Goal: Task Accomplishment & Management: Use online tool/utility

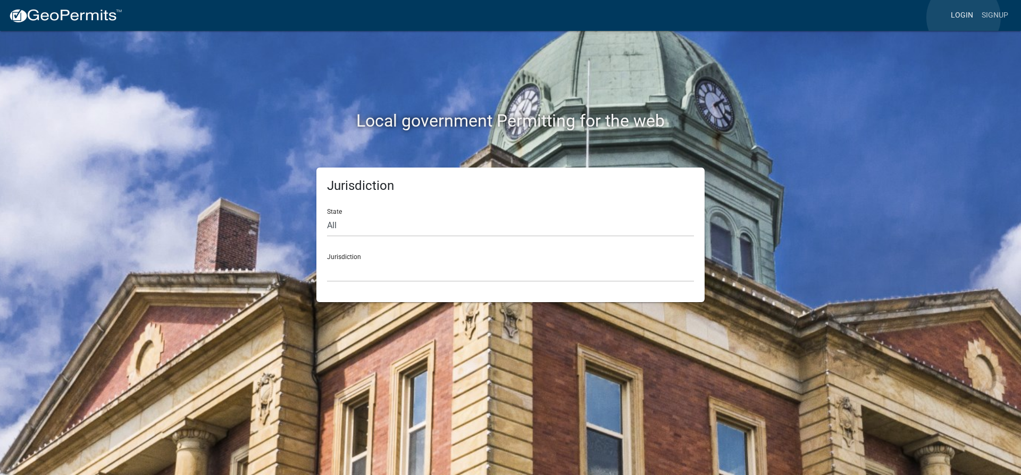
click at [964, 18] on link "Login" at bounding box center [962, 15] width 31 height 20
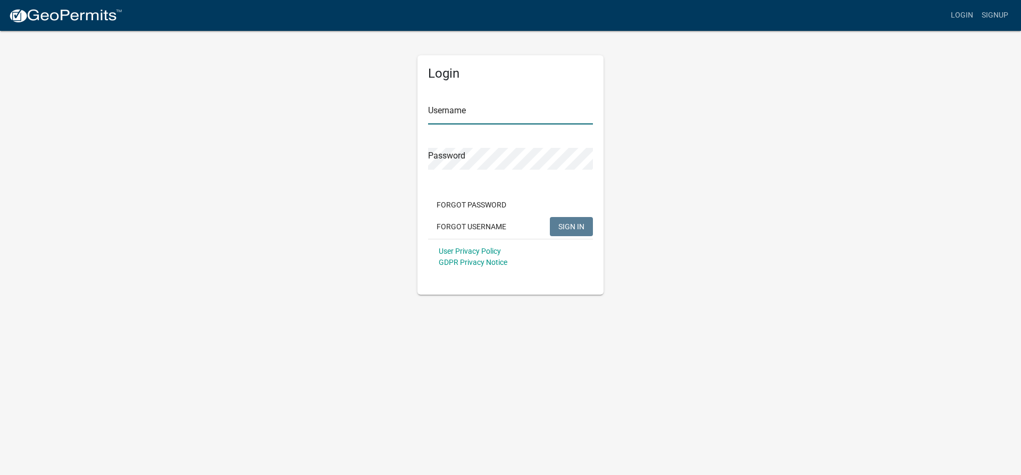
type input "hjennings"
click at [469, 109] on input "hjennings" at bounding box center [510, 114] width 165 height 22
click at [558, 229] on span "SIGN IN" at bounding box center [571, 226] width 26 height 9
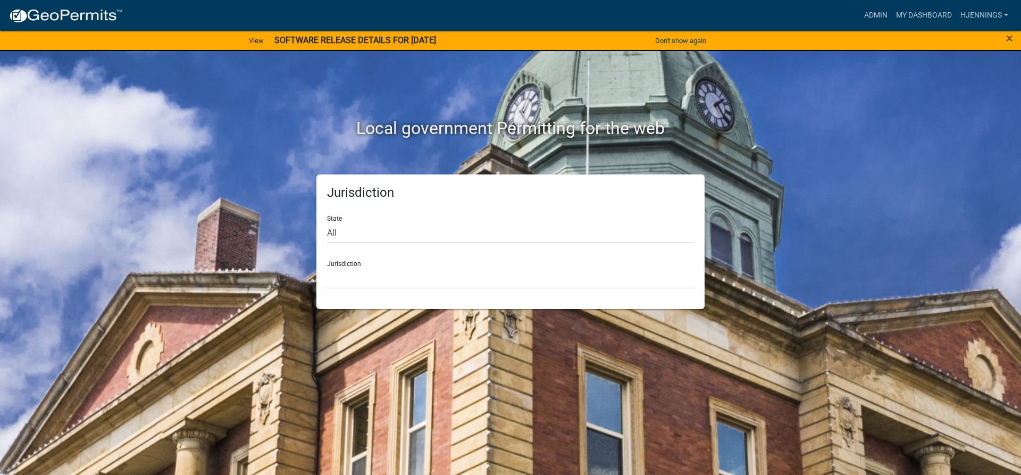
click at [871, 28] on nav "more_horiz Admin My Dashboard hjennings Admin Account Logout" at bounding box center [510, 15] width 1021 height 31
click at [874, 23] on link "Admin" at bounding box center [876, 15] width 32 height 20
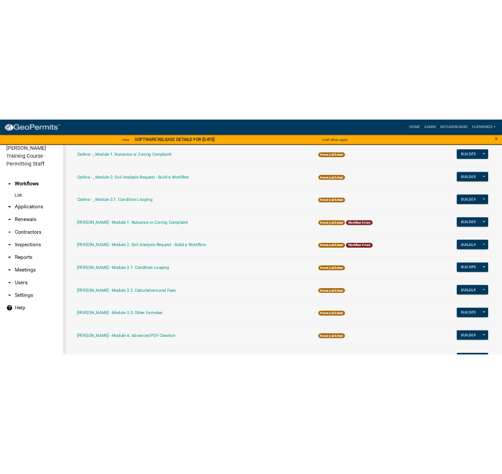
scroll to position [462, 0]
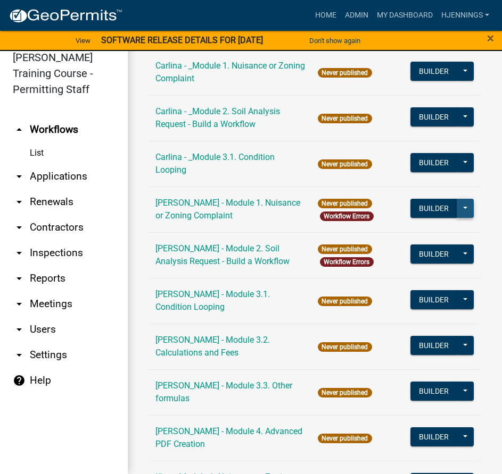
click at [456, 208] on button at bounding box center [464, 208] width 17 height 19
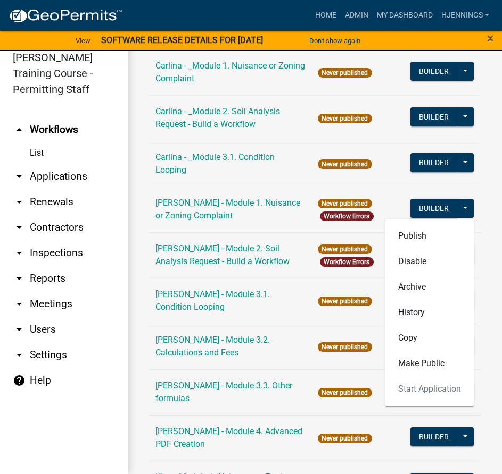
click at [479, 181] on div "Workflows New Workflow Workflows Archive Name Last Published _A General Workflo…" at bounding box center [315, 353] width 374 height 1555
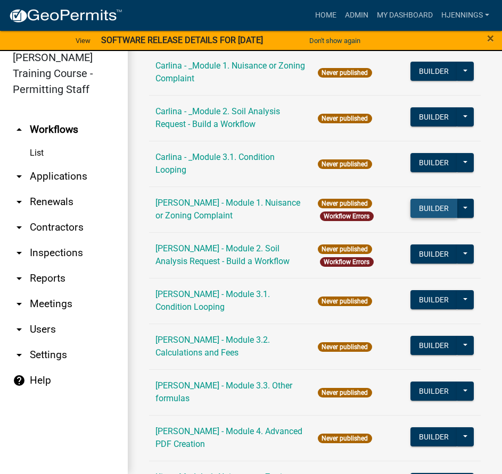
click at [424, 205] on button "Builder" at bounding box center [433, 208] width 47 height 19
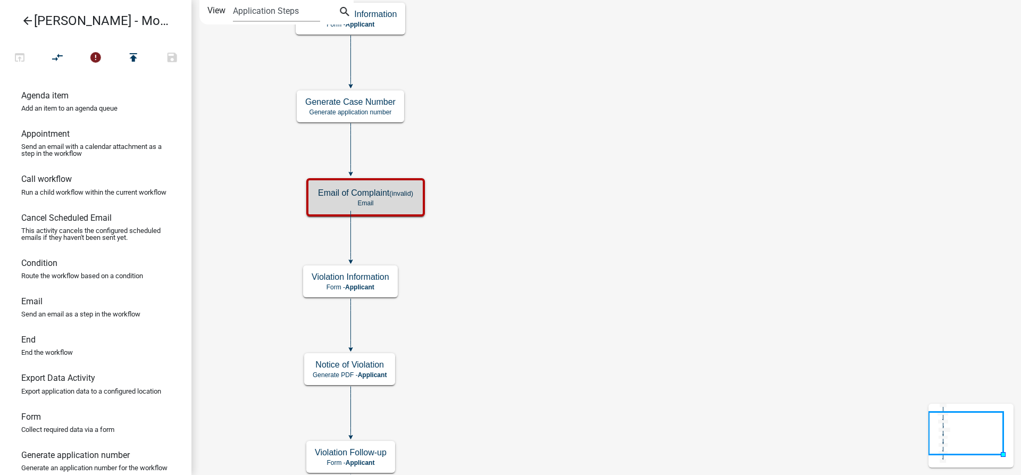
click at [430, 71] on icon "Start Start - Applicant Complainant Information Form - Applicant Notice of Viol…" at bounding box center [606, 282] width 829 height 562
click at [331, 196] on h5 "Email of Complaint (invalid)" at bounding box center [365, 193] width 95 height 10
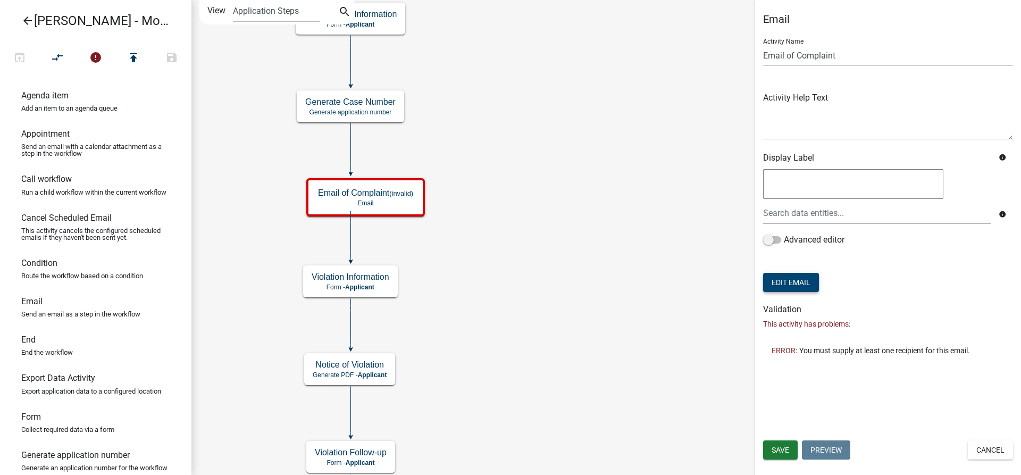
click at [780, 283] on button "Edit Email" at bounding box center [791, 282] width 56 height 19
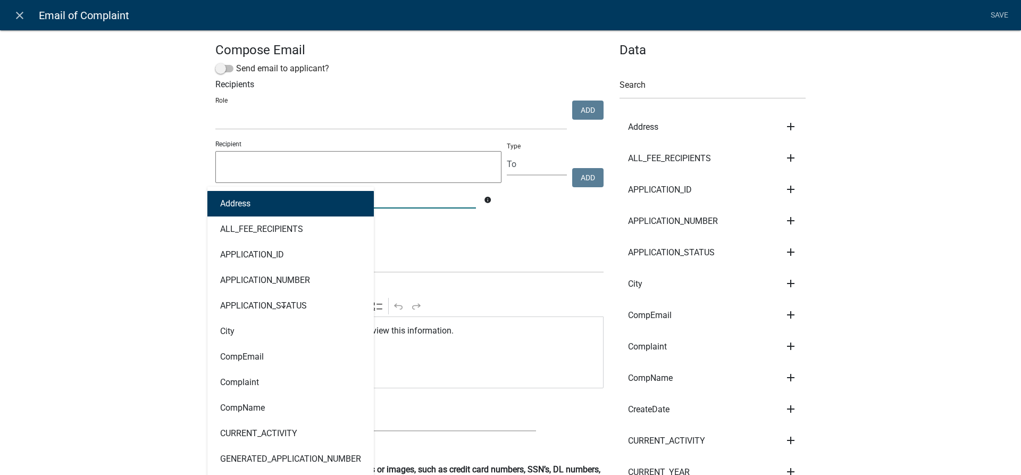
click at [330, 193] on div "Address ALL_FEE_RECIPIENTS APPLICATION_ID APPLICATION_NUMBER APPLICATION_STATUS…" at bounding box center [345, 198] width 277 height 22
click at [350, 174] on textarea at bounding box center [358, 167] width 286 height 32
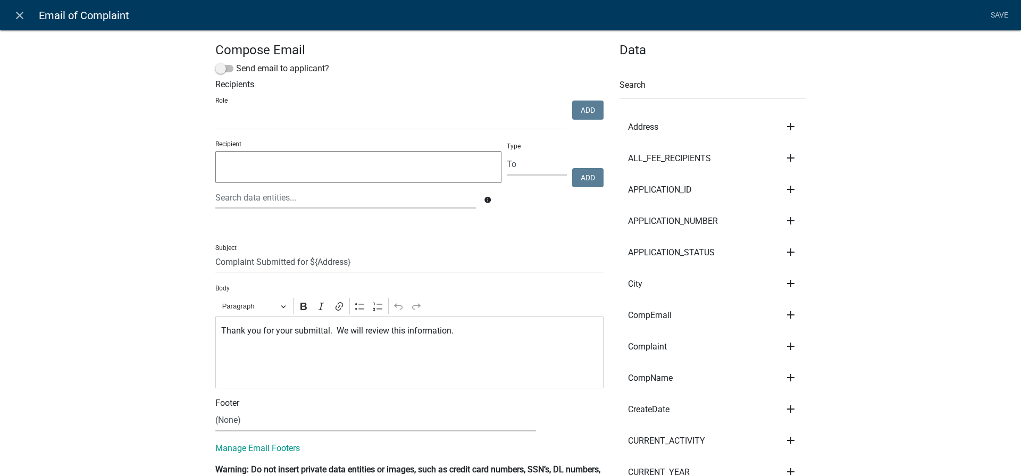
paste textarea "CompEmail"
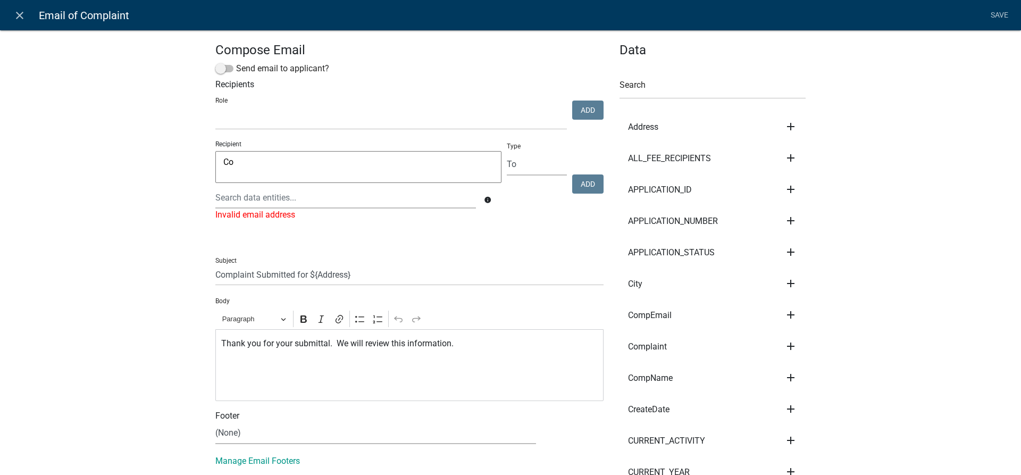
type textarea "C"
type textarea "c"
click at [322, 202] on div at bounding box center [345, 198] width 277 height 22
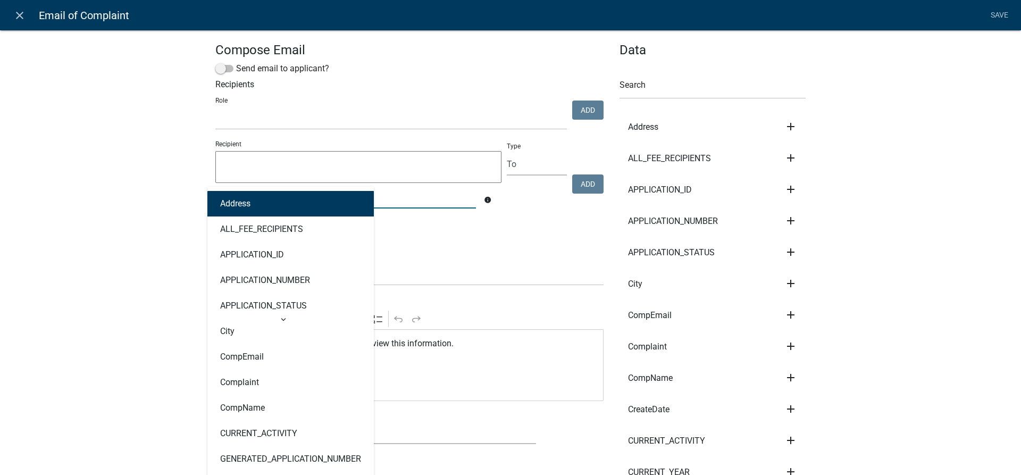
type input "c"
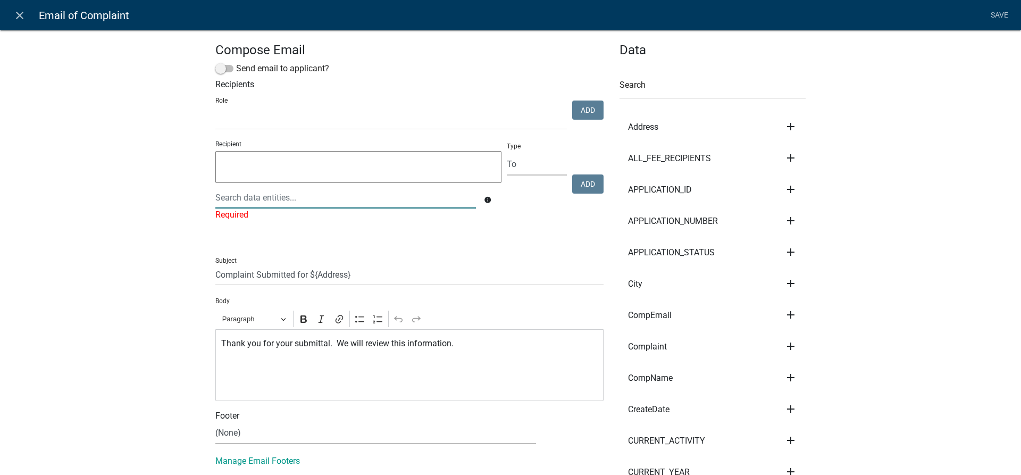
click at [306, 201] on div at bounding box center [345, 198] width 277 height 22
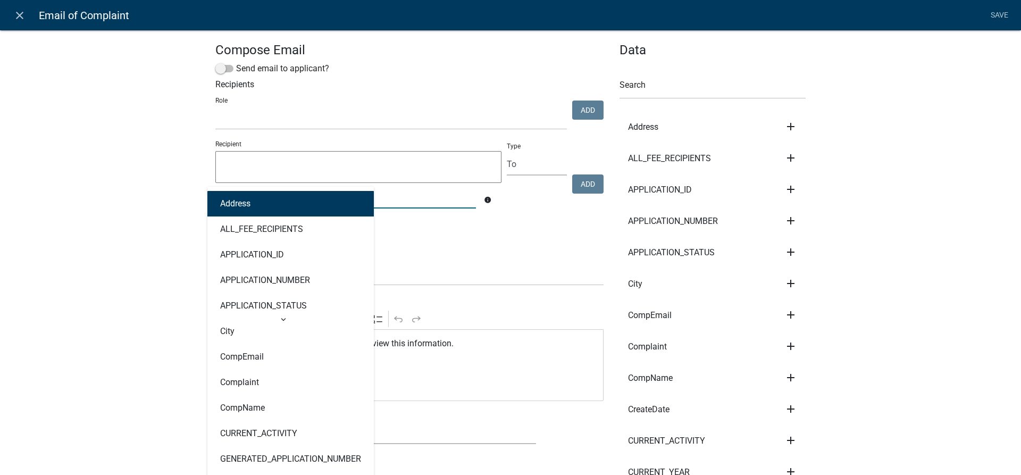
type input "com"
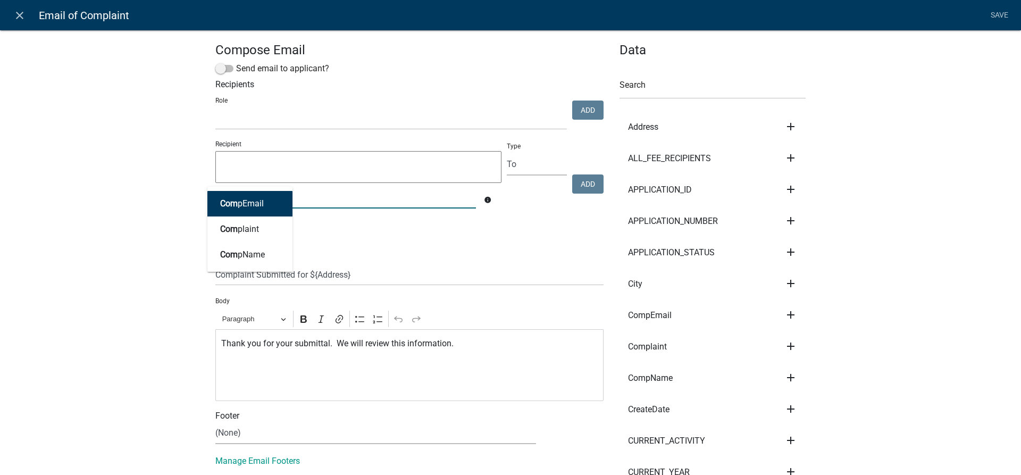
click at [259, 204] on ngb-highlight "Com pEmail" at bounding box center [242, 203] width 44 height 9
type textarea "CompEmail"
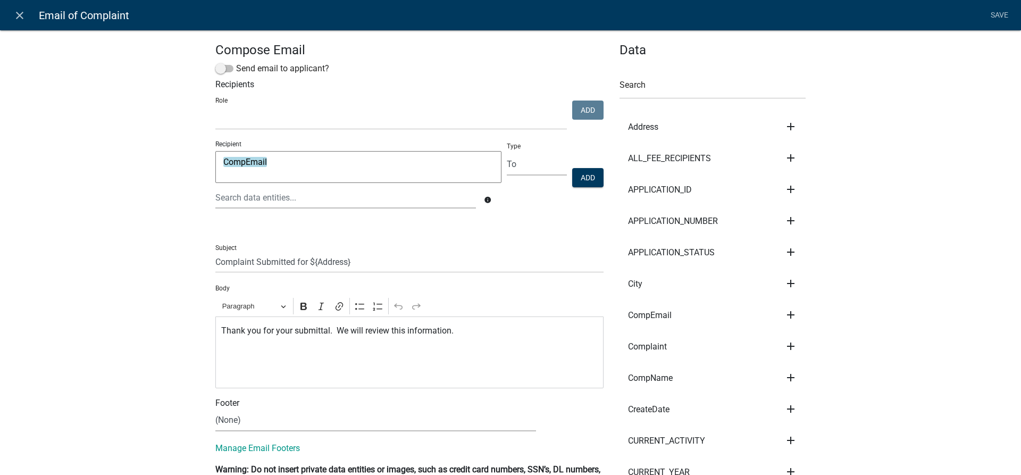
click at [305, 181] on textarea "CompEmail" at bounding box center [358, 167] width 286 height 32
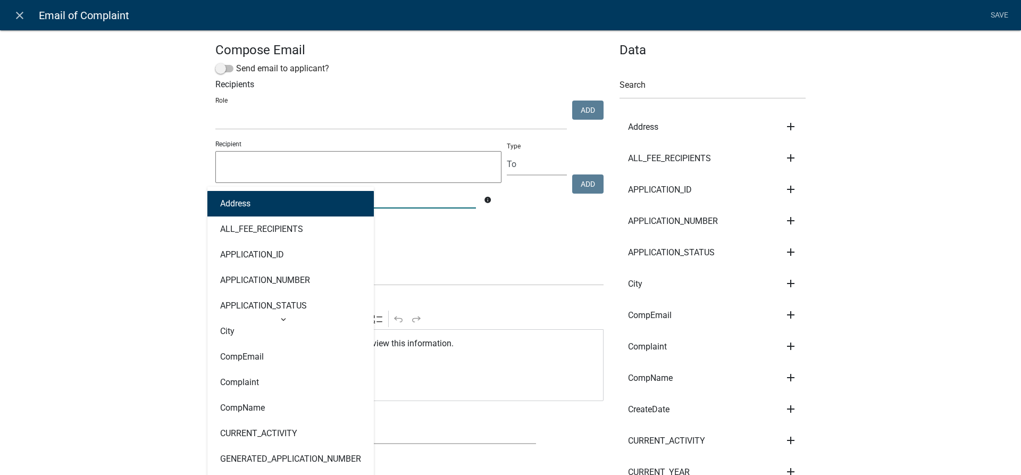
click at [297, 198] on div "Address ALL_FEE_RECIPIENTS APPLICATION_ID APPLICATION_NUMBER APPLICATION_STATUS…" at bounding box center [345, 198] width 277 height 22
type input "comp"
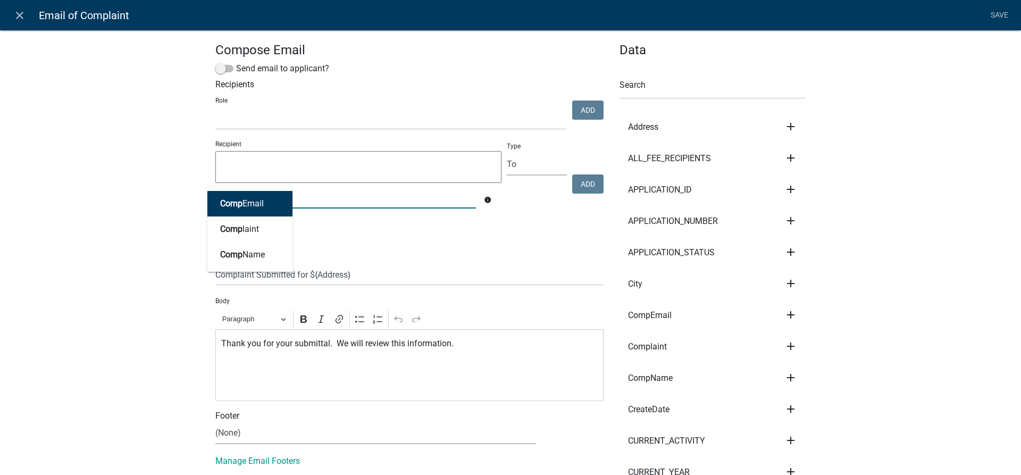
click at [248, 201] on ngb-highlight "Comp Email" at bounding box center [242, 203] width 44 height 9
type textarea "CompEmail"
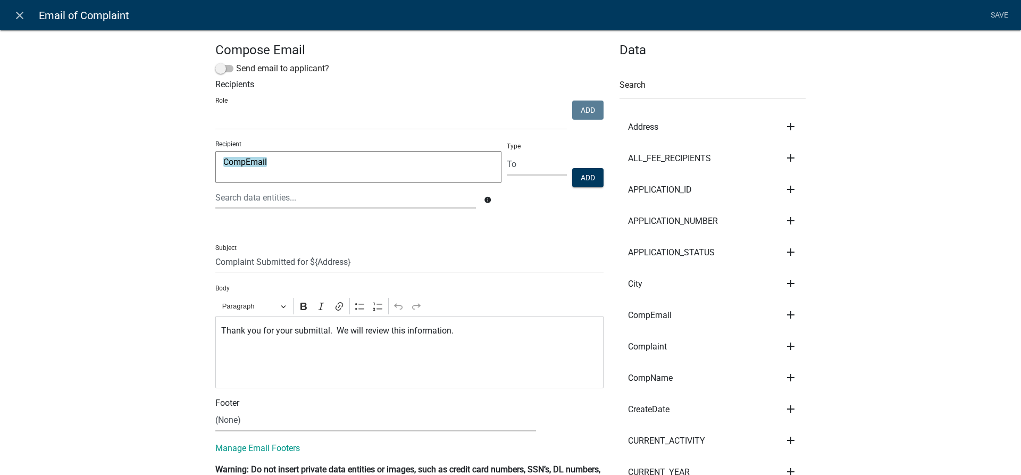
click at [572, 179] on button "Add" at bounding box center [587, 177] width 31 height 19
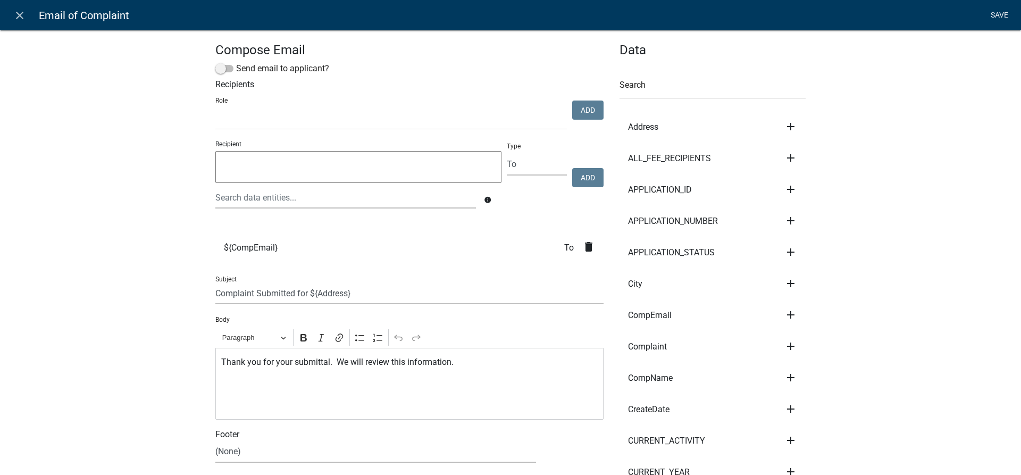
click at [1010, 18] on link "Save" at bounding box center [999, 15] width 27 height 20
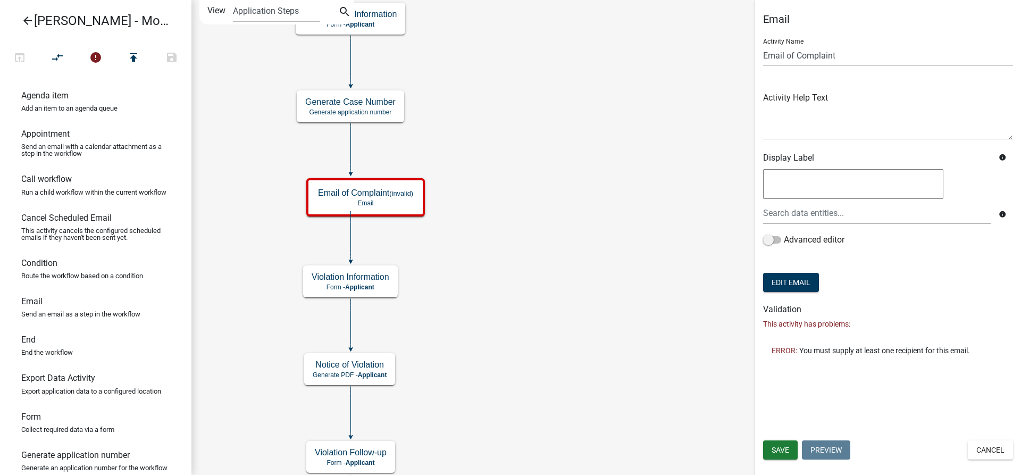
click at [463, 190] on icon "Start Start - Applicant Complainant Information Form - Applicant Notice of Viol…" at bounding box center [606, 282] width 829 height 562
click at [773, 448] on span "Save" at bounding box center [781, 450] width 18 height 9
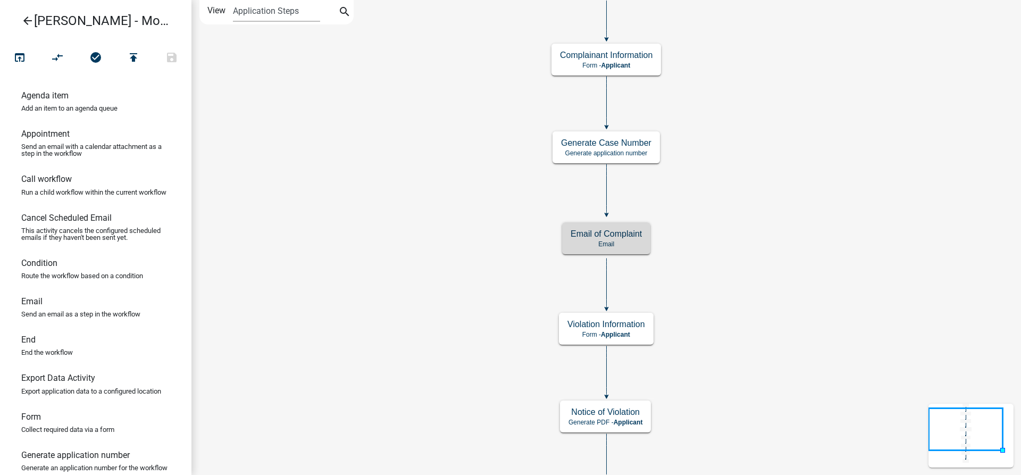
click at [331, 208] on icon "Start Start - Applicant Complainant Information Form - Applicant Notice of Viol…" at bounding box center [606, 305] width 829 height 609
click at [728, 377] on icon "Start Start - Applicant Complainant Information Form - Applicant Notice of Viol…" at bounding box center [606, 305] width 829 height 609
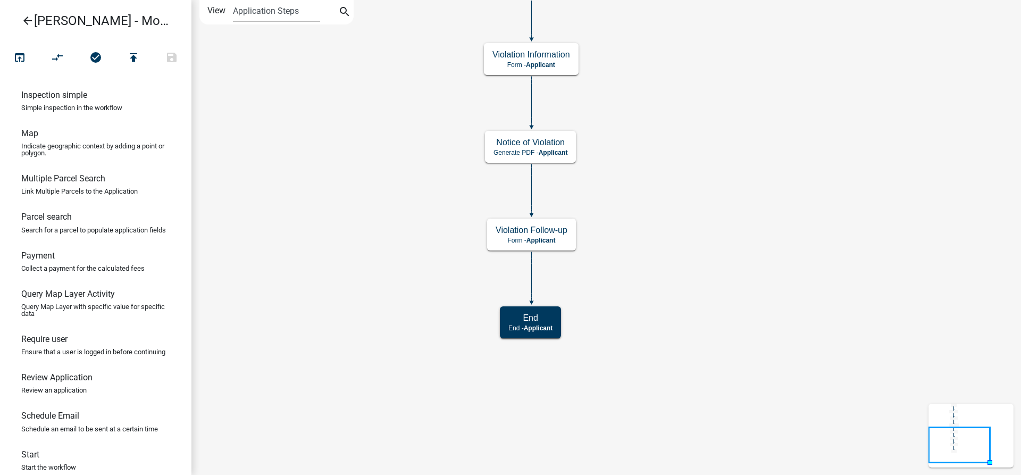
scroll to position [658, 0]
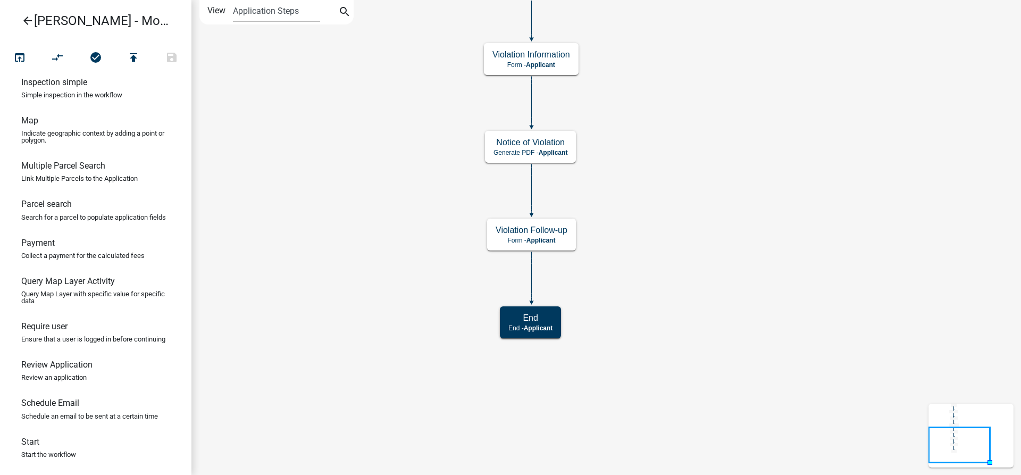
click at [62, 455] on p "Start the workflow" at bounding box center [48, 454] width 55 height 7
click at [49, 447] on link "Start Start the workflow" at bounding box center [95, 451] width 191 height 38
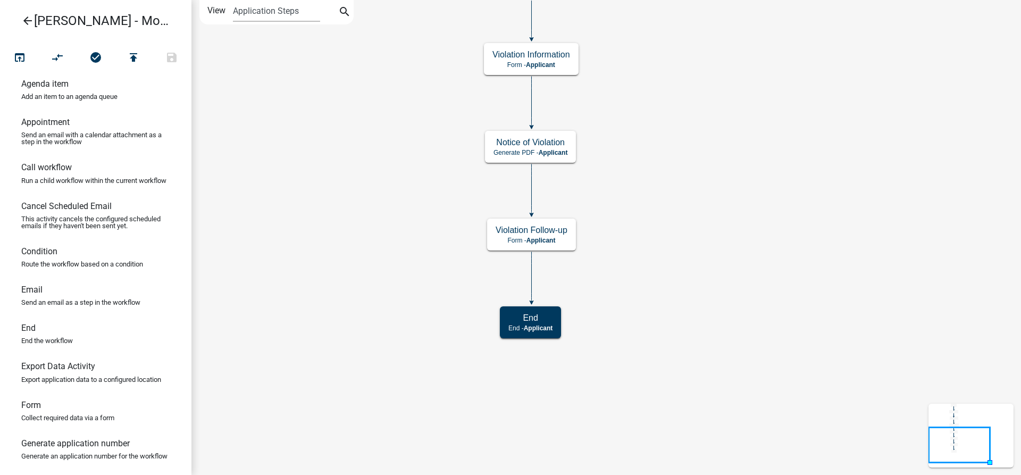
scroll to position [0, 0]
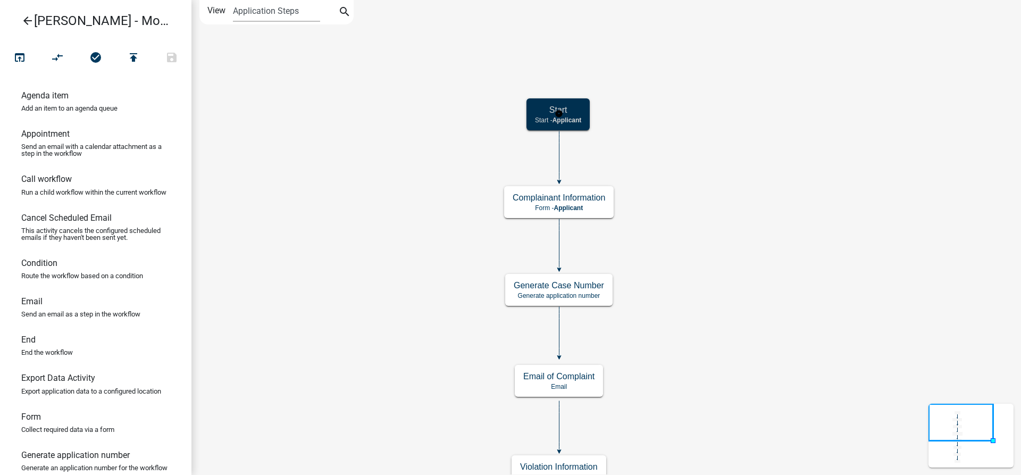
click at [536, 120] on p "Start - Applicant" at bounding box center [558, 119] width 46 height 7
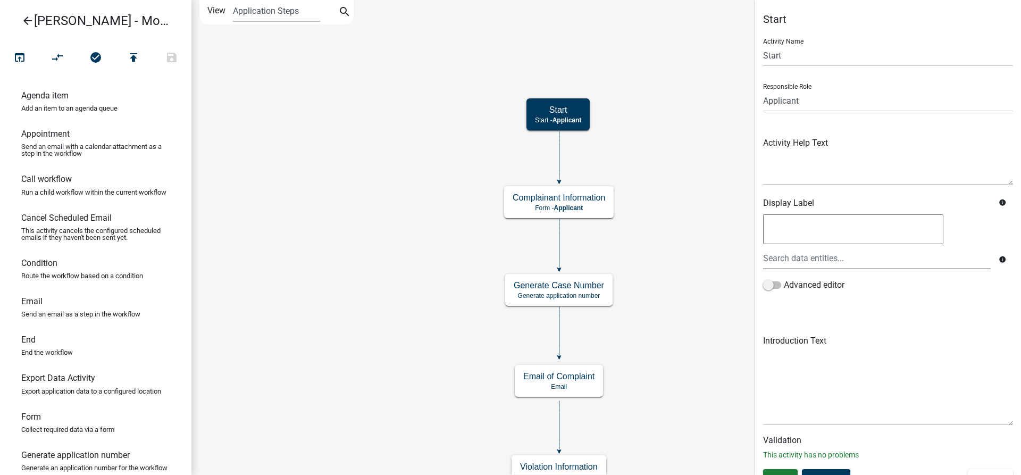
scroll to position [16, 0]
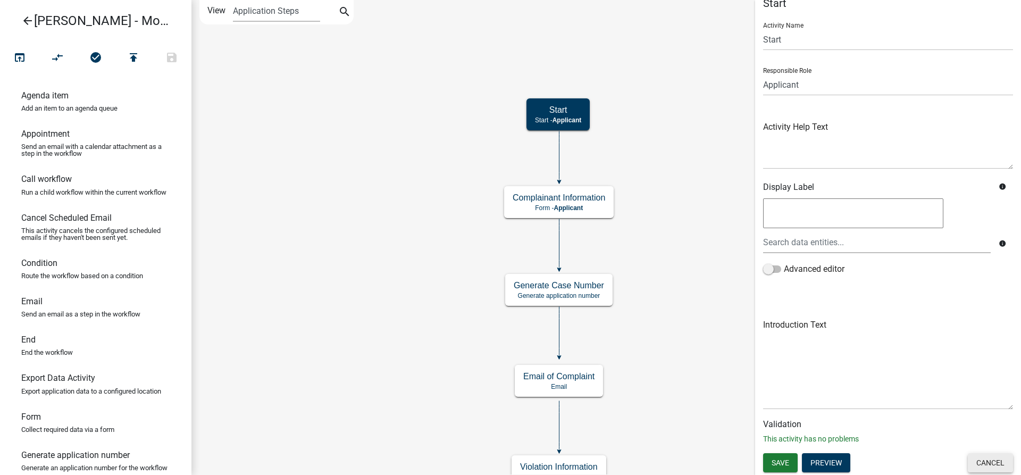
click at [968, 465] on button "Cancel" at bounding box center [990, 462] width 45 height 19
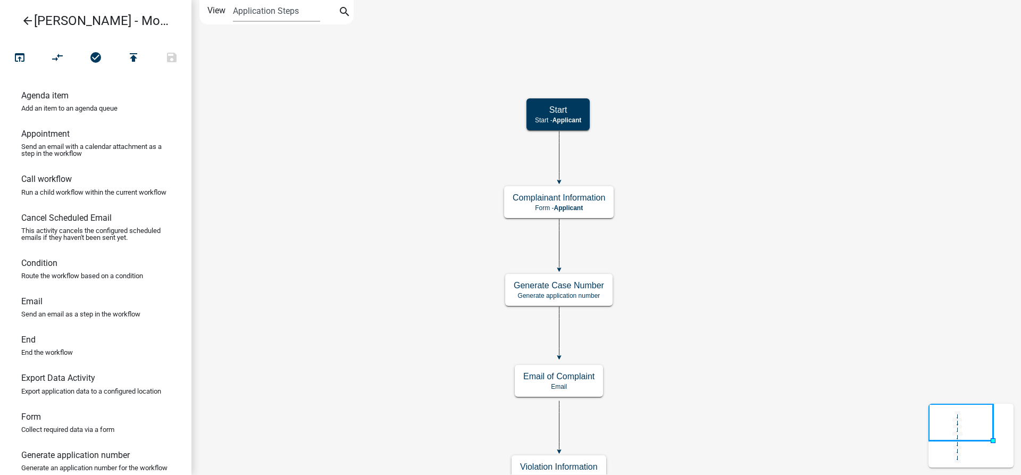
click at [365, 208] on icon "Start Start - Applicant Complainant Information Form - Applicant Notice of Viol…" at bounding box center [606, 376] width 829 height 751
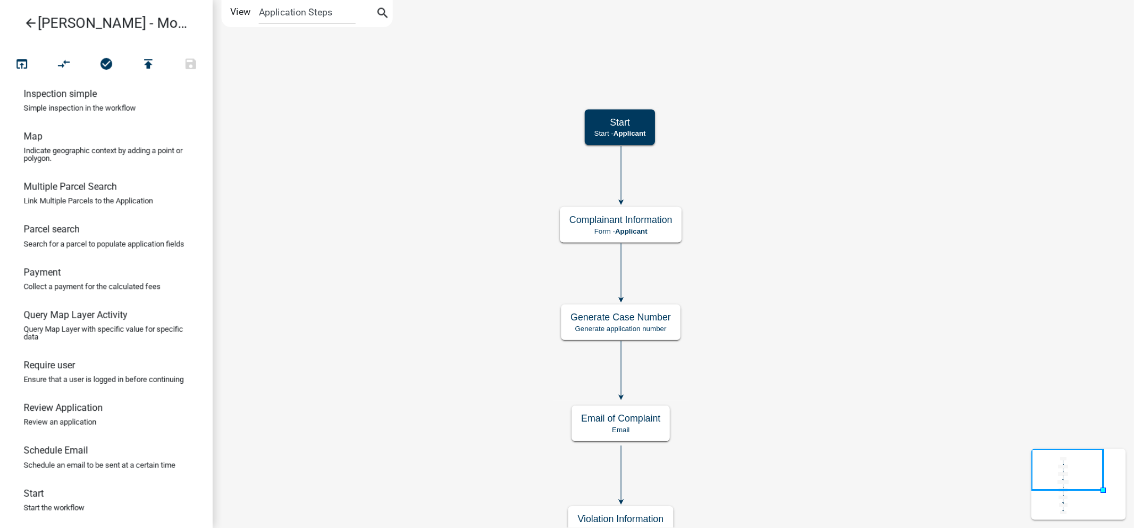
scroll to position [658, 0]
click at [99, 455] on link "Start Start the workflow" at bounding box center [95, 451] width 191 height 38
click at [59, 441] on link "Start Start the workflow" at bounding box center [95, 451] width 191 height 38
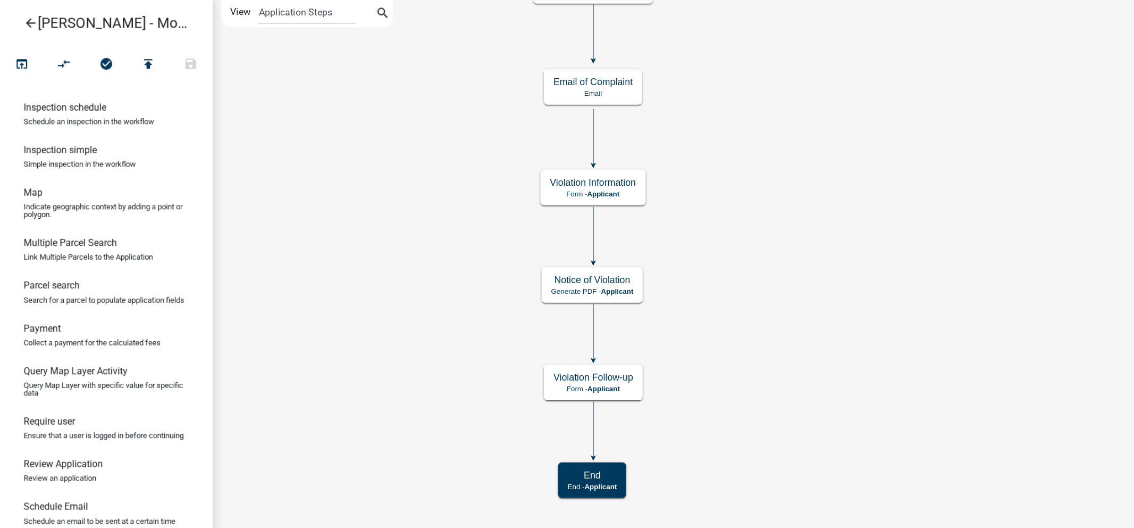
scroll to position [604, 0]
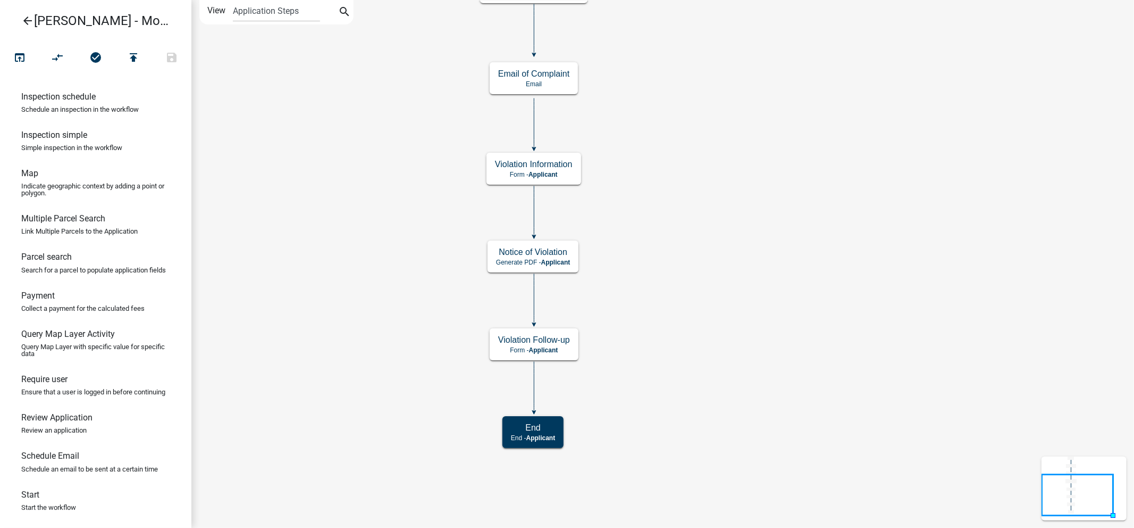
drag, startPoint x: 1006, startPoint y: 9, endPoint x: 17, endPoint y: 35, distance: 989.0
click at [17, 35] on header "arrow_back [PERSON_NAME] - Module 1. Nuisance or Zoning Complaint" at bounding box center [95, 20] width 191 height 41
click at [20, 52] on icon "open_in_browser" at bounding box center [19, 58] width 13 height 15
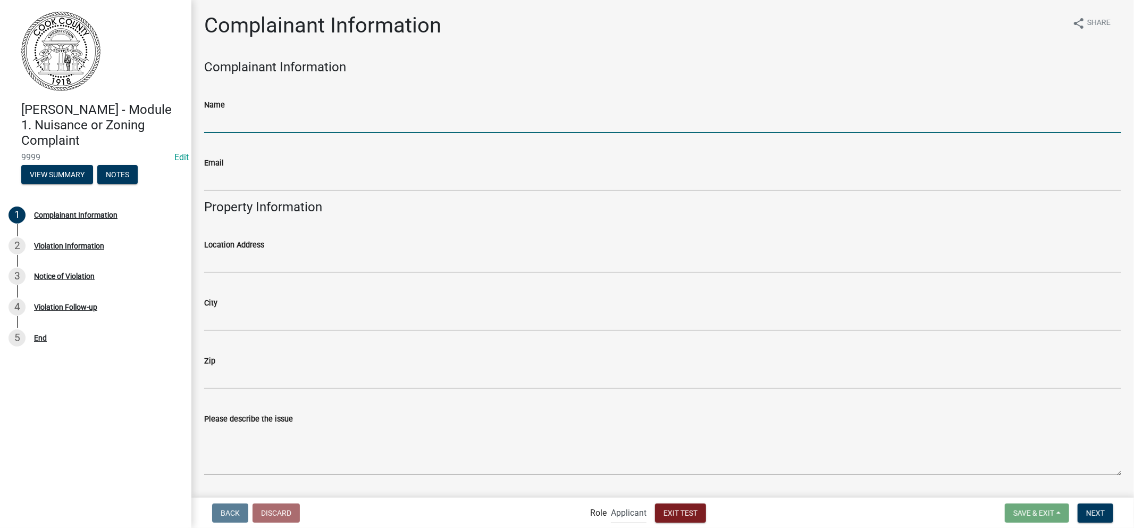
click at [352, 113] on input "Name" at bounding box center [662, 122] width 917 height 22
type input "Test [PERSON_NAME]"
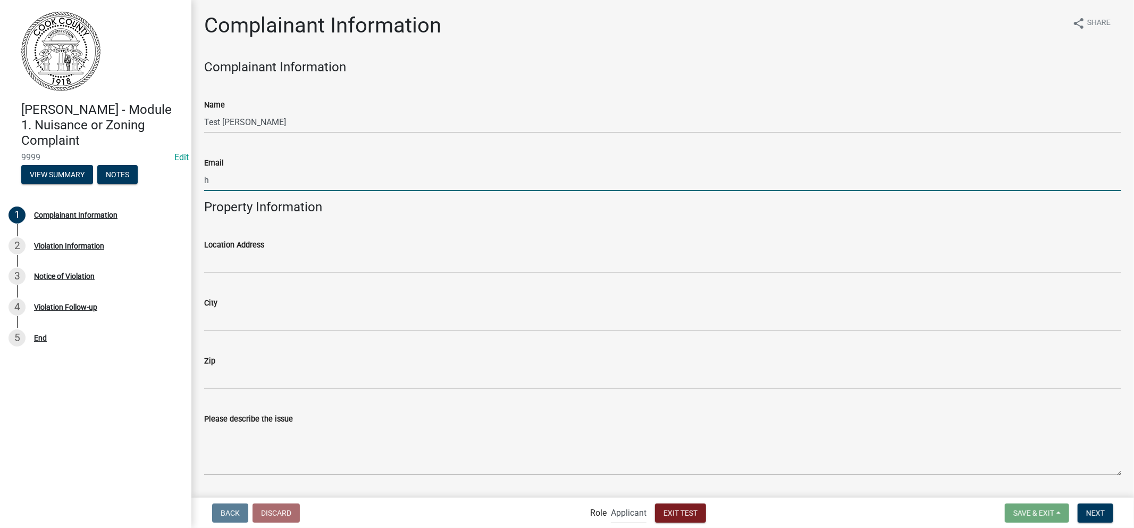
type input "[EMAIL_ADDRESS][DOMAIN_NAME]"
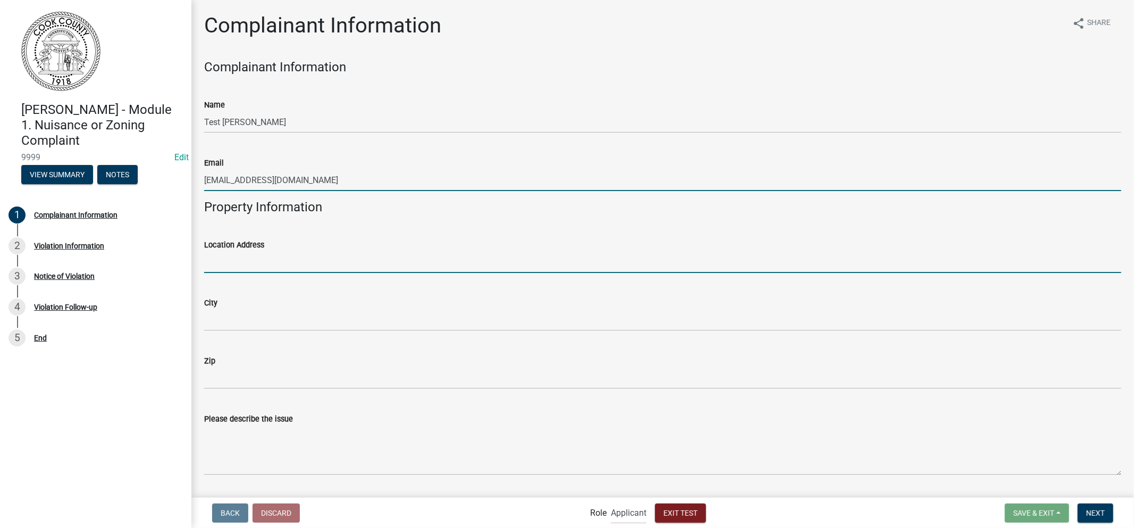
type input "348 Test Ave"
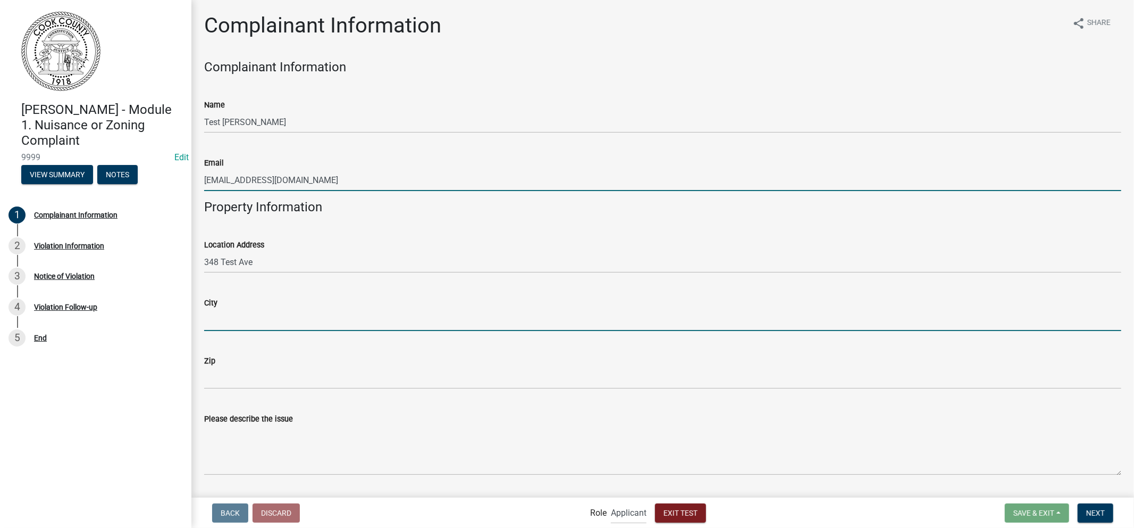
type input "Test"
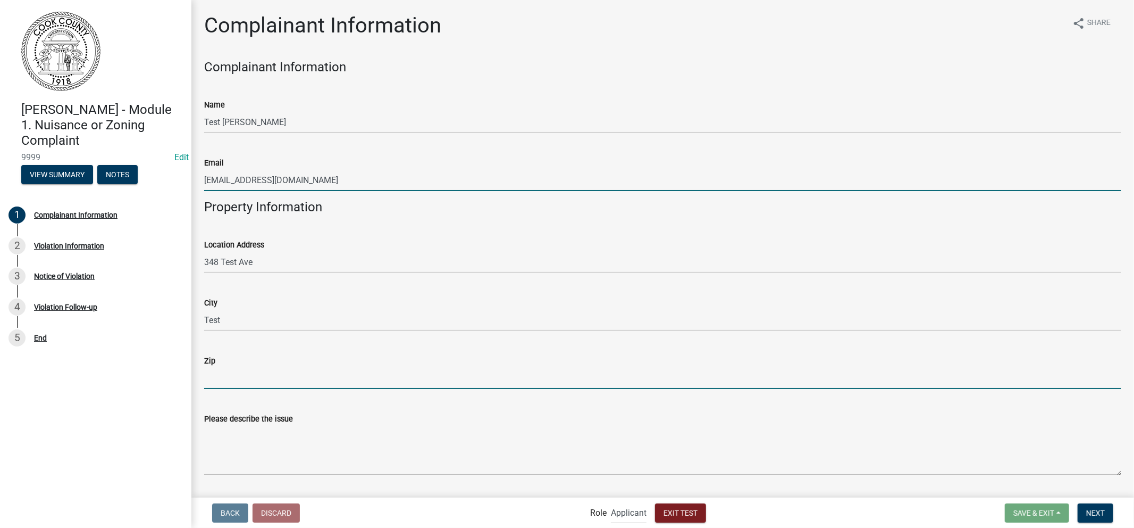
type input "18942"
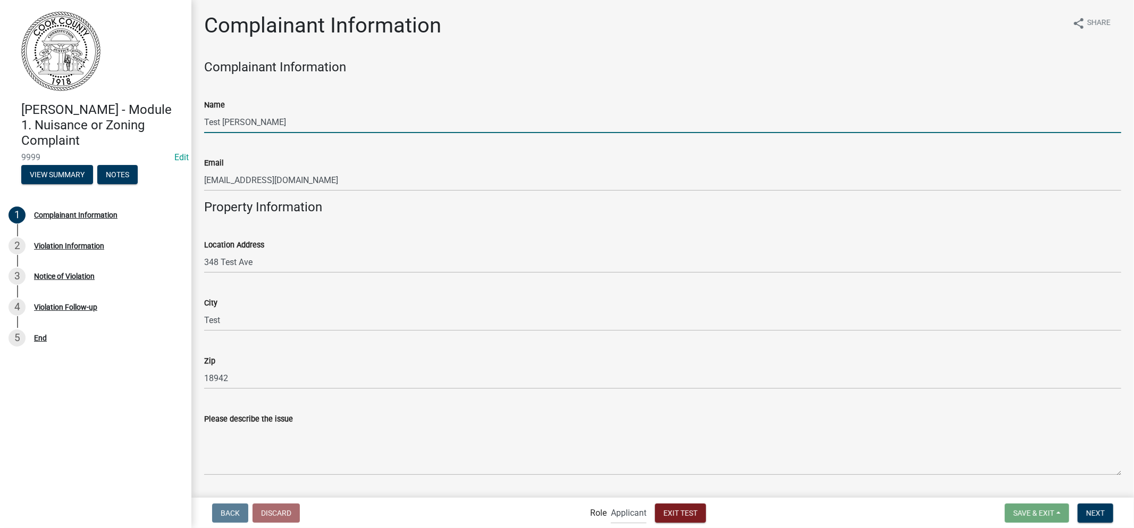
click at [525, 131] on input "Test [PERSON_NAME]" at bounding box center [662, 122] width 917 height 22
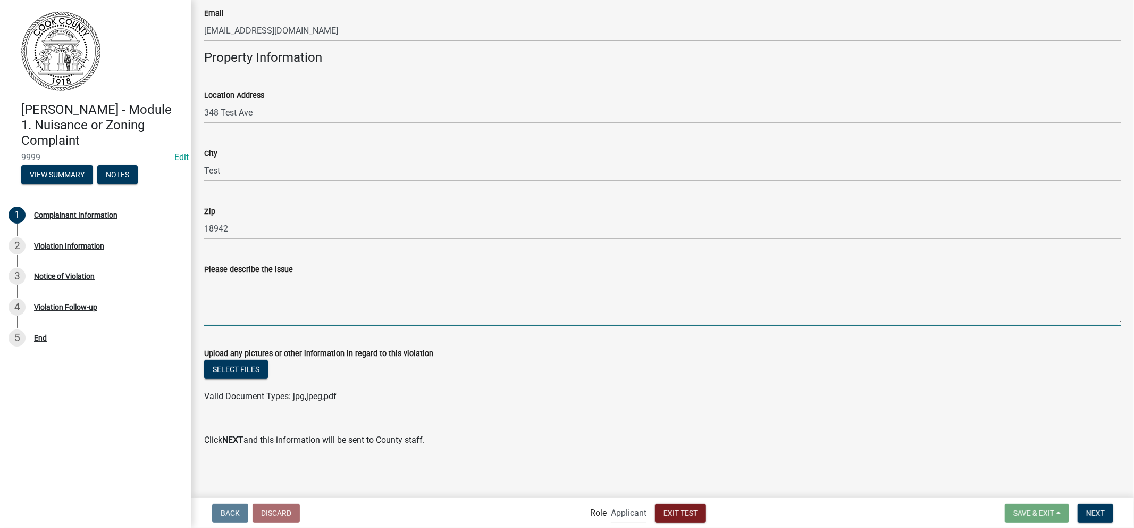
click at [458, 306] on textarea "Please describe the issue" at bounding box center [662, 300] width 917 height 50
type textarea "Test Issue"
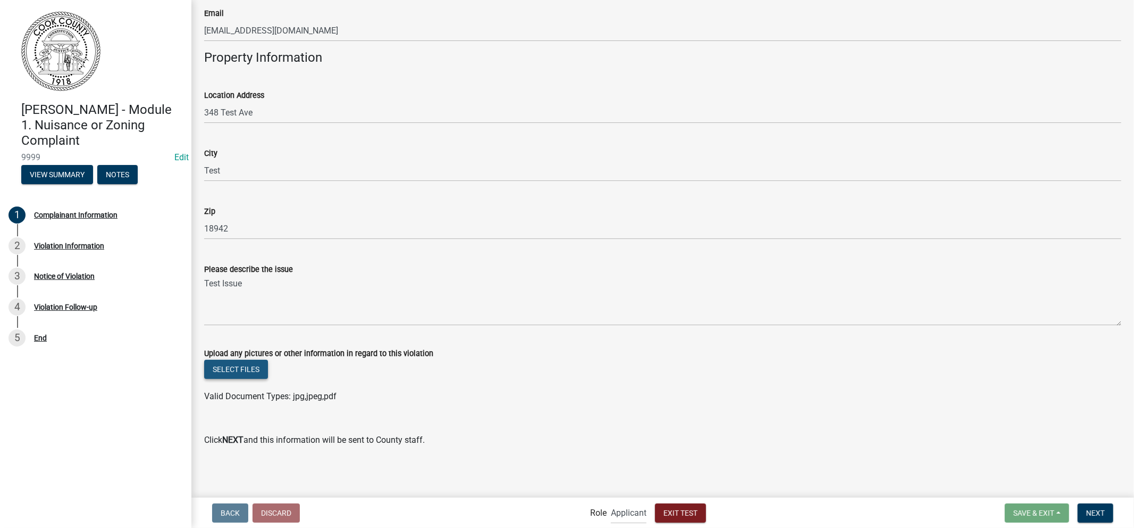
click at [237, 374] on button "Select files" at bounding box center [236, 369] width 64 height 19
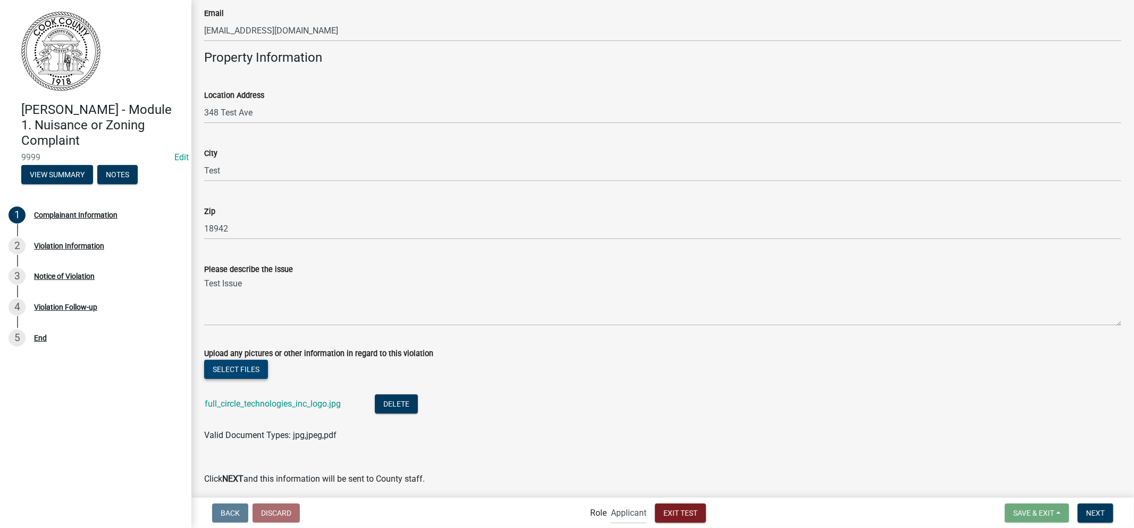
scroll to position [188, 0]
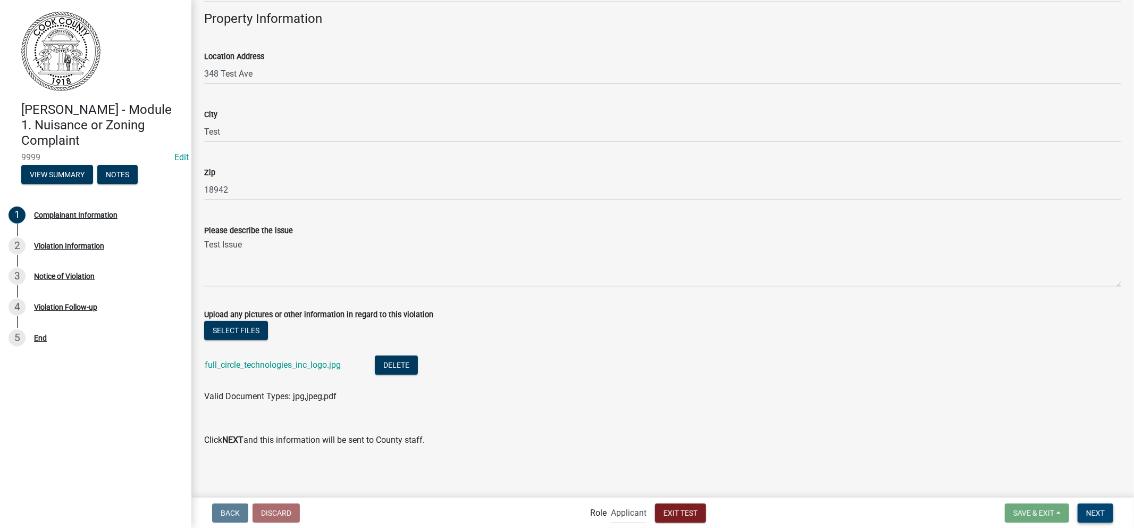
click at [1021, 474] on span "Next" at bounding box center [1096, 512] width 19 height 9
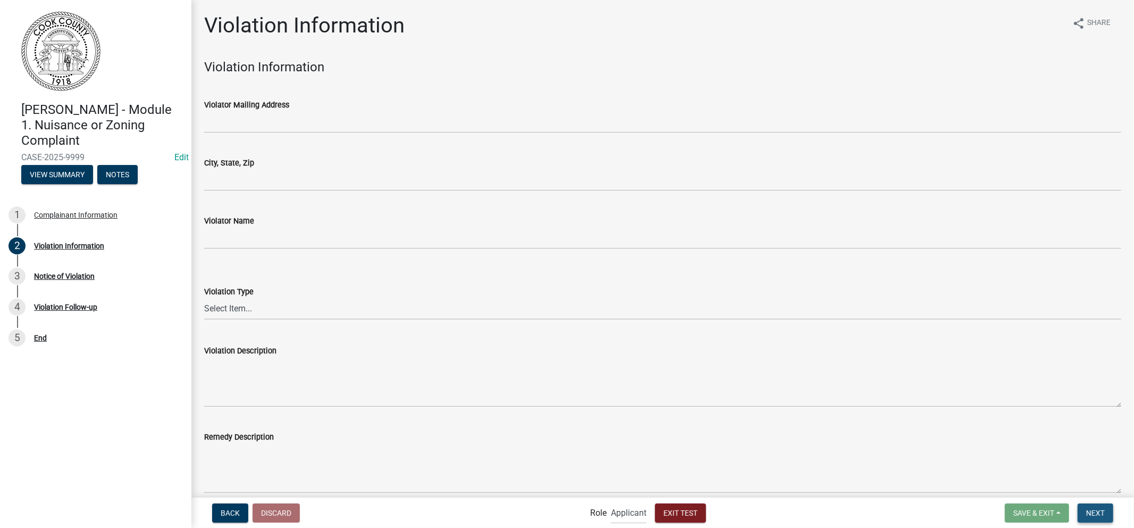
click at [1021, 474] on span "Next" at bounding box center [1096, 512] width 19 height 9
click at [429, 107] on div "Violator Mailing Address" at bounding box center [662, 104] width 917 height 13
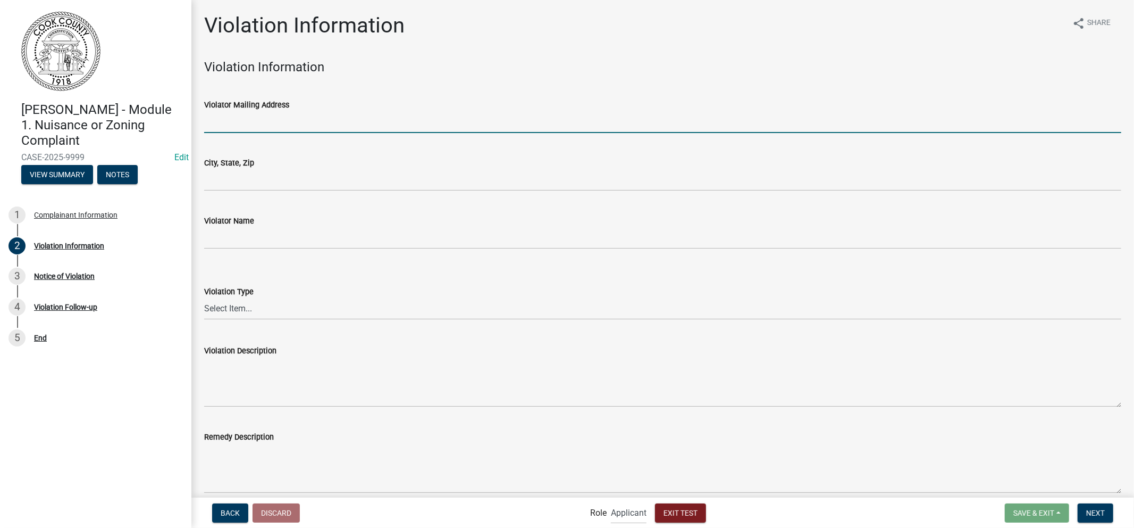
click at [391, 122] on input "Violator Mailing Address" at bounding box center [662, 122] width 917 height 22
type input "x"
type input "1"
type input "987347 Test St."
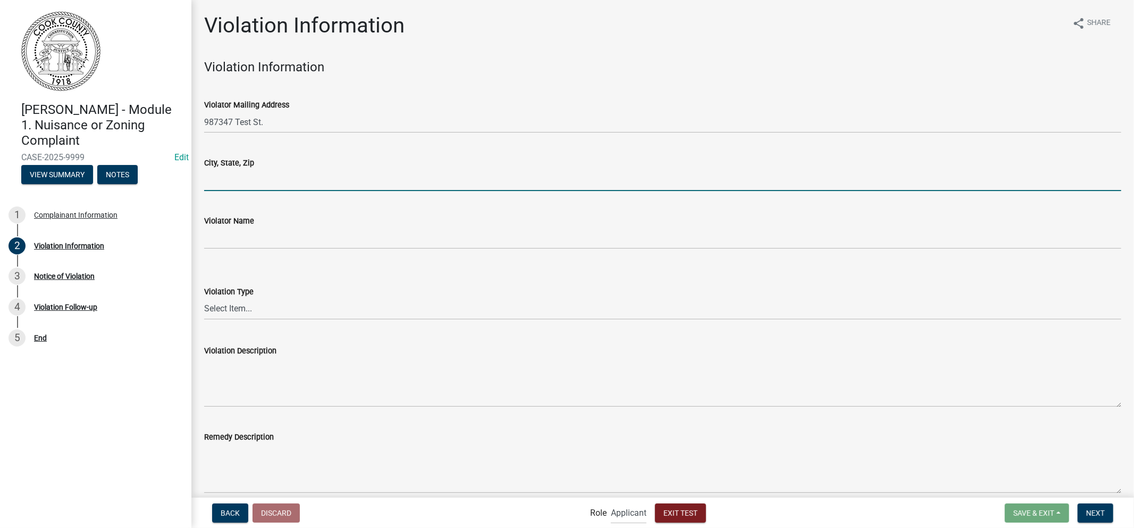
click at [410, 177] on input "City, State, Zip" at bounding box center [662, 180] width 917 height 22
type input "C"
type input "[GEOGRAPHIC_DATA]"
click at [387, 224] on div "Violator Name" at bounding box center [662, 220] width 917 height 13
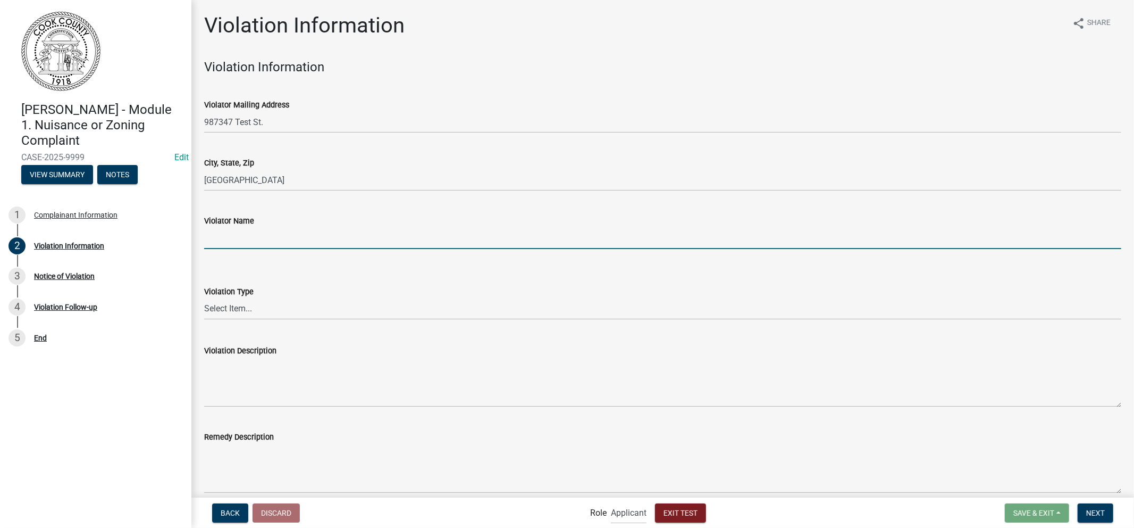
click at [362, 235] on input "Violator Name" at bounding box center [662, 238] width 917 height 22
type input "Sample Violator Name [PERSON_NAME]"
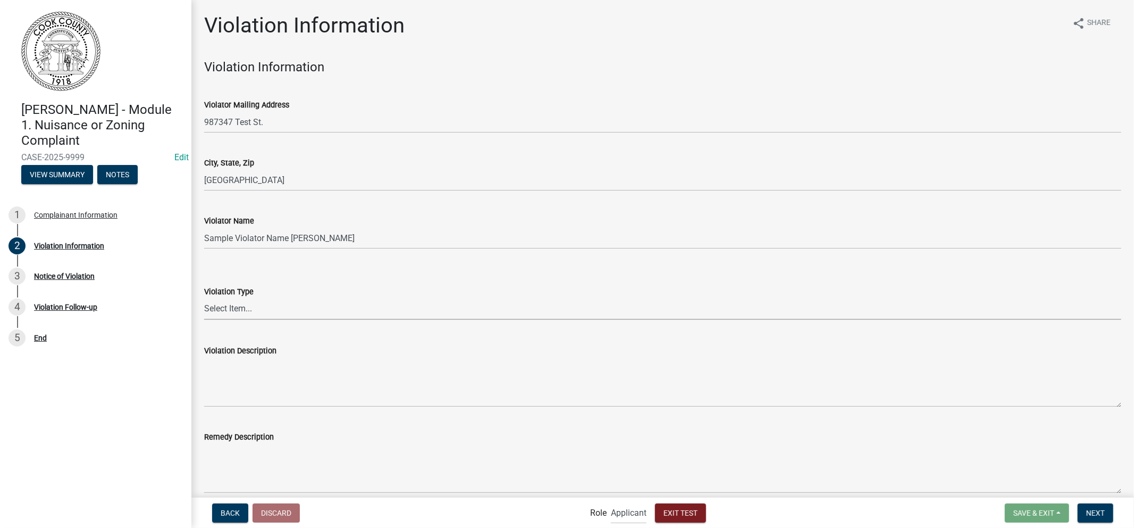
click at [310, 312] on select "Select Item... Occupational Tax Ordinance Buffer Encroachment Stream Buffer Ord…" at bounding box center [662, 309] width 917 height 22
click at [204, 298] on select "Select Item... Occupational Tax Ordinance Buffer Encroachment Stream Buffer Ord…" at bounding box center [662, 309] width 917 height 22
select select "40a4275f-2f3d-4e03-9feb-3f31734d2fd0"
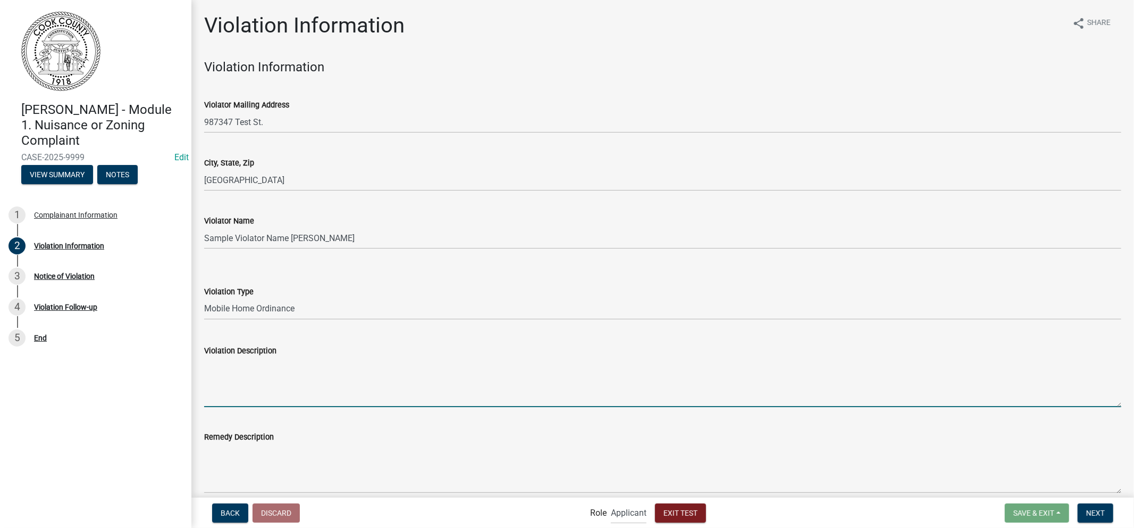
click at [298, 387] on textarea "Violation Description" at bounding box center [662, 382] width 917 height 50
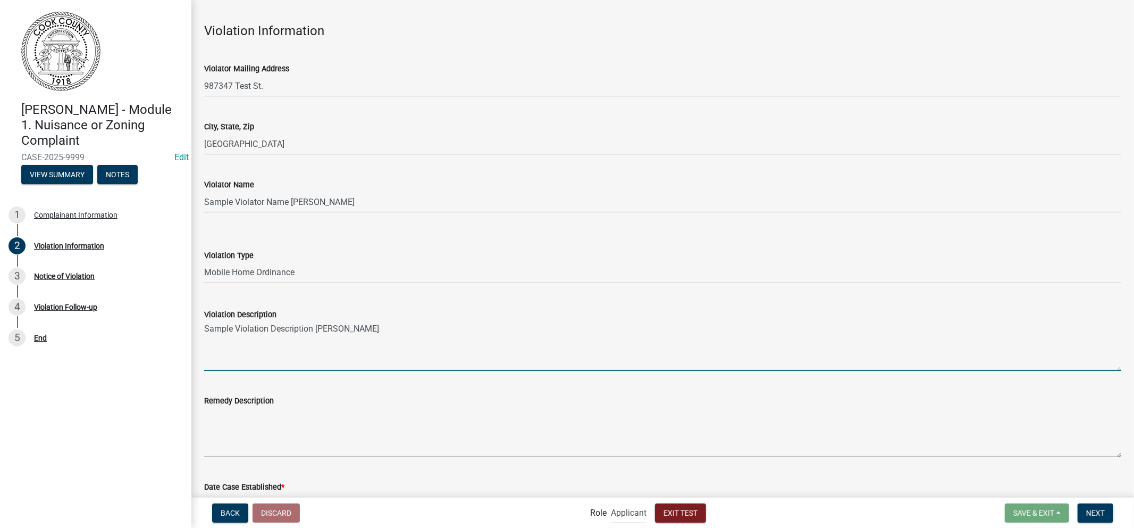
scroll to position [208, 0]
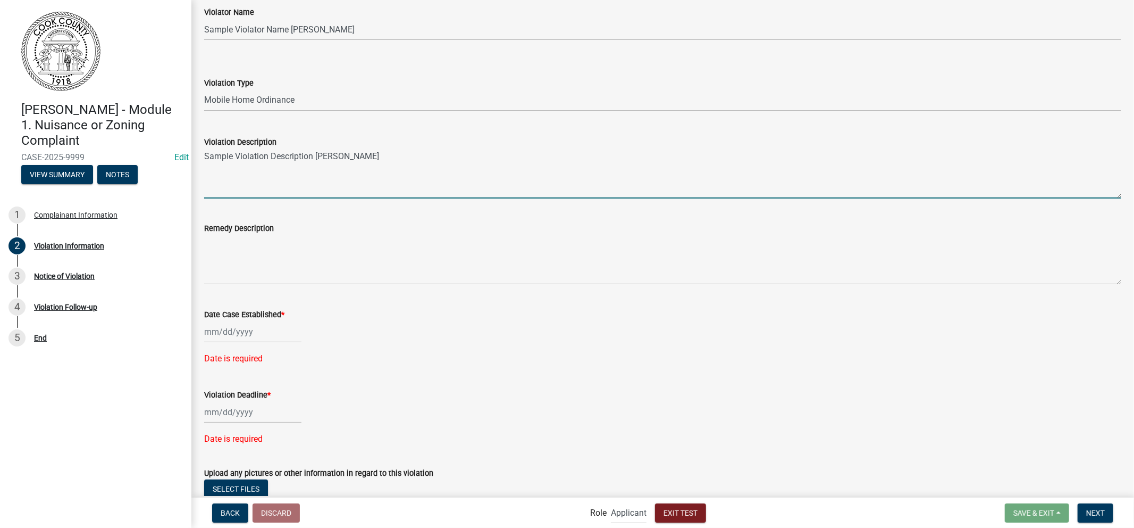
drag, startPoint x: 368, startPoint y: 161, endPoint x: 51, endPoint y: 136, distance: 317.9
click at [51, 136] on div "[PERSON_NAME] - Module 1. Nuisance or Zoning Complaint CASE-2025-9999 Edit View…" at bounding box center [567, 264] width 1134 height 528
type textarea "Sample Violation Description [PERSON_NAME]"
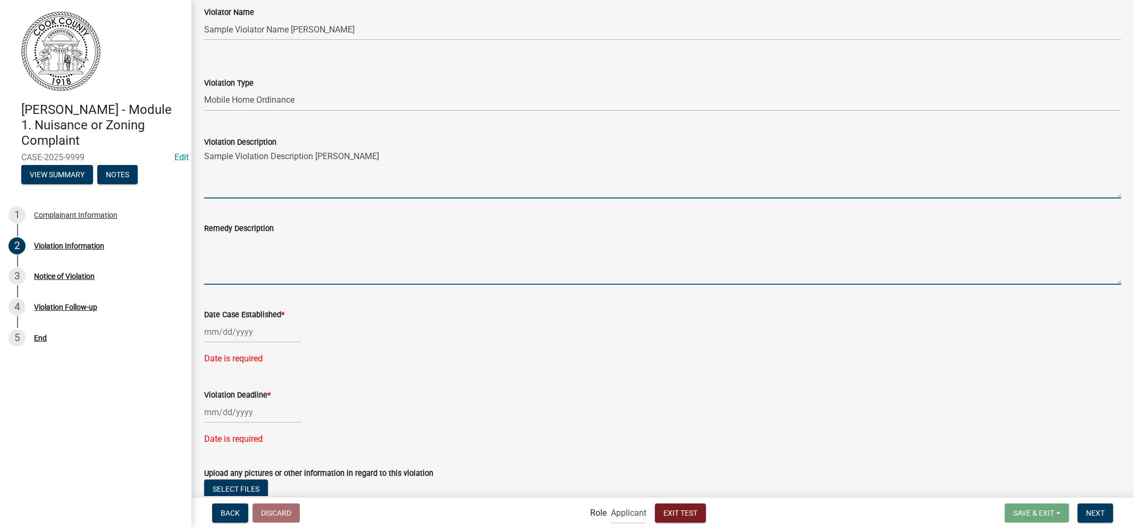
click at [261, 269] on textarea "Remedy Description" at bounding box center [662, 260] width 917 height 50
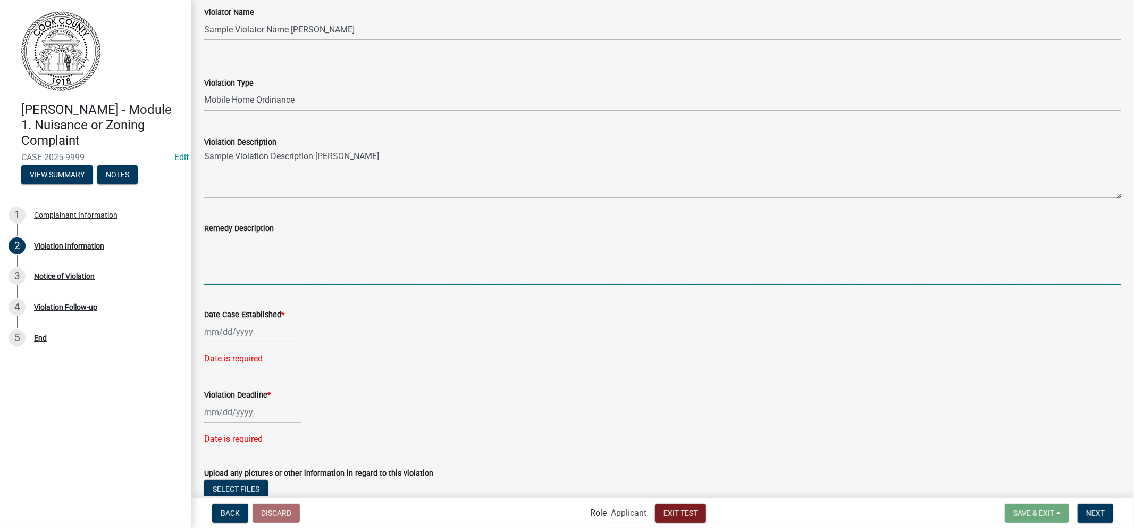
paste textarea "Sample Violation Description [PERSON_NAME]"
click at [268, 246] on textarea "Sample Violation Description [PERSON_NAME]" at bounding box center [662, 260] width 917 height 50
type textarea "Sample Remedy Description [PERSON_NAME]"
click at [241, 327] on div at bounding box center [252, 332] width 97 height 22
select select "9"
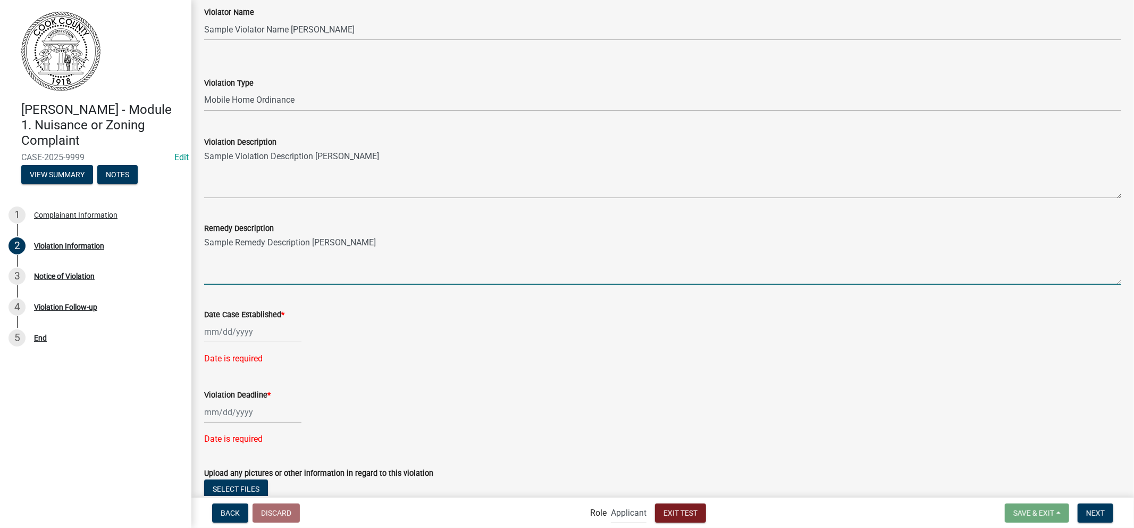
select select "2025"
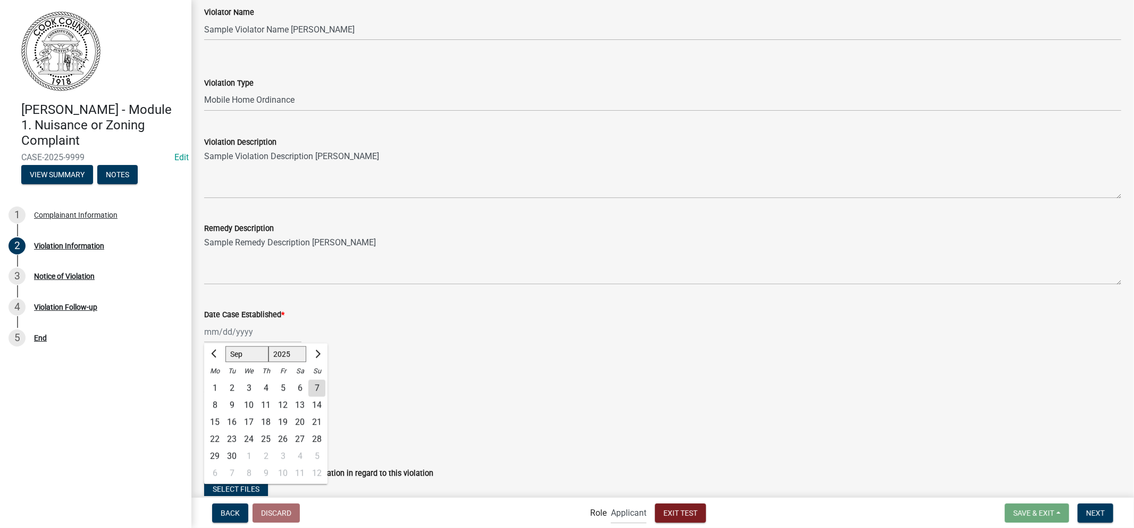
click at [312, 390] on div "7" at bounding box center [316, 387] width 17 height 17
type input "[DATE]"
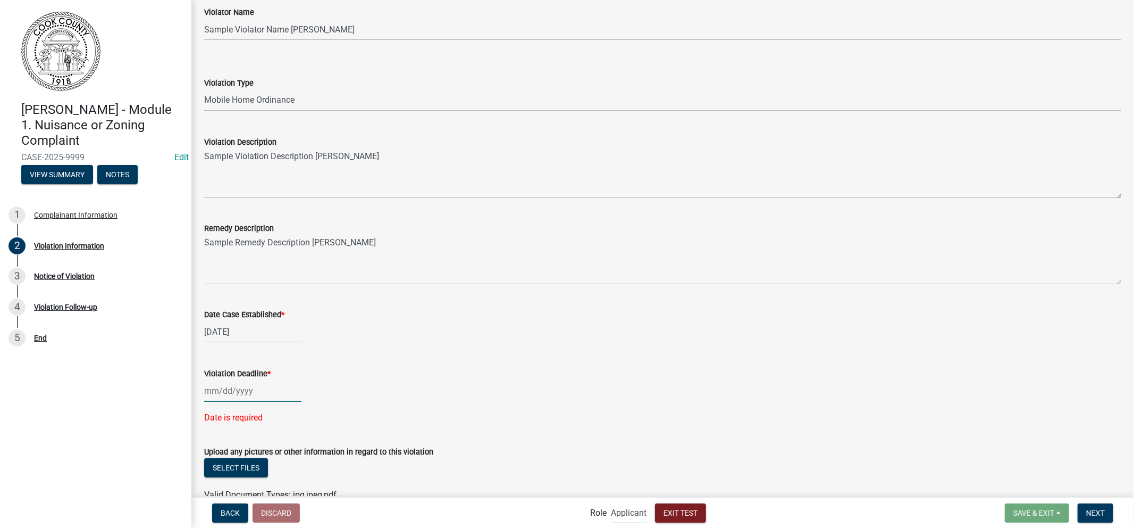
click at [263, 387] on div at bounding box center [252, 391] width 97 height 22
select select "9"
select select "2025"
click at [318, 254] on button "Next month" at bounding box center [317, 248] width 13 height 17
select select "10"
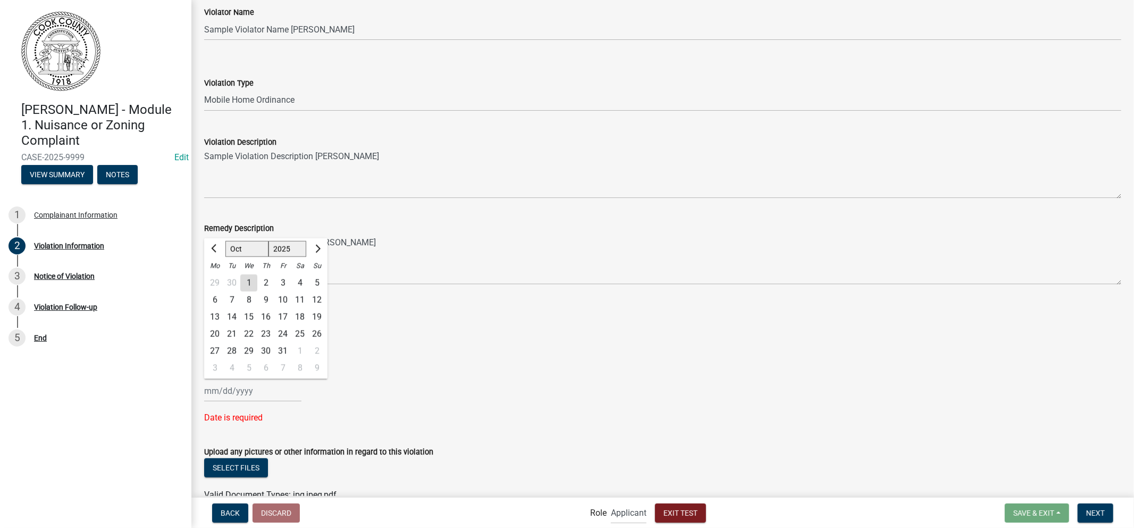
click at [284, 346] on div "31" at bounding box center [282, 350] width 17 height 17
type input "[DATE]"
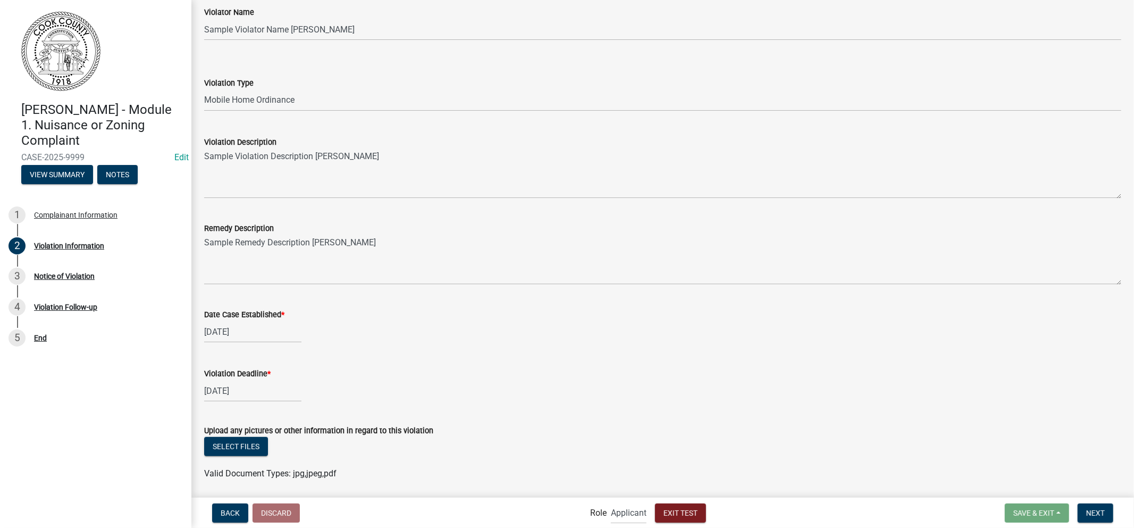
scroll to position [243, 0]
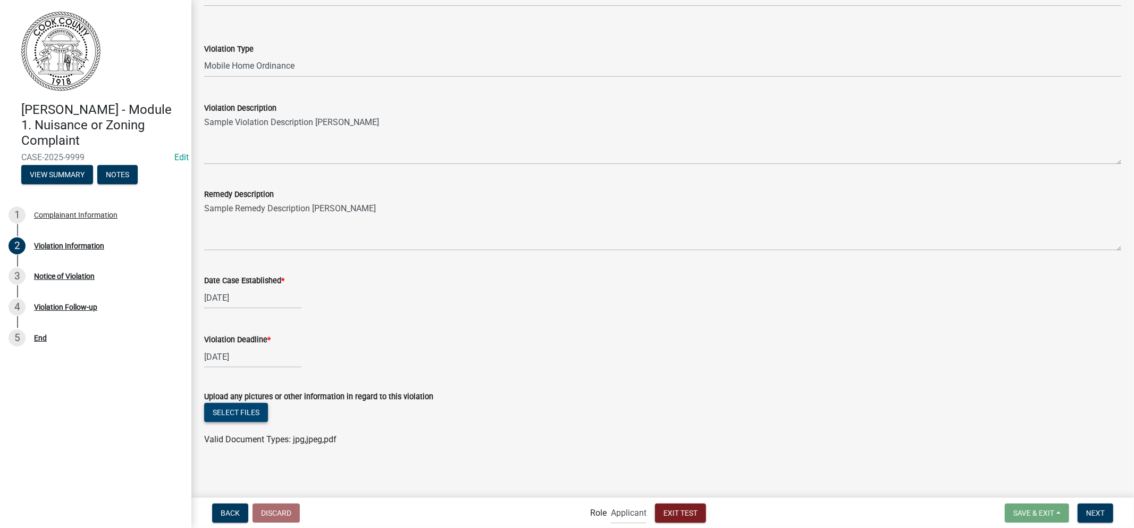
click at [262, 413] on button "Select files" at bounding box center [236, 412] width 64 height 19
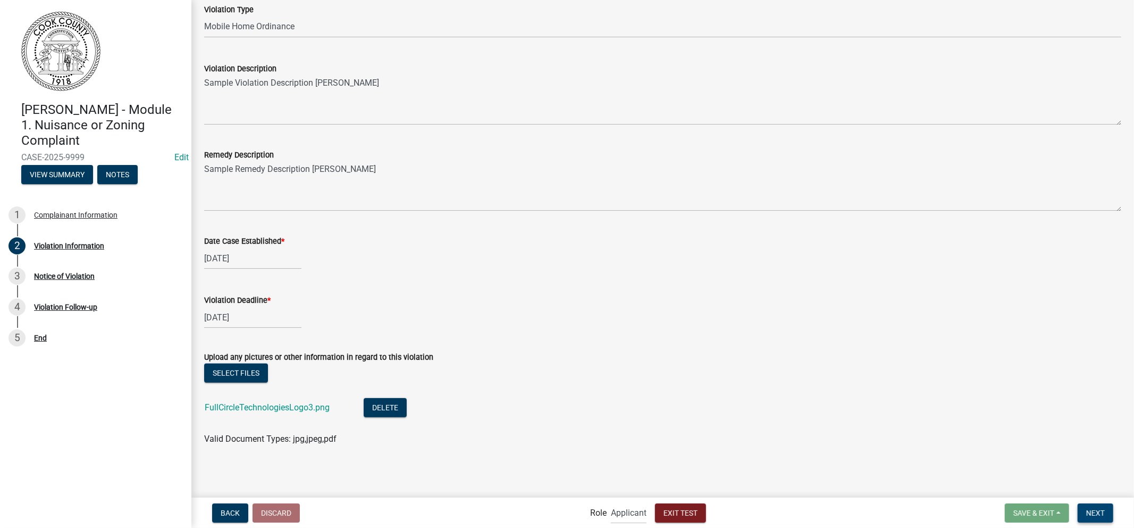
click at [1021, 474] on button "Next" at bounding box center [1096, 512] width 36 height 19
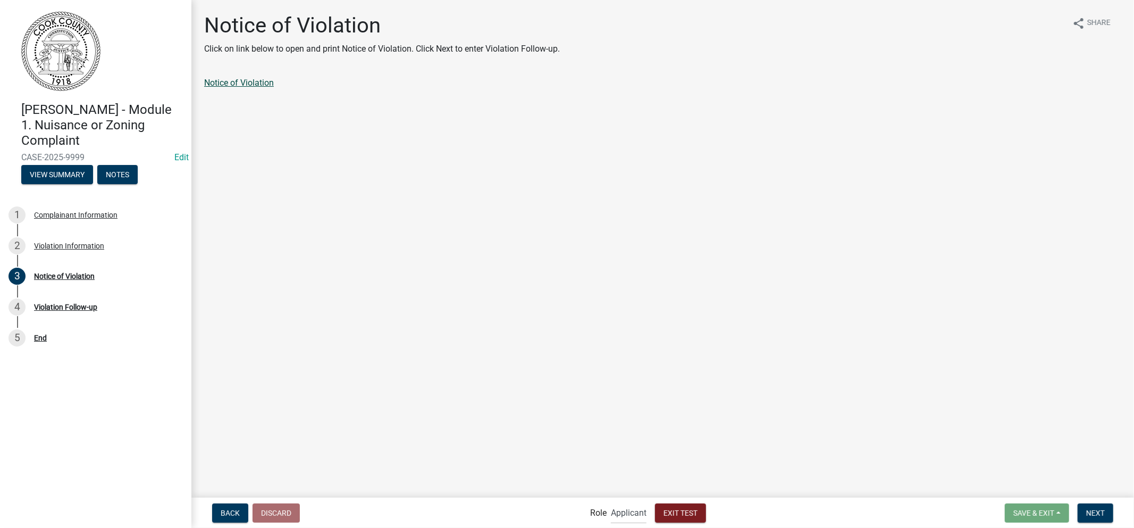
click at [221, 83] on link "Notice of Violation" at bounding box center [239, 83] width 70 height 10
click at [1021, 474] on span "Next" at bounding box center [1096, 512] width 19 height 9
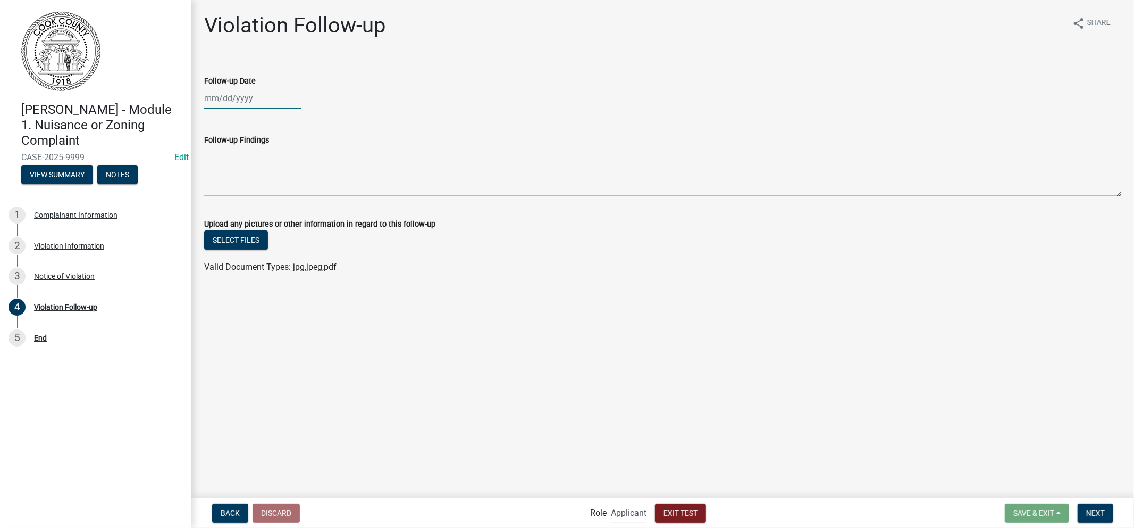
click at [264, 98] on div at bounding box center [252, 98] width 97 height 22
select select "9"
select select "2025"
click at [316, 125] on button "Next month" at bounding box center [317, 120] width 13 height 17
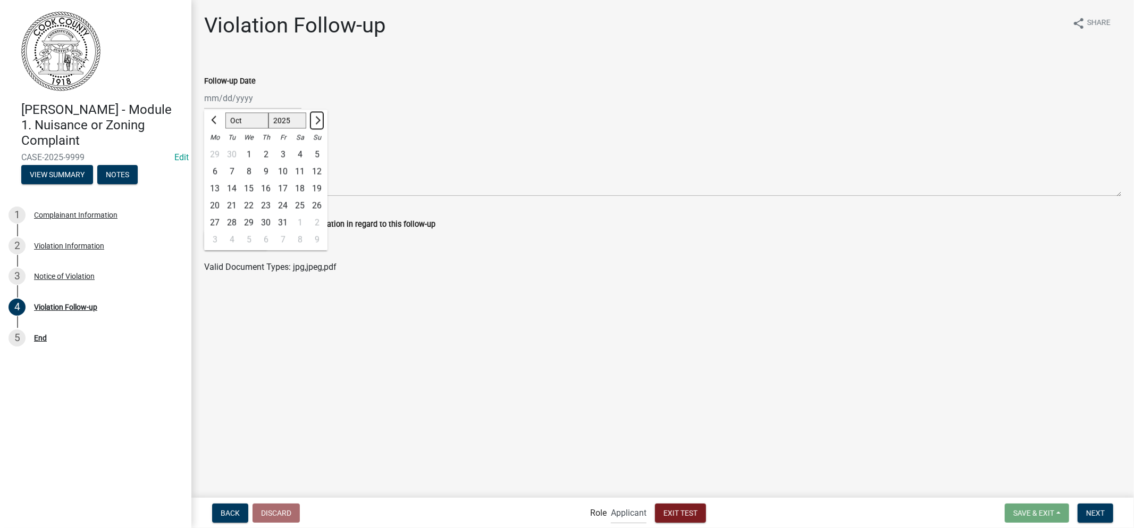
select select "11"
click at [201, 120] on div "Follow-up Findings" at bounding box center [662, 158] width 933 height 78
click at [256, 97] on div at bounding box center [252, 98] width 97 height 22
select select "9"
select select "2025"
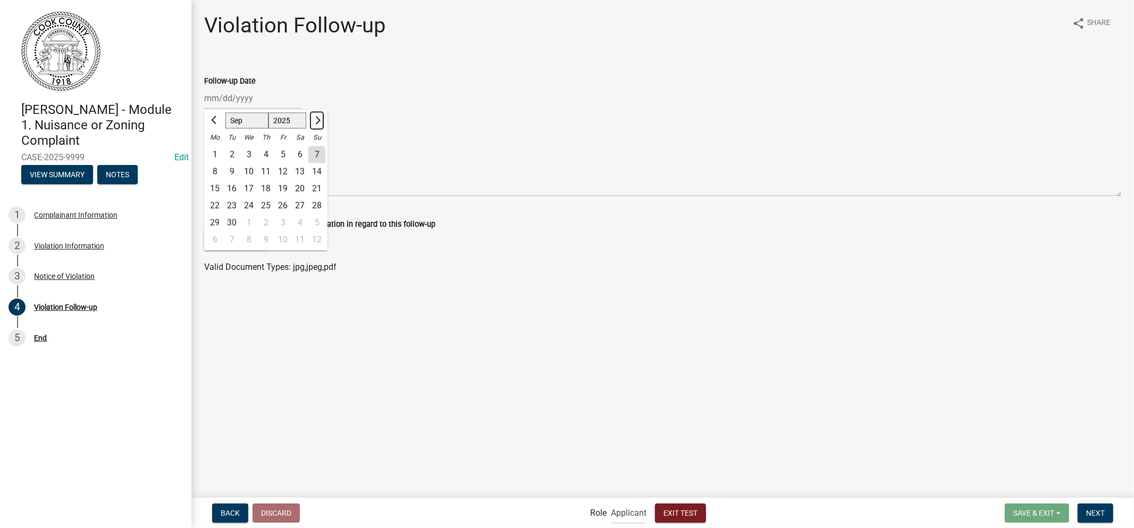
click at [319, 115] on button "Next month" at bounding box center [317, 120] width 13 height 17
select select "11"
click at [299, 151] on div "1" at bounding box center [299, 154] width 17 height 17
type input "[DATE]"
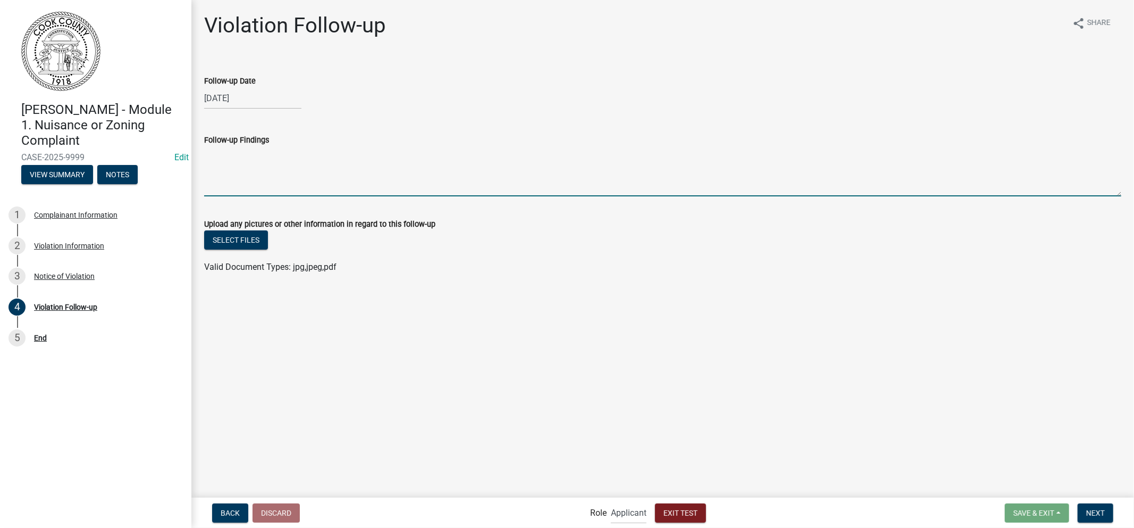
click at [286, 164] on textarea "Follow-up Findings" at bounding box center [662, 171] width 917 height 50
type textarea "Sample Follow-Up Findings"
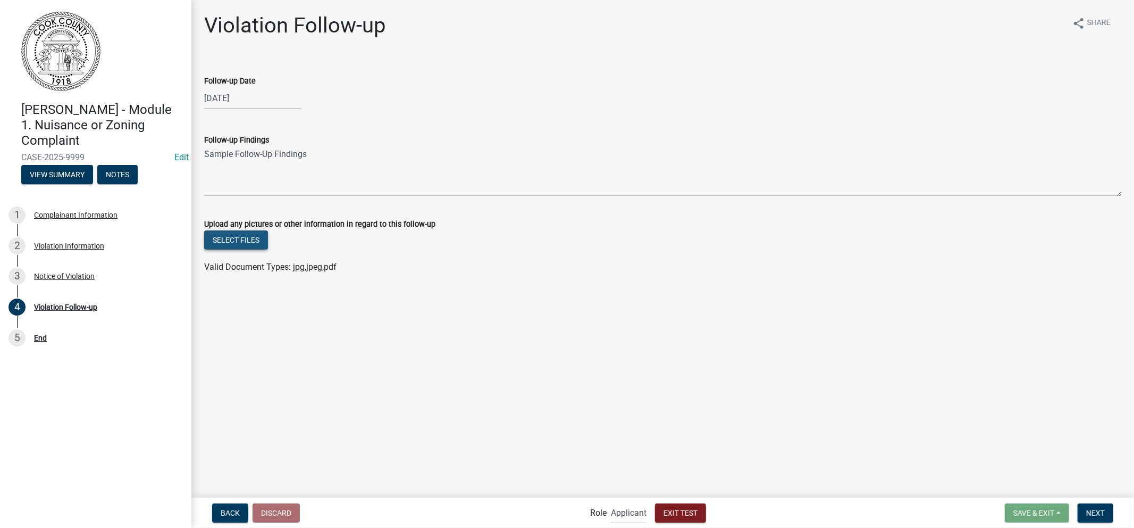
click at [238, 245] on button "Select files" at bounding box center [236, 239] width 64 height 19
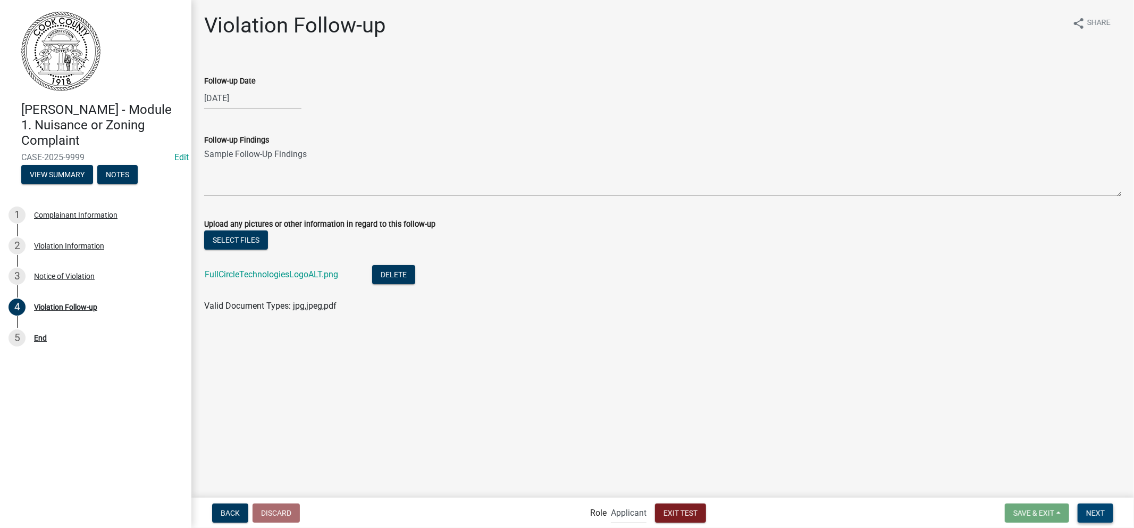
click at [1021, 474] on span "Next" at bounding box center [1096, 512] width 19 height 9
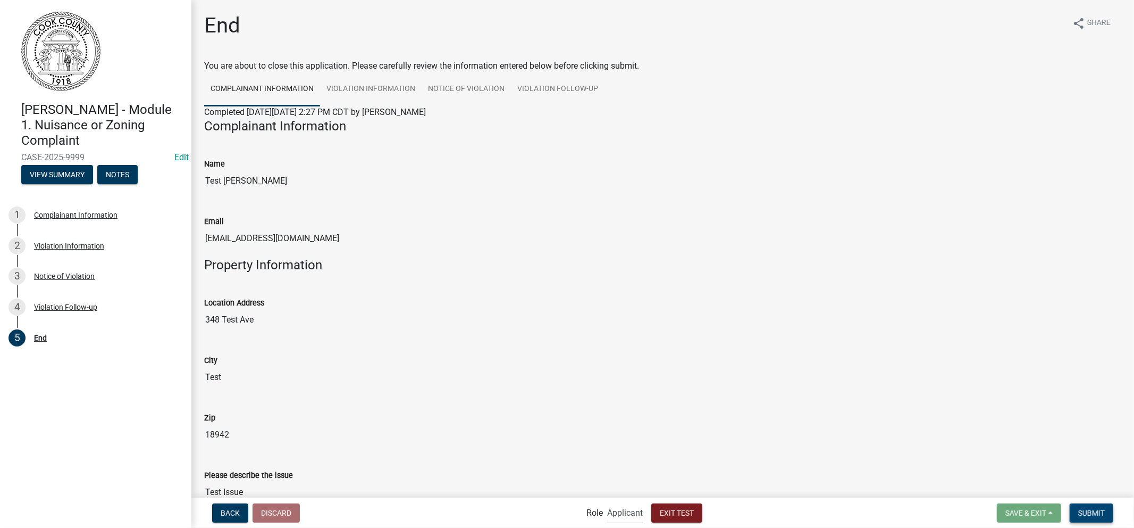
click at [1021, 474] on button "Submit" at bounding box center [1092, 512] width 44 height 19
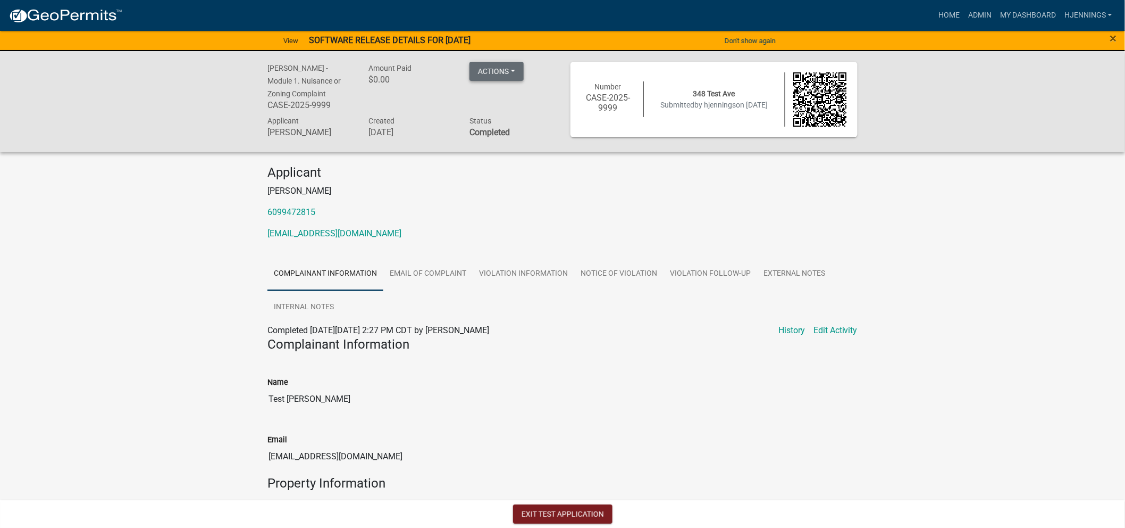
click at [504, 68] on button "Actions" at bounding box center [497, 71] width 54 height 19
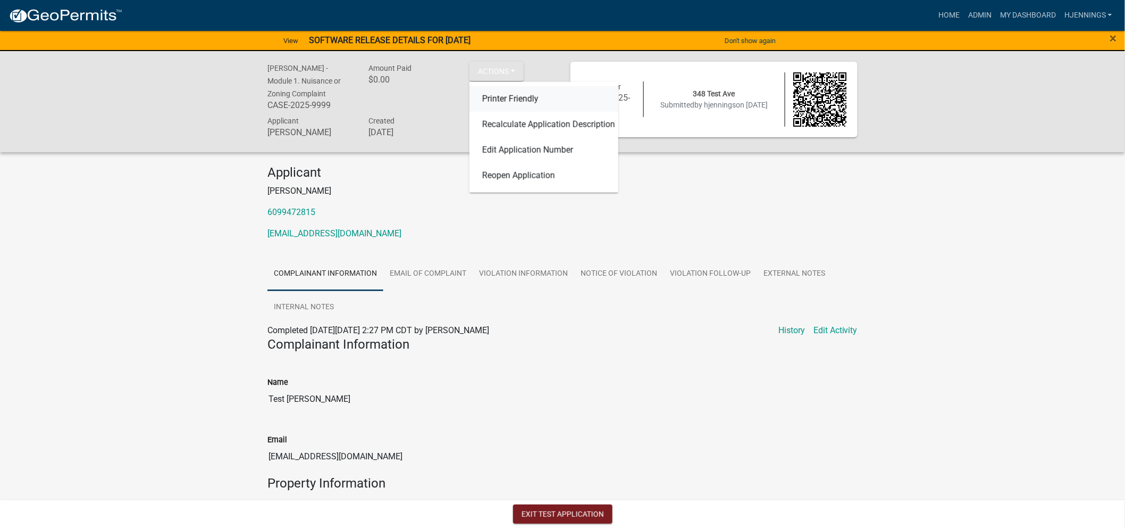
click at [527, 104] on link "Printer Friendly" at bounding box center [544, 99] width 149 height 26
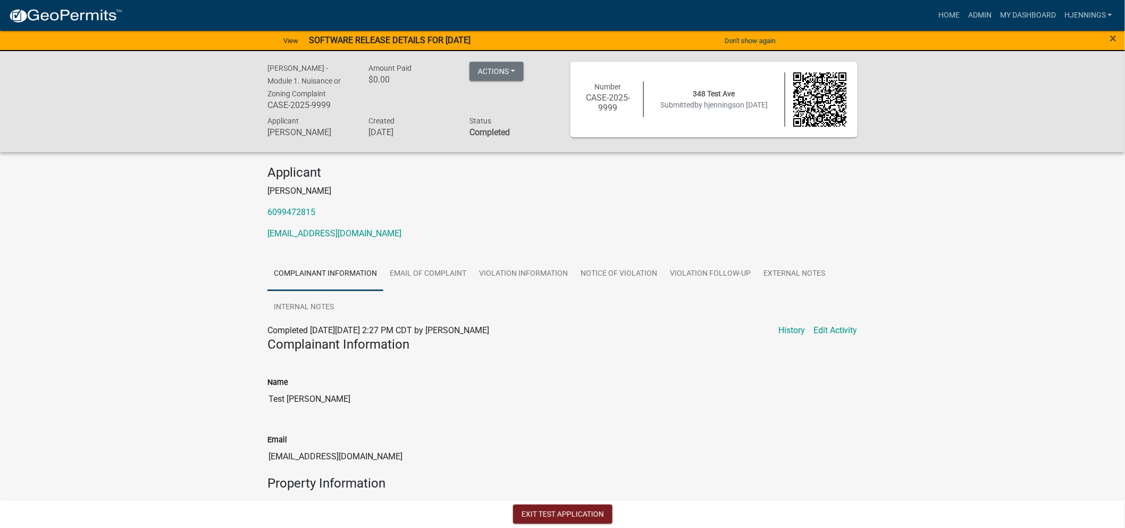
click at [509, 83] on div "Actions Printer Friendly Recalculate Application Description Edit Application N…" at bounding box center [512, 88] width 101 height 53
click at [511, 78] on button "Actions" at bounding box center [497, 71] width 54 height 19
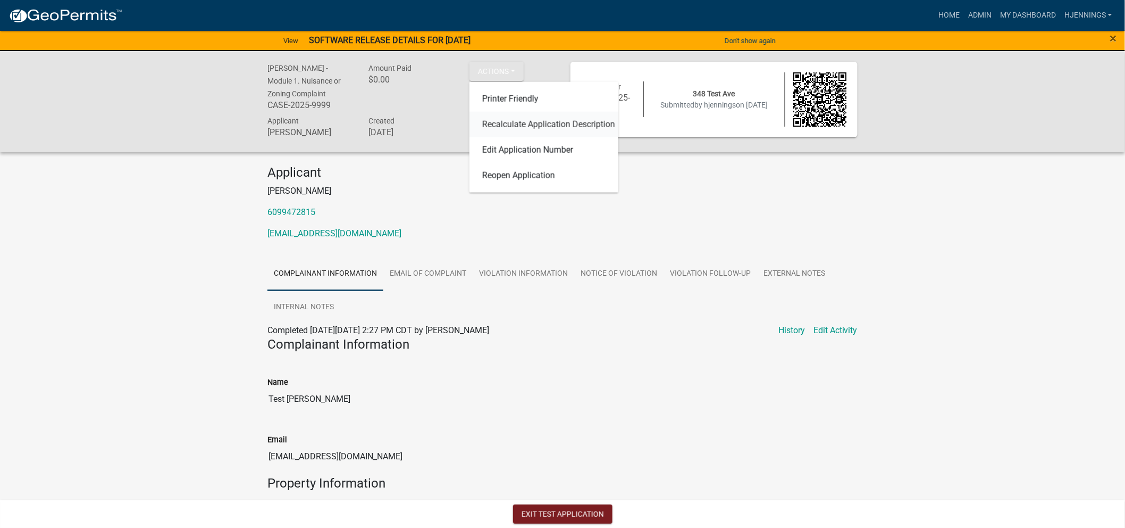
click at [557, 122] on link "Recalculate Application Description" at bounding box center [544, 125] width 149 height 26
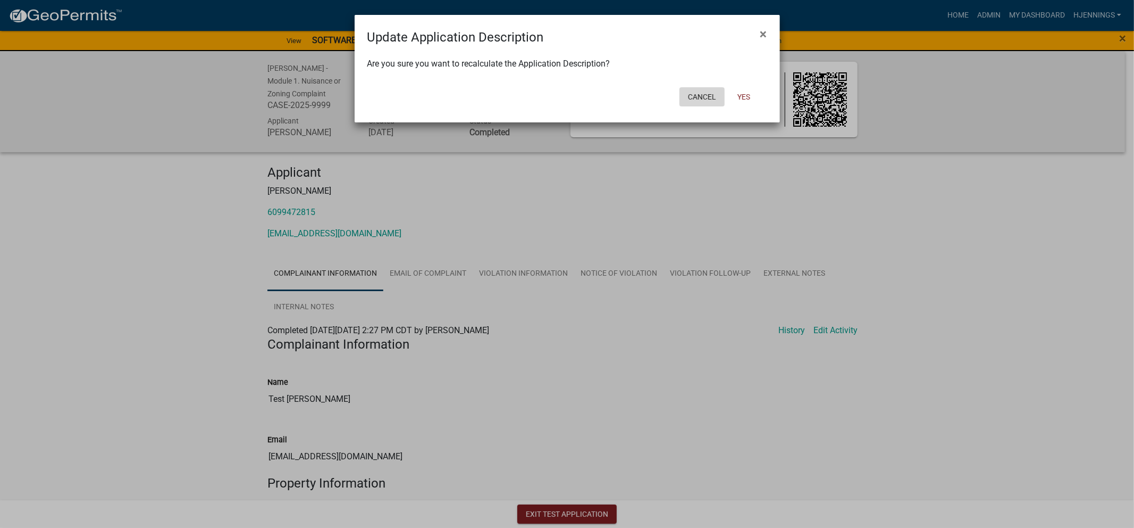
click at [713, 93] on button "Cancel" at bounding box center [702, 96] width 45 height 19
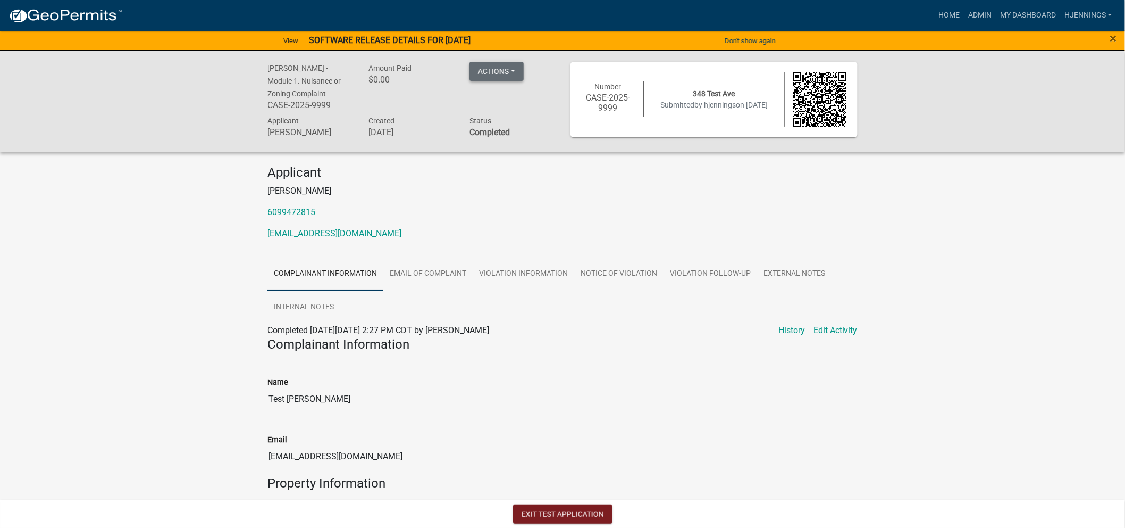
click at [512, 71] on button "Actions" at bounding box center [497, 71] width 54 height 19
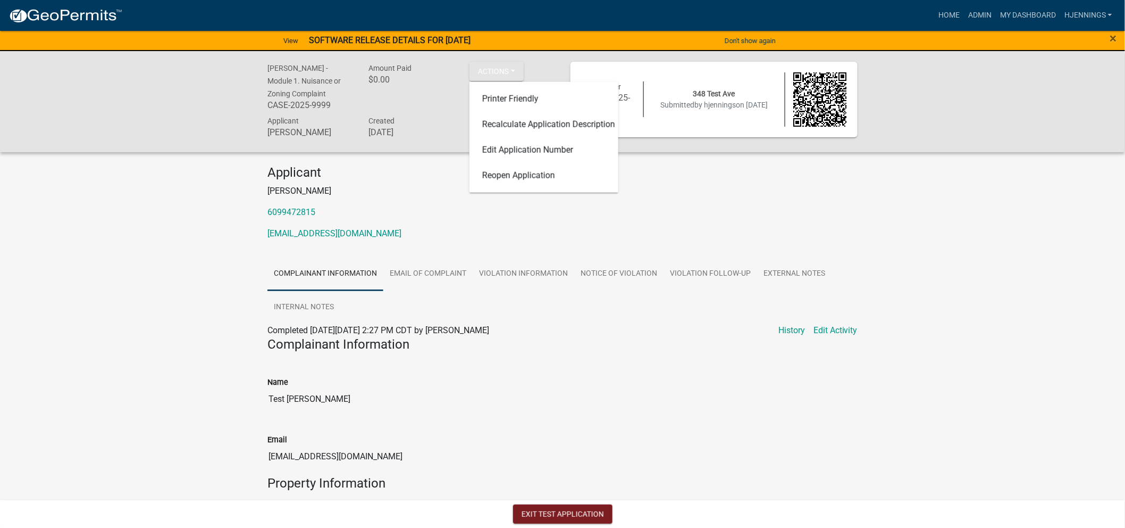
click at [565, 199] on div "Applicant [PERSON_NAME] 6099472815 [EMAIL_ADDRESS][DOMAIN_NAME]" at bounding box center [563, 206] width 606 height 83
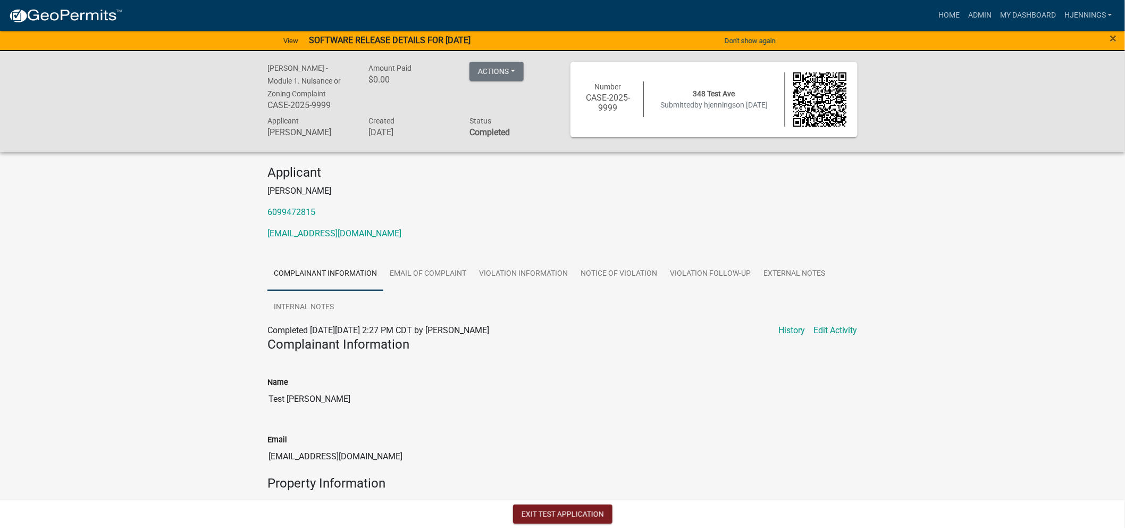
click at [565, 199] on div "Applicant [PERSON_NAME] 6099472815 [EMAIL_ADDRESS][DOMAIN_NAME]" at bounding box center [563, 206] width 606 height 83
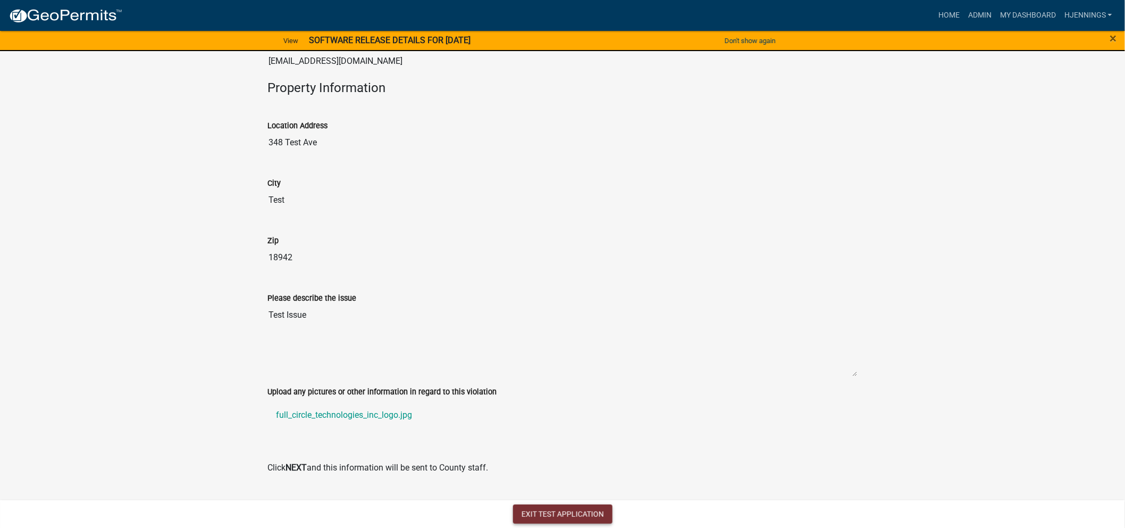
click at [538, 474] on button "Exit Test Application" at bounding box center [562, 513] width 99 height 19
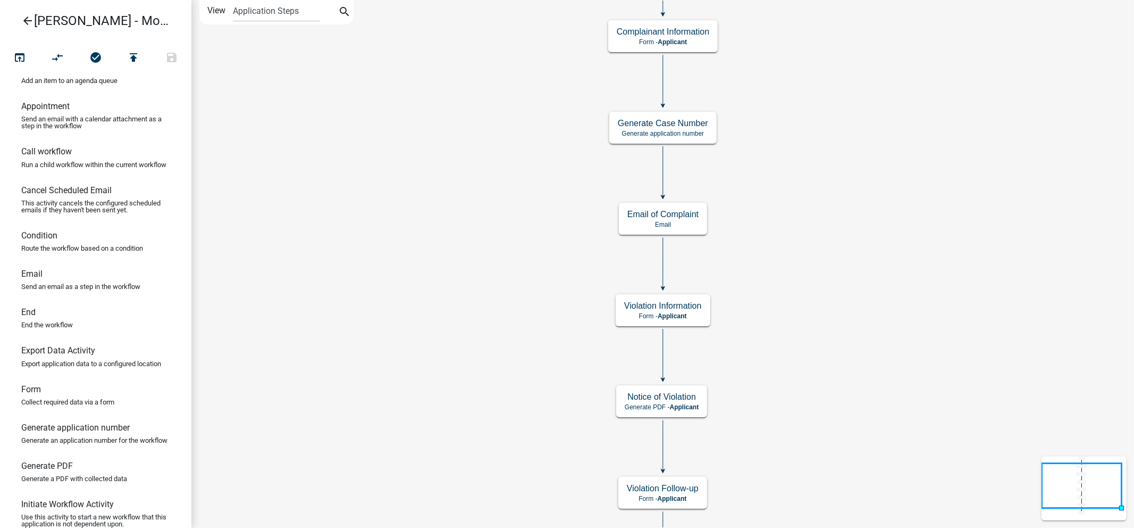
scroll to position [23, 0]
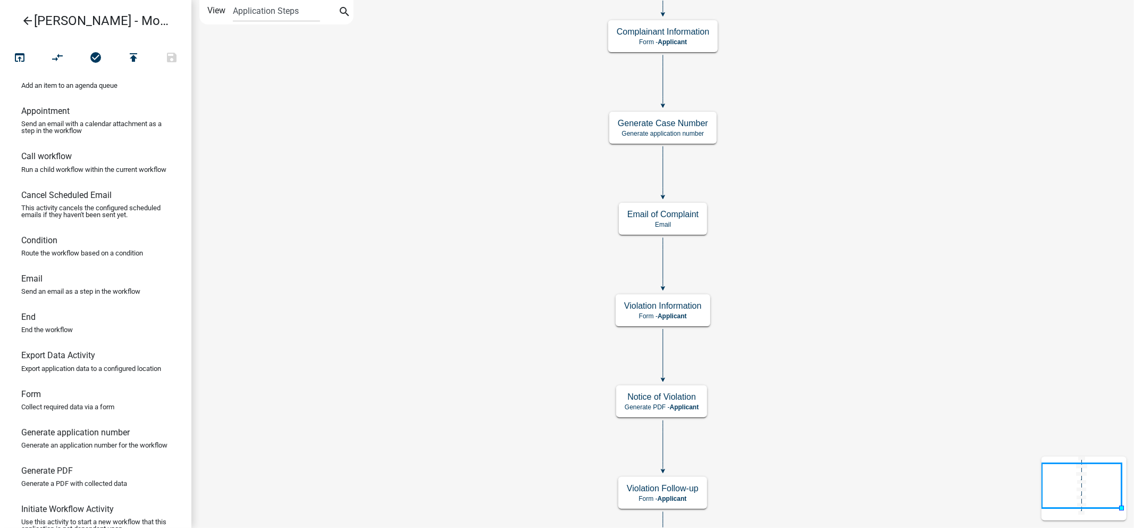
click at [498, 227] on icon "Start Start - Applicant Complainant Information Form - Applicant Notice of Viol…" at bounding box center [663, 302] width 942 height 603
click at [689, 225] on p "Email" at bounding box center [663, 224] width 71 height 7
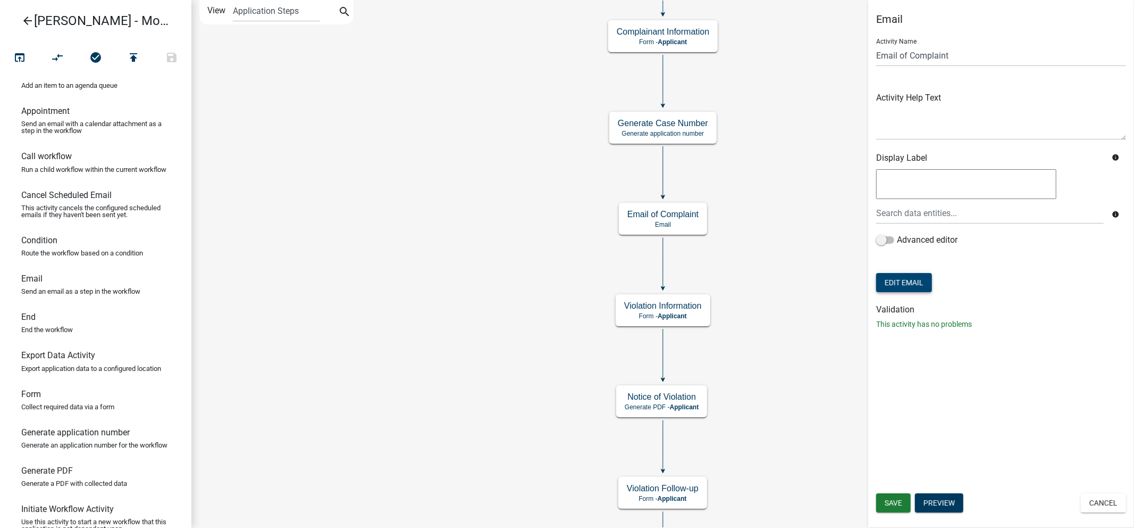
click at [919, 280] on button "Edit Email" at bounding box center [904, 282] width 56 height 19
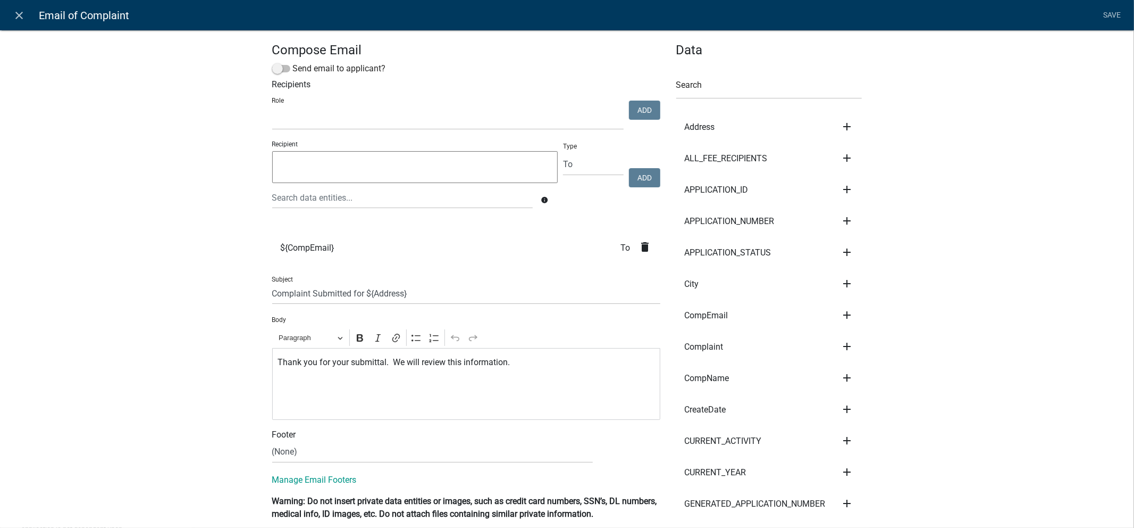
click at [397, 173] on textarea at bounding box center [415, 167] width 286 height 32
click at [315, 200] on div at bounding box center [402, 198] width 277 height 22
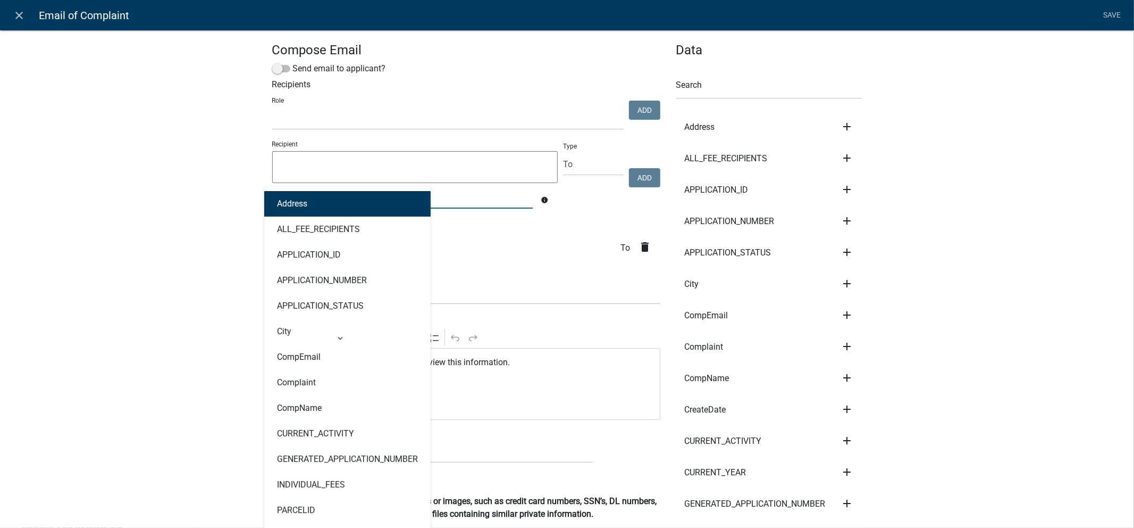
type input "d"
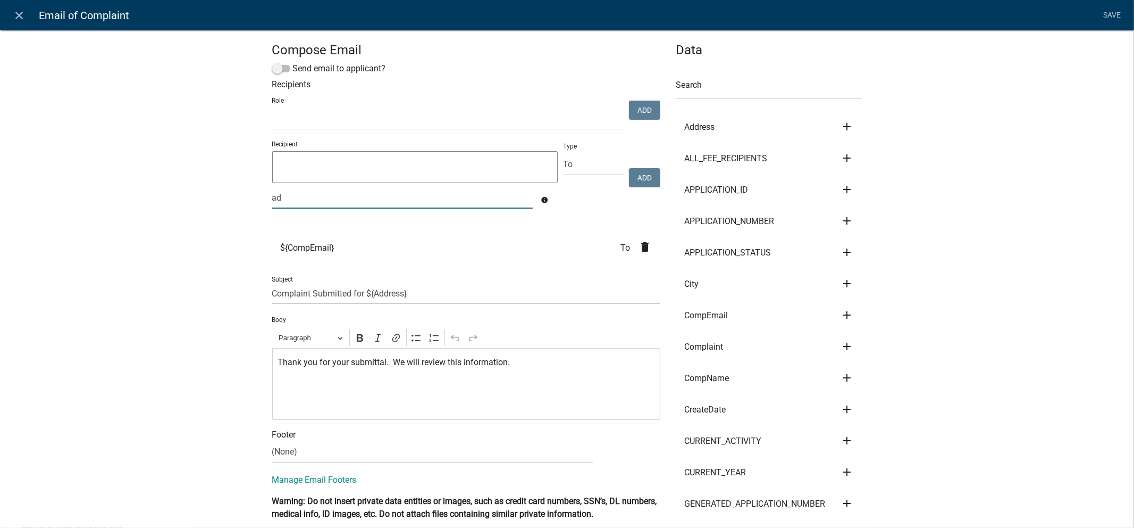
type input "a"
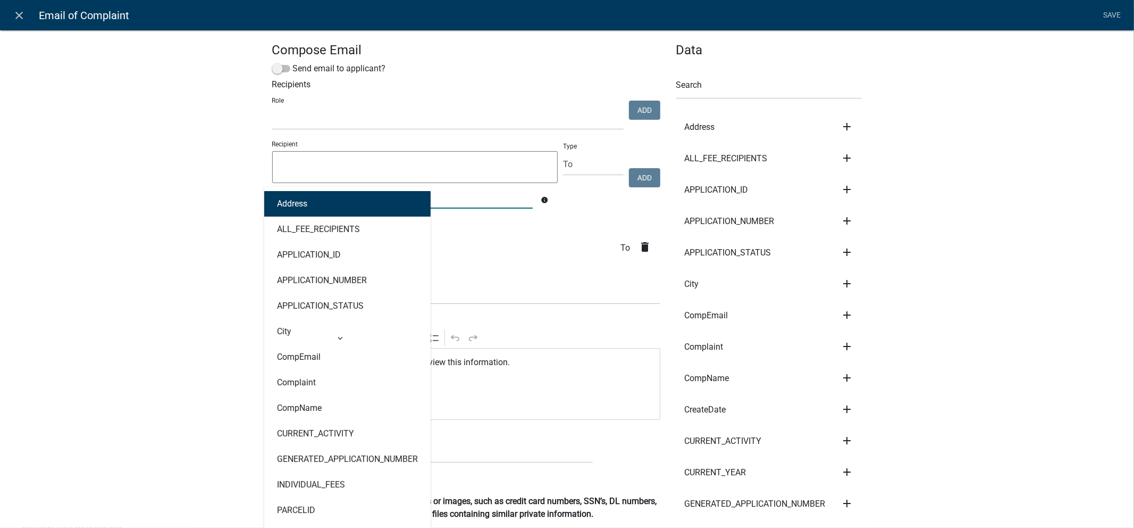
click at [365, 169] on textarea at bounding box center [415, 167] width 286 height 32
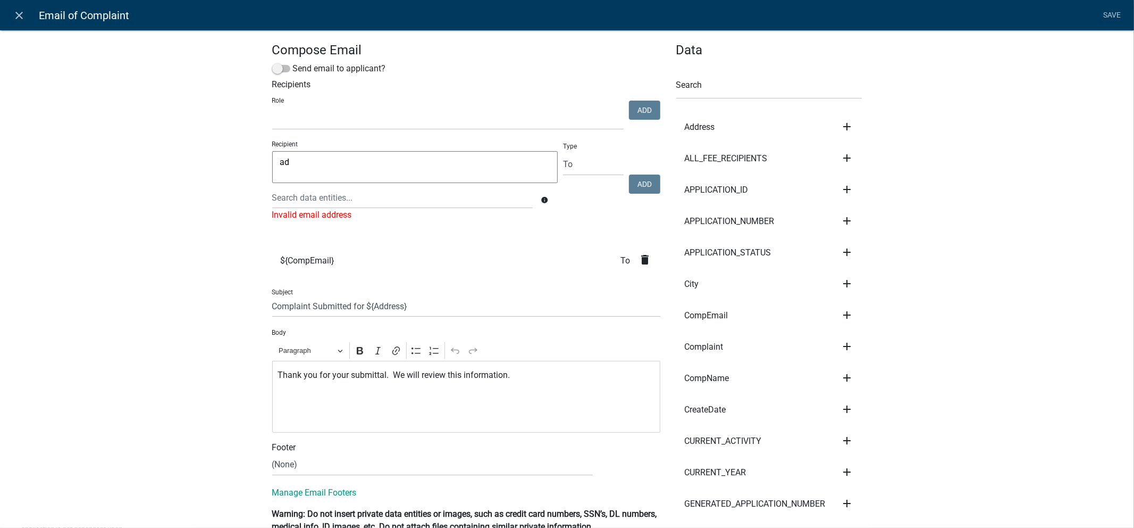
type textarea "a"
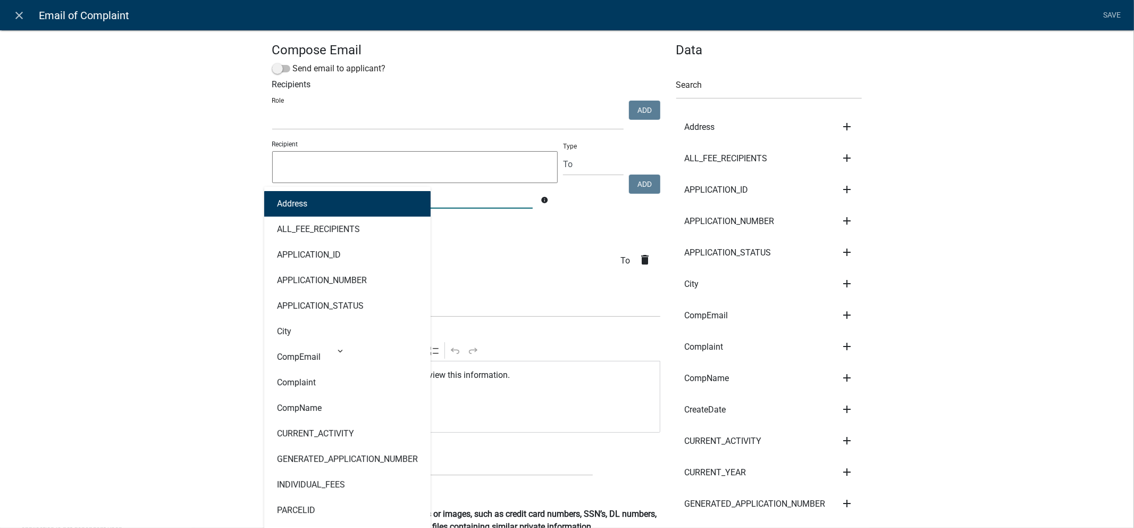
click at [364, 208] on div "Address ALL_FEE_RECIPIENTS APPLICATION_ID APPLICATION_NUMBER APPLICATION_STATUS…" at bounding box center [402, 198] width 277 height 22
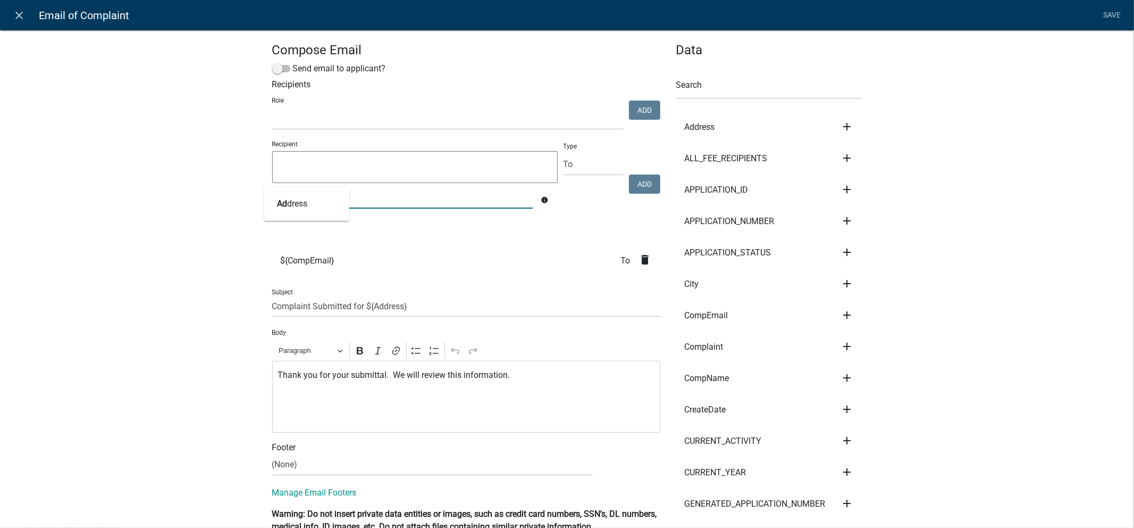
type input "a"
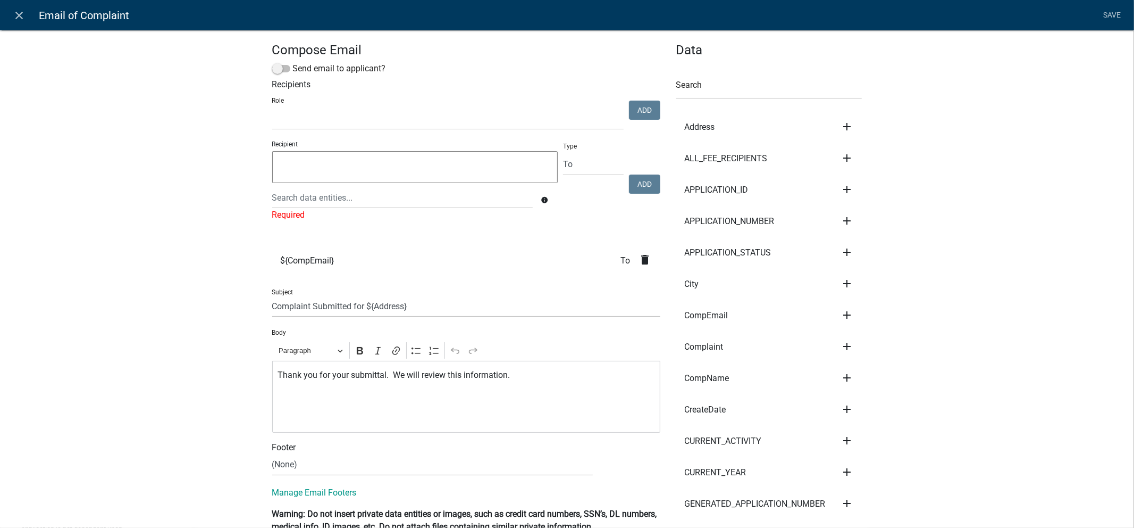
click at [302, 155] on textarea at bounding box center [415, 167] width 286 height 32
type textarea "a"
click at [381, 123] on select "kiantest Kian Engineer Admin" at bounding box center [448, 119] width 352 height 22
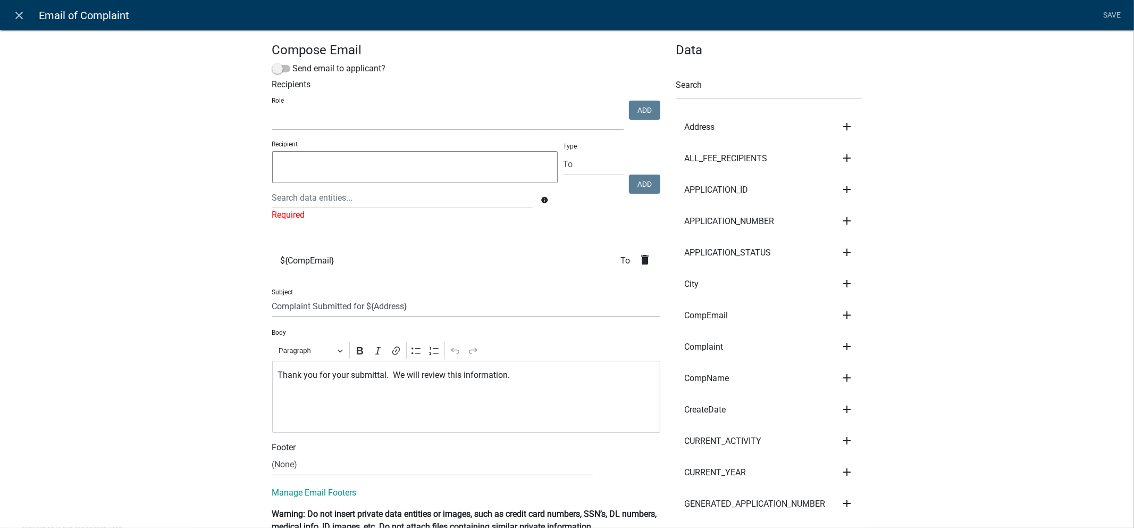
select select "1915ea58-7059-4941-9cac-dbbdee29afec"
click at [272, 108] on select "kiantest Kian Engineer Admin" at bounding box center [448, 119] width 352 height 22
click at [645, 110] on button "Add" at bounding box center [644, 110] width 31 height 19
select select
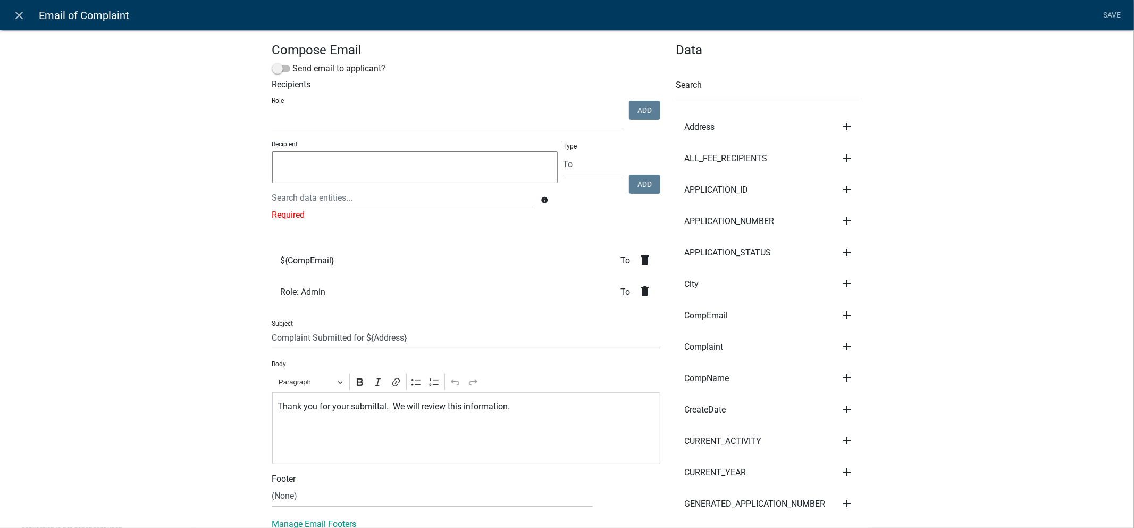
click at [497, 177] on textarea at bounding box center [415, 167] width 286 height 32
click at [405, 208] on div at bounding box center [402, 198] width 277 height 22
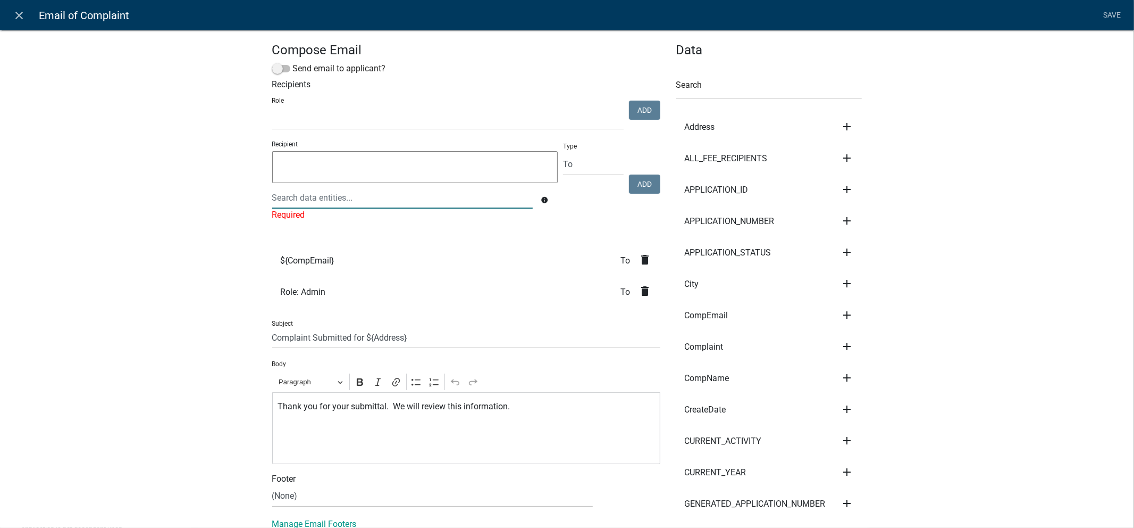
click at [295, 203] on div at bounding box center [402, 198] width 277 height 22
type input "e"
click at [310, 196] on div "co" at bounding box center [402, 198] width 277 height 22
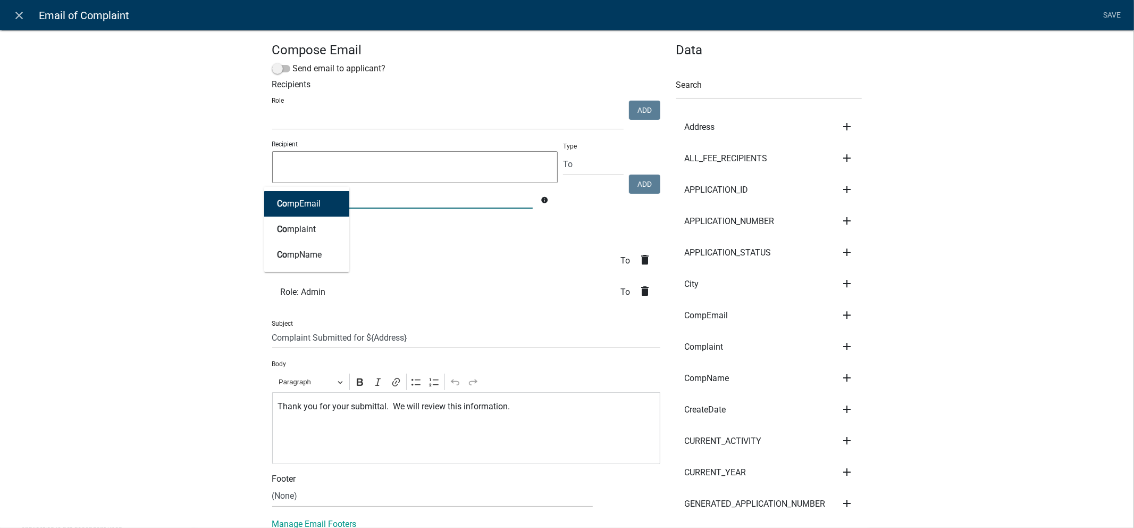
type input "c"
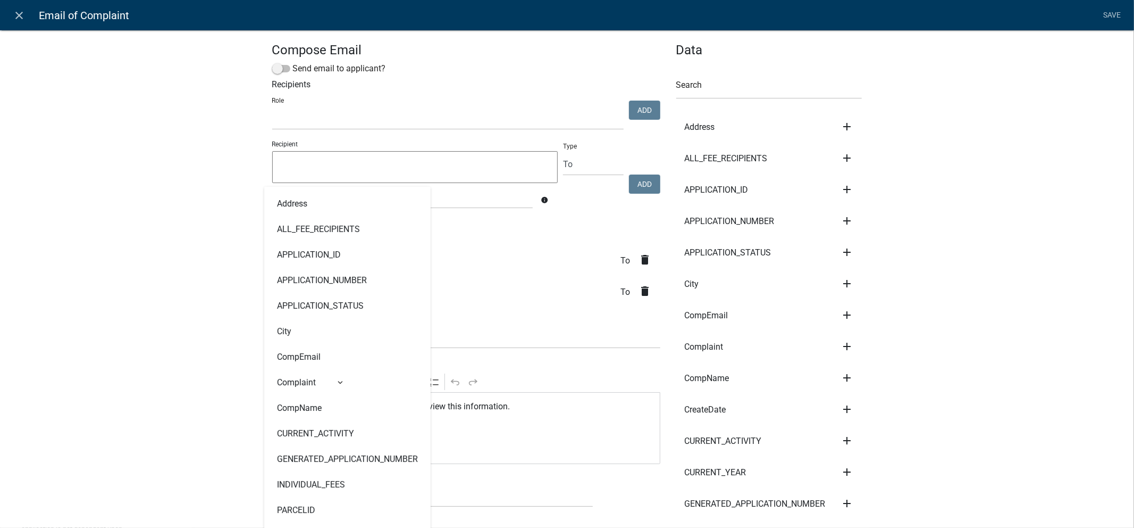
click at [340, 166] on textarea at bounding box center [415, 167] width 286 height 32
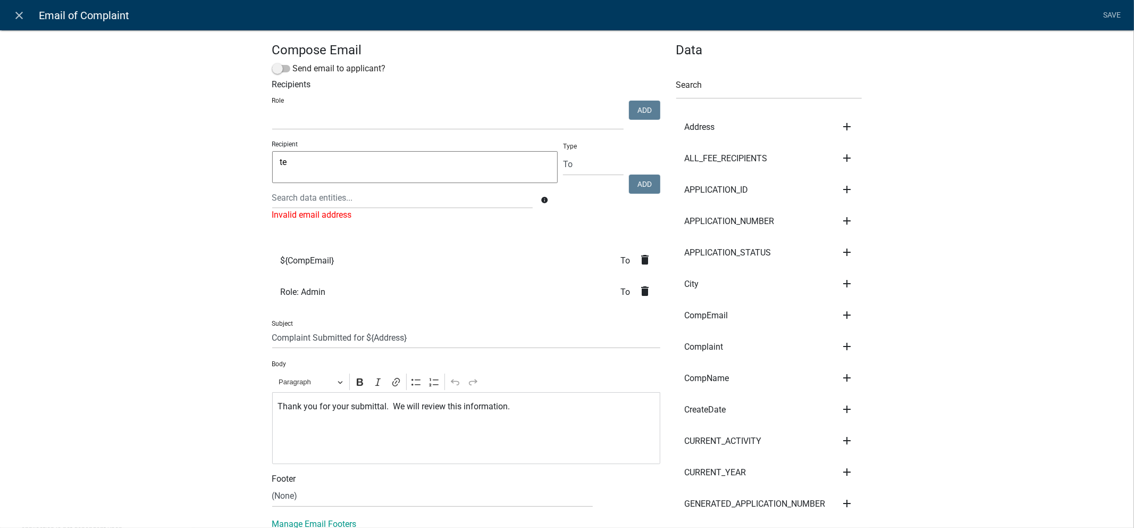
type textarea "t"
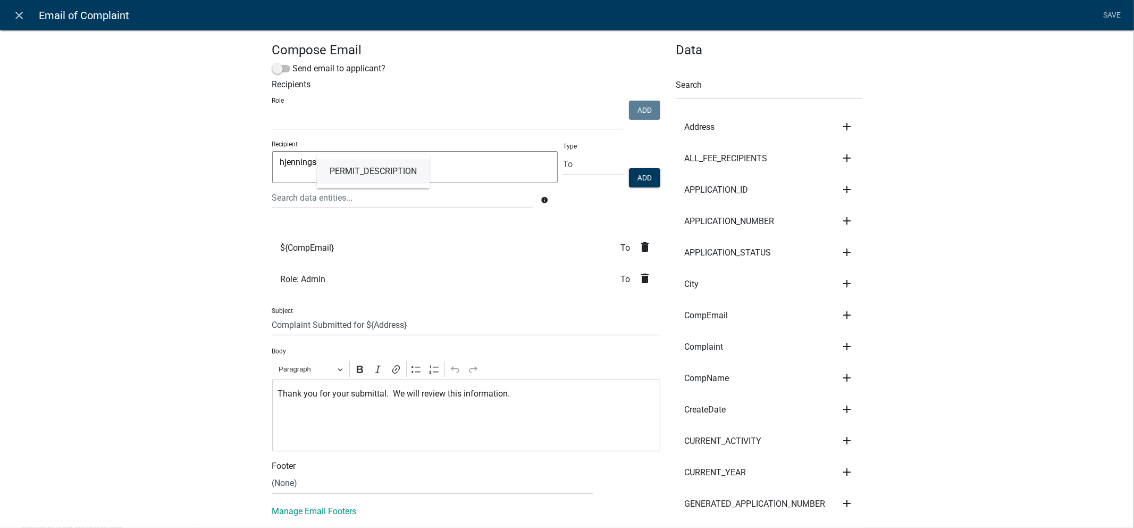
click at [280, 172] on textarea "hjennings@sc" at bounding box center [415, 167] width 286 height 32
click at [321, 170] on link "PERMIT_DESCRIPTION" at bounding box center [373, 171] width 113 height 26
click at [285, 165] on textarea "hjennings@sc" at bounding box center [415, 167] width 286 height 32
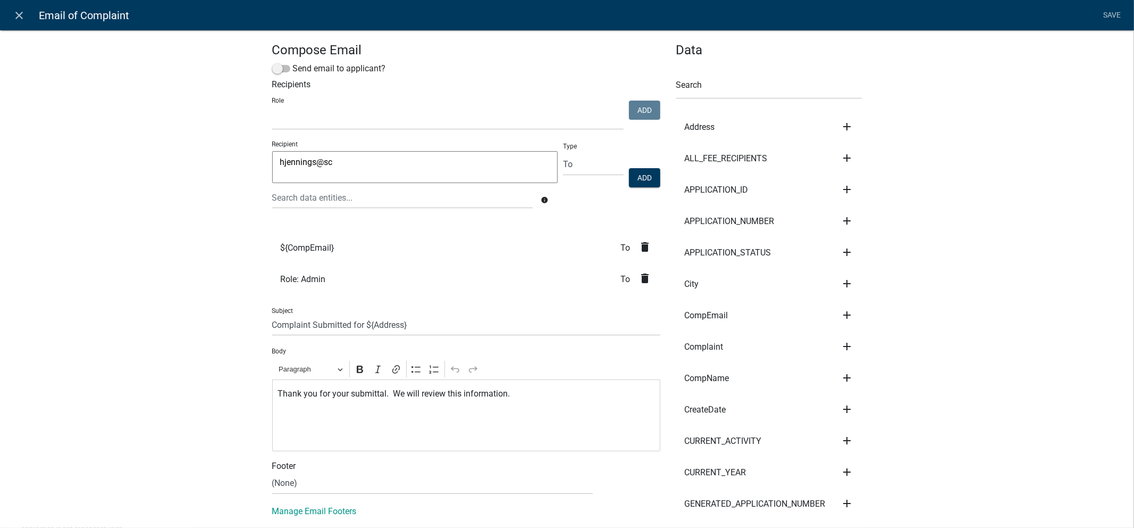
click at [349, 162] on textarea "hjennings@sc" at bounding box center [415, 167] width 286 height 32
type textarea "[EMAIL_ADDRESS][DOMAIN_NAME]"
click at [651, 178] on button "Add" at bounding box center [644, 177] width 31 height 19
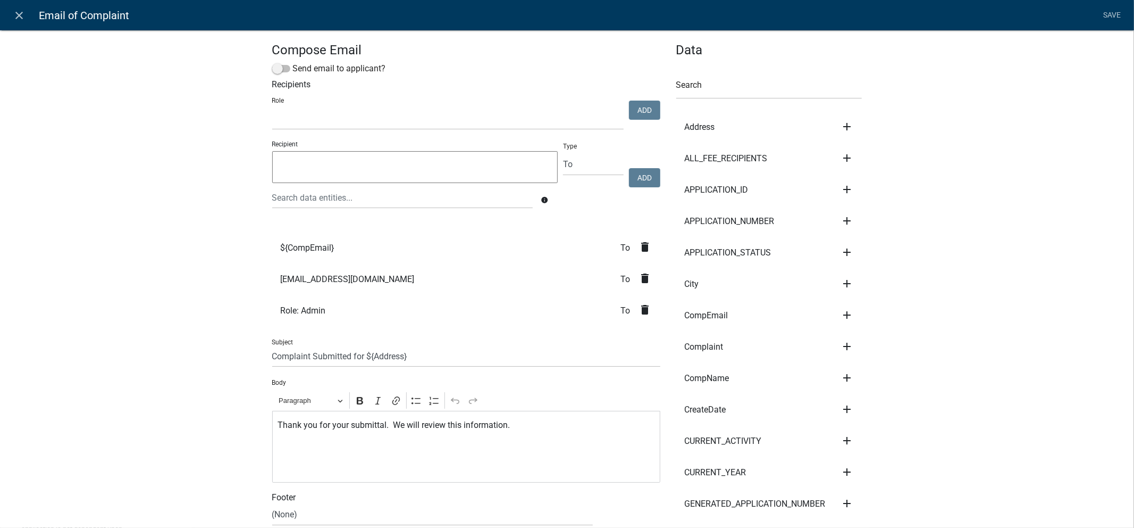
click at [349, 445] on p "Editor editing area: main. Press Alt+0 for help." at bounding box center [466, 446] width 377 height 13
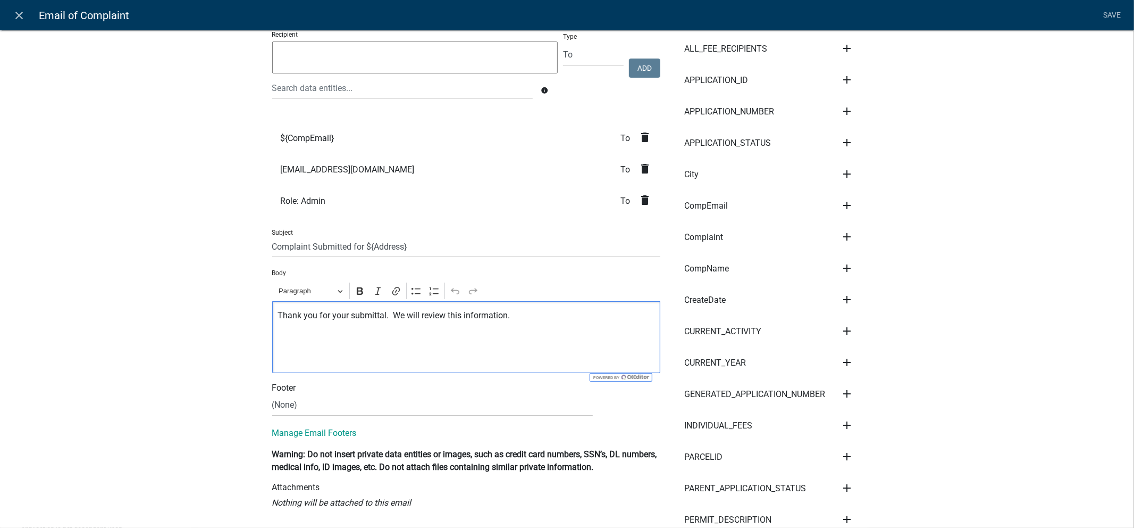
scroll to position [110, 0]
click at [307, 290] on span "Paragraph" at bounding box center [306, 290] width 55 height 13
click at [218, 284] on div "Compose Email Send email to applicant? Recipients Role kiantest Kian Engineer A…" at bounding box center [567, 474] width 1134 height 1143
click at [351, 236] on input "Complaint Submitted for ${Address}" at bounding box center [466, 246] width 388 height 22
click at [279, 435] on link "Manage Email Footers" at bounding box center [314, 432] width 85 height 10
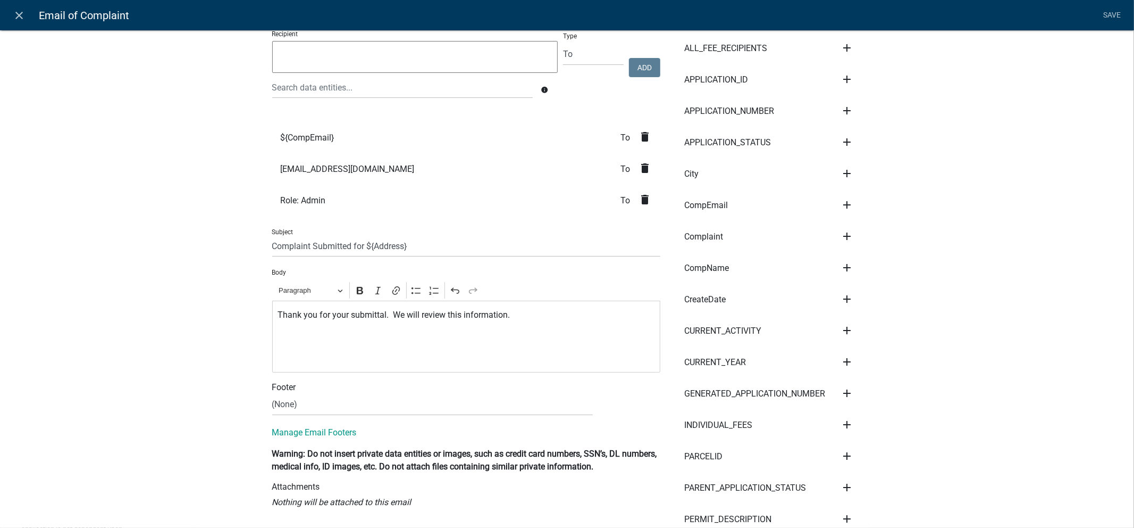
scroll to position [0, 0]
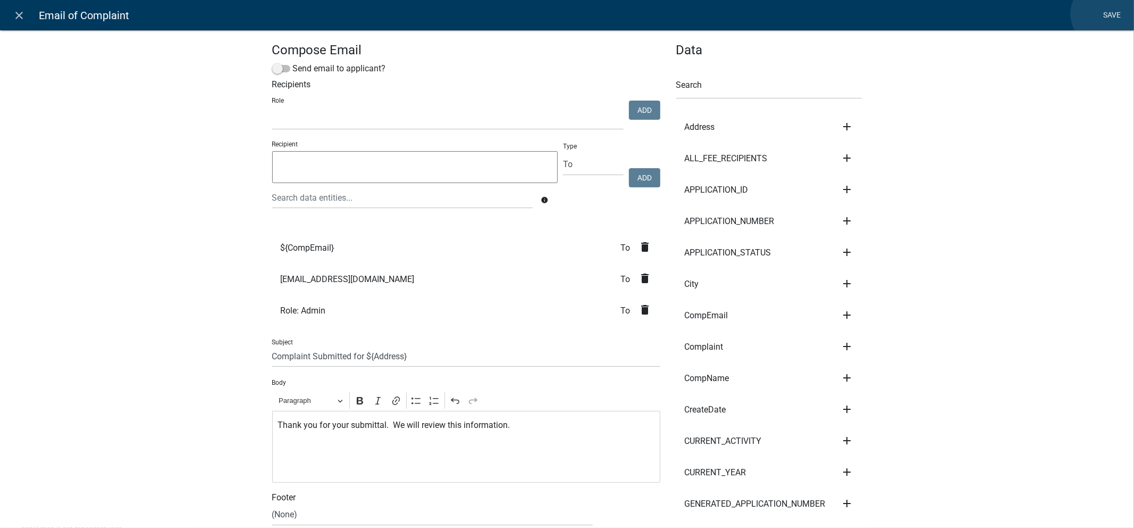
click at [1021, 14] on link "Save" at bounding box center [1112, 15] width 27 height 20
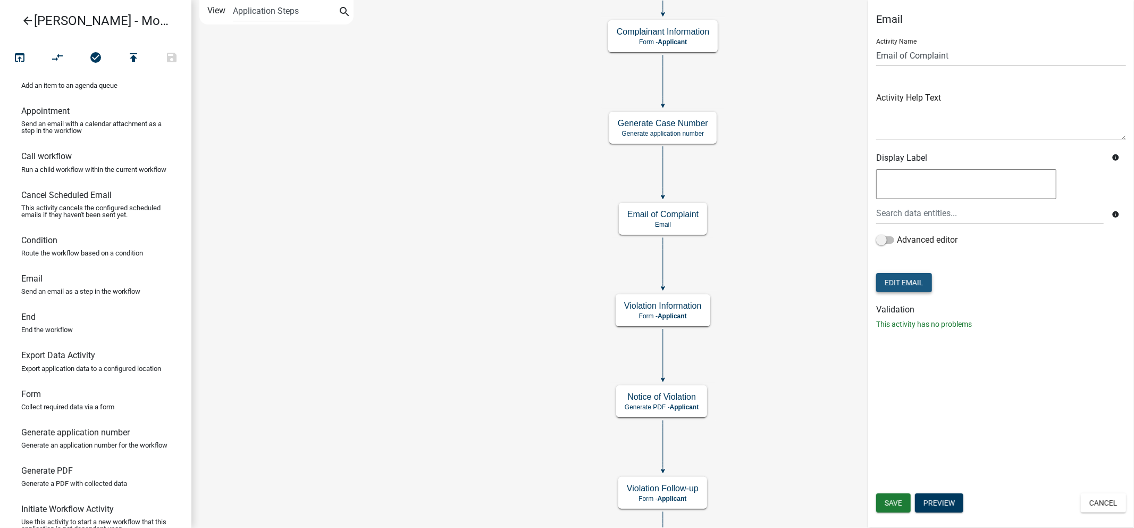
click at [905, 279] on button "Edit Email" at bounding box center [904, 282] width 56 height 19
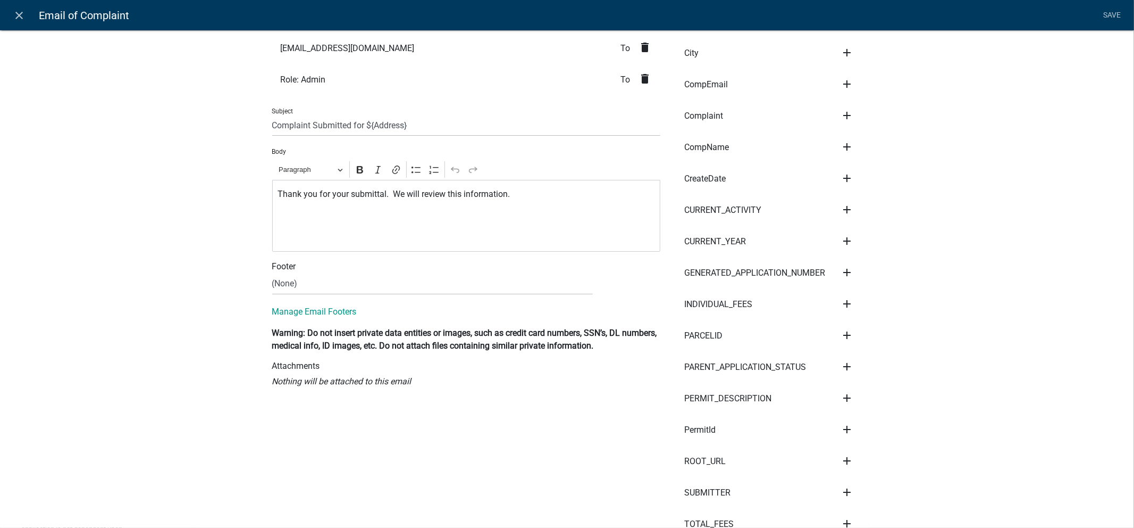
scroll to position [205, 0]
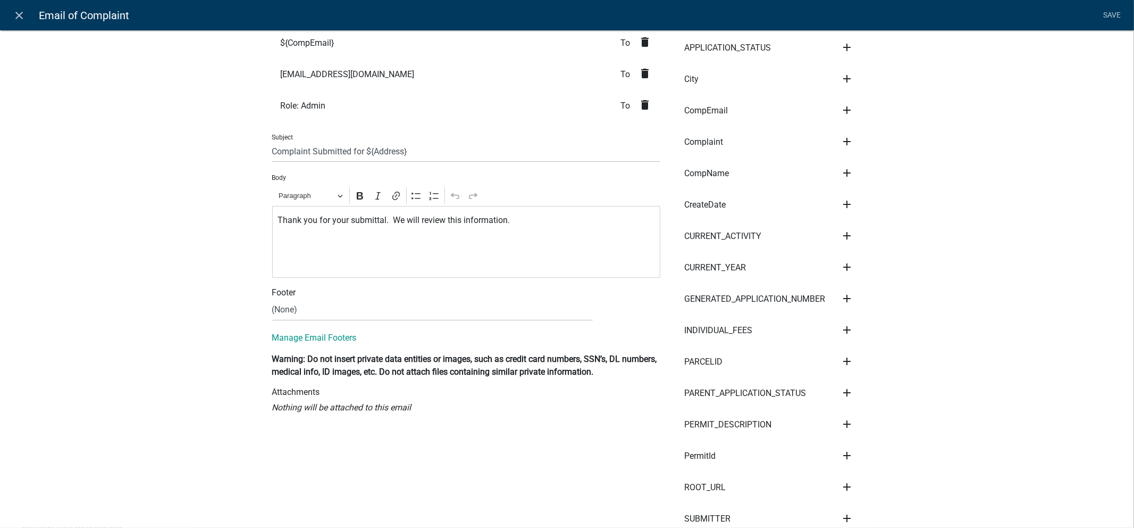
click at [325, 346] on div "Manage Email Footers" at bounding box center [466, 340] width 404 height 23
click at [329, 337] on link "Manage Email Footers" at bounding box center [314, 337] width 85 height 10
click at [440, 235] on p "Editor editing area: main. Press Alt+0 for help." at bounding box center [466, 241] width 377 height 13
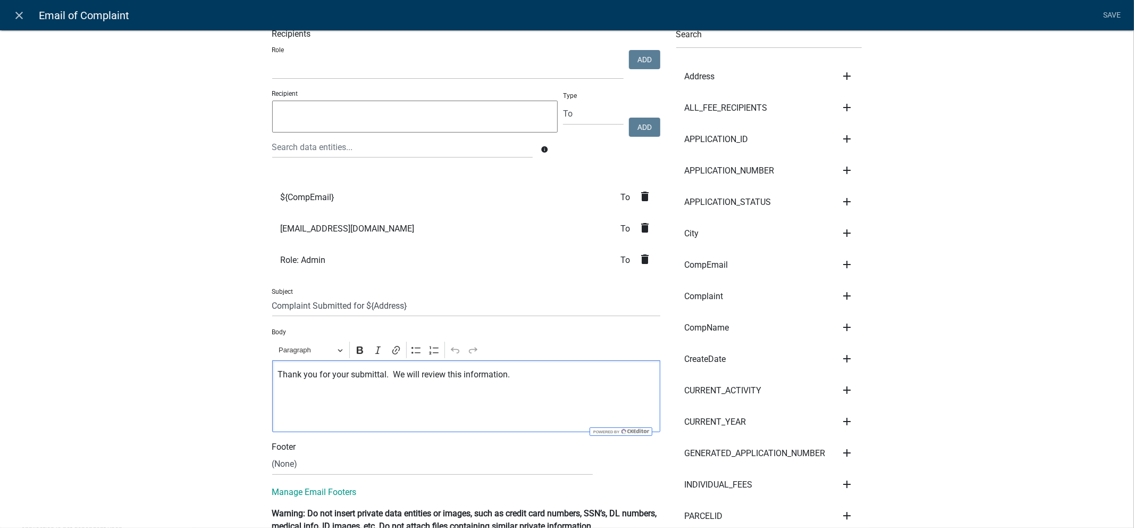
scroll to position [50, 0]
click at [841, 75] on icon "add" at bounding box center [847, 76] width 13 height 13
click at [857, 119] on button "Body" at bounding box center [883, 113] width 85 height 26
click at [330, 464] on select "(None) [PERSON_NAME] Footer [PERSON_NAME] Test email Footer Planner [PERSON_NAM…" at bounding box center [432, 465] width 321 height 22
click at [224, 398] on div "Compose Email Send email to applicant? Recipients Role kiantest Kian Engineer A…" at bounding box center [567, 534] width 1134 height 1143
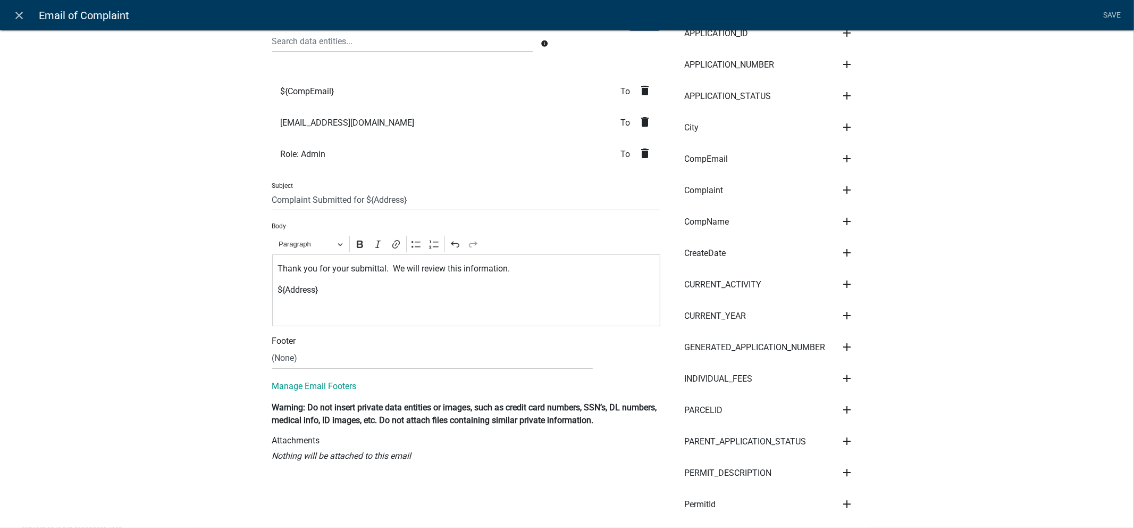
scroll to position [157, 0]
click at [296, 367] on select "(None) [PERSON_NAME] Footer [PERSON_NAME] Test email Footer Planner [PERSON_NAM…" at bounding box center [432, 358] width 321 height 22
click at [228, 387] on div "Compose Email Send email to applicant? Recipients Role kiantest Kian Engineer A…" at bounding box center [567, 427] width 1134 height 1143
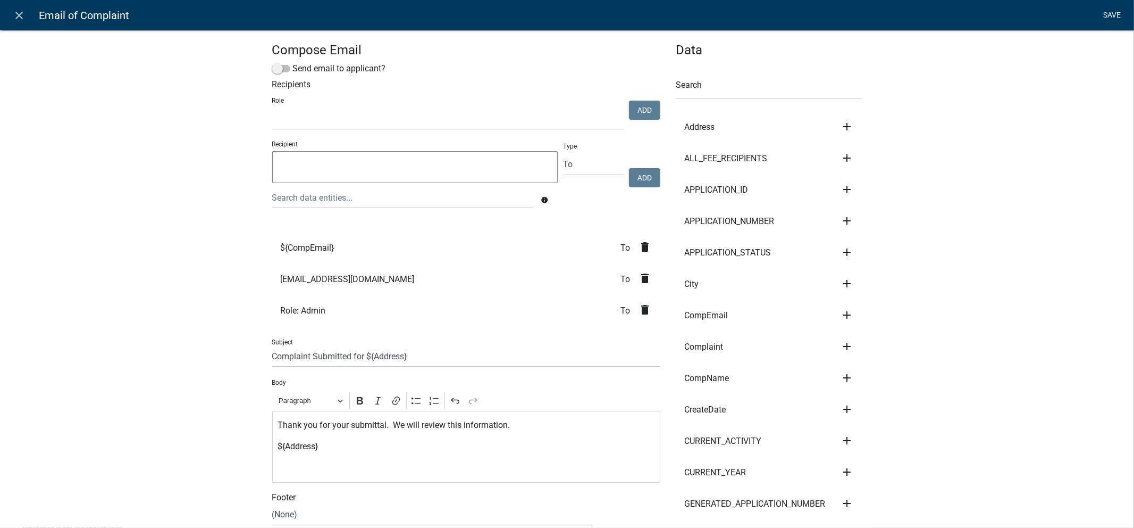
click at [1021, 10] on link "Save" at bounding box center [1112, 15] width 27 height 20
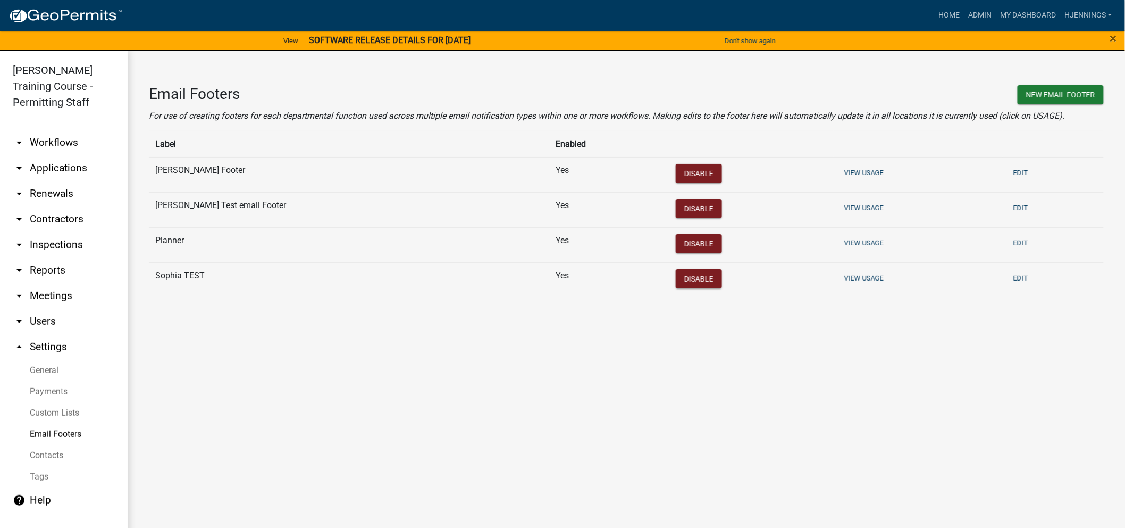
click at [562, 310] on div "Email Footers New Email Footer For use of creating footers for each departmenta…" at bounding box center [627, 195] width 998 height 289
click at [529, 386] on main "Email Footers New Email Footer For use of creating footers for each departmenta…" at bounding box center [627, 295] width 998 height 489
click at [1074, 92] on button "New Email Footer" at bounding box center [1061, 94] width 86 height 19
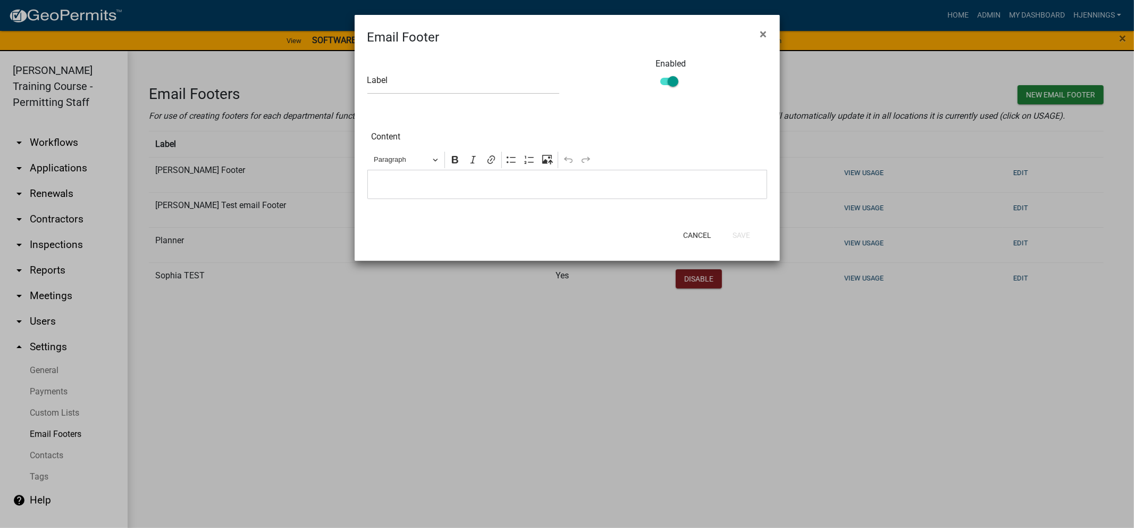
click at [445, 179] on p "Editor editing area: main. Press Alt+0 for help." at bounding box center [567, 184] width 389 height 13
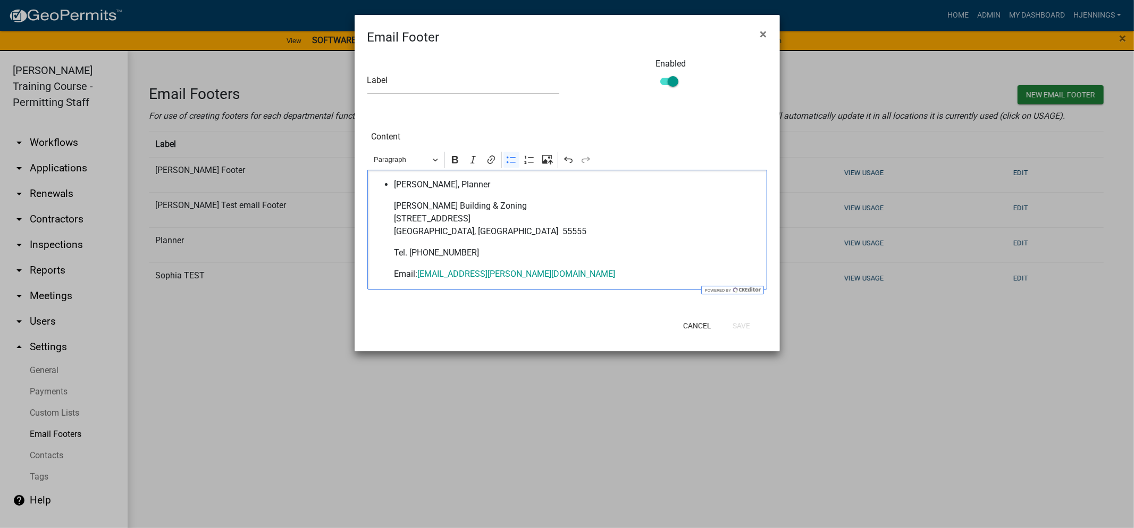
click at [433, 188] on p "Jim Beam, Planner" at bounding box center [577, 184] width 367 height 13
click at [445, 274] on link "jbeam@Schneider.biz" at bounding box center [516, 274] width 198 height 10
click at [527, 251] on icon "button" at bounding box center [532, 248] width 11 height 11
drag, startPoint x: 403, startPoint y: 247, endPoint x: 352, endPoint y: 245, distance: 51.1
click at [352, 245] on body "Internet Explorer does NOT work with GeoPermits. Get a new browser for more sec…" at bounding box center [567, 264] width 1134 height 528
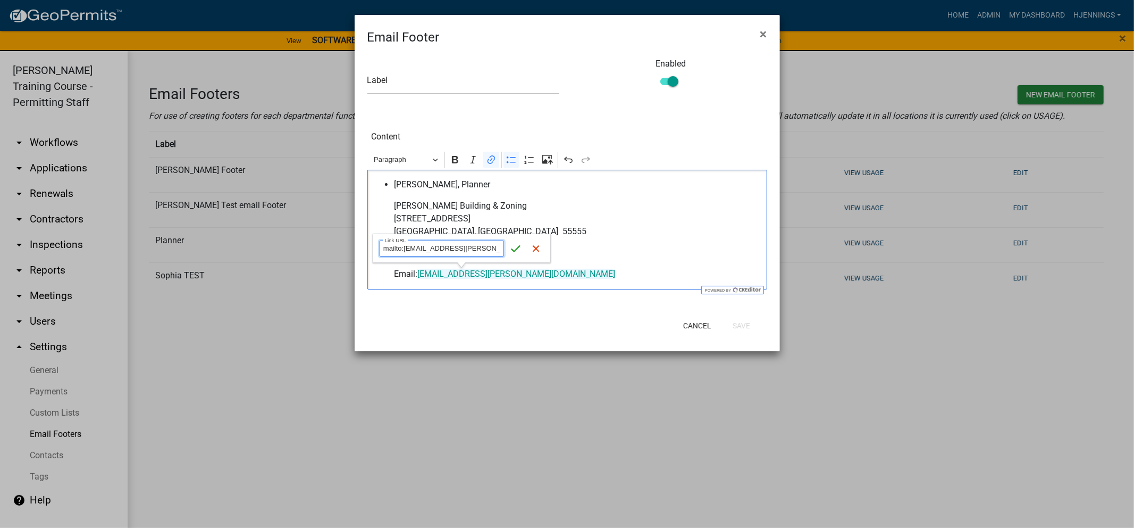
click at [420, 247] on input "mailto:jbeam@Schneider.biz" at bounding box center [442, 248] width 124 height 16
click at [495, 248] on input "mailto:hjennings@Schneider.biz" at bounding box center [442, 248] width 124 height 16
click at [444, 248] on input "mailto:hjennings@Schneidergis.com" at bounding box center [442, 248] width 124 height 16
type input "mailto:hjennings@schneidergis.com"
click at [509, 249] on button "Save" at bounding box center [516, 248] width 16 height 16
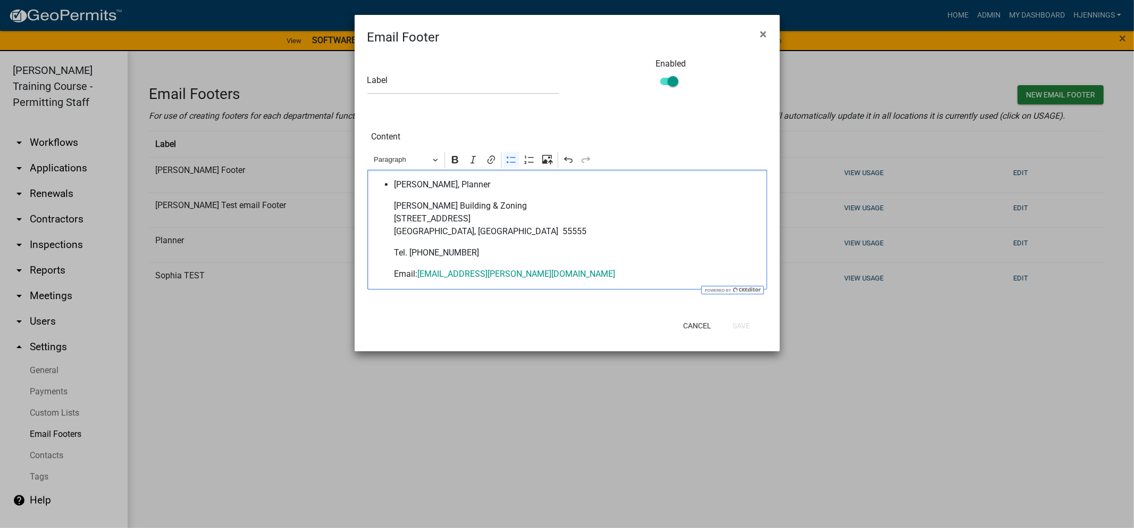
click at [461, 216] on p "Schneider Building & Zoning 123 Main Street Schneiderville, IA 55555" at bounding box center [577, 218] width 367 height 38
click at [447, 80] on input "text" at bounding box center [463, 83] width 192 height 22
type input "Holly - Test Footer"
click at [737, 321] on button "Save" at bounding box center [741, 325] width 35 height 19
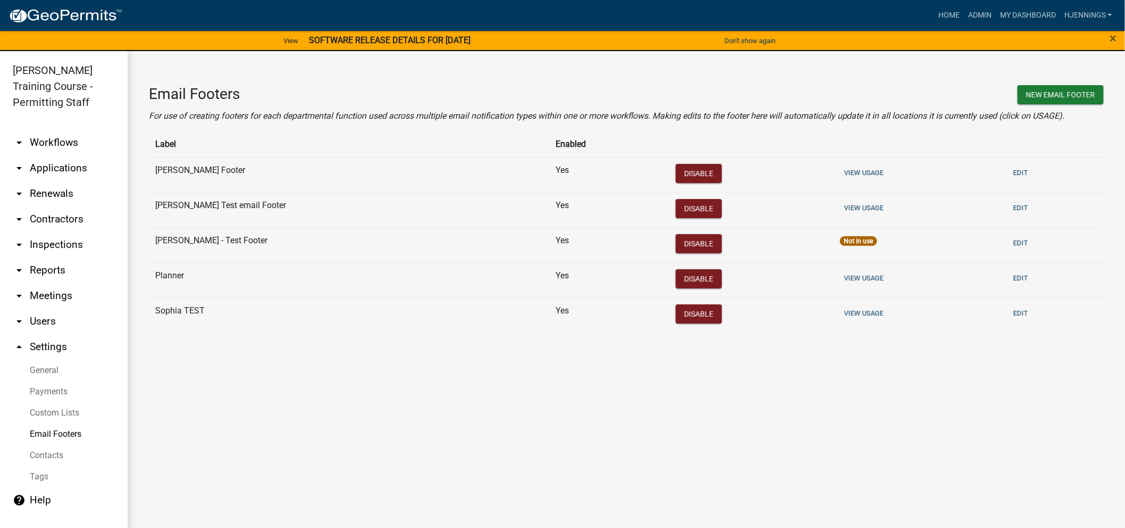
click at [538, 347] on div "Email Footers New Email Footer For use of creating footers for each departmenta…" at bounding box center [627, 213] width 998 height 324
click at [840, 203] on button "View Usage" at bounding box center [864, 208] width 48 height 18
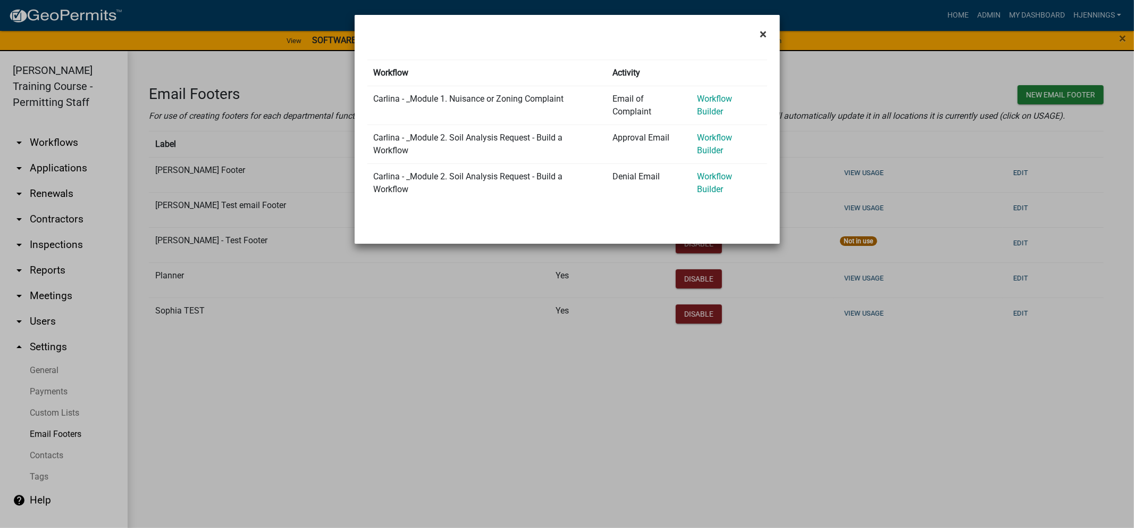
click at [764, 35] on span "×" at bounding box center [764, 34] width 7 height 15
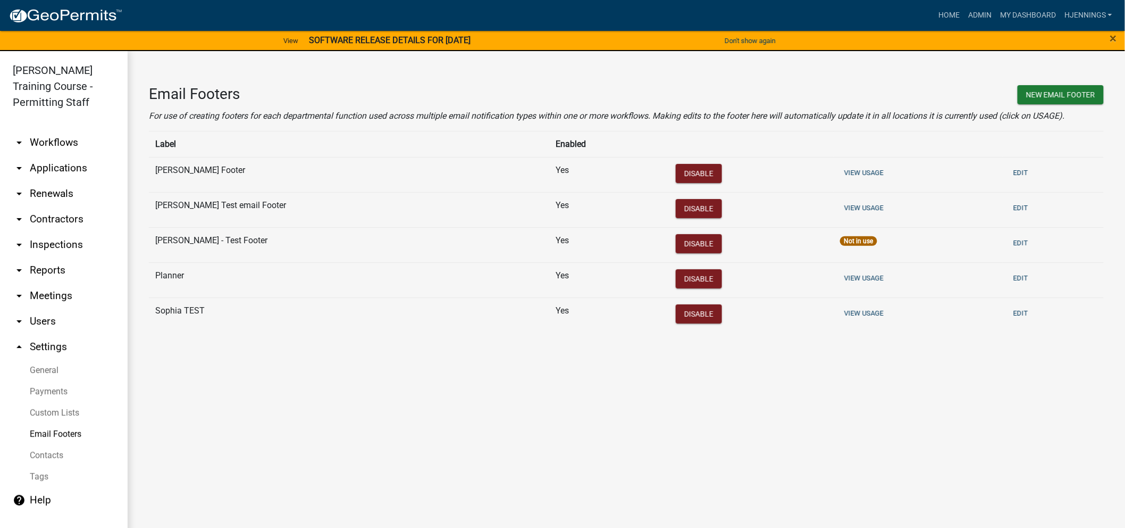
click at [487, 353] on div "Email Footers New Email Footer For use of creating footers for each departmenta…" at bounding box center [627, 213] width 998 height 324
click at [1009, 243] on button "Edit" at bounding box center [1020, 243] width 23 height 18
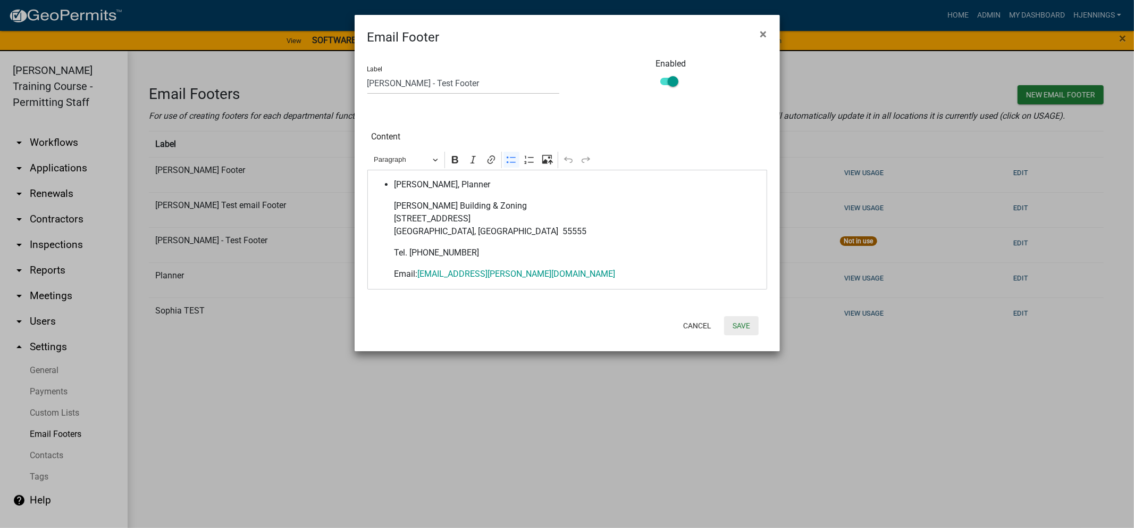
click at [741, 330] on button "Save" at bounding box center [741, 325] width 35 height 19
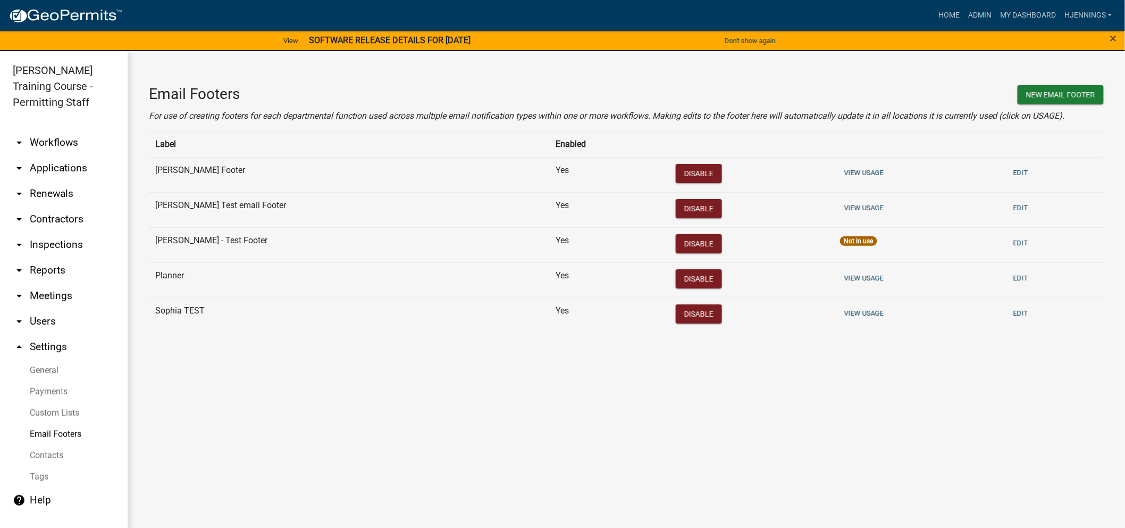
click at [456, 381] on main "Email Footers New Email Footer For use of creating footers for each departmenta…" at bounding box center [627, 295] width 998 height 489
click at [840, 241] on div "Not in use" at bounding box center [858, 241] width 37 height 10
click at [1009, 238] on button "Edit" at bounding box center [1020, 243] width 23 height 18
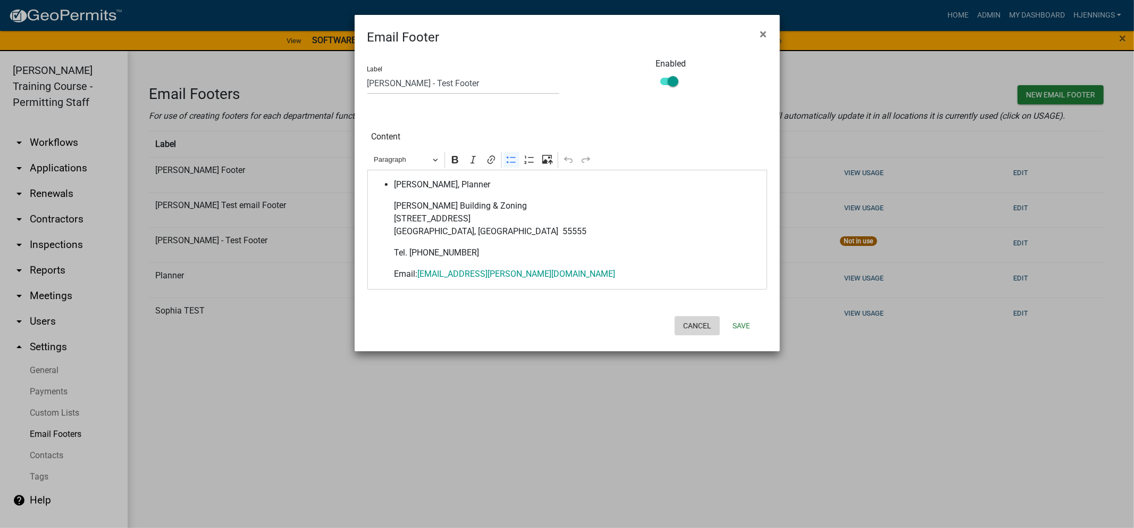
click at [700, 322] on button "Cancel" at bounding box center [697, 325] width 45 height 19
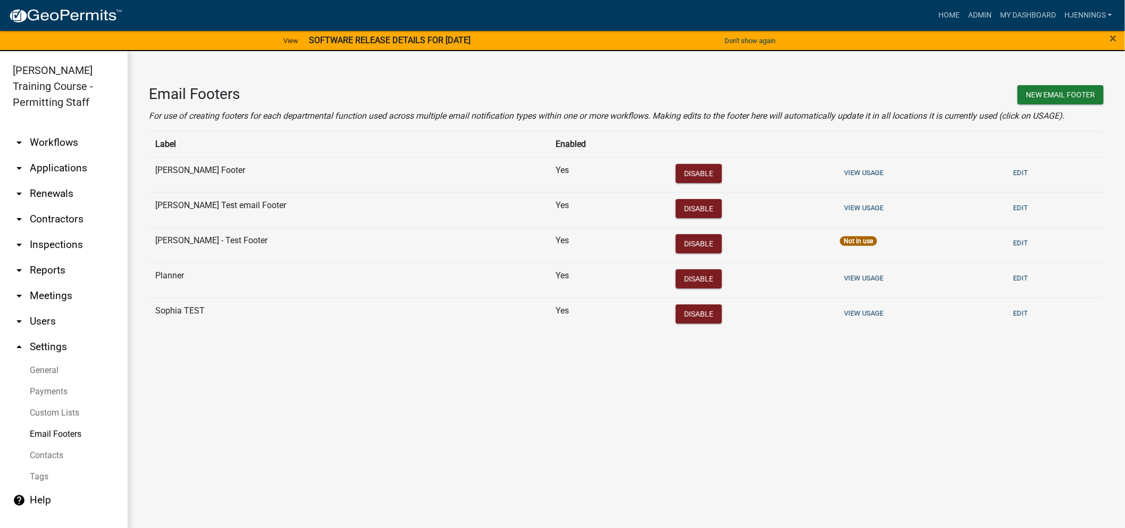
click at [840, 238] on div "Not in use" at bounding box center [858, 241] width 37 height 10
click at [1009, 245] on button "Edit" at bounding box center [1020, 243] width 23 height 18
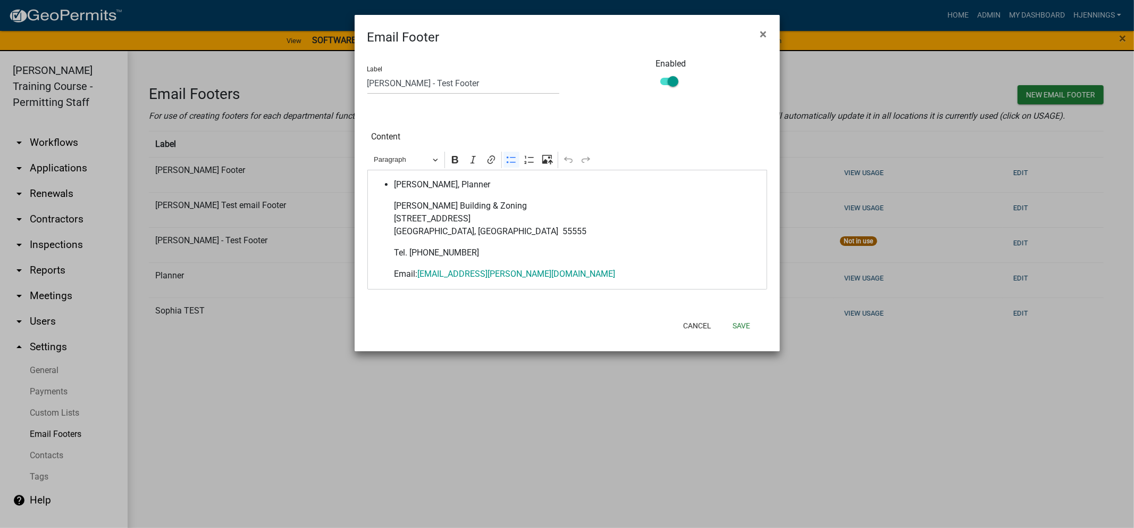
click at [668, 78] on span at bounding box center [670, 81] width 18 height 7
click at [681, 75] on input "checkbox" at bounding box center [681, 75] width 0 height 0
click at [668, 78] on span at bounding box center [670, 81] width 18 height 7
click at [681, 75] on input "checkbox" at bounding box center [681, 75] width 0 height 0
click at [439, 187] on p "Holly Test, Planner" at bounding box center [577, 184] width 367 height 13
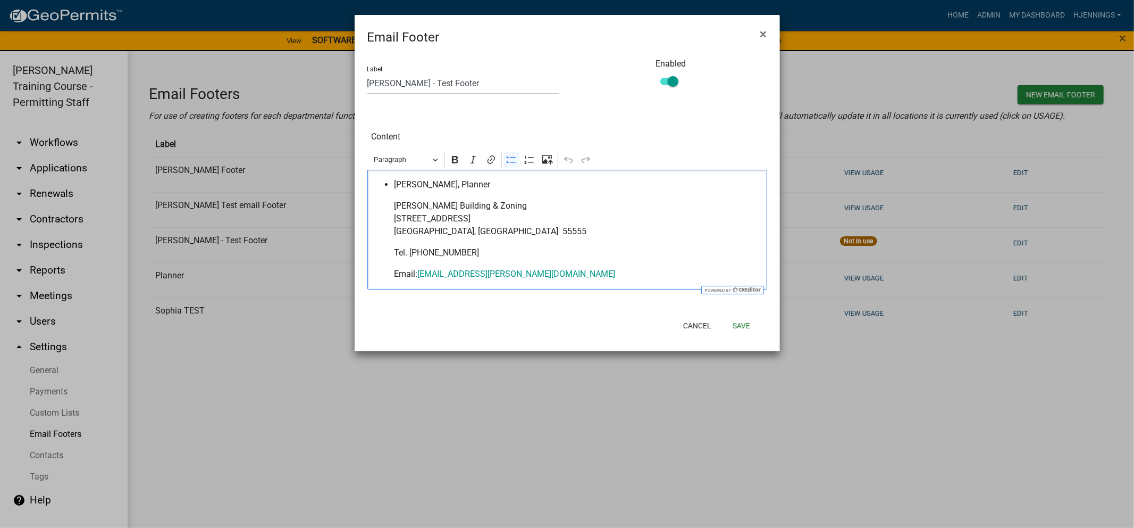
click at [436, 185] on p "Holly Test, Planner" at bounding box center [577, 184] width 367 height 13
click at [446, 277] on link "jbeam@Schneider.biz" at bounding box center [516, 274] width 198 height 10
click at [513, 240] on button "Edit link" at bounding box center [516, 248] width 16 height 16
click at [512, 250] on icon "submit" at bounding box center [512, 248] width 11 height 11
click at [436, 277] on link "jbea@Schneider.biz" at bounding box center [516, 274] width 198 height 10
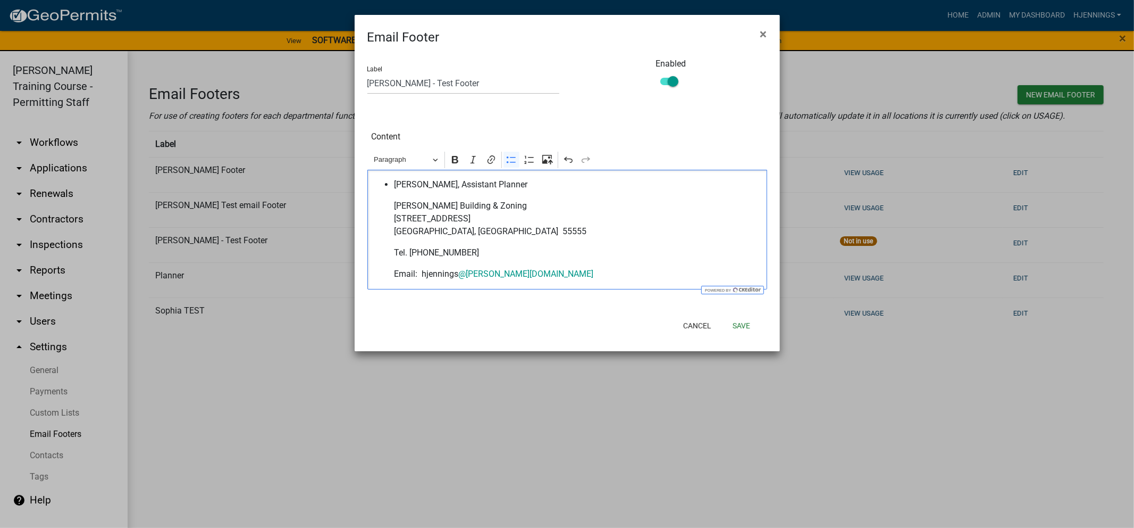
click at [524, 270] on p "Email: hjennings @Schneider.biz" at bounding box center [577, 274] width 367 height 13
click at [475, 280] on p "Email: hjennings @Schneider ⁠⁠⁠⁠⁠⁠⁠gis.com" at bounding box center [577, 274] width 367 height 13
click at [540, 271] on p "Email: hjennings @Schneider gis.com" at bounding box center [577, 274] width 367 height 13
click at [491, 271] on link "@Schneider" at bounding box center [493, 274] width 71 height 10
drag, startPoint x: 539, startPoint y: 272, endPoint x: 421, endPoint y: 267, distance: 118.7
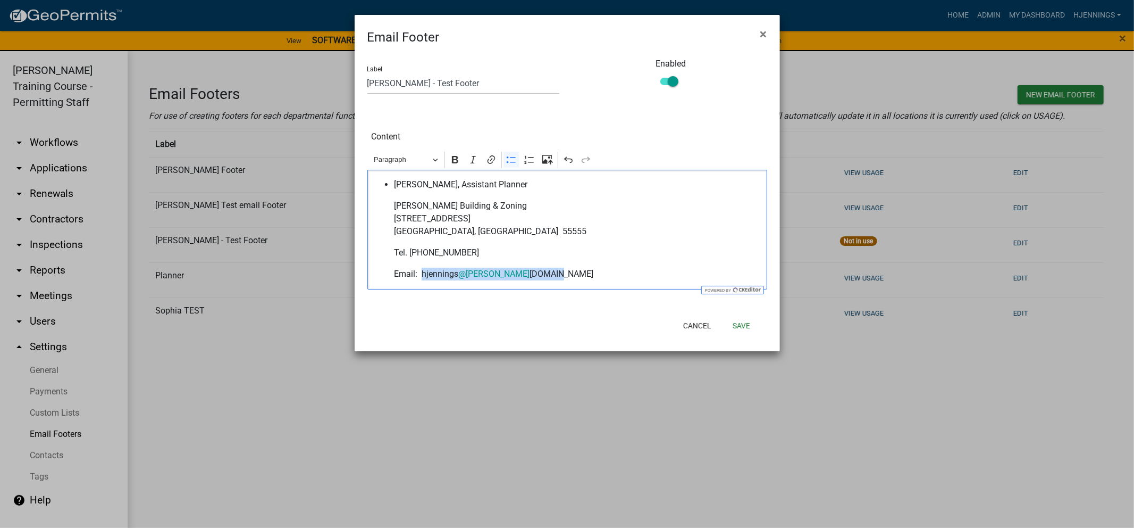
click at [421, 267] on li "Holly Test, Assistant Planner Schneider Building & Zoning 123 Main Street Schne…" at bounding box center [577, 229] width 367 height 102
copy p "hjennings @Schneider gis.com"
click at [471, 278] on link "@Schneider" at bounding box center [493, 274] width 71 height 10
drag, startPoint x: 556, startPoint y: 284, endPoint x: 421, endPoint y: 282, distance: 135.1
click at [421, 282] on div "Holly Test, Assistant Planner Schneider Building & Zoning 123 Main Street Schne…" at bounding box center [567, 229] width 400 height 119
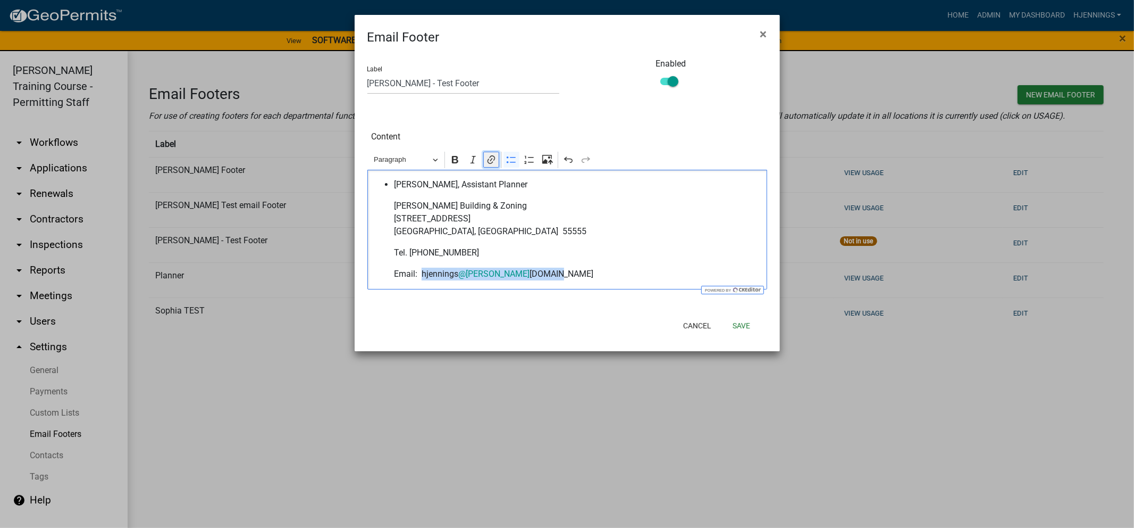
click at [487, 162] on icon "Editor toolbar" at bounding box center [491, 159] width 11 height 11
type input "hjennings@Schneidergis.com"
click at [530, 247] on icon "submit" at bounding box center [531, 248] width 11 height 11
click at [563, 232] on p "Schneider Building & Zoning 123 Main Street Schneiderville, IA 55555" at bounding box center [577, 218] width 367 height 38
click at [740, 323] on button "Save" at bounding box center [741, 325] width 35 height 19
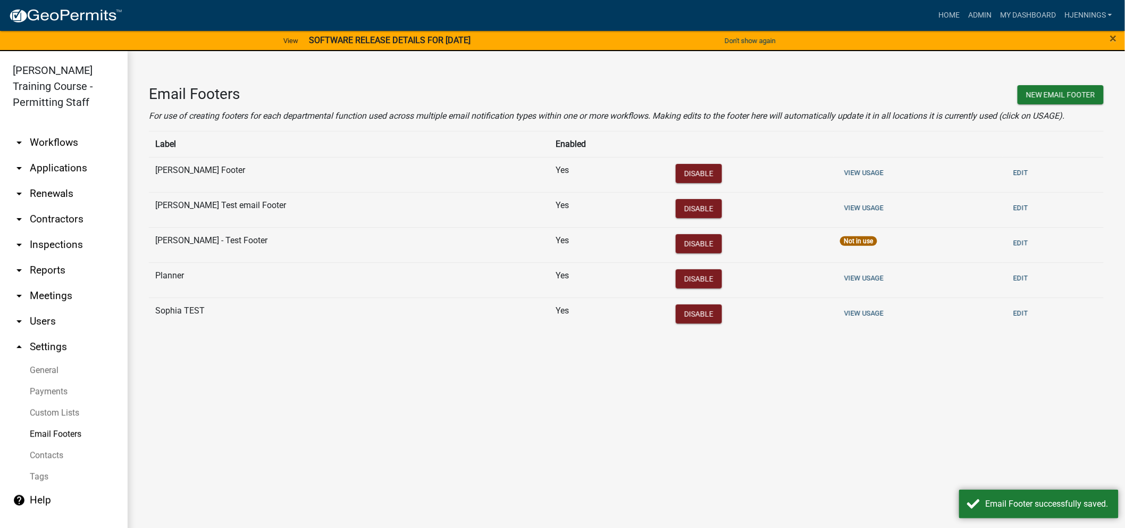
click at [840, 242] on div "Not in use" at bounding box center [858, 241] width 37 height 10
click at [1067, 97] on button "New Email Footer" at bounding box center [1061, 94] width 86 height 19
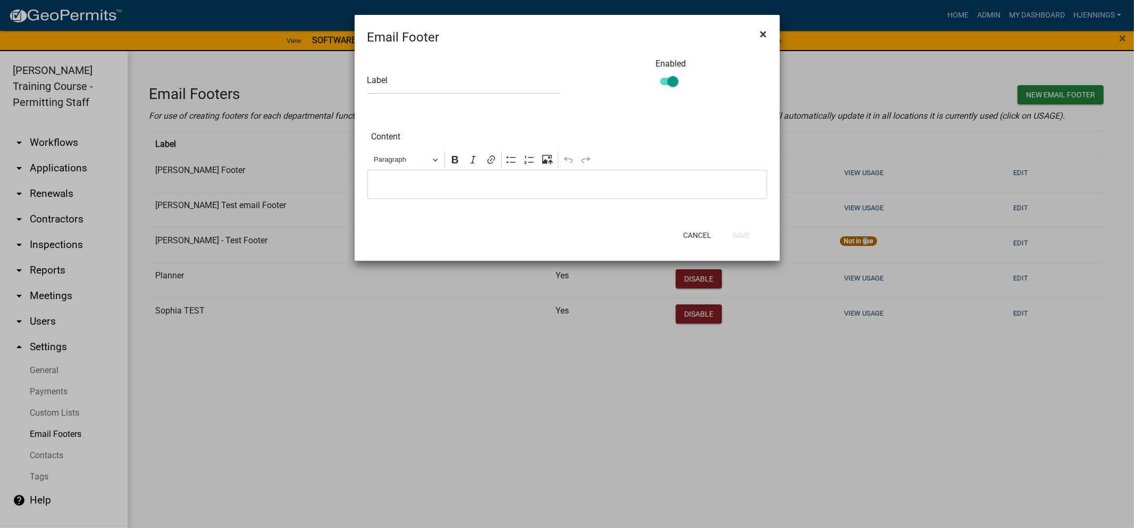
click at [763, 35] on span "×" at bounding box center [764, 34] width 7 height 15
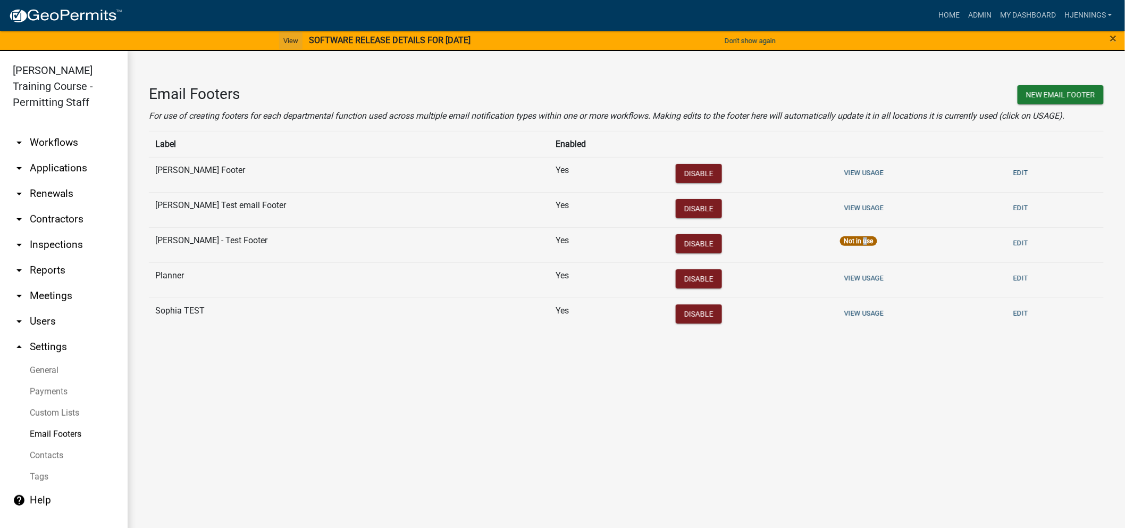
click at [285, 40] on link "View" at bounding box center [290, 41] width 23 height 18
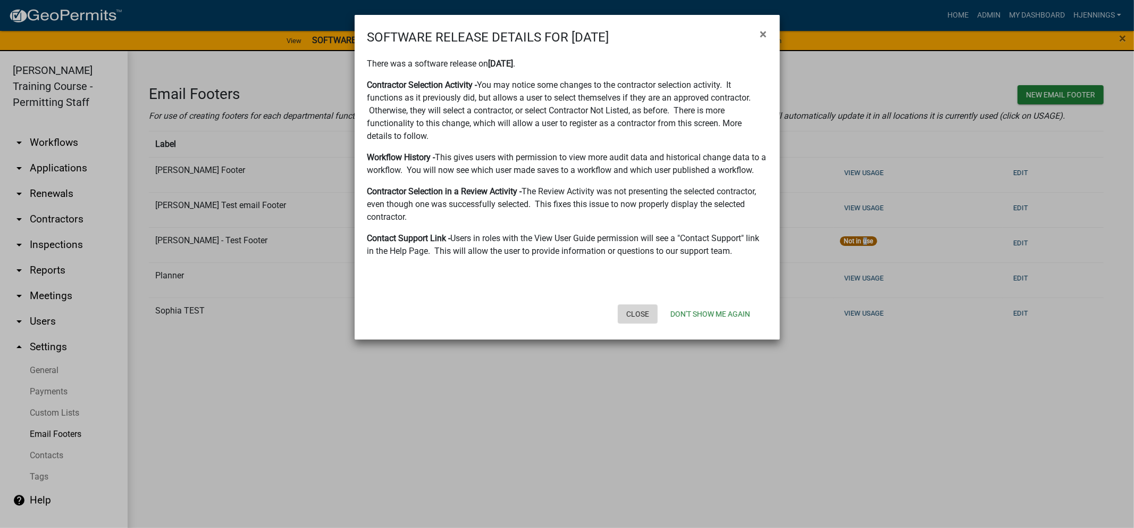
click at [638, 313] on button "Close" at bounding box center [638, 313] width 40 height 19
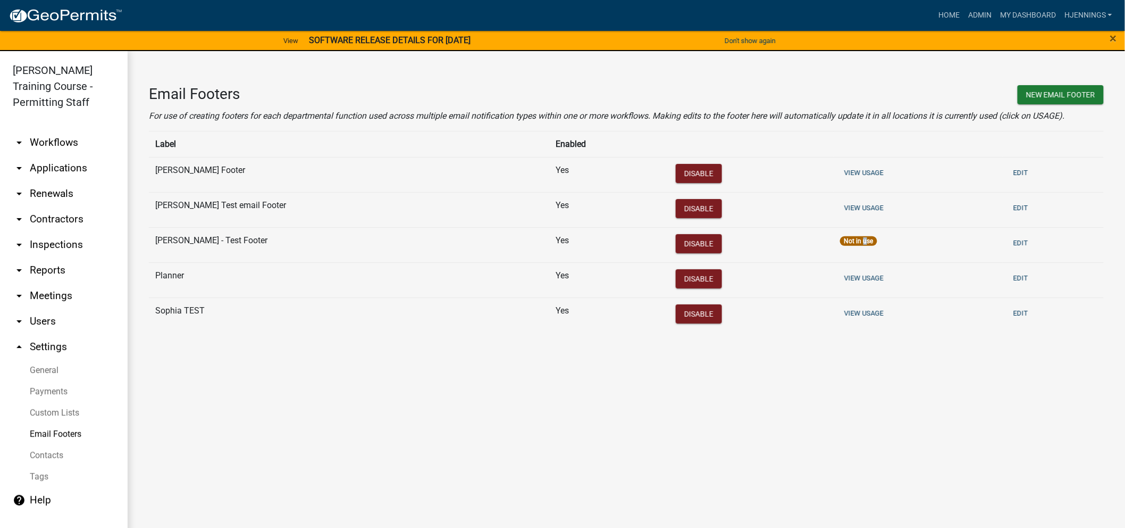
scroll to position [13, 0]
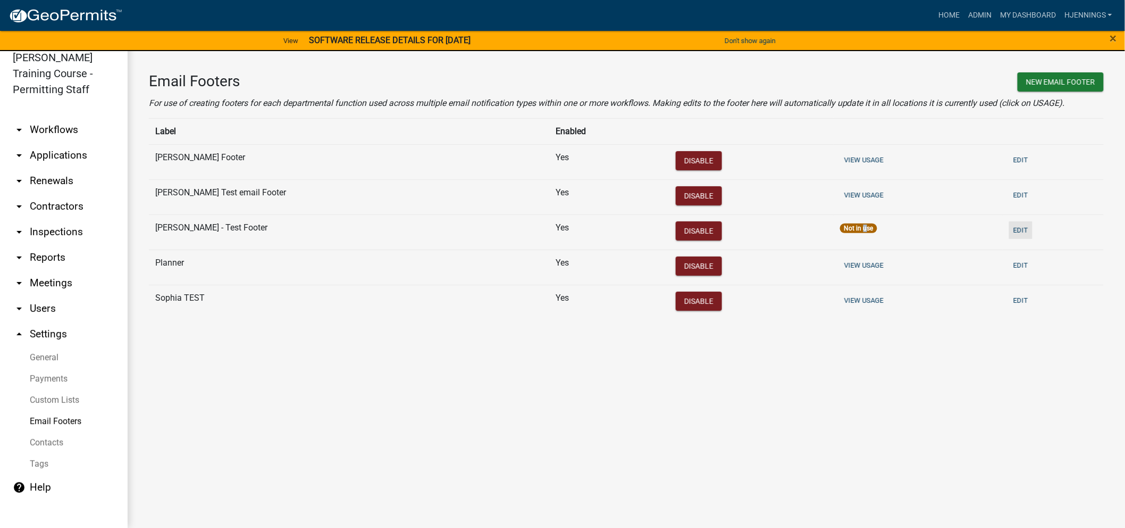
click at [1009, 229] on button "Edit" at bounding box center [1020, 230] width 23 height 18
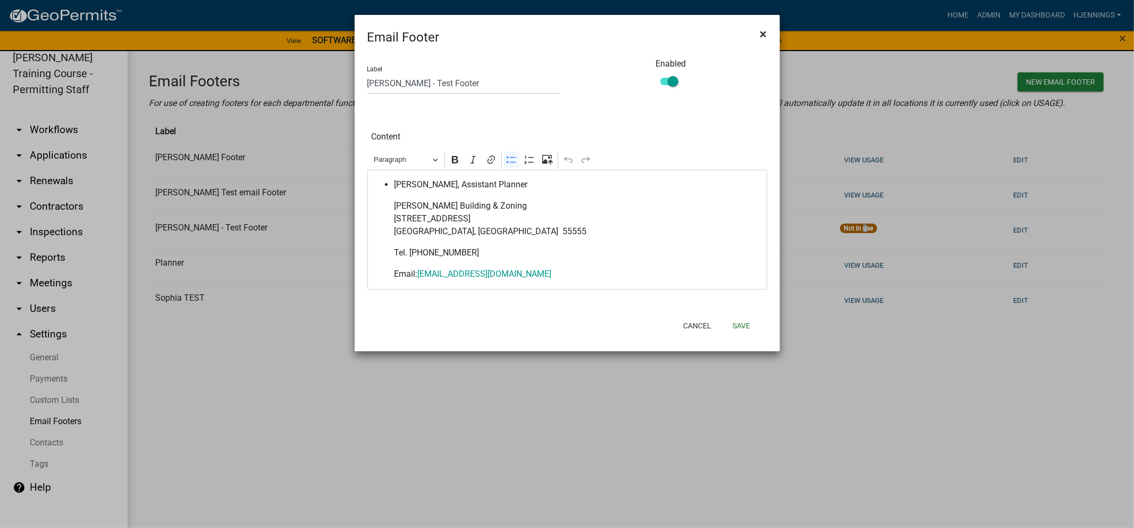
click at [766, 29] on span "×" at bounding box center [764, 34] width 7 height 15
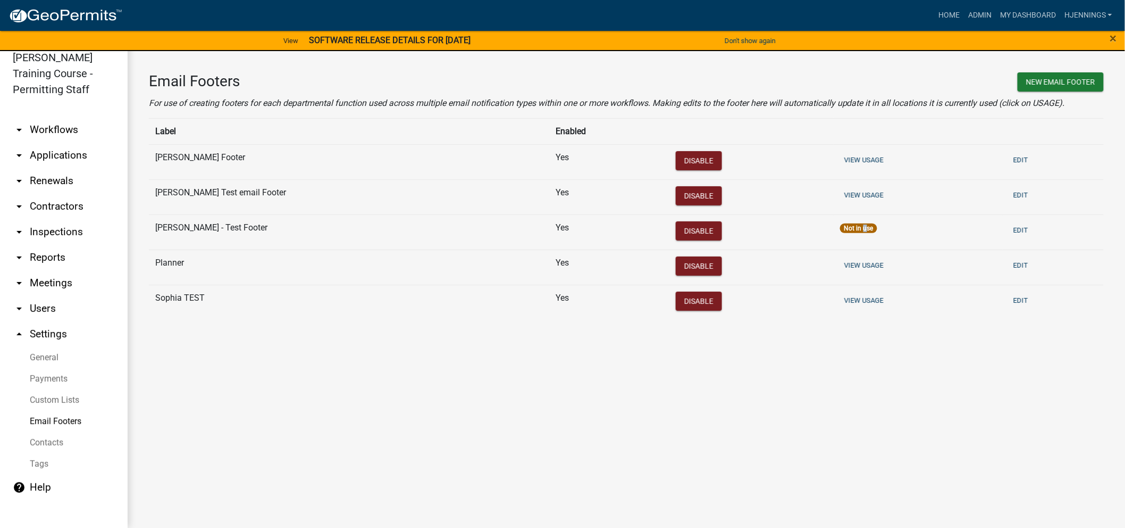
click at [48, 133] on link "arrow_drop_down Workflows" at bounding box center [64, 130] width 128 height 26
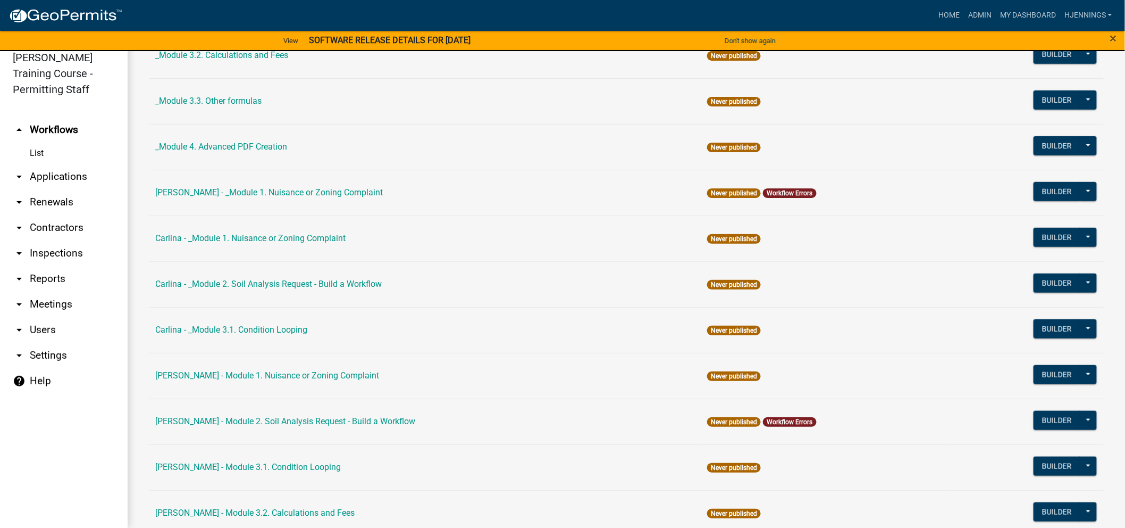
scroll to position [297, 0]
click at [1053, 370] on button "Builder" at bounding box center [1057, 373] width 47 height 19
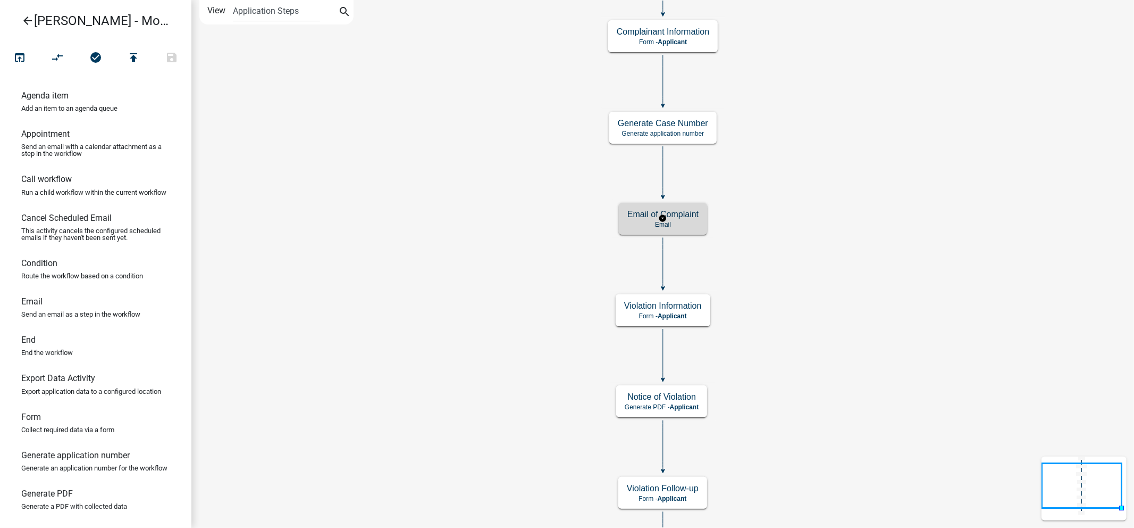
click at [687, 214] on h5 "Email of Complaint" at bounding box center [663, 214] width 71 height 10
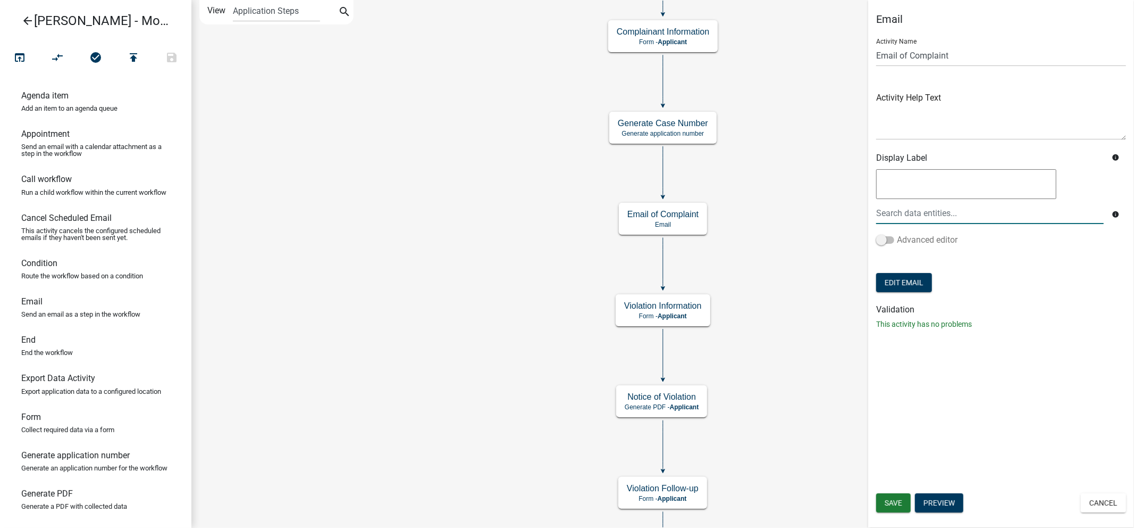
click at [887, 241] on span at bounding box center [885, 239] width 18 height 7
click at [897, 233] on input "Advanced editor" at bounding box center [897, 233] width 0 height 0
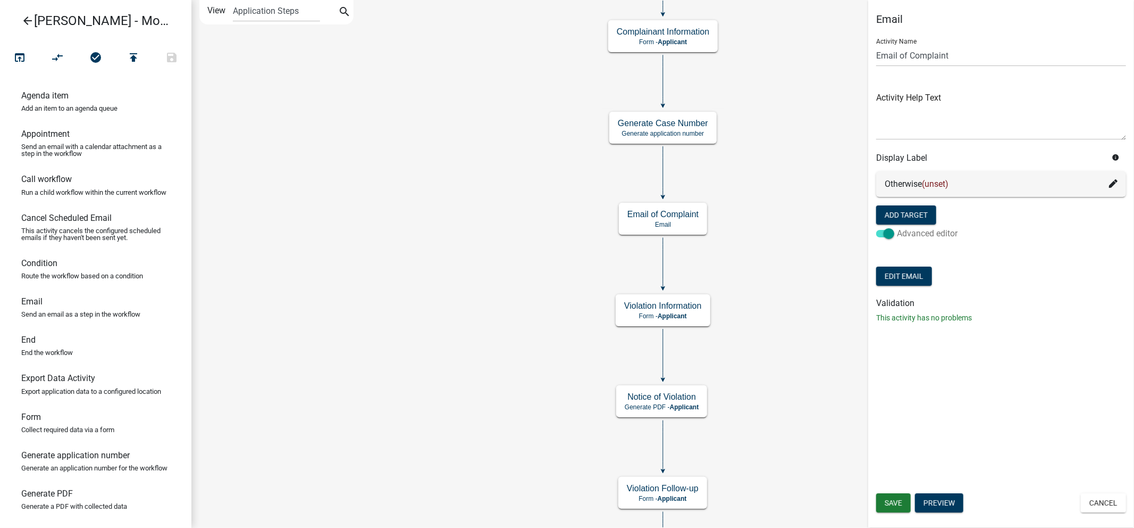
click at [886, 232] on span at bounding box center [885, 233] width 18 height 7
click at [897, 227] on input "Advanced editor" at bounding box center [897, 227] width 0 height 0
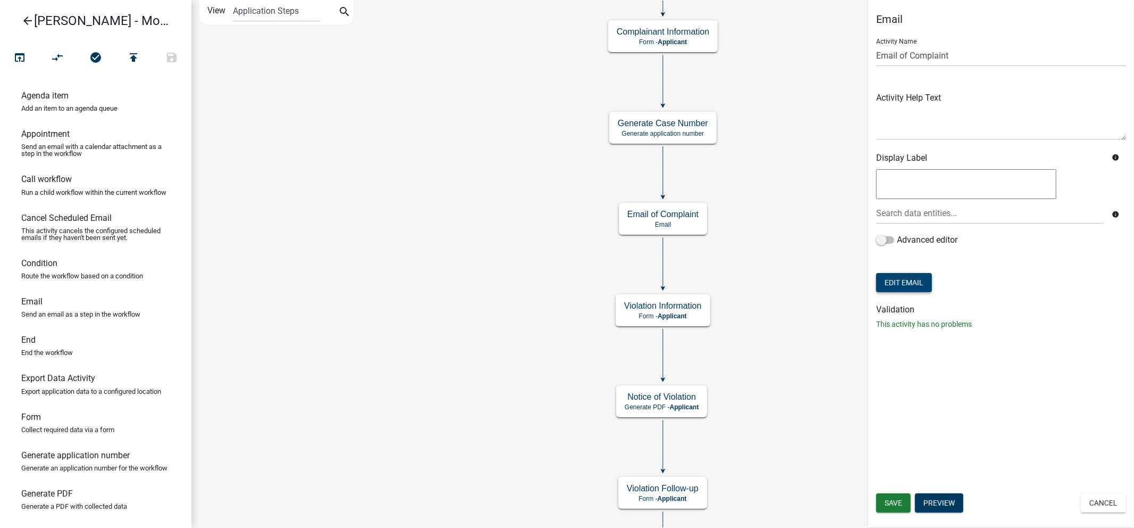
click at [906, 282] on button "Edit Email" at bounding box center [904, 282] width 56 height 19
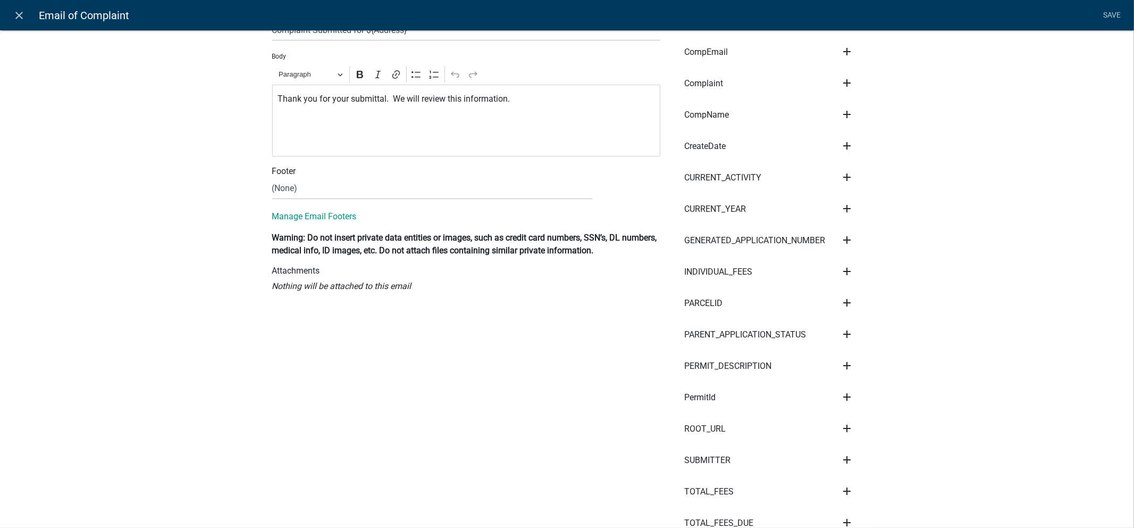
scroll to position [263, 0]
click at [328, 190] on select "(None) Alex Test Footer Carlina Test email Footer Holly - Test Footer Planner S…" at bounding box center [432, 189] width 321 height 22
select select "8cd27a0c-c1b3-486a-b591-b601f6e9399a"
click at [272, 179] on select "(None) Alex Test Footer Carlina Test email Footer Holly - Test Footer Planner S…" at bounding box center [432, 189] width 321 height 22
click at [185, 264] on div "Compose Email Send email to applicant? Recipients Role kiantest Kian Engineer A…" at bounding box center [567, 321] width 1134 height 1143
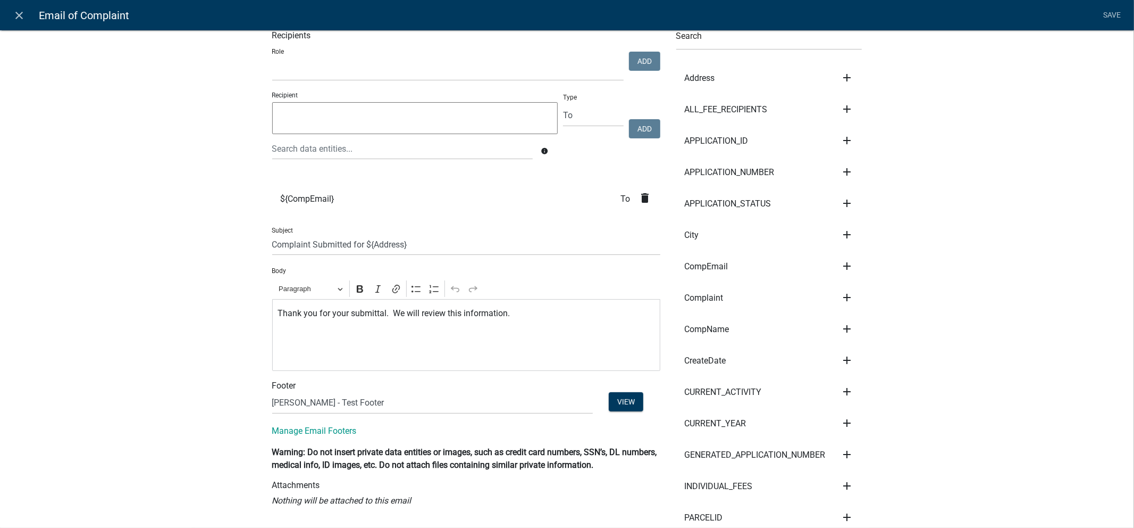
scroll to position [0, 0]
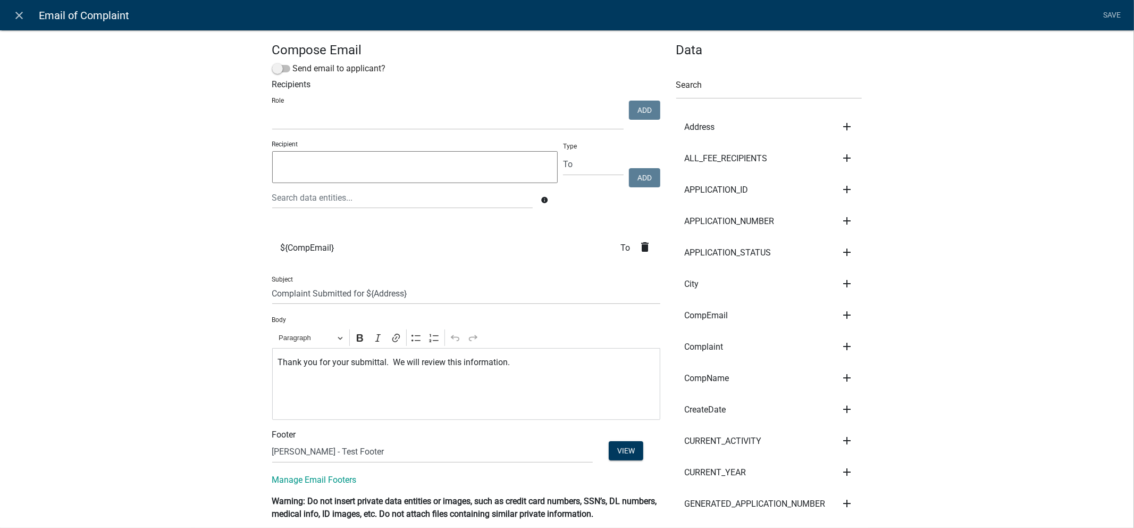
click at [1121, 12] on link "Save" at bounding box center [1112, 15] width 27 height 20
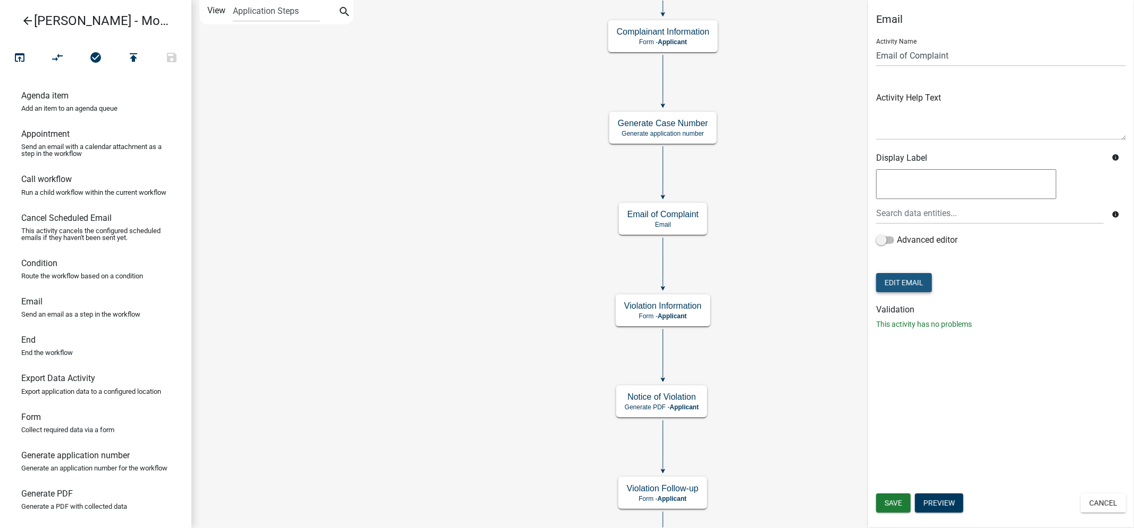
click at [912, 280] on button "Edit Email" at bounding box center [904, 282] width 56 height 19
select select "8cd27a0c-c1b3-486a-b591-b601f6e9399a"
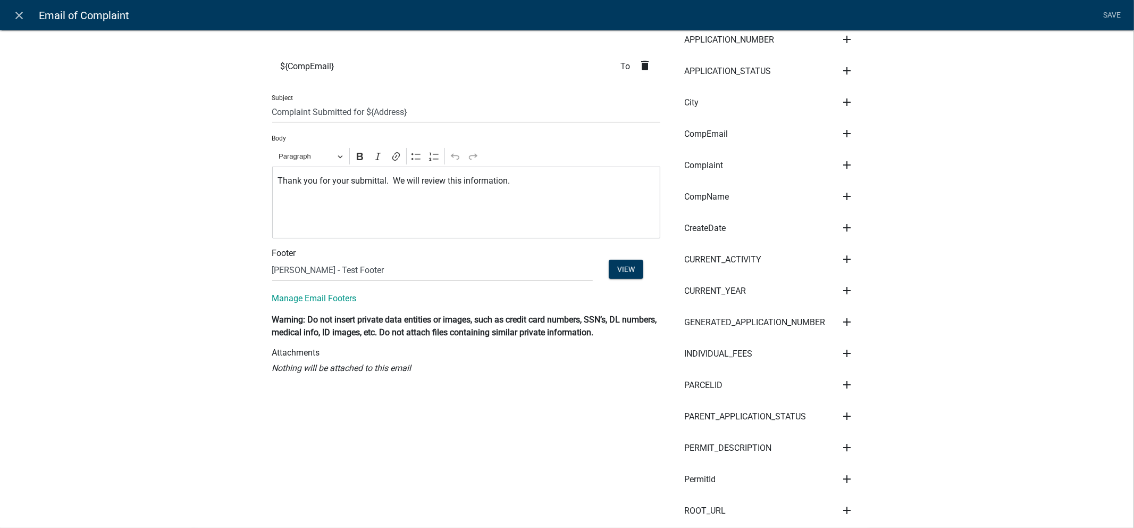
scroll to position [182, 0]
click at [189, 374] on div "Compose Email Send email to applicant? Recipients Role kiantest Kian Engineer A…" at bounding box center [567, 402] width 1134 height 1143
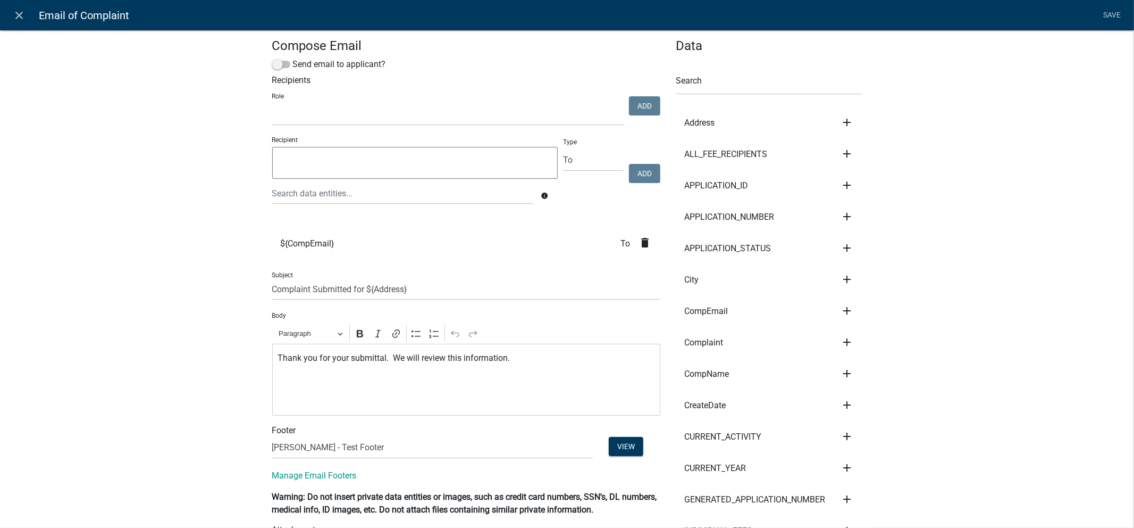
scroll to position [4, 0]
click at [395, 197] on div at bounding box center [402, 194] width 277 height 22
click at [383, 196] on input "phon" at bounding box center [402, 194] width 261 height 22
type input "p"
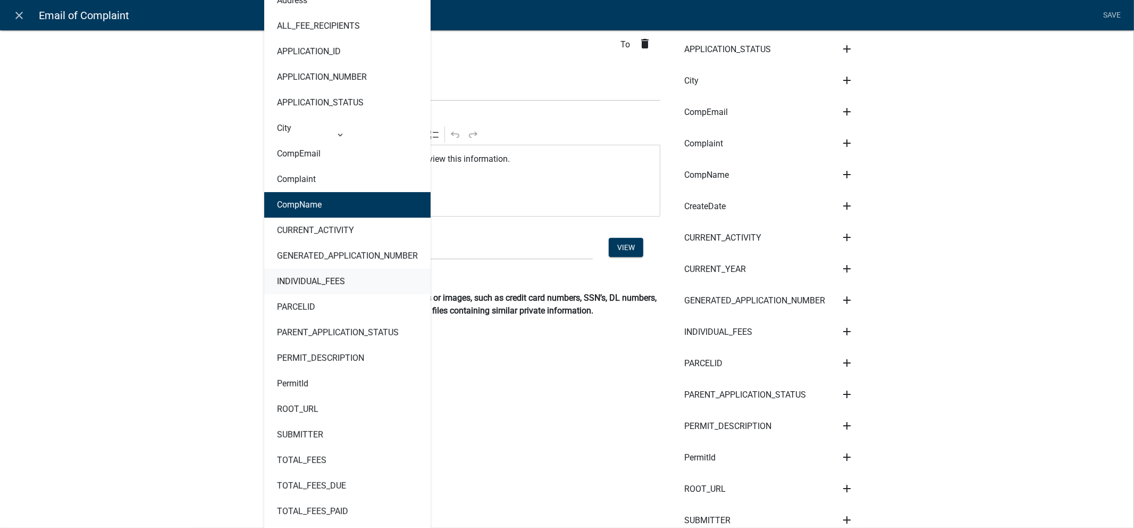
scroll to position [162, 0]
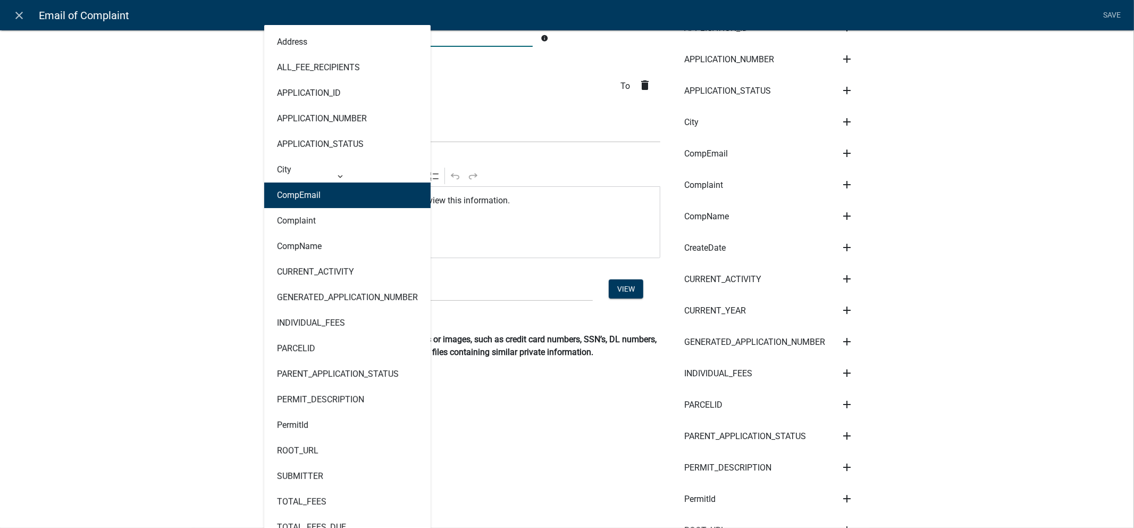
click at [68, 204] on div "Compose Email Send email to applicant? Recipients Role kiantest Kian Engineer A…" at bounding box center [567, 422] width 1134 height 1143
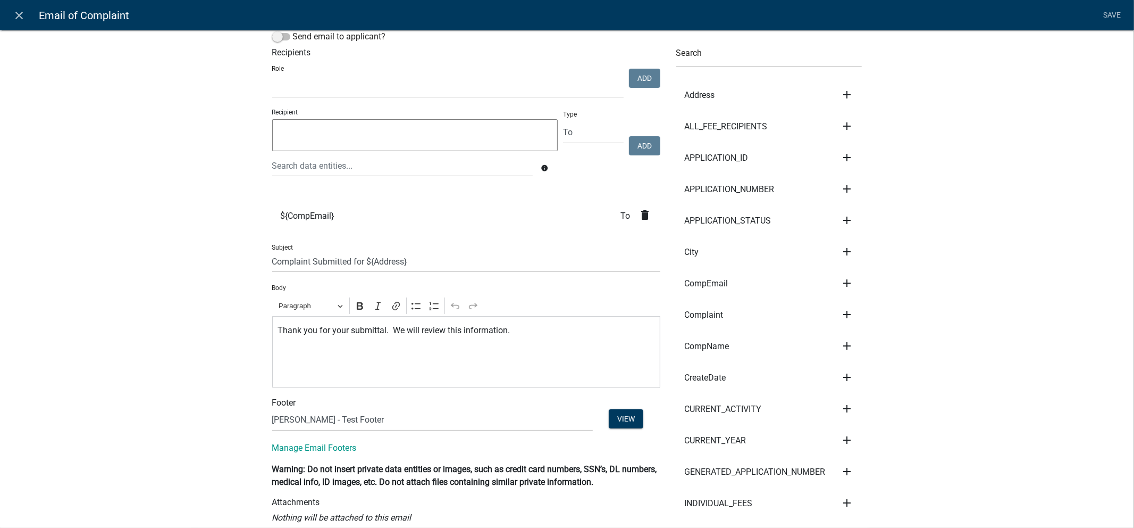
scroll to position [31, 0]
click at [842, 99] on icon "add" at bounding box center [847, 95] width 13 height 13
click at [707, 48] on input "text" at bounding box center [769, 57] width 186 height 22
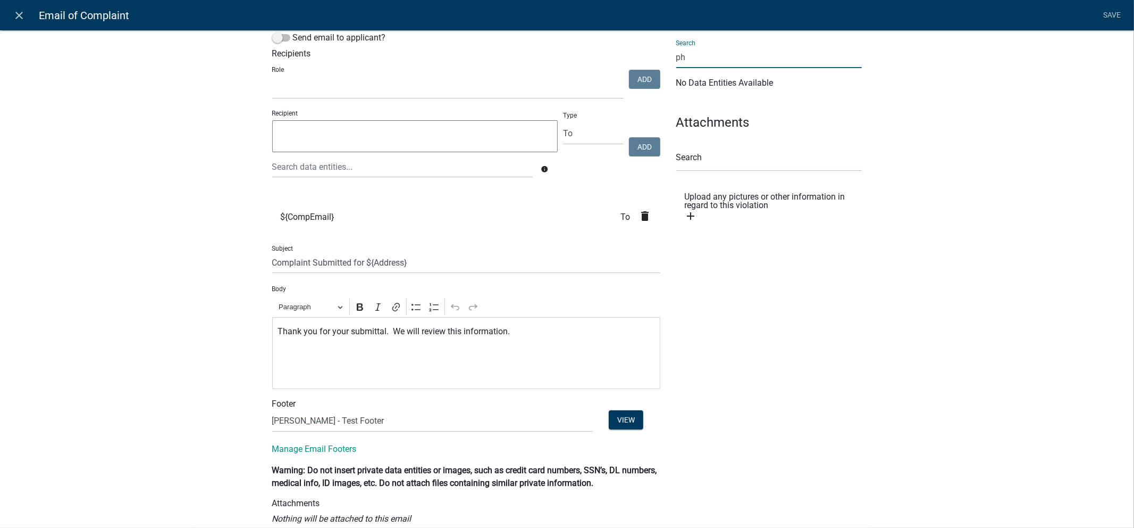
type input "p"
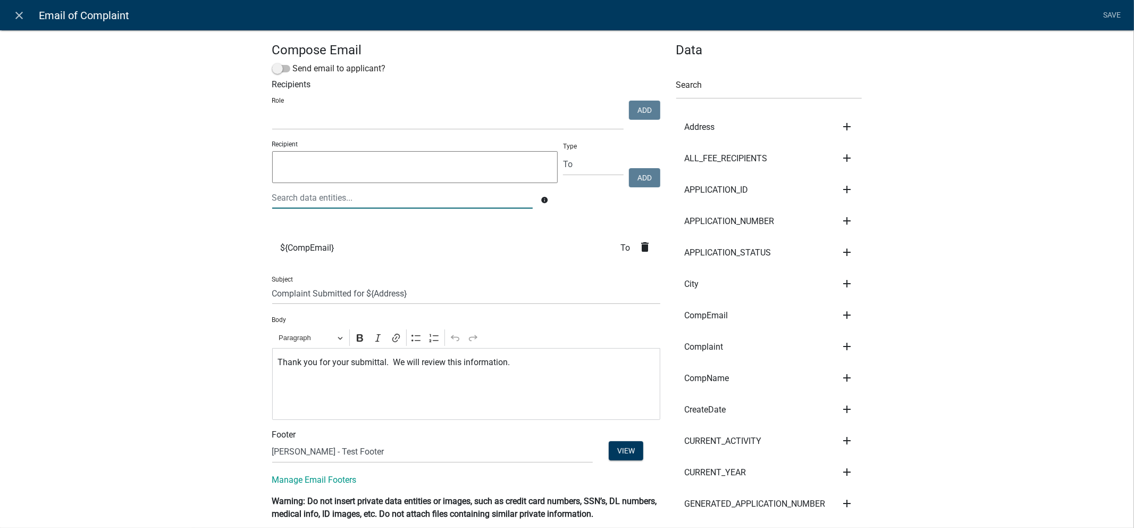
click at [355, 204] on div at bounding box center [402, 198] width 277 height 22
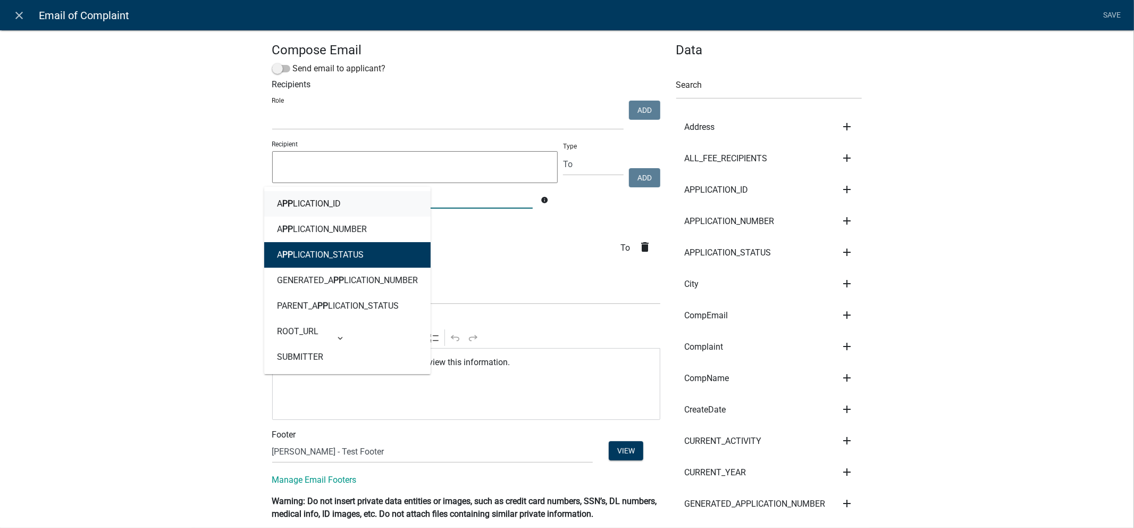
type input "p"
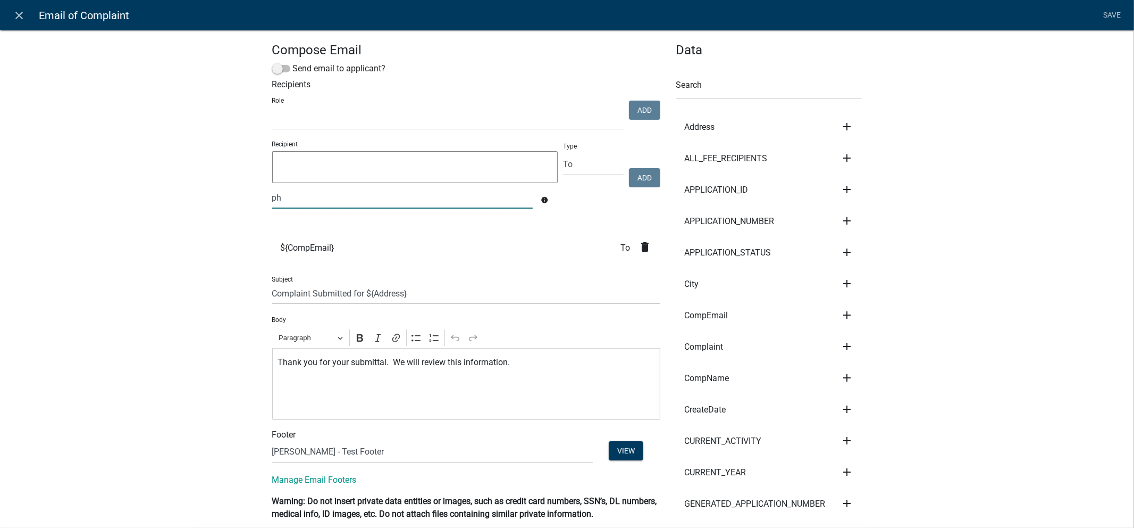
type input "p"
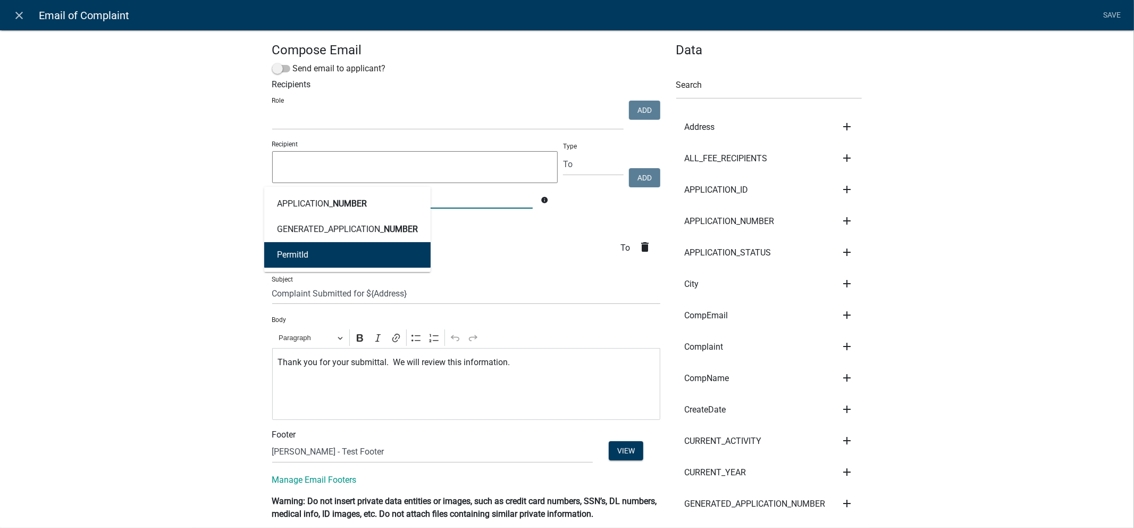
type input "n"
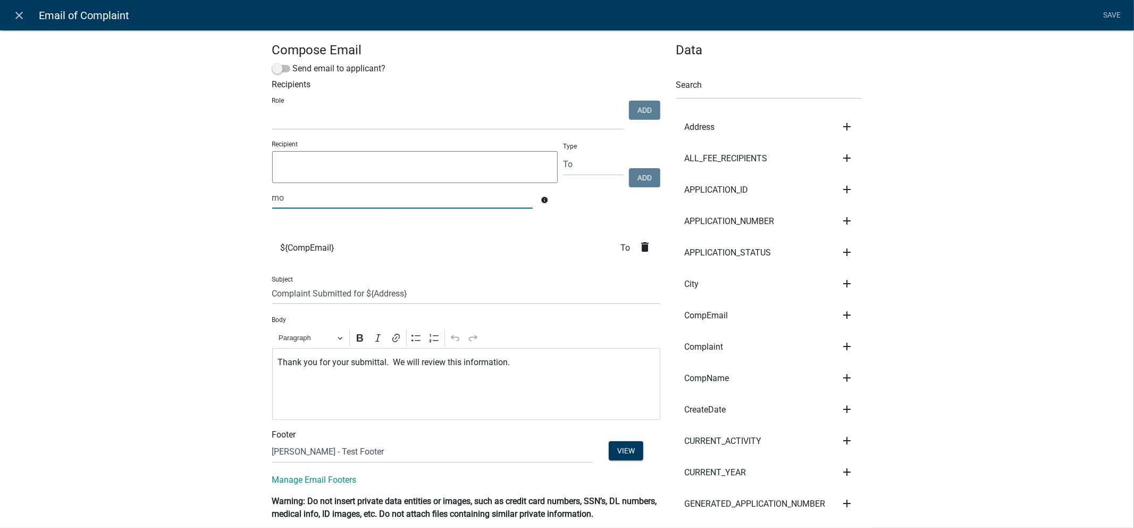
type input "m"
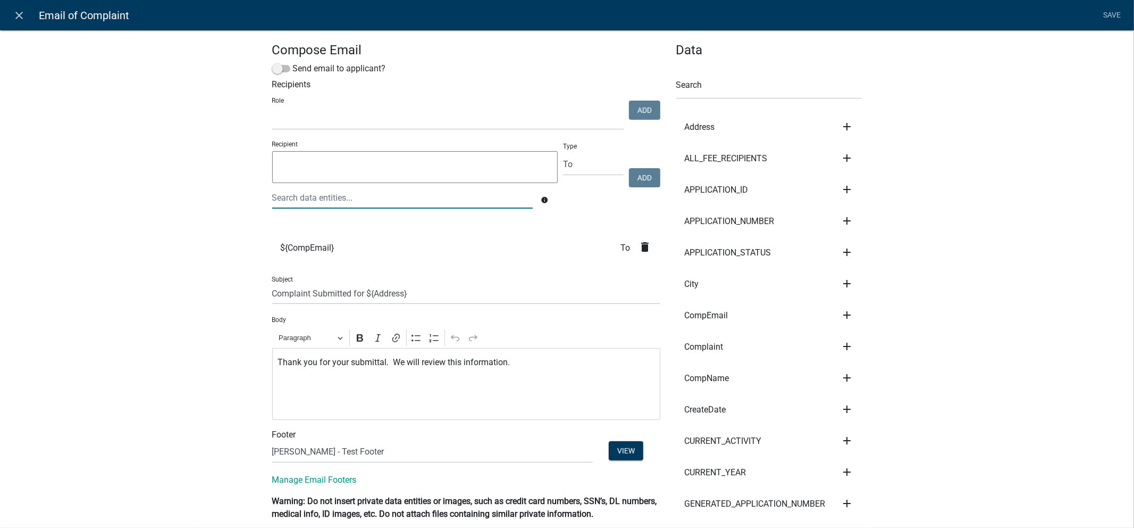
click at [358, 197] on div at bounding box center [402, 198] width 277 height 22
type input "$"
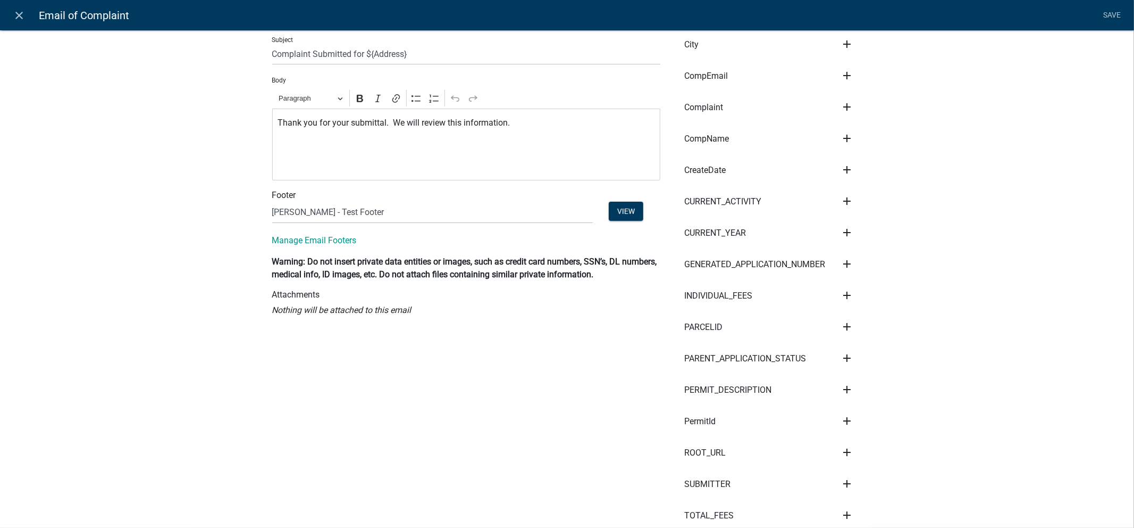
scroll to position [185, 0]
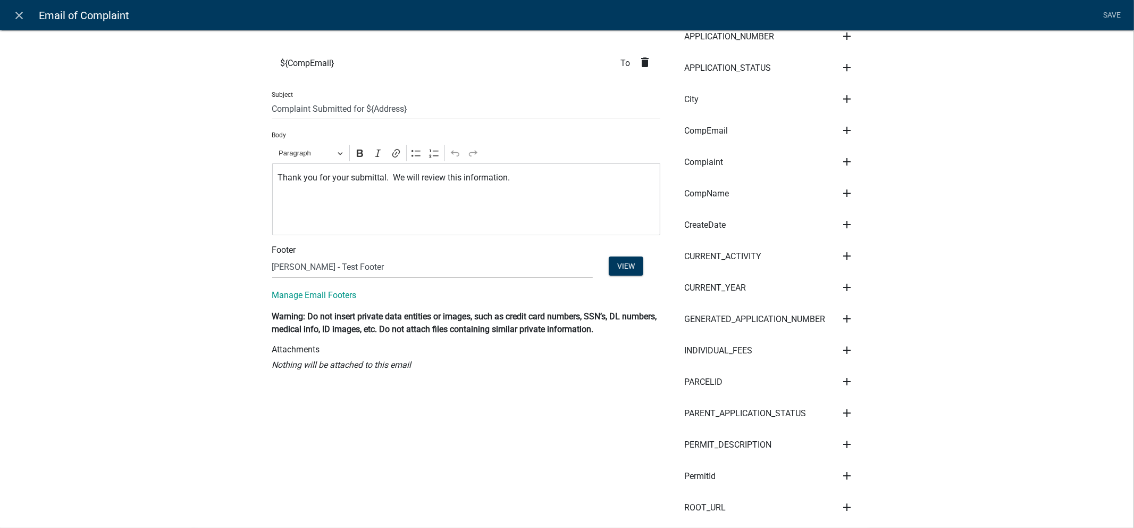
drag, startPoint x: 453, startPoint y: 344, endPoint x: 487, endPoint y: 406, distance: 70.9
click at [487, 406] on div "Compose Email Send email to applicant? Recipients Role kiantest Kian Engineer A…" at bounding box center [466, 403] width 404 height 1091
click at [435, 416] on div "Compose Email Send email to applicant? Recipients Role kiantest Kian Engineer A…" at bounding box center [466, 403] width 404 height 1091
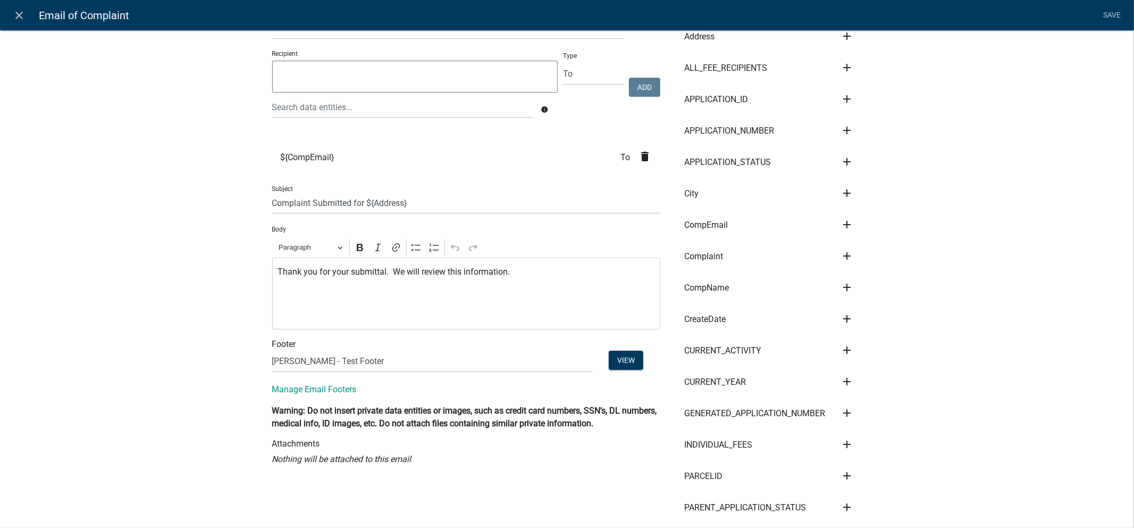
scroll to position [0, 0]
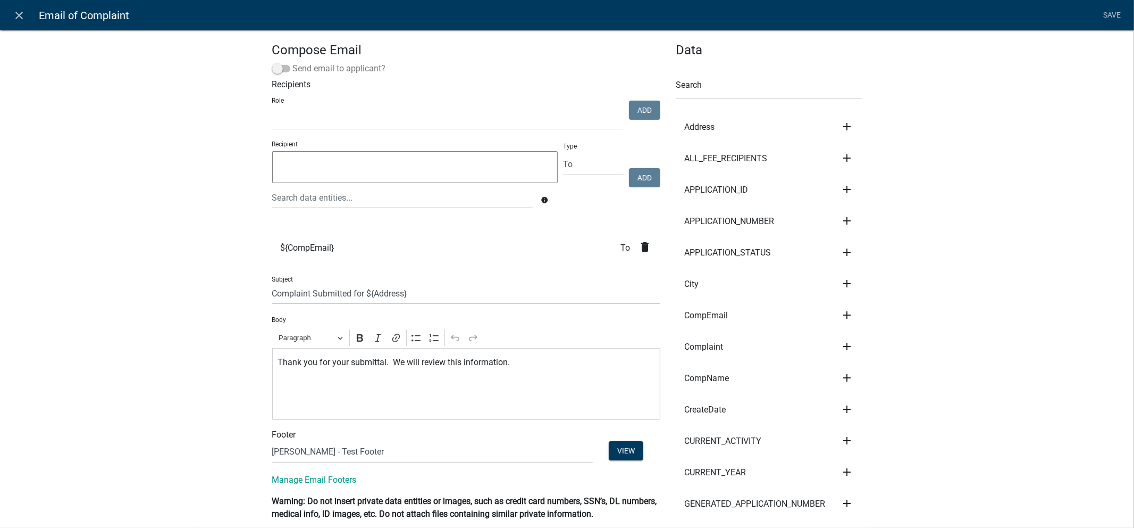
click at [278, 69] on span at bounding box center [281, 68] width 18 height 7
click at [293, 62] on input "Send email to applicant?" at bounding box center [293, 62] width 0 height 0
click at [278, 69] on span at bounding box center [281, 68] width 18 height 7
click at [293, 62] on input "Send email to applicant?" at bounding box center [293, 62] width 0 height 0
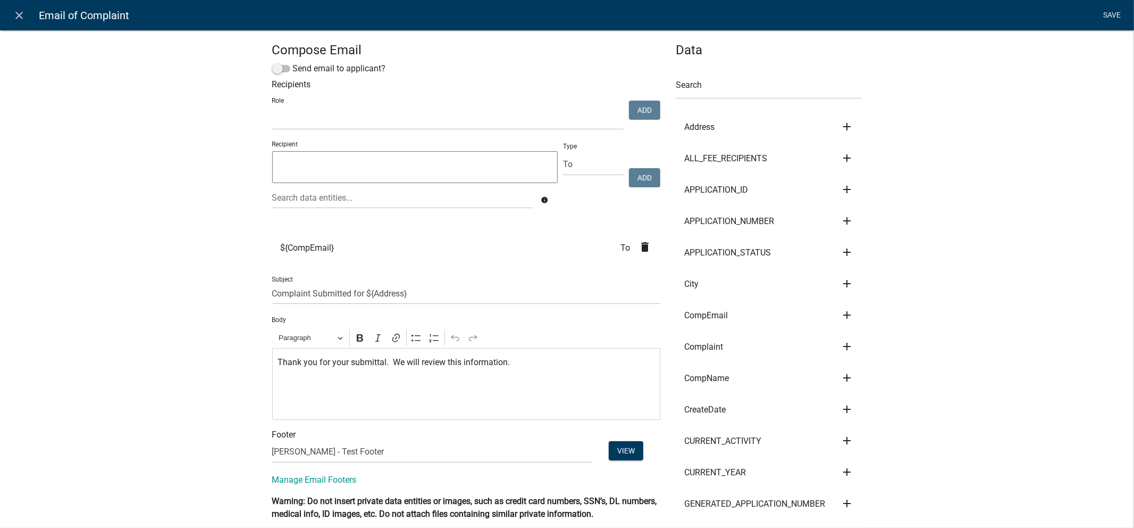
click at [1107, 14] on link "Save" at bounding box center [1112, 15] width 27 height 20
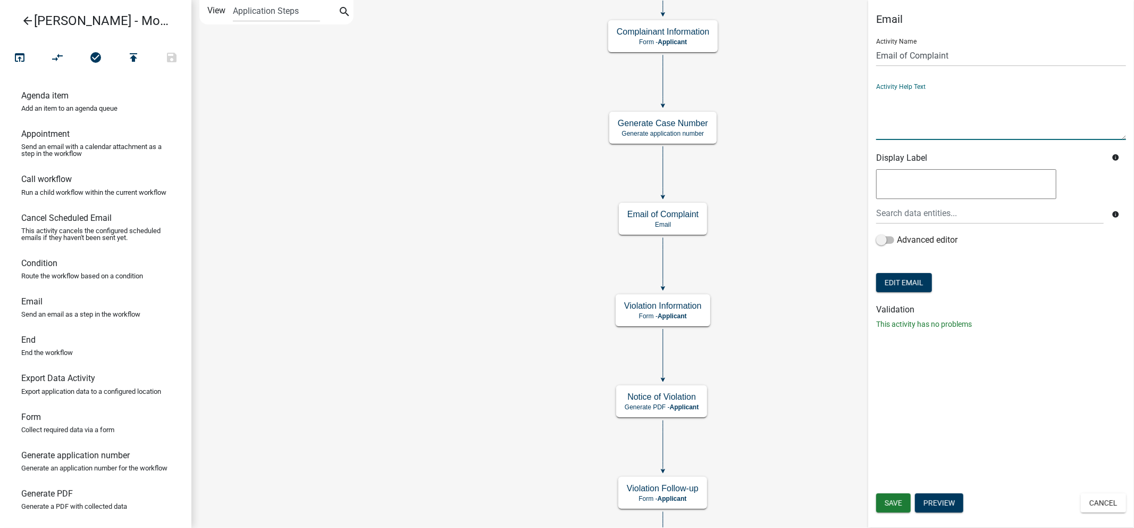
click at [924, 124] on textarea at bounding box center [1001, 115] width 250 height 50
click at [974, 173] on textarea at bounding box center [966, 184] width 180 height 30
click at [999, 207] on div at bounding box center [990, 213] width 244 height 22
type input "p"
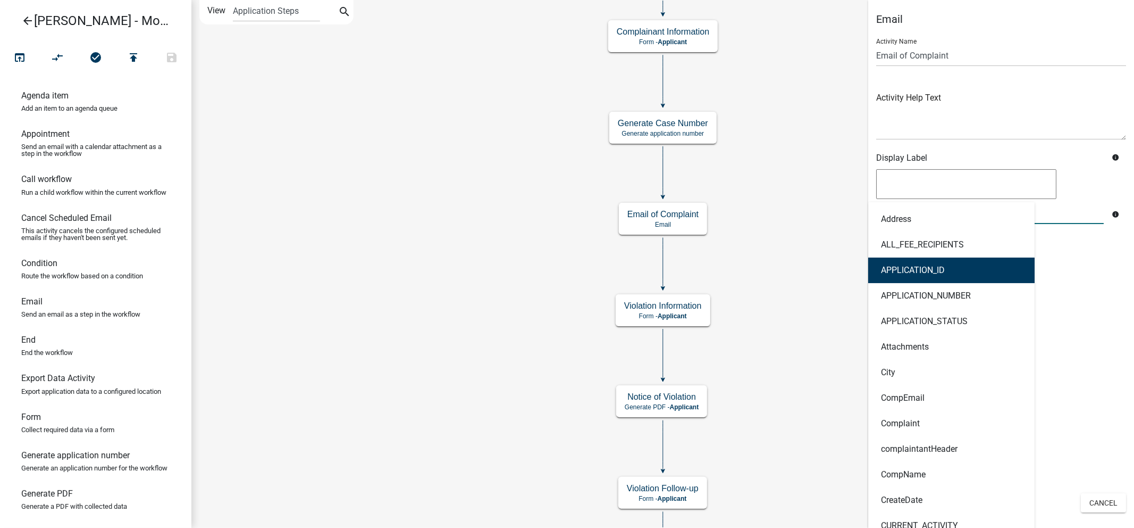
click at [766, 282] on icon "Start Start - Applicant Complainant Information Form - Applicant Notice of Viol…" at bounding box center [663, 302] width 942 height 603
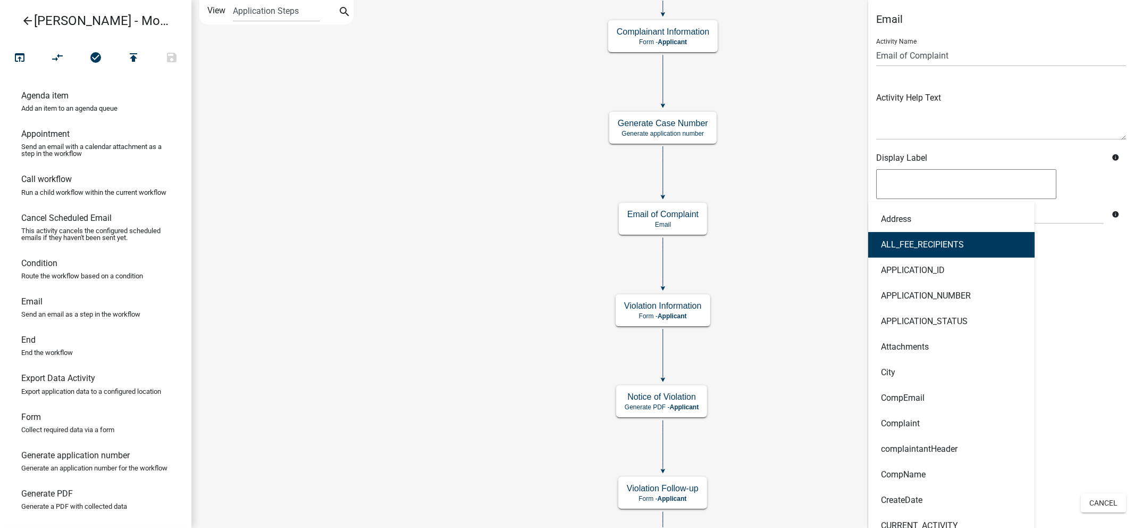
click at [833, 259] on icon "Start Start - Applicant Complainant Information Form - Applicant Notice of Viol…" at bounding box center [663, 302] width 942 height 603
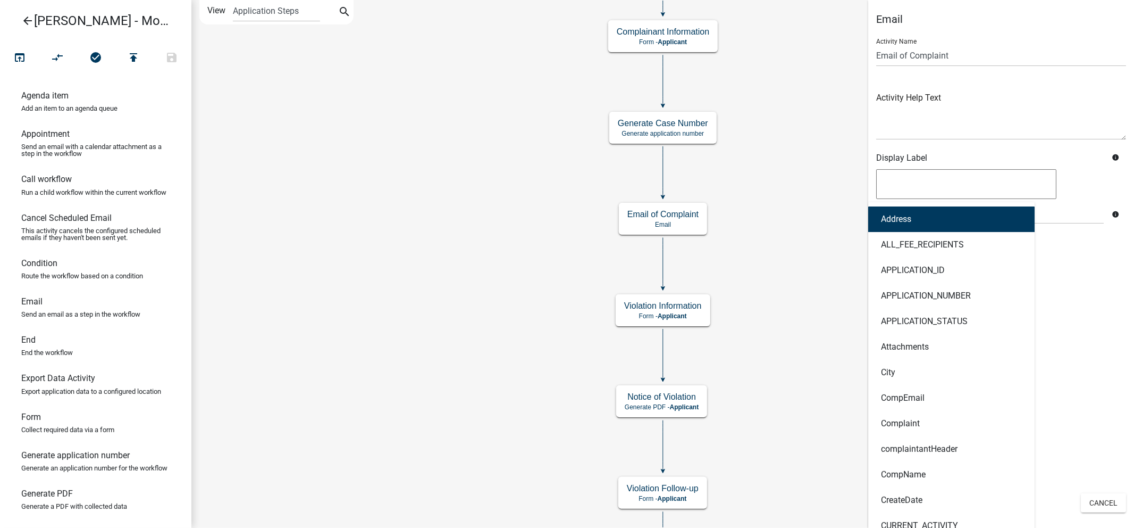
click at [1076, 166] on div "Display Label" at bounding box center [990, 160] width 244 height 14
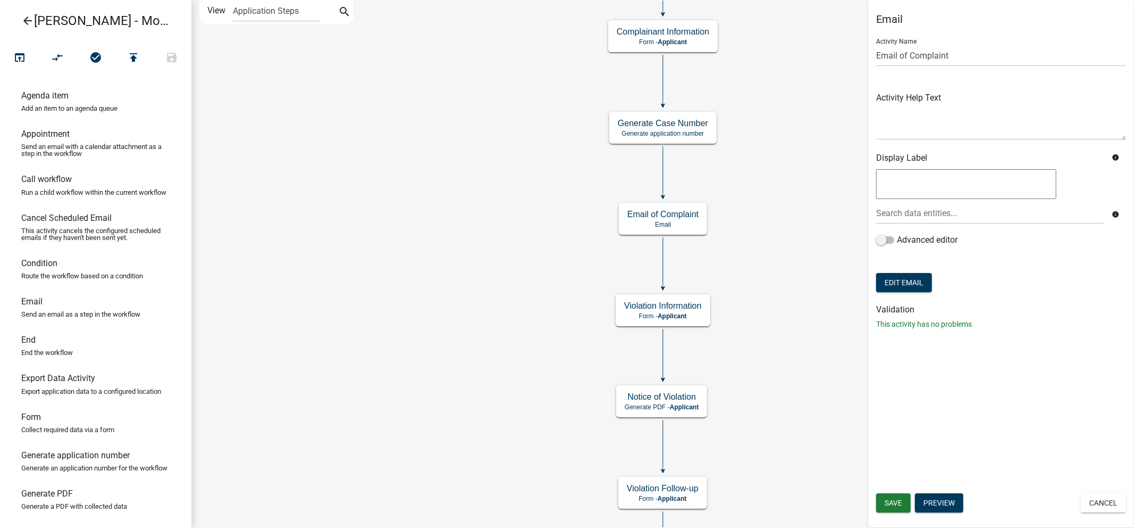
click at [508, 181] on icon "Start Start - Applicant Complainant Information Form - Applicant Notice of Viol…" at bounding box center [663, 302] width 942 height 603
click at [442, 346] on icon "Start Start - Applicant Complainant Information Form - Applicant Notice of Viol…" at bounding box center [663, 302] width 942 height 603
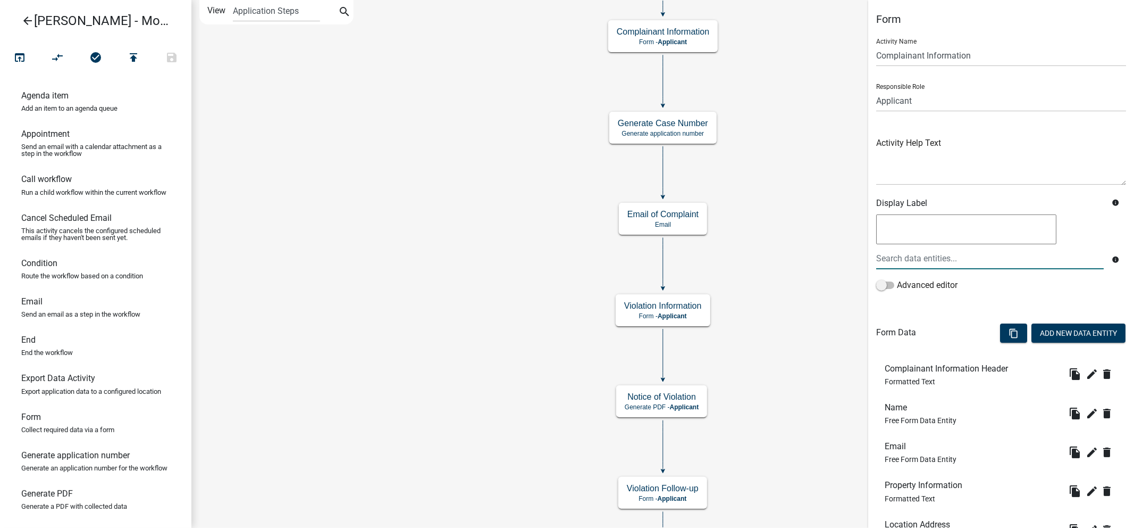
click at [921, 258] on div at bounding box center [990, 258] width 244 height 22
type input "p"
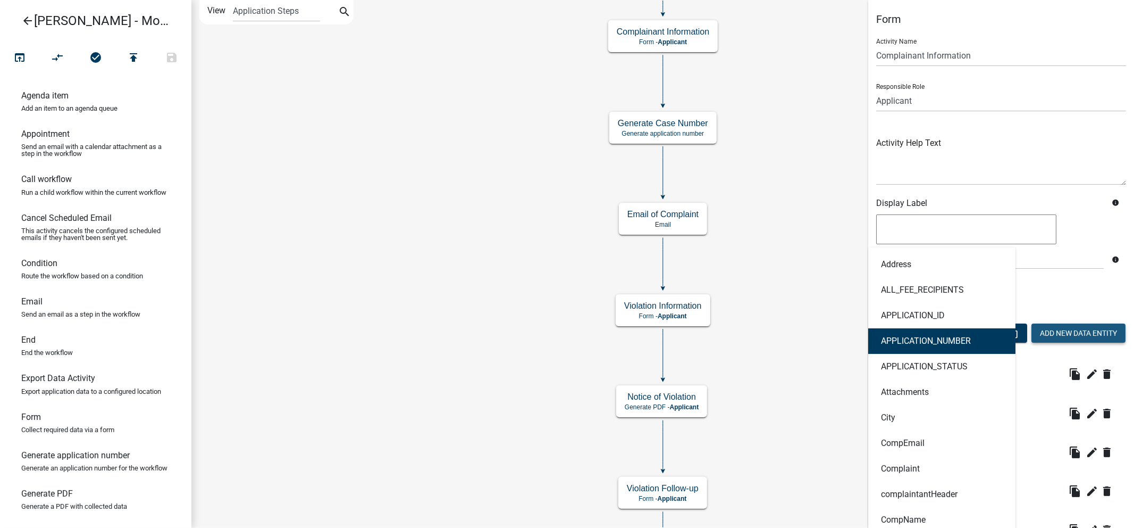
click at [1065, 341] on button "Add New Data Entity" at bounding box center [1079, 332] width 94 height 19
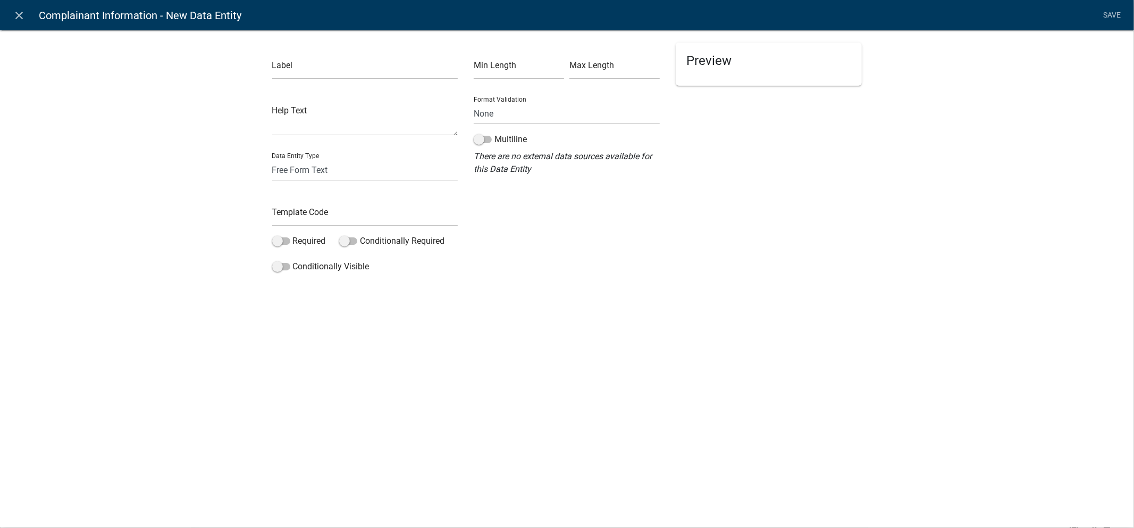
click at [523, 327] on div "close Complainant Information - New Data Entity Save Label Help Text Data Entit…" at bounding box center [567, 264] width 1134 height 528
click at [293, 71] on input "text" at bounding box center [365, 68] width 186 height 22
type input "Phone Number"
click at [354, 126] on textarea at bounding box center [365, 119] width 186 height 33
type textarea "Add mobile phone number"
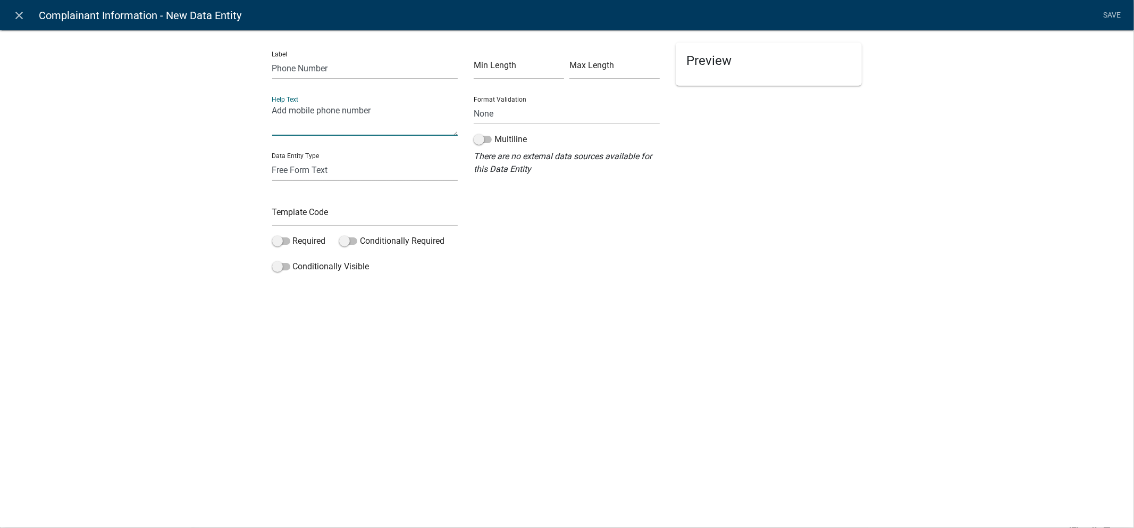
click at [351, 171] on select "Free Form Text Document Display Entity Value Fee Numeric Data Date Map Sketch D…" at bounding box center [365, 170] width 186 height 22
select select "contact-list"
click at [272, 159] on select "Free Form Text Document Display Entity Value Fee Numeric Data Date Map Sketch D…" at bounding box center [365, 170] width 186 height 22
select select "contact-list"
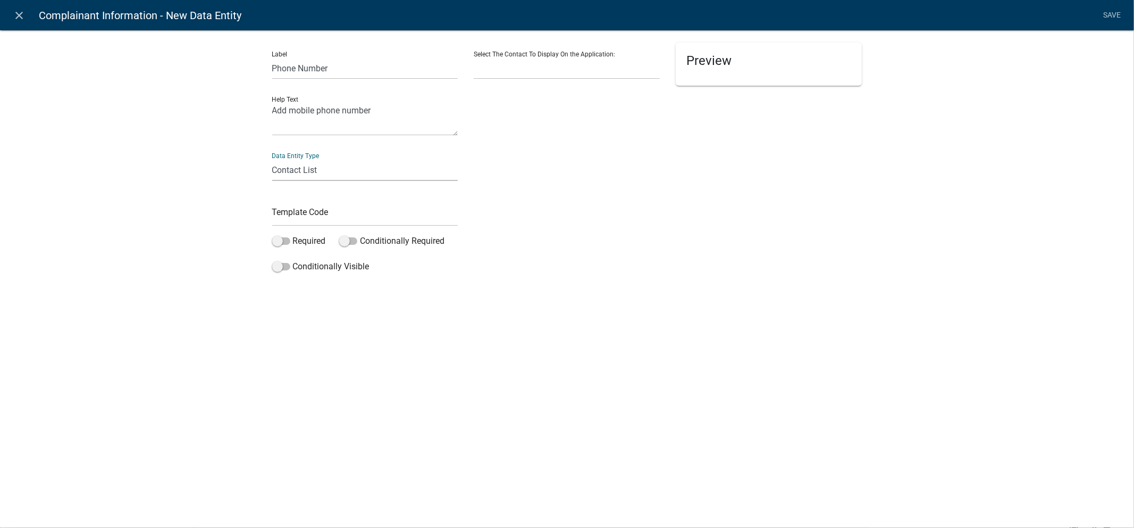
click at [352, 170] on select "Free Form Text Document Display Entity Value Fee Numeric Data Date Map Sketch D…" at bounding box center [365, 170] width 186 height 22
click at [529, 60] on select at bounding box center [567, 68] width 186 height 22
click at [544, 66] on select at bounding box center [567, 68] width 186 height 22
click at [555, 71] on select at bounding box center [567, 68] width 186 height 22
click at [556, 46] on div "Select The Contact To Display On the Application:" at bounding box center [567, 61] width 186 height 37
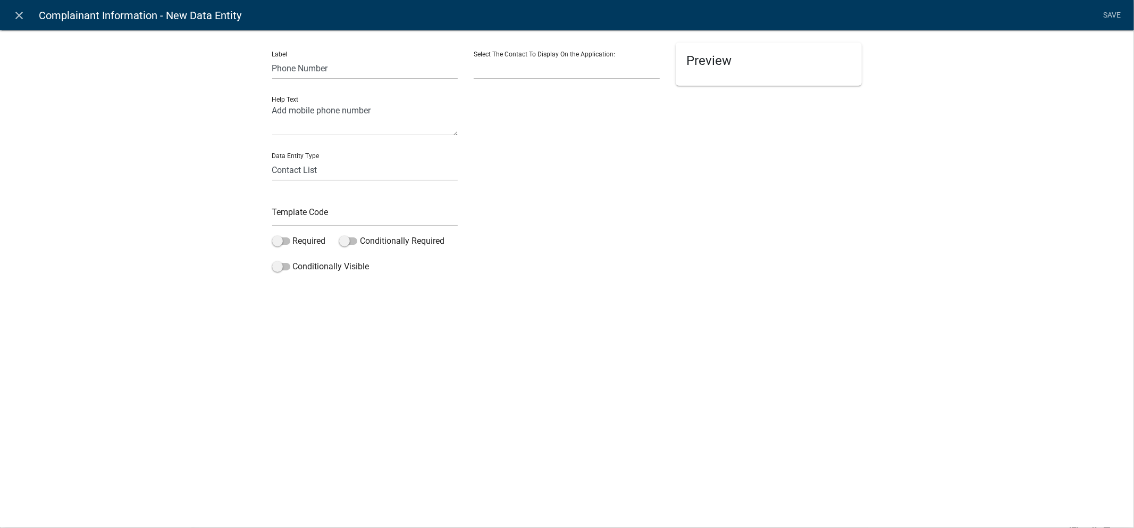
click at [554, 51] on div "Select The Contact To Display On the Application:" at bounding box center [567, 61] width 186 height 37
click at [538, 71] on select at bounding box center [567, 68] width 186 height 22
click at [347, 206] on input "text" at bounding box center [365, 215] width 186 height 22
type input "46363"
click at [379, 328] on div "Label Phone Number Help Text Add mobile phone number Data Entity Type Free Form…" at bounding box center [567, 171] width 1134 height 316
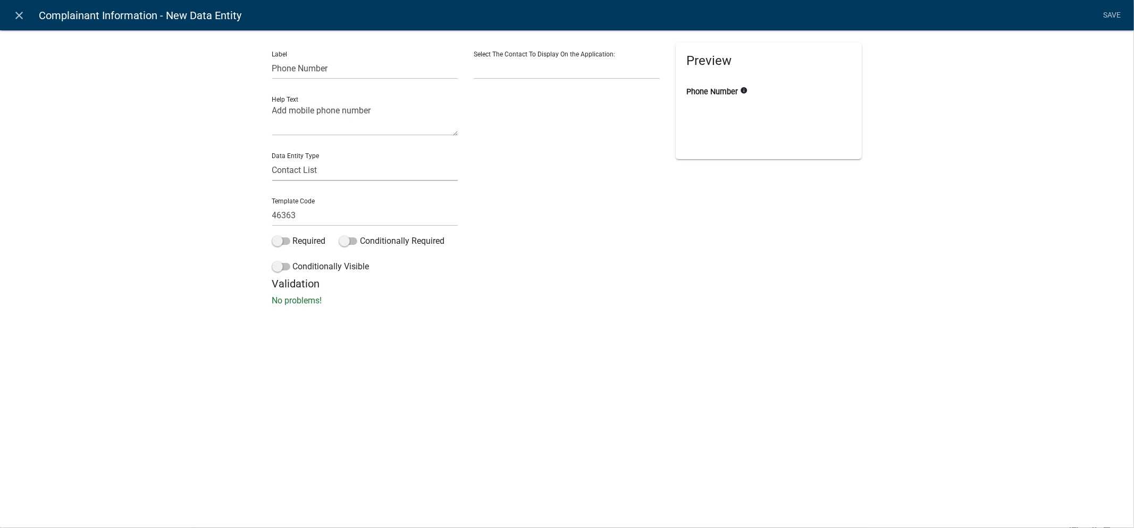
click at [334, 173] on select "Free Form Text Document Display Entity Value Fee Numeric Data Date Map Sketch D…" at bounding box center [365, 170] width 186 height 22
select select "numeric-data"
click at [272, 159] on select "Free Form Text Document Display Entity Value Fee Numeric Data Date Map Sketch D…" at bounding box center [365, 170] width 186 height 22
click at [289, 163] on select "Free Form Text Document Display Entity Value Fee Numeric Data Date Map Sketch D…" at bounding box center [365, 170] width 186 height 22
select select "free-form-text"
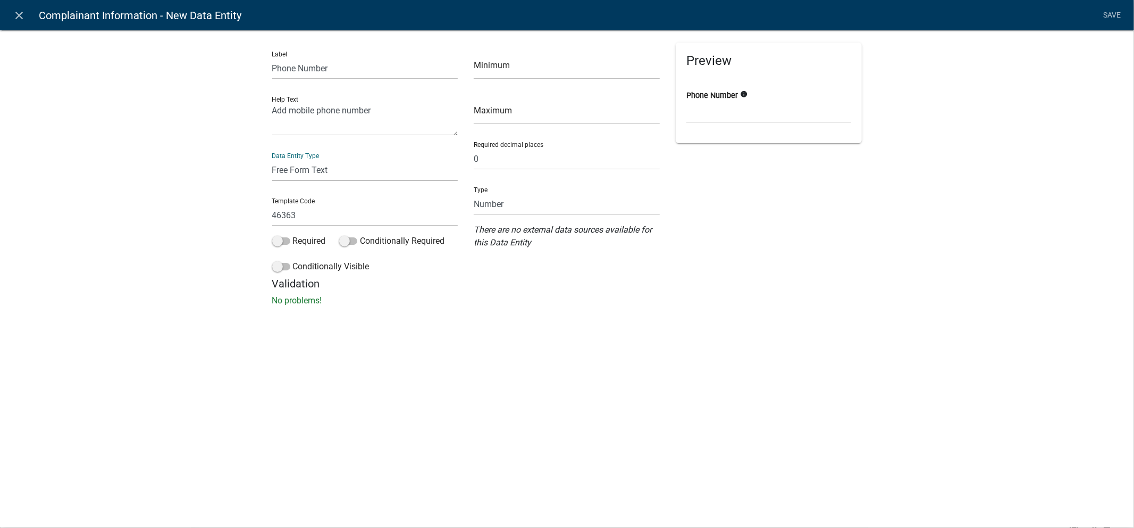
click at [272, 159] on select "Free Form Text Document Display Entity Value Fee Numeric Data Date Map Sketch D…" at bounding box center [365, 170] width 186 height 22
click at [300, 179] on select "Free Form Text Document Display Entity Value Fee Numeric Data Date Map Sketch D…" at bounding box center [365, 170] width 186 height 22
select select "display-entity-value"
click at [272, 159] on select "Free Form Text Document Display Entity Value Fee Numeric Data Date Map Sketch D…" at bounding box center [365, 170] width 186 height 22
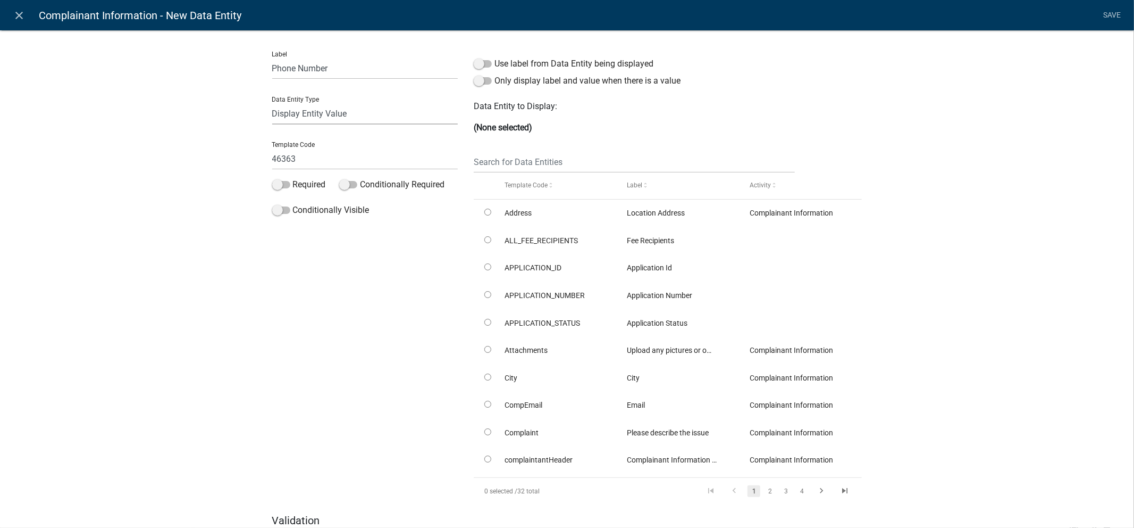
click at [309, 115] on select "Free Form Text Document Display Entity Value Fee Numeric Data Date Map Sketch D…" at bounding box center [365, 114] width 186 height 22
select select "numeric-data"
click at [272, 103] on select "Free Form Text Document Display Entity Value Fee Numeric Data Date Map Sketch D…" at bounding box center [365, 114] width 186 height 22
select select "numeric-data"
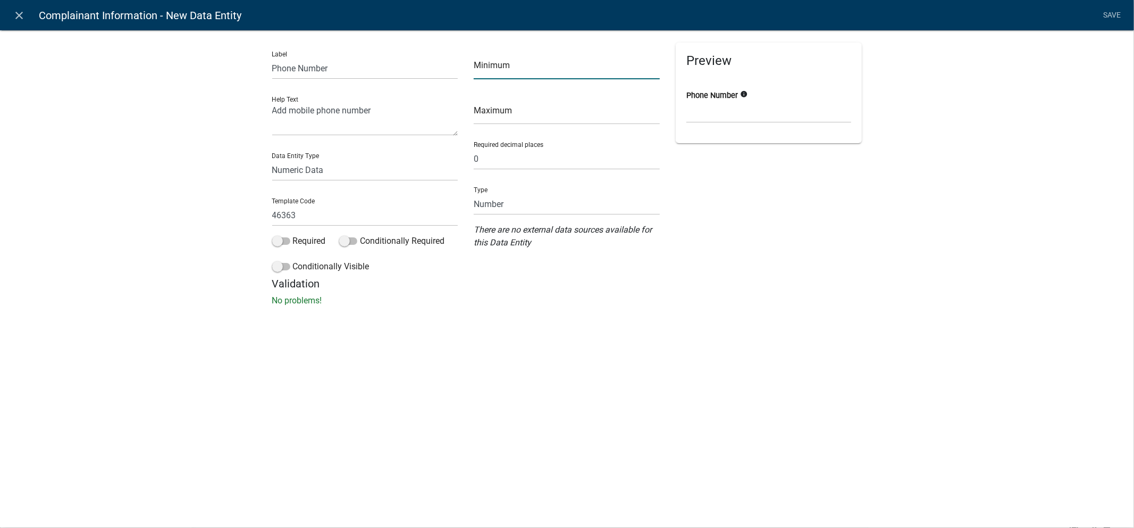
click at [503, 71] on input "number" at bounding box center [567, 68] width 186 height 22
type input "1"
type input "10"
click at [558, 123] on input "number" at bounding box center [567, 114] width 186 height 22
type input "1"
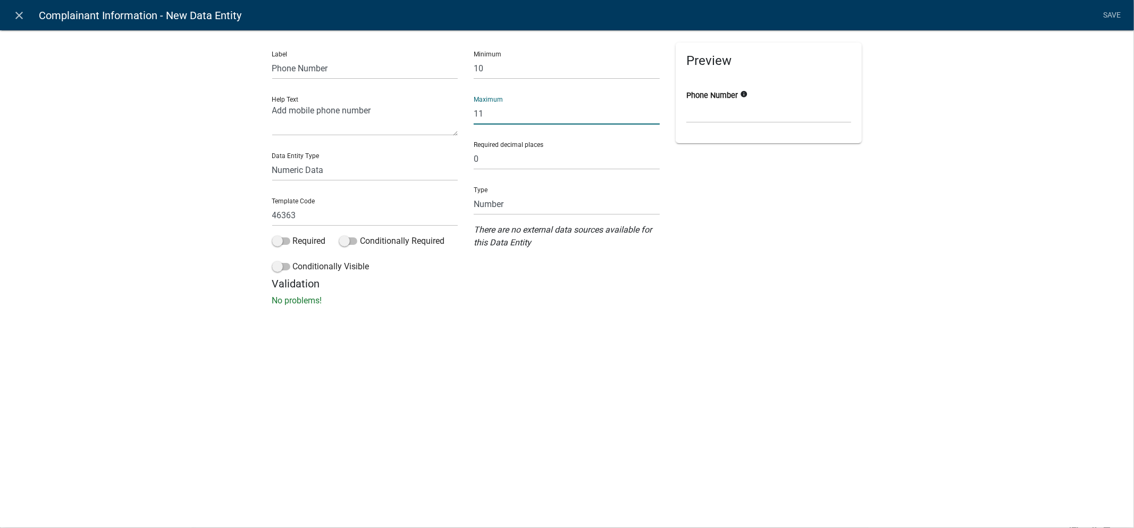
type input "11"
click at [227, 157] on div "Label Phone Number Help Text Add mobile phone number Data Entity Type Free Form…" at bounding box center [567, 171] width 1134 height 316
click at [342, 241] on span at bounding box center [348, 240] width 18 height 7
click at [360, 235] on input "Conditionally Required" at bounding box center [360, 235] width 0 height 0
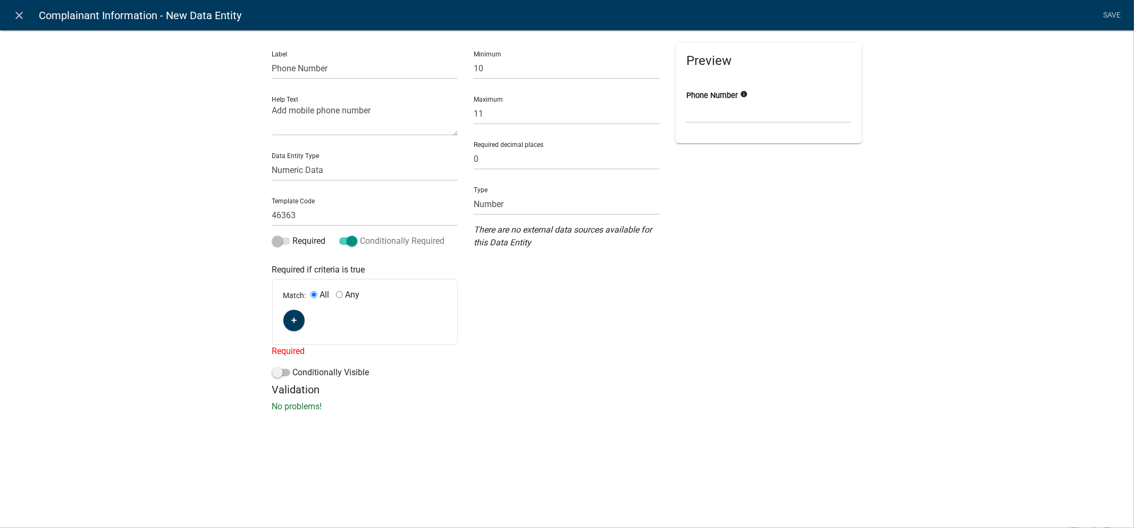
click at [342, 241] on span at bounding box center [348, 240] width 18 height 7
click at [360, 235] on input "Conditionally Required" at bounding box center [360, 235] width 0 height 0
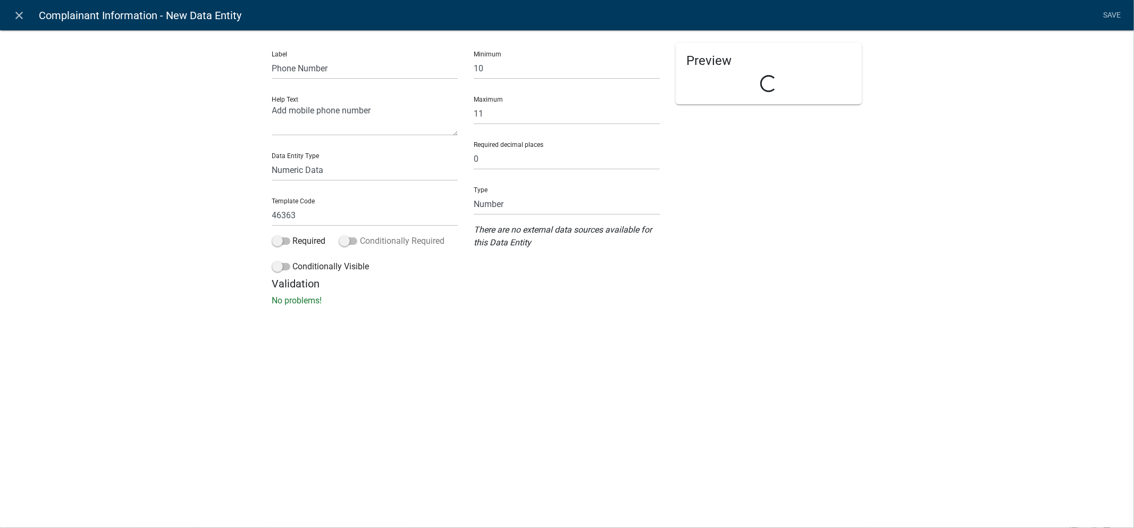
click at [346, 238] on span at bounding box center [348, 240] width 18 height 7
click at [360, 235] on input "Conditionally Required" at bounding box center [360, 235] width 0 height 0
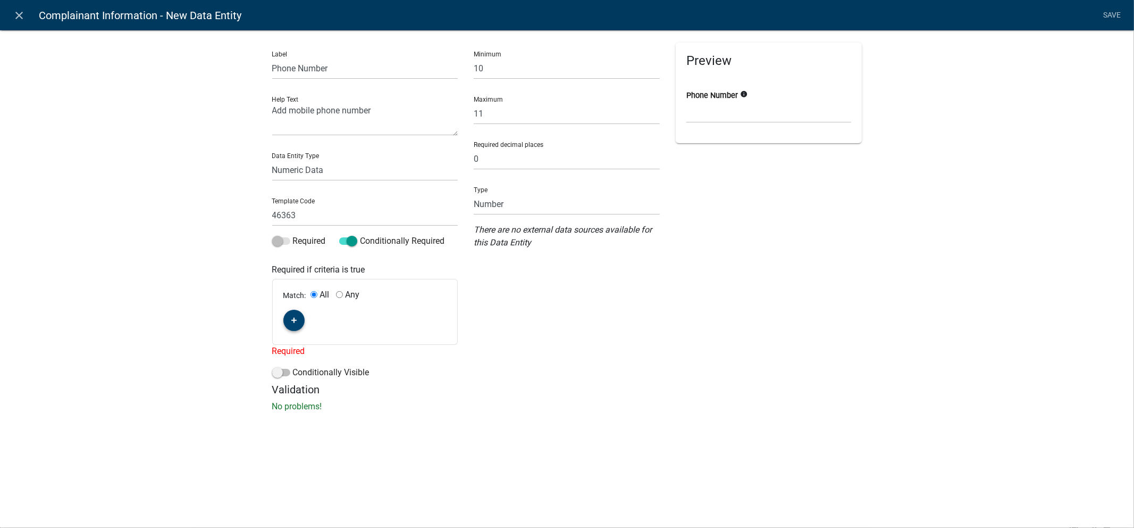
click at [296, 321] on icon "button" at bounding box center [294, 320] width 6 height 6
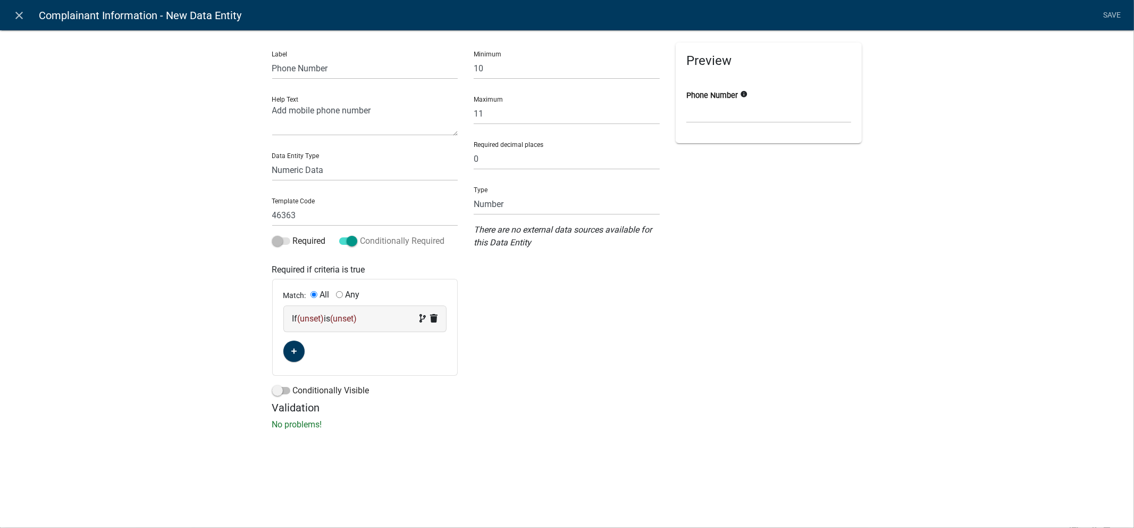
click at [355, 238] on span at bounding box center [348, 240] width 18 height 7
click at [360, 235] on input "Conditionally Required" at bounding box center [360, 235] width 0 height 0
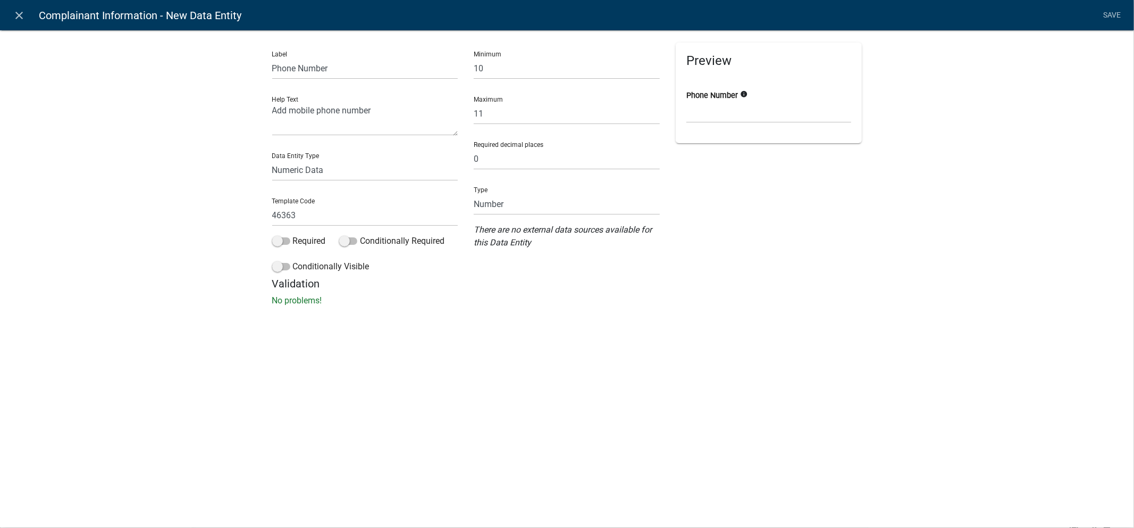
click at [280, 273] on div "Conditionally Visible" at bounding box center [365, 268] width 186 height 17
click at [284, 246] on label "Required" at bounding box center [299, 241] width 54 height 13
click at [293, 235] on input "Required" at bounding box center [293, 235] width 0 height 0
click at [282, 245] on span at bounding box center [281, 240] width 18 height 7
click at [293, 235] on input "Required" at bounding box center [293, 235] width 0 height 0
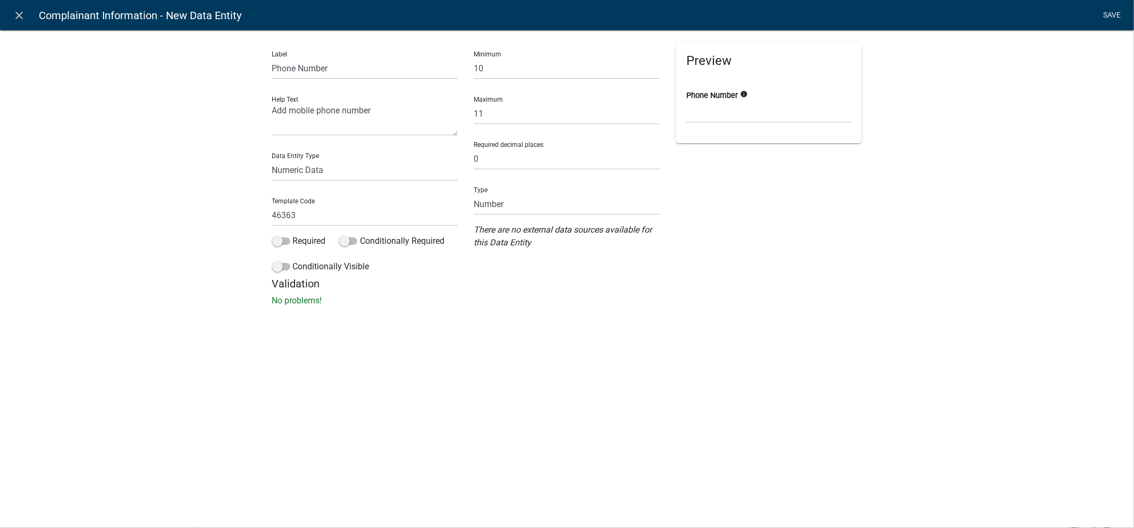
click at [1110, 19] on link "Save" at bounding box center [1112, 15] width 27 height 20
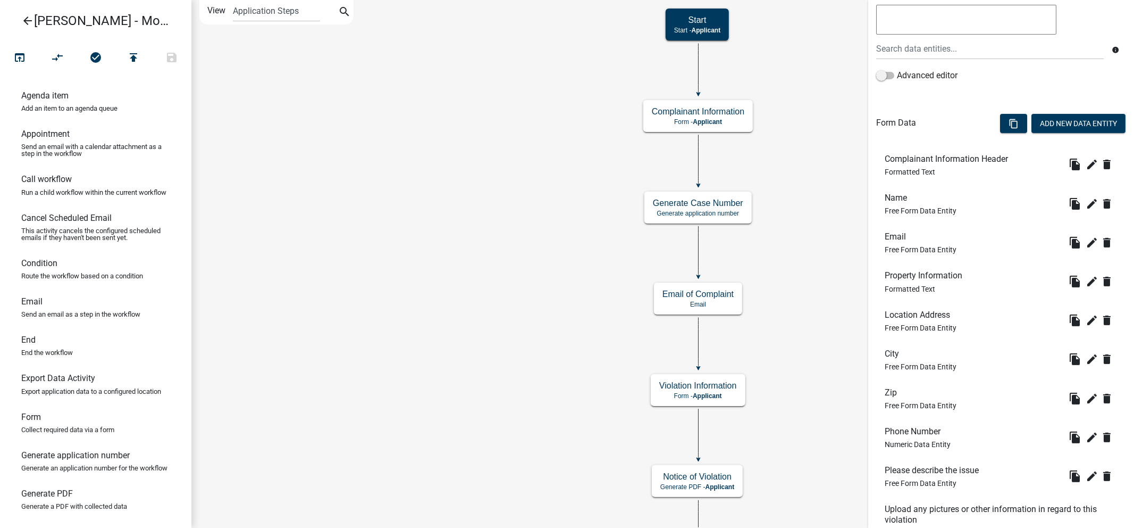
scroll to position [251, 0]
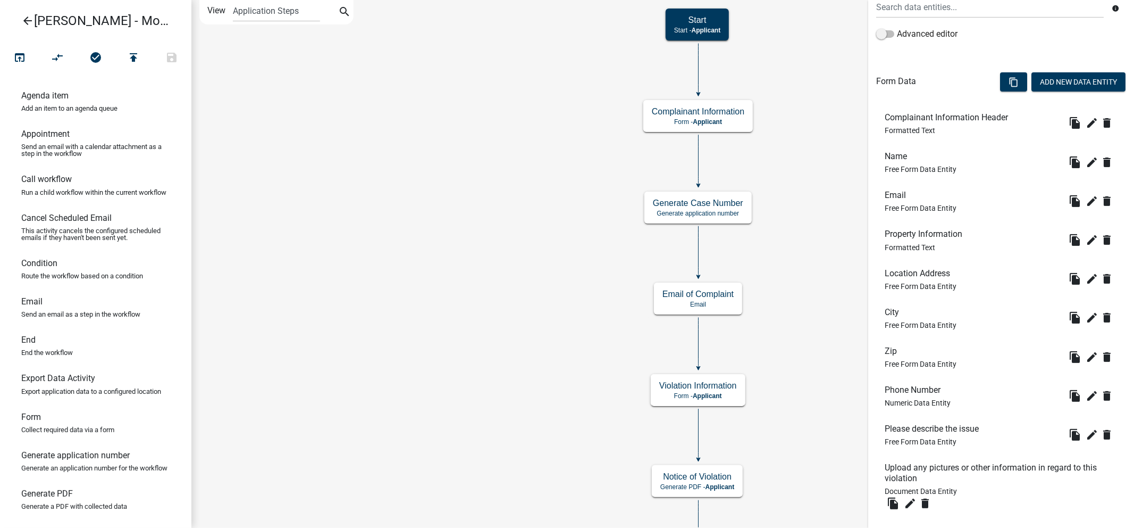
click at [497, 275] on icon "Start Start - Applicant Complainant Information Form - Applicant Notice of Viol…" at bounding box center [663, 342] width 942 height 682
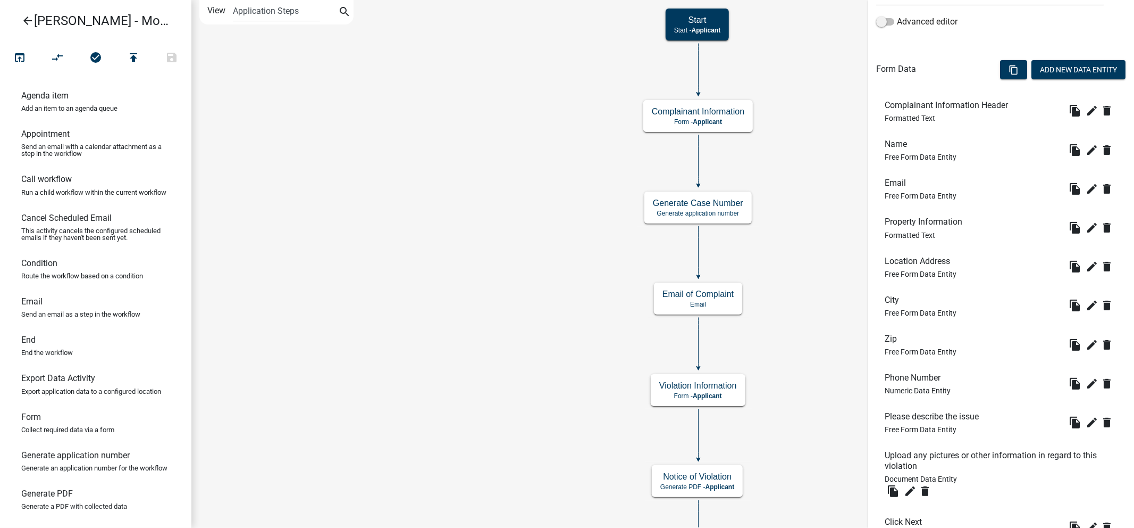
scroll to position [352, 0]
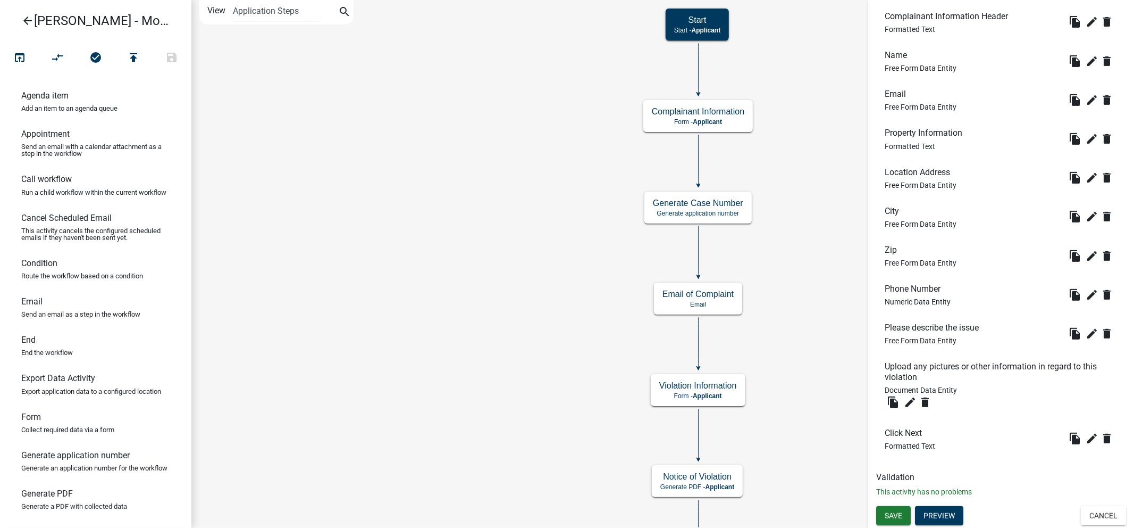
click at [498, 244] on icon "Start Start - Applicant Complainant Information Form - Applicant Notice of Viol…" at bounding box center [663, 342] width 942 height 682
click at [1069, 332] on icon "file_copy" at bounding box center [1075, 333] width 13 height 13
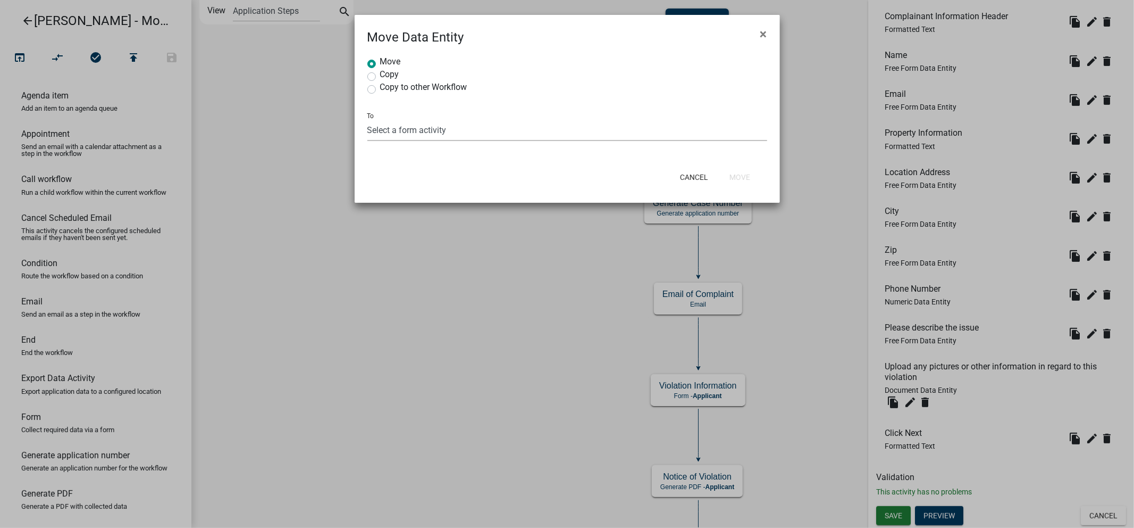
click at [474, 135] on select "Select a form activity Complainant Information Violation Follow-up Violation In…" at bounding box center [567, 130] width 400 height 22
click at [464, 136] on select "Select a form activity Complainant Information Violation Follow-up Violation In…" at bounding box center [567, 130] width 400 height 22
select select "758b3145-cabb-41e6-a82e-a091cd01835f"
click at [367, 119] on select "Select a form activity Complainant Information Violation Follow-up Violation In…" at bounding box center [567, 130] width 400 height 22
click at [747, 170] on button "Move" at bounding box center [740, 177] width 38 height 19
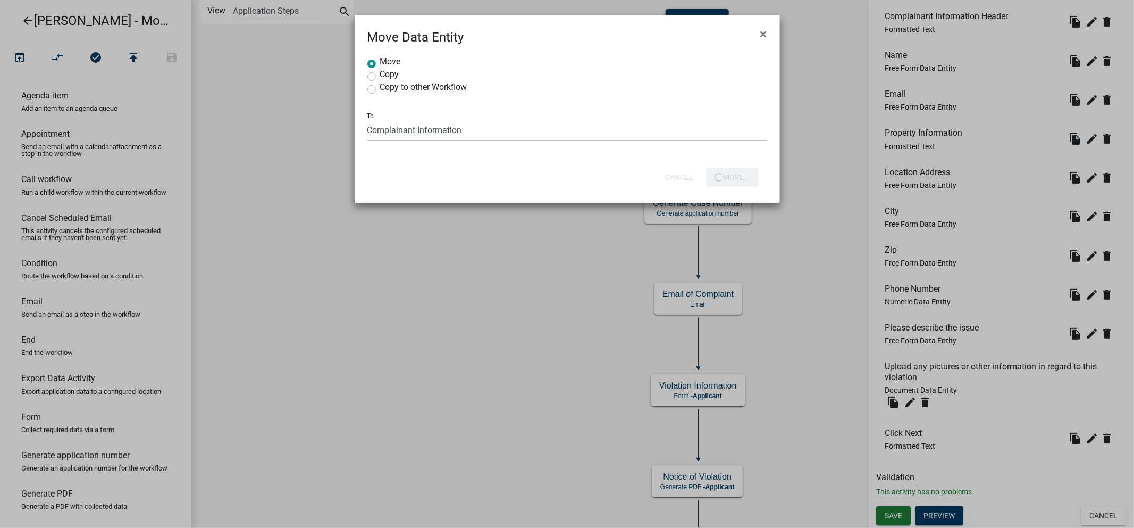
radio input "true"
select select
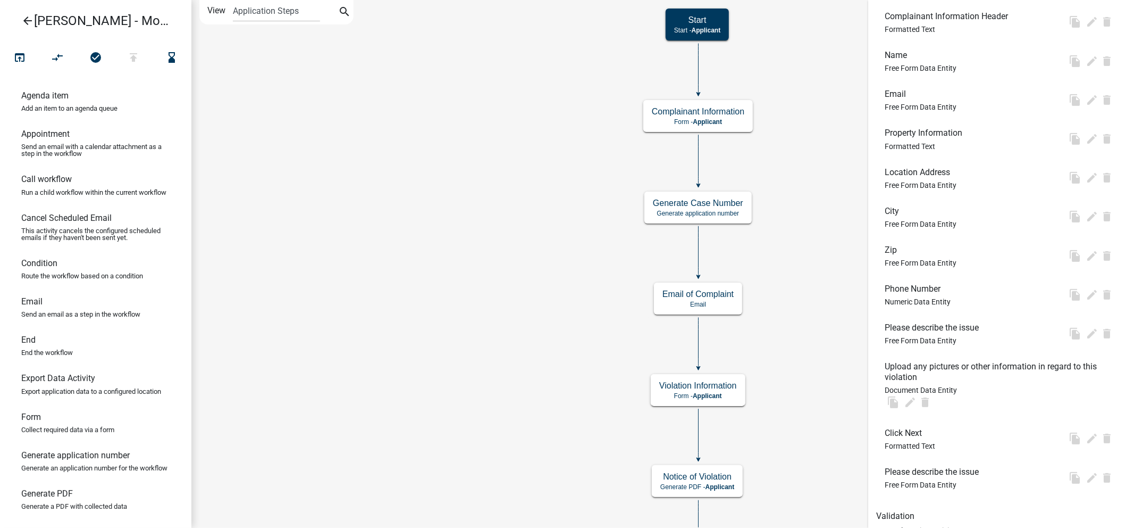
scroll to position [0, 0]
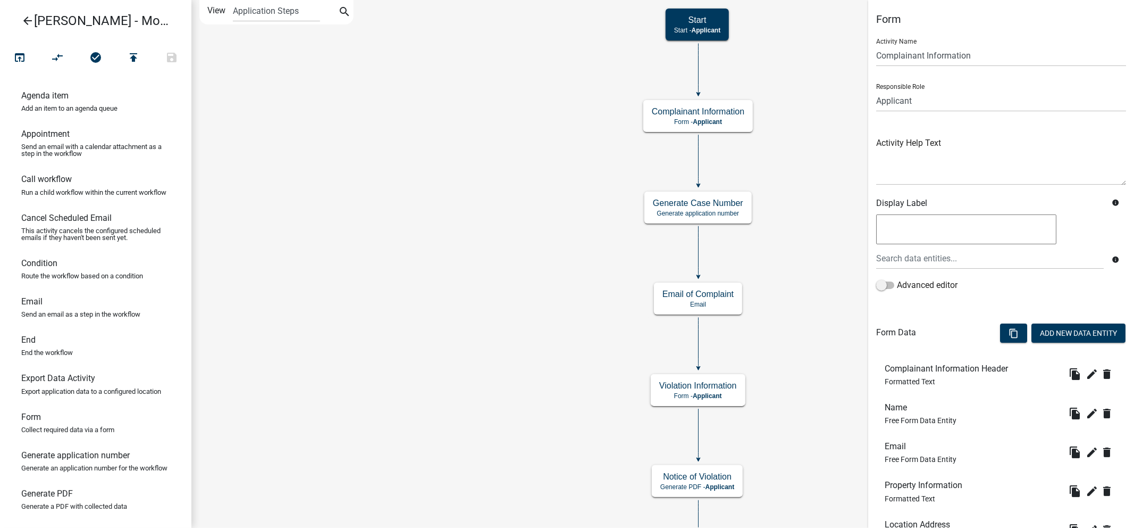
click at [478, 273] on icon "Start Start - Applicant Complainant Information Form - Applicant Notice of Viol…" at bounding box center [663, 342] width 942 height 682
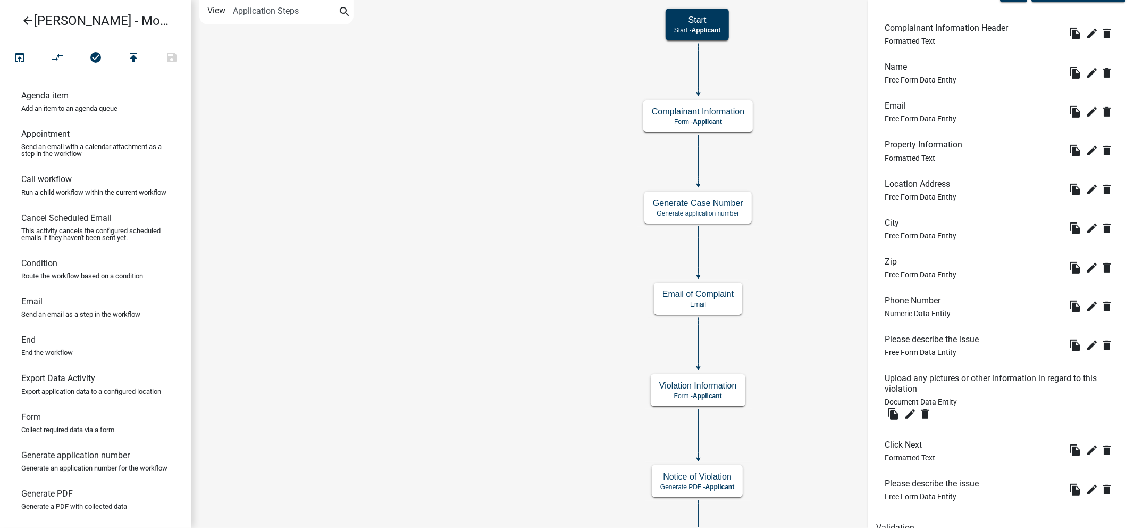
scroll to position [347, 0]
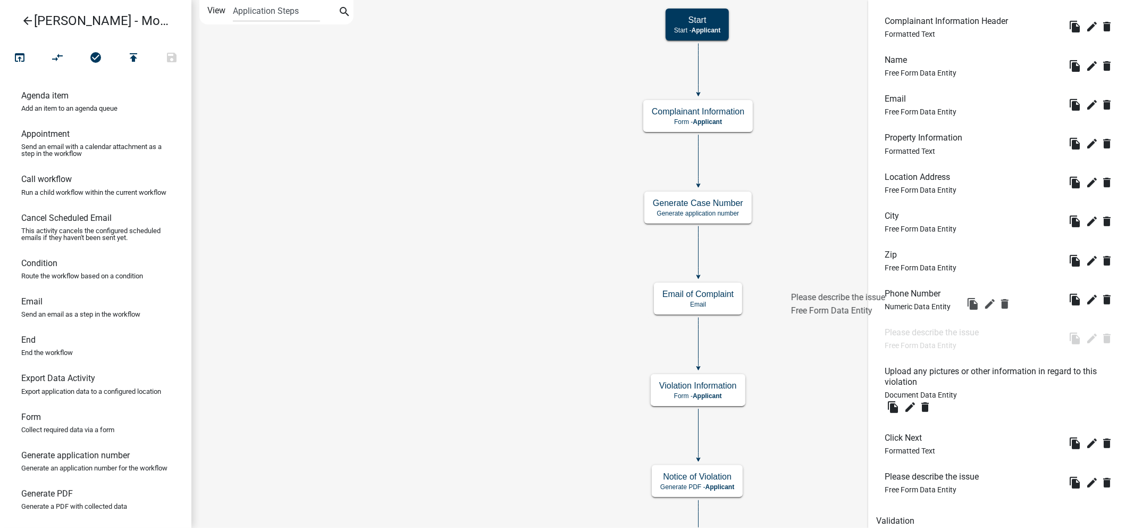
drag, startPoint x: 1024, startPoint y: 341, endPoint x: 929, endPoint y: 304, distance: 102.0
click at [929, 304] on ul "Complainant Information Header Formatted Text file_copy edit delete Name Free F…" at bounding box center [1001, 254] width 250 height 503
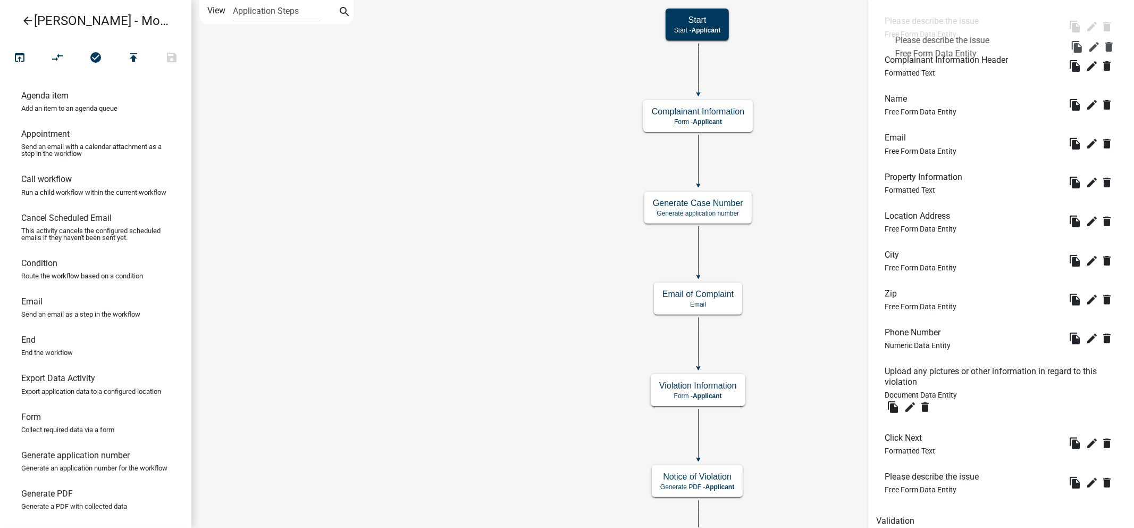
drag, startPoint x: 979, startPoint y: 342, endPoint x: 989, endPoint y: 48, distance: 293.8
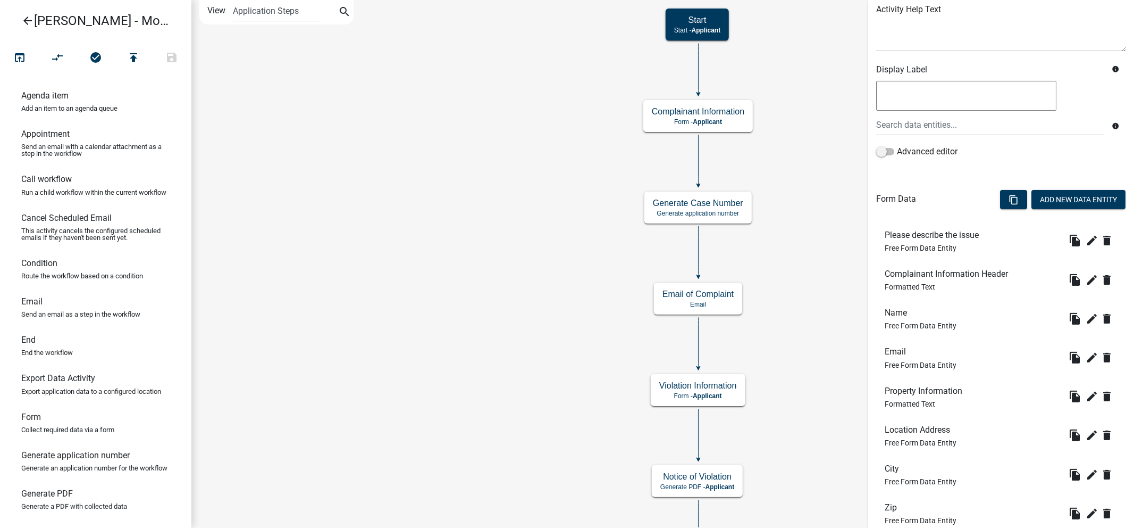
scroll to position [133, 0]
click at [454, 230] on icon "Start Start - Applicant Complainant Information Form - Applicant Notice of Viol…" at bounding box center [663, 342] width 942 height 682
click at [954, 249] on span "Free Form Data Entity" at bounding box center [921, 248] width 72 height 9
drag, startPoint x: 982, startPoint y: 237, endPoint x: 982, endPoint y: 274, distance: 37.8
click at [484, 237] on icon "Start Start - Applicant Complainant Information Form - Applicant Notice of Viol…" at bounding box center [663, 342] width 942 height 682
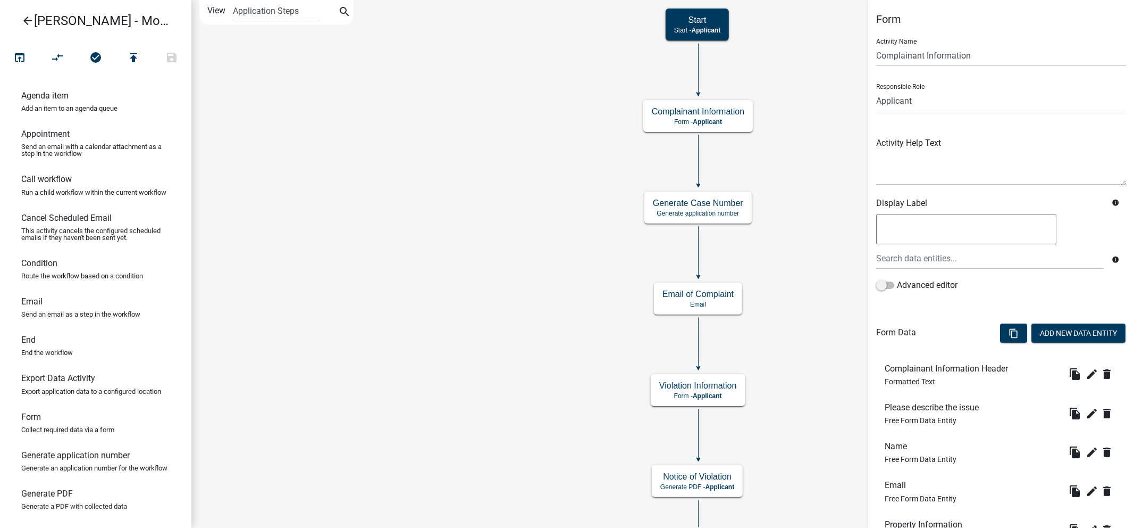
scroll to position [391, 0]
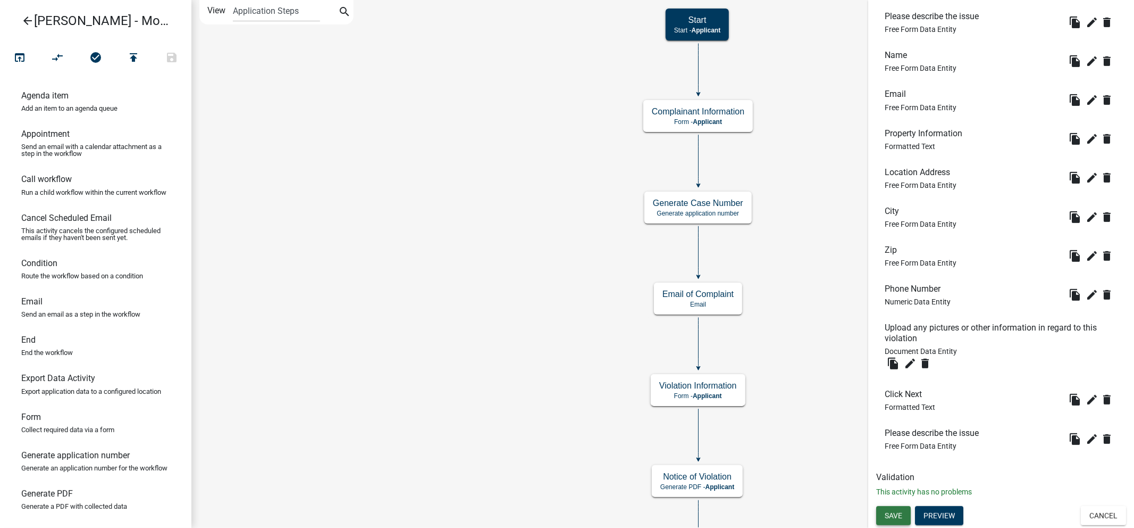
click at [885, 514] on span "Save" at bounding box center [894, 515] width 18 height 9
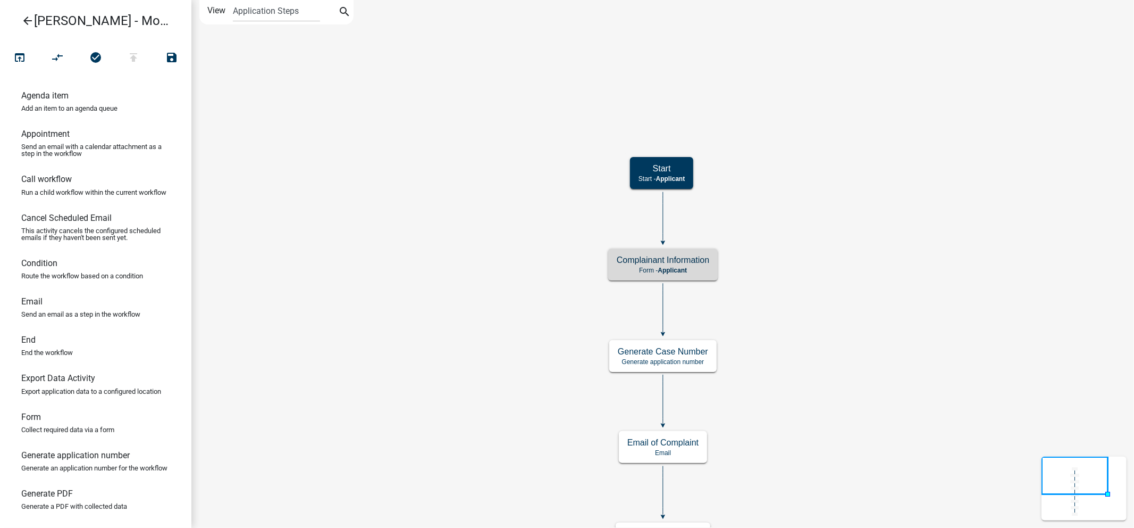
scroll to position [0, 0]
click at [458, 288] on icon "Start Start - Applicant Complainant Information Form - Applicant Notice of Viol…" at bounding box center [663, 416] width 942 height 831
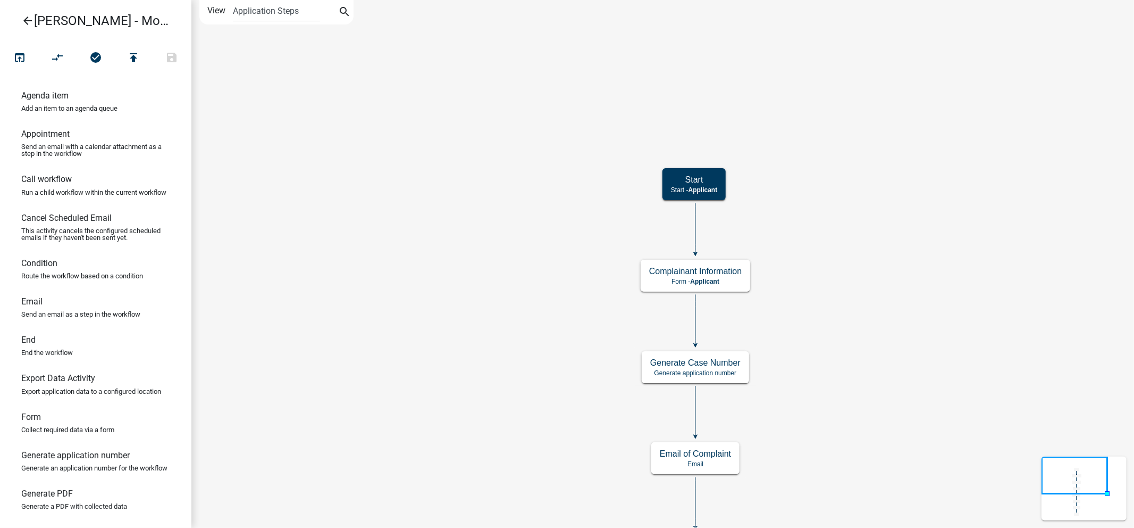
click at [395, 447] on icon "Start Start - Applicant Complainant Information Form - Applicant Notice of Viol…" at bounding box center [663, 422] width 942 height 842
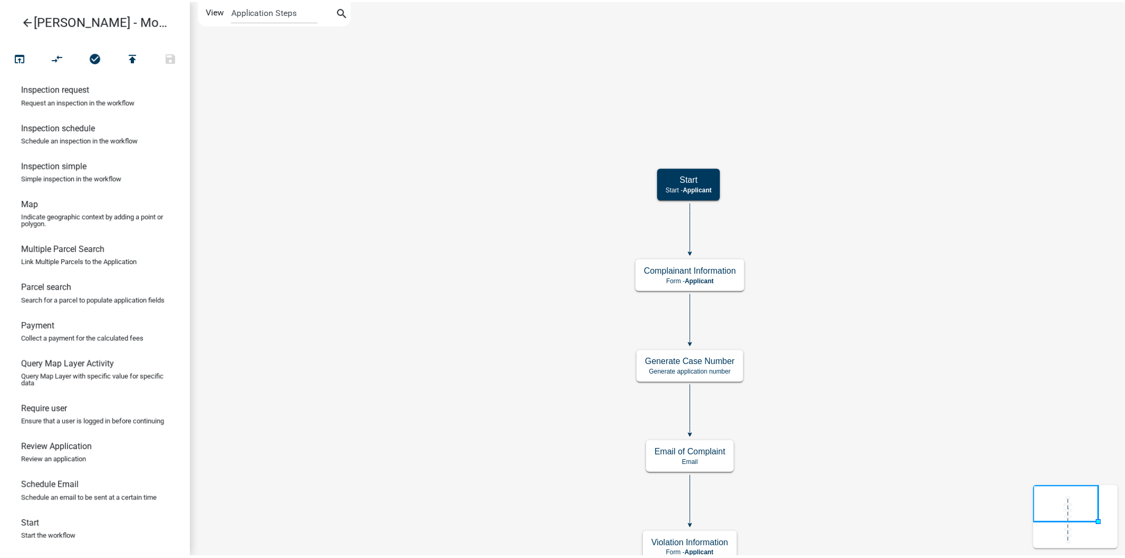
scroll to position [573, 0]
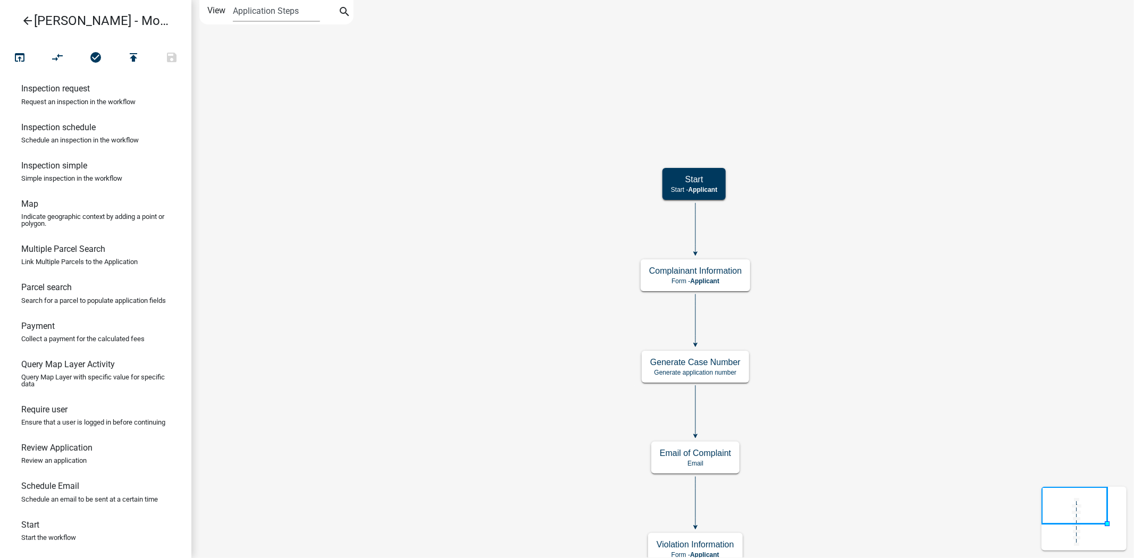
click at [282, 14] on select "Application Steps Post Application Steps" at bounding box center [276, 11] width 87 height 22
click at [24, 17] on icon "arrow_back" at bounding box center [27, 21] width 13 height 15
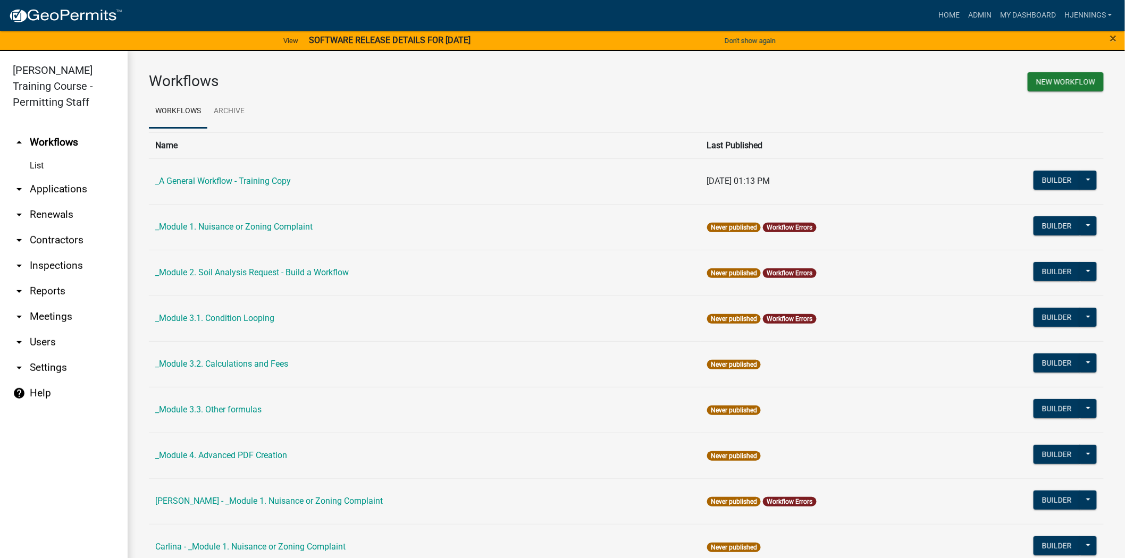
click at [74, 109] on link "[PERSON_NAME] Training Course - Permitting Staff" at bounding box center [59, 86] width 119 height 53
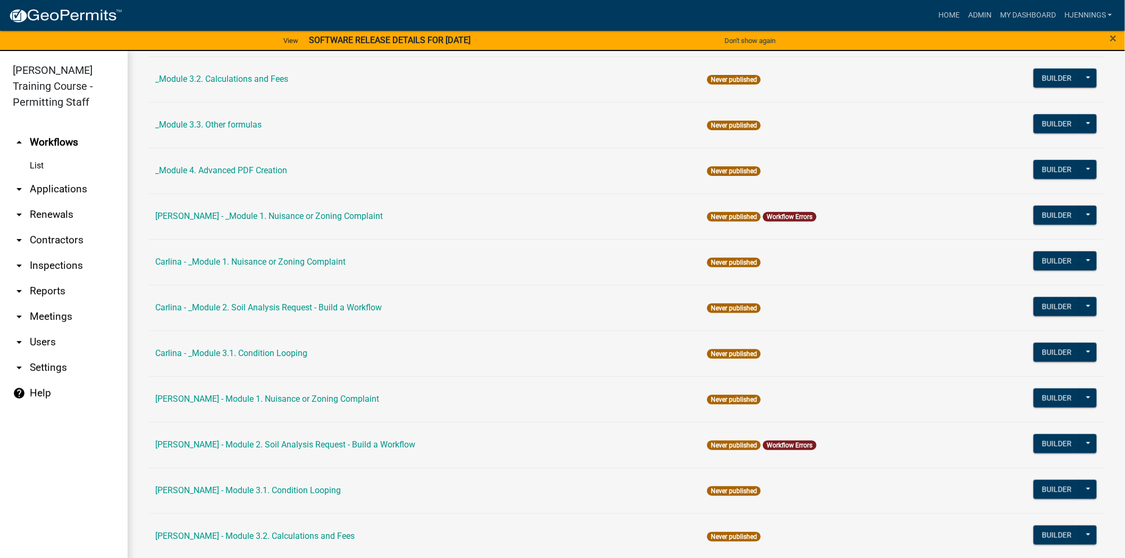
scroll to position [287, 0]
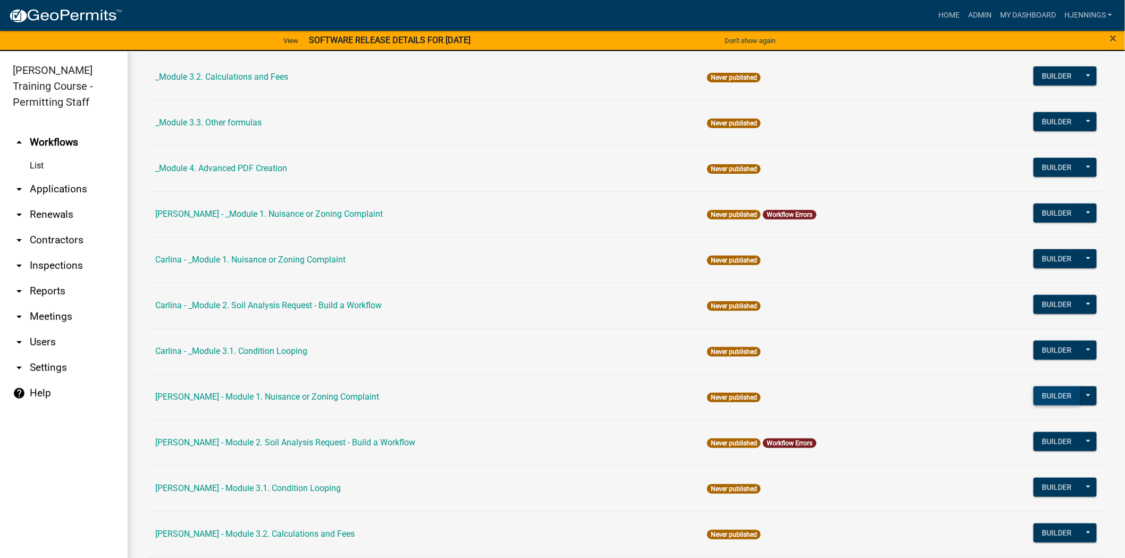
click at [1051, 394] on button "Builder" at bounding box center [1057, 396] width 47 height 19
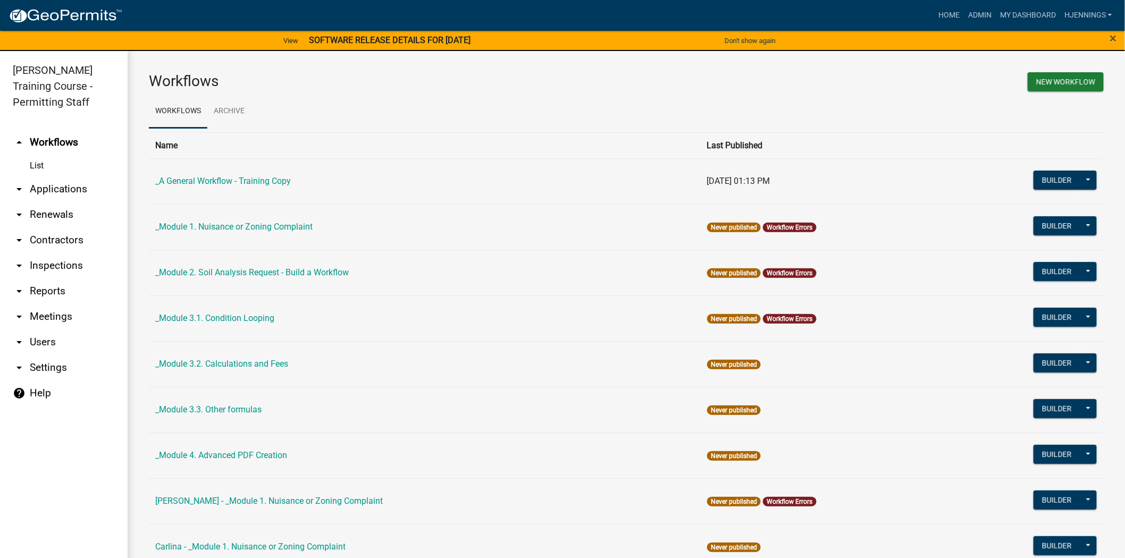
click at [382, 323] on td "_Module 3.1. Condition Looping" at bounding box center [425, 319] width 552 height 46
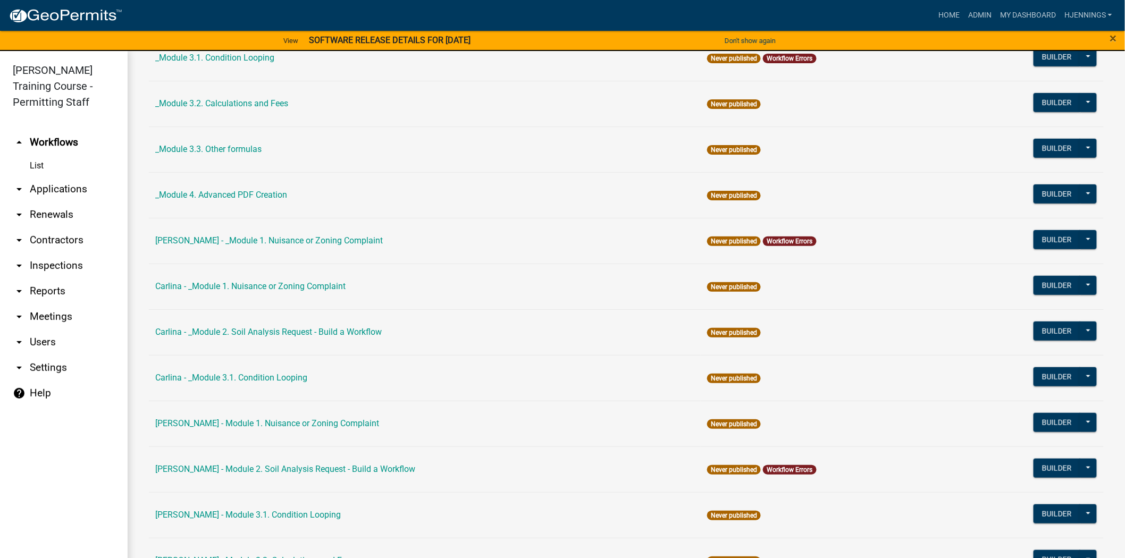
scroll to position [261, 0]
drag, startPoint x: 535, startPoint y: 429, endPoint x: 876, endPoint y: 419, distance: 341.6
click at [876, 419] on td "Never published" at bounding box center [824, 423] width 247 height 46
click at [1088, 424] on button at bounding box center [1088, 422] width 17 height 19
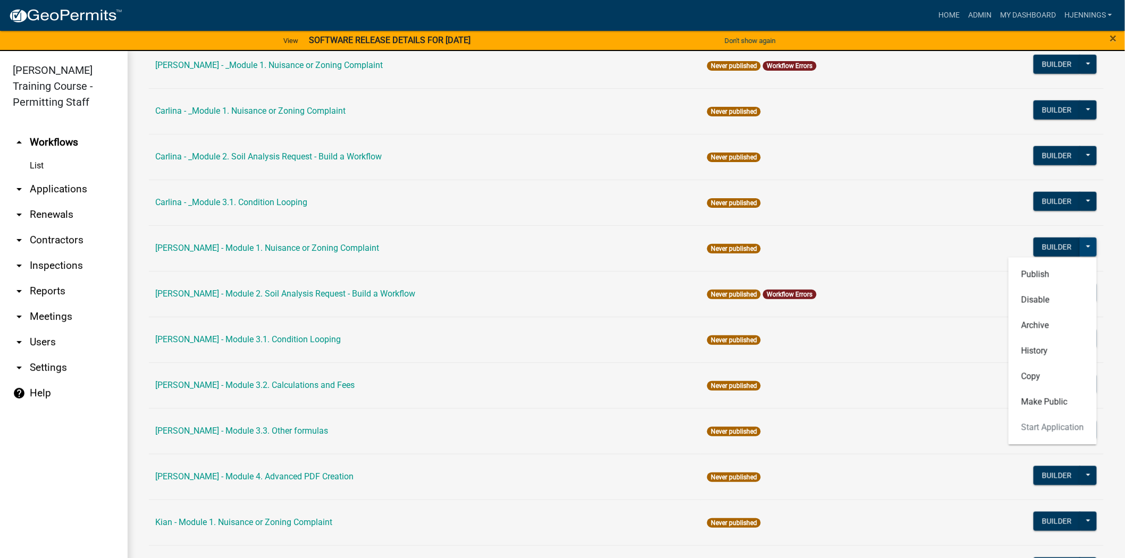
scroll to position [438, 0]
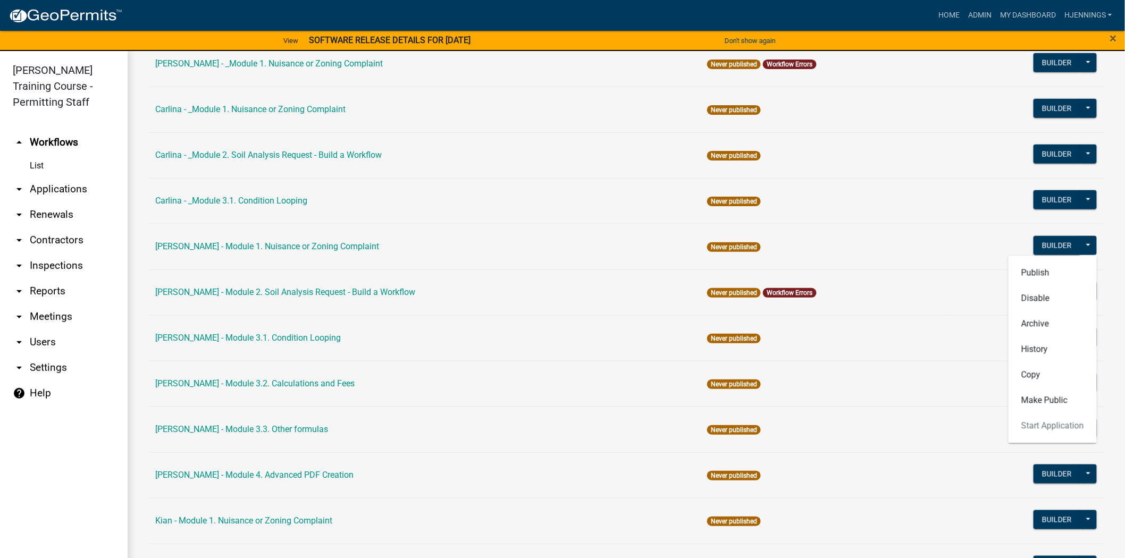
click at [948, 243] on td "Builder Publish Disable Archive History Copy Make Public Start Application" at bounding box center [1026, 247] width 156 height 46
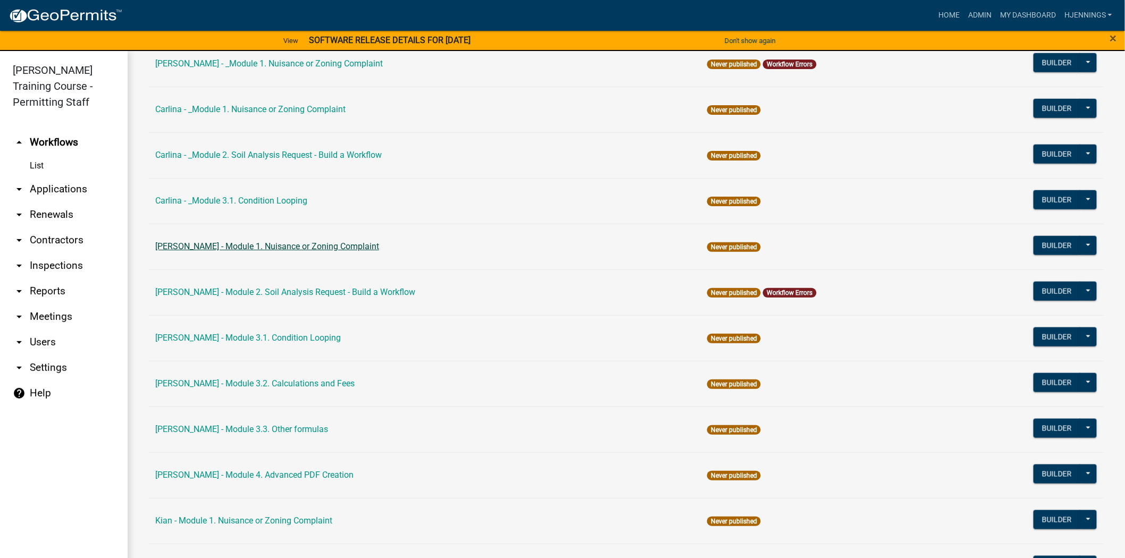
click at [281, 250] on link "[PERSON_NAME] - Module 1. Nuisance or Zoning Complaint" at bounding box center [267, 246] width 224 height 10
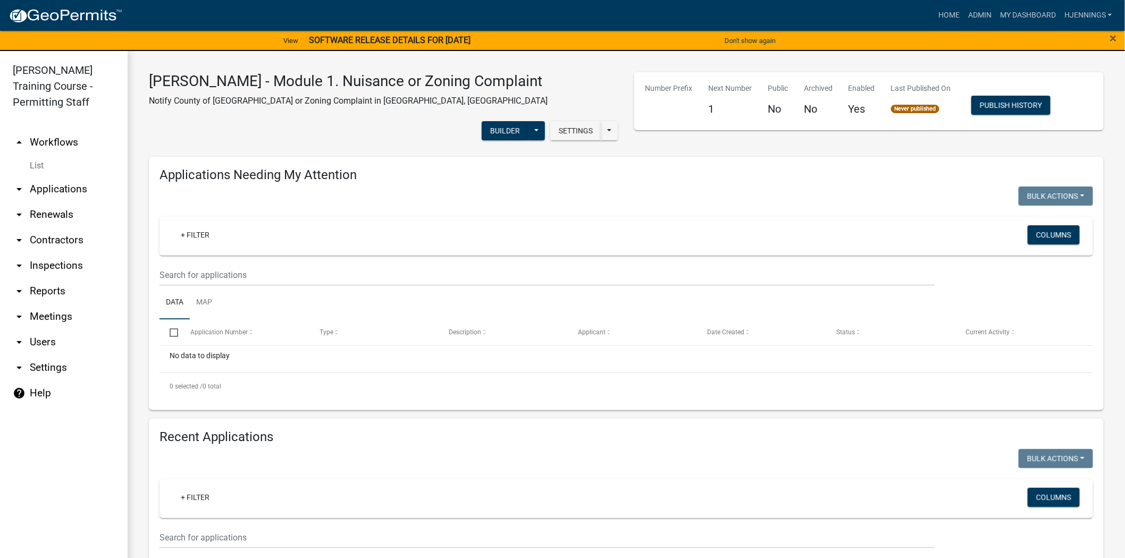
click at [434, 96] on p "Notify County of Nuisance or Zoning Complaint in Schneider County, IA" at bounding box center [348, 101] width 399 height 13
click at [545, 121] on button at bounding box center [536, 130] width 17 height 19
click at [426, 102] on p "Notify County of Nuisance or Zoning Complaint in Schneider County, IA" at bounding box center [348, 101] width 399 height 13
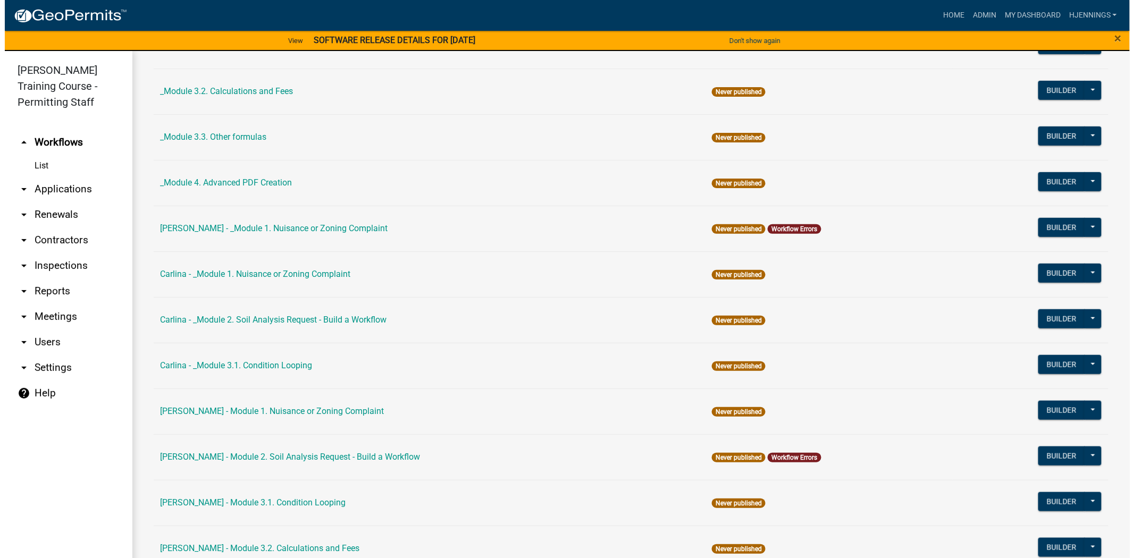
scroll to position [358, 0]
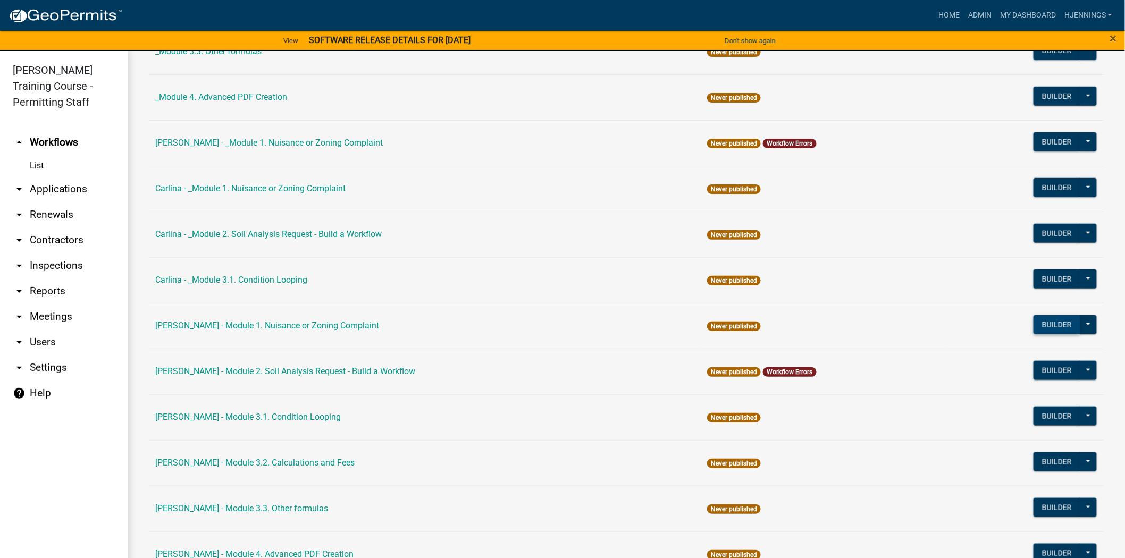
click at [1047, 322] on button "Builder" at bounding box center [1057, 324] width 47 height 19
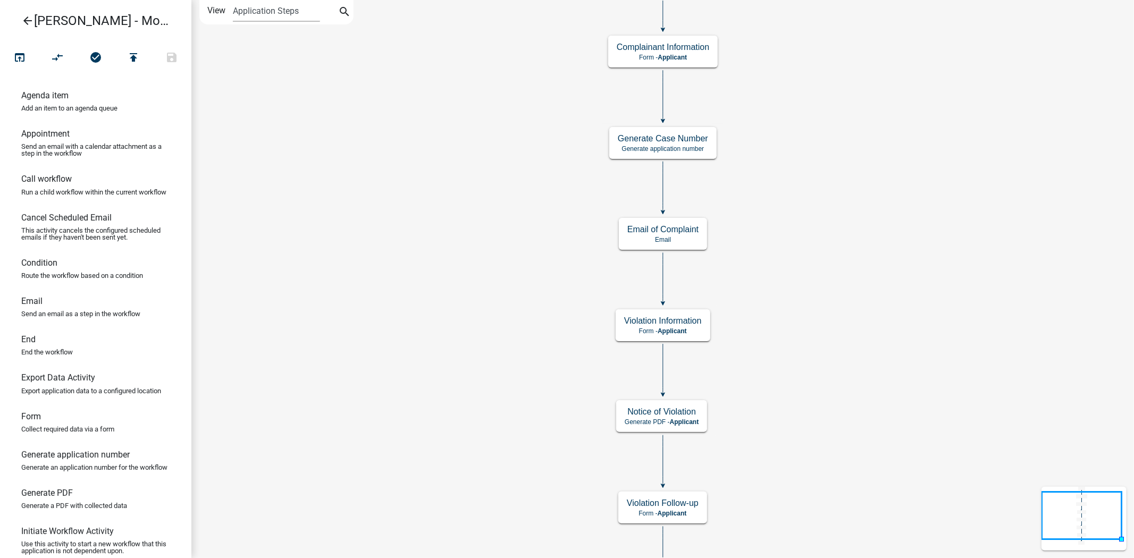
click at [274, 13] on select "Application Steps Post Application Steps" at bounding box center [276, 11] width 87 height 22
click at [233, 0] on select "Application Steps Post Application Steps" at bounding box center [276, 11] width 87 height 22
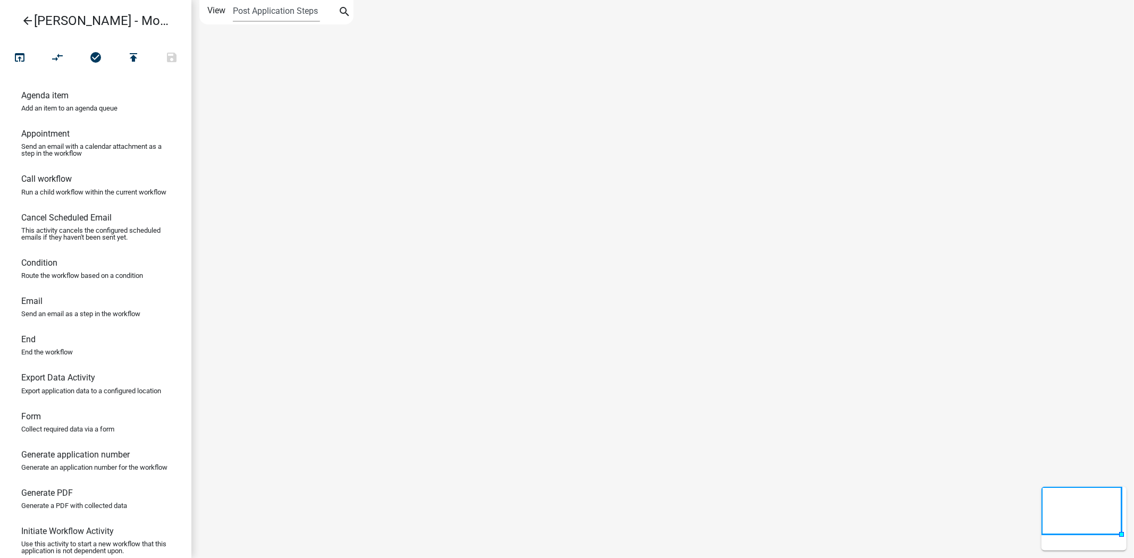
click at [295, 12] on select "Application Steps Post Application Steps" at bounding box center [276, 11] width 87 height 22
select select "1"
click at [233, 0] on select "Application Steps Post Application Steps" at bounding box center [276, 11] width 87 height 22
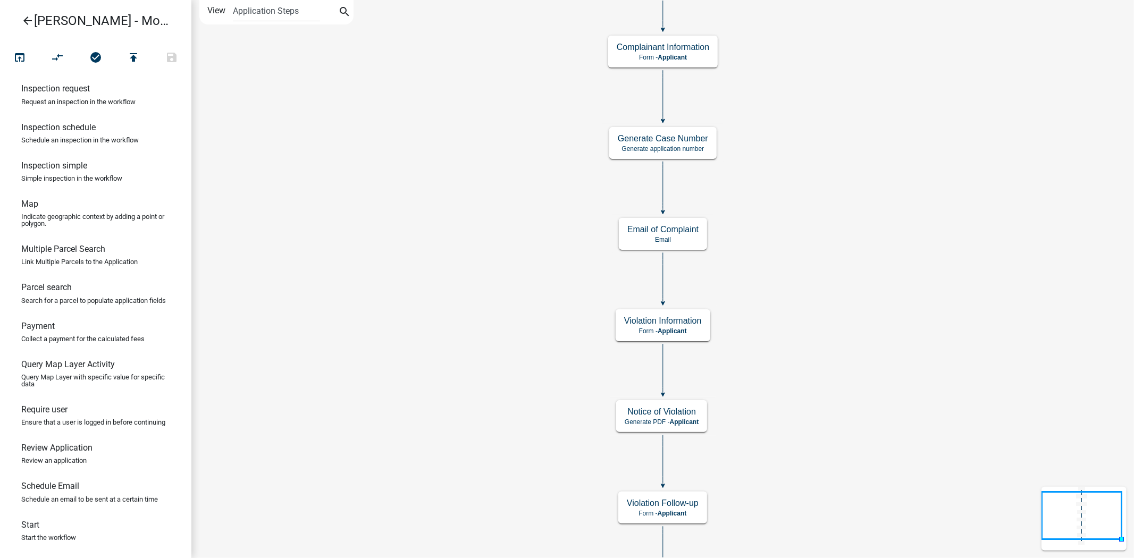
scroll to position [573, 0]
click at [333, 188] on icon "Start Start - Applicant Complainant Information Form - Applicant Notice of Viol…" at bounding box center [663, 310] width 942 height 618
click at [704, 55] on p "Form - Applicant" at bounding box center [663, 57] width 93 height 7
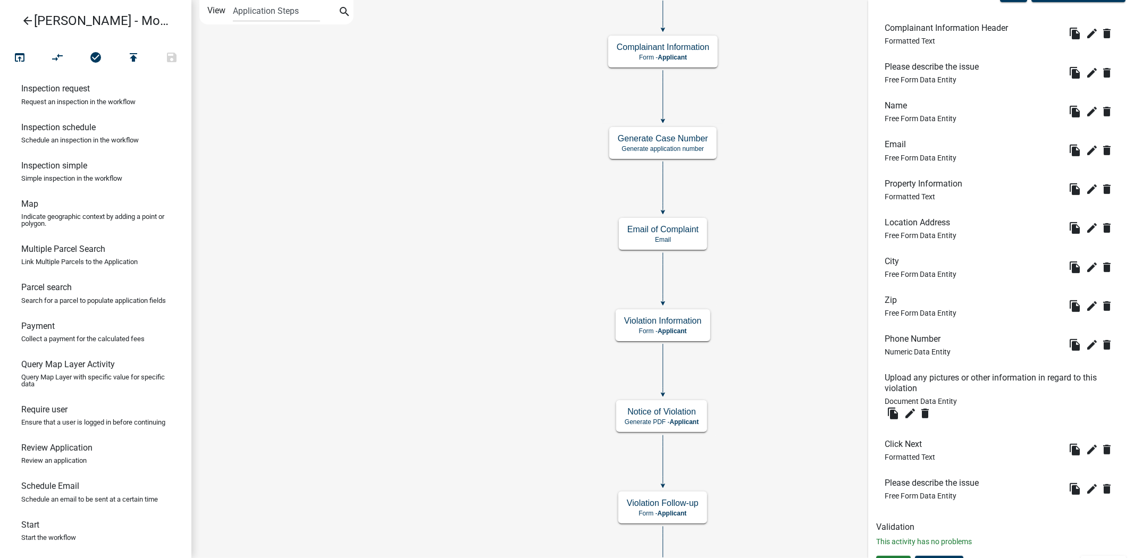
scroll to position [360, 0]
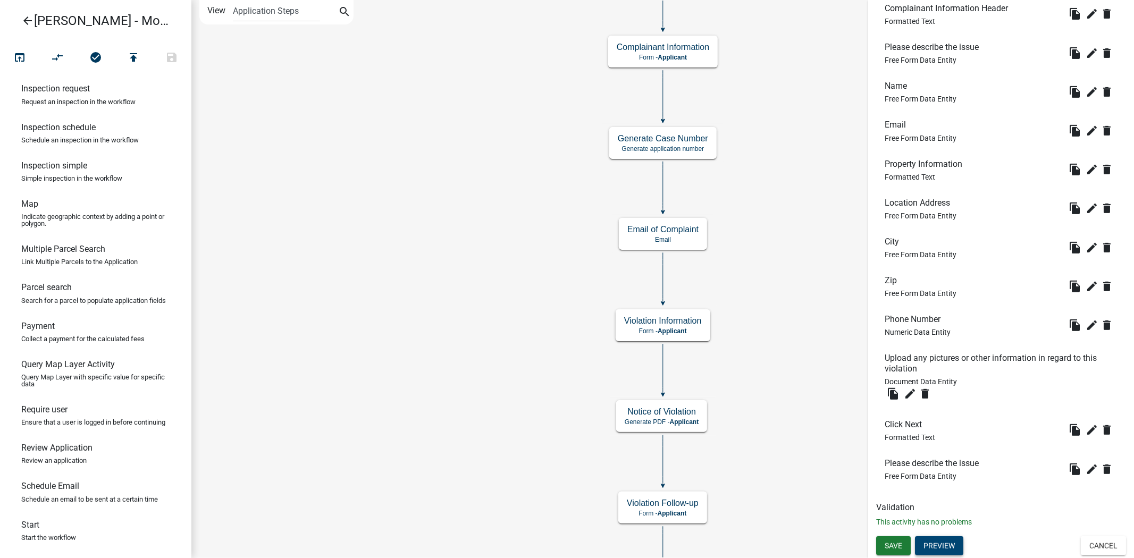
click at [950, 527] on button "Preview" at bounding box center [939, 546] width 48 height 19
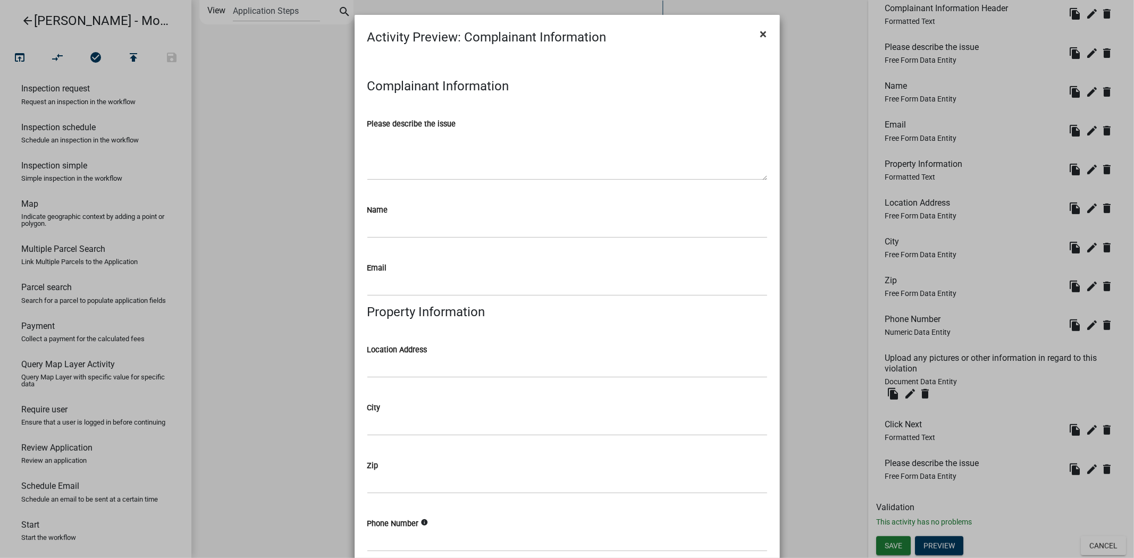
click at [761, 35] on span "×" at bounding box center [764, 34] width 7 height 15
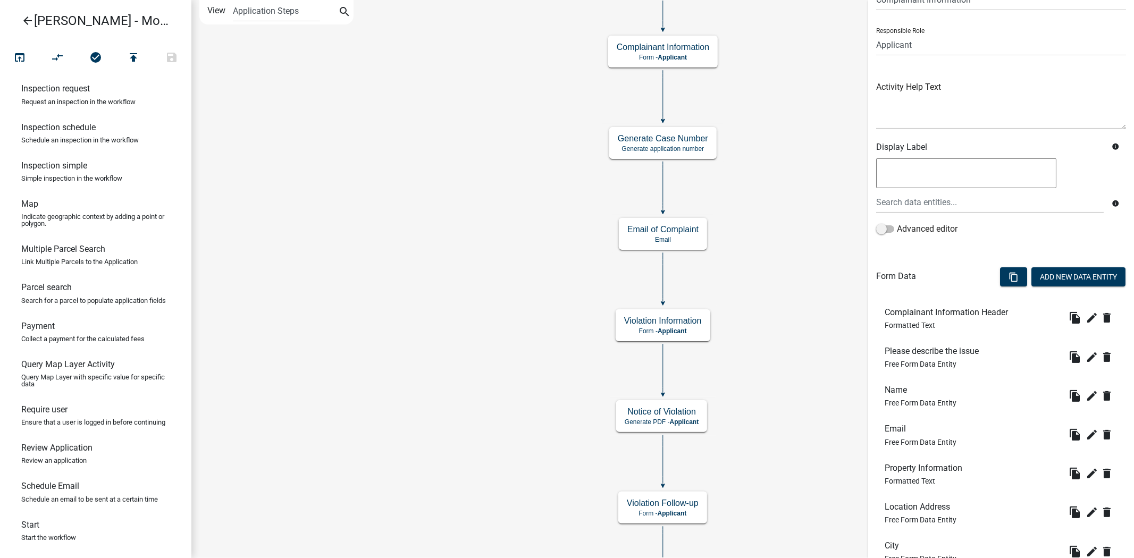
scroll to position [55, 0]
click at [996, 333] on li "Complainant Information Header Formatted Text file_copy edit delete" at bounding box center [1001, 318] width 250 height 39
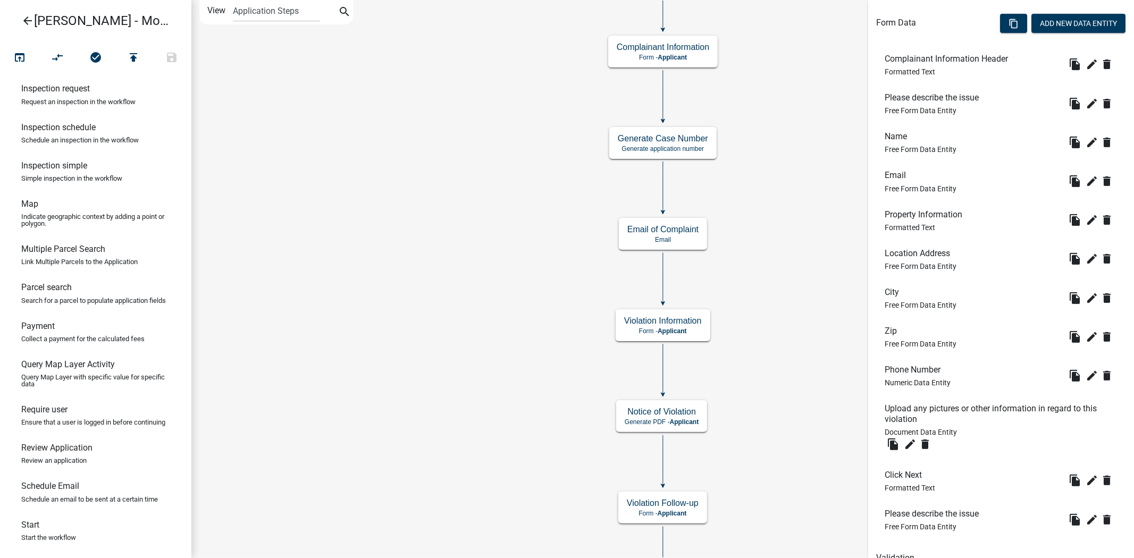
scroll to position [360, 0]
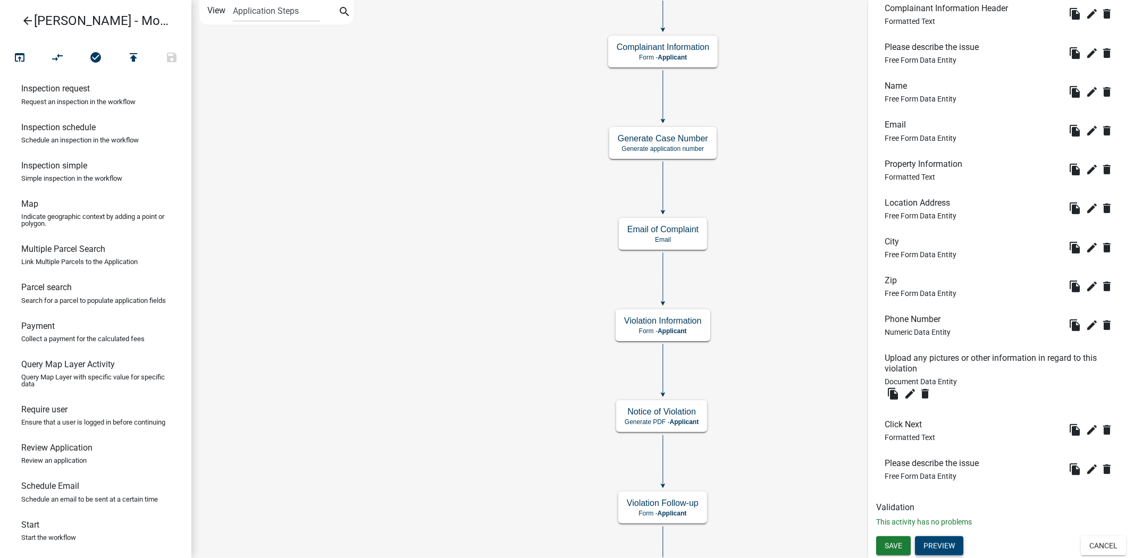
click at [940, 527] on button "Preview" at bounding box center [939, 546] width 48 height 19
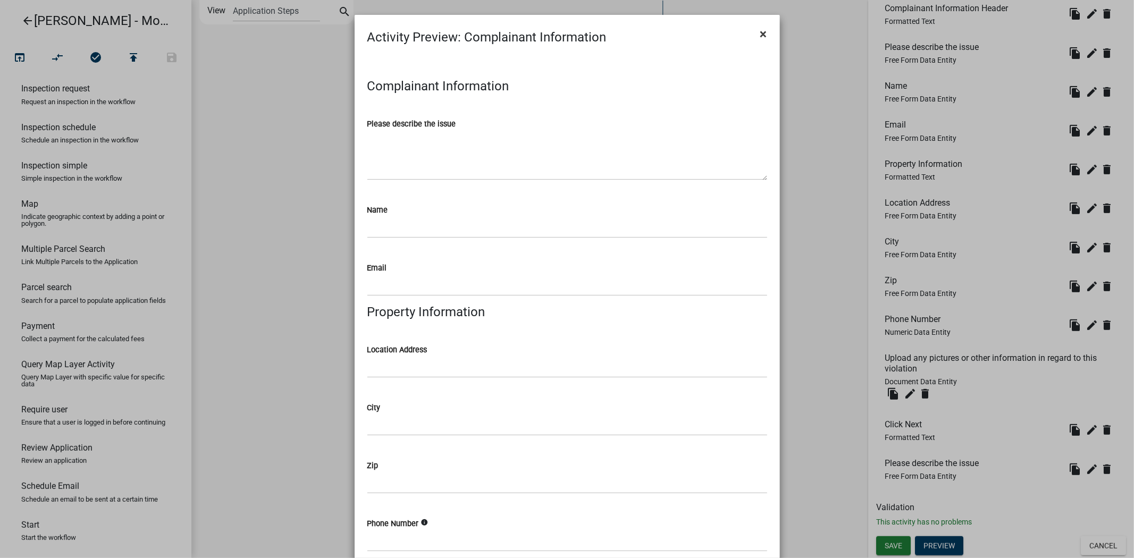
click at [761, 34] on span "×" at bounding box center [764, 34] width 7 height 15
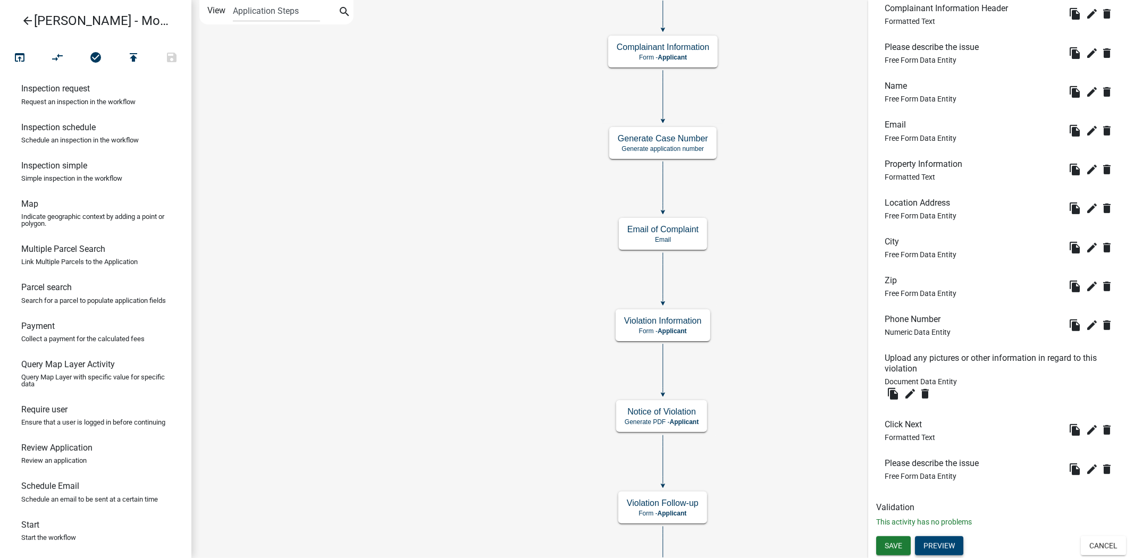
click at [942, 486] on li "Please describe the issue Free Form Data Entity file_copy edit delete" at bounding box center [1001, 469] width 250 height 39
click at [948, 527] on button "Preview" at bounding box center [939, 546] width 48 height 19
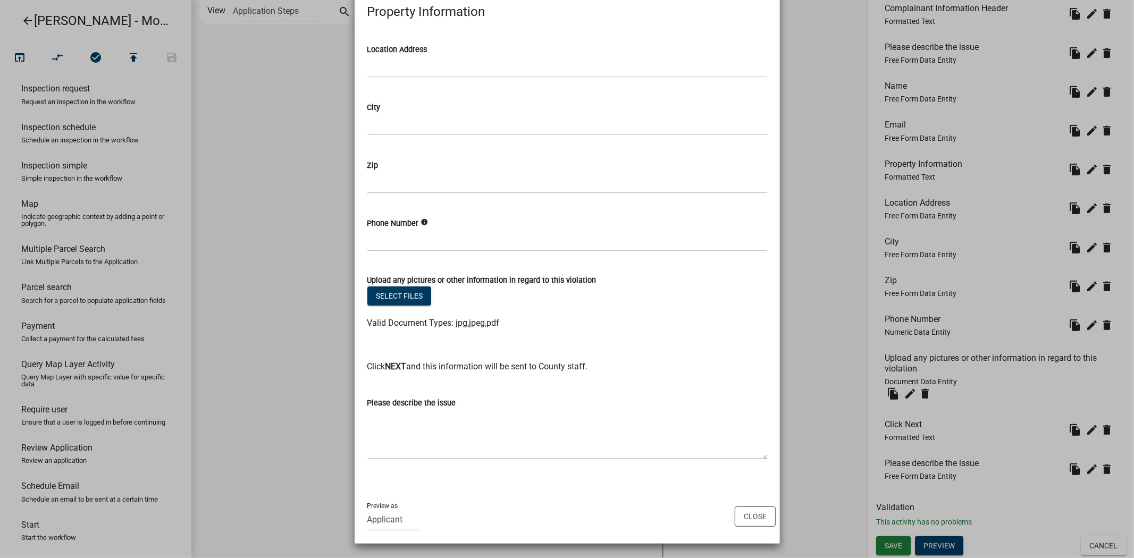
scroll to position [150, 0]
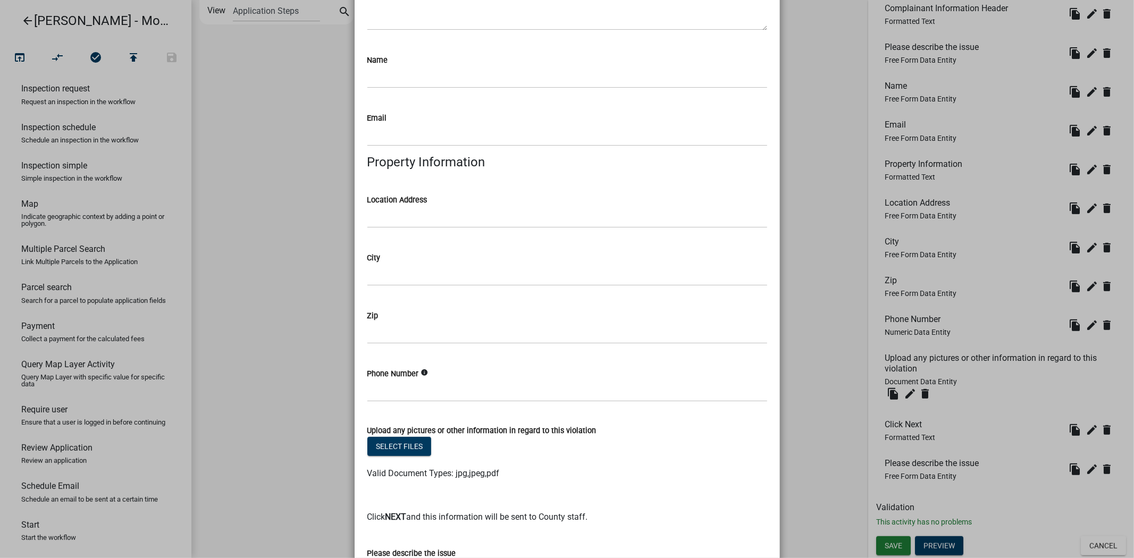
click at [424, 375] on div "Phone Number info" at bounding box center [567, 373] width 400 height 13
click at [415, 372] on div "Phone Number info" at bounding box center [567, 373] width 400 height 13
click at [421, 372] on icon "info" at bounding box center [424, 372] width 7 height 7
click at [466, 390] on input "text" at bounding box center [567, 391] width 400 height 22
click at [678, 433] on div "Upload any pictures or other information in regard to this violation" at bounding box center [567, 430] width 400 height 13
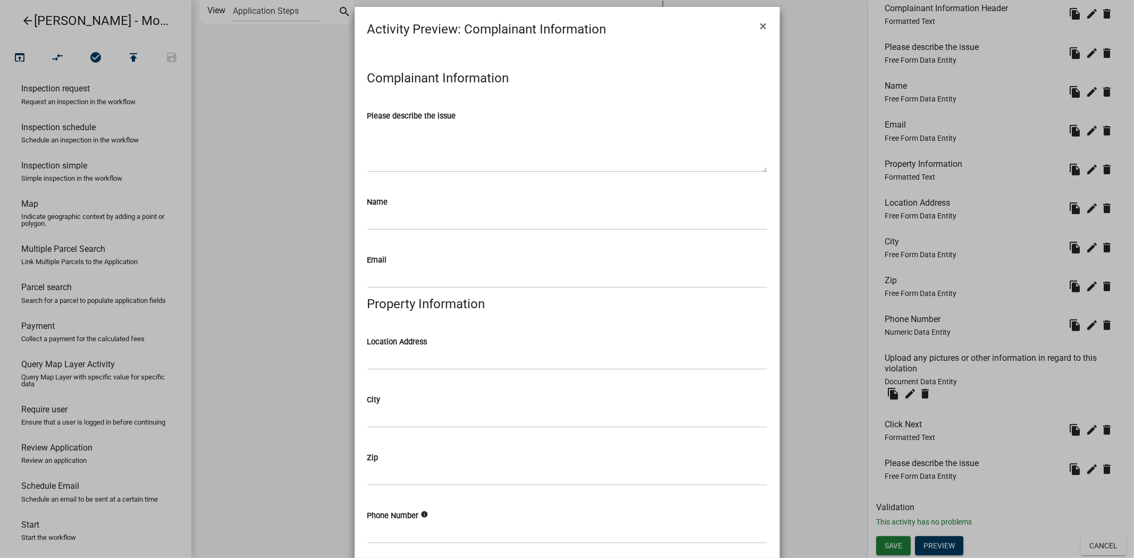
scroll to position [7, 0]
click at [761, 31] on span "×" at bounding box center [764, 26] width 7 height 15
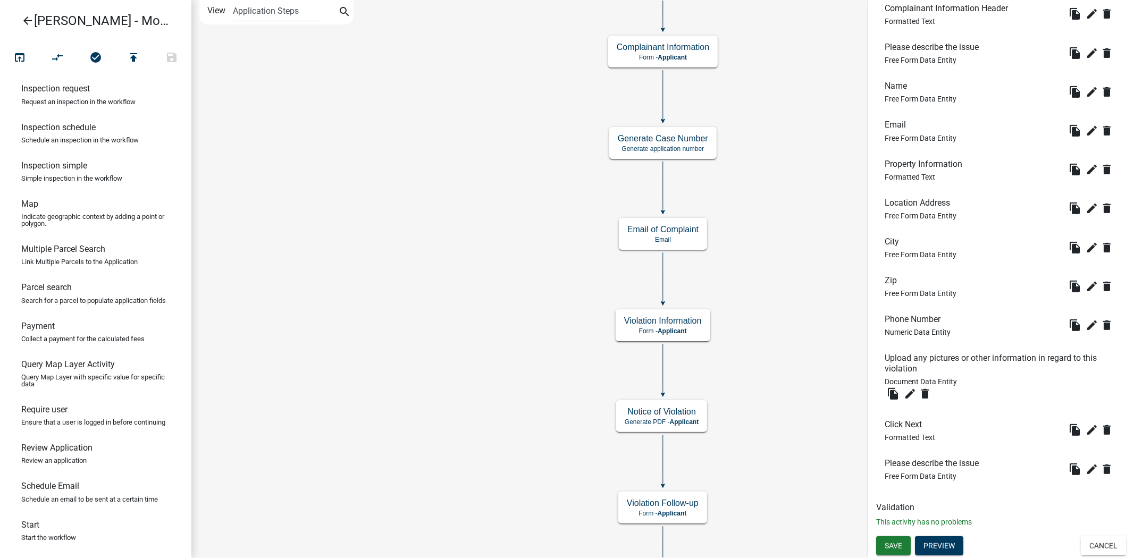
click at [430, 295] on icon "Start Start - Applicant Complainant Information Form - Applicant Notice of Viol…" at bounding box center [663, 310] width 942 height 618
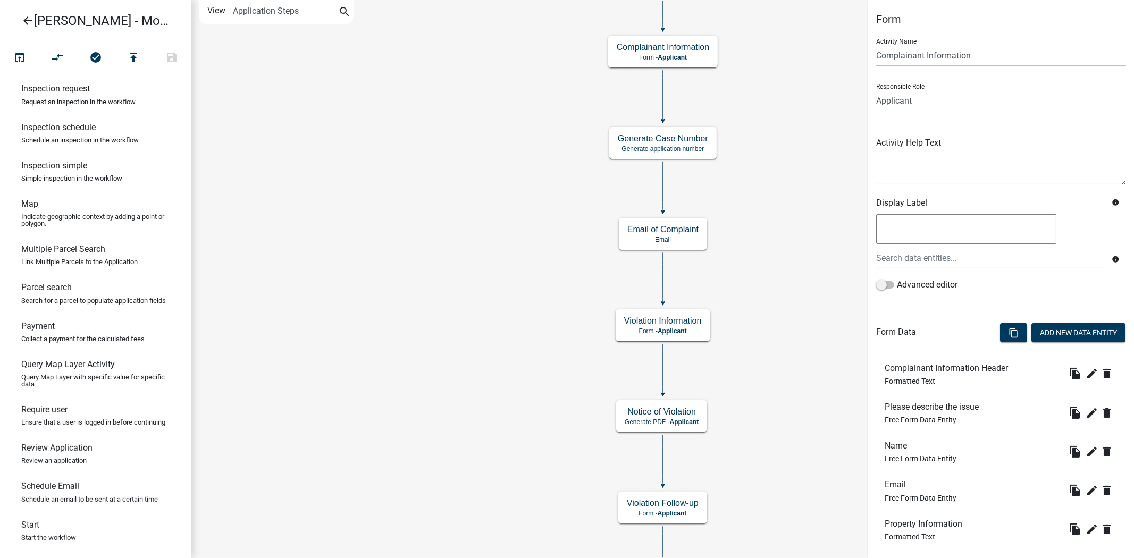
click at [474, 227] on icon "Start Start - Applicant Complainant Information Form - Applicant Notice of Viol…" at bounding box center [663, 310] width 942 height 618
click at [1059, 330] on button "Add New Data Entity" at bounding box center [1079, 332] width 94 height 19
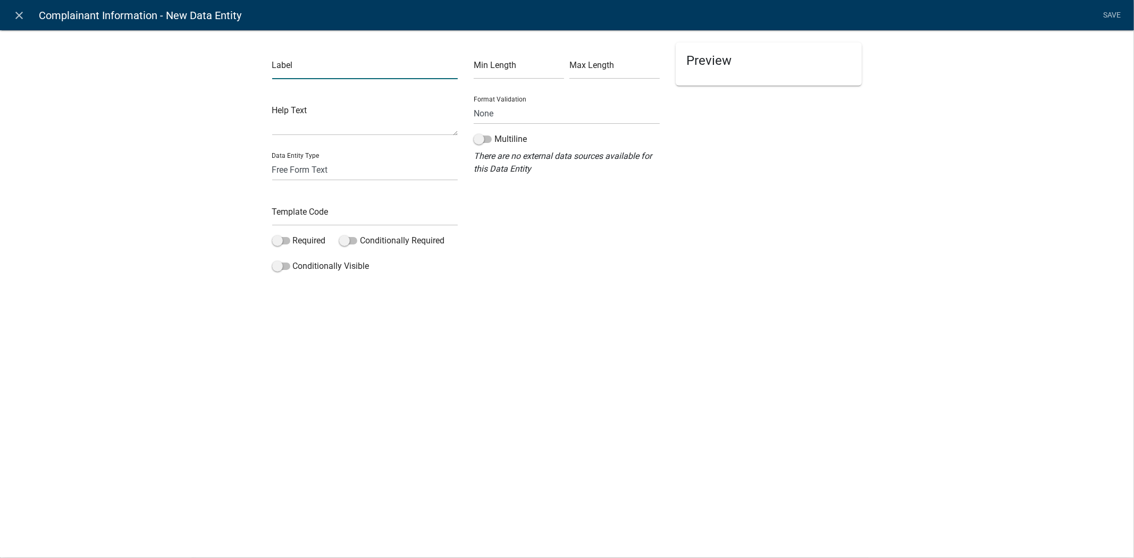
click at [326, 71] on input "text" at bounding box center [365, 68] width 186 height 22
click at [371, 171] on select "Free Form Text Document Display Entity Value Fee Numeric Data Date Map Sketch D…" at bounding box center [365, 170] width 186 height 22
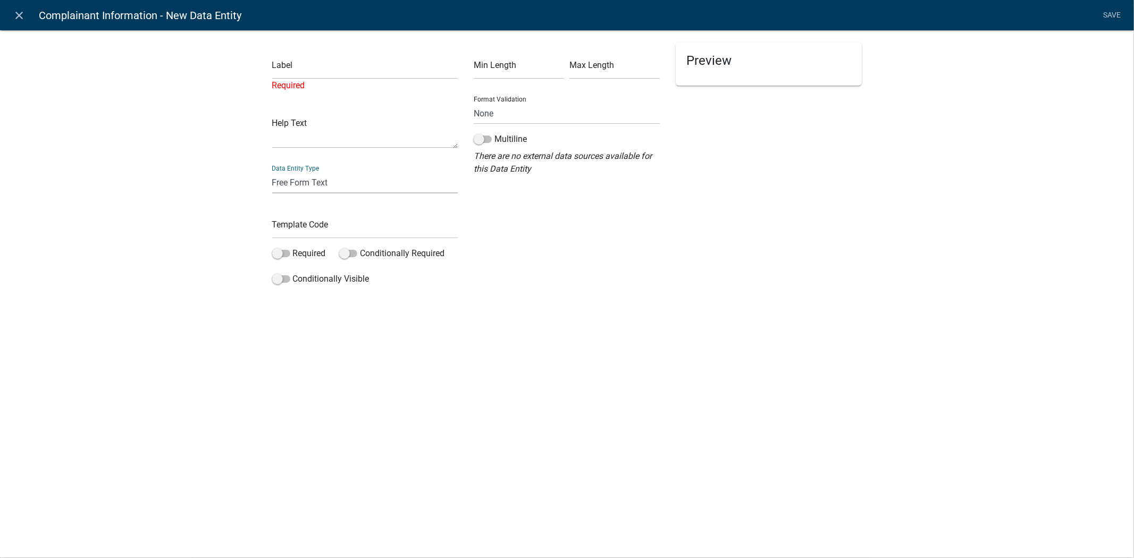
select select "fee"
click at [272, 172] on select "Free Form Text Document Display Entity Value Fee Numeric Data Date Map Sketch D…" at bounding box center [365, 183] width 186 height 22
select select "fee"
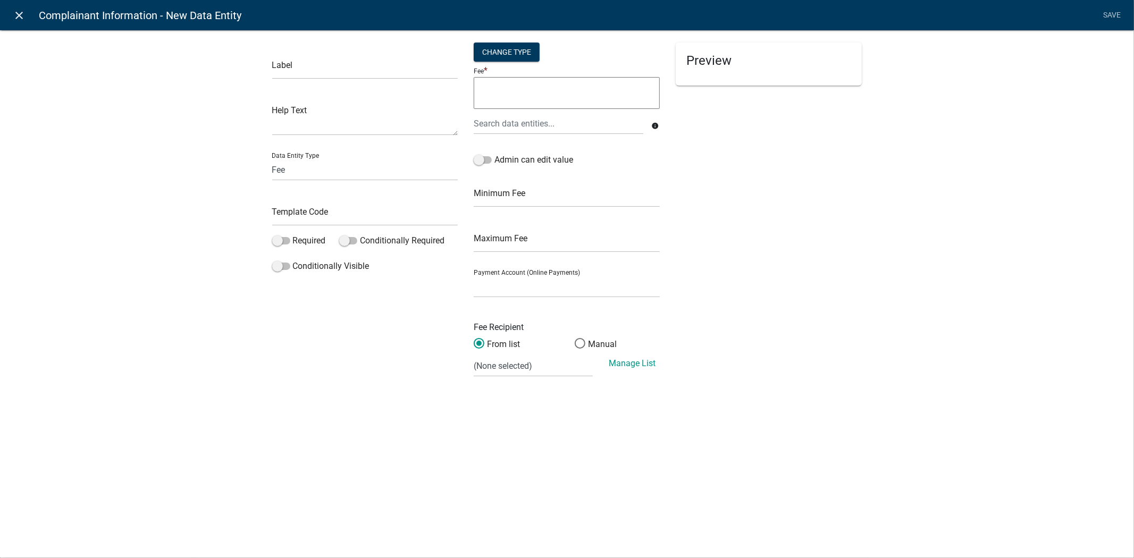
click at [19, 16] on icon "close" at bounding box center [19, 15] width 13 height 13
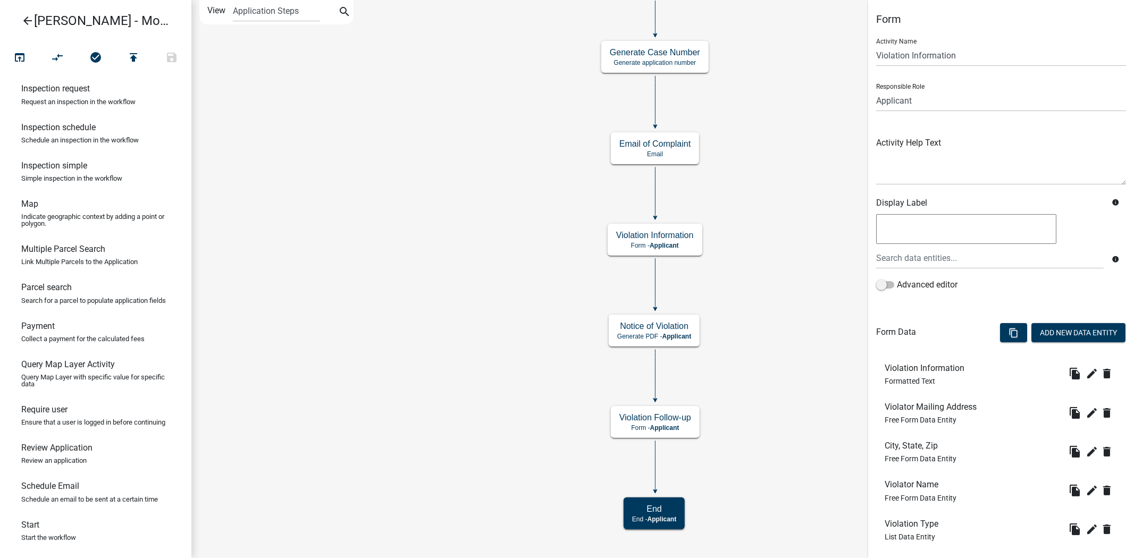
click at [431, 253] on icon "Start Start - Applicant Complainant Information Form - Applicant Notice of Viol…" at bounding box center [663, 279] width 942 height 557
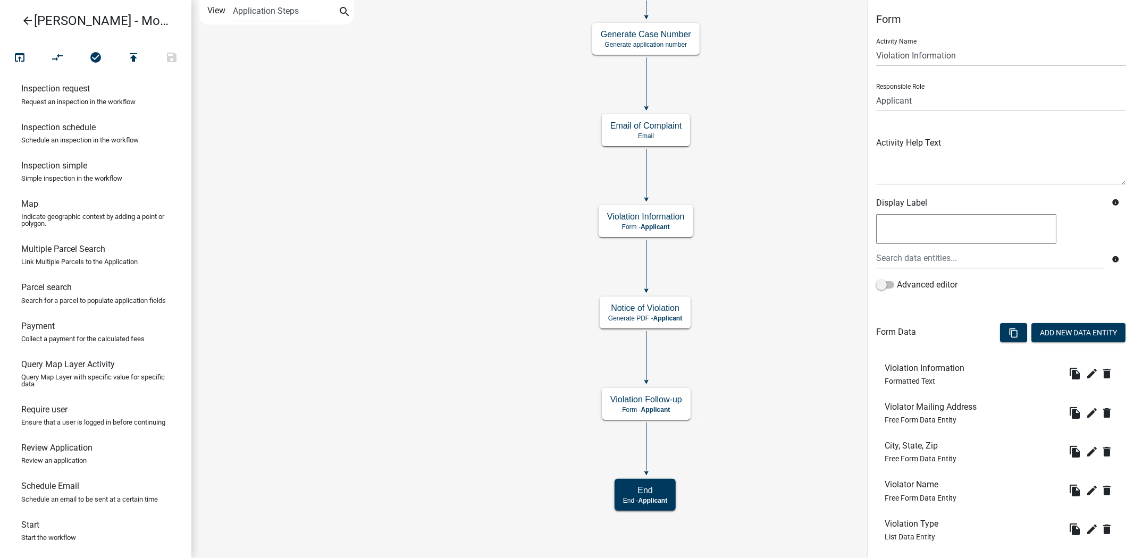
click at [1008, 293] on div "Advanced editor" at bounding box center [1001, 287] width 250 height 17
click at [1062, 338] on button "Add New Data Entity" at bounding box center [1079, 332] width 94 height 19
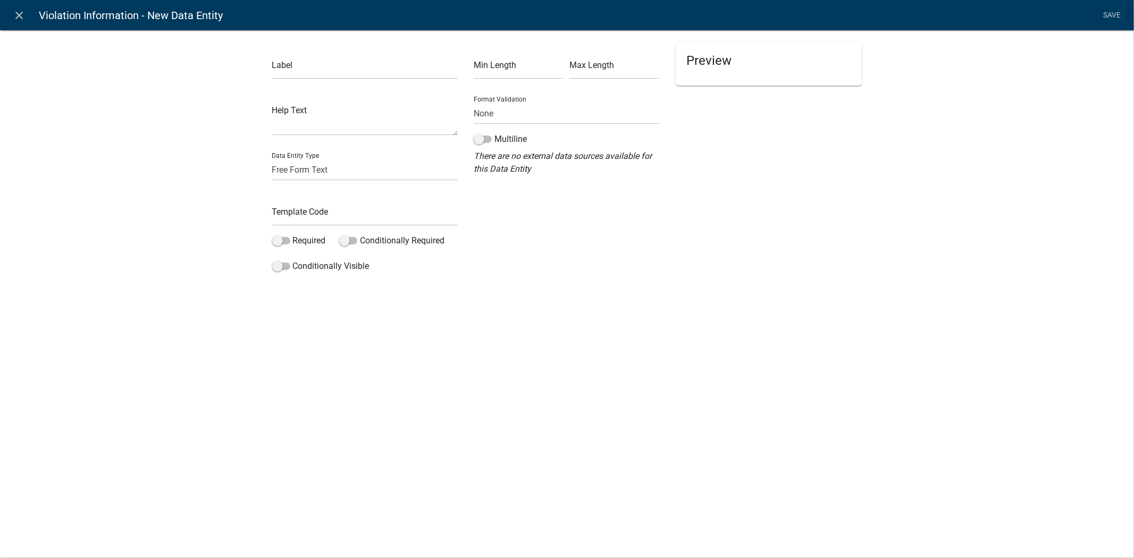
click at [917, 237] on div "Label Help Text Data Entity Type Free Form Text Document Display Entity Value F…" at bounding box center [567, 156] width 1134 height 287
click at [333, 68] on input "text" at bounding box center [365, 68] width 186 height 22
type input "t"
click at [995, 428] on div "close Violation Information - New Data Entity Save Label Trash Can Help Text Da…" at bounding box center [567, 279] width 1134 height 558
click at [381, 64] on input "Trash Can" at bounding box center [365, 68] width 186 height 22
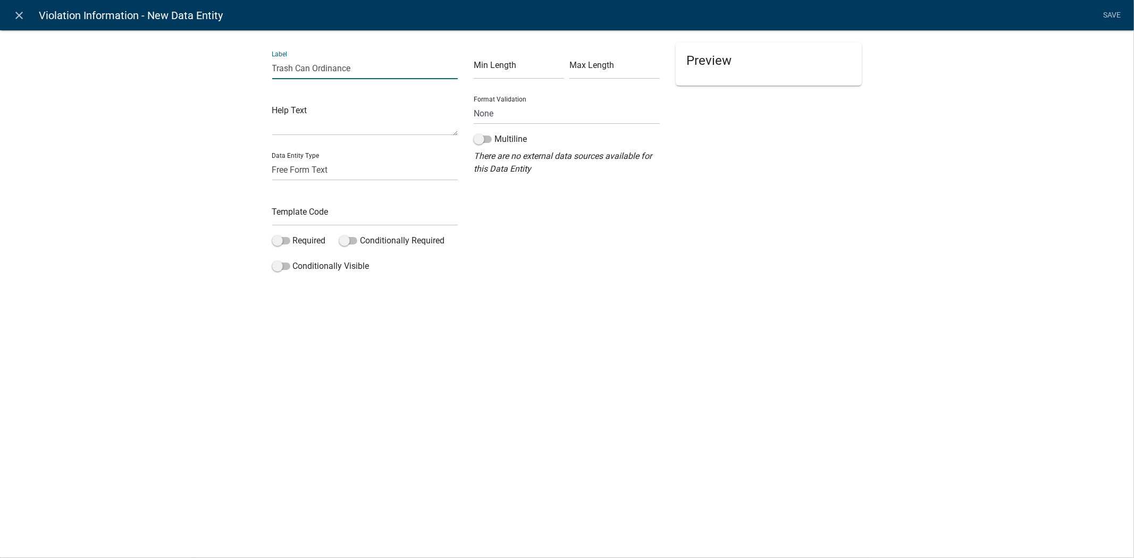
type input "Trash Can Ordinance"
click at [981, 416] on div "close Violation Information - New Data Entity Save Label Trash Can Ordinance He…" at bounding box center [567, 279] width 1134 height 558
click at [367, 170] on select "Free Form Text Document Display Entity Value Fee Numeric Data Date Map Sketch D…" at bounding box center [365, 170] width 186 height 22
click at [177, 179] on div "Label Trash Can Ordinance Help Text Data Entity Type Free Form Text Document Di…" at bounding box center [567, 156] width 1134 height 287
click at [954, 282] on div "Label Trash Can Ordinance Help Text Data Entity Type Free Form Text Document Di…" at bounding box center [567, 156] width 1134 height 287
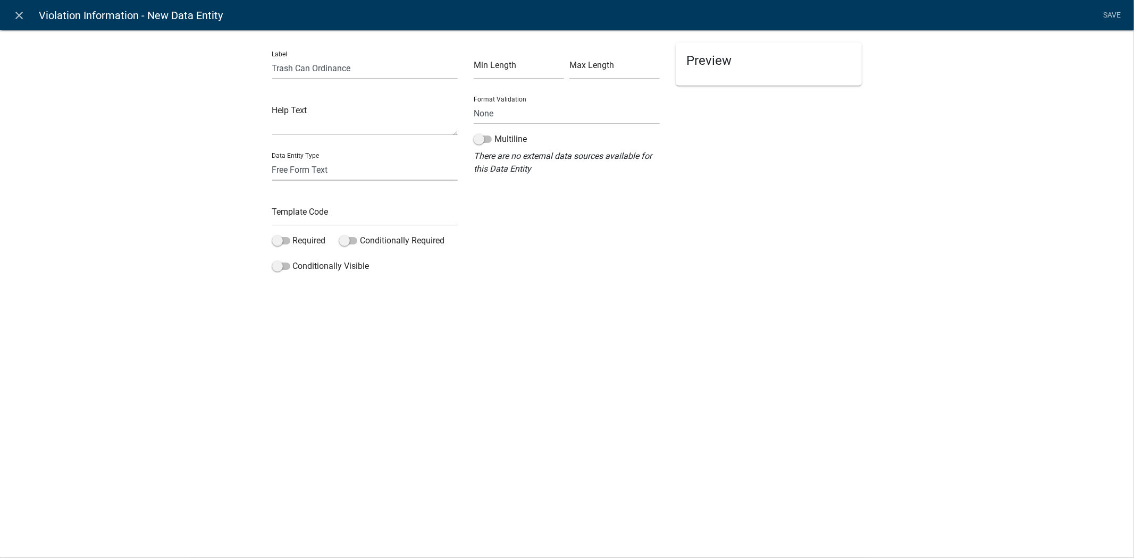
click at [333, 171] on select "Free Form Text Document Display Entity Value Fee Numeric Data Date Map Sketch D…" at bounding box center [365, 170] width 186 height 22
click at [157, 200] on div "Label Trash Can Ordinance Help Text Data Entity Type Free Form Text Document Di…" at bounding box center [567, 156] width 1134 height 287
click at [303, 119] on textarea at bounding box center [365, 119] width 186 height 33
click at [355, 178] on select "Free Form Text Document Display Entity Value Fee Numeric Data Date Map Sketch D…" at bounding box center [365, 170] width 186 height 22
click at [500, 360] on div "close Violation Information - New Data Entity Save Label Trash Can Ordinance He…" at bounding box center [567, 279] width 1134 height 558
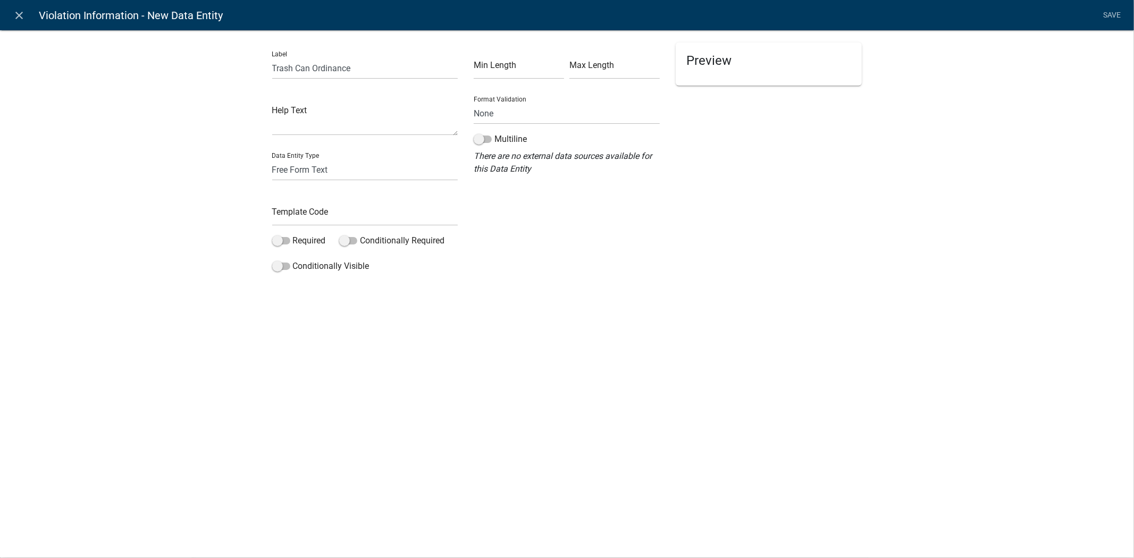
click at [938, 289] on div "Label Trash Can Ordinance Help Text Data Entity Type Free Form Text Document Di…" at bounding box center [567, 156] width 1134 height 287
click at [1118, 20] on li "Save" at bounding box center [1112, 15] width 27 height 20
click at [1118, 15] on li "Save" at bounding box center [1112, 15] width 27 height 20
click at [1116, 13] on li "Save" at bounding box center [1112, 15] width 27 height 20
click at [330, 69] on input "Trash Can Ordinance" at bounding box center [365, 68] width 186 height 22
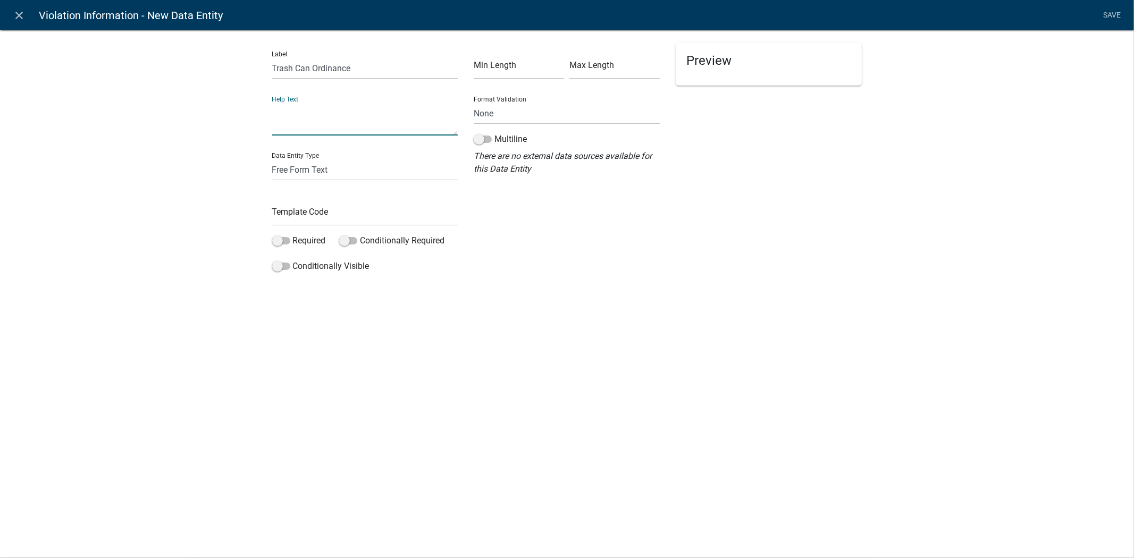
click at [414, 135] on textarea at bounding box center [365, 119] width 186 height 33
click at [332, 173] on select "Free Form Text Document Display Entity Value Fee Numeric Data Date Map Sketch D…" at bounding box center [365, 170] width 186 height 22
click at [231, 139] on div "Label Trash Can Ordinance Help Text Data Entity Type Free Form Text Document Di…" at bounding box center [567, 156] width 1134 height 287
click at [309, 129] on textarea at bounding box center [365, 119] width 186 height 33
type textarea "Test Trash Can Ordinance"
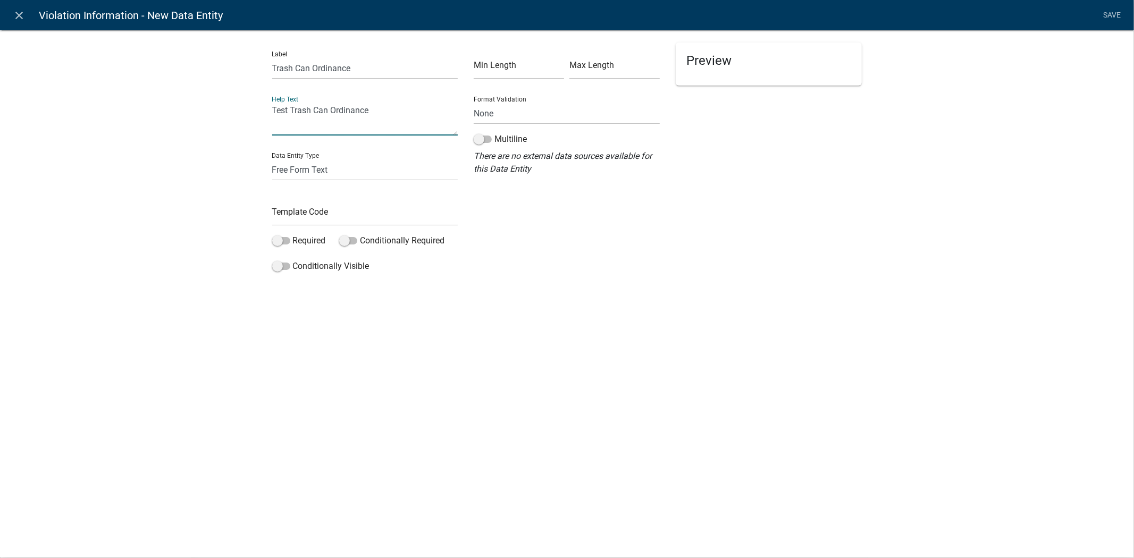
click at [1110, 23] on li "Save" at bounding box center [1112, 15] width 27 height 20
click at [1112, 22] on li "Save" at bounding box center [1112, 15] width 27 height 20
drag, startPoint x: 1112, startPoint y: 22, endPoint x: 1114, endPoint y: 14, distance: 8.3
click at [1114, 14] on li "Save" at bounding box center [1112, 15] width 27 height 20
click at [943, 81] on div "Label Trash Can Ordinance Help Text Test Trash Can Ordinance Data Entity Type F…" at bounding box center [567, 156] width 1134 height 287
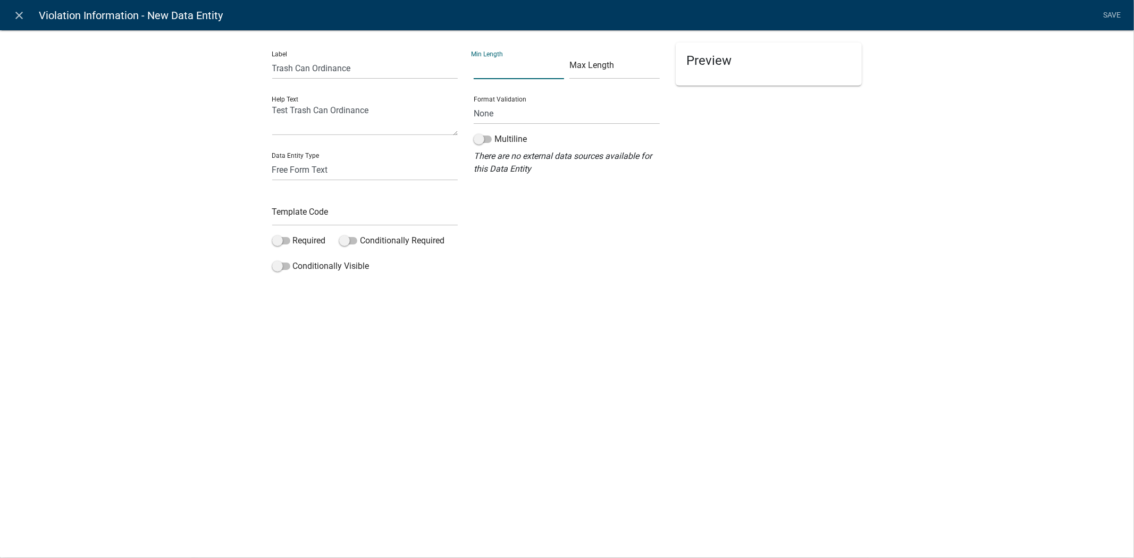
click at [538, 70] on input "text" at bounding box center [519, 68] width 90 height 22
type input "1"
click at [612, 70] on input "text" at bounding box center [615, 68] width 90 height 22
type input "9"
type input "9999"
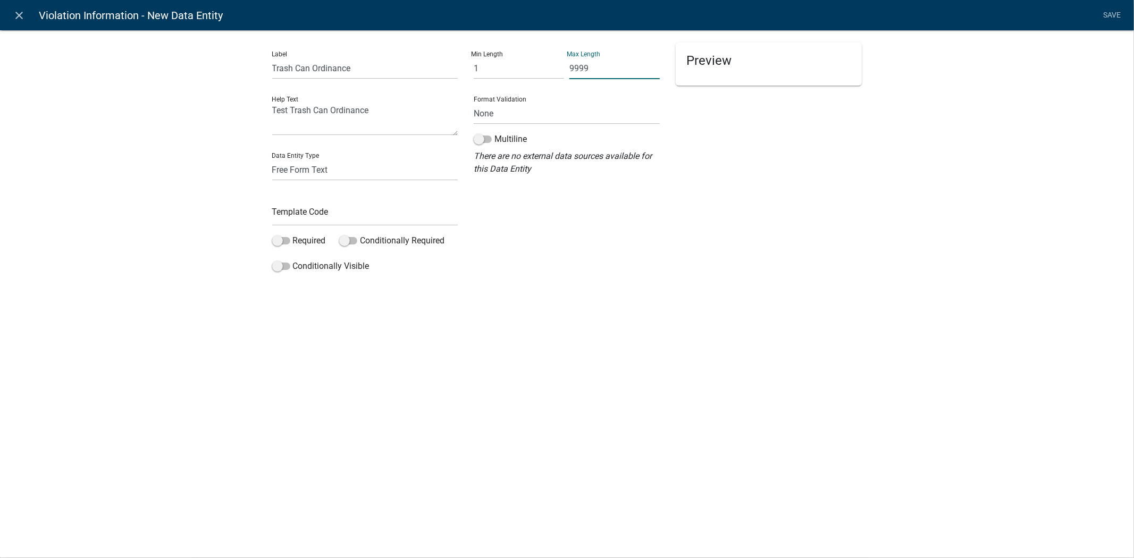
click at [720, 308] on div "close Violation Information - New Data Entity Save Label Trash Can Ordinance He…" at bounding box center [567, 279] width 1134 height 558
click at [540, 112] on select "None Email PhoneNumber" at bounding box center [567, 114] width 186 height 22
click at [667, 315] on div "close Violation Information - New Data Entity Save Label Trash Can Ordinance He…" at bounding box center [567, 279] width 1134 height 558
click at [1117, 14] on li "Save" at bounding box center [1112, 15] width 27 height 20
click at [806, 190] on div "Preview" at bounding box center [769, 160] width 202 height 235
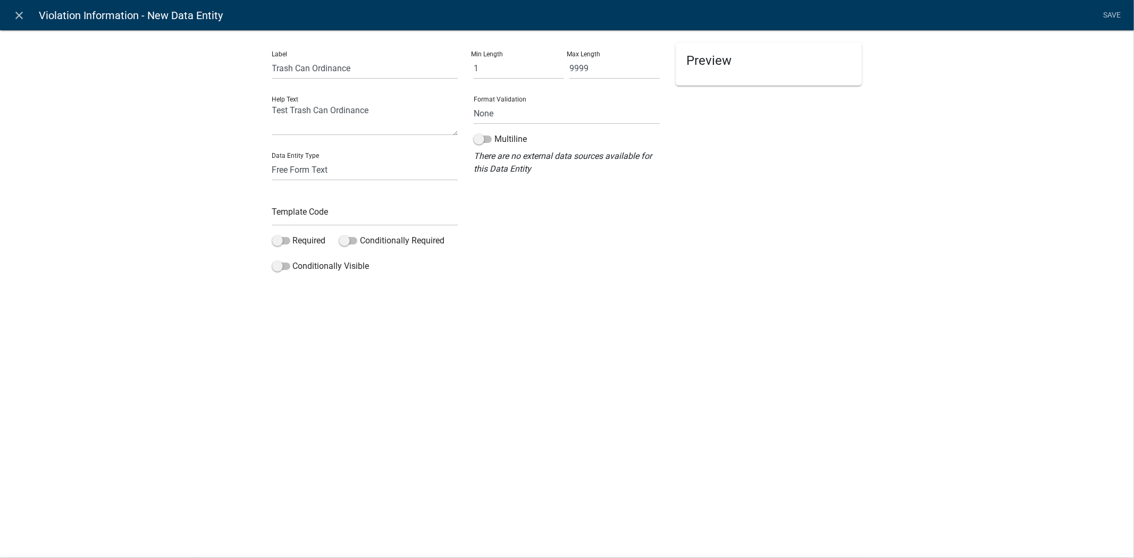
click at [365, 136] on div "Label Trash Can Ordinance Help Text Test Trash Can Ordinance Data Entity Type F…" at bounding box center [365, 160] width 202 height 235
click at [386, 119] on textarea "Test Trash Can Ordinance" at bounding box center [365, 119] width 186 height 33
click at [396, 170] on select "Free Form Text Document Display Entity Value Fee Numeric Data Date Map Sketch D…" at bounding box center [365, 170] width 186 height 22
click at [538, 293] on div "Label Trash Can Ordinance Help Text Test Trash Can Ordinance Data Entity Type F…" at bounding box center [567, 156] width 1134 height 287
click at [357, 213] on input "text" at bounding box center [365, 215] width 186 height 22
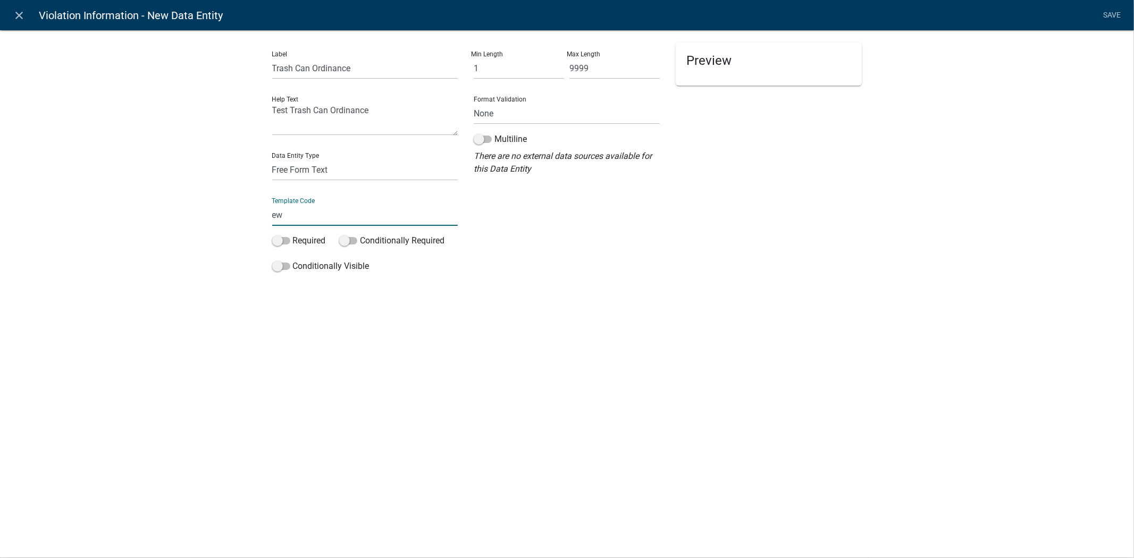
type input "e"
type input "673473"
click at [127, 116] on div "Label Trash Can Ordinance Help Text Test Trash Can Ordinance Data Entity Type F…" at bounding box center [567, 171] width 1134 height 316
click at [1108, 20] on link "Save" at bounding box center [1112, 15] width 27 height 20
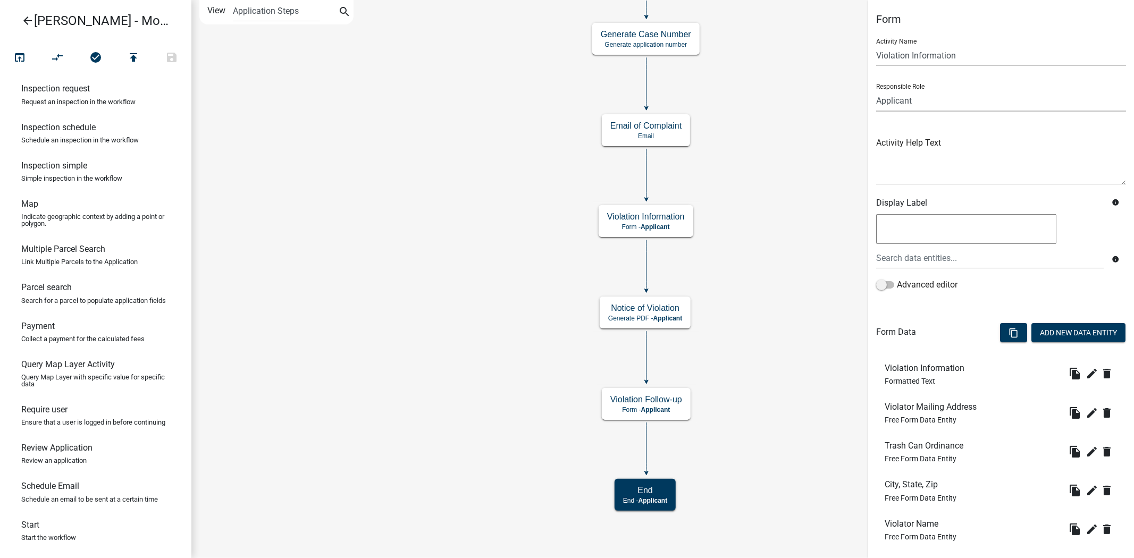
click at [948, 105] on select "Applicant Kian Engineer Admin" at bounding box center [1001, 101] width 250 height 22
click at [951, 53] on input "Violation Information" at bounding box center [1001, 56] width 250 height 22
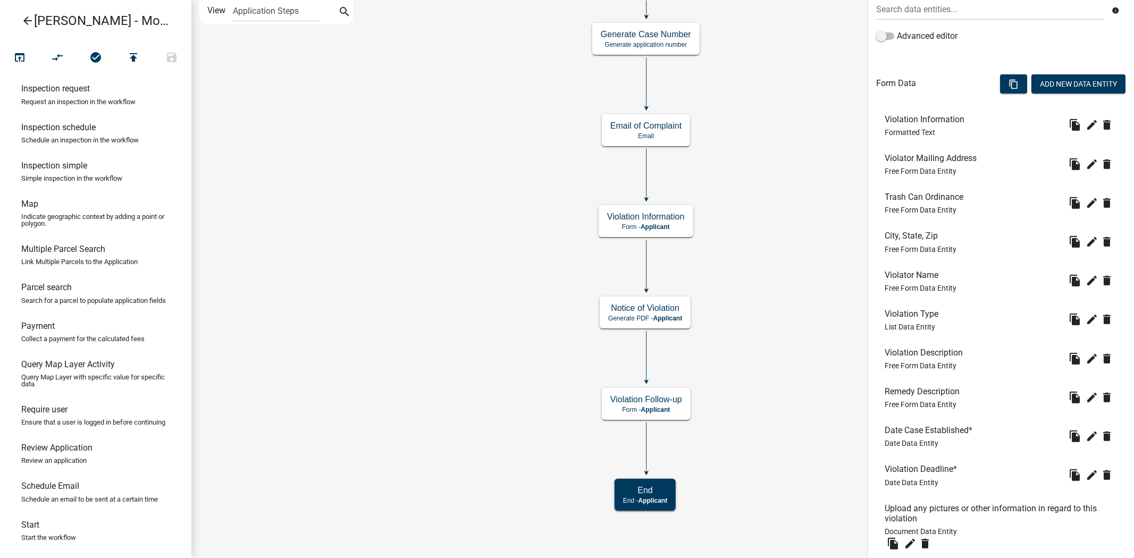
scroll to position [321, 0]
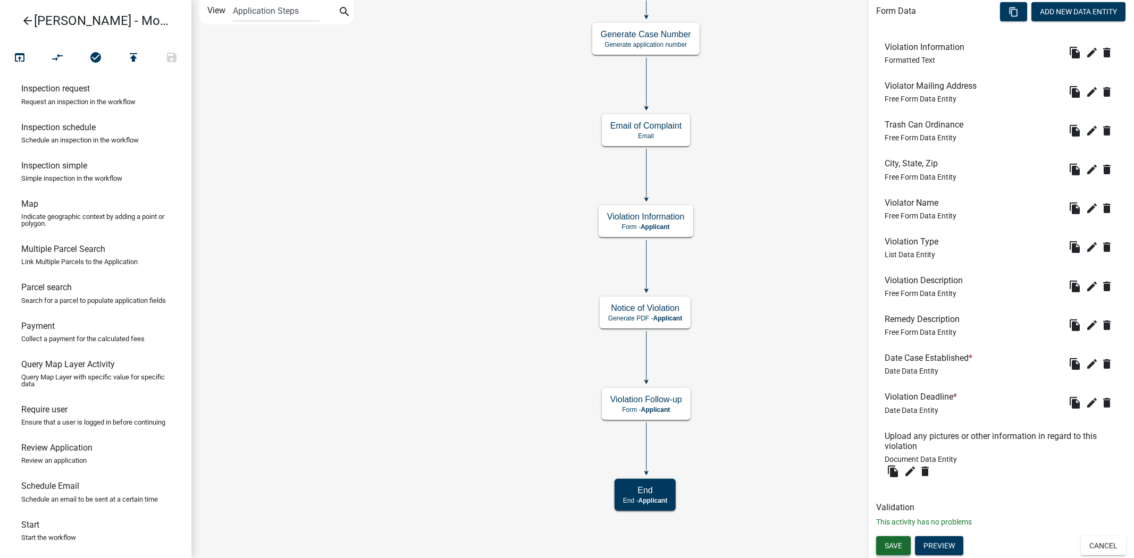
click at [890, 527] on span "Save" at bounding box center [894, 546] width 18 height 9
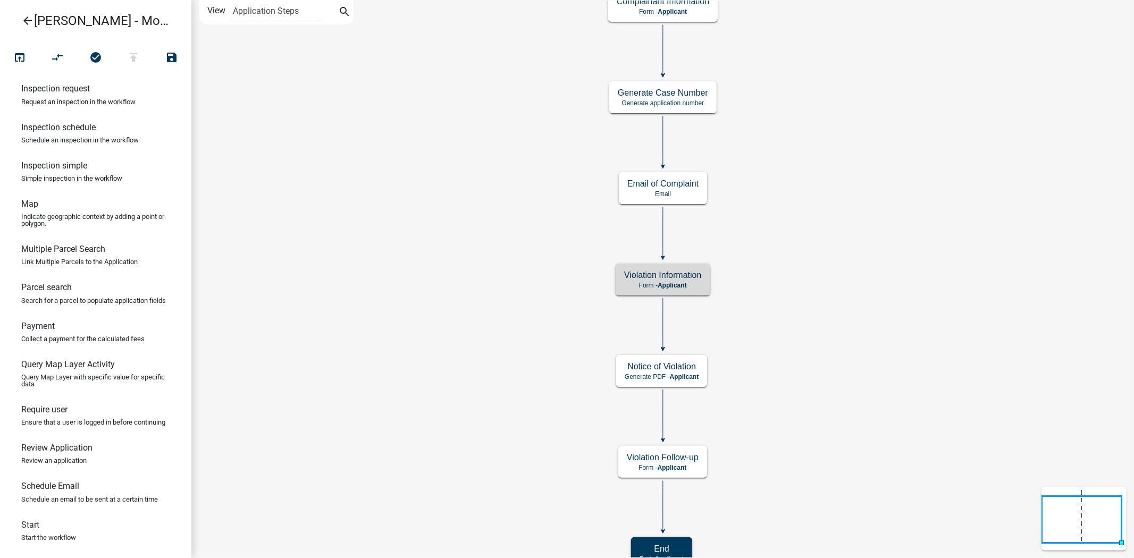
scroll to position [0, 0]
click at [670, 279] on h5 "Violation Information" at bounding box center [663, 275] width 78 height 10
click at [693, 286] on p "Form - Applicant" at bounding box center [663, 285] width 78 height 7
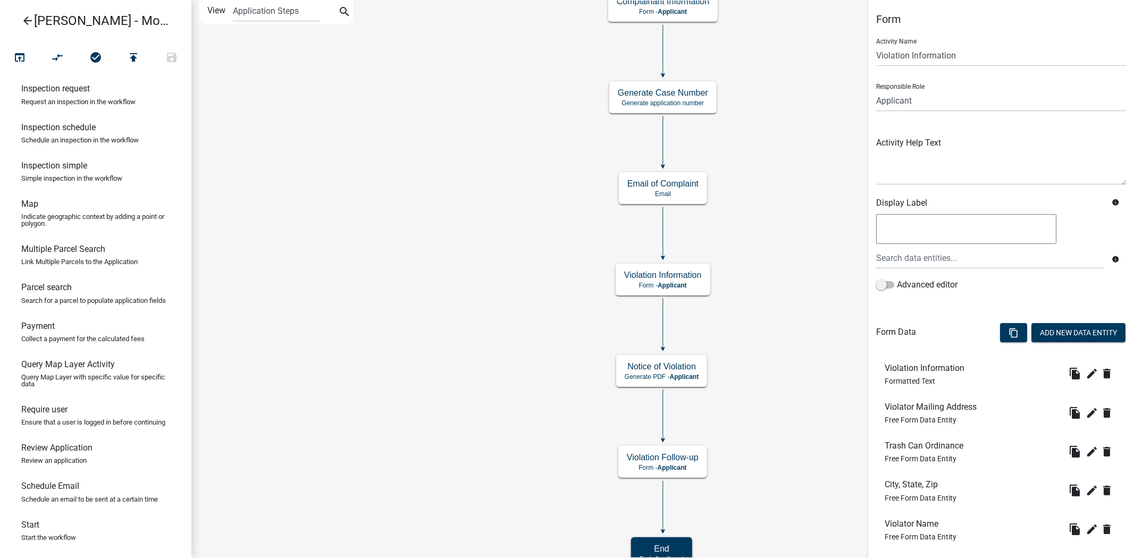
click at [904, 330] on h6 "Form Data" at bounding box center [896, 332] width 40 height 10
click at [1009, 336] on icon "content_copy" at bounding box center [1014, 333] width 10 height 10
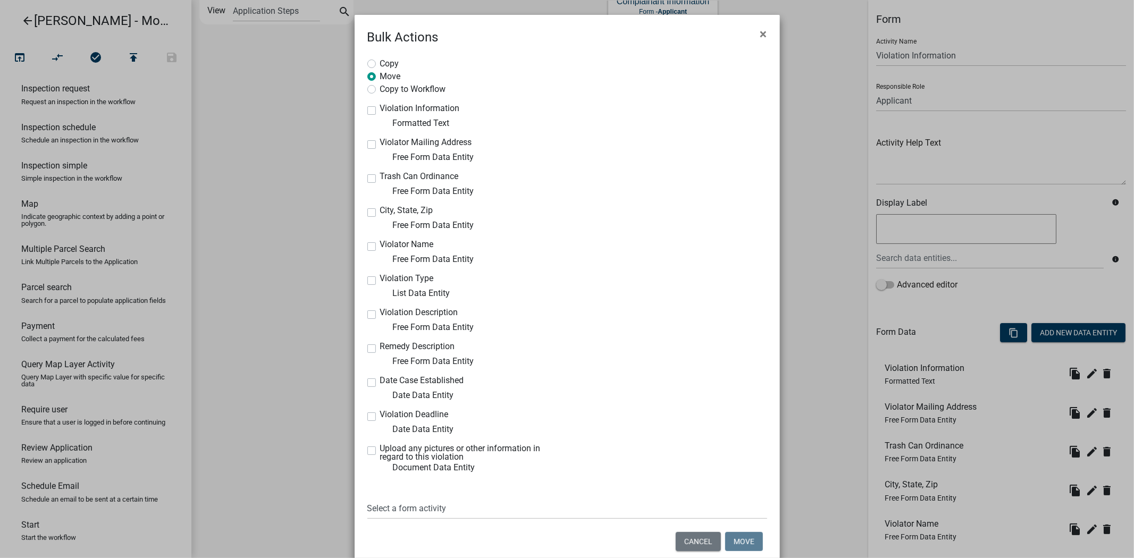
click at [367, 115] on div "Violation Information Formatted Text" at bounding box center [463, 117] width 192 height 26
click at [380, 111] on label "Violation Information" at bounding box center [420, 108] width 80 height 9
click at [380, 111] on input "Violation Information" at bounding box center [383, 107] width 7 height 7
checkbox input "true"
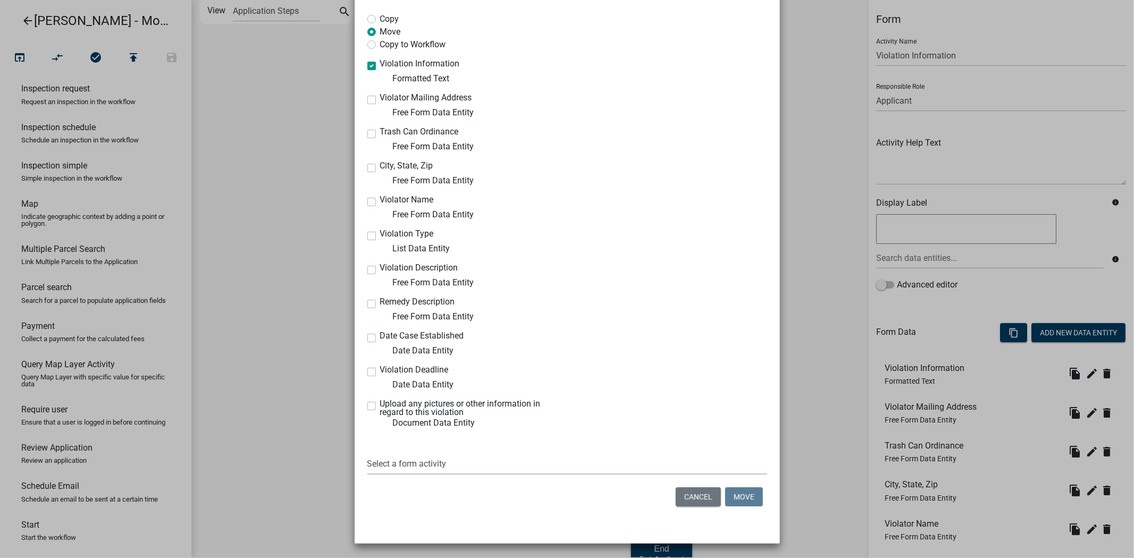
click at [589, 465] on select "Select a form activity Complainant Information Violation Follow-up" at bounding box center [567, 464] width 400 height 22
click at [592, 378] on div at bounding box center [671, 379] width 208 height 26
click at [541, 447] on div "Select a form activity Complainant Information Violation Follow-up" at bounding box center [567, 456] width 400 height 37
click at [513, 467] on select "Select a form activity Complainant Information Violation Follow-up" at bounding box center [567, 464] width 400 height 22
select select "b05ff7bc-46bc-46d7-9658-827835737c8c"
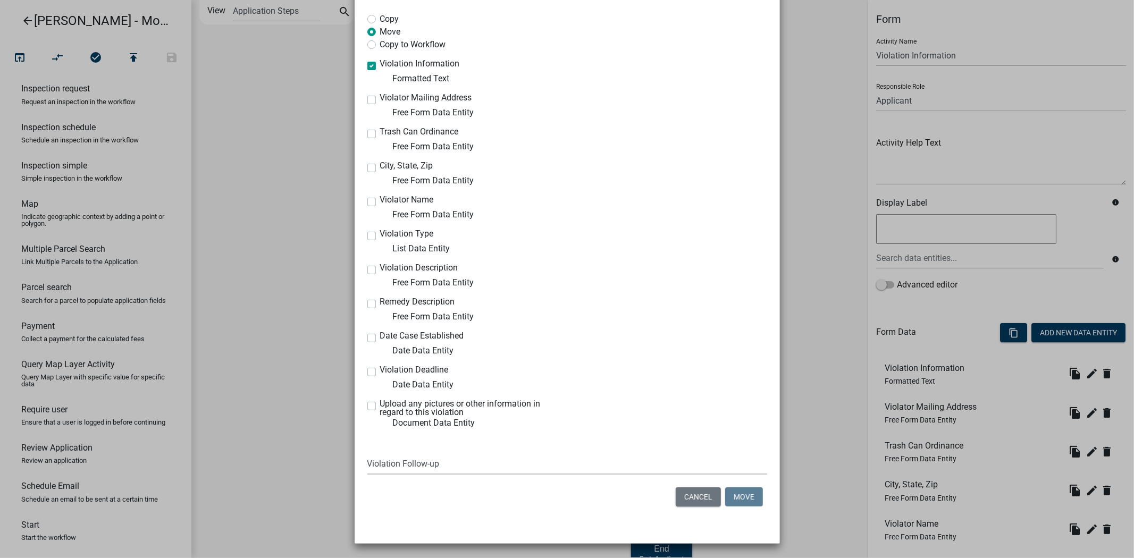
click at [367, 453] on select "Select a form activity Complainant Information Violation Follow-up" at bounding box center [567, 464] width 400 height 22
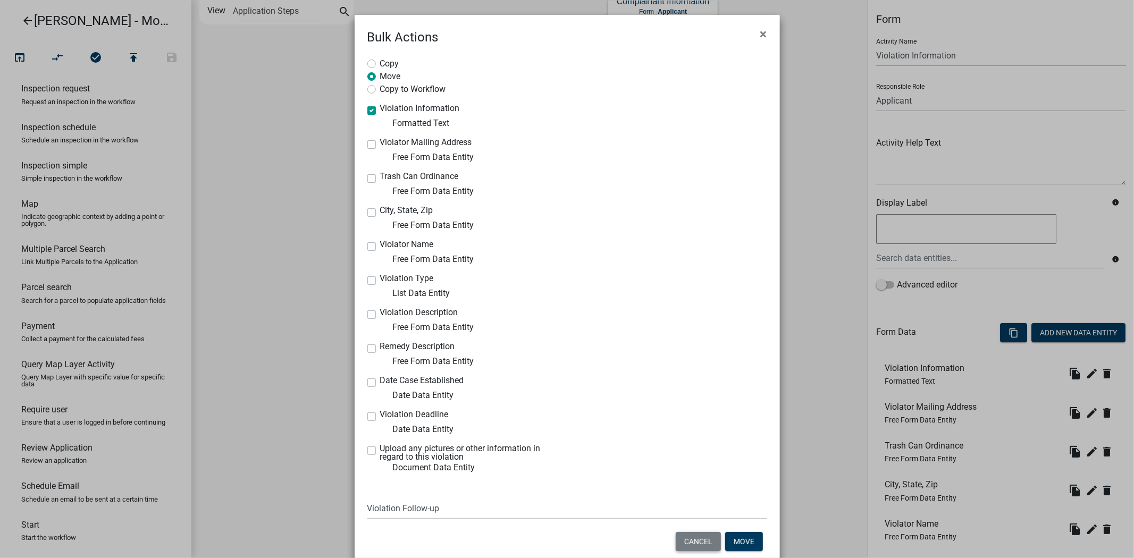
click at [698, 527] on button "Cancel" at bounding box center [698, 541] width 45 height 19
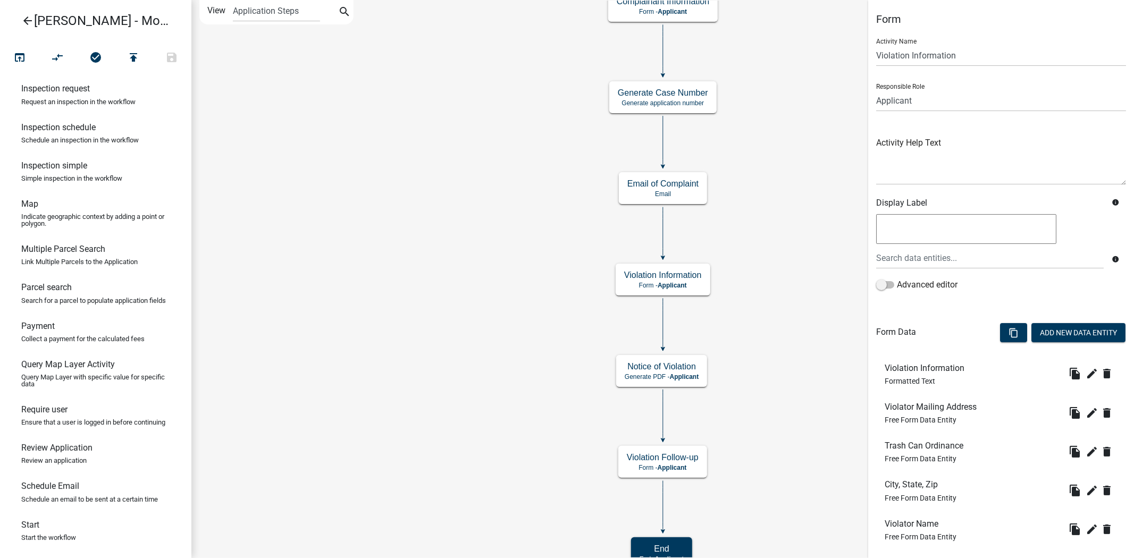
click at [544, 470] on icon "Start Start - Applicant Complainant Information Form - Applicant Notice of Viol…" at bounding box center [663, 287] width 942 height 572
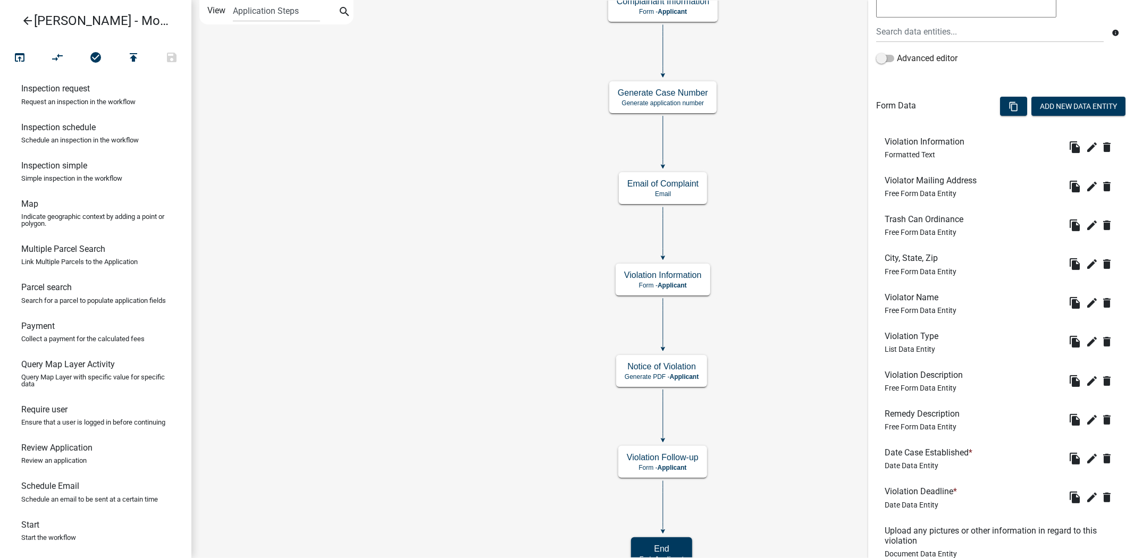
scroll to position [226, 0]
click at [1101, 227] on icon "delete" at bounding box center [1107, 226] width 13 height 13
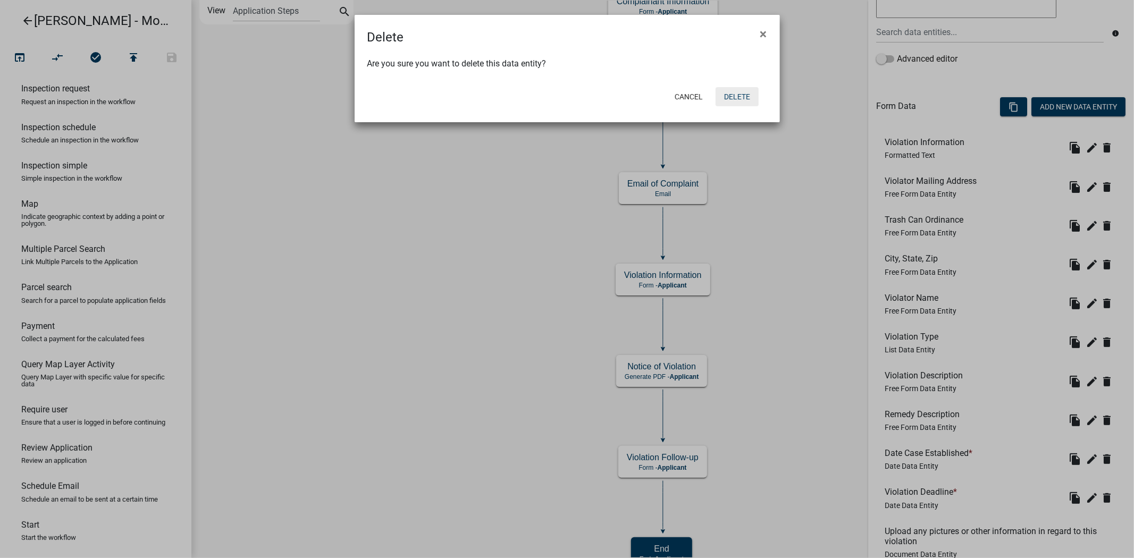
click at [747, 99] on button "Delete" at bounding box center [737, 96] width 43 height 19
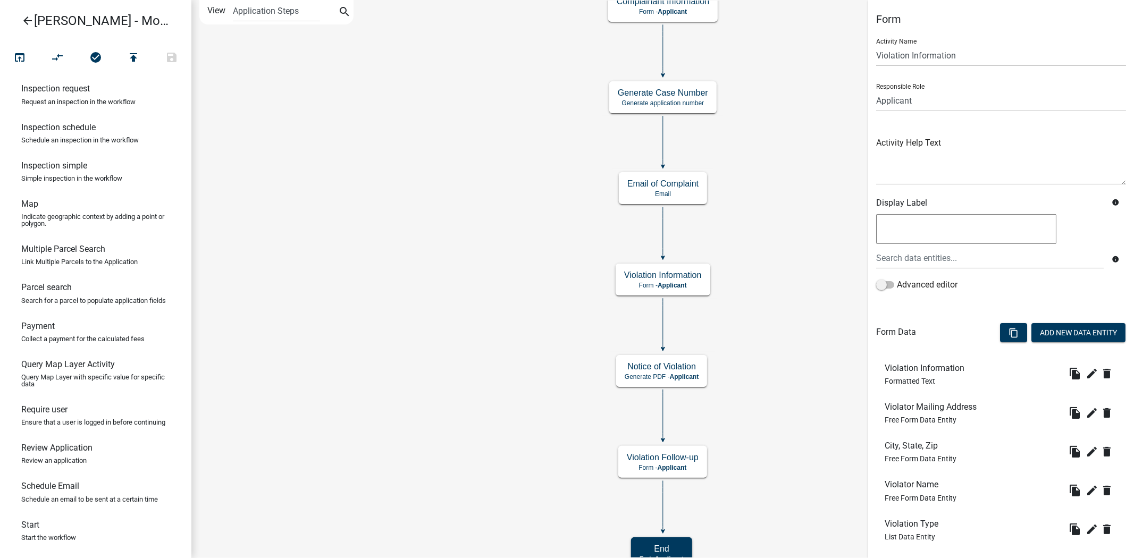
scroll to position [282, 0]
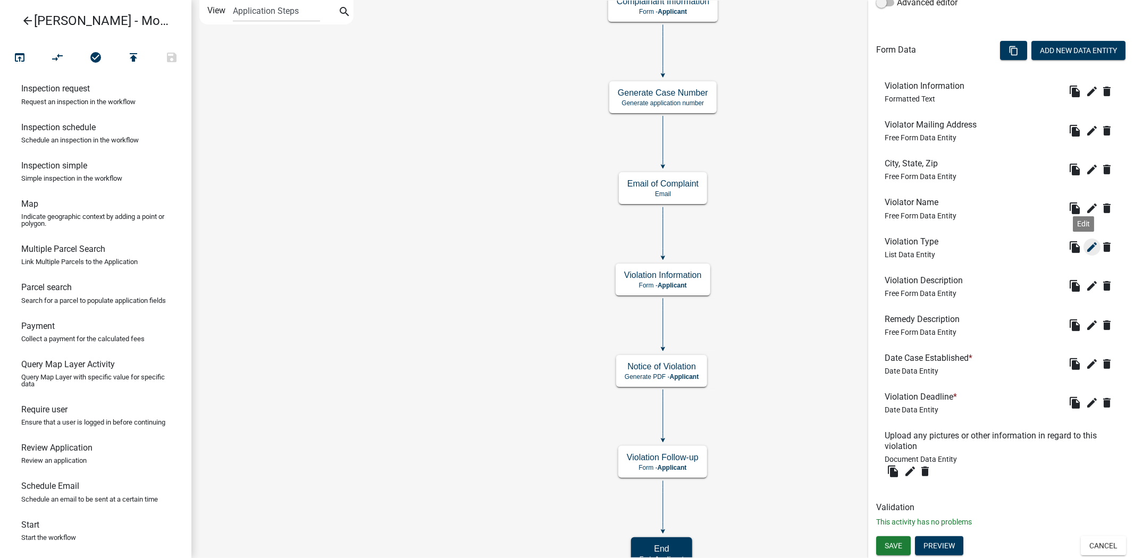
click at [1086, 250] on icon "edit" at bounding box center [1092, 247] width 13 height 13
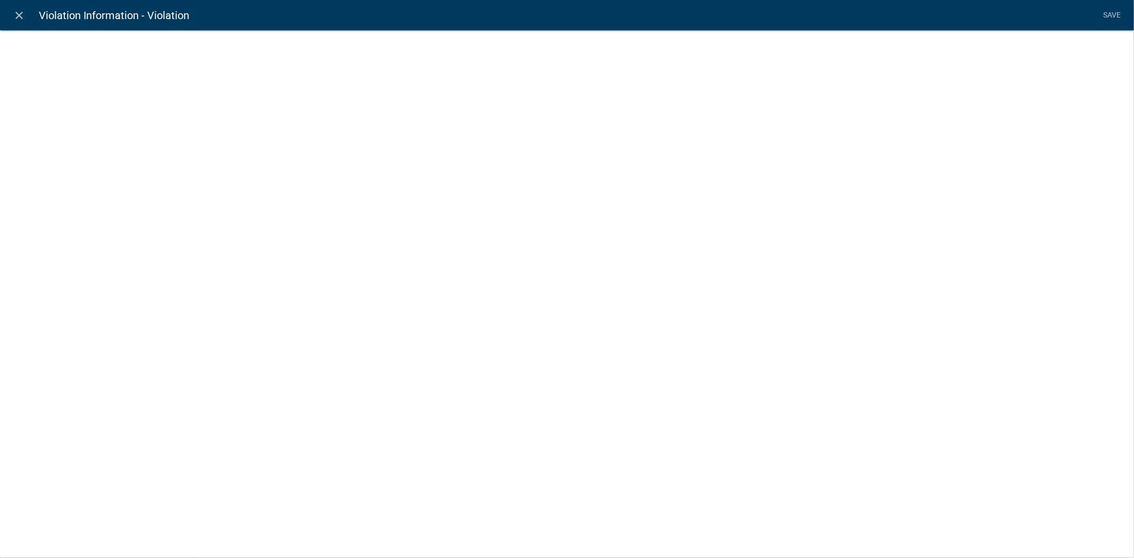
select select "list-data"
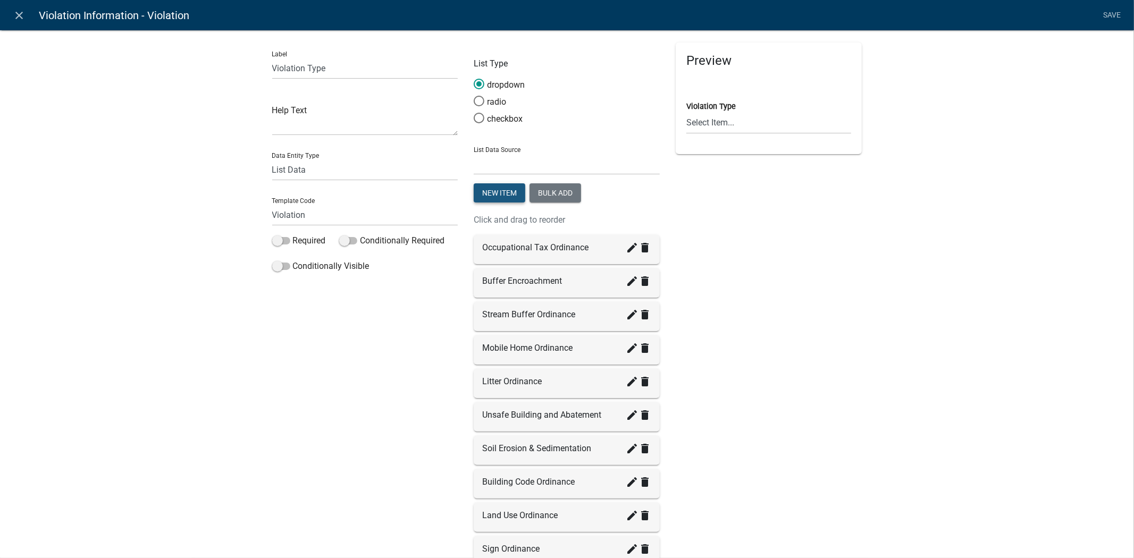
click at [496, 186] on button "New item" at bounding box center [500, 192] width 52 height 19
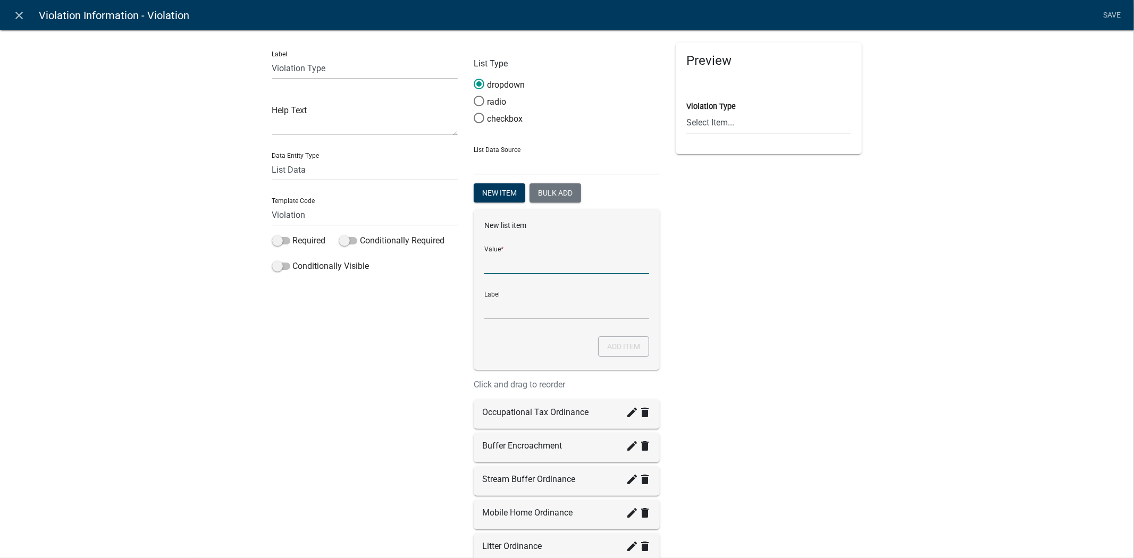
click at [587, 254] on input "List Data Source" at bounding box center [566, 264] width 165 height 22
type input "Trash Can Ordinance"
click at [623, 354] on button "Add item" at bounding box center [623, 347] width 51 height 20
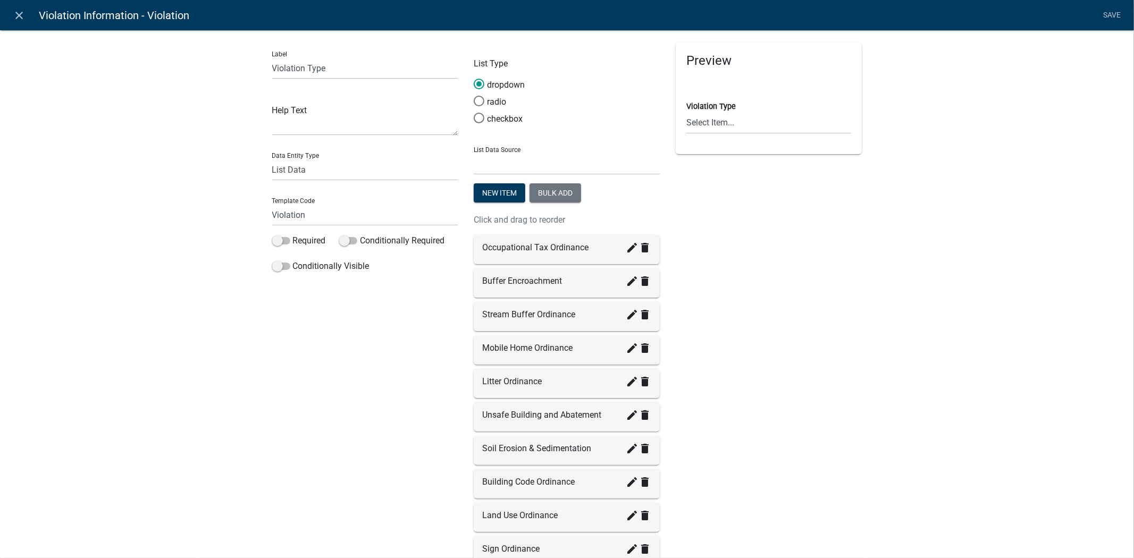
click at [955, 232] on div "Label Violation Type Help Text Data Entity Type Free Form Text Document Display…" at bounding box center [567, 369] width 1134 height 712
click at [477, 119] on span at bounding box center [479, 118] width 22 height 23
click at [474, 113] on input "checkbox" at bounding box center [474, 113] width 0 height 0
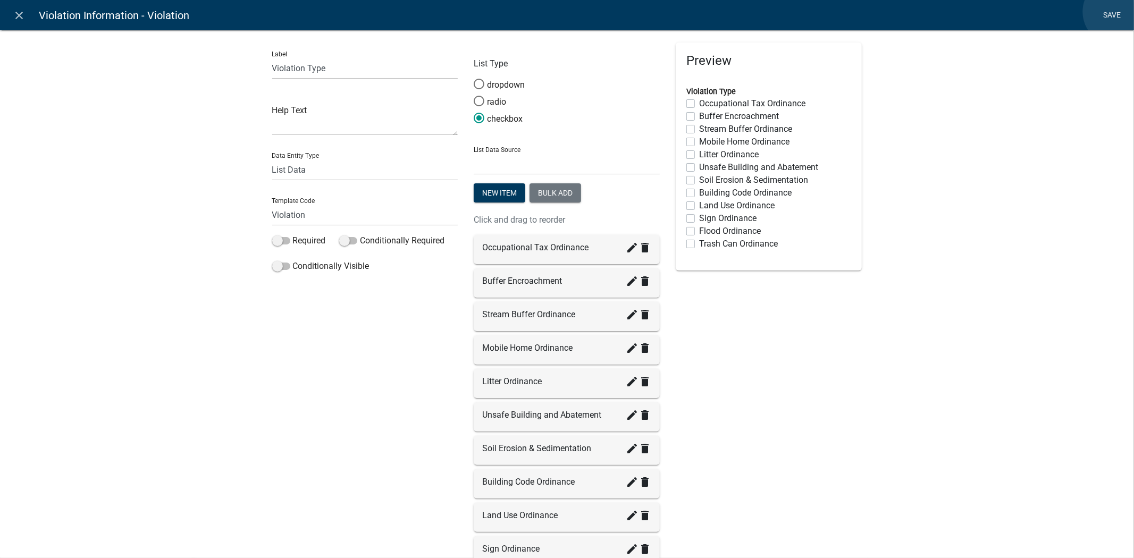
click at [1117, 12] on link "Save" at bounding box center [1112, 15] width 27 height 20
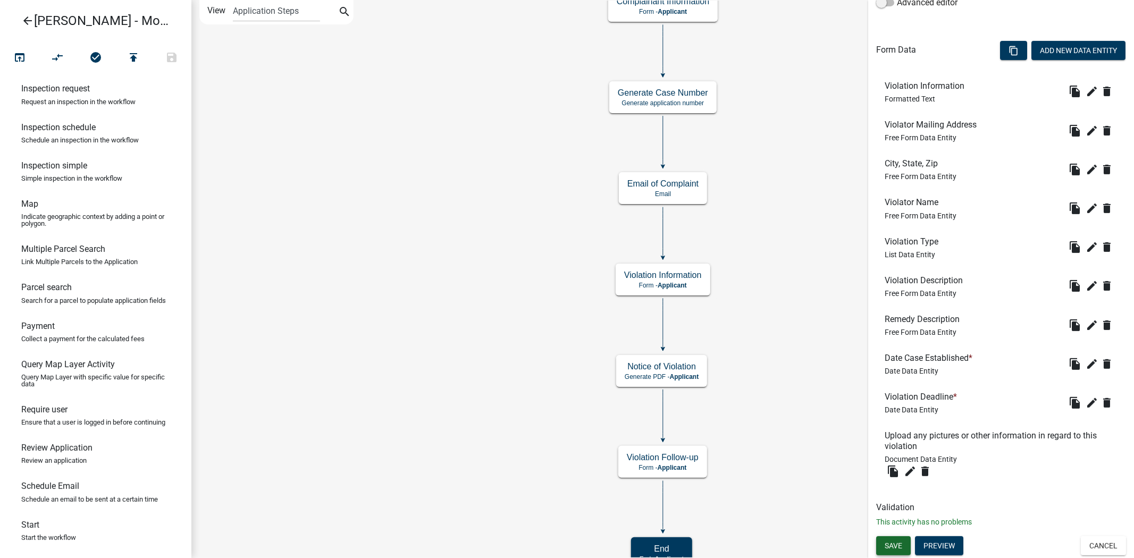
click at [889, 527] on button "Save" at bounding box center [893, 546] width 35 height 19
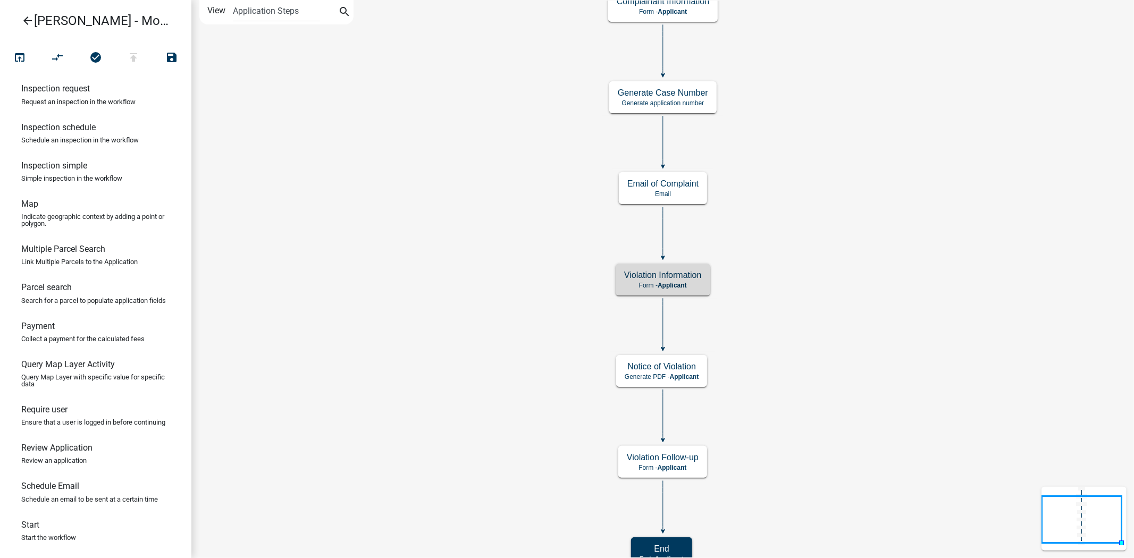
scroll to position [0, 0]
click at [1051, 274] on icon "Start Start - Applicant Complainant Information Form - Applicant Notice of Viol…" at bounding box center [663, 287] width 942 height 572
click at [14, 57] on icon "open_in_browser" at bounding box center [19, 58] width 13 height 15
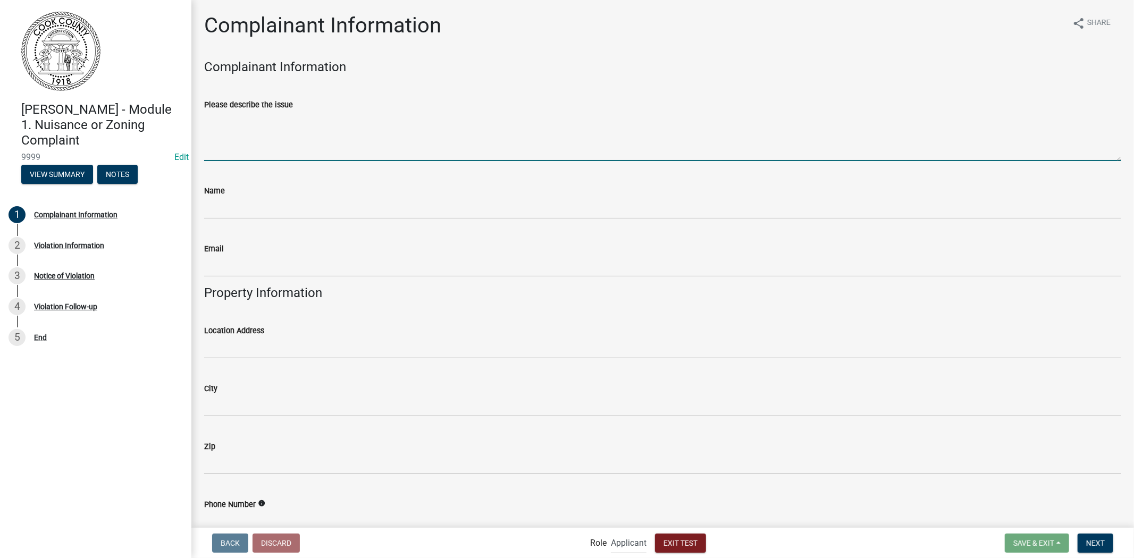
click at [278, 127] on textarea "Please describe the issue" at bounding box center [662, 136] width 917 height 50
type textarea "H"
type textarea "Y"
type textarea "Holly Test Issue"
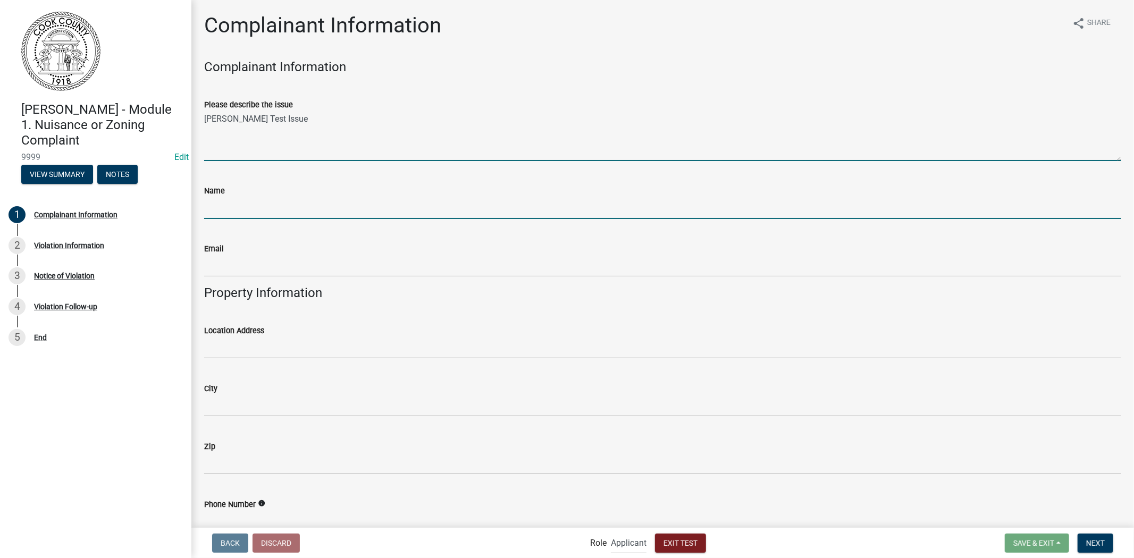
click at [311, 200] on input "Name" at bounding box center [662, 208] width 917 height 22
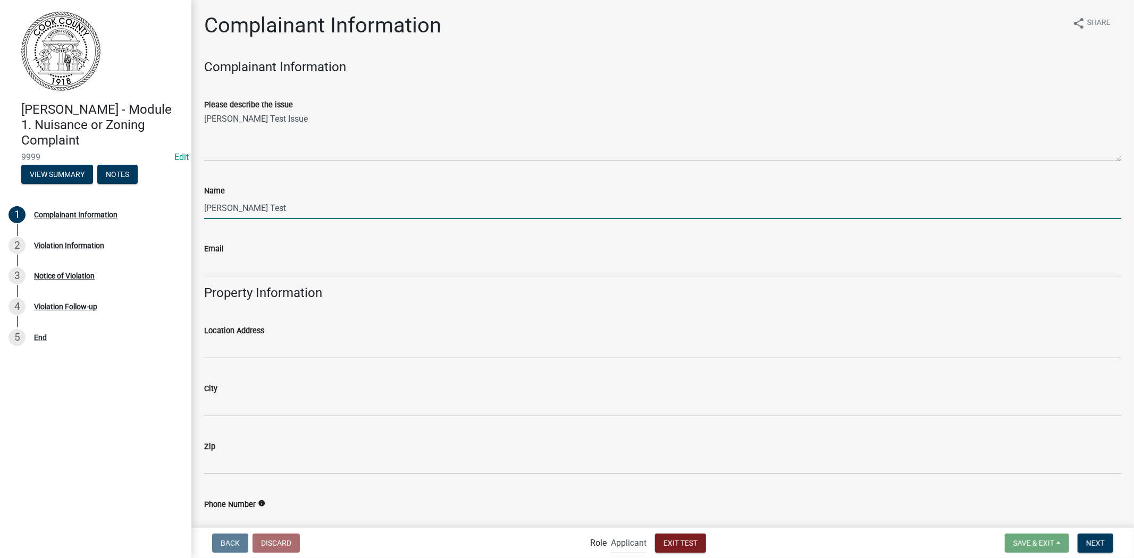
type input "Holly Test"
click at [336, 280] on wm-data-entity-input "Email" at bounding box center [662, 257] width 917 height 58
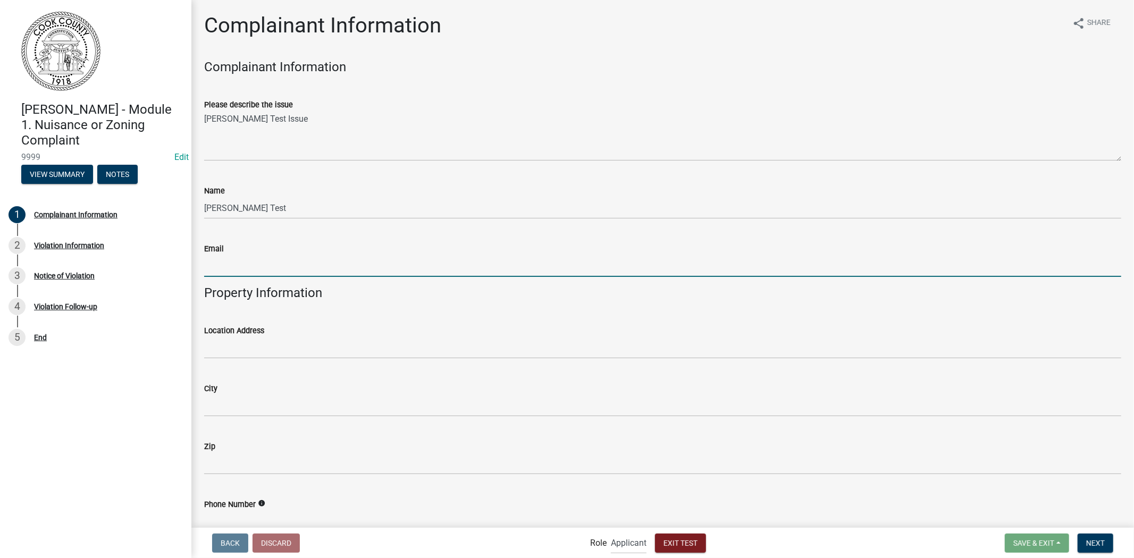
click at [370, 266] on input "Email" at bounding box center [662, 266] width 917 height 22
type input "[EMAIL_ADDRESS][DOMAIN_NAME]"
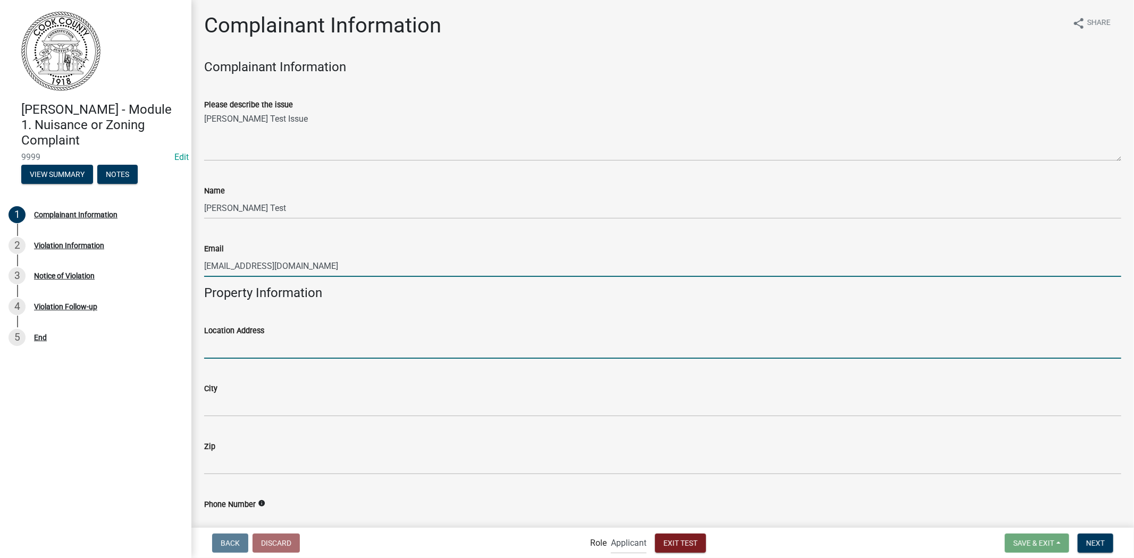
type input "348 Test Ave"
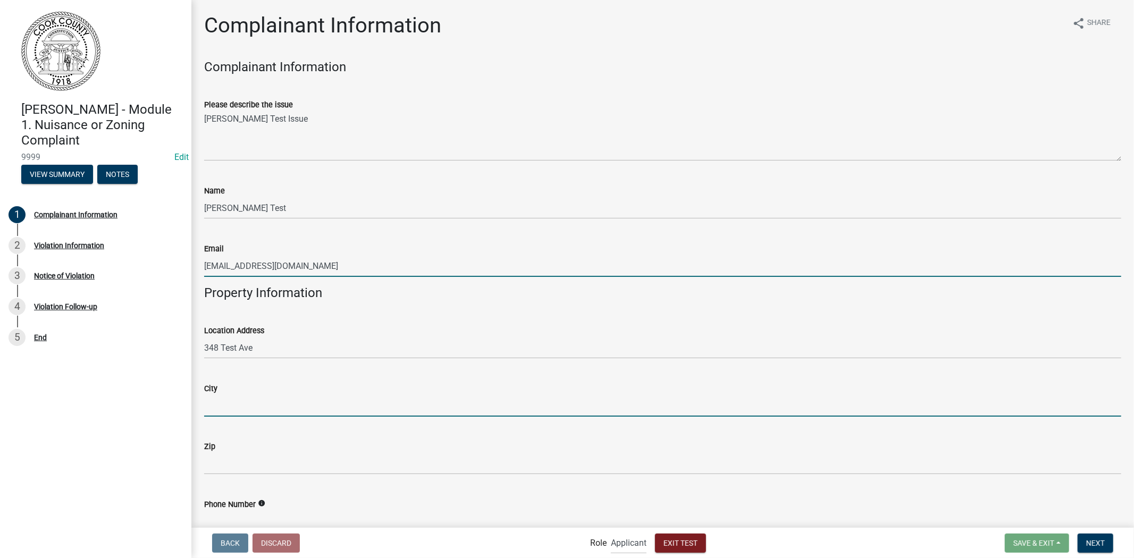
type input "Test"
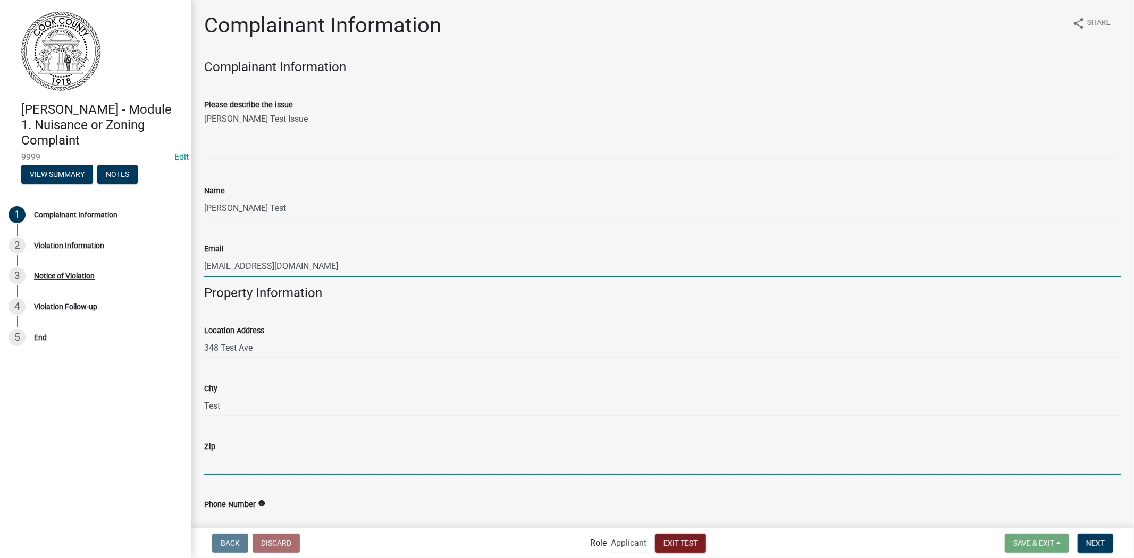
type input "18942"
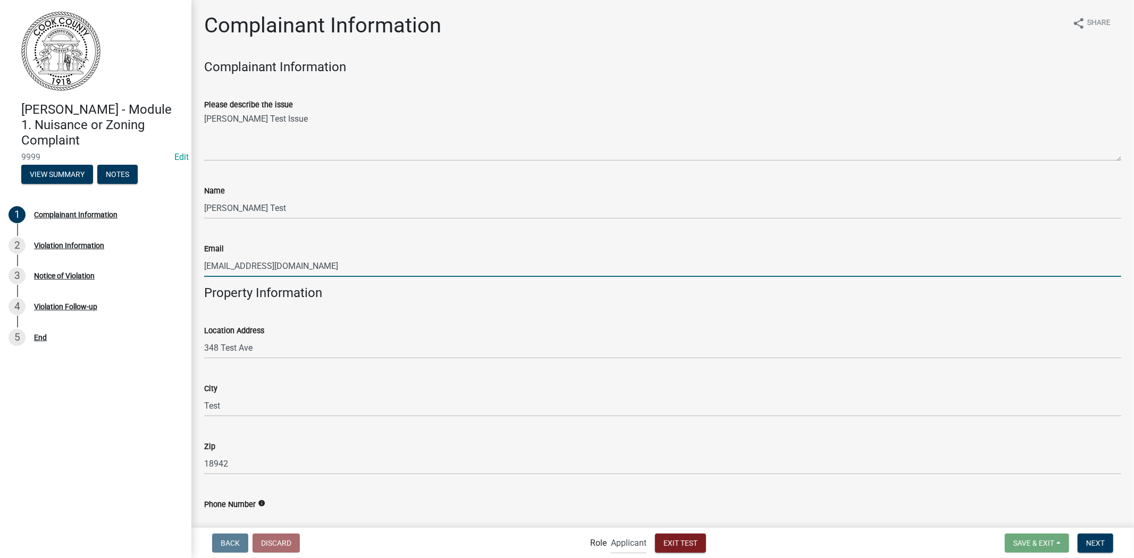
type input "3438884437"
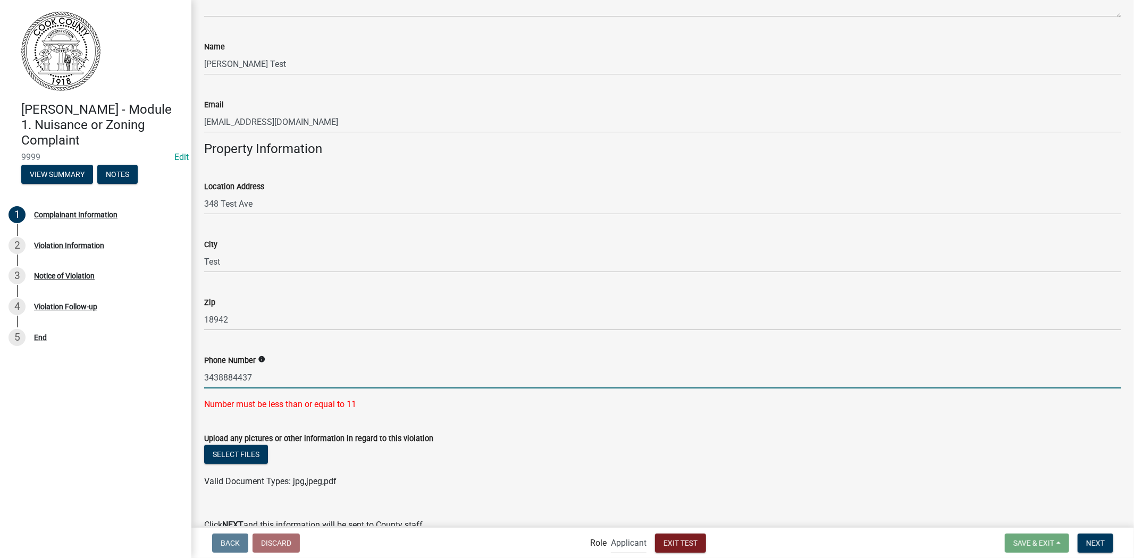
drag, startPoint x: 291, startPoint y: 375, endPoint x: 128, endPoint y: 357, distance: 164.8
click at [128, 357] on div "Holly - Module 1. Nuisance or Zoning Complaint 9999 Edit View Summary Notes 1 C…" at bounding box center [567, 279] width 1134 height 558
type input "34234424234"
click at [514, 442] on div "Upload any pictures or other information in regard to this violation" at bounding box center [662, 438] width 917 height 13
drag, startPoint x: 307, startPoint y: 372, endPoint x: 113, endPoint y: 352, distance: 195.7
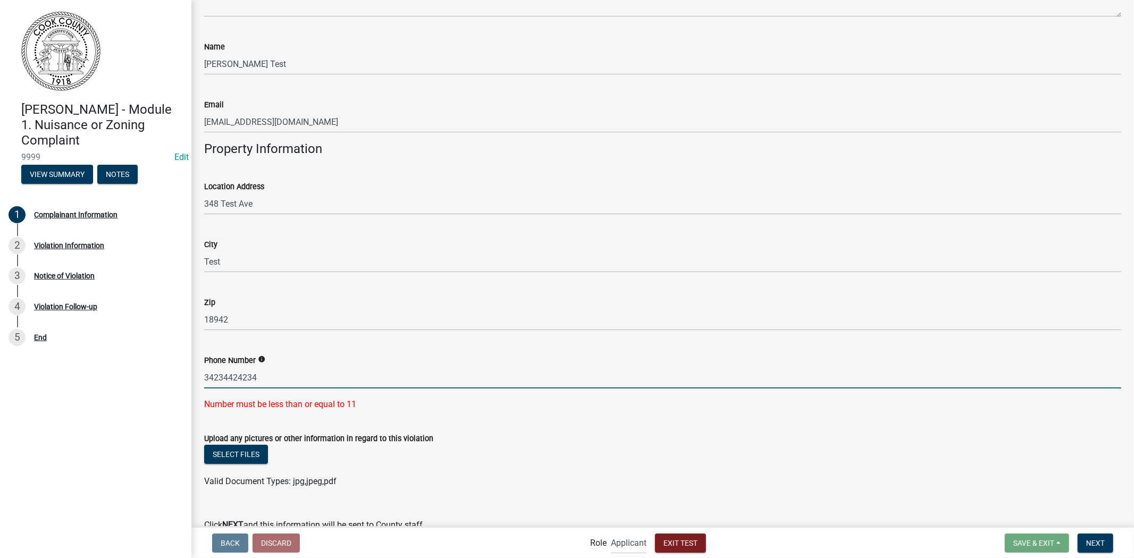
click at [113, 352] on div "Holly - Module 1. Nuisance or Zoning Complaint 9999 Edit View Summary Notes 1 C…" at bounding box center [567, 279] width 1134 height 558
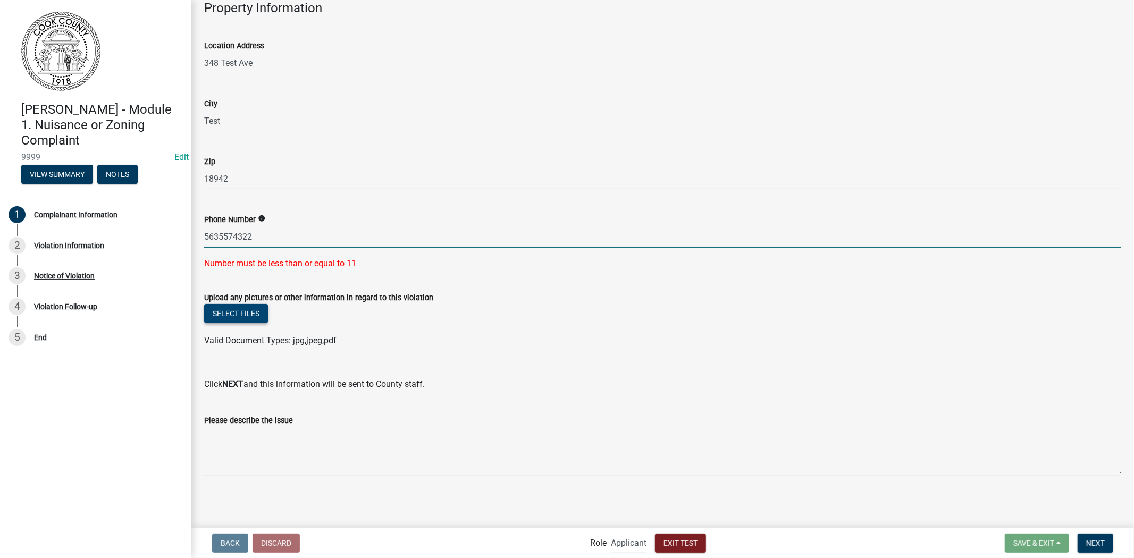
click at [223, 311] on button "Select files" at bounding box center [236, 313] width 64 height 19
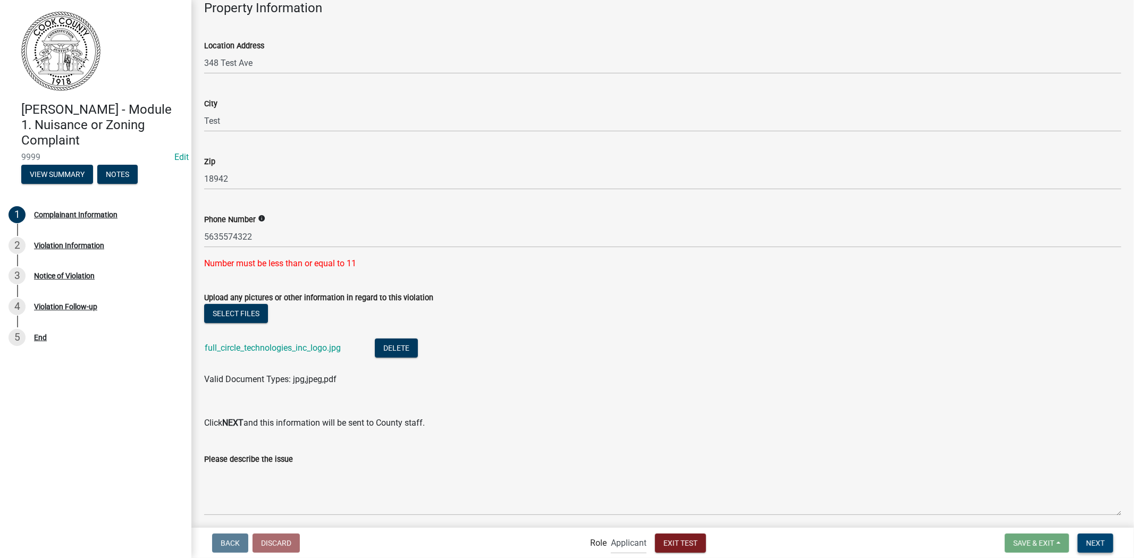
click at [1099, 527] on button "Next" at bounding box center [1096, 543] width 36 height 19
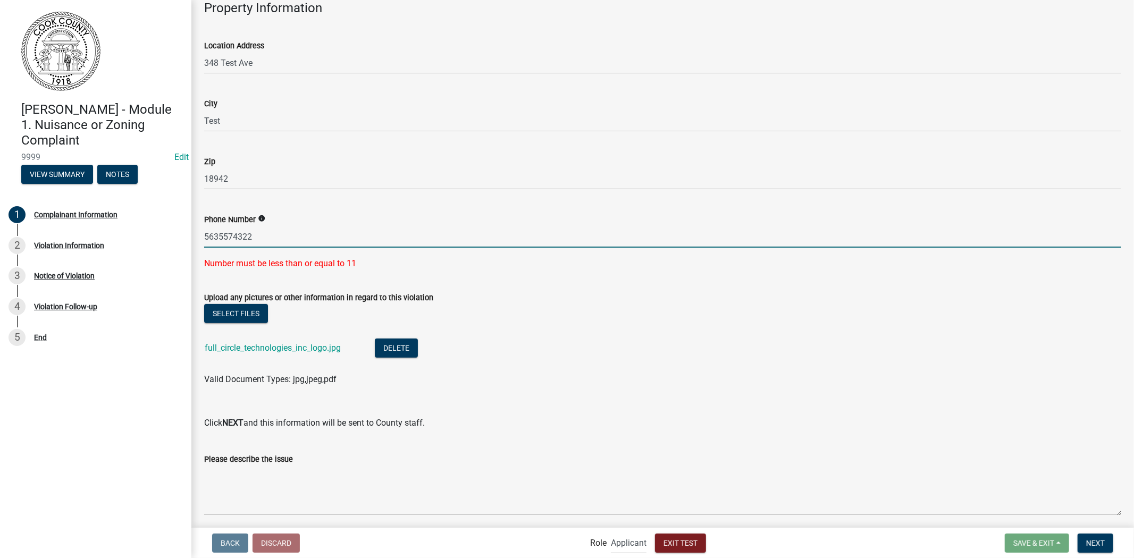
click at [285, 231] on input "5635574322" at bounding box center [662, 237] width 917 height 22
type input "5"
type input "6575643567"
click at [474, 291] on div "Upload any pictures or other information in regard to this violation" at bounding box center [662, 297] width 917 height 13
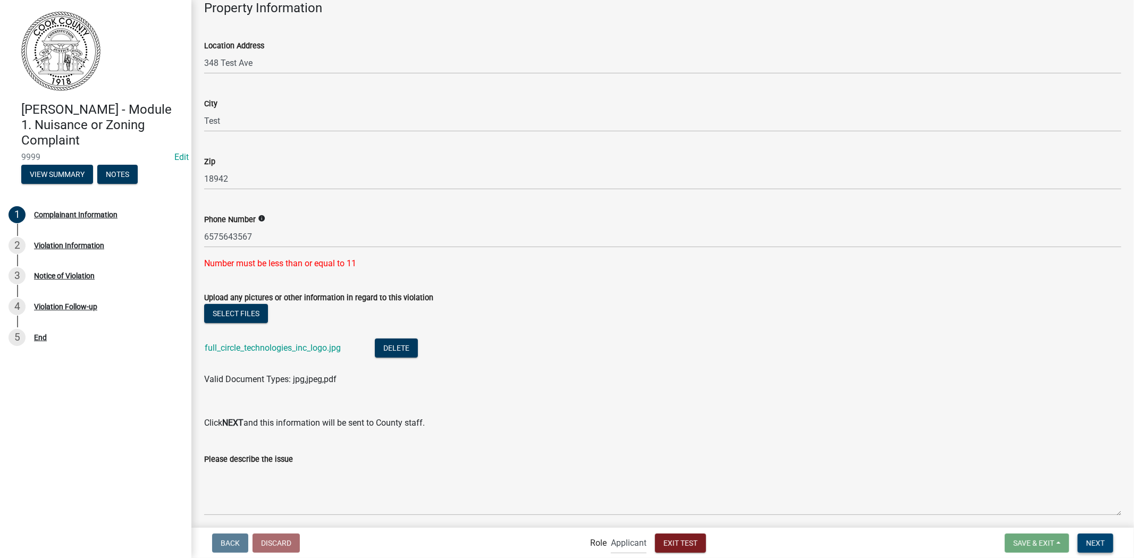
click at [1102, 527] on span "Next" at bounding box center [1096, 543] width 19 height 9
click at [1094, 527] on span "Next" at bounding box center [1096, 543] width 19 height 9
click at [1093, 527] on span "Next" at bounding box center [1096, 543] width 19 height 9
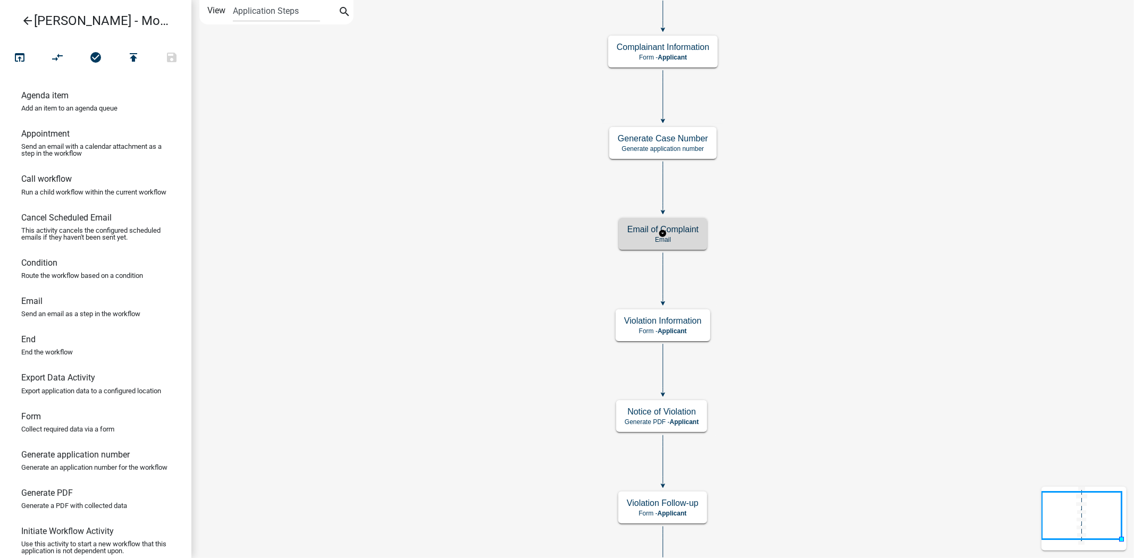
click at [632, 239] on p "Email" at bounding box center [663, 239] width 71 height 7
click at [673, 237] on p "Email" at bounding box center [663, 239] width 71 height 7
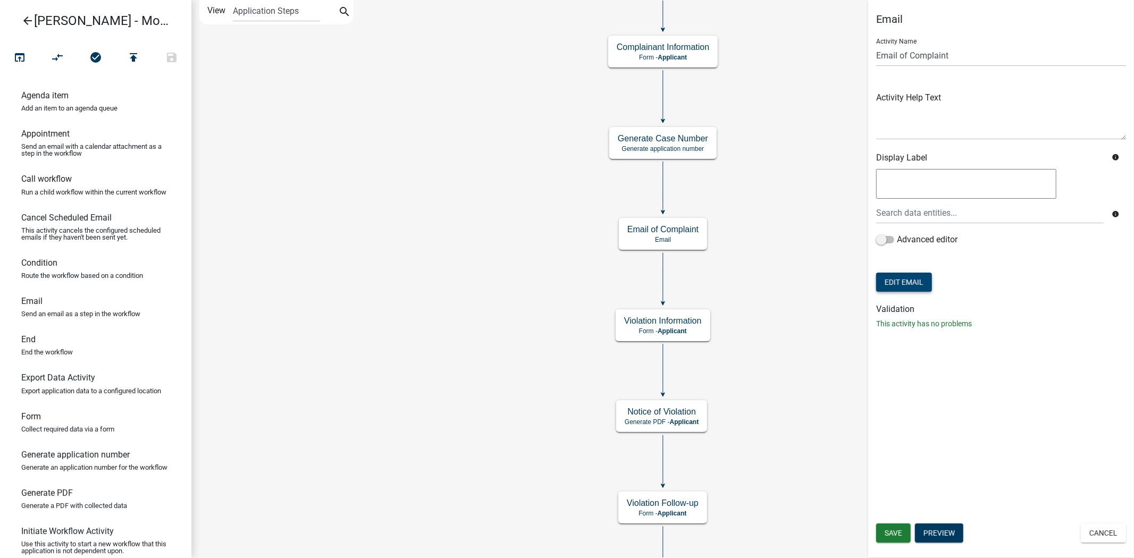
click at [905, 284] on button "Edit Email" at bounding box center [904, 282] width 56 height 19
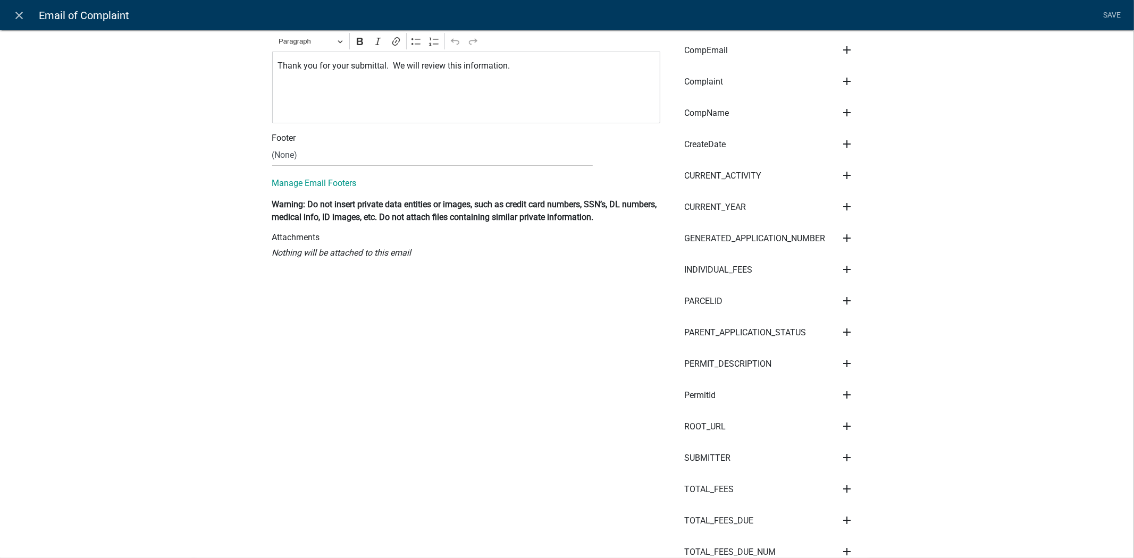
scroll to position [286, 0]
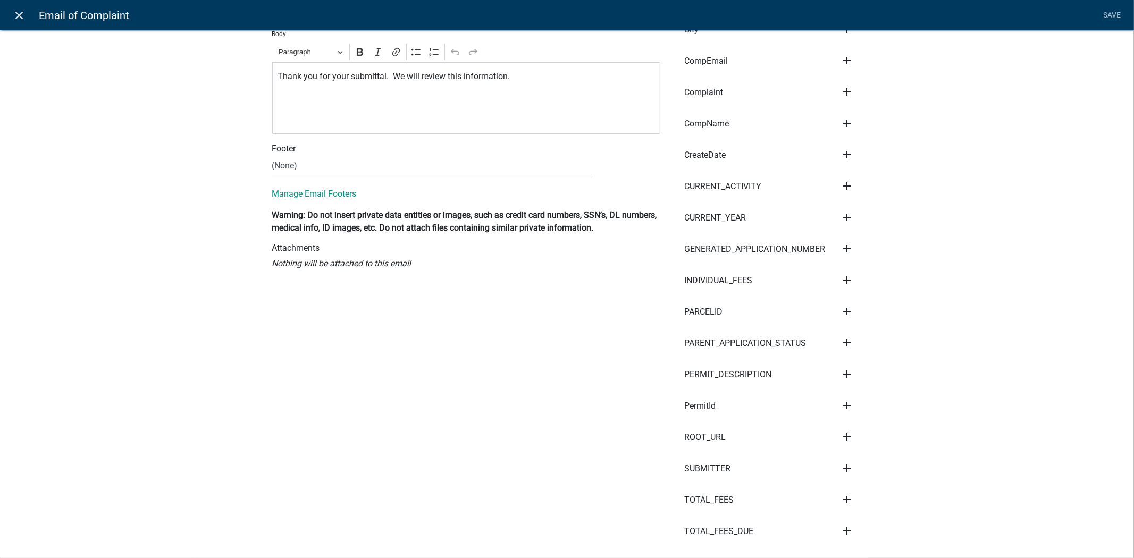
click at [16, 11] on icon "close" at bounding box center [19, 15] width 13 height 13
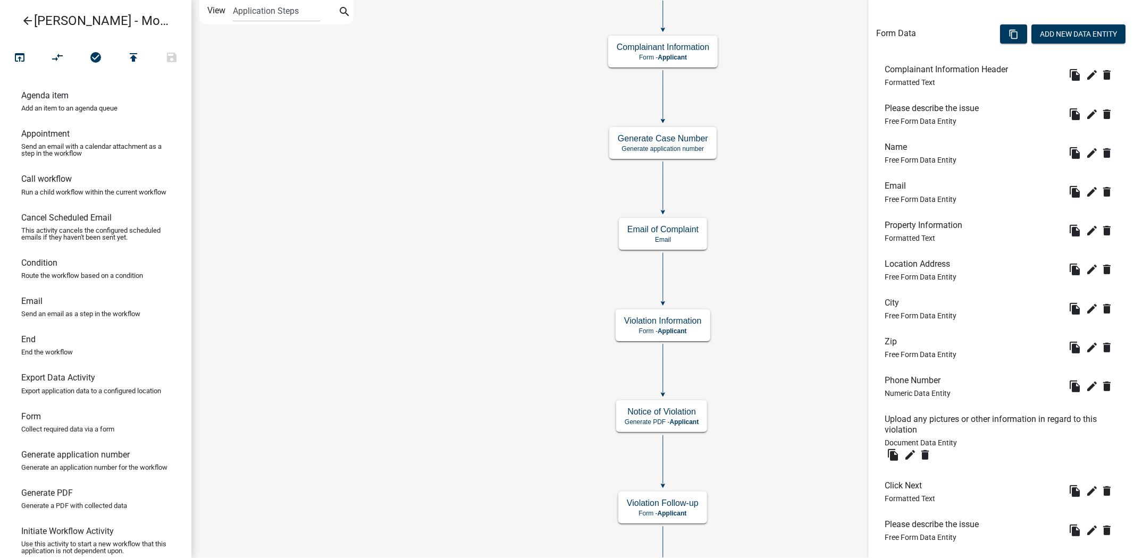
scroll to position [300, 0]
click at [1086, 386] on icon "edit" at bounding box center [1092, 385] width 13 height 13
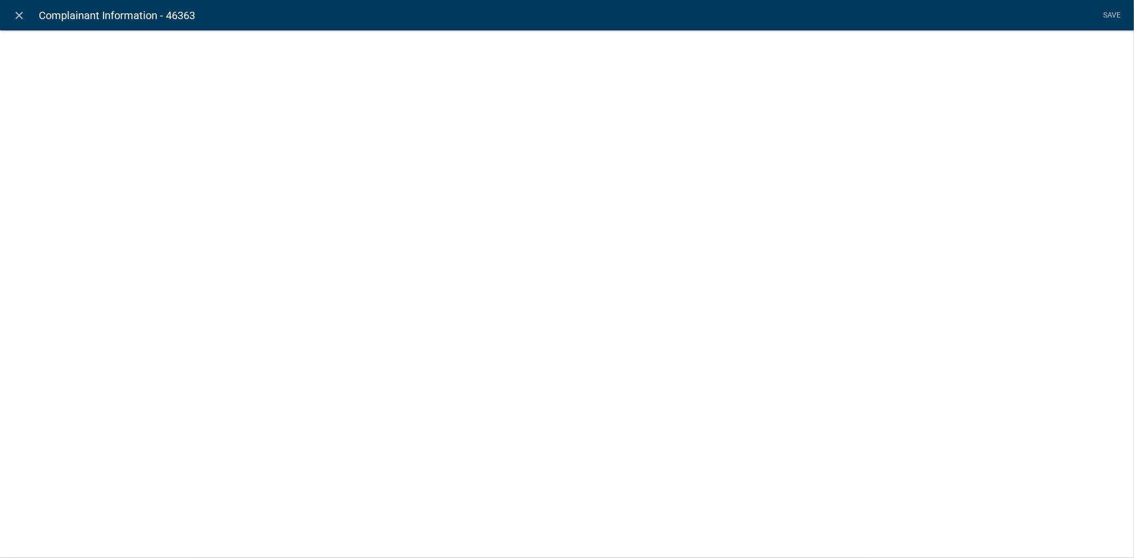
select select "numeric-data"
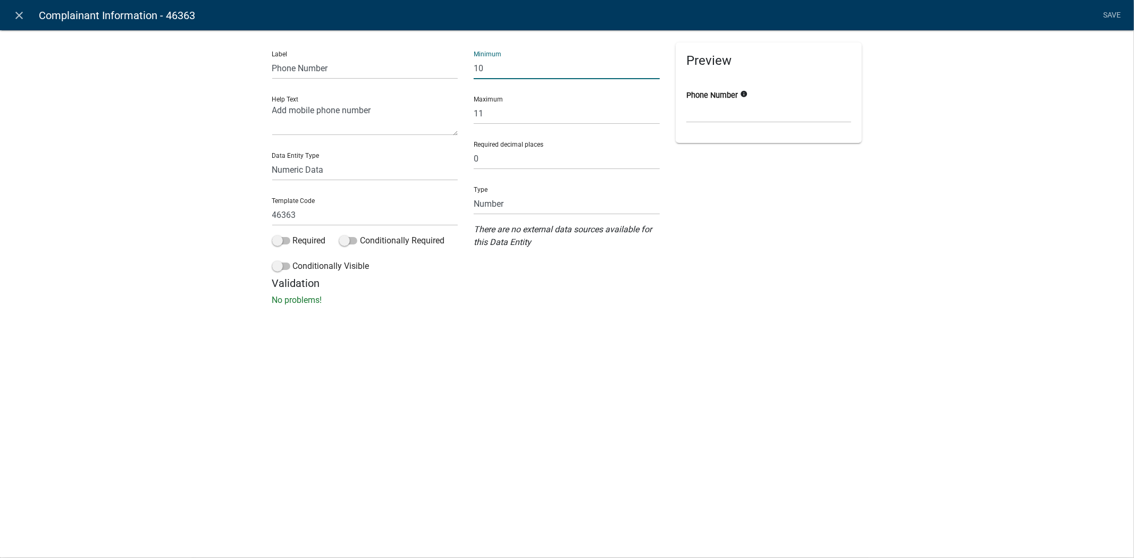
drag, startPoint x: 530, startPoint y: 68, endPoint x: 294, endPoint y: 49, distance: 236.8
click at [294, 49] on div "Label Phone Number Help Text Add mobile phone number Data Entity Type Free Form…" at bounding box center [567, 160] width 606 height 235
drag, startPoint x: 500, startPoint y: 114, endPoint x: 346, endPoint y: 99, distance: 154.4
click at [346, 99] on div "Label Phone Number Help Text Add mobile phone number Data Entity Type Free Form…" at bounding box center [567, 160] width 606 height 235
click at [614, 371] on div "close Complainant Information - 46363 Save Label Phone Number Help Text Add mob…" at bounding box center [567, 279] width 1134 height 558
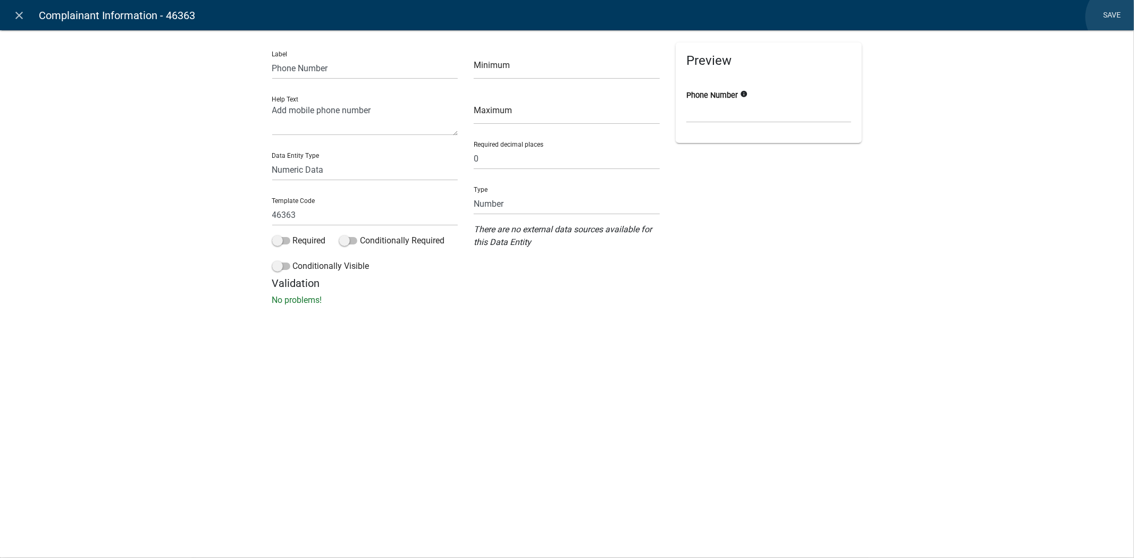
click at [1119, 17] on link "Save" at bounding box center [1112, 15] width 27 height 20
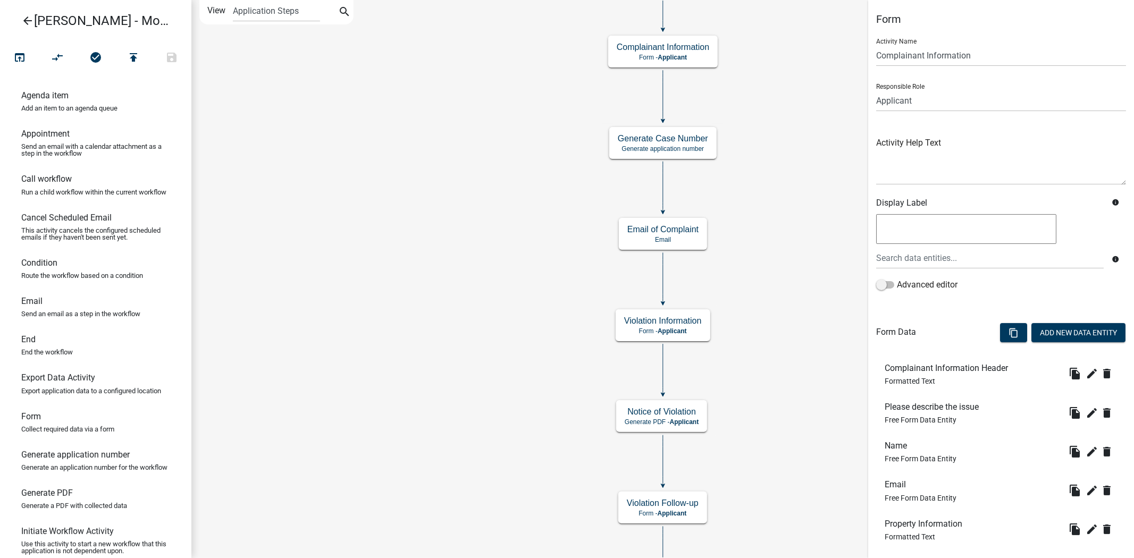
scroll to position [360, 0]
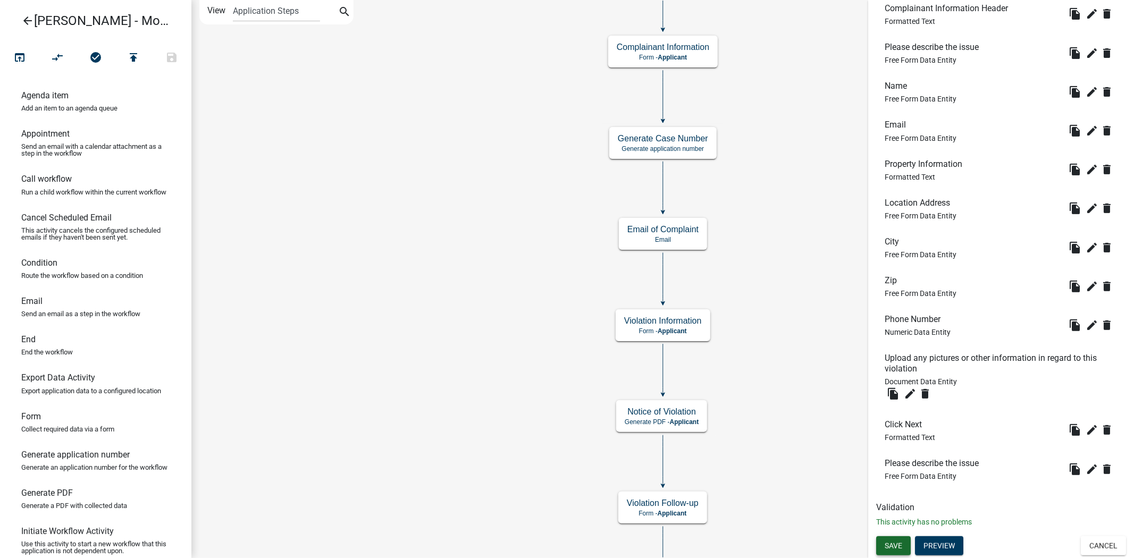
click at [897, 527] on span "Save" at bounding box center [894, 546] width 18 height 9
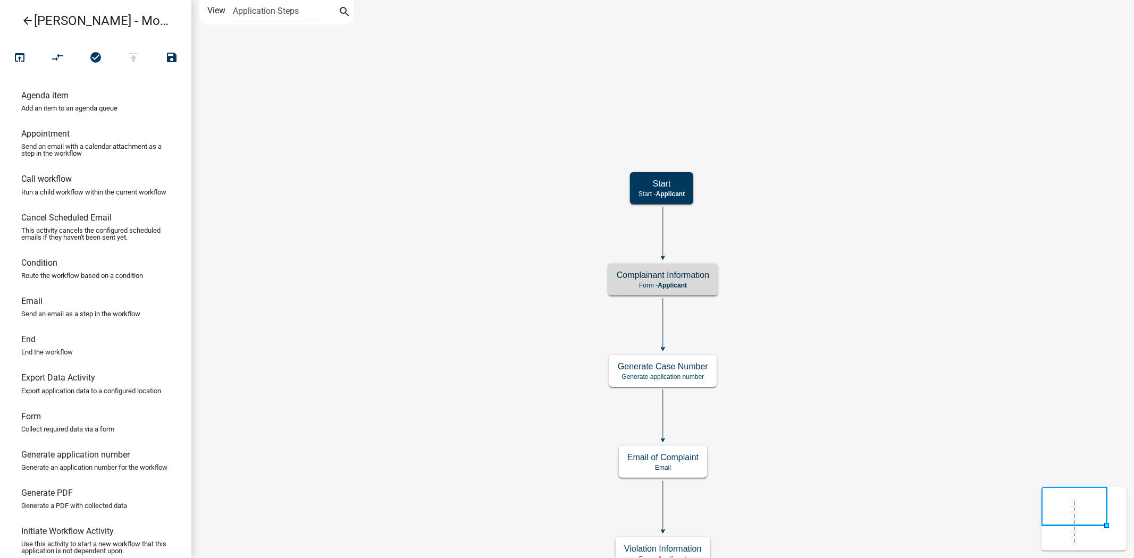
scroll to position [0, 0]
click at [20, 57] on icon "open_in_browser" at bounding box center [19, 58] width 13 height 15
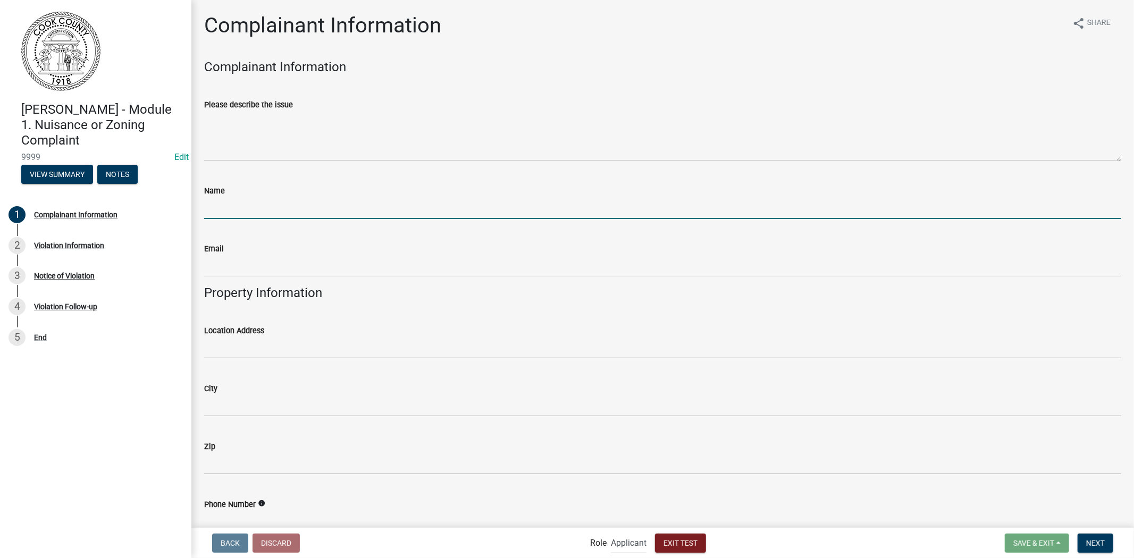
click at [318, 199] on input "Name" at bounding box center [662, 208] width 917 height 22
type input "[PERSON_NAME]"
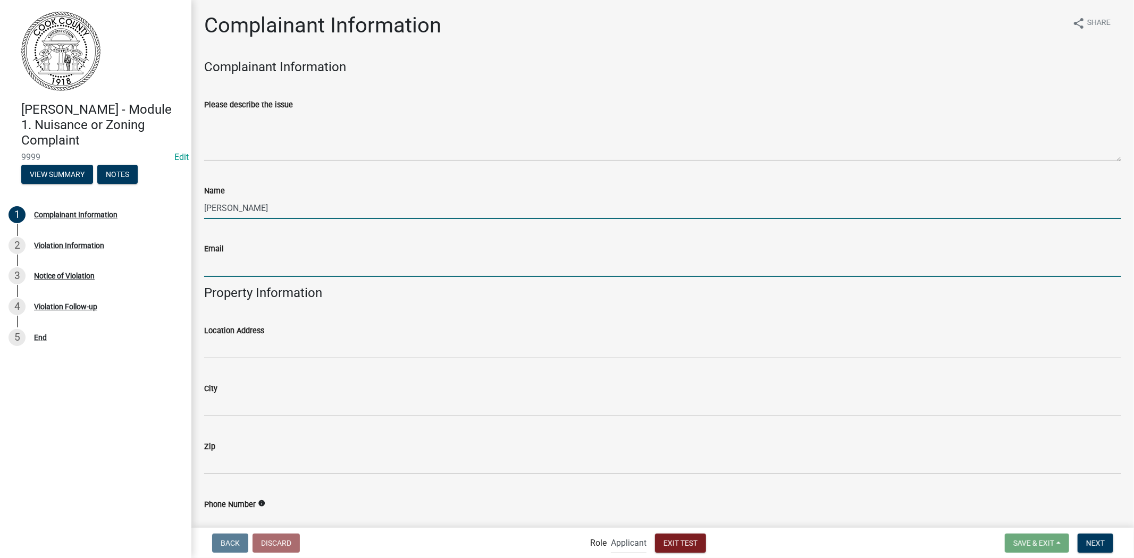
type input "[EMAIL_ADDRESS][DOMAIN_NAME]"
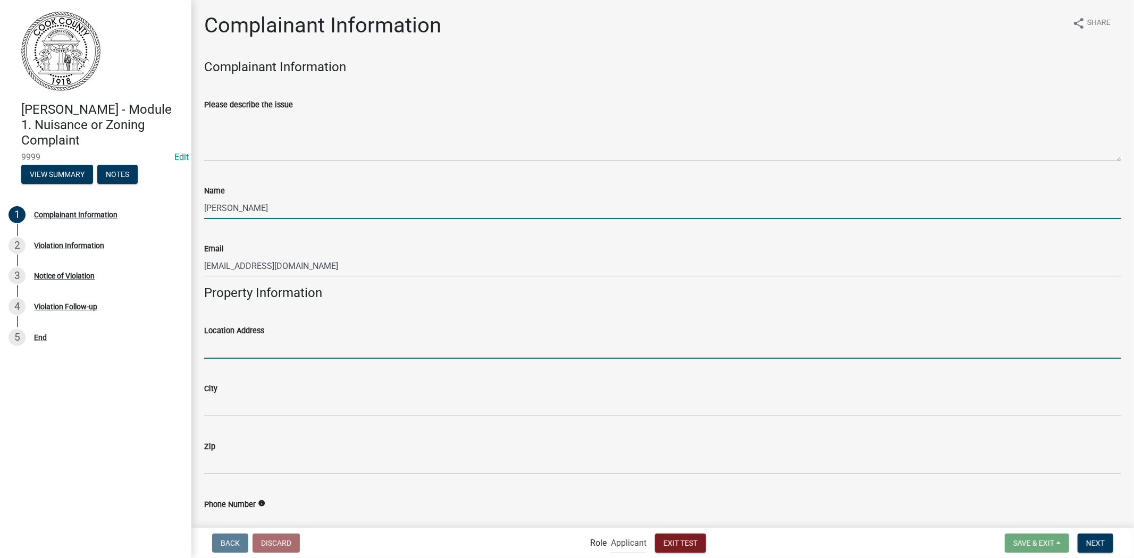
type input "348 Test Ave"
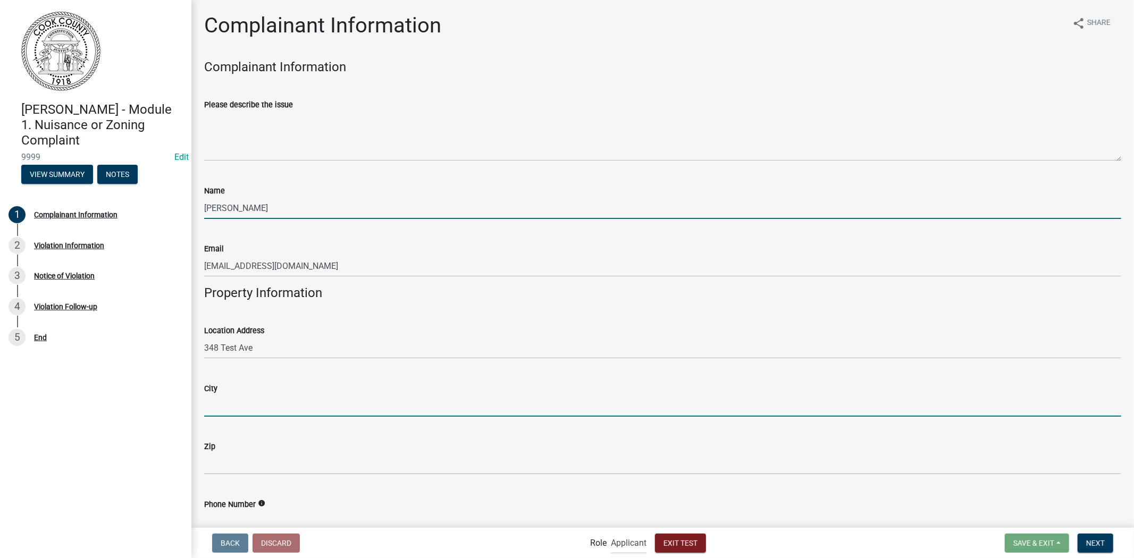
type input "Test"
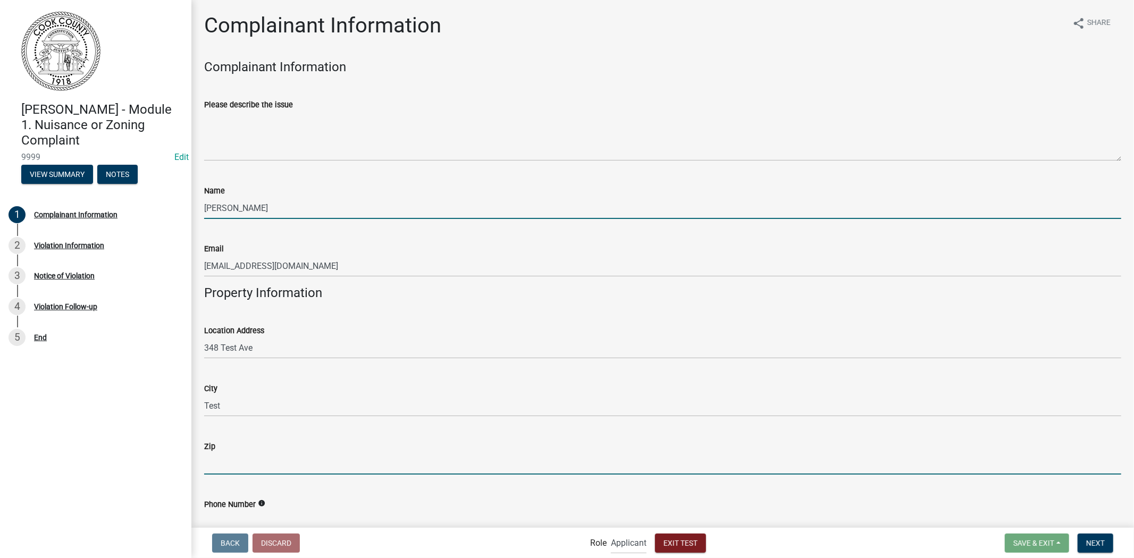
type input "18942"
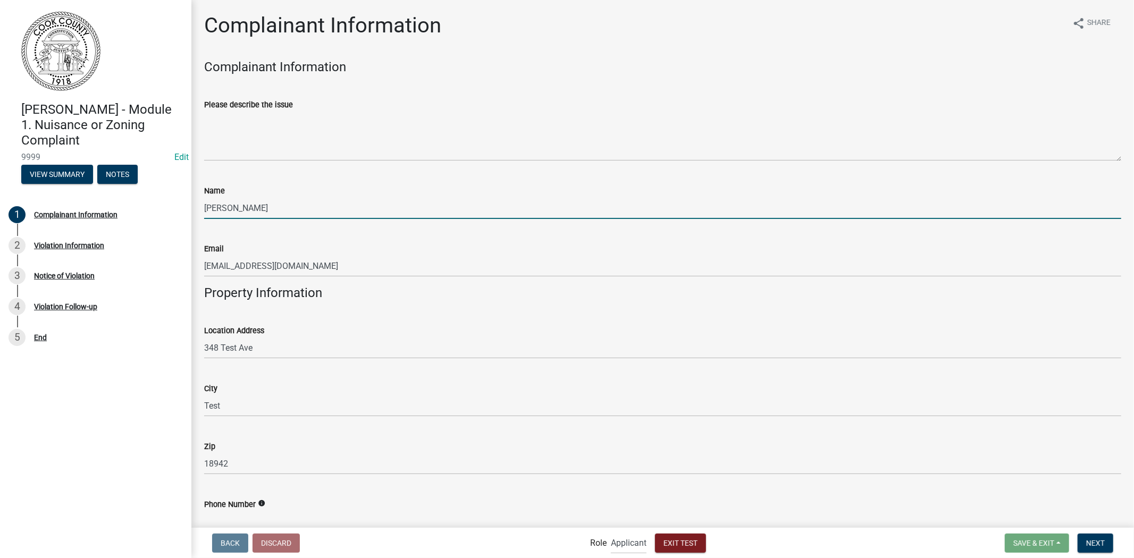
type input "3438884437"
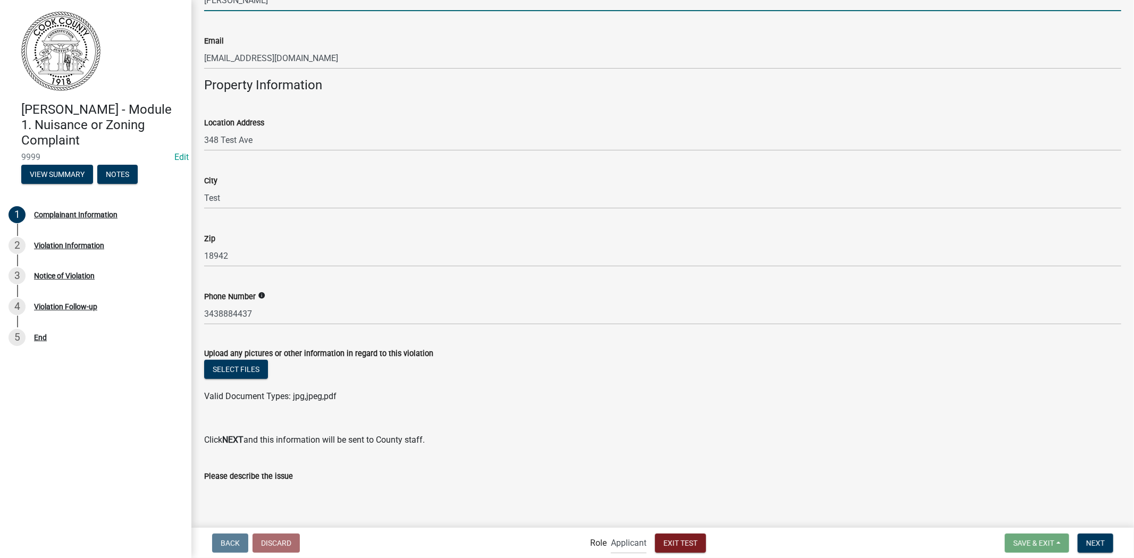
scroll to position [264, 0]
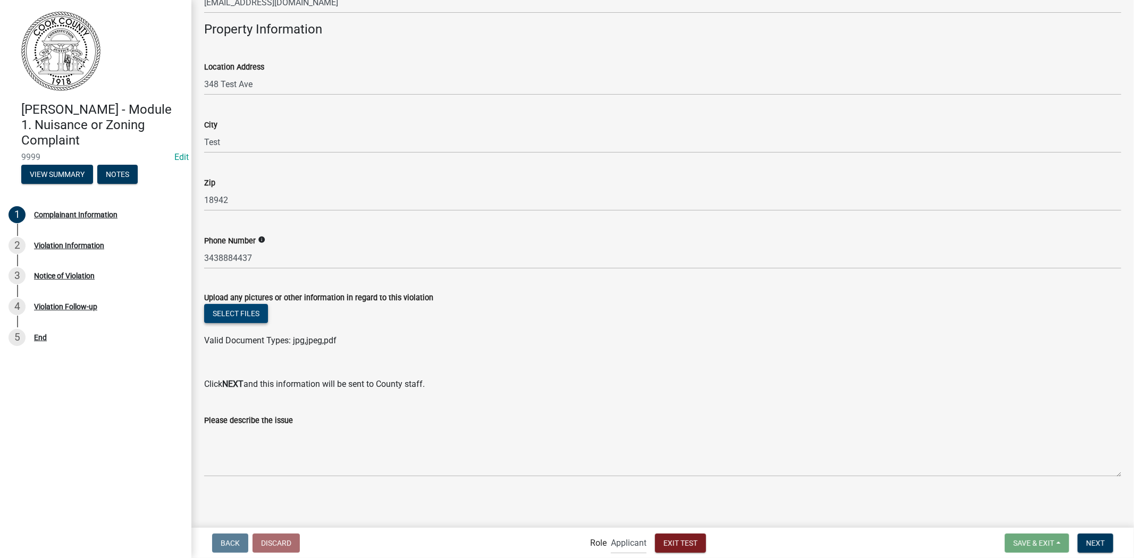
click at [221, 316] on button "Select files" at bounding box center [236, 313] width 64 height 19
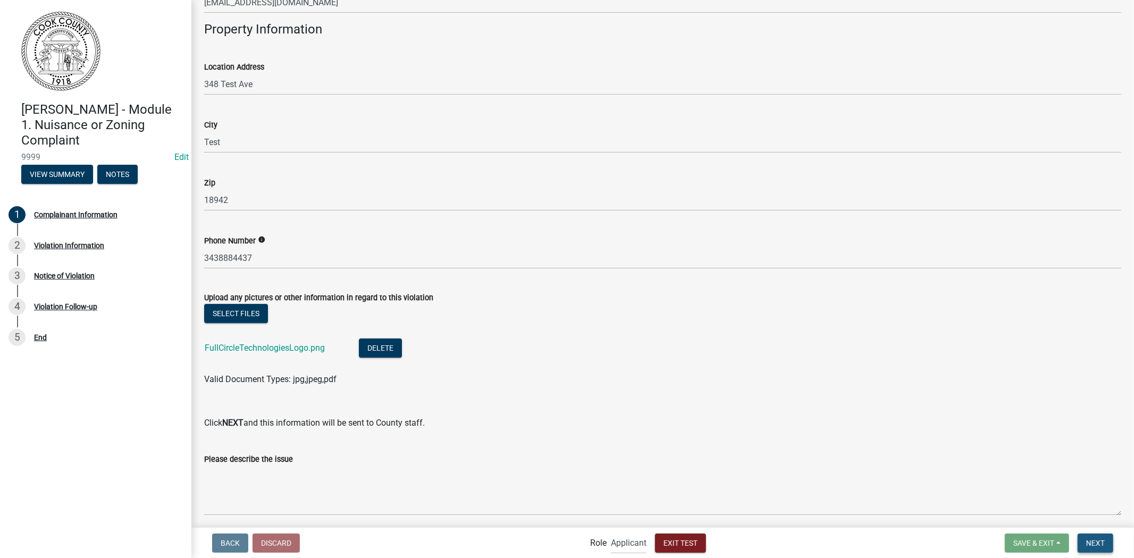
click at [1096, 527] on span "Next" at bounding box center [1096, 543] width 19 height 9
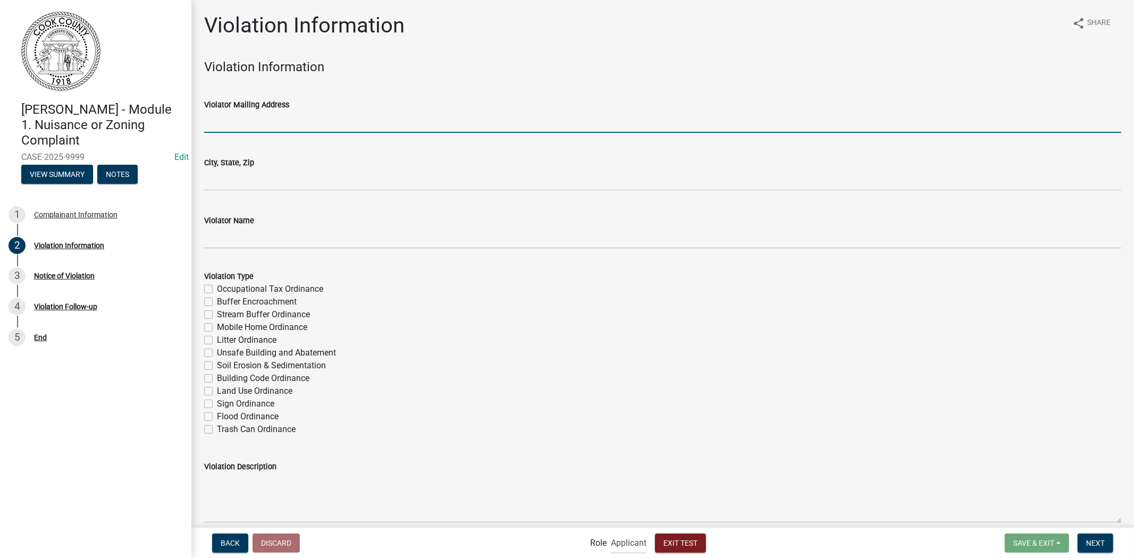
click at [250, 125] on input "Violator Mailing Address" at bounding box center [662, 122] width 917 height 22
type input "987347 Test St."
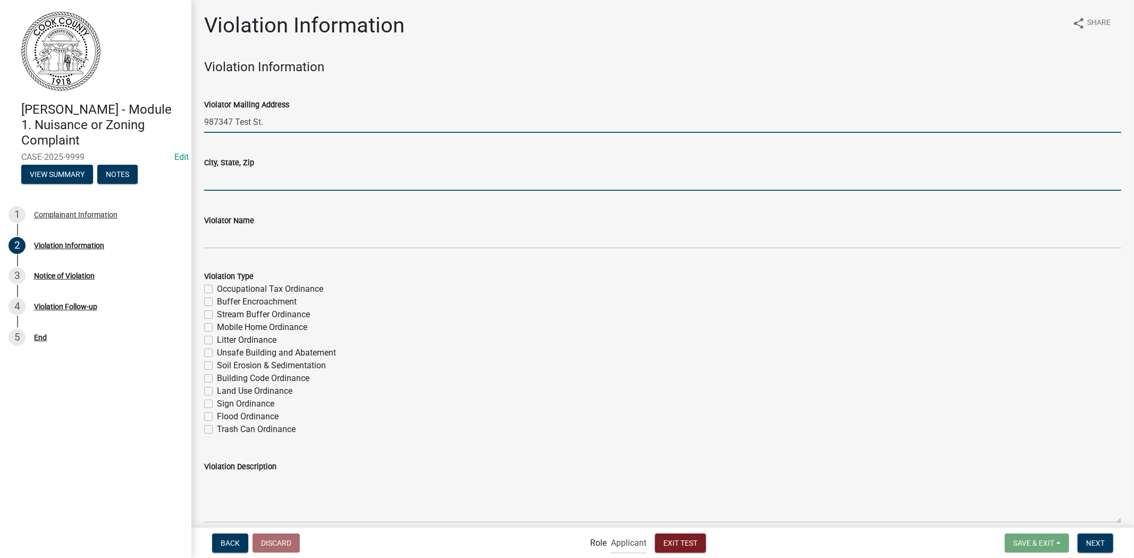
click at [284, 169] on input "City, State, Zip" at bounding box center [662, 180] width 917 height 22
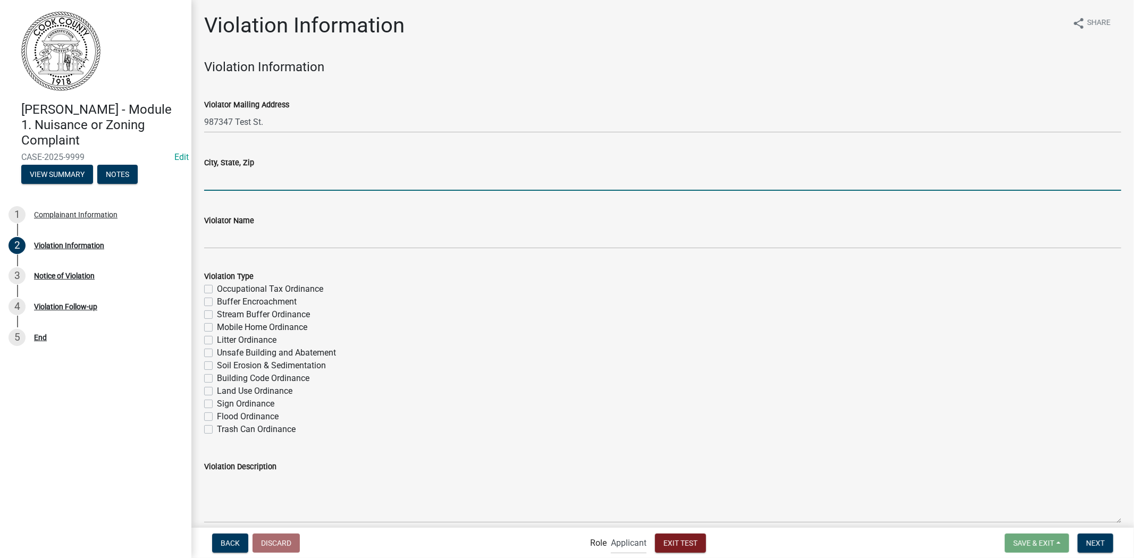
type input "[GEOGRAPHIC_DATA]"
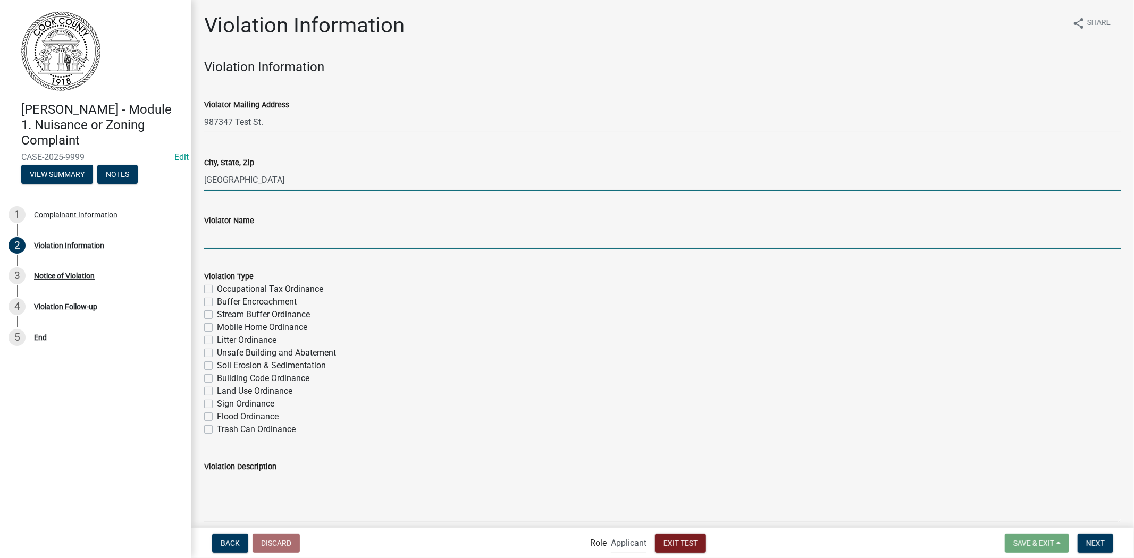
click at [274, 234] on input "Violator Name" at bounding box center [662, 238] width 917 height 22
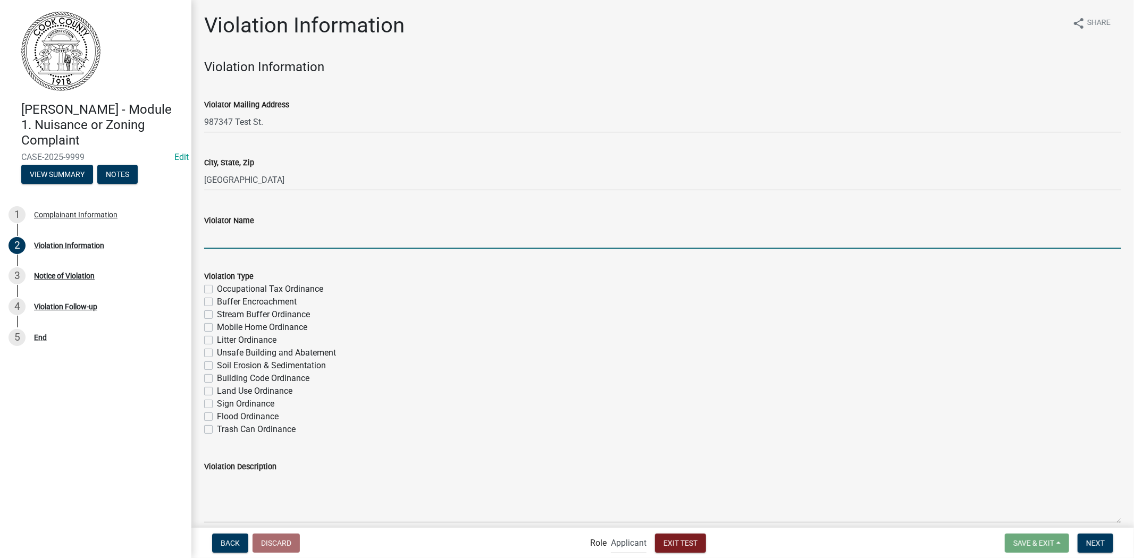
type input "Sample Violator Name [PERSON_NAME]"
click at [217, 288] on label "Occupational Tax Ordinance" at bounding box center [270, 289] width 106 height 13
click at [217, 288] on input "Occupational Tax Ordinance" at bounding box center [220, 286] width 7 height 7
checkbox input "true"
checkbox input "false"
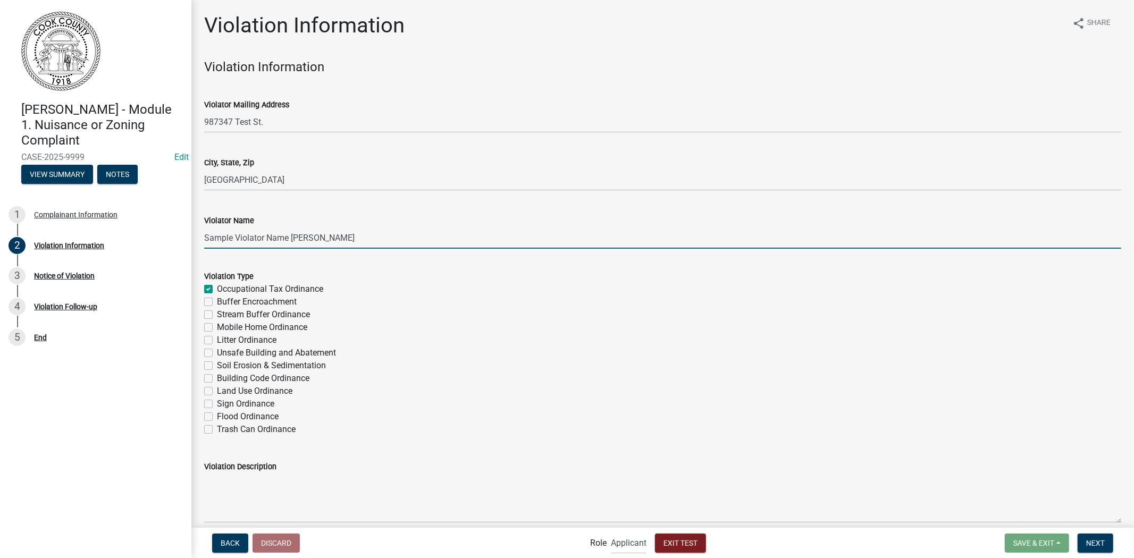
checkbox input "false"
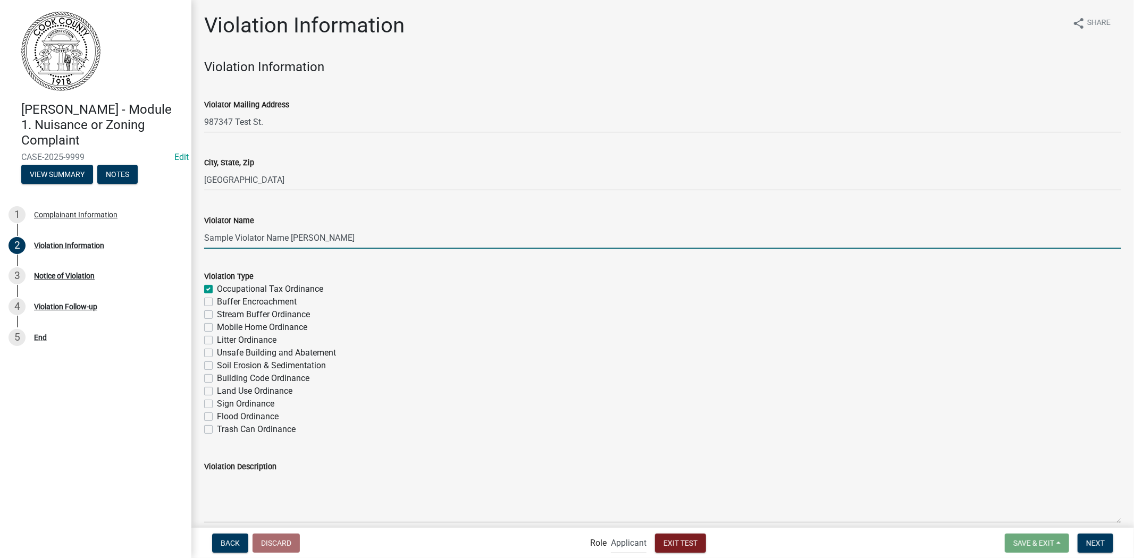
checkbox input "false"
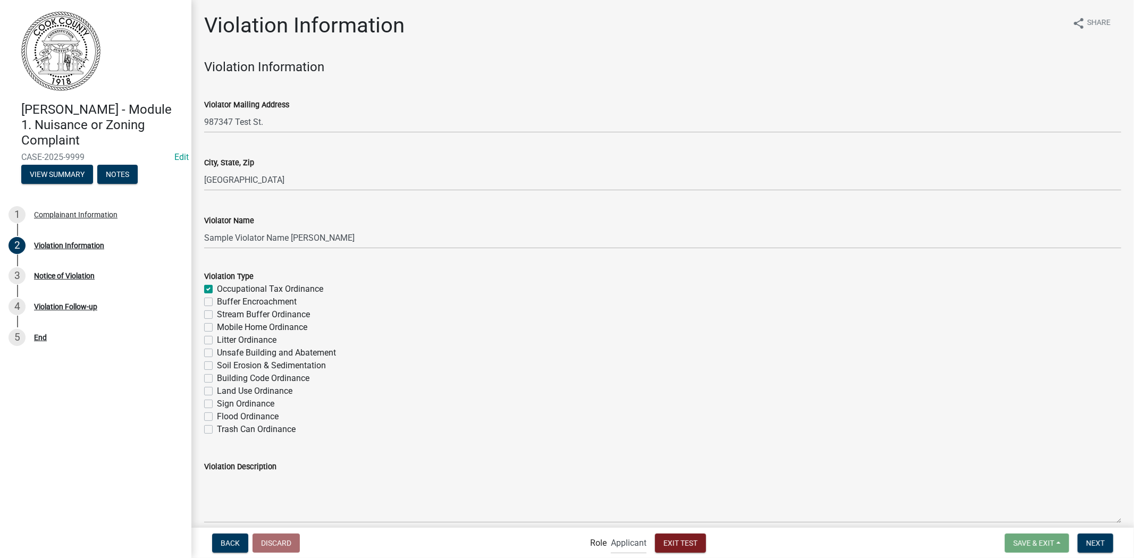
click at [217, 429] on label "Trash Can Ordinance" at bounding box center [256, 429] width 79 height 13
click at [217, 429] on input "Trash Can Ordinance" at bounding box center [220, 426] width 7 height 7
checkbox input "true"
checkbox input "false"
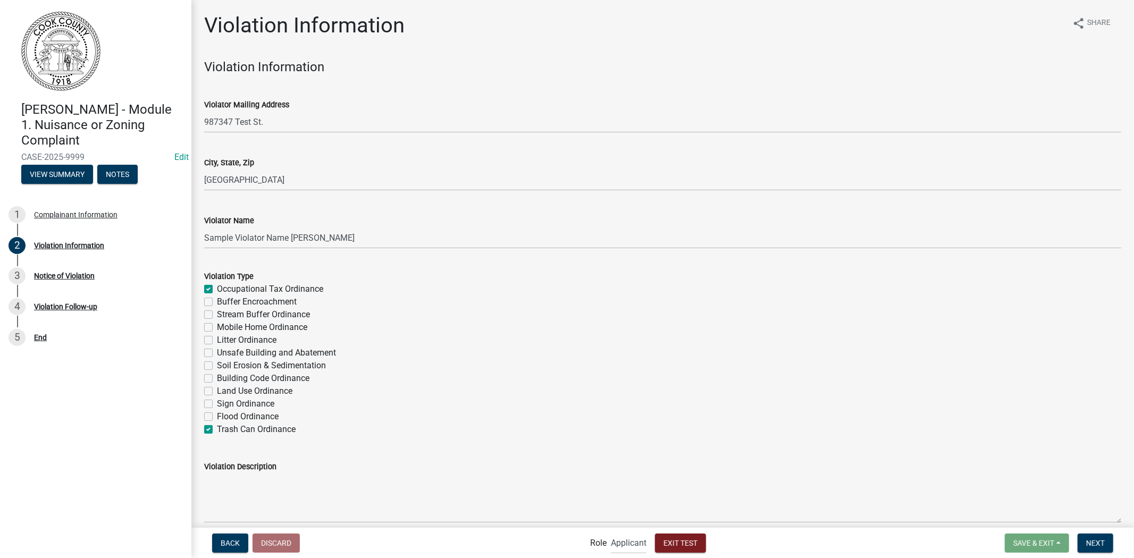
checkbox input "false"
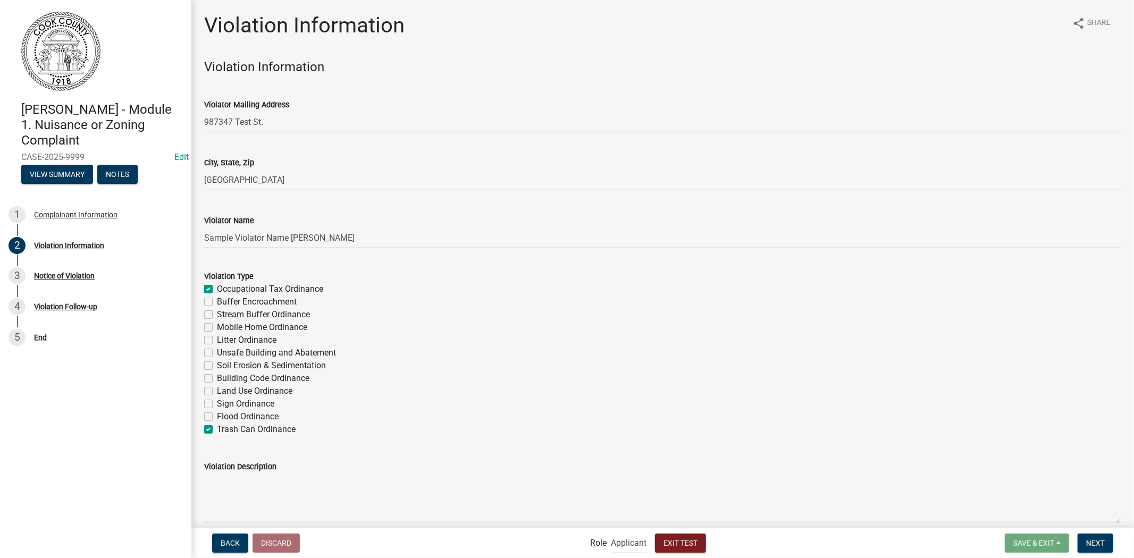
checkbox input "false"
checkbox input "true"
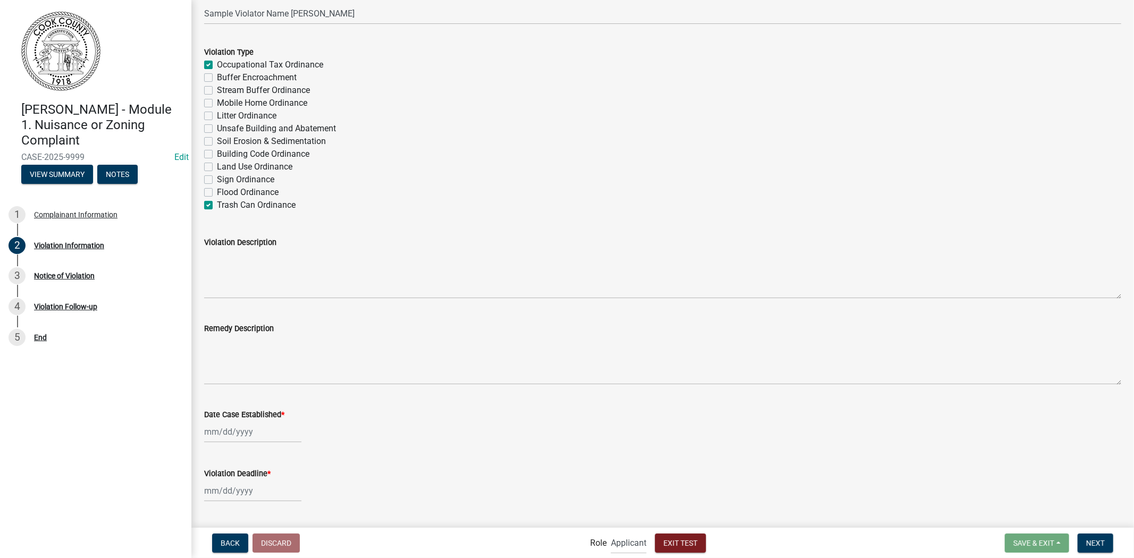
scroll to position [231, 0]
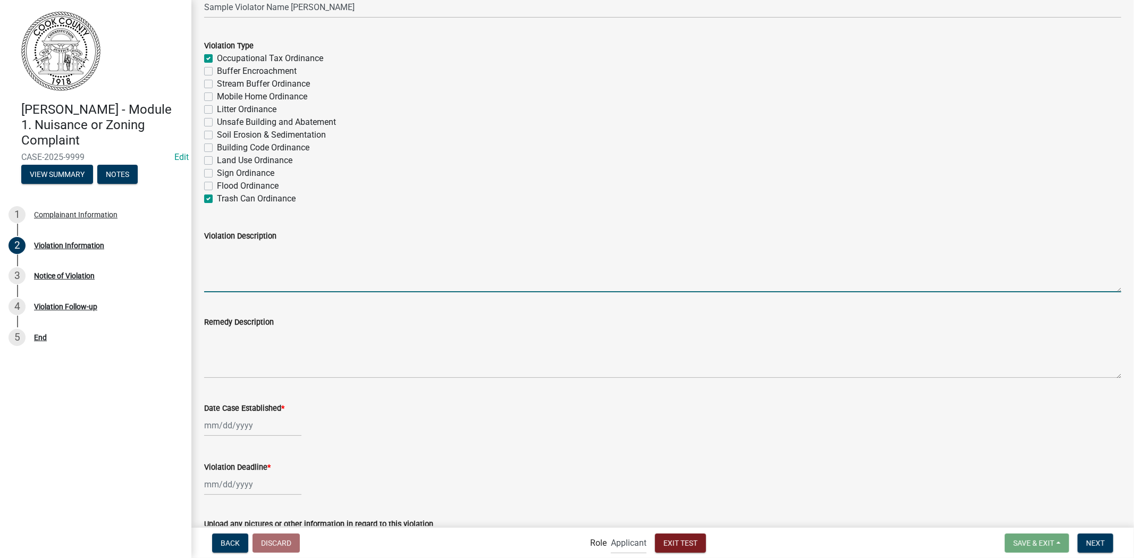
click at [248, 275] on textarea "Violation Description" at bounding box center [662, 268] width 917 height 50
click at [309, 272] on textarea "Violation Description" at bounding box center [662, 268] width 917 height 50
type textarea "Test Description"
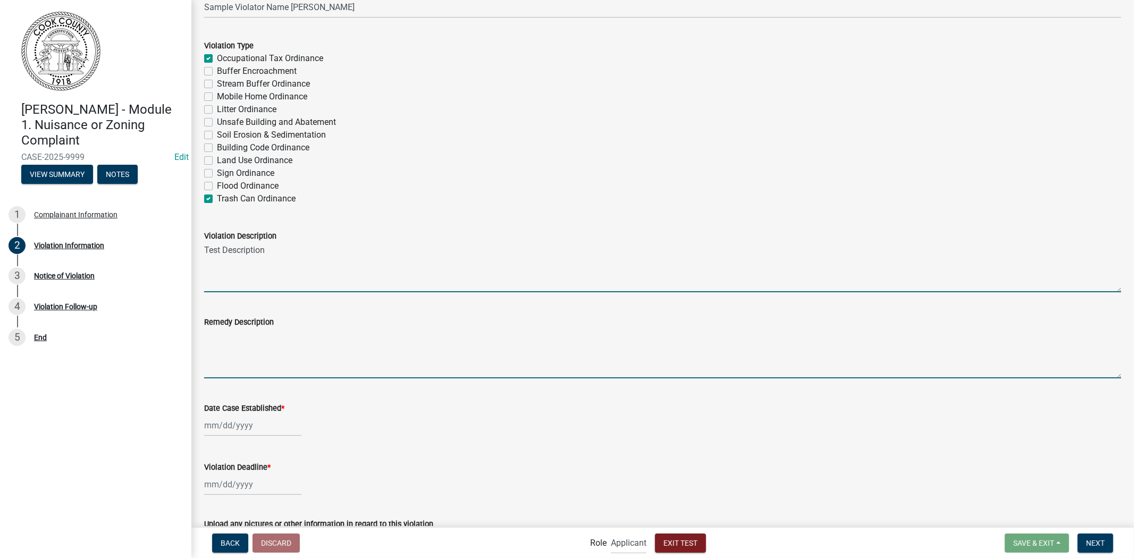
click at [270, 373] on textarea "Remedy Description" at bounding box center [662, 354] width 917 height 50
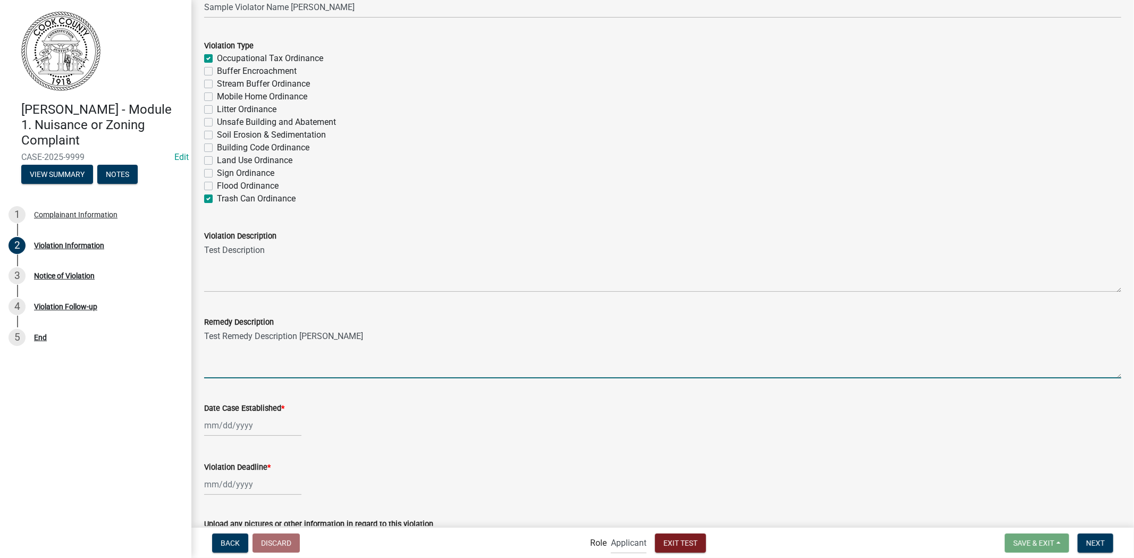
type textarea "Test Remedy Description Holly"
click at [253, 424] on div at bounding box center [252, 426] width 97 height 22
select select "9"
select select "2025"
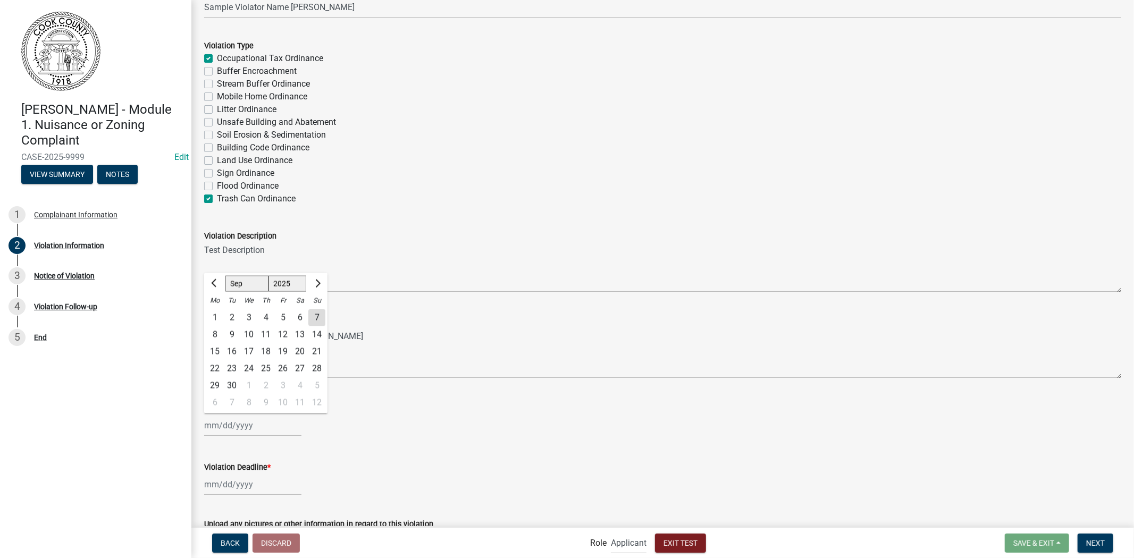
click at [267, 316] on div "4" at bounding box center [265, 317] width 17 height 17
type input "09/04/2025"
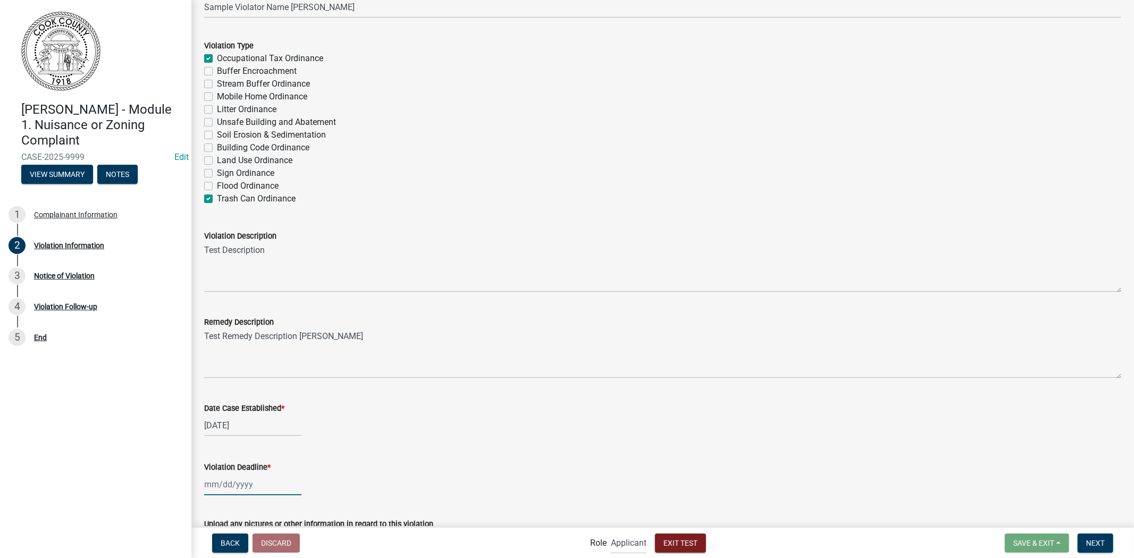
click at [243, 486] on div at bounding box center [252, 485] width 97 height 22
select select "9"
select select "2025"
click at [320, 350] on button "Next month" at bounding box center [317, 342] width 13 height 17
select select "10"
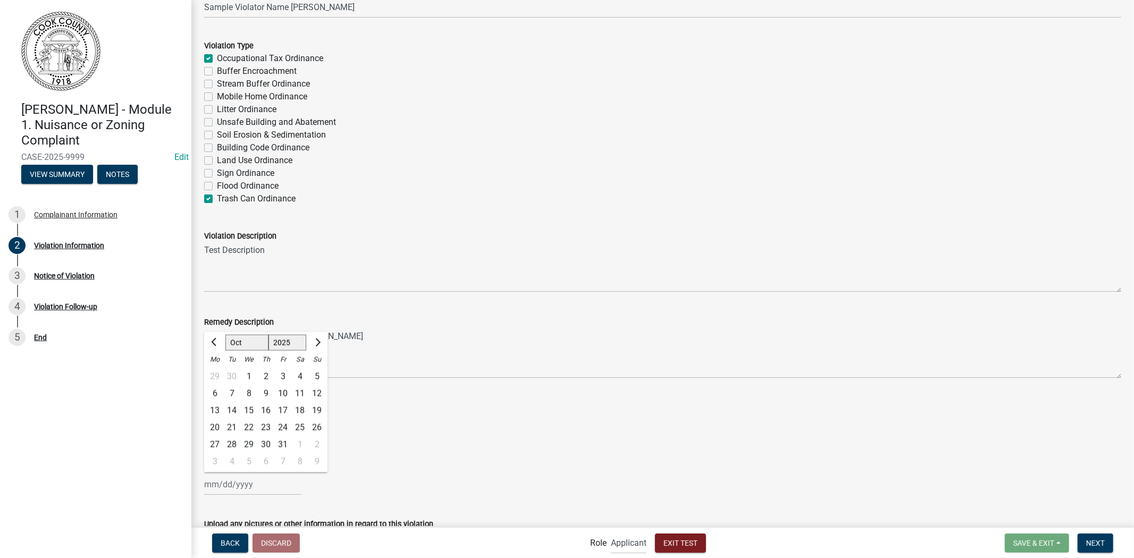
click at [278, 442] on div "31" at bounding box center [282, 444] width 17 height 17
type input "[DATE]"
click at [381, 426] on div "09/04/2025" at bounding box center [662, 426] width 917 height 22
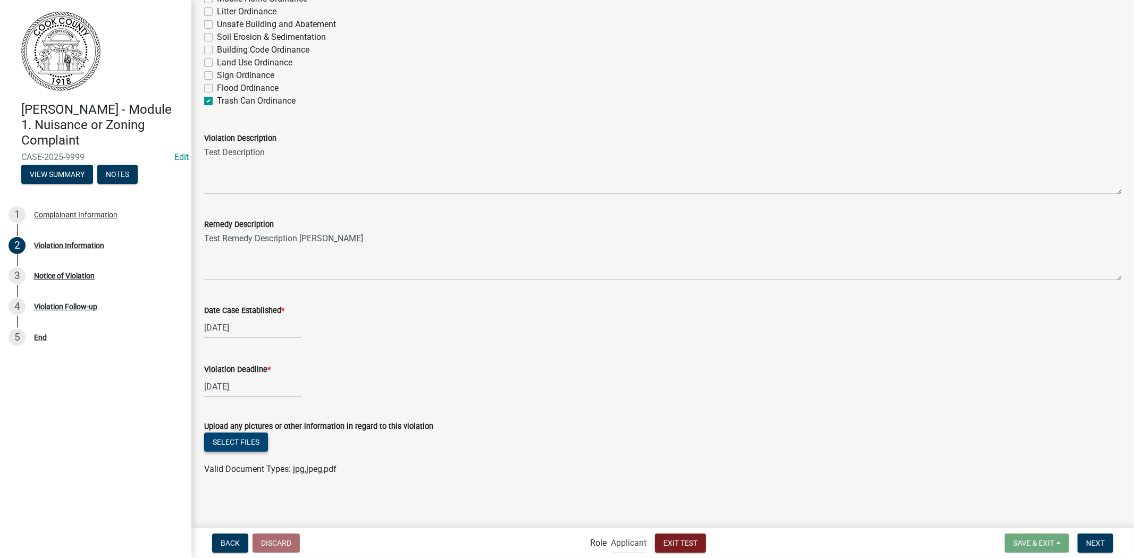
click at [252, 437] on button "Select files" at bounding box center [236, 442] width 64 height 19
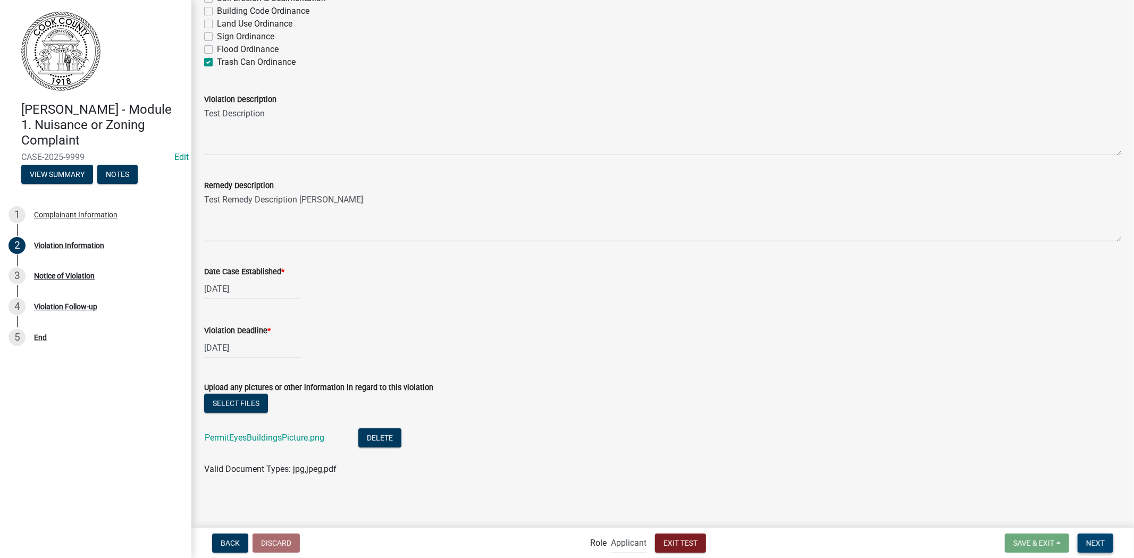
click at [1104, 527] on span "Next" at bounding box center [1096, 543] width 19 height 9
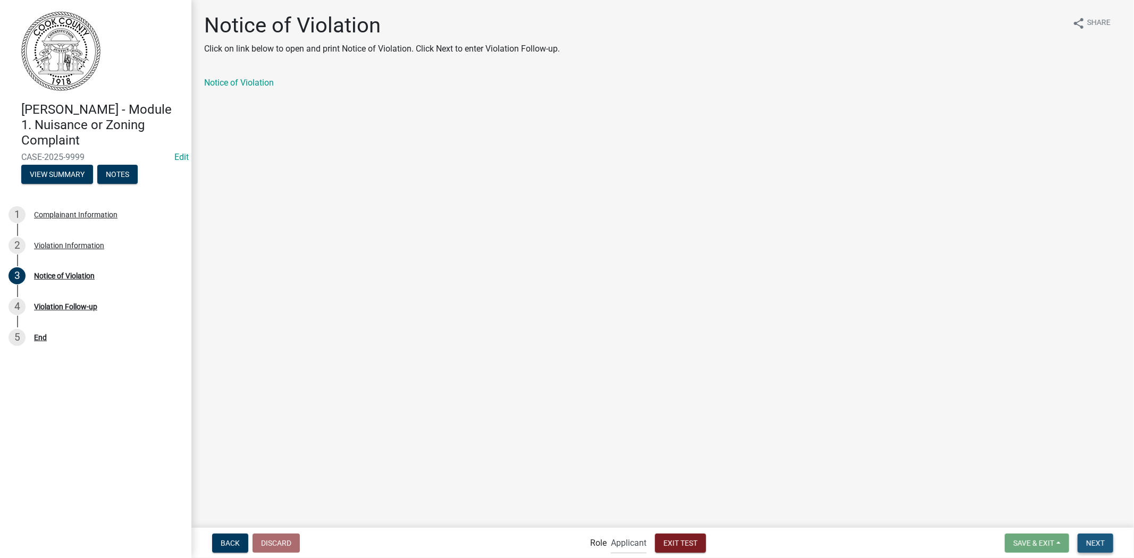
click at [1102, 527] on button "Next" at bounding box center [1096, 543] width 36 height 19
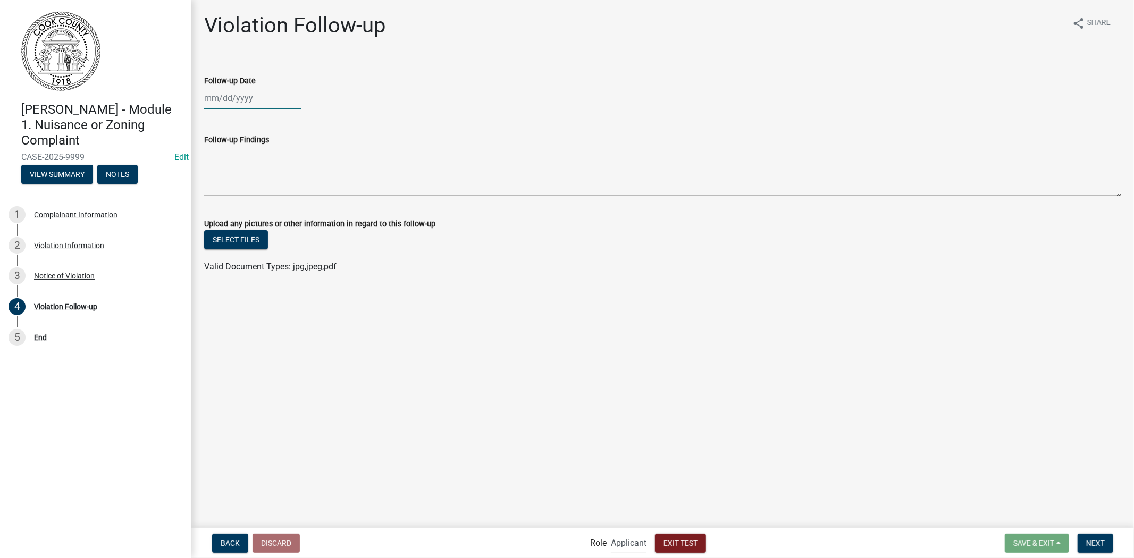
click at [222, 96] on div at bounding box center [252, 98] width 97 height 22
select select "9"
select select "2025"
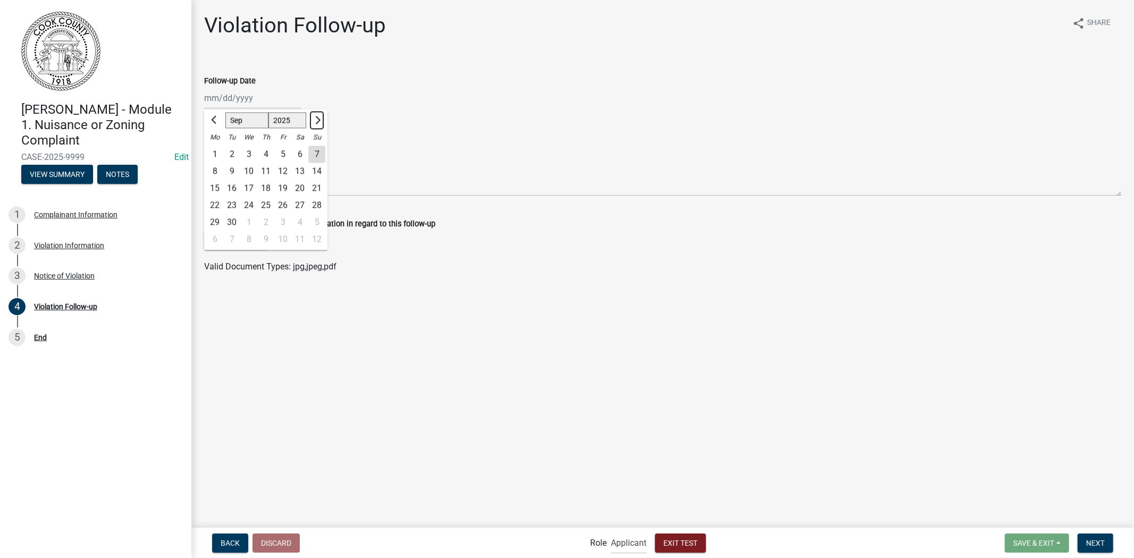
click at [320, 123] on button "Next month" at bounding box center [317, 120] width 13 height 17
select select "11"
click at [282, 221] on div "28" at bounding box center [282, 222] width 17 height 17
type input "11/28/2025"
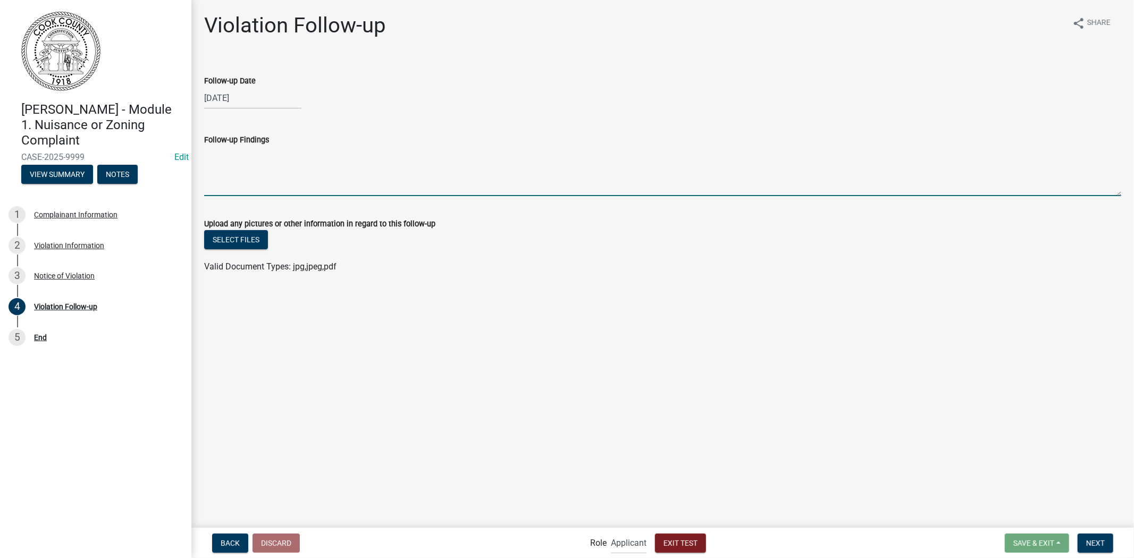
click at [387, 149] on textarea "Follow-up Findings" at bounding box center [662, 171] width 917 height 50
click at [268, 104] on div "11/28/2025" at bounding box center [252, 98] width 97 height 22
select select "11"
select select "2025"
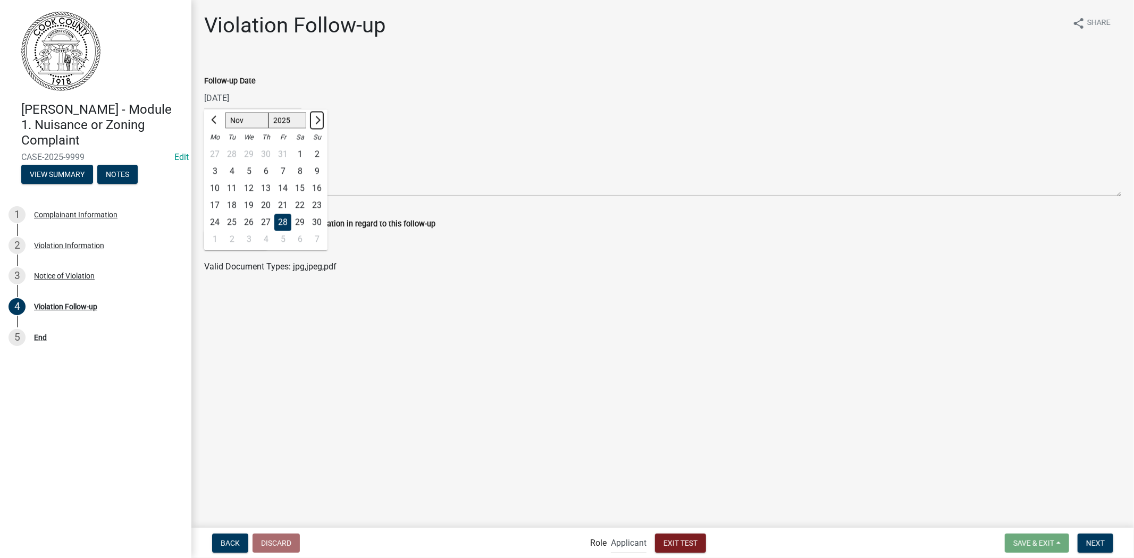
click at [316, 120] on span "Next month" at bounding box center [317, 120] width 8 height 8
select select "12"
click at [302, 158] on div "6" at bounding box center [299, 154] width 17 height 17
type input "12/06/2025"
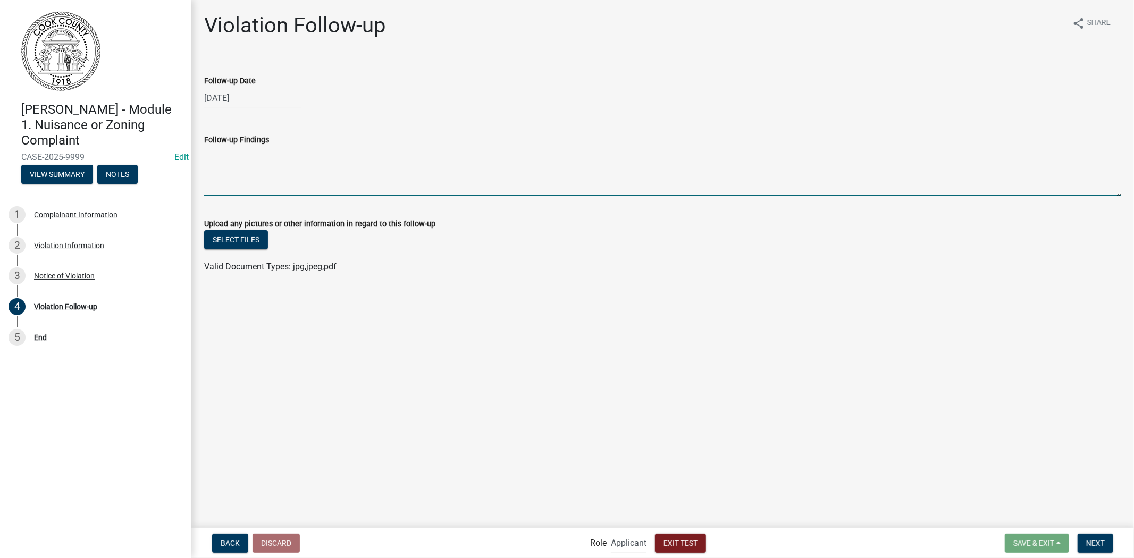
click at [422, 161] on textarea "Follow-up Findings" at bounding box center [662, 171] width 917 height 50
type textarea "Test Follow-Up Findings Holly"
click at [211, 225] on label "Upload any pictures or other information in regard to this follow-up" at bounding box center [319, 224] width 231 height 7
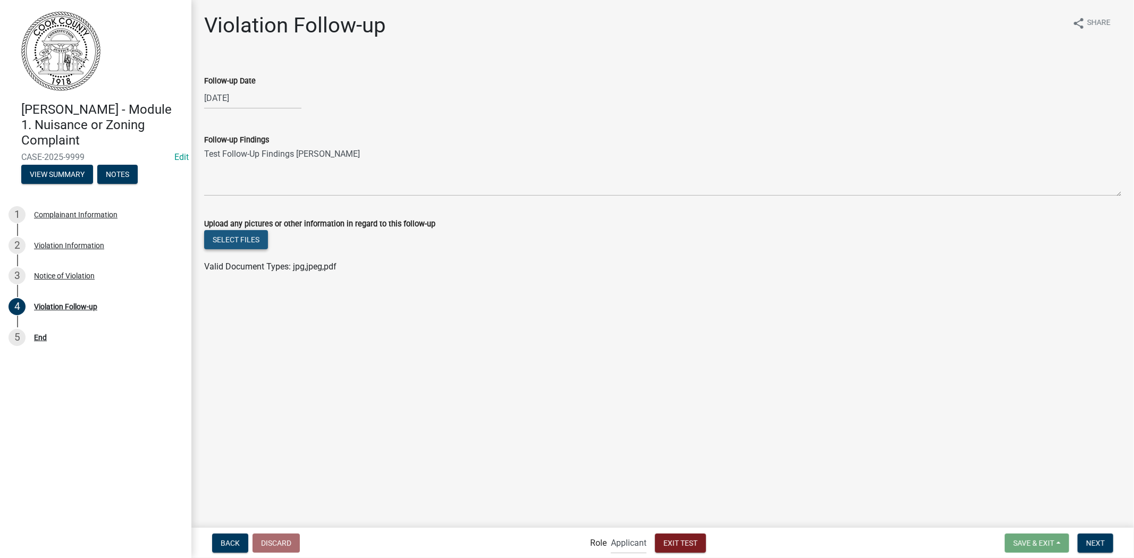
click at [231, 233] on button "Select files" at bounding box center [236, 239] width 64 height 19
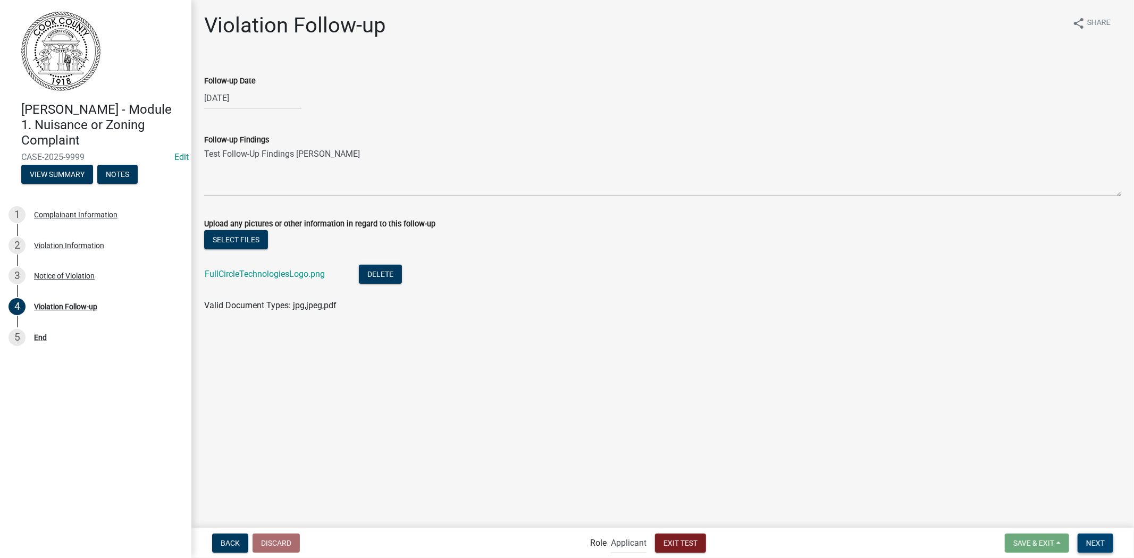
click at [1092, 527] on span "Next" at bounding box center [1096, 543] width 19 height 9
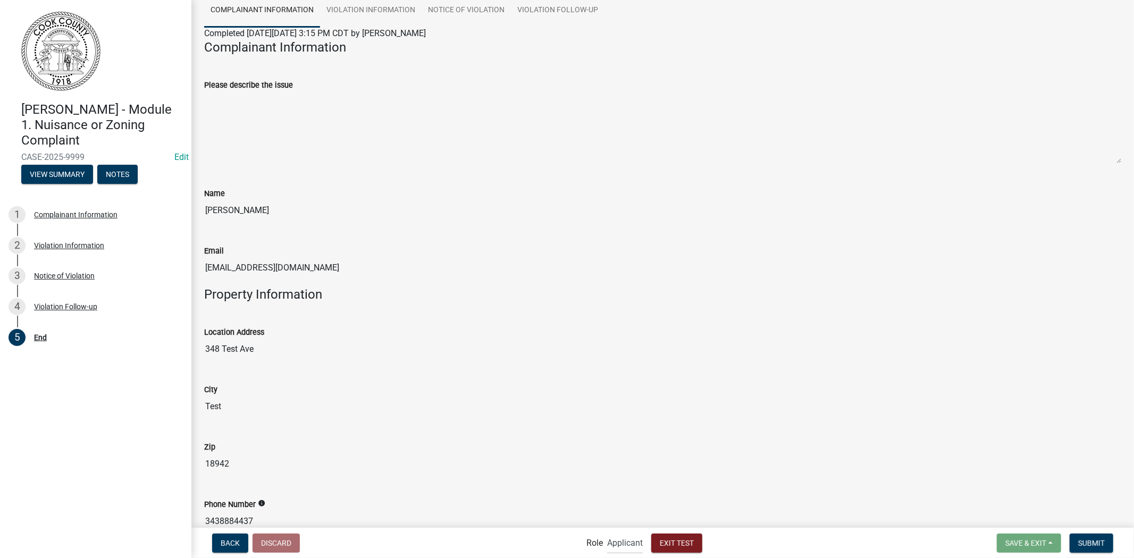
scroll to position [80, 0]
click at [268, 118] on textarea "Please describe the issue" at bounding box center [662, 126] width 917 height 72
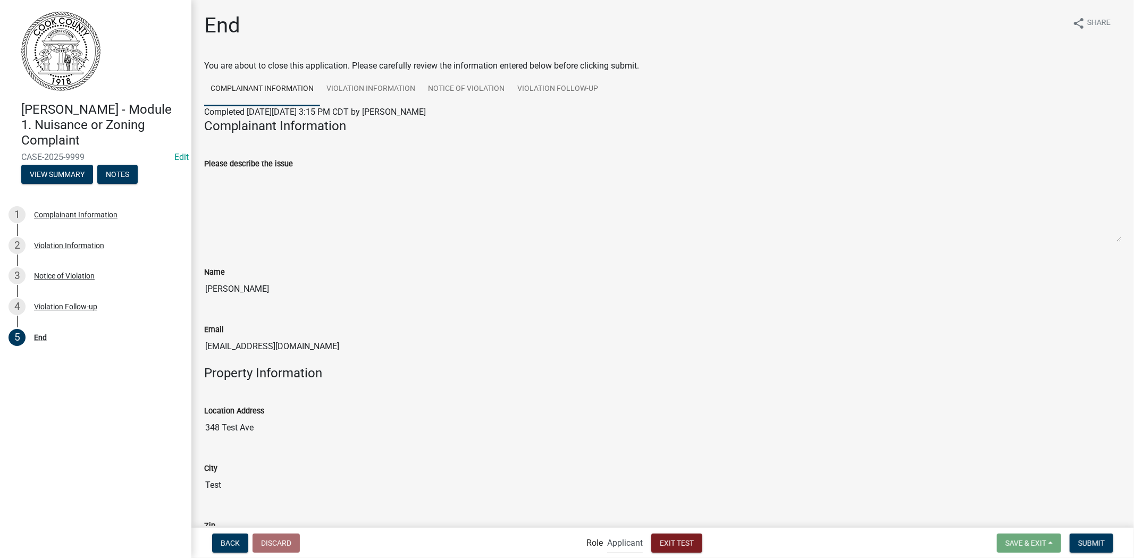
click at [400, 238] on textarea "Please describe the issue" at bounding box center [662, 206] width 917 height 72
click at [412, 225] on textarea "Please describe the issue" at bounding box center [662, 206] width 917 height 72
click at [328, 131] on h4 "Complainant Information" at bounding box center [662, 126] width 917 height 15
click at [373, 224] on textarea "Please describe the issue" at bounding box center [662, 206] width 917 height 72
click at [400, 217] on textarea "Please describe the issue" at bounding box center [662, 206] width 917 height 72
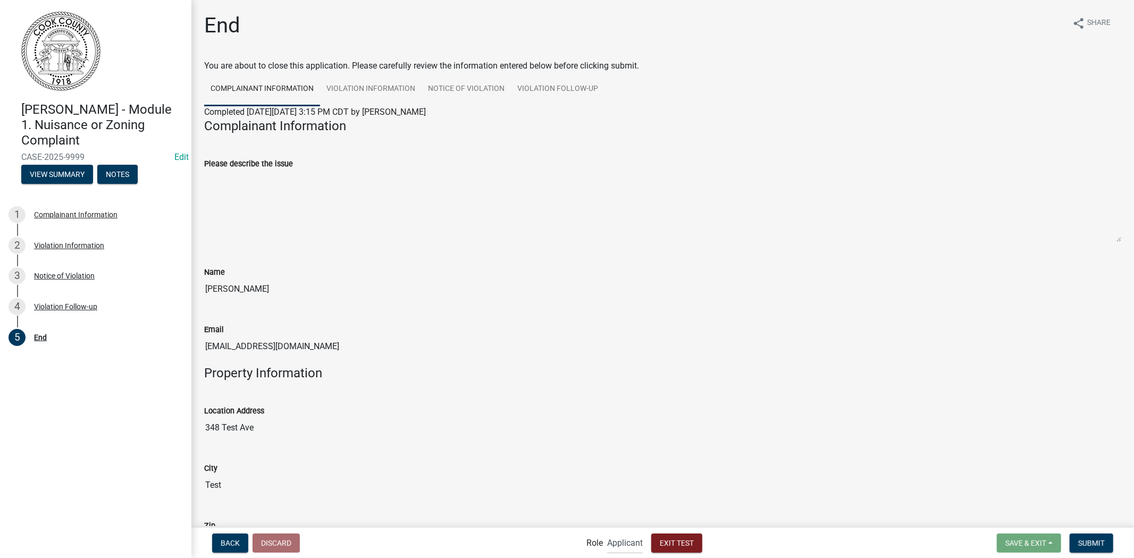
click at [438, 184] on textarea "Please describe the issue" at bounding box center [662, 206] width 917 height 72
click at [299, 190] on textarea "Please describe the issue" at bounding box center [662, 206] width 917 height 72
click at [432, 153] on div "Please describe the issue" at bounding box center [662, 193] width 917 height 100
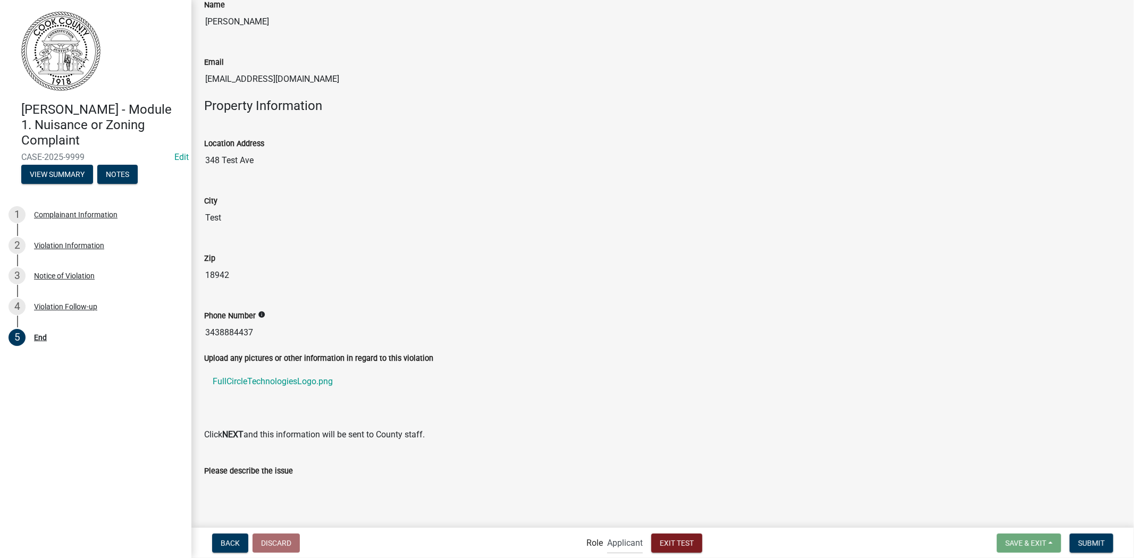
scroll to position [354, 0]
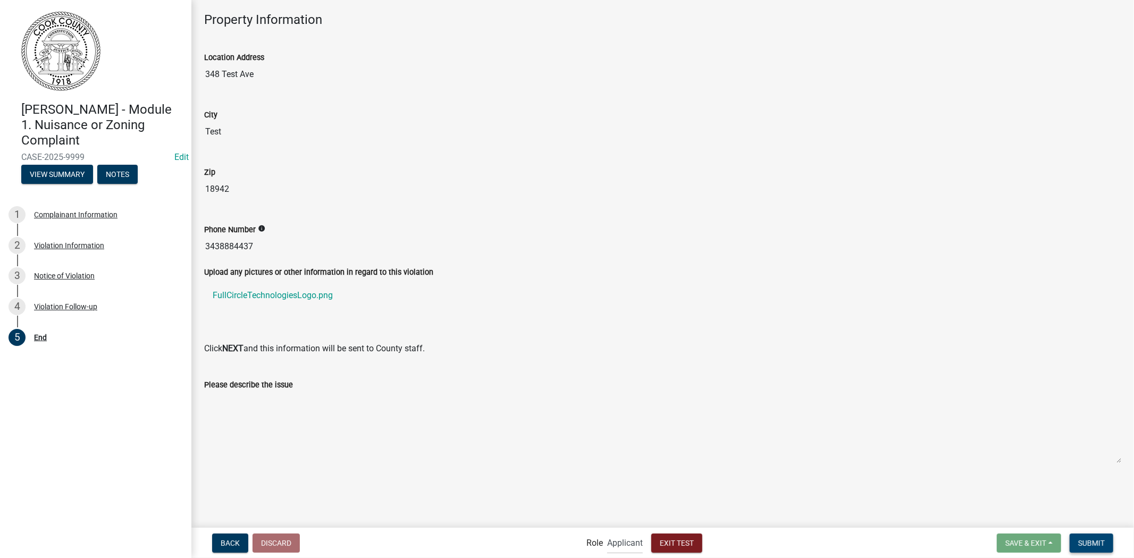
click at [1091, 527] on span "Submit" at bounding box center [1092, 543] width 27 height 9
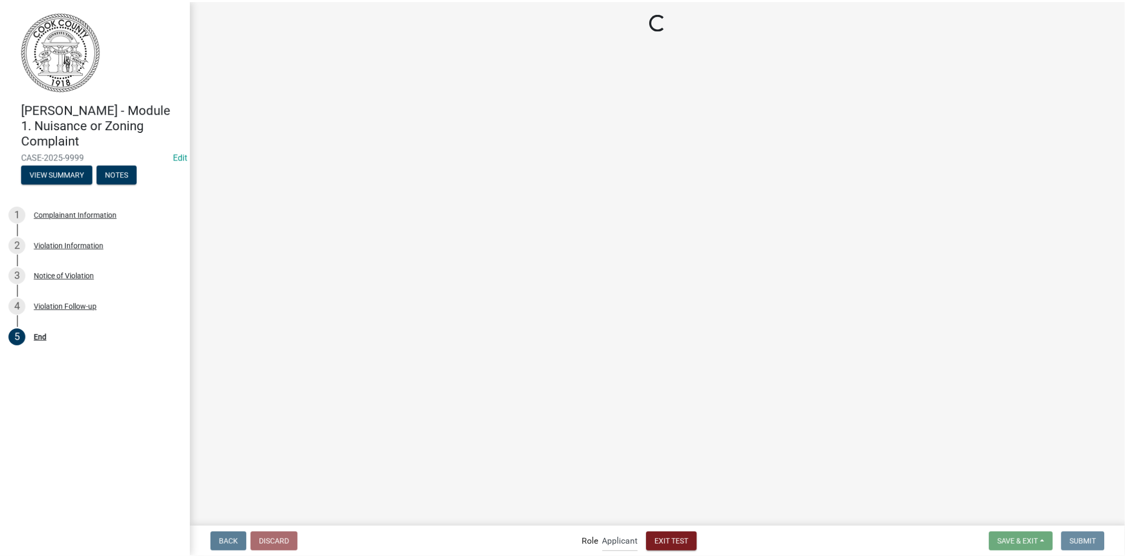
scroll to position [0, 0]
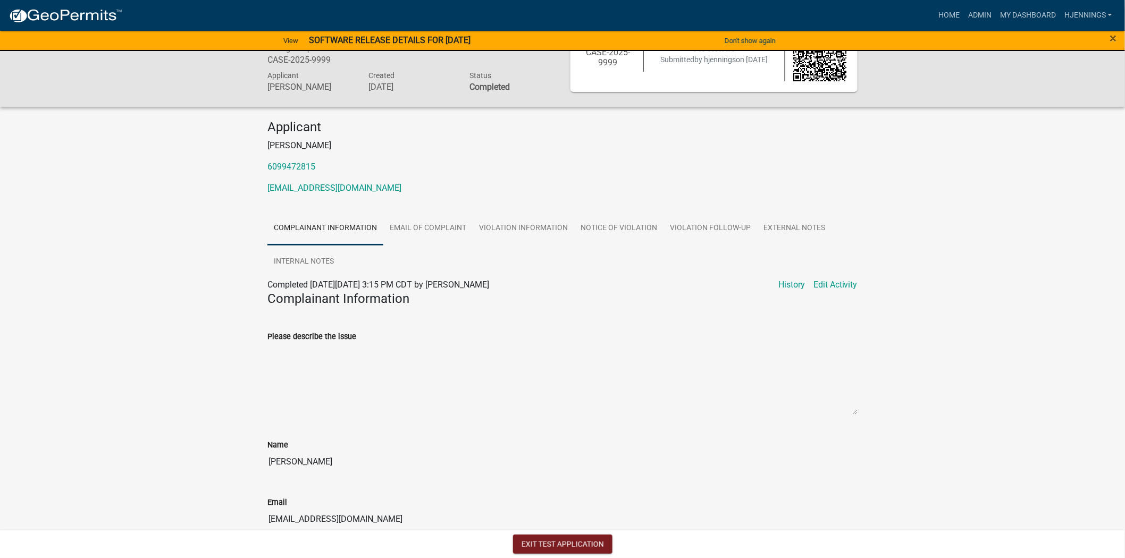
scroll to position [31, 0]
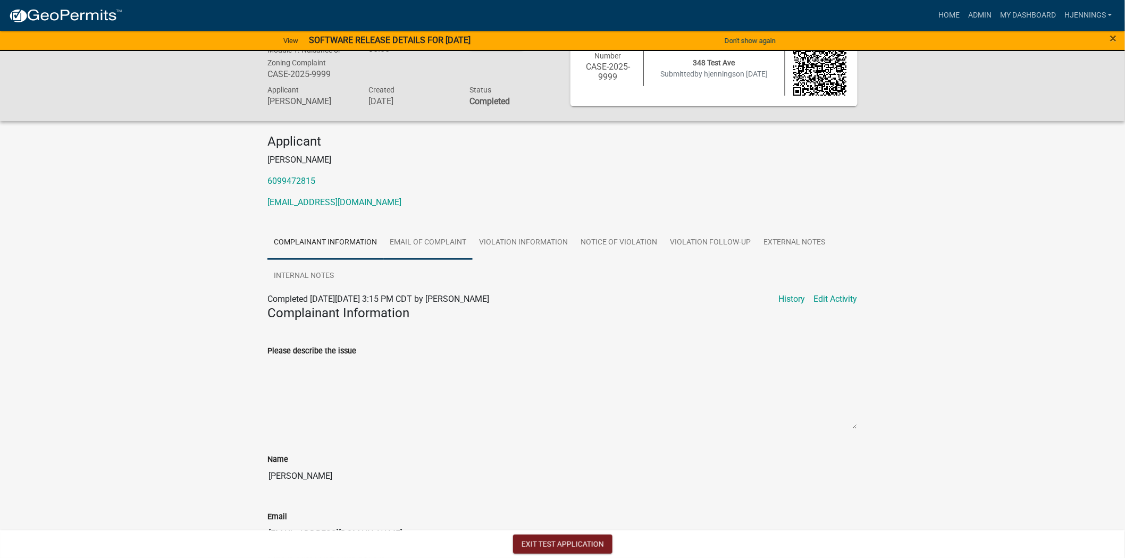
click at [428, 239] on link "Email of Complaint" at bounding box center [427, 243] width 89 height 34
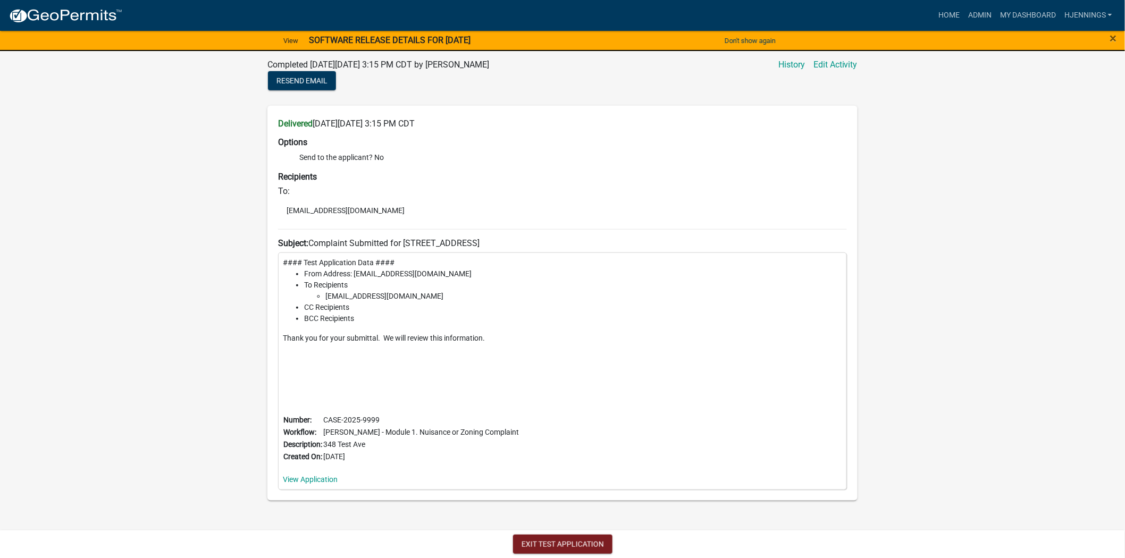
scroll to position [0, 0]
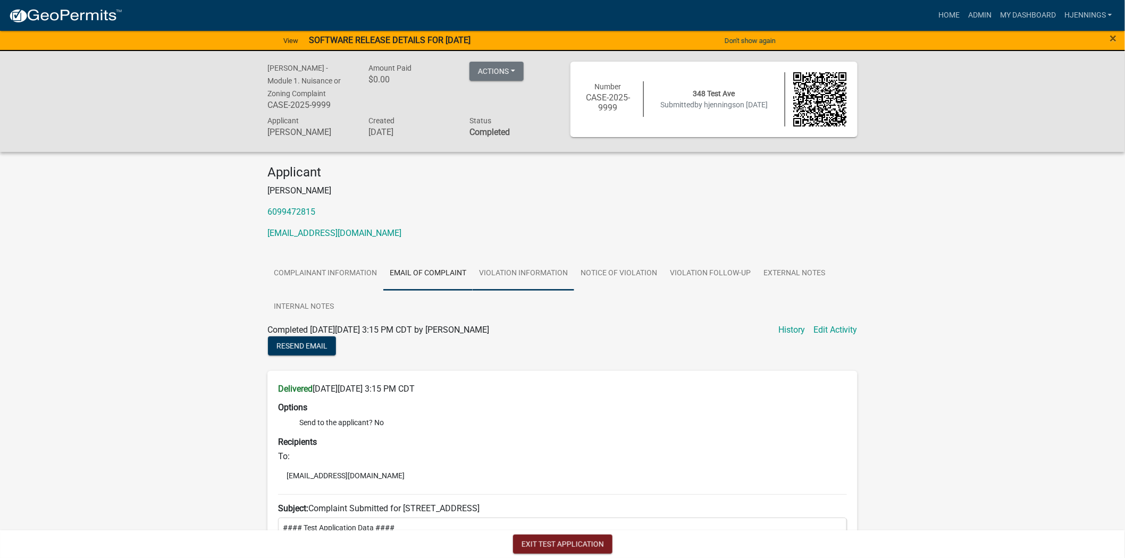
click at [506, 269] on link "Violation Information" at bounding box center [524, 274] width 102 height 34
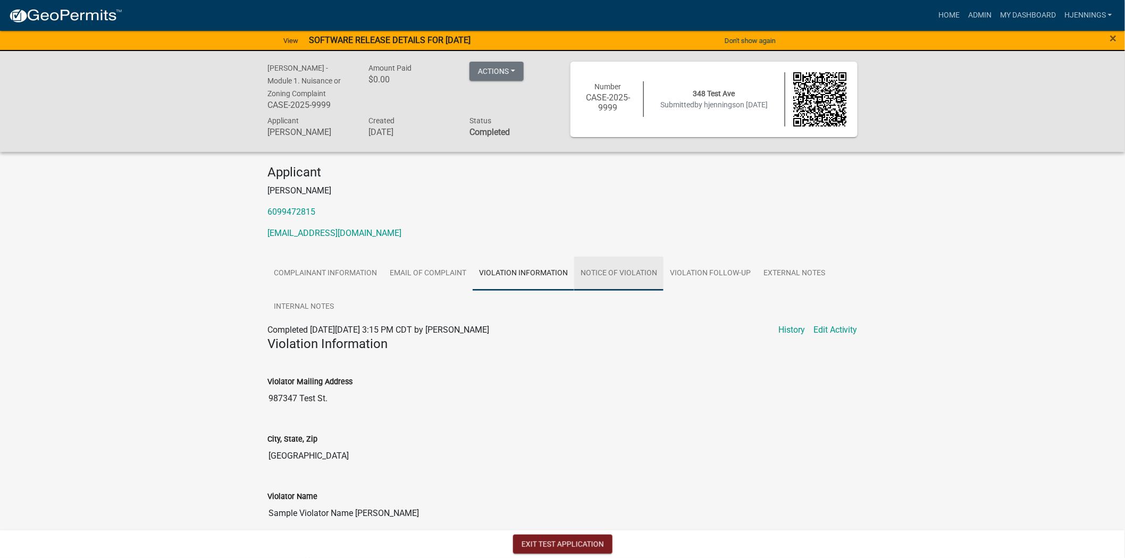
click at [632, 262] on link "Notice of Violation" at bounding box center [618, 274] width 89 height 34
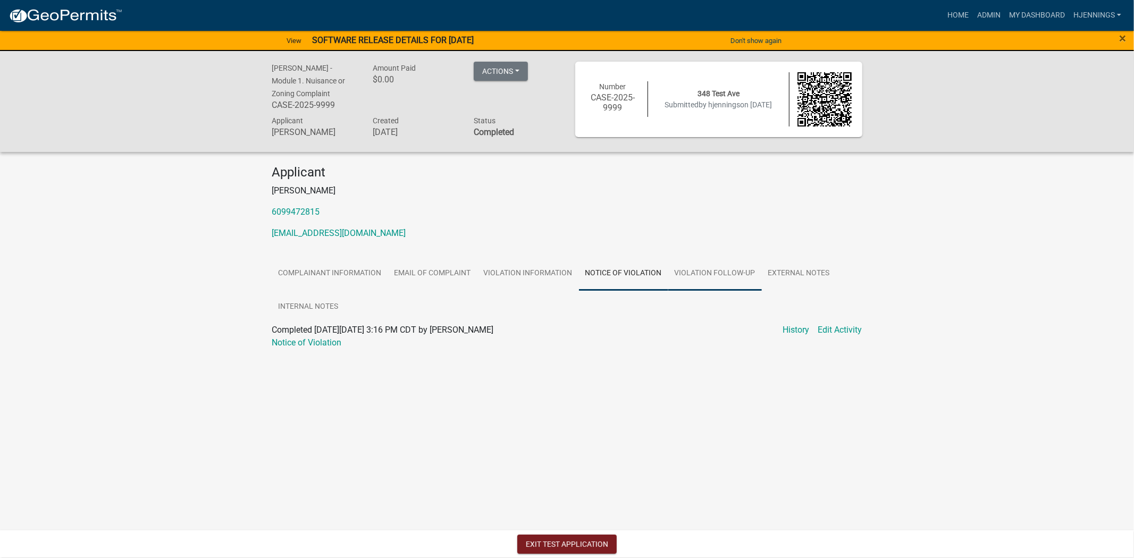
click at [729, 278] on link "Violation Follow-up" at bounding box center [716, 274] width 94 height 34
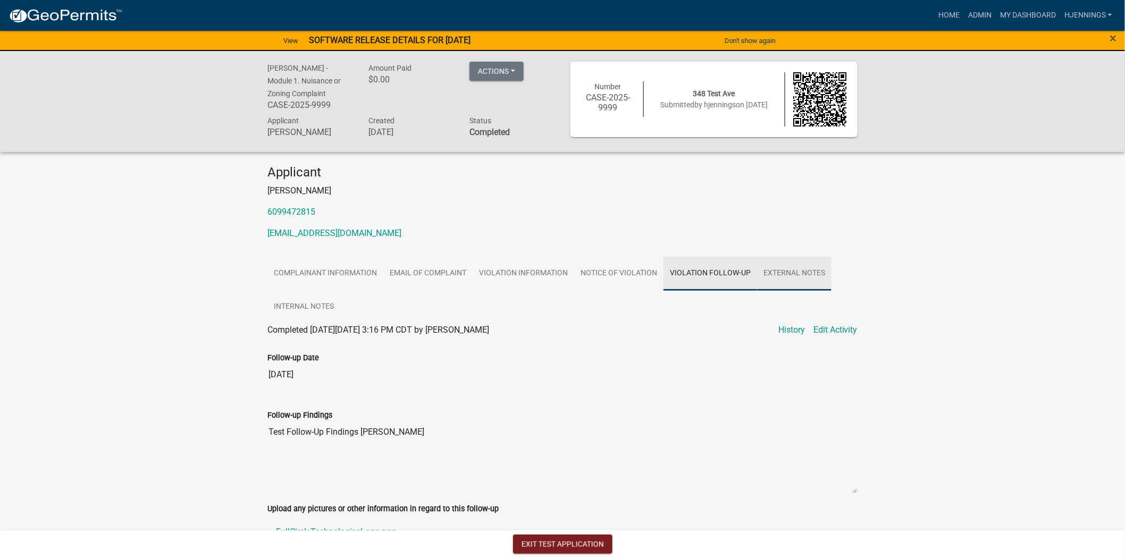
click at [791, 278] on link "External Notes" at bounding box center [794, 274] width 74 height 34
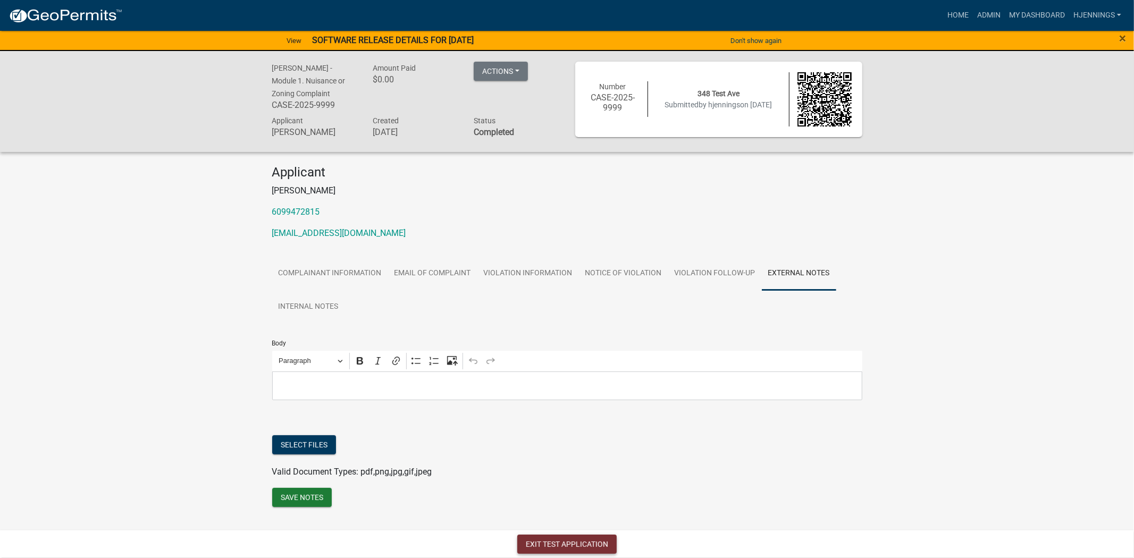
click at [600, 527] on button "Exit Test Application" at bounding box center [566, 544] width 99 height 19
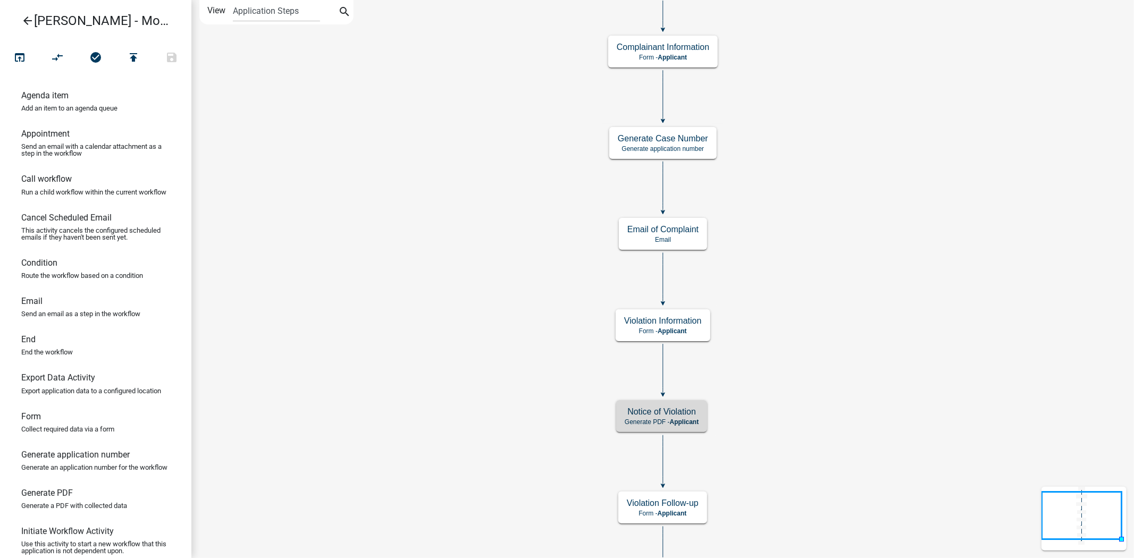
click at [682, 426] on div "Notice of Violation Generate PDF - Applicant" at bounding box center [661, 416] width 91 height 32
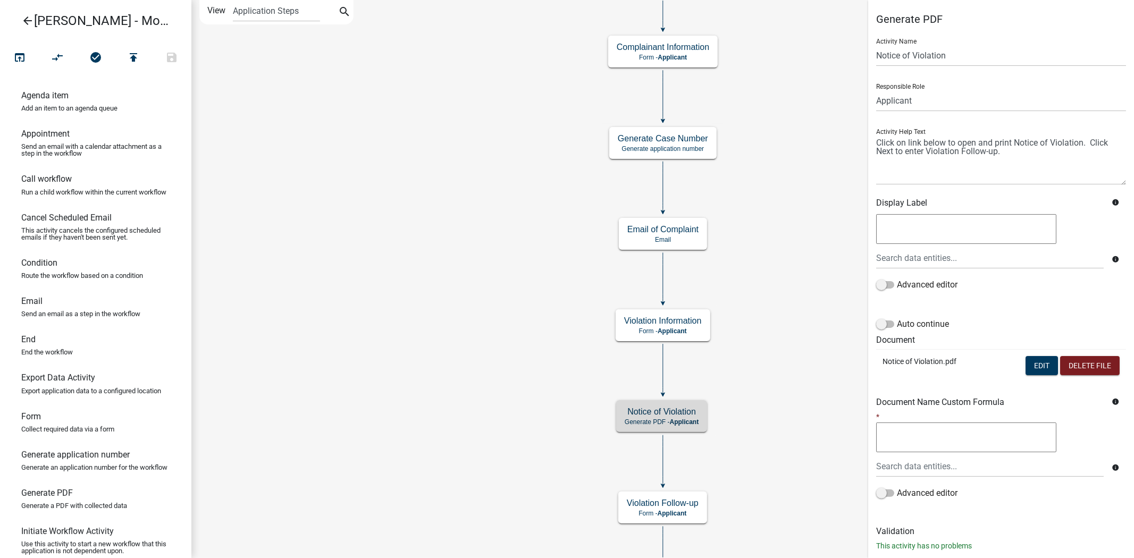
scroll to position [24, 0]
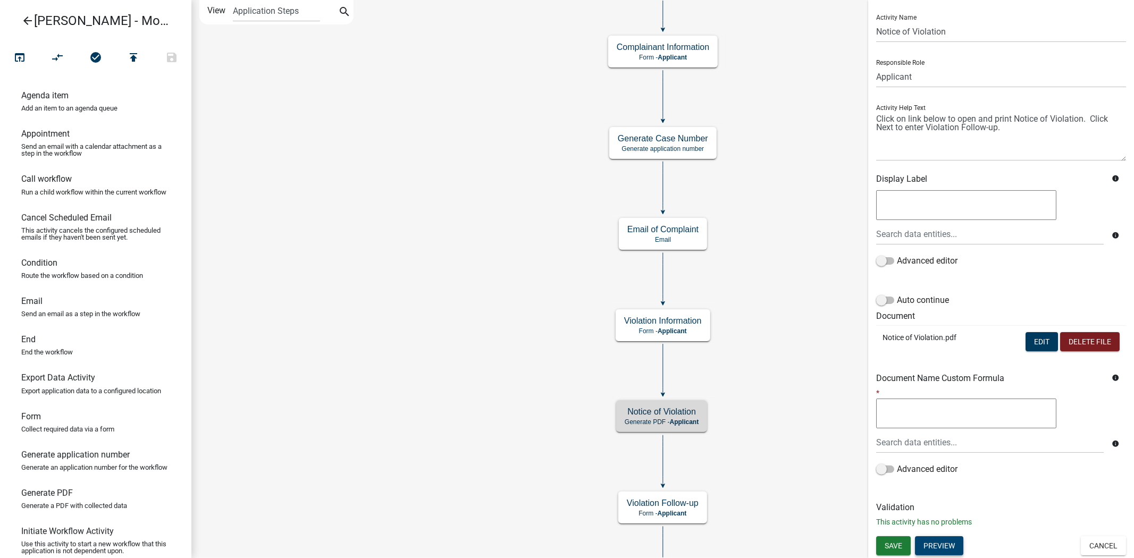
click at [945, 527] on button "Preview" at bounding box center [939, 546] width 48 height 19
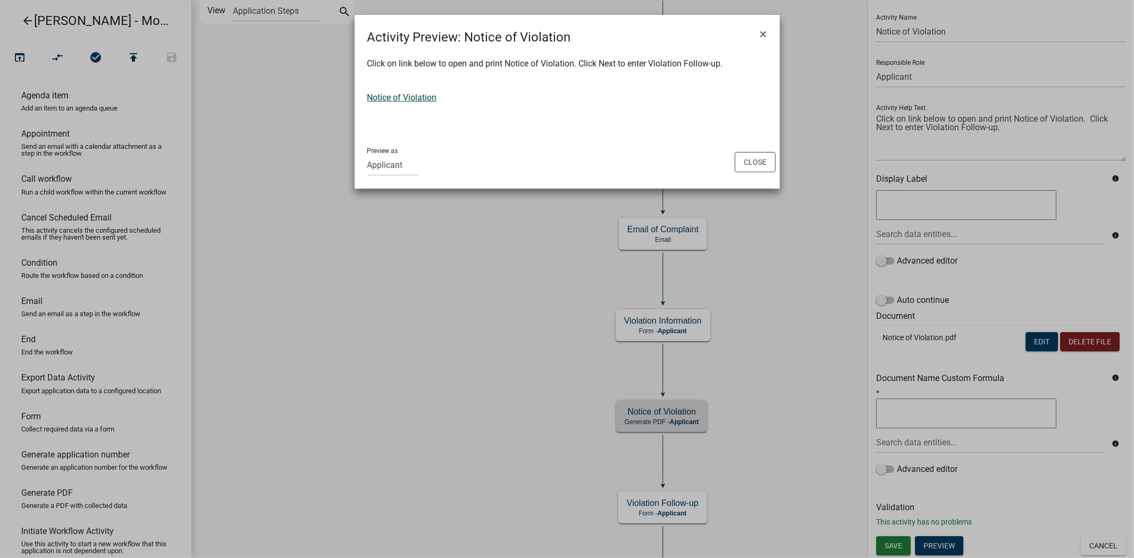
click at [416, 96] on link "Notice of Violation" at bounding box center [402, 98] width 70 height 10
click at [688, 97] on div "Notice of Violation" at bounding box center [567, 97] width 400 height 13
click at [761, 165] on button "Close" at bounding box center [755, 162] width 41 height 20
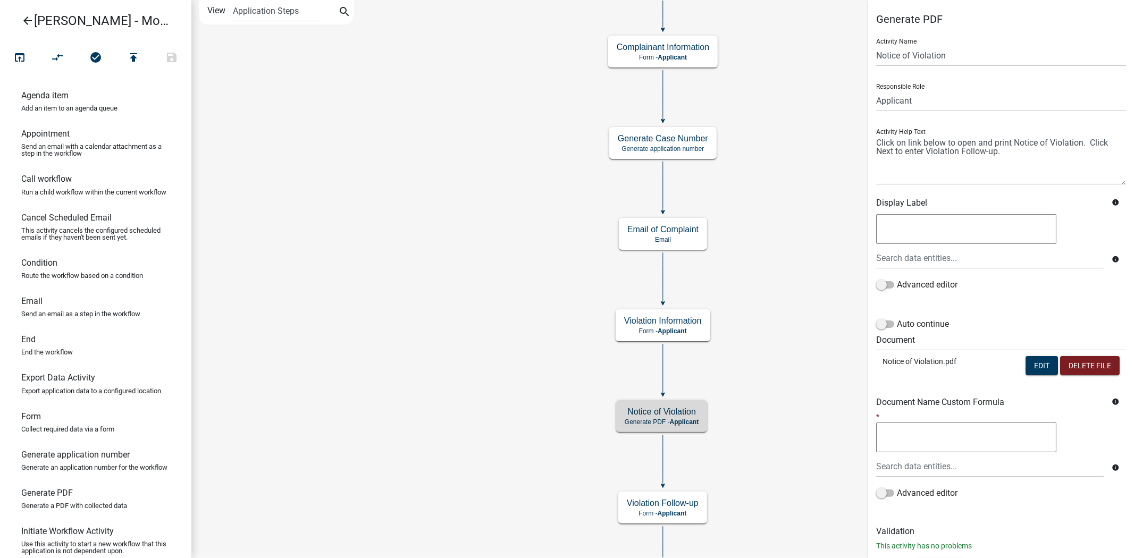
scroll to position [1, 0]
click at [1031, 362] on button "Edit" at bounding box center [1042, 365] width 32 height 19
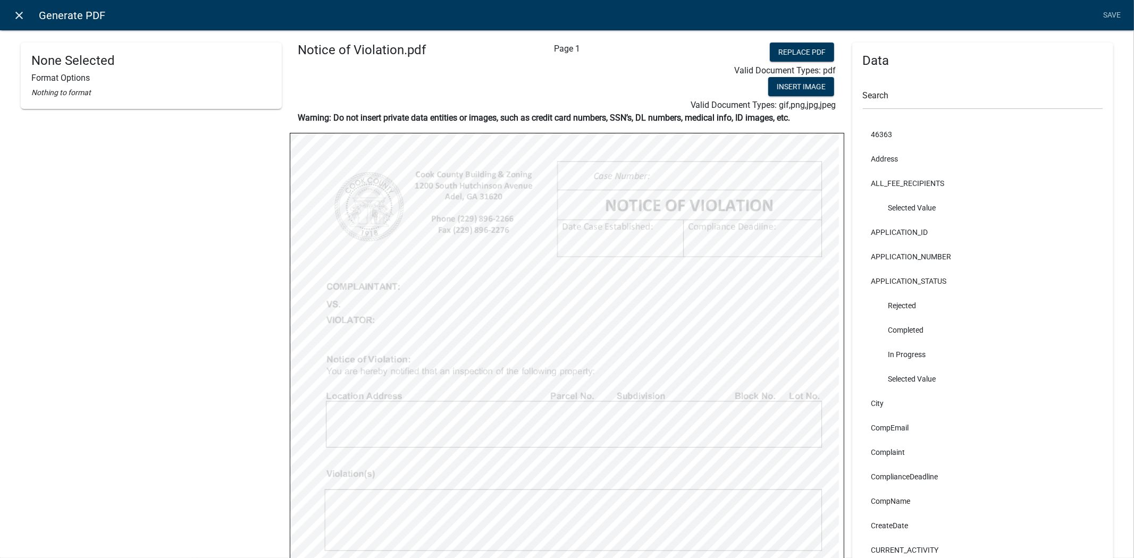
click at [26, 14] on link "close" at bounding box center [20, 15] width 22 height 22
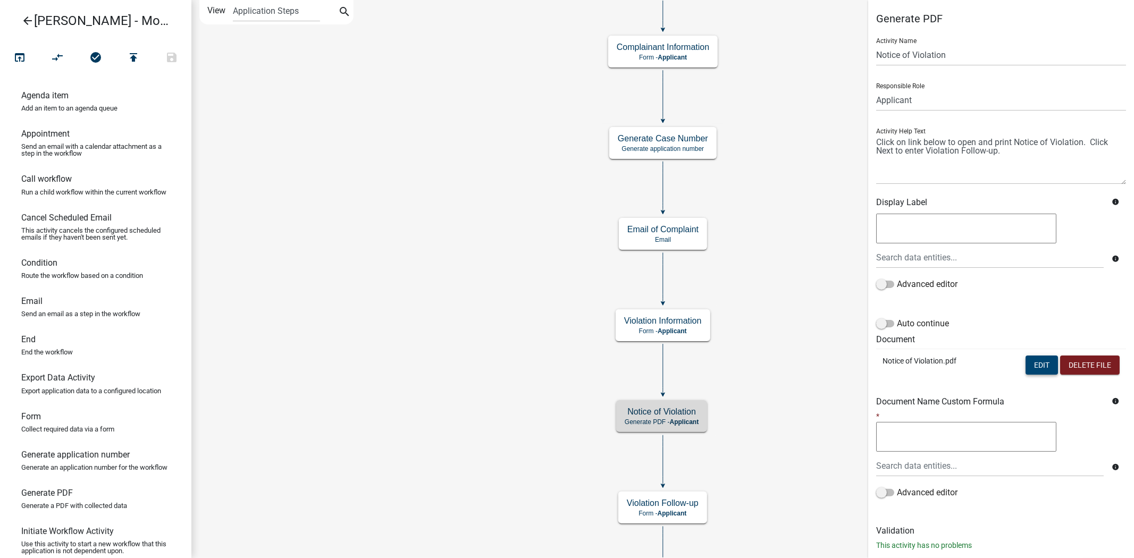
click at [1026, 370] on button "Edit" at bounding box center [1042, 365] width 32 height 19
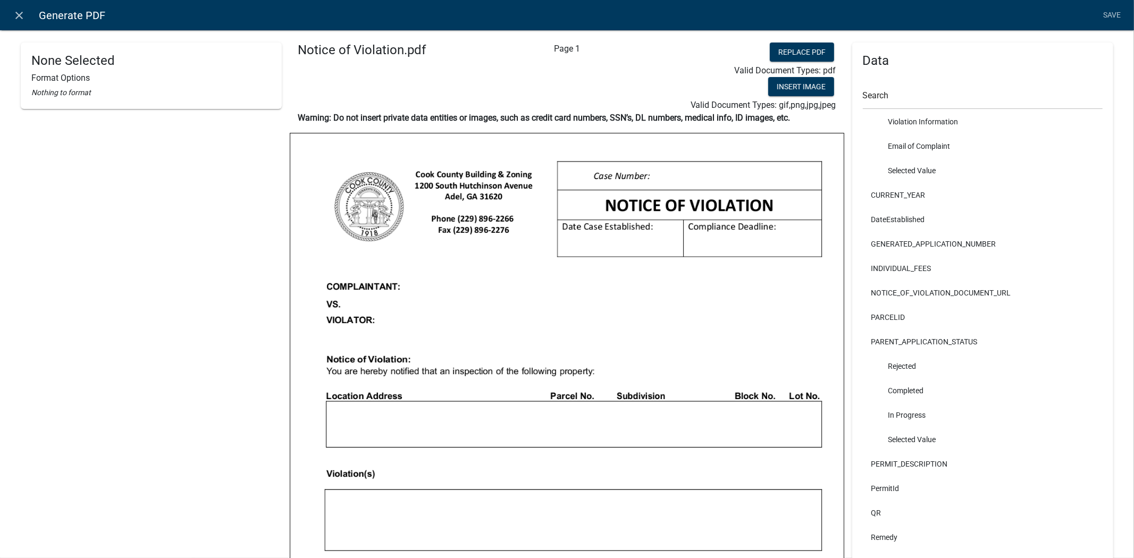
scroll to position [599, 0]
click at [923, 245] on li "GENERATED_APPLICATION_NUMBER" at bounding box center [983, 244] width 240 height 24
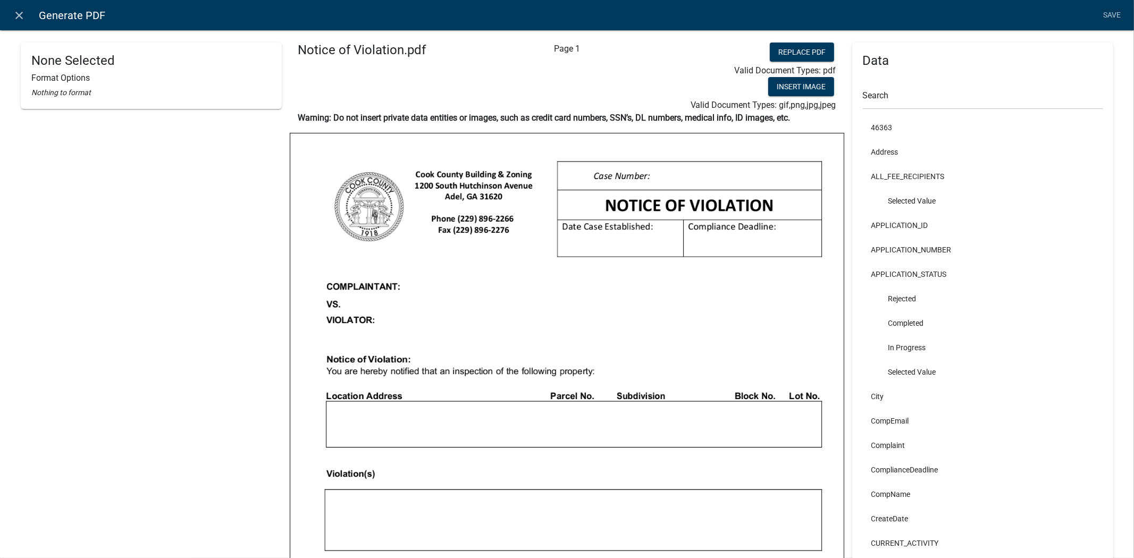
scroll to position [0, 0]
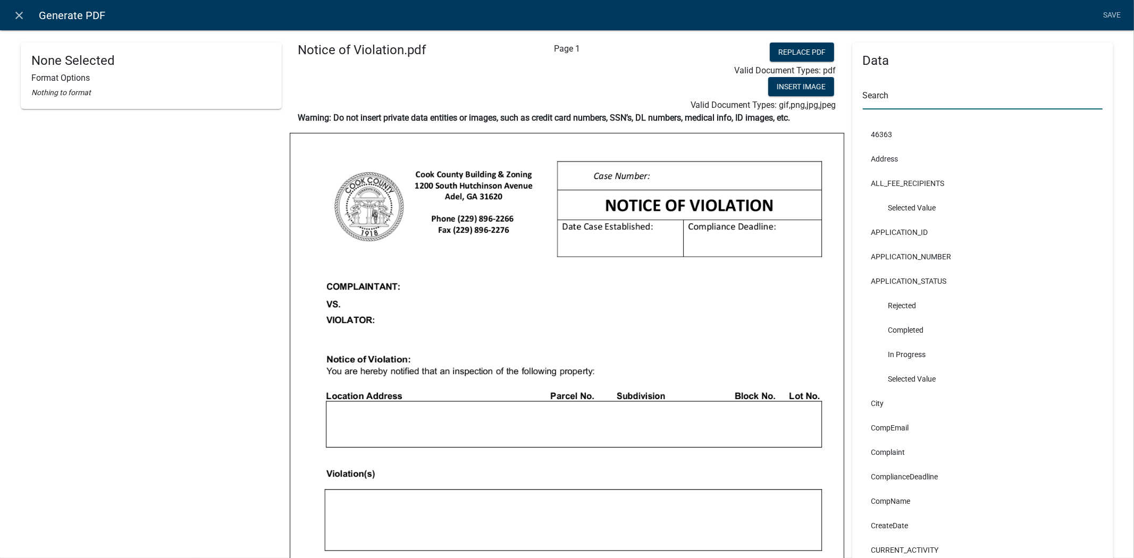
click at [874, 93] on input "text" at bounding box center [983, 99] width 240 height 22
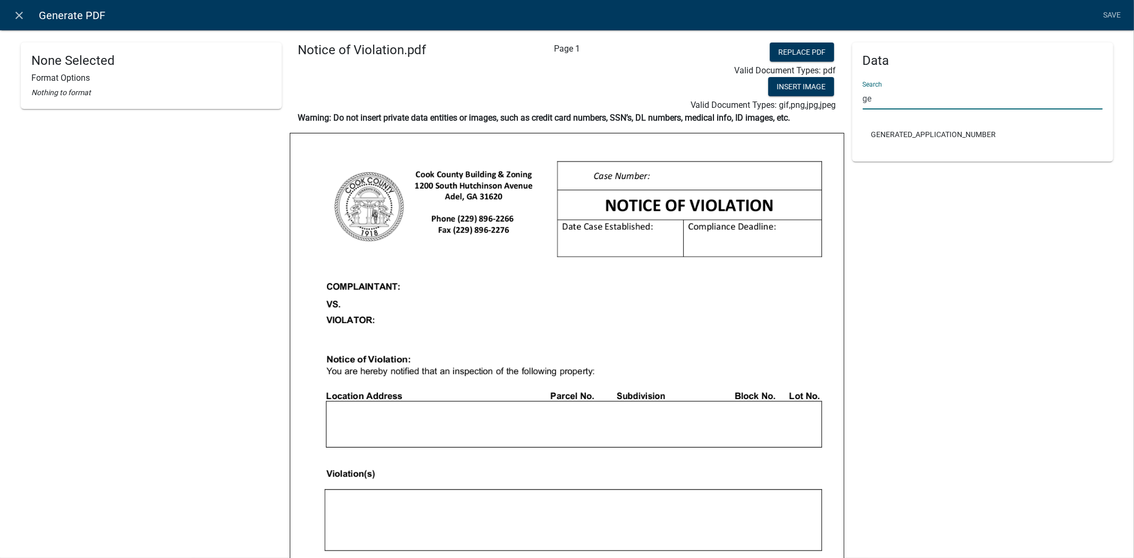
type input "ge"
click at [915, 133] on li "GENERATED_APPLICATION_NUMBER" at bounding box center [983, 134] width 240 height 24
click at [940, 130] on li "GENERATED_APPLICATION_NUMBER" at bounding box center [983, 134] width 240 height 24
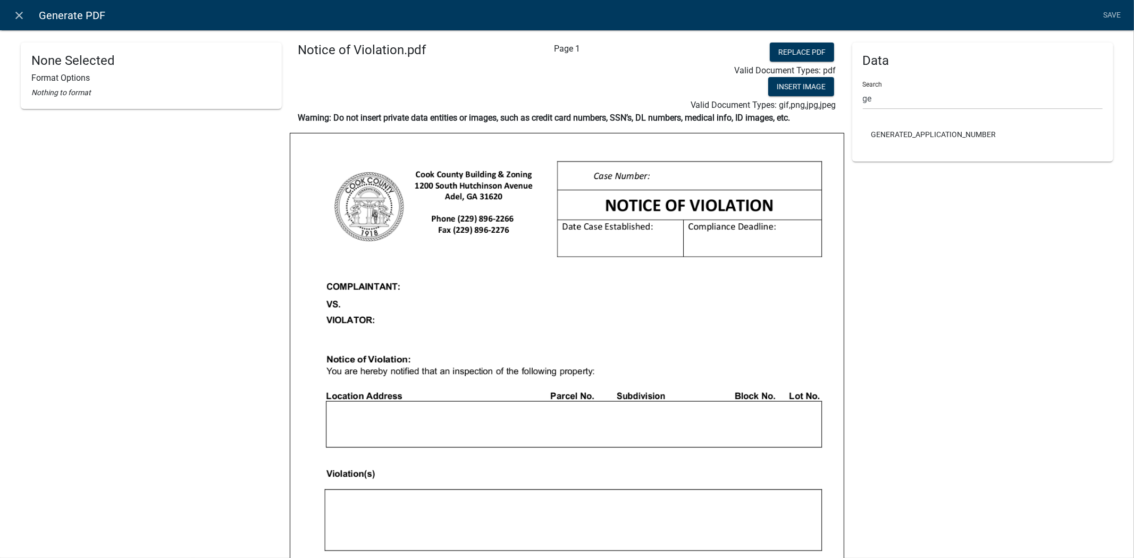
click at [1006, 158] on div "Data Search ge GENERATED_APPLICATION_NUMBER" at bounding box center [983, 102] width 261 height 119
click at [919, 149] on ul "GENERATED_APPLICATION_NUMBER" at bounding box center [983, 134] width 240 height 33
click at [14, 14] on icon "close" at bounding box center [19, 15] width 13 height 13
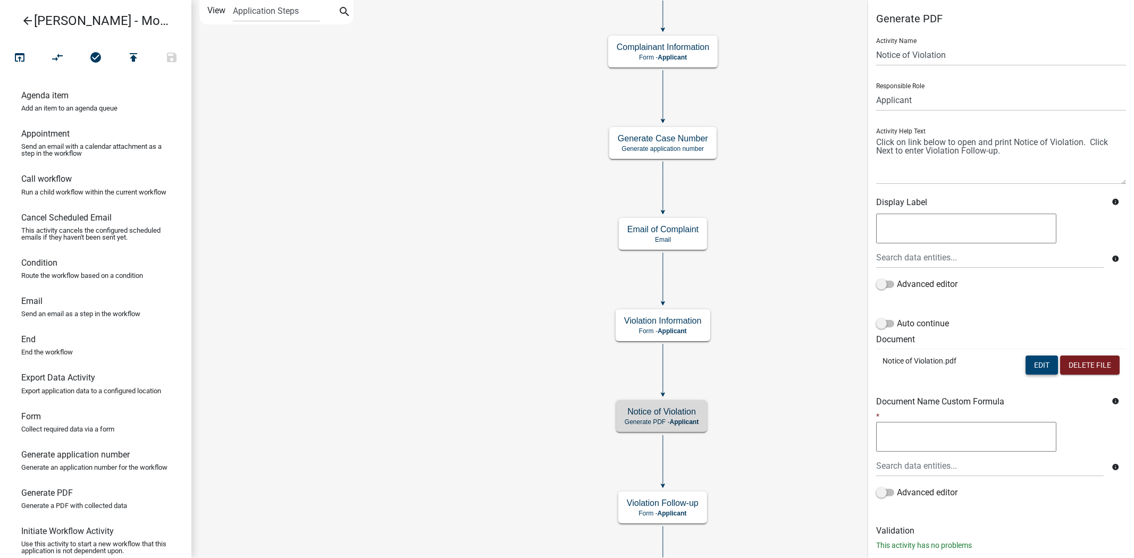
scroll to position [24, 0]
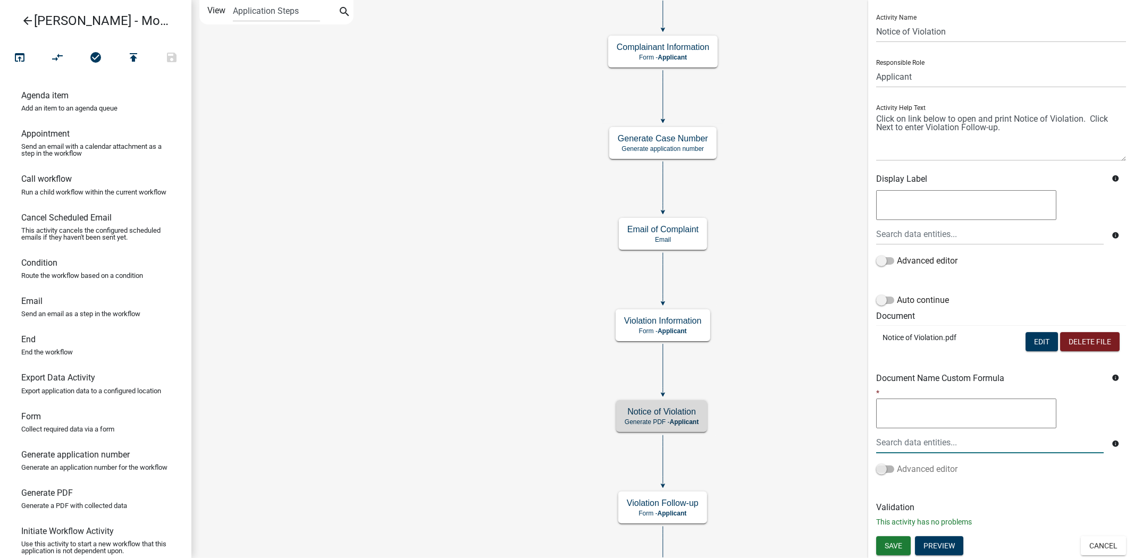
click at [882, 466] on span at bounding box center [885, 469] width 18 height 7
click at [897, 463] on input "Advanced editor" at bounding box center [897, 463] width 0 height 0
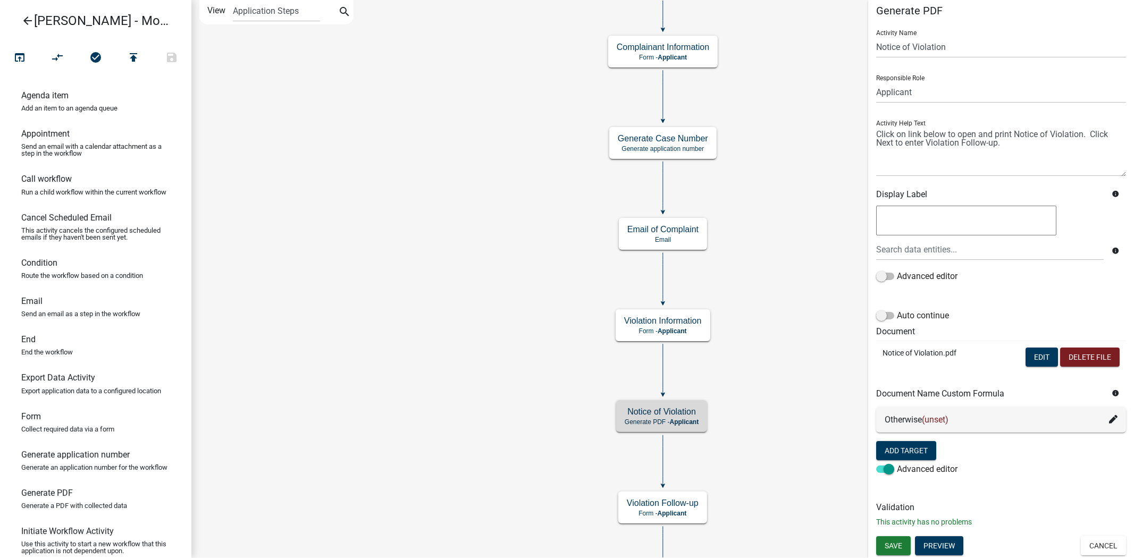
click at [1097, 421] on div "Otherwise (unset)" at bounding box center [1001, 420] width 233 height 13
click at [1109, 421] on icon at bounding box center [1113, 419] width 9 height 9
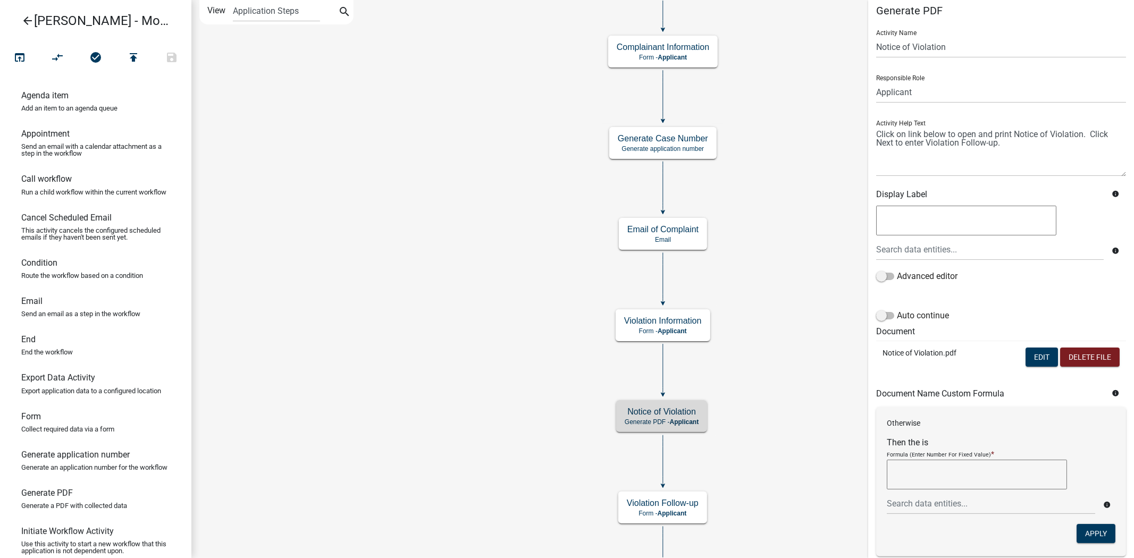
scroll to position [133, 0]
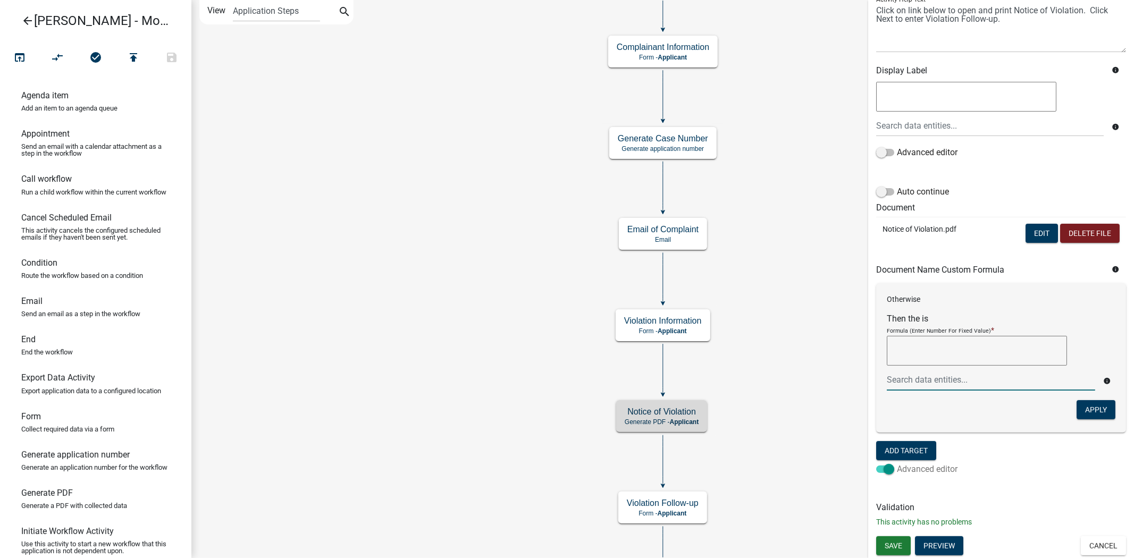
click at [887, 472] on span at bounding box center [885, 469] width 18 height 7
click at [897, 463] on input "Advanced editor" at bounding box center [897, 463] width 0 height 0
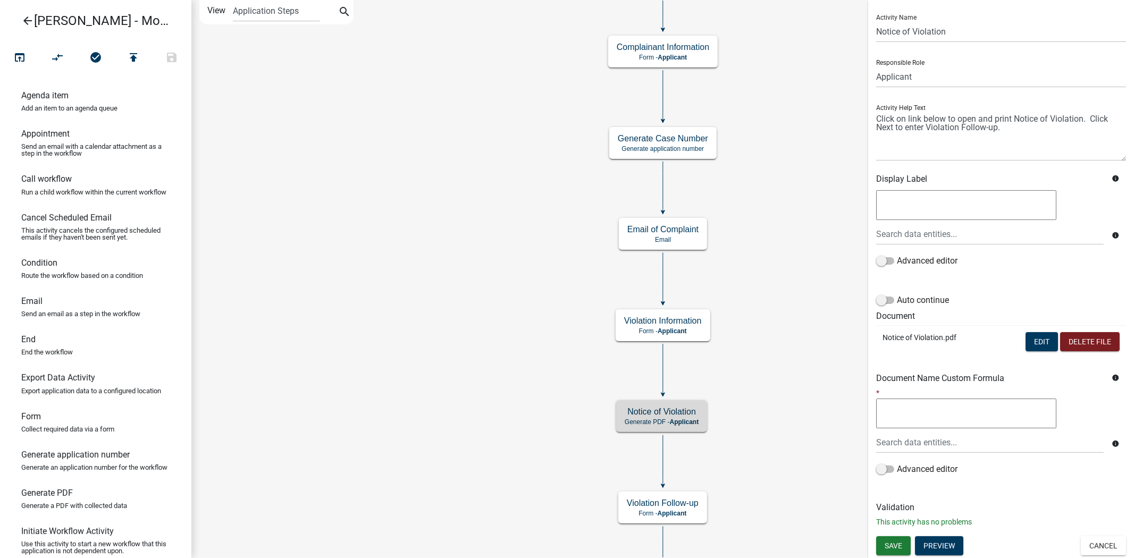
scroll to position [0, 0]
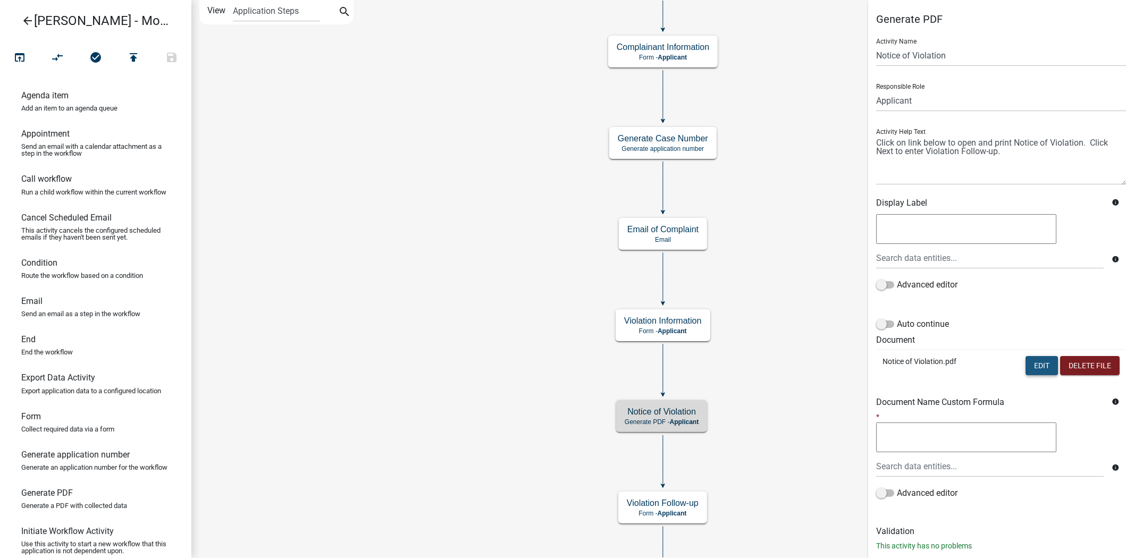
click at [1032, 363] on button "Edit" at bounding box center [1042, 365] width 32 height 19
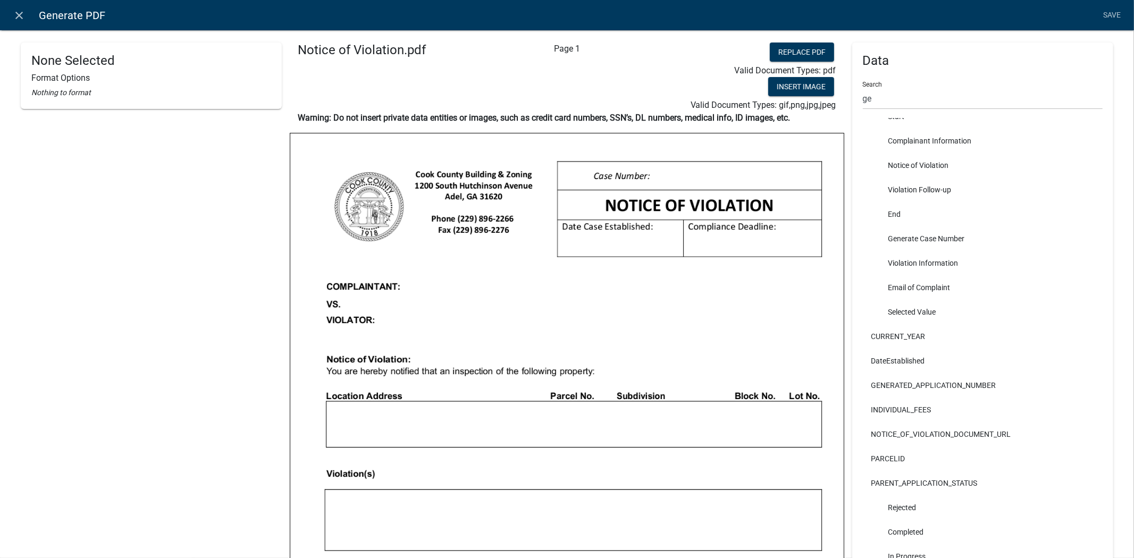
scroll to position [459, 0]
click at [906, 348] on li "DateEstablished" at bounding box center [983, 360] width 240 height 24
click at [917, 366] on li "DateEstablished" at bounding box center [983, 360] width 240 height 24
drag, startPoint x: 61, startPoint y: 61, endPoint x: 163, endPoint y: 78, distance: 102.9
click at [163, 78] on div "None Selected Format Options Nothing to format" at bounding box center [151, 76] width 261 height 66
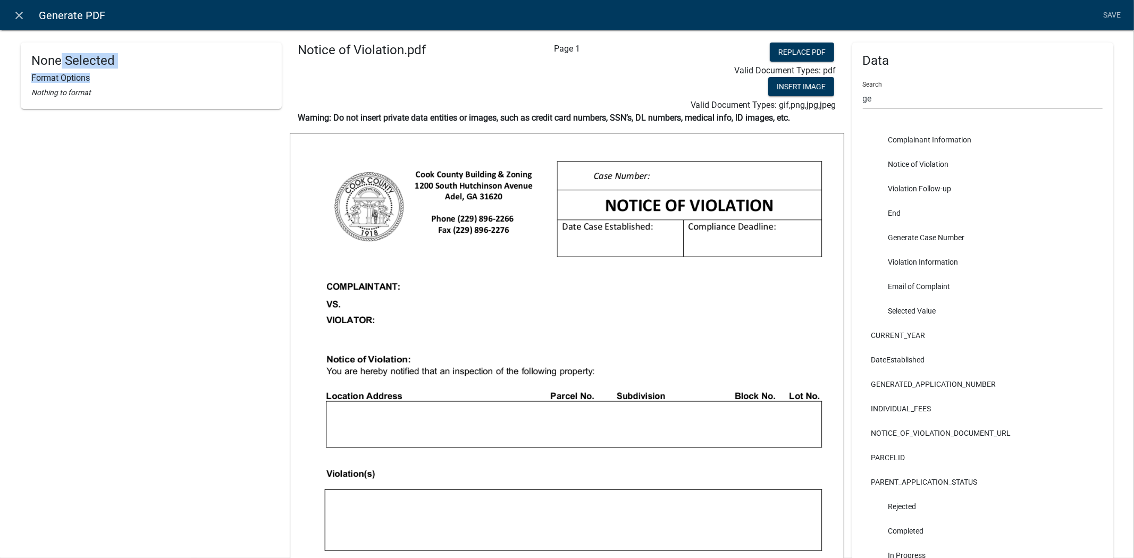
click at [163, 78] on h6 "Format Options" at bounding box center [151, 78] width 240 height 10
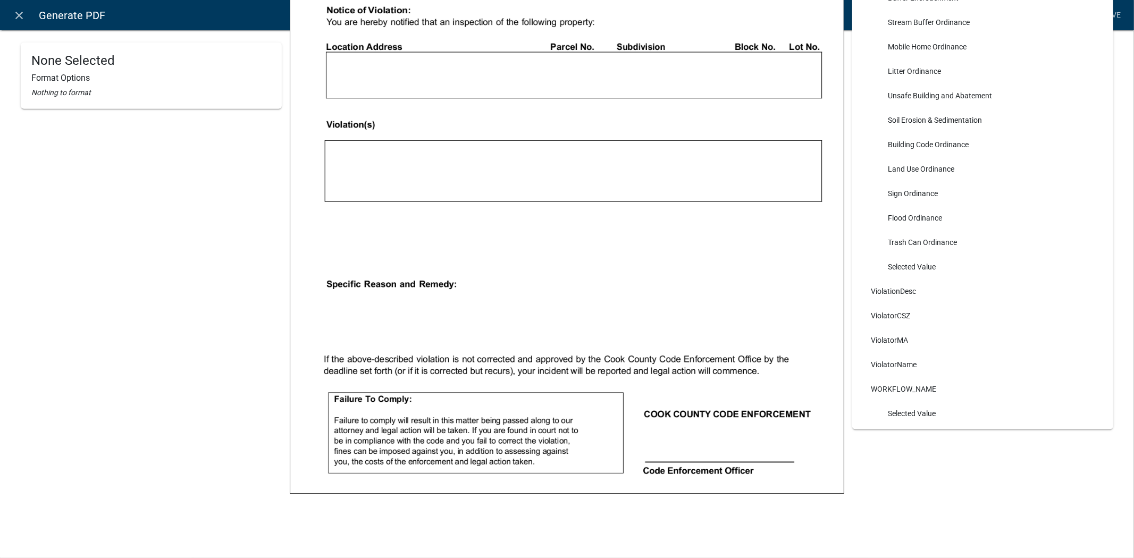
scroll to position [1064, 0]
click at [887, 323] on li "ViolatorCSZ" at bounding box center [983, 315] width 240 height 24
drag, startPoint x: 887, startPoint y: 323, endPoint x: 718, endPoint y: 314, distance: 168.8
click at [718, 314] on div "None Selected Format Options Nothing to format Notice of Violation.pdf Page 1 R…" at bounding box center [567, 114] width 1109 height 843
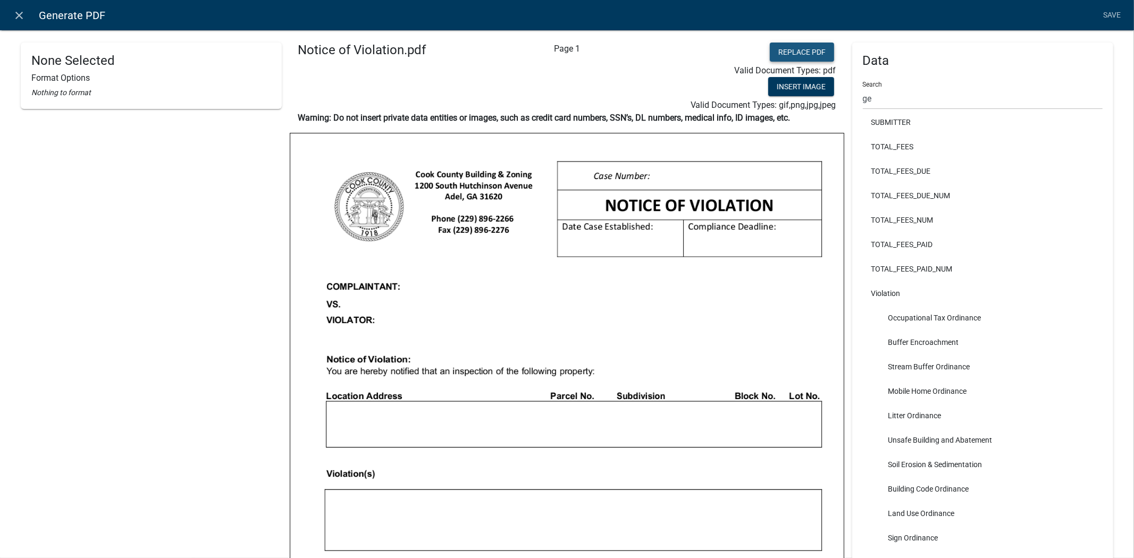
click at [785, 51] on button "Replace PDF" at bounding box center [802, 52] width 64 height 19
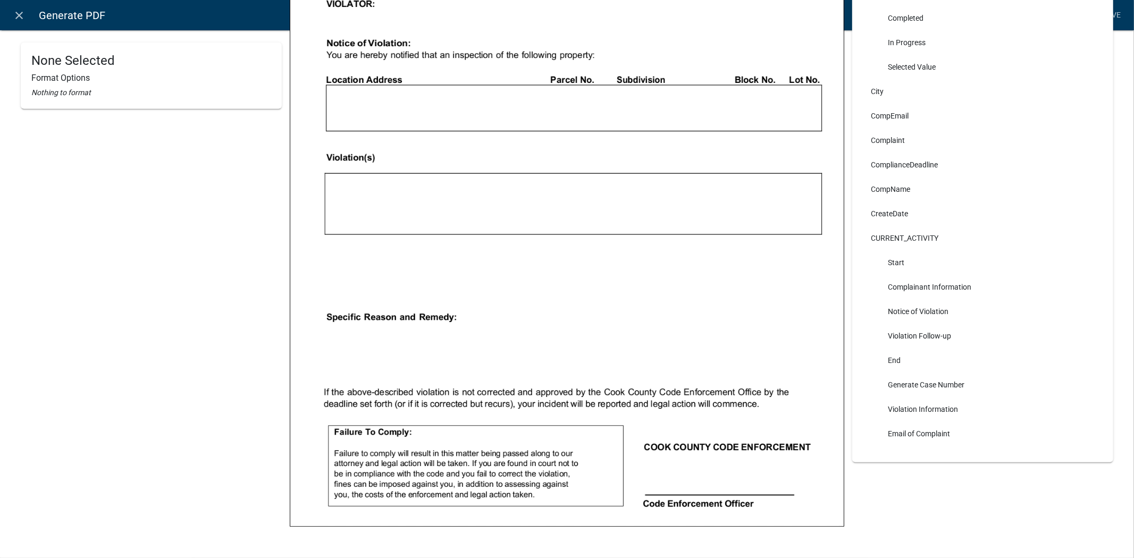
scroll to position [349, 0]
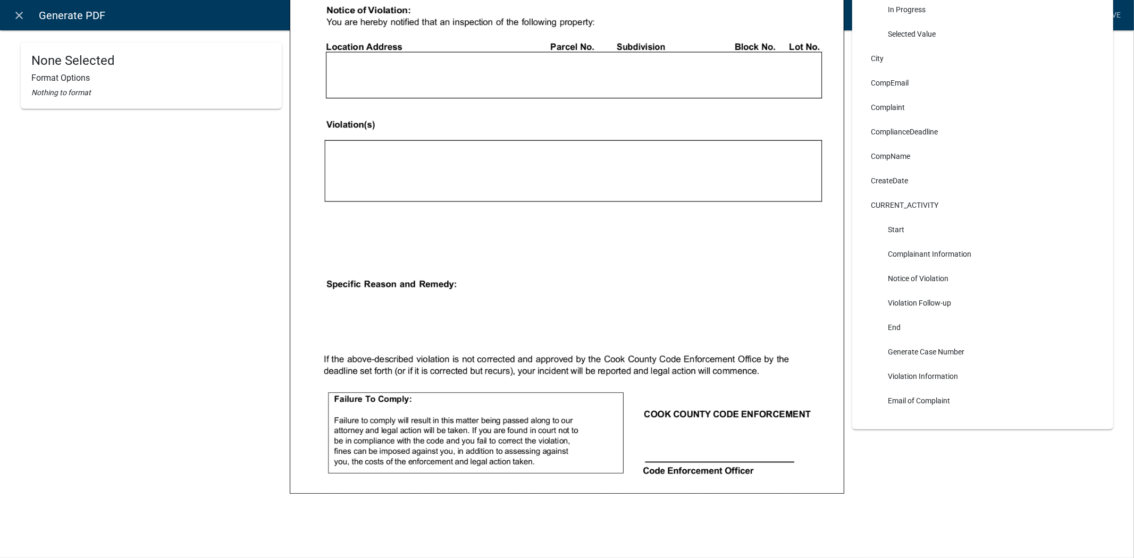
click at [56, 83] on div "None Selected Format Options Nothing to format" at bounding box center [151, 76] width 261 height 66
click at [23, 19] on icon "close" at bounding box center [19, 15] width 13 height 13
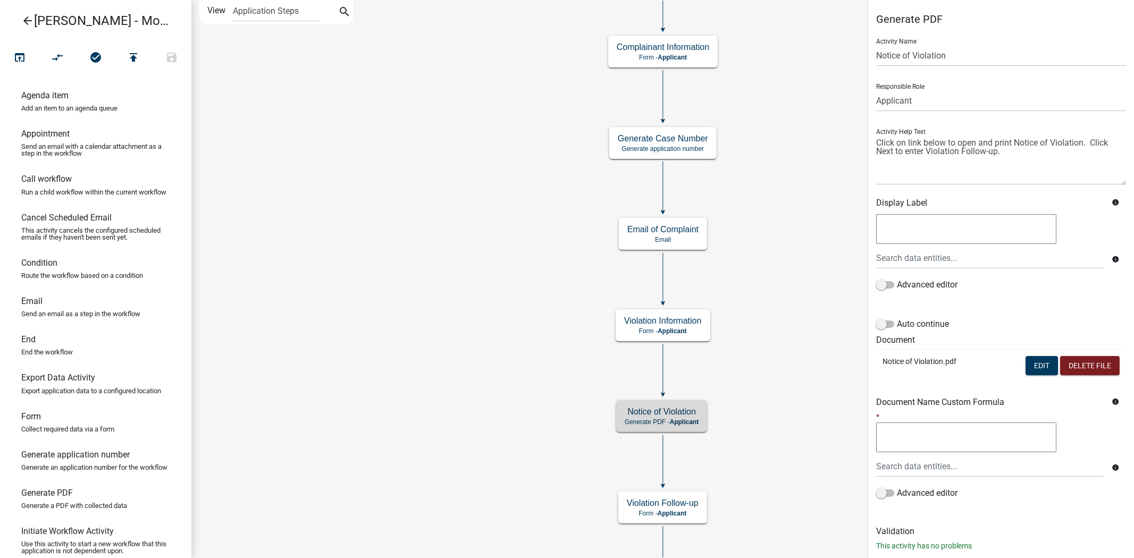
scroll to position [24, 0]
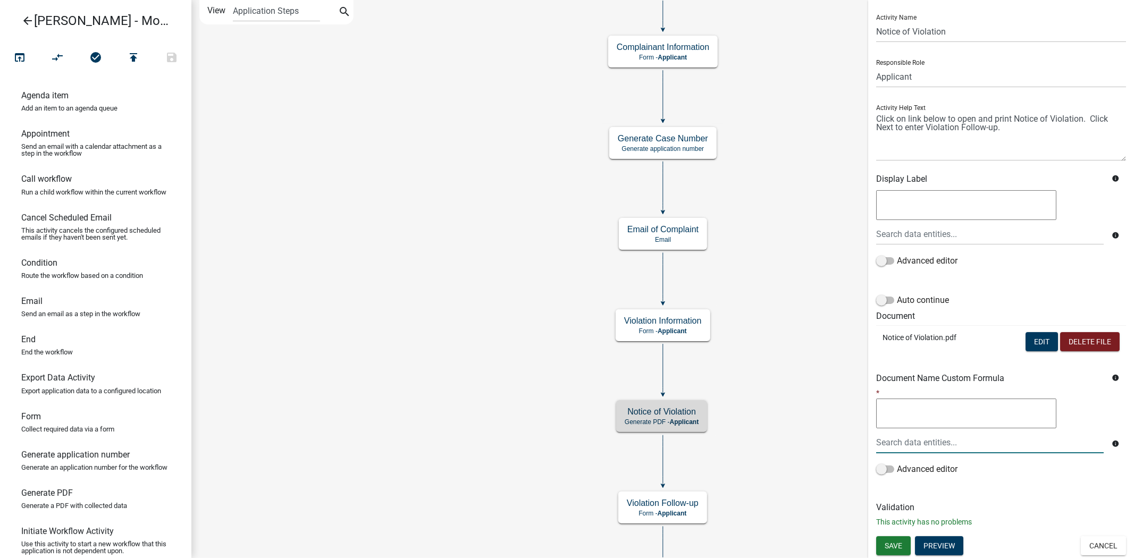
click at [942, 444] on input "text" at bounding box center [990, 443] width 228 height 22
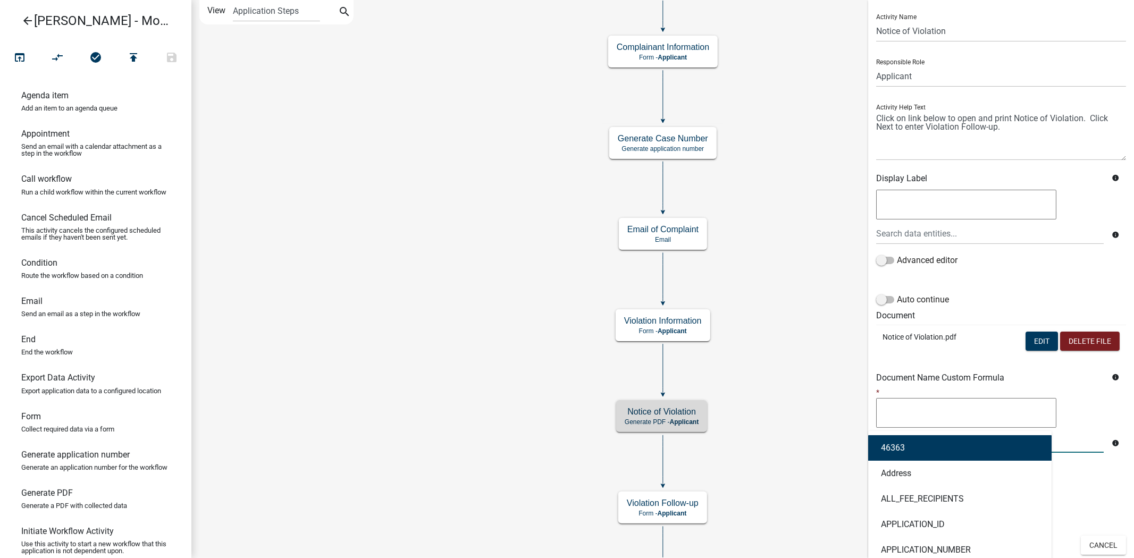
type input "gen"
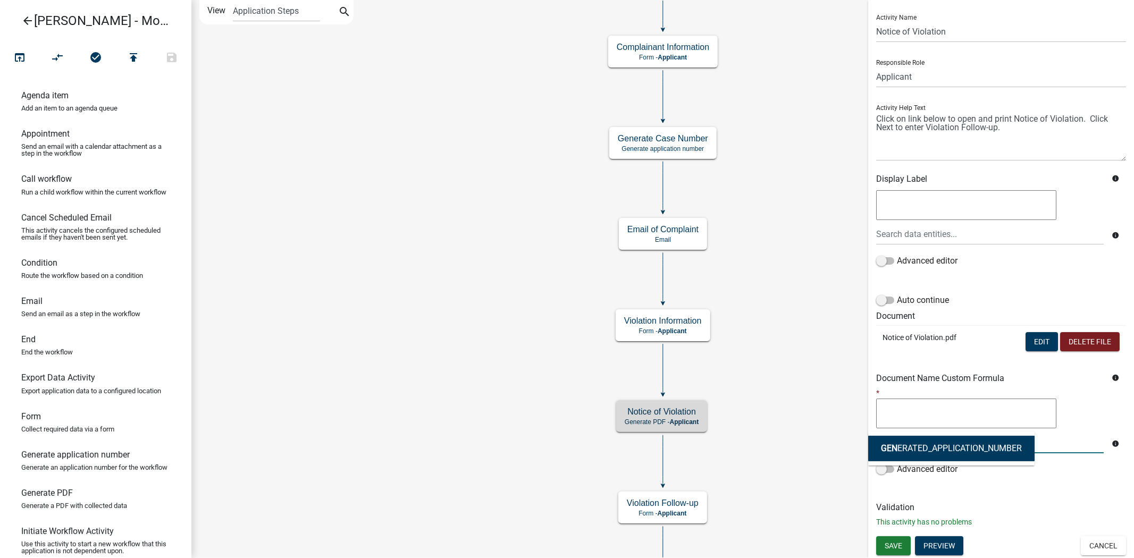
click at [939, 445] on ngb-highlight "GEN ERATED_APPLICATION_NUMBER" at bounding box center [951, 449] width 141 height 9
type textarea "GENERATED_APPLICATION_NUMBER"
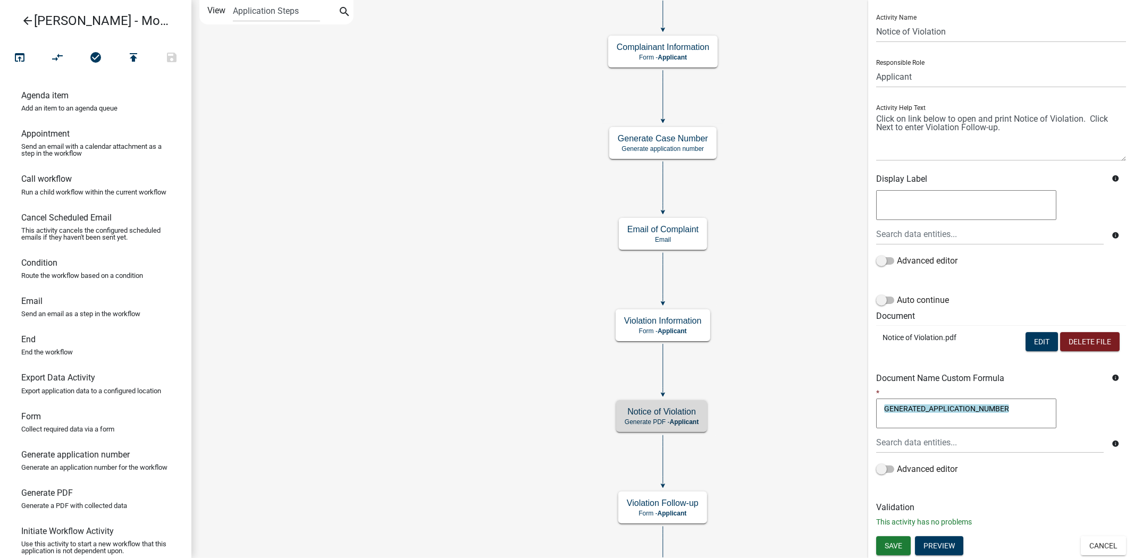
click at [1087, 486] on div "* GENERATED_APPLICATION_NUMBER GENERATED_APPLICATION_NUMBER info Advanced editor" at bounding box center [1001, 439] width 266 height 102
click at [893, 527] on span "Save" at bounding box center [894, 545] width 18 height 9
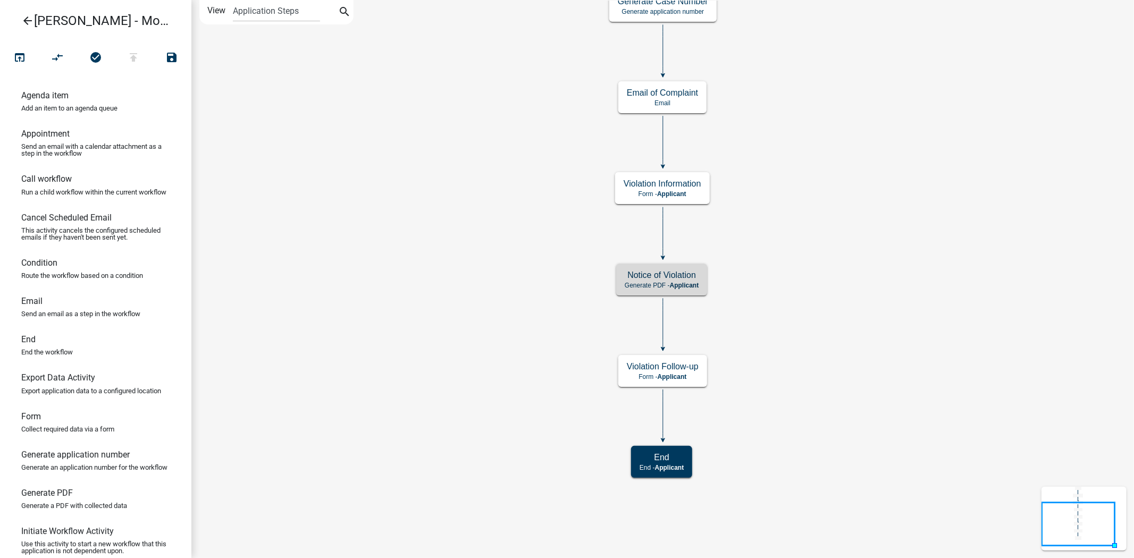
scroll to position [0, 0]
click at [639, 283] on p "Generate PDF - Applicant" at bounding box center [662, 285] width 74 height 7
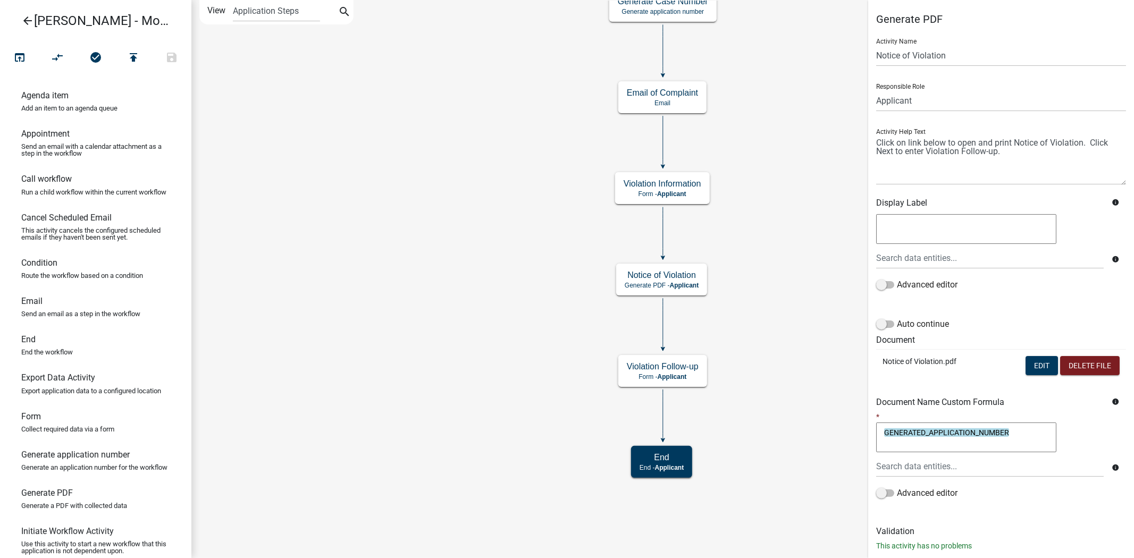
scroll to position [24, 0]
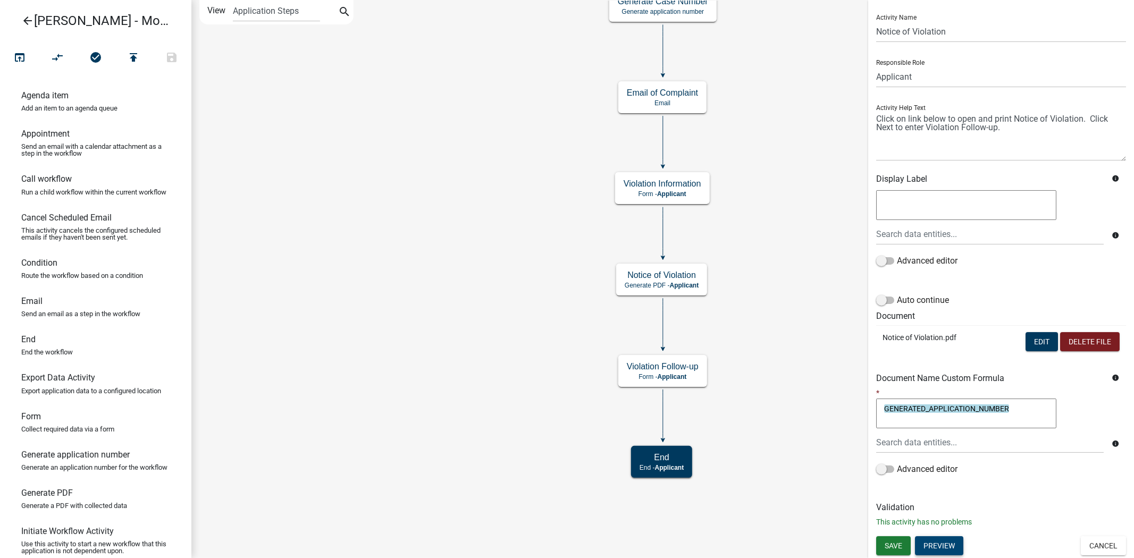
click at [937, 527] on button "Preview" at bounding box center [939, 546] width 48 height 19
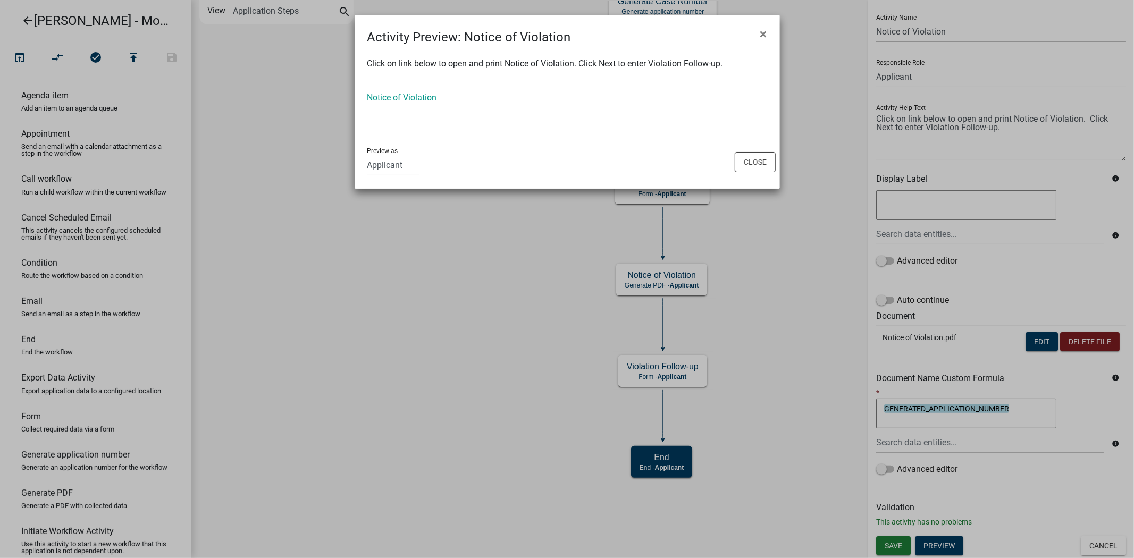
click at [419, 103] on div "Notice of Violation" at bounding box center [567, 97] width 400 height 13
click at [419, 101] on link "Notice of Violation" at bounding box center [402, 98] width 70 height 10
click at [752, 158] on button "Close" at bounding box center [755, 162] width 41 height 20
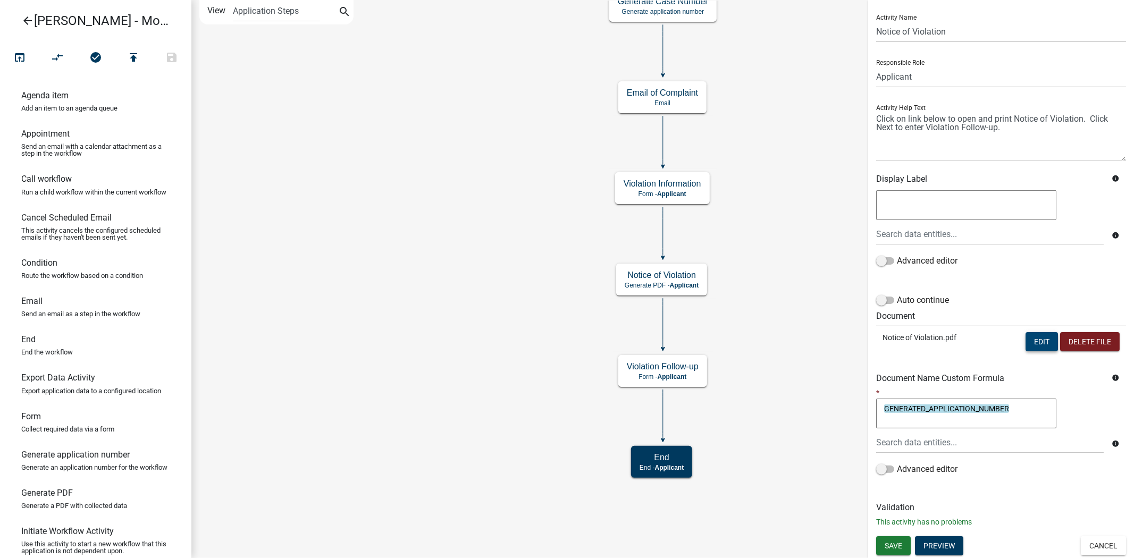
click at [1030, 343] on button "Edit" at bounding box center [1042, 341] width 32 height 19
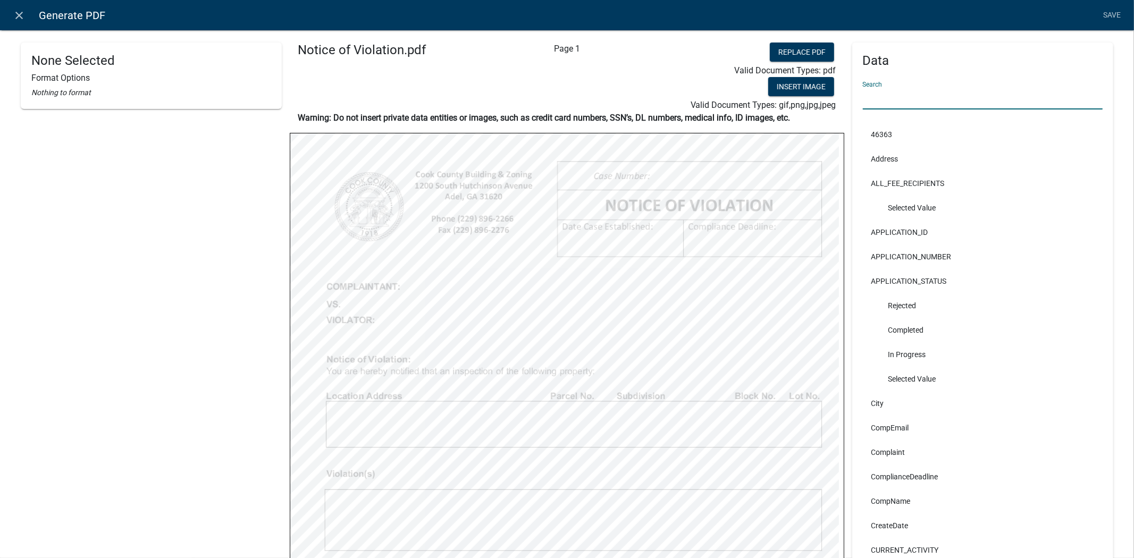
click at [887, 104] on input "text" at bounding box center [983, 99] width 240 height 22
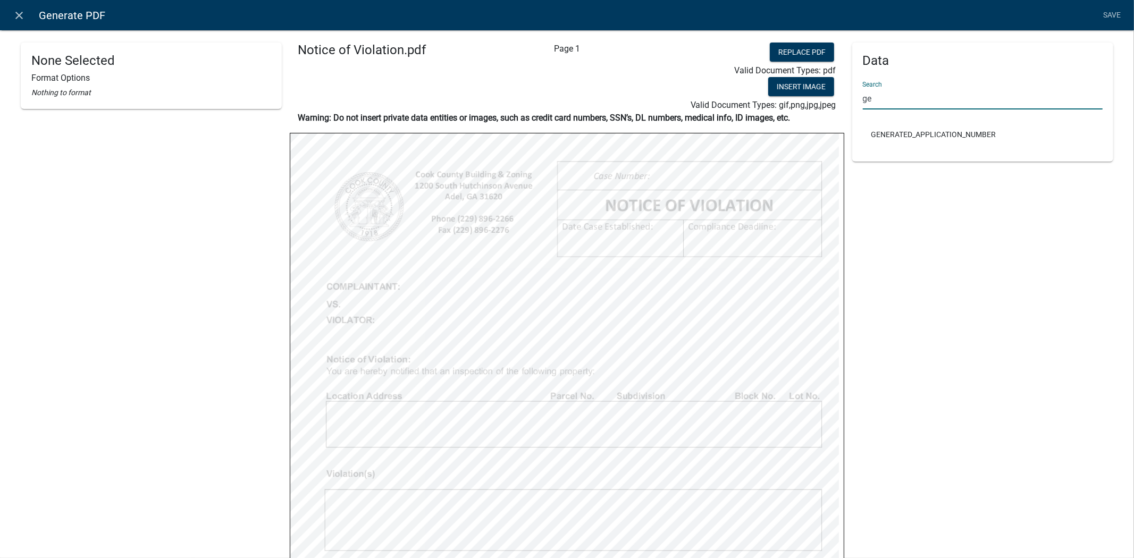
type input "ge"
select select
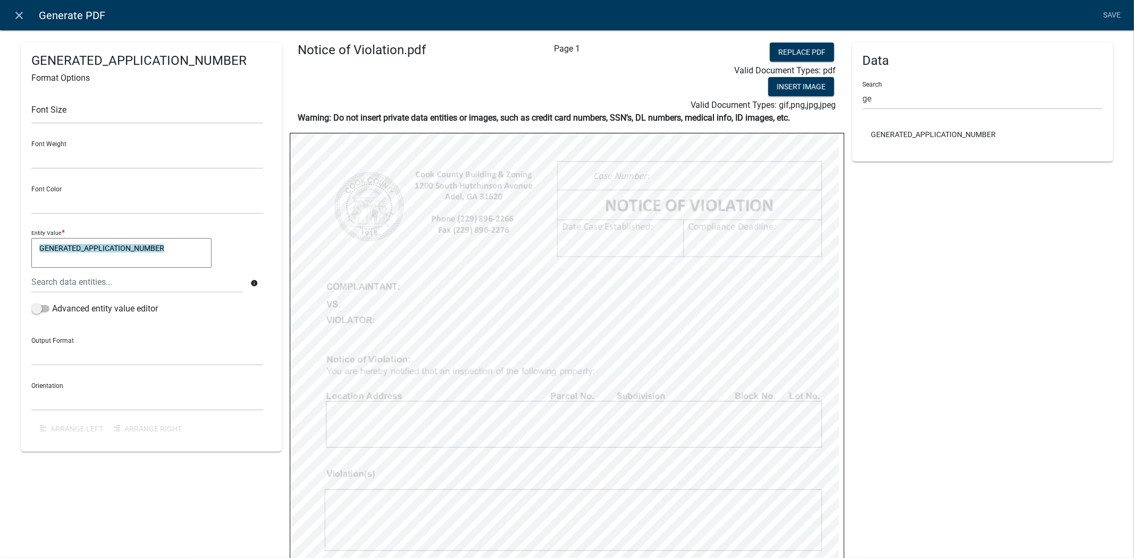
click at [952, 220] on div "Data Search ge GENERATED_APPLICATION_NUMBER" at bounding box center [983, 411] width 261 height 737
click at [1109, 17] on link "Save" at bounding box center [1112, 15] width 27 height 20
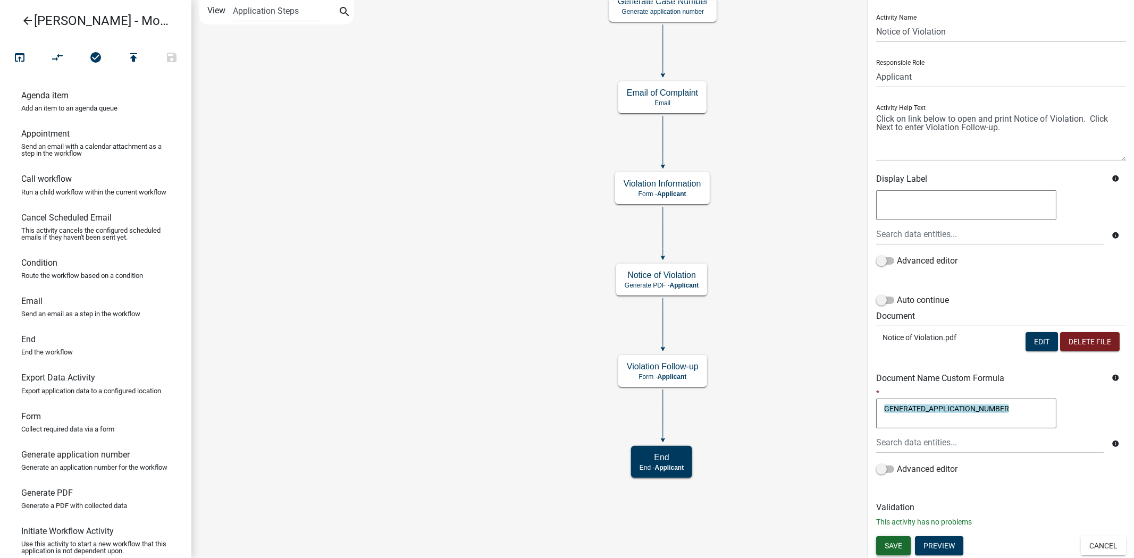
click at [897, 527] on span "Save" at bounding box center [894, 545] width 18 height 9
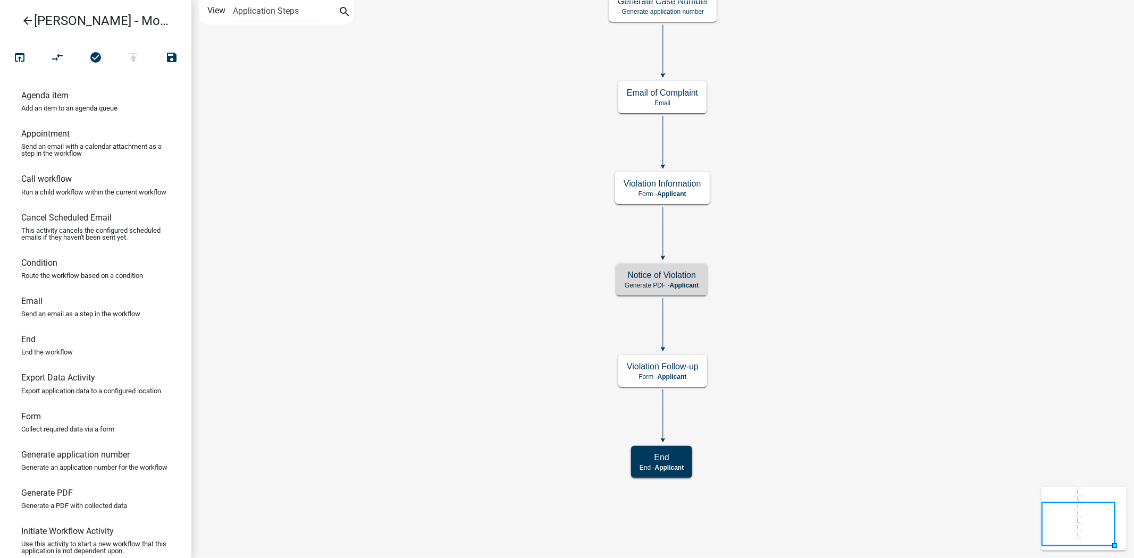
scroll to position [0, 0]
click at [631, 275] on h5 "Notice of Violation" at bounding box center [662, 275] width 74 height 10
click at [675, 288] on span "Applicant" at bounding box center [684, 285] width 29 height 7
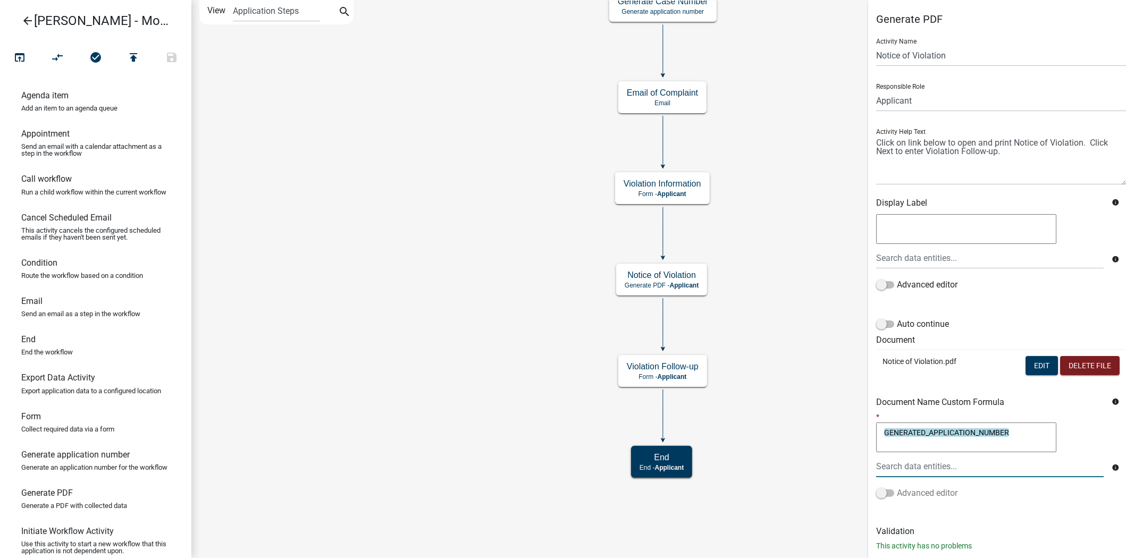
scroll to position [24, 0]
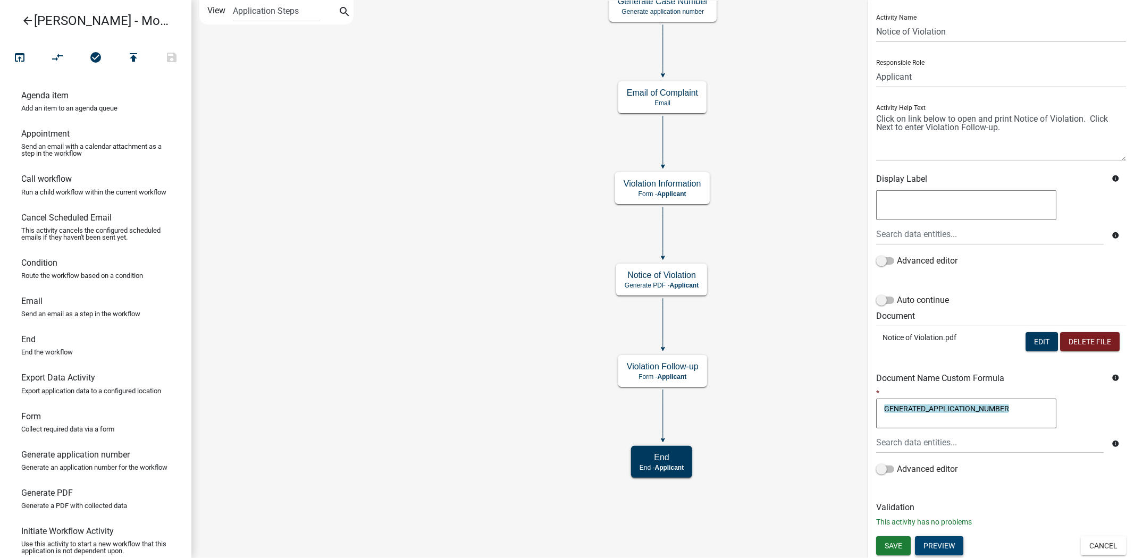
click at [943, 527] on button "Preview" at bounding box center [939, 546] width 48 height 19
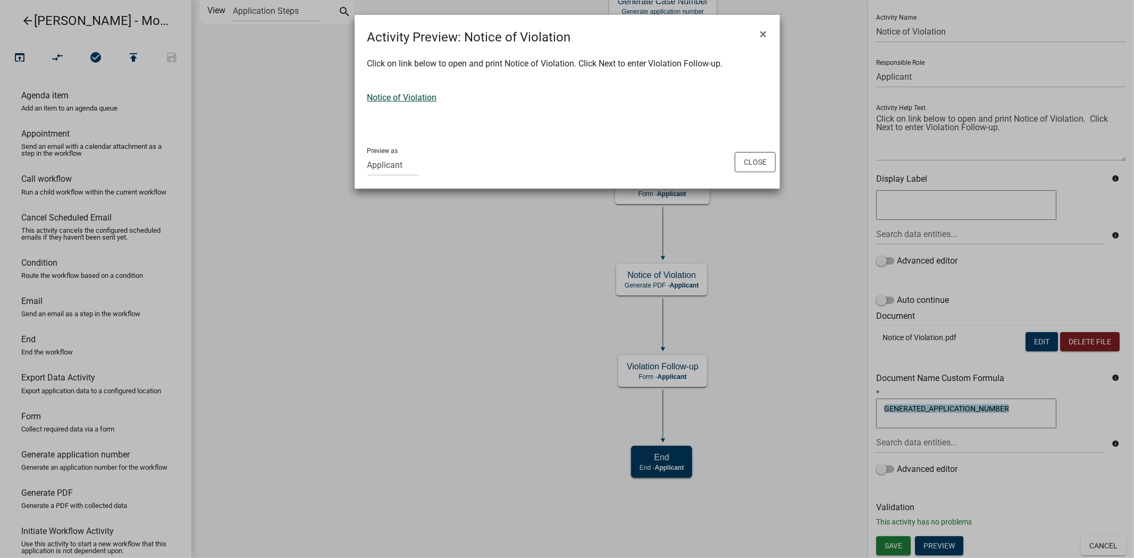
click at [413, 99] on link "Notice of Violation" at bounding box center [402, 98] width 70 height 10
click at [753, 158] on button "Close" at bounding box center [755, 162] width 41 height 20
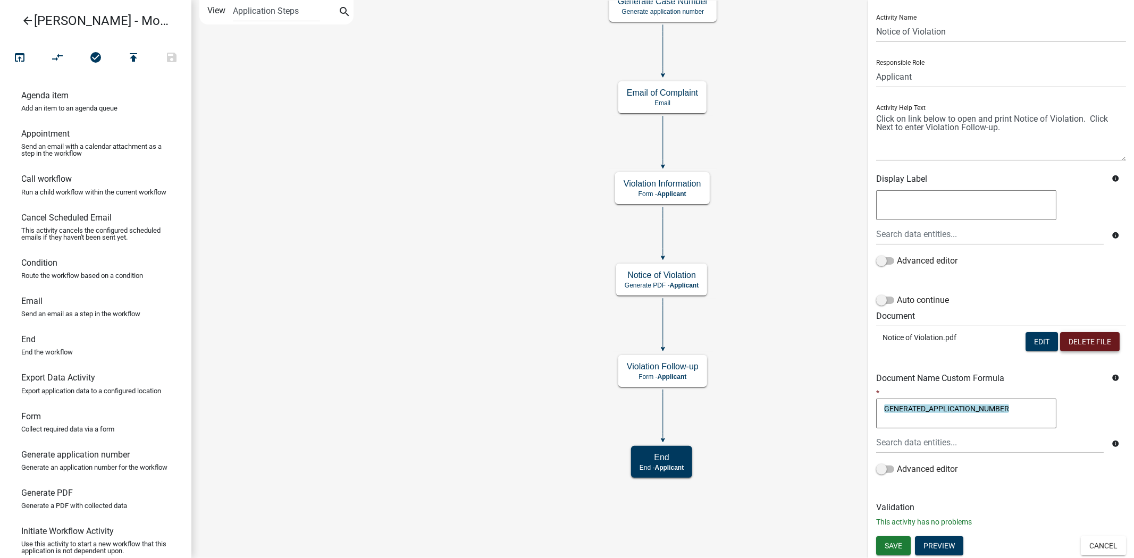
click at [1060, 345] on button "Delete File" at bounding box center [1090, 341] width 60 height 19
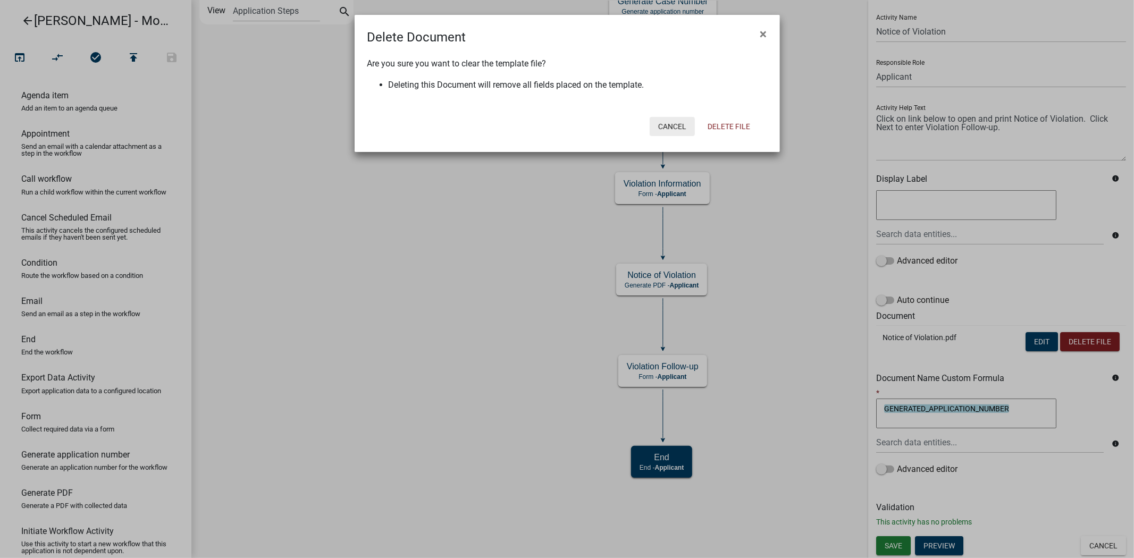
click at [678, 127] on button "Cancel" at bounding box center [672, 126] width 45 height 19
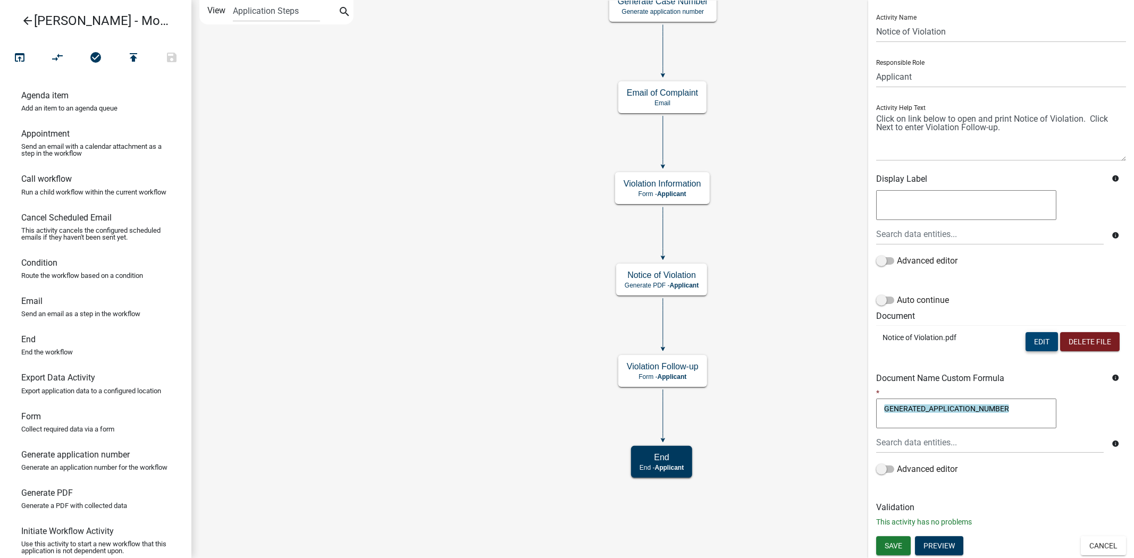
click at [1031, 338] on button "Edit" at bounding box center [1042, 341] width 32 height 19
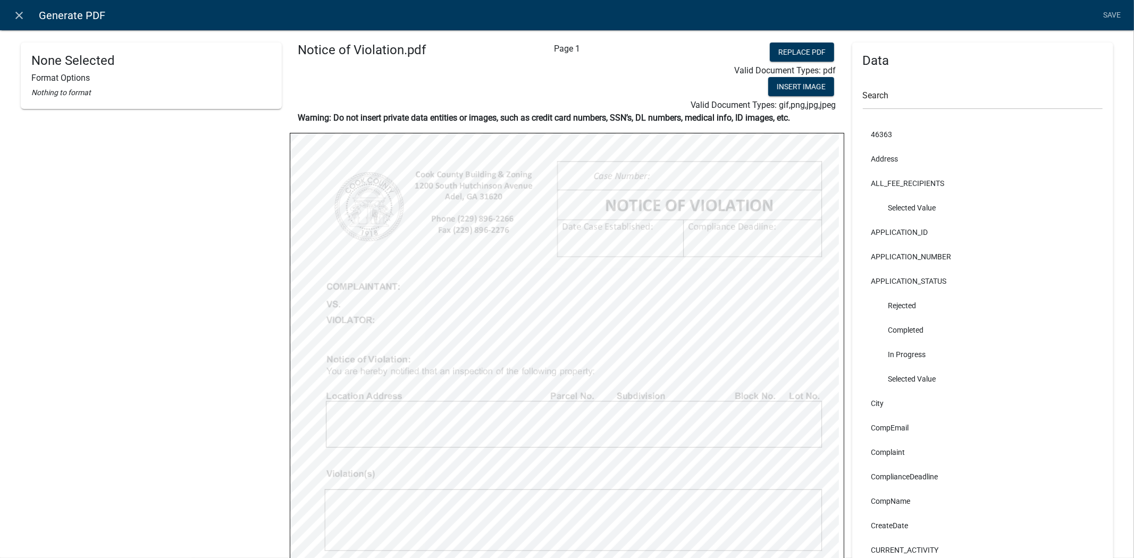
select select
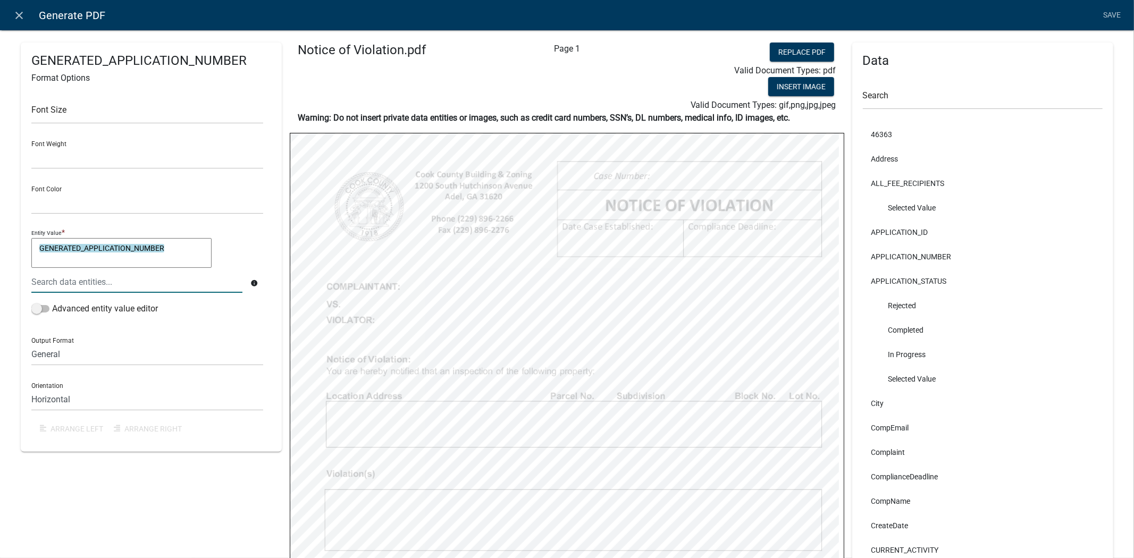
click at [165, 252] on textarea "GENERATED_APPLICATION_NUMBER" at bounding box center [121, 253] width 180 height 30
click at [115, 108] on input "text" at bounding box center [147, 113] width 232 height 22
click at [104, 205] on select "Black Red" at bounding box center [147, 204] width 232 height 22
click at [122, 246] on textarea "GENERATED_APPLICATION_NUMBER" at bounding box center [121, 253] width 180 height 30
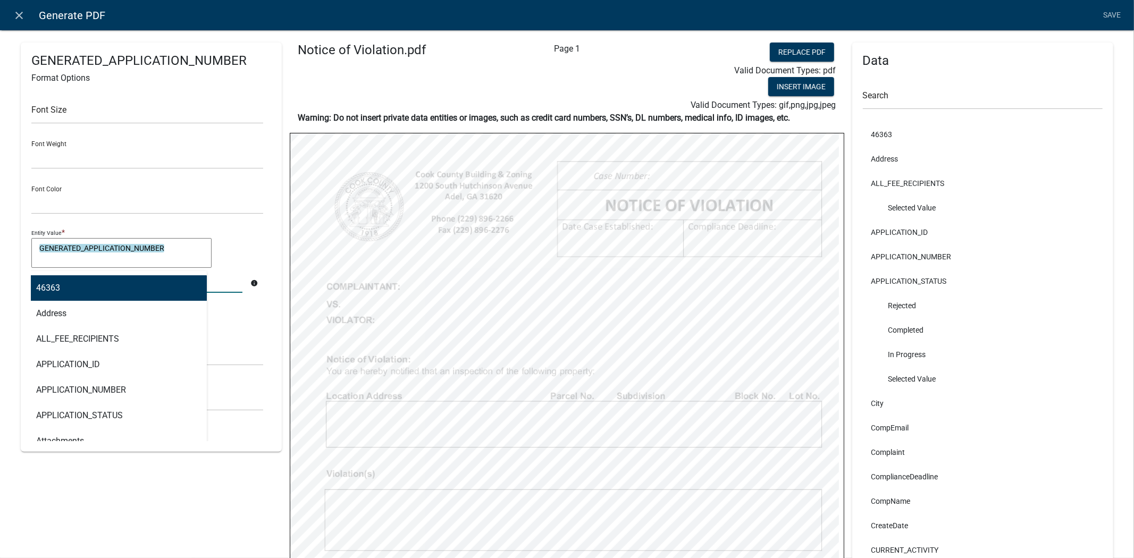
click at [144, 284] on div "46363 Address ALL_FEE_RECIPIENTS APPLICATION_ID APPLICATION_NUMBER APPLICATION_…" at bounding box center [136, 282] width 227 height 22
click at [215, 243] on div "GENERATED_APPLICATION_NUMBER GENERATED_APPLICATION_NUMBER" at bounding box center [147, 254] width 232 height 33
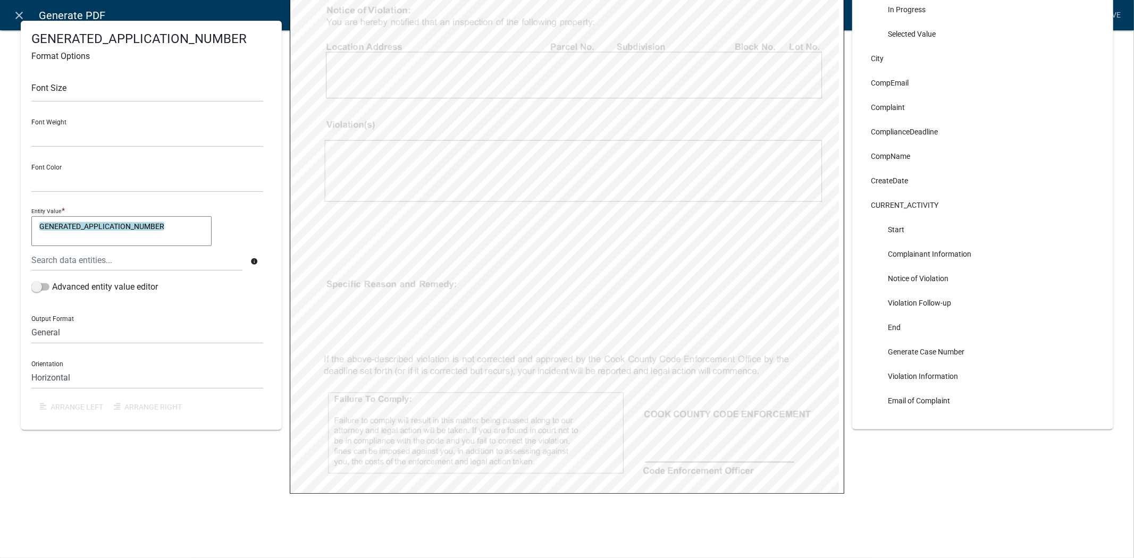
scroll to position [0, 0]
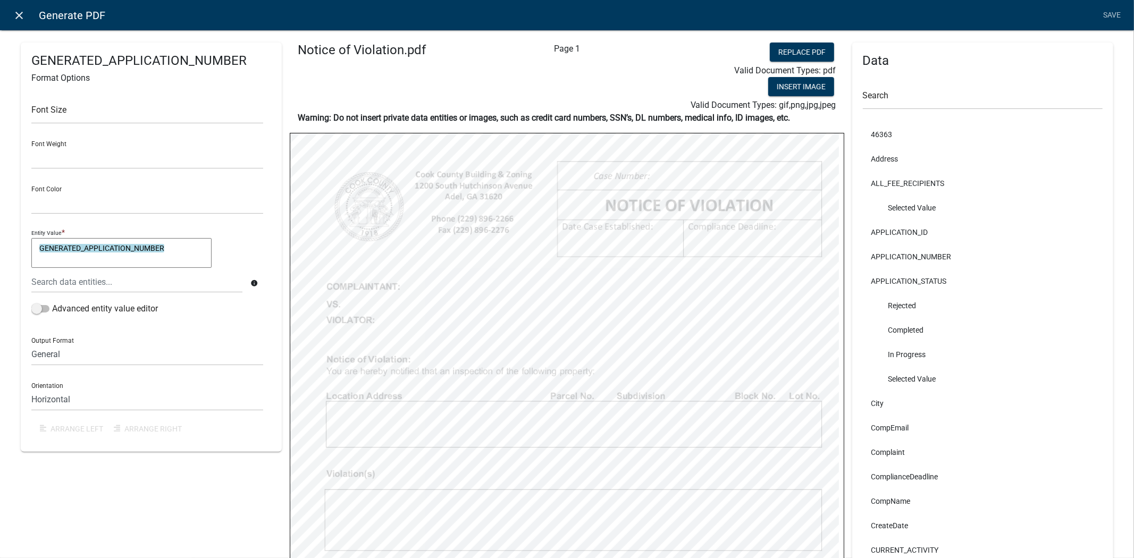
click at [10, 10] on link "close" at bounding box center [20, 15] width 22 height 22
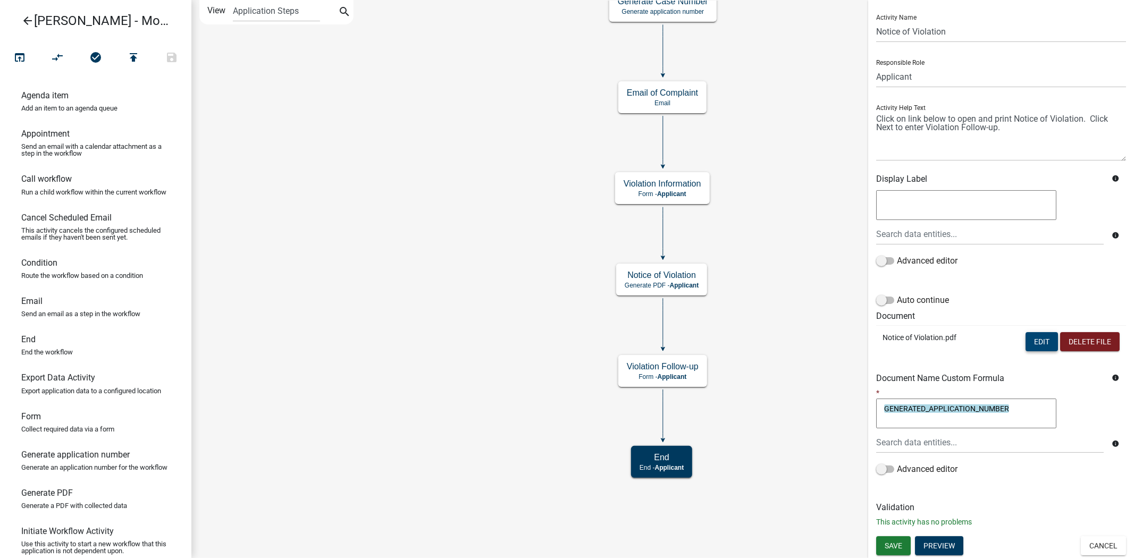
click at [1032, 342] on button "Edit" at bounding box center [1042, 341] width 32 height 19
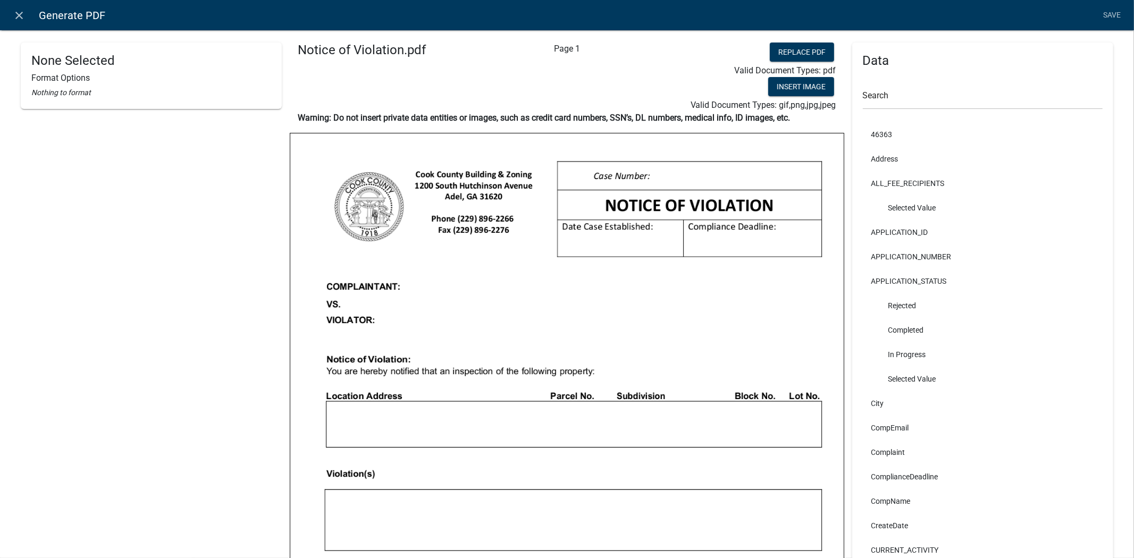
click at [700, 137] on img at bounding box center [567, 491] width 554 height 716
click at [19, 9] on icon "close" at bounding box center [19, 15] width 13 height 13
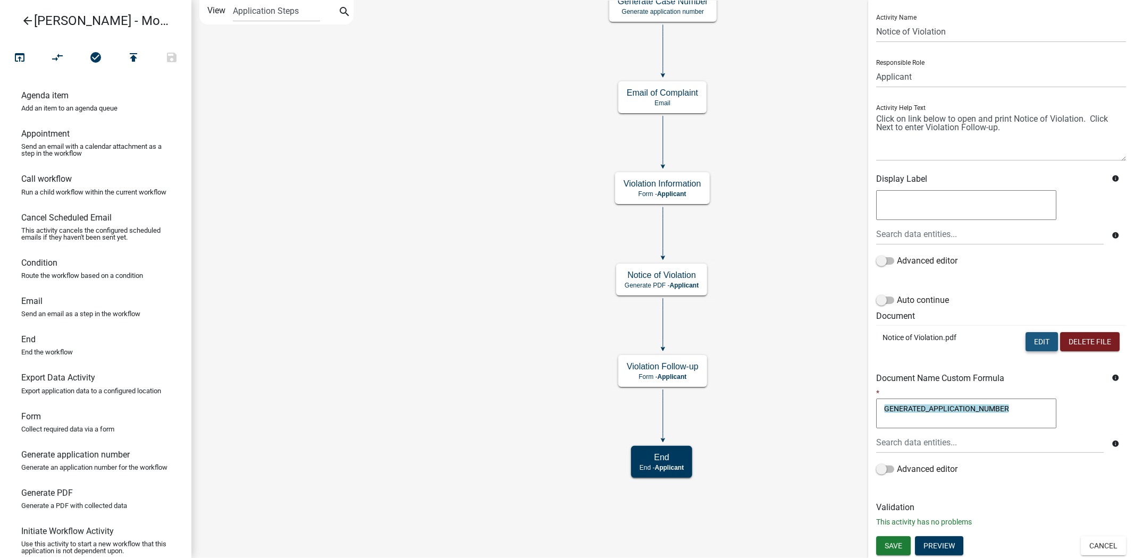
click at [1032, 347] on button "Edit" at bounding box center [1042, 341] width 32 height 19
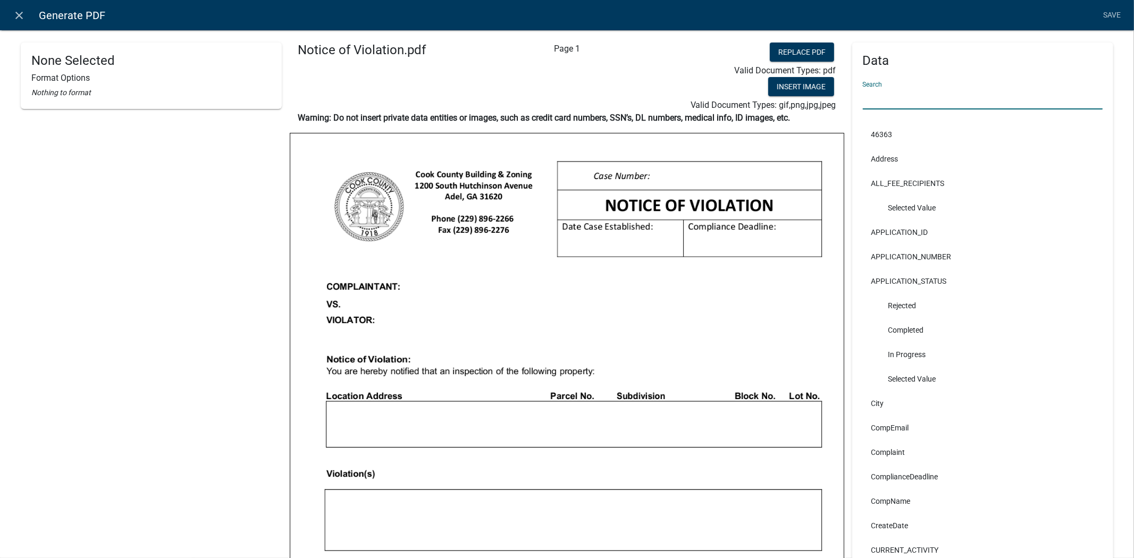
click at [890, 102] on input "text" at bounding box center [983, 99] width 240 height 22
click at [17, 11] on icon "close" at bounding box center [19, 15] width 13 height 13
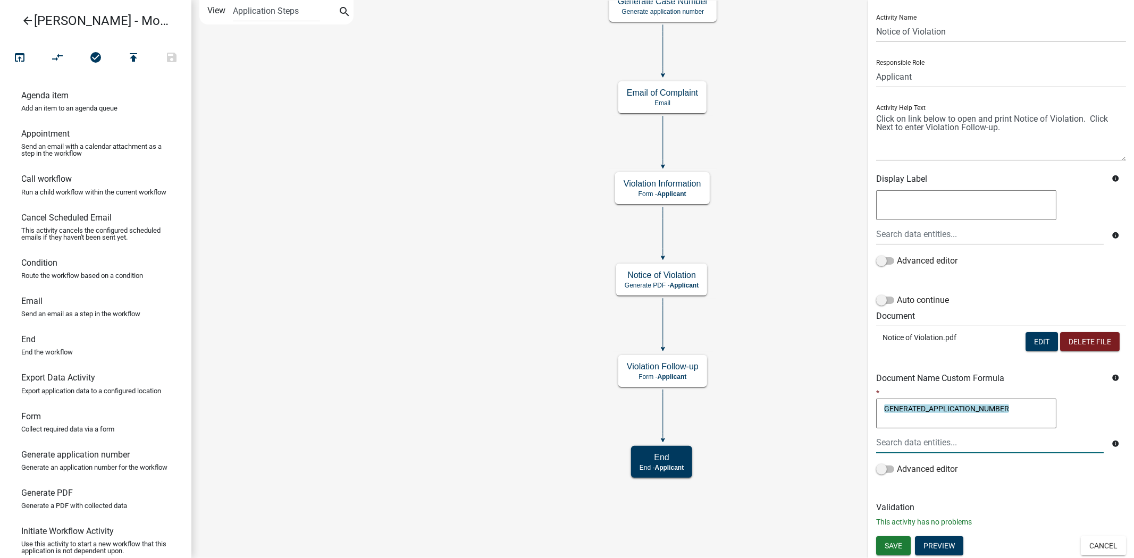
click at [1041, 442] on input "text" at bounding box center [990, 443] width 228 height 22
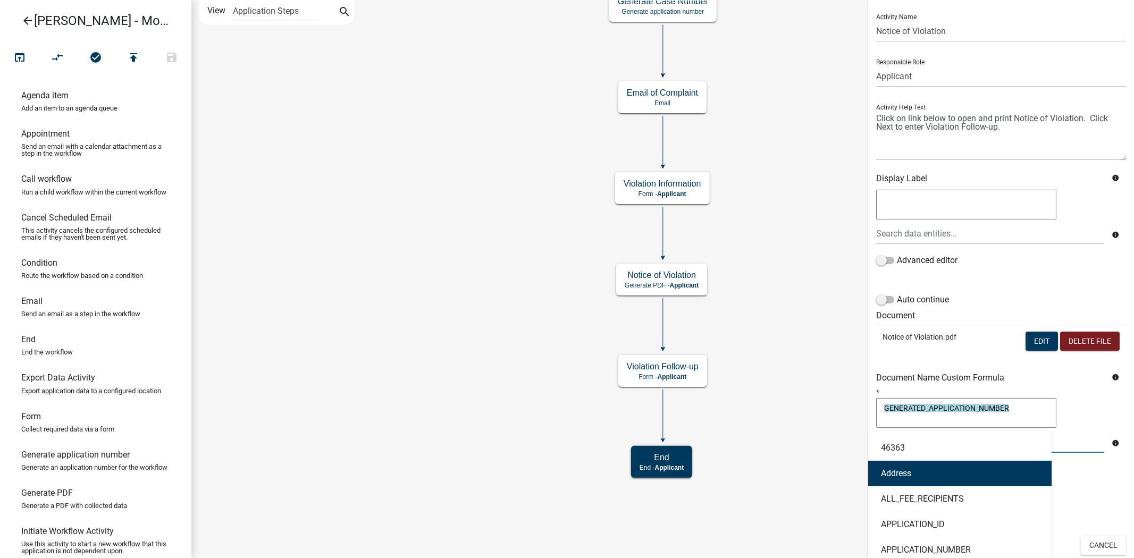
click at [781, 395] on icon "Start Start - Applicant Complainant Information Form - Applicant Notice of Viol…" at bounding box center [663, 279] width 942 height 557
click at [923, 343] on td "Notice of Violation.pdf" at bounding box center [932, 342] width 112 height 35
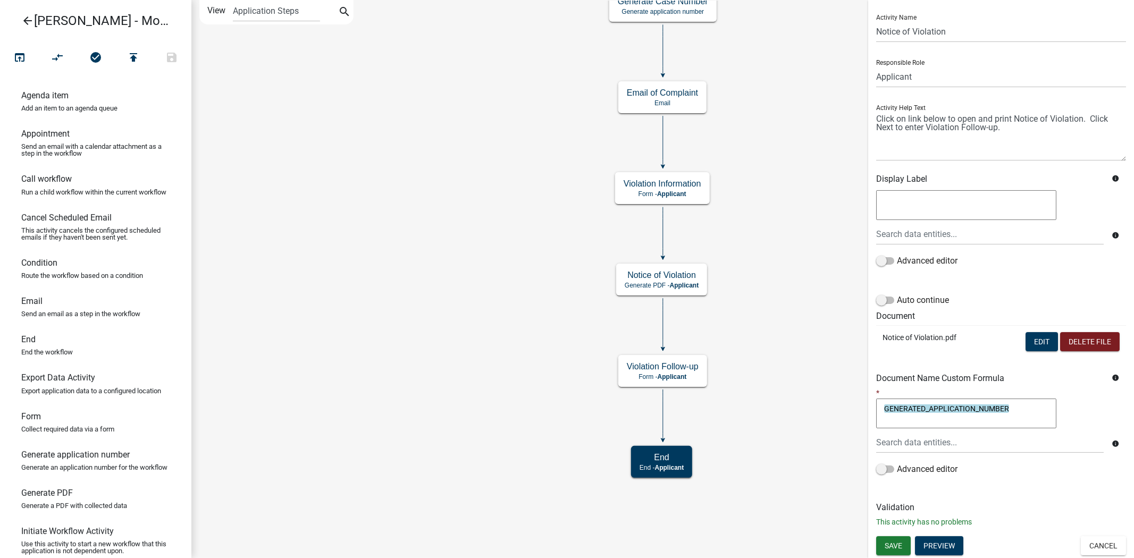
click at [948, 353] on td "Notice of Violation.pdf" at bounding box center [932, 342] width 112 height 35
click at [1043, 266] on div "Advanced editor" at bounding box center [1001, 263] width 250 height 17
click at [950, 527] on button "Preview" at bounding box center [939, 546] width 48 height 19
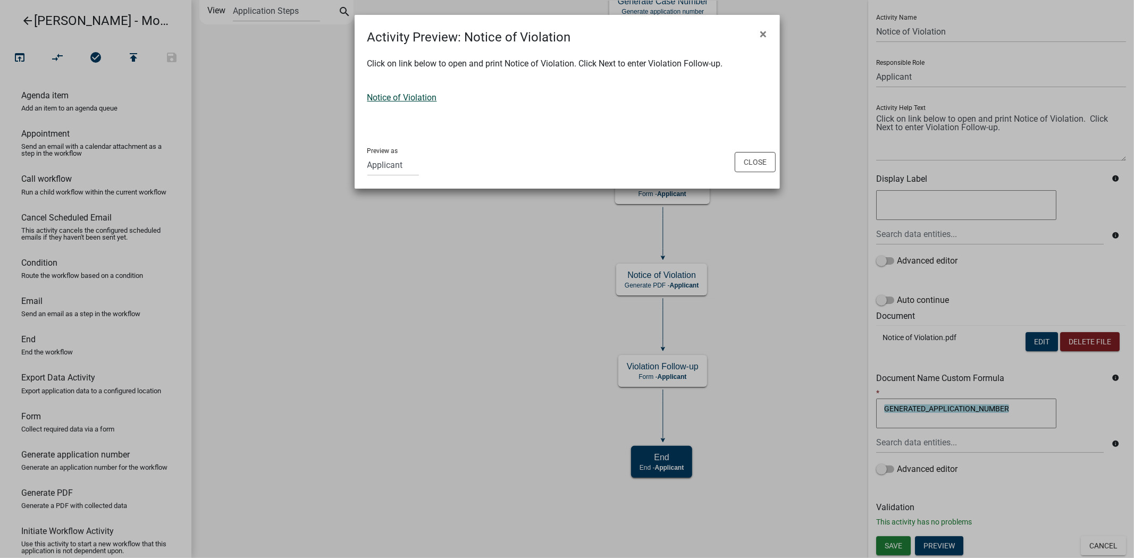
click at [422, 95] on link "Notice of Violation" at bounding box center [402, 98] width 70 height 10
click at [757, 153] on button "Close" at bounding box center [755, 162] width 41 height 20
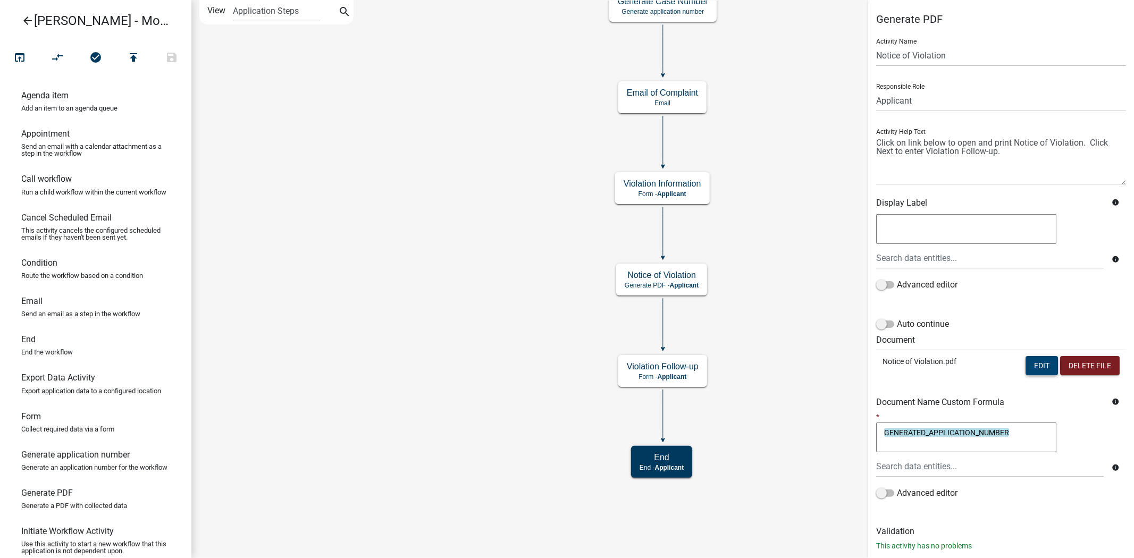
click at [1026, 374] on button "Edit" at bounding box center [1042, 365] width 32 height 19
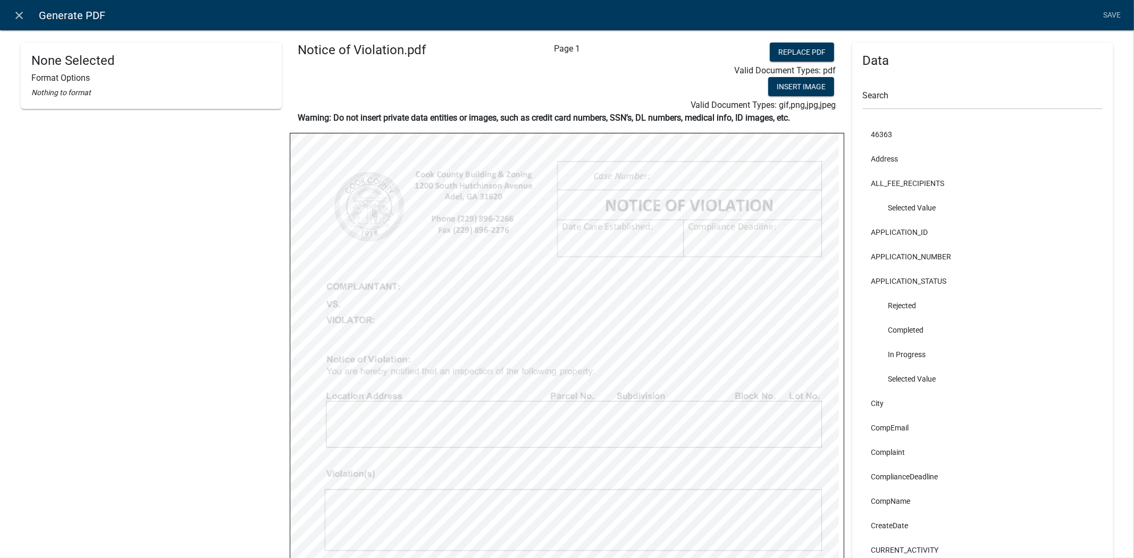
select select
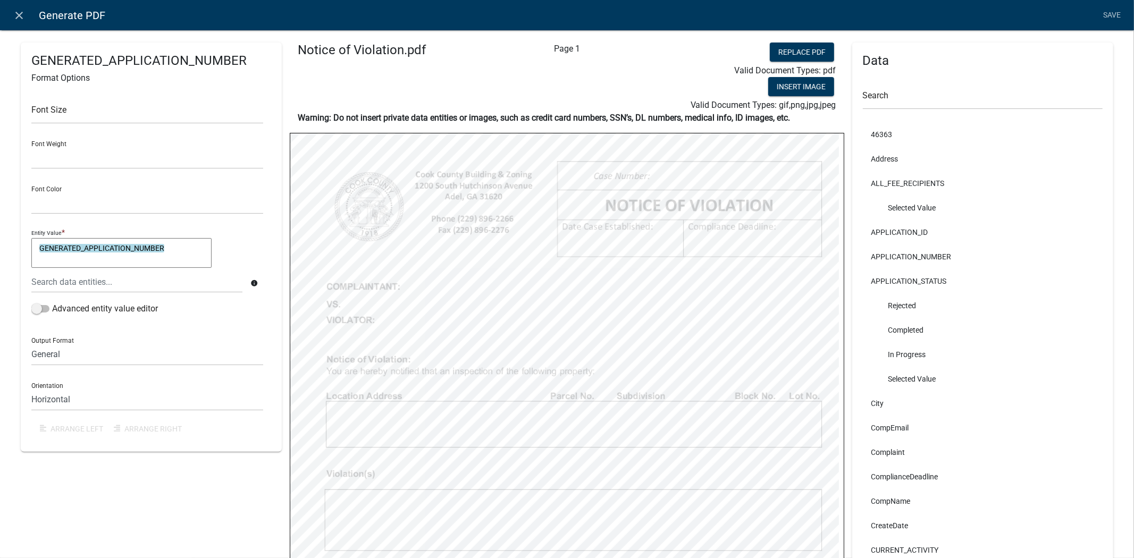
click at [207, 488] on div "GENERATED_APPLICATION_NUMBER Format Options Font Size Font Weight Normal Bold F…" at bounding box center [151, 411] width 261 height 737
click at [119, 103] on input "text" at bounding box center [147, 113] width 232 height 22
type input "18"
click at [207, 480] on div "GENERATED_APPLICATION_NUMBER Format Options Font Size 18 Font Weight Normal Bol…" at bounding box center [151, 411] width 261 height 737
click at [118, 155] on select "Normal Bold" at bounding box center [147, 158] width 232 height 22
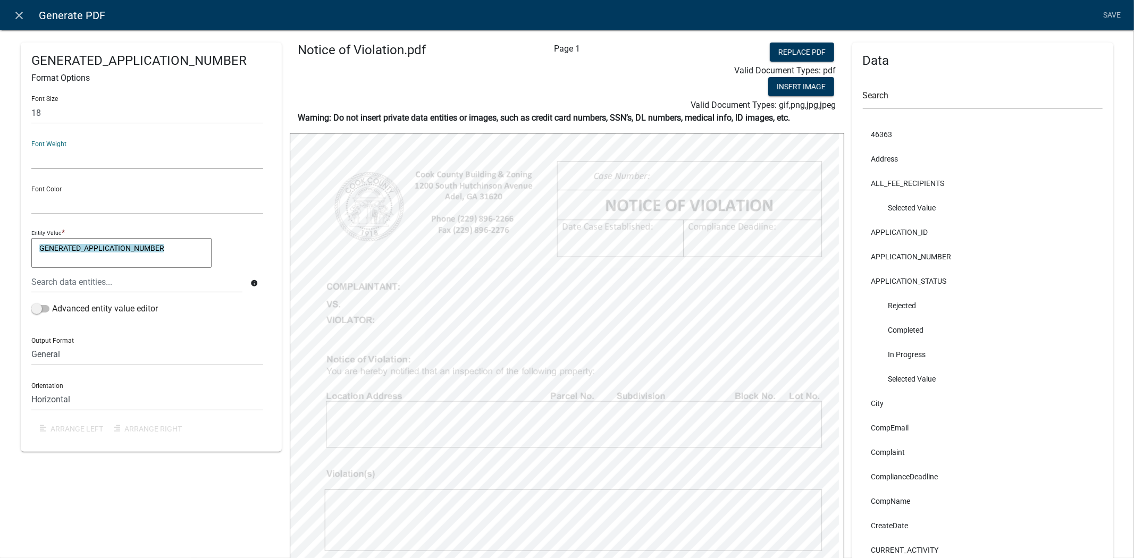
select select "bold"
click at [31, 147] on select "Normal Bold" at bounding box center [147, 158] width 232 height 22
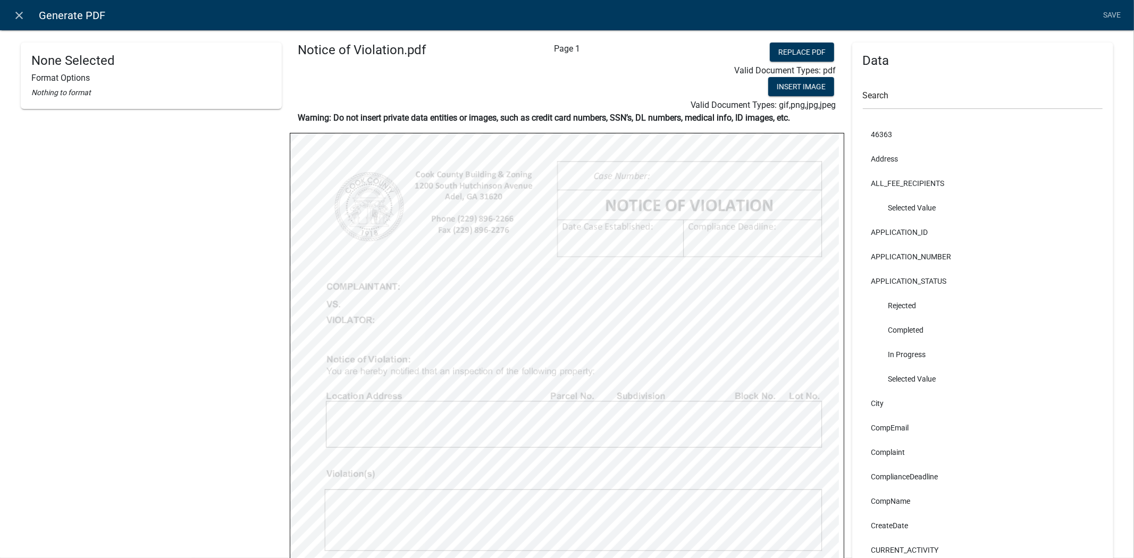
select select "bold"
select select
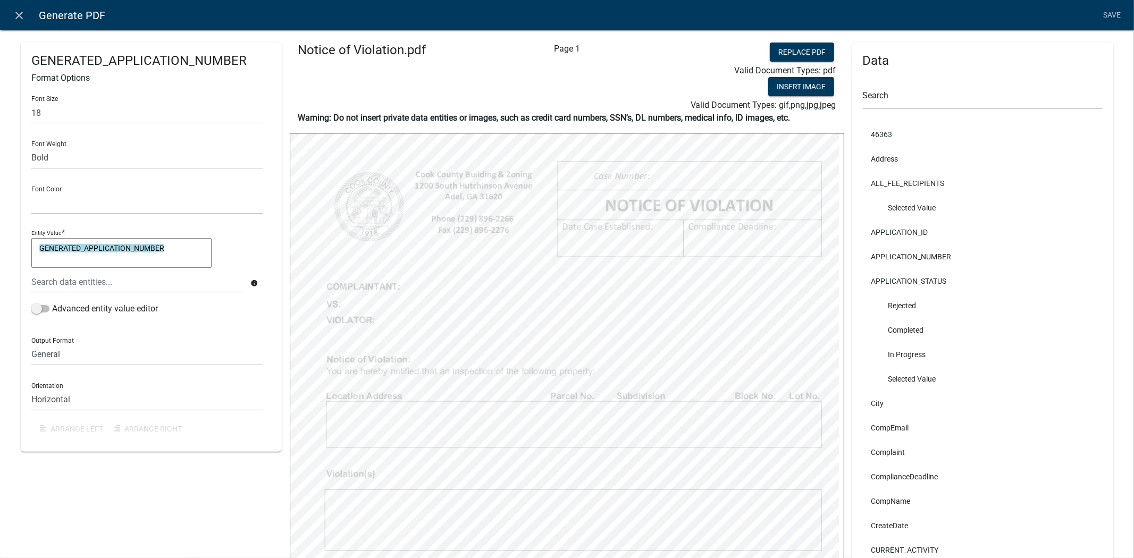
click at [173, 479] on div "GENERATED_APPLICATION_NUMBER Format Options Font Size 18 Font Weight Normal Bol…" at bounding box center [151, 411] width 261 height 737
click at [1109, 17] on link "Save" at bounding box center [1112, 15] width 27 height 20
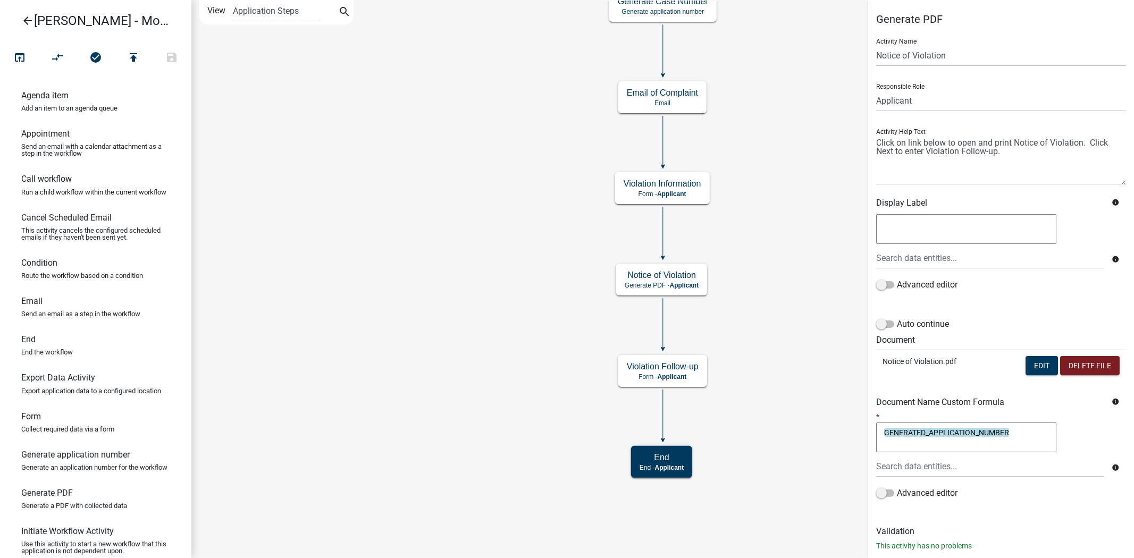
scroll to position [24, 0]
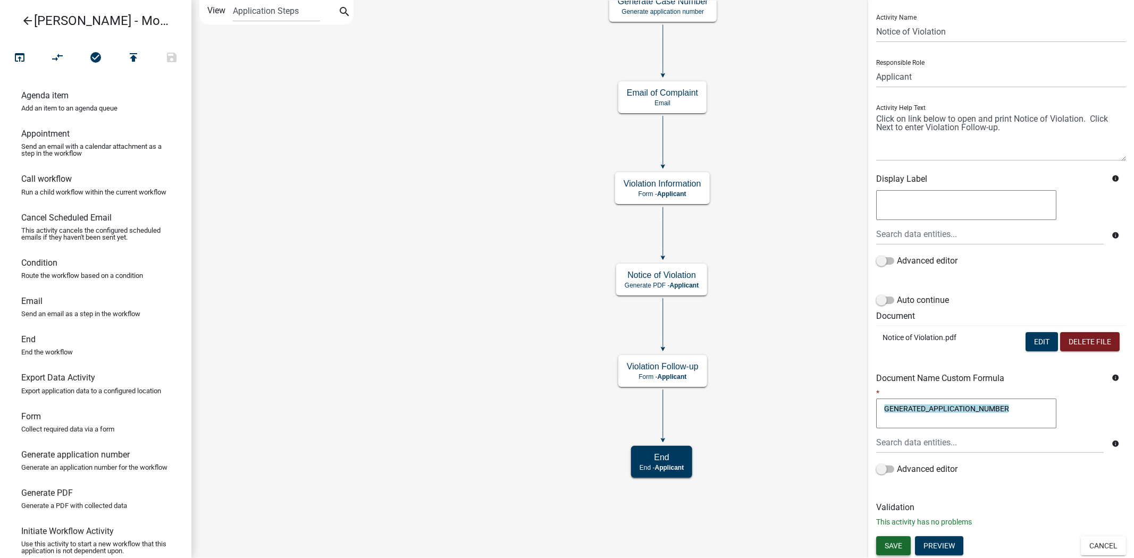
click at [882, 527] on button "Save" at bounding box center [893, 546] width 35 height 19
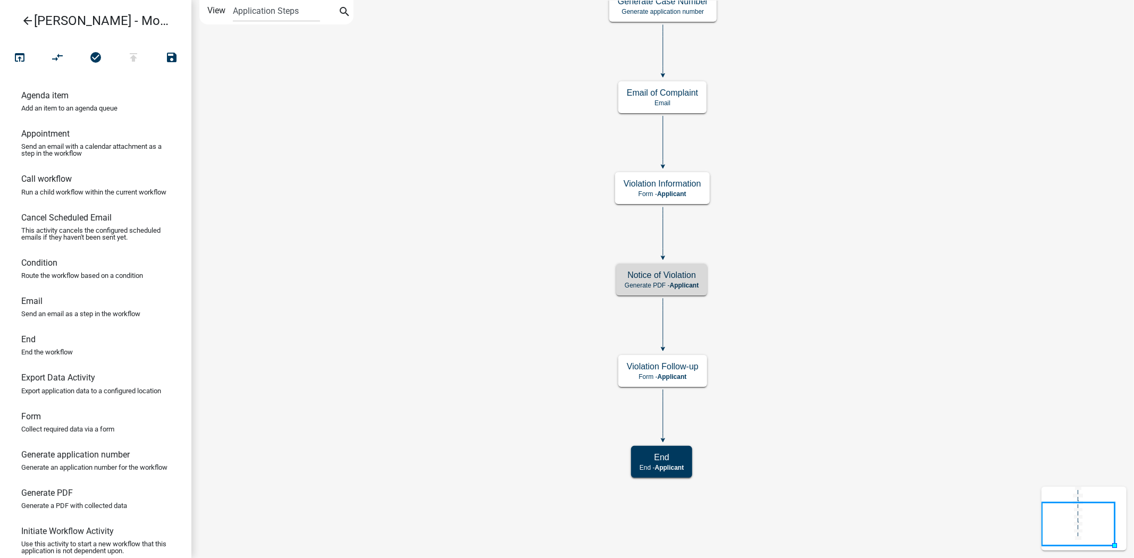
scroll to position [0, 0]
click at [18, 60] on icon "open_in_browser" at bounding box center [19, 58] width 13 height 15
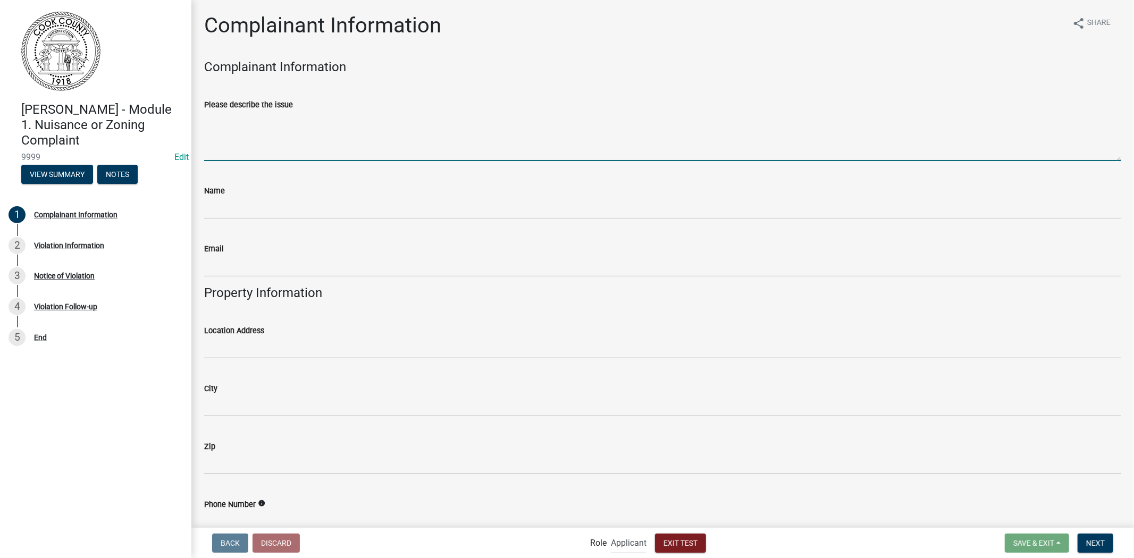
click at [299, 146] on textarea "Please describe the issue" at bounding box center [662, 136] width 917 height 50
type textarea "Test"
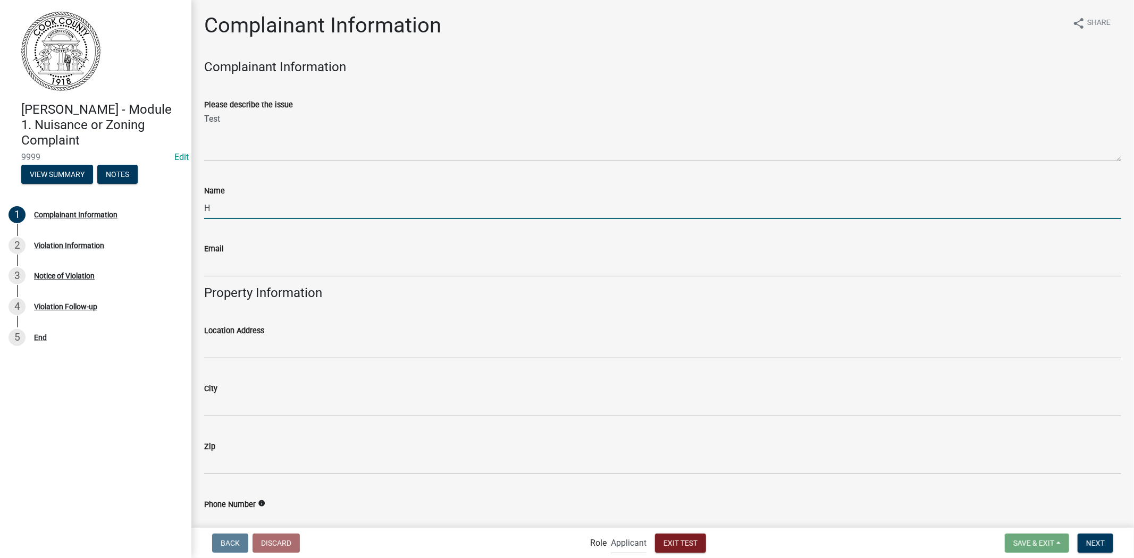
type input "[PERSON_NAME]"
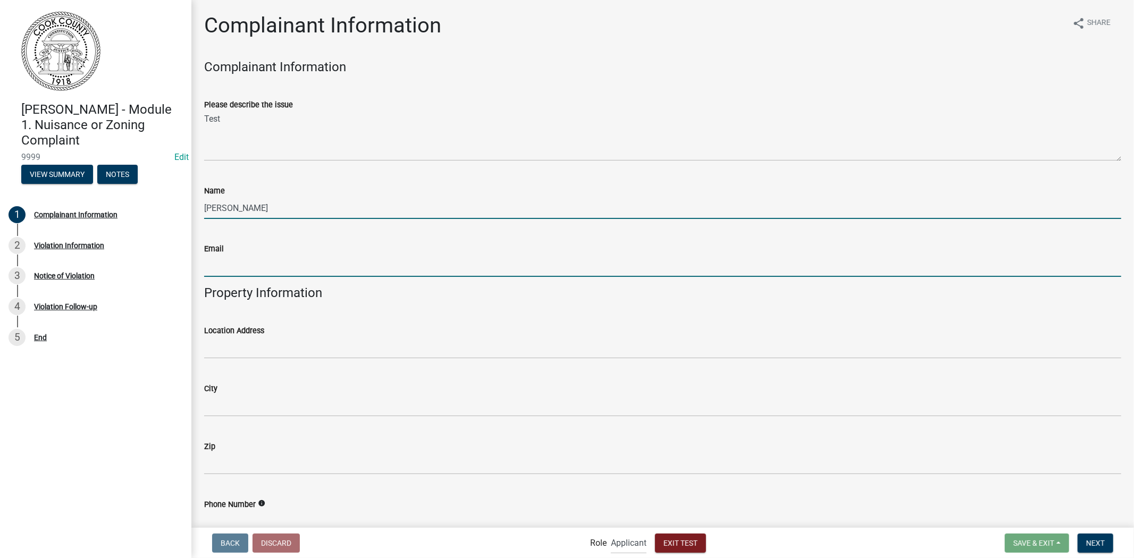
type input "[EMAIL_ADDRESS][DOMAIN_NAME]"
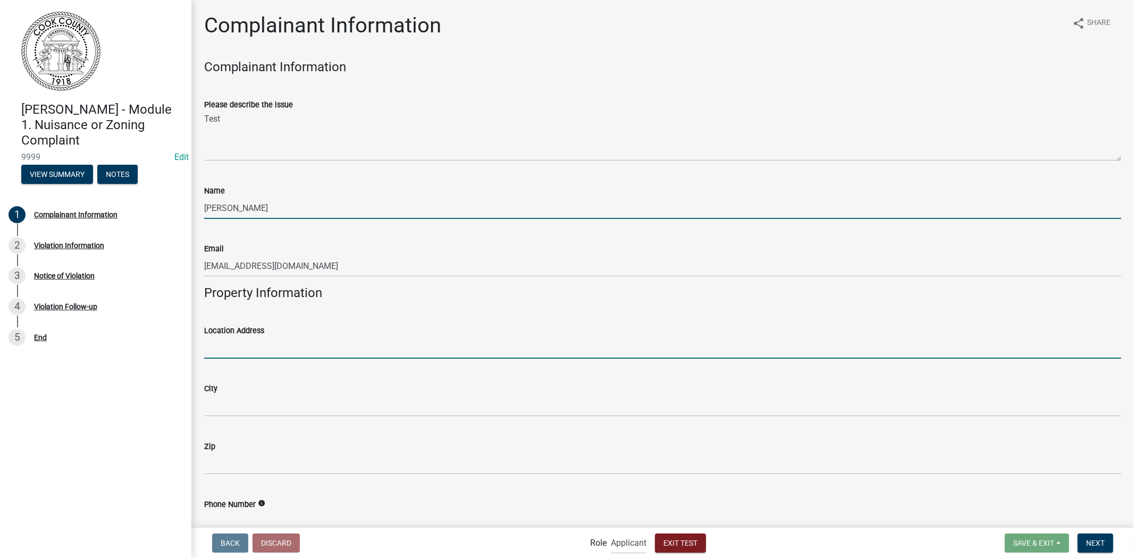
type input "348 Test Ave"
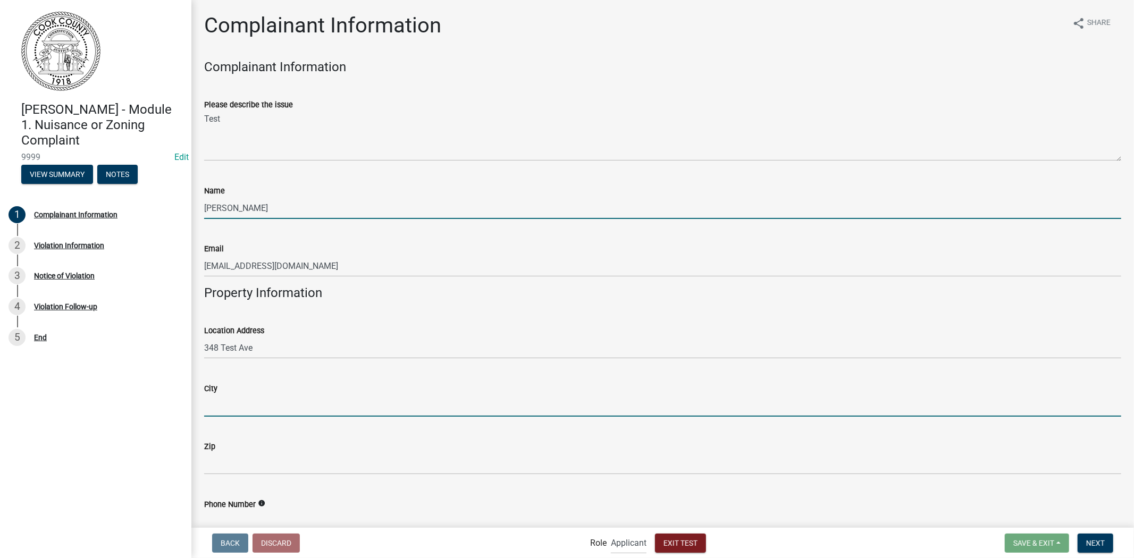
type input "Test"
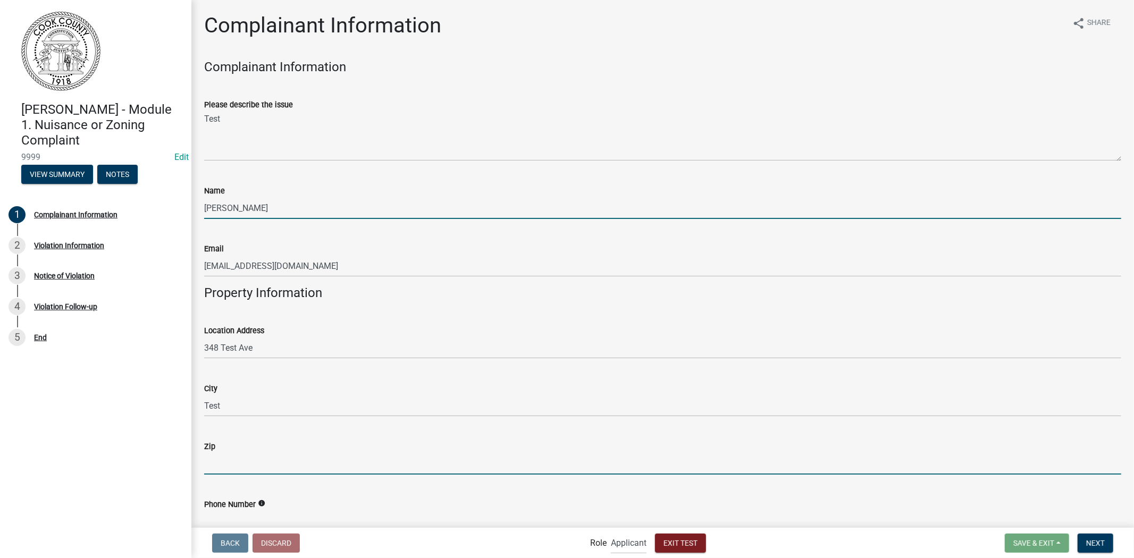
type input "18942"
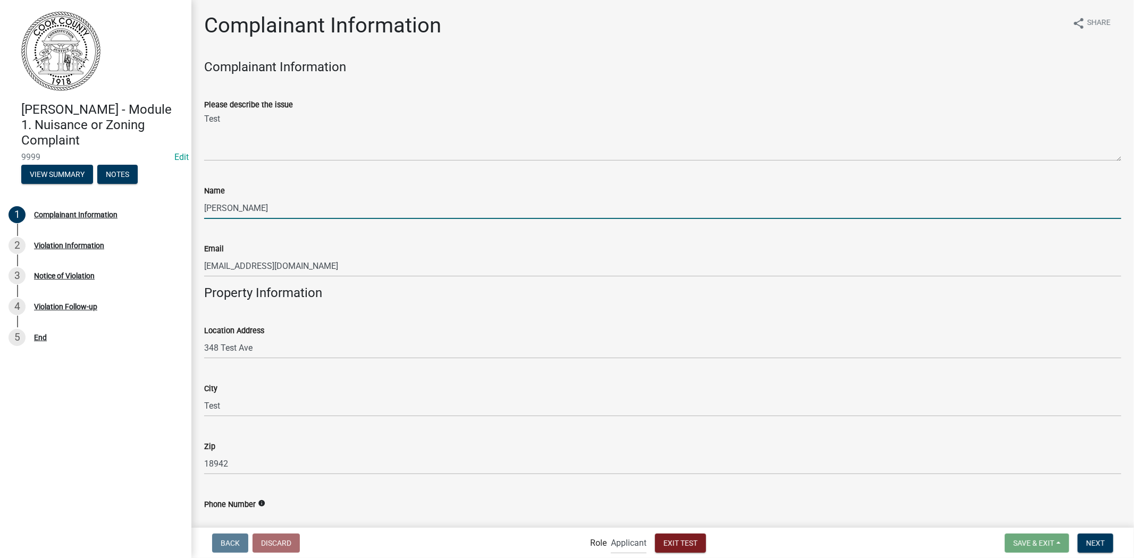
type input "3438884437"
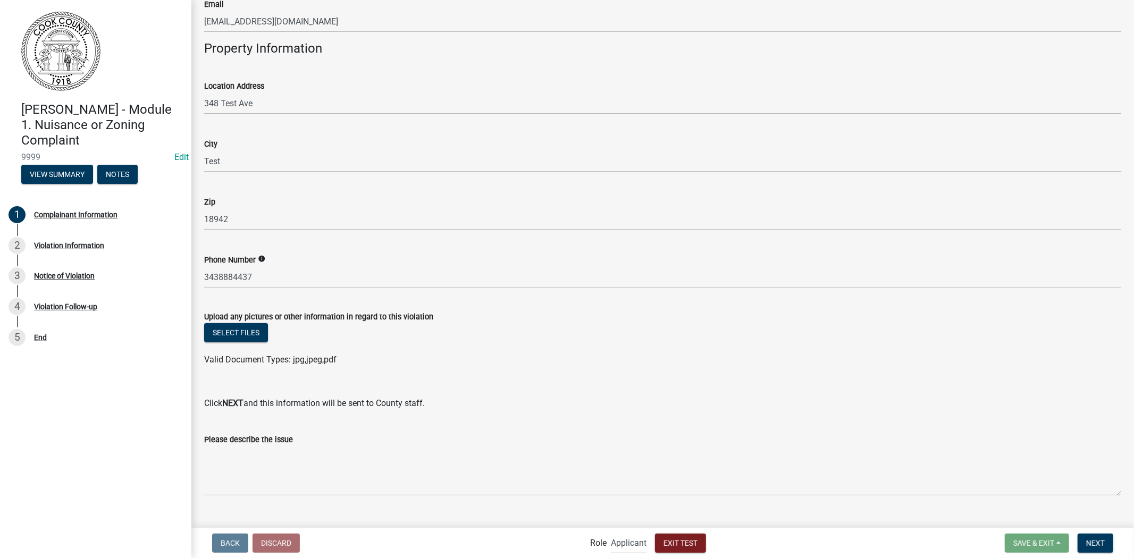
scroll to position [264, 0]
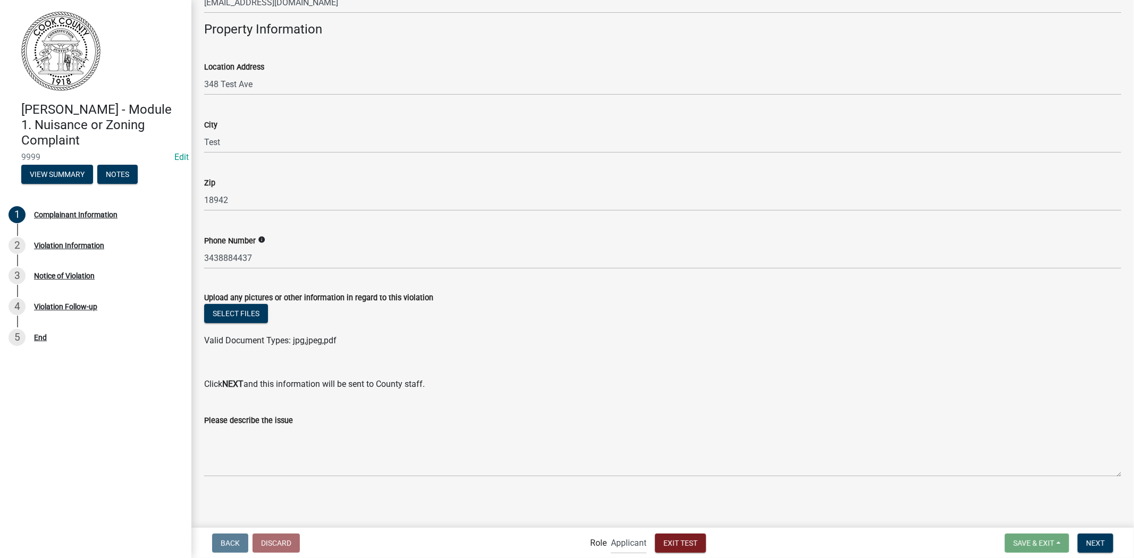
click at [249, 300] on label "Upload any pictures or other information in regard to this violation" at bounding box center [318, 298] width 229 height 7
click at [248, 300] on label "Upload any pictures or other information in regard to this violation" at bounding box center [318, 298] width 229 height 7
click at [248, 305] on button "Select files" at bounding box center [236, 313] width 64 height 19
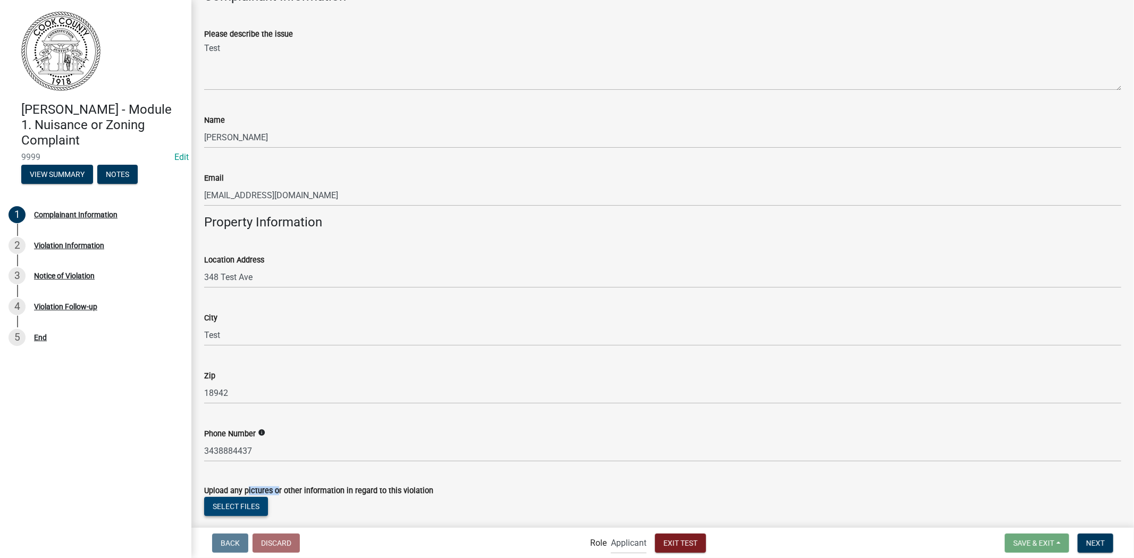
scroll to position [70, 0]
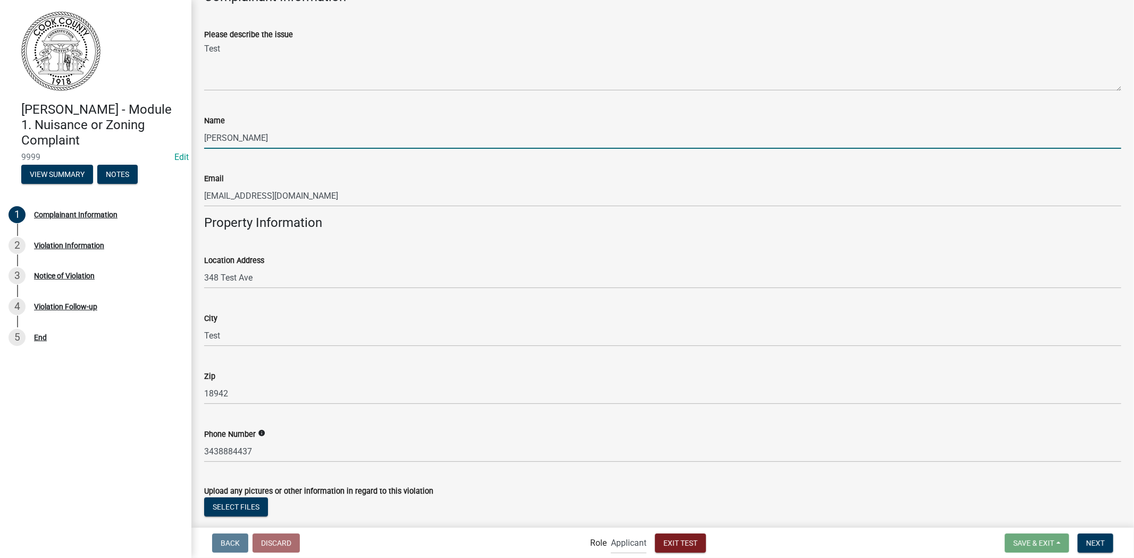
drag, startPoint x: 274, startPoint y: 145, endPoint x: 233, endPoint y: 129, distance: 44.6
click at [233, 129] on input "[PERSON_NAME]" at bounding box center [662, 138] width 917 height 22
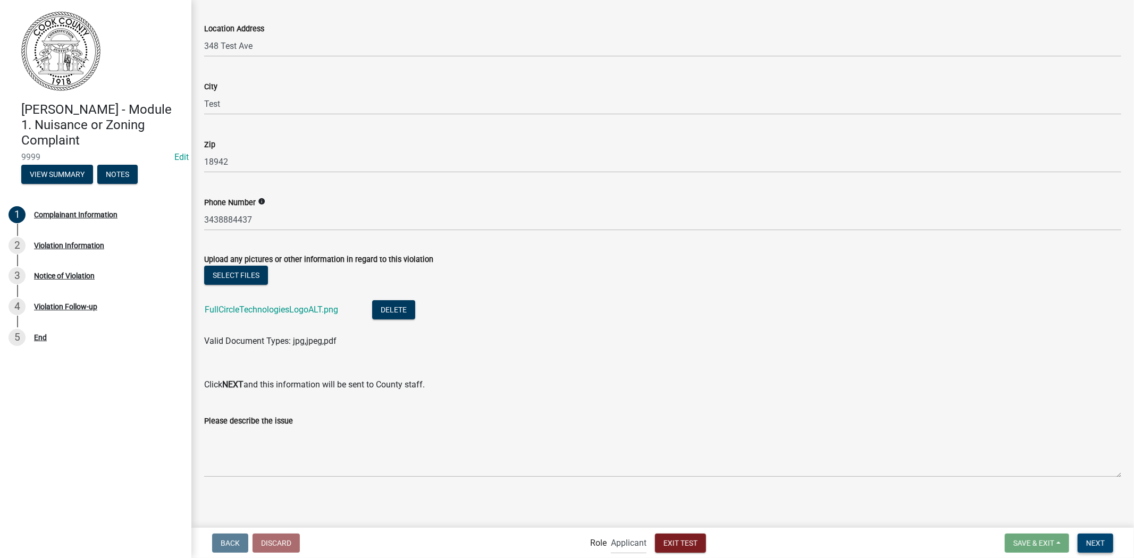
click at [1081, 527] on button "Next" at bounding box center [1096, 543] width 36 height 19
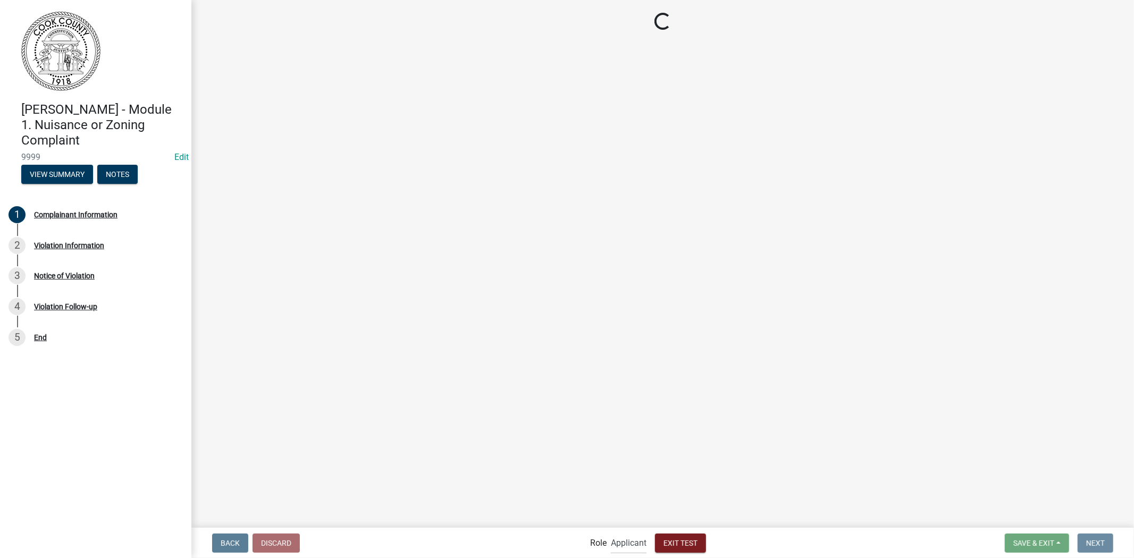
scroll to position [0, 0]
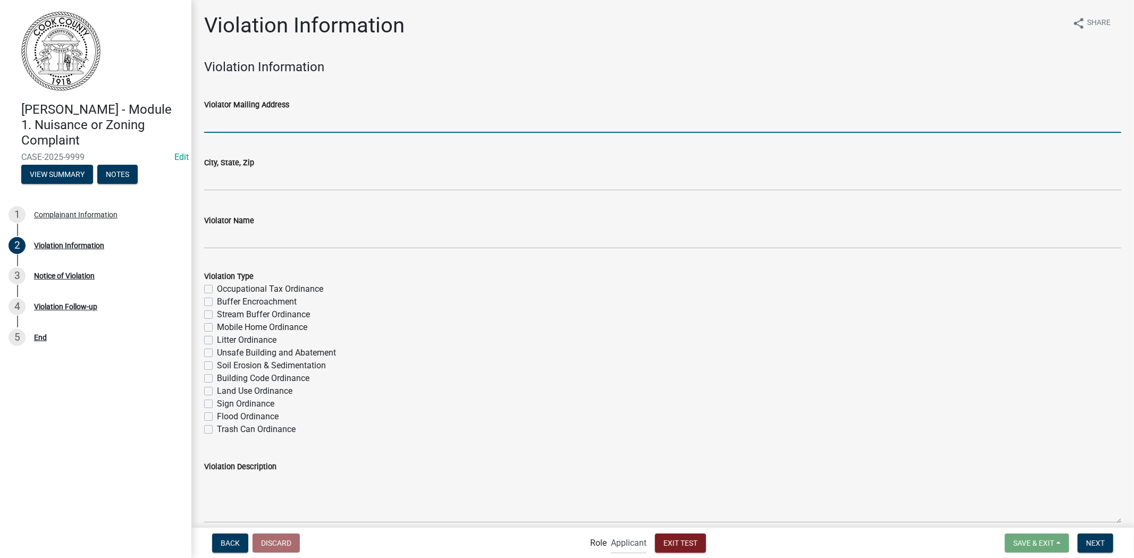
click at [294, 128] on input "Violator Mailing Address" at bounding box center [662, 122] width 917 height 22
type input "987347 Test St."
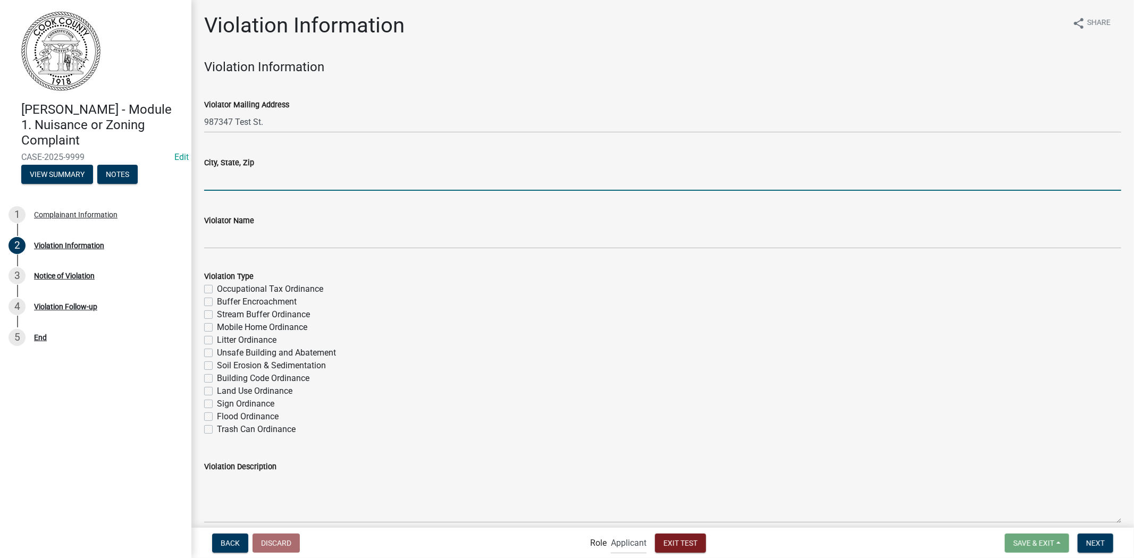
click at [290, 177] on input "City, State, Zip" at bounding box center [662, 180] width 917 height 22
type input "[GEOGRAPHIC_DATA]"
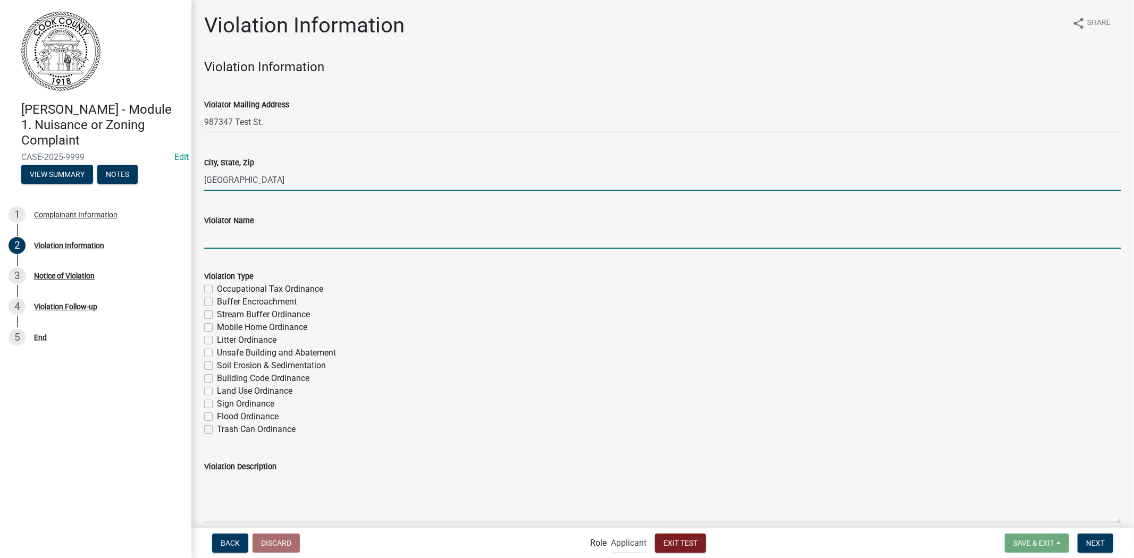
click at [274, 245] on input "Violator Name" at bounding box center [662, 238] width 917 height 22
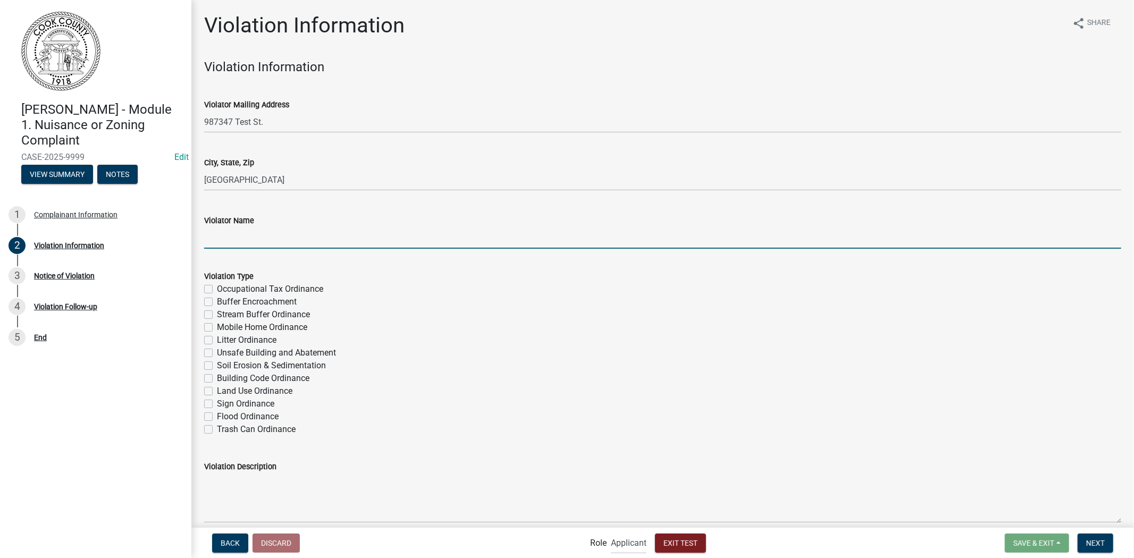
type input "Sample Violator Name [PERSON_NAME]"
click at [217, 428] on label "Trash Can Ordinance" at bounding box center [256, 429] width 79 height 13
click at [217, 428] on input "Trash Can Ordinance" at bounding box center [220, 426] width 7 height 7
checkbox input "true"
checkbox input "false"
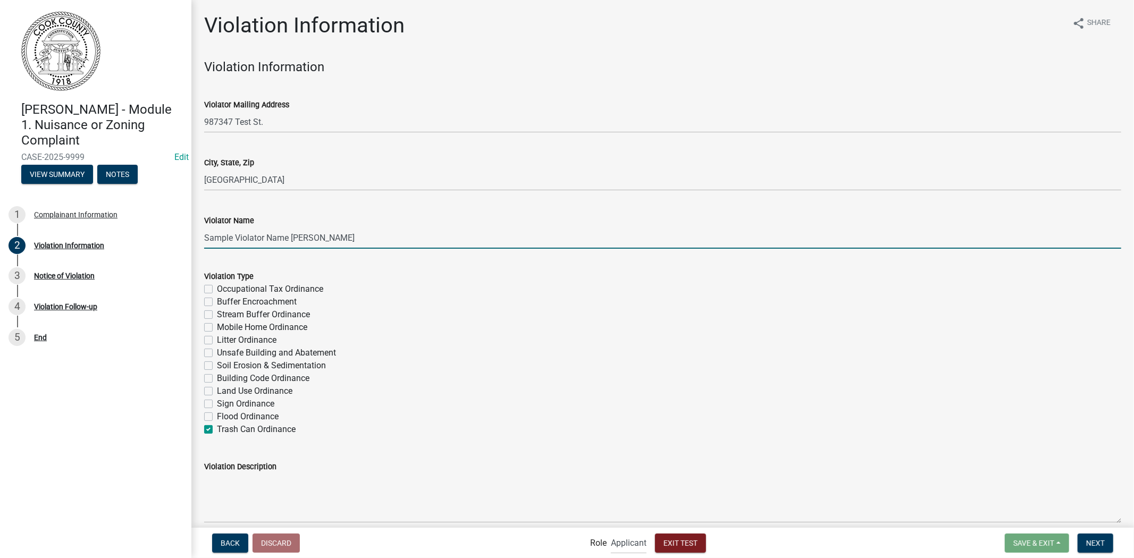
checkbox input "false"
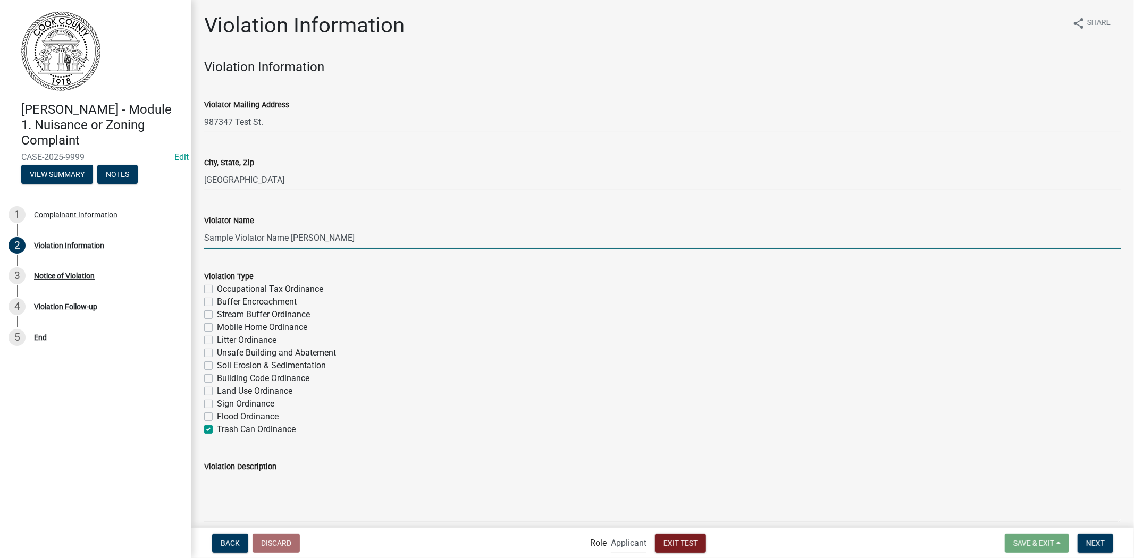
checkbox input "false"
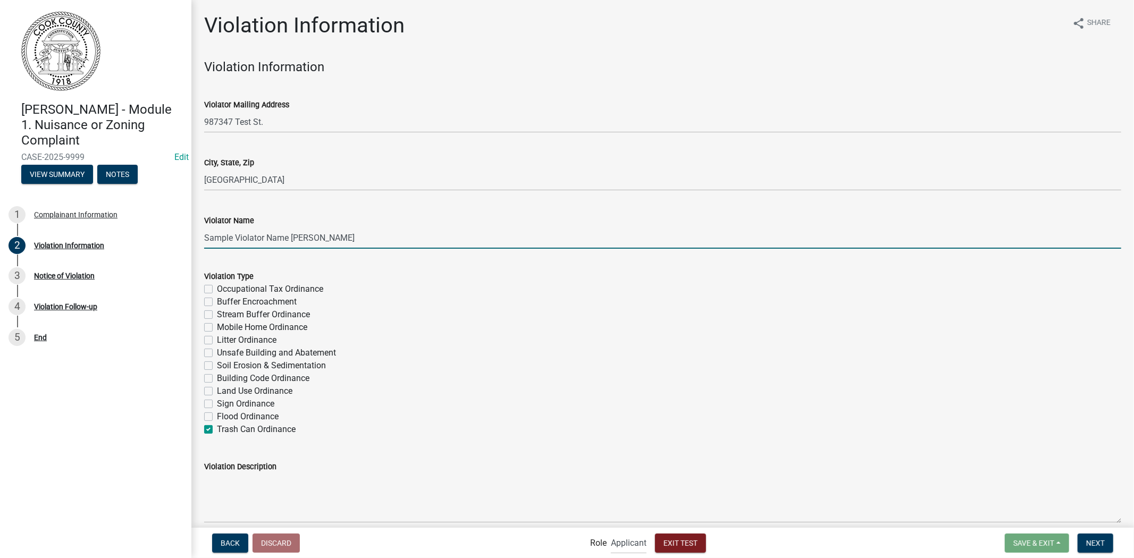
checkbox input "true"
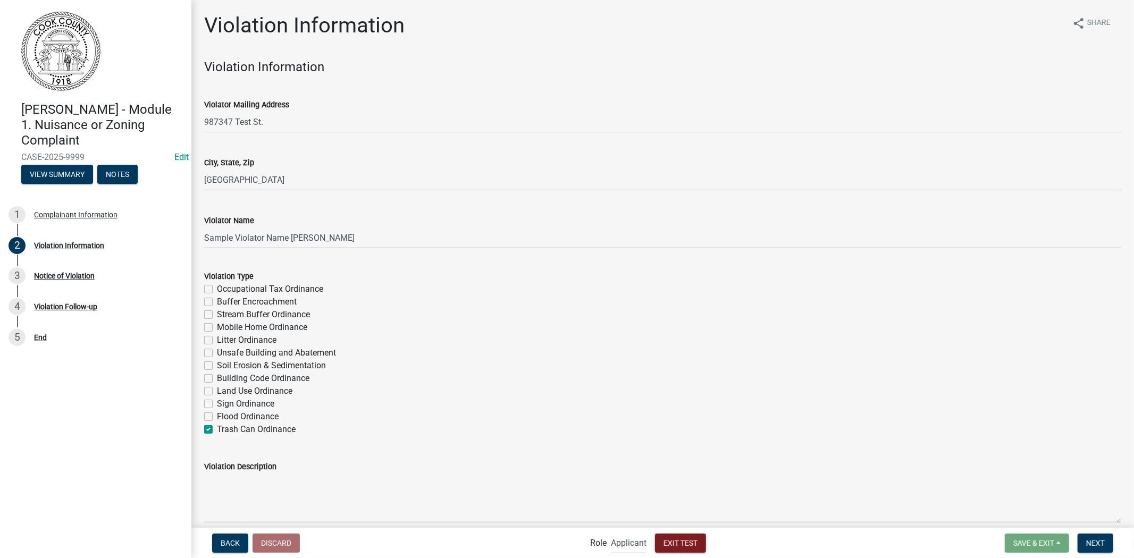
click at [217, 302] on label "Buffer Encroachment" at bounding box center [257, 302] width 80 height 13
click at [217, 302] on input "Buffer Encroachment" at bounding box center [220, 299] width 7 height 7
checkbox input "true"
checkbox input "false"
checkbox input "true"
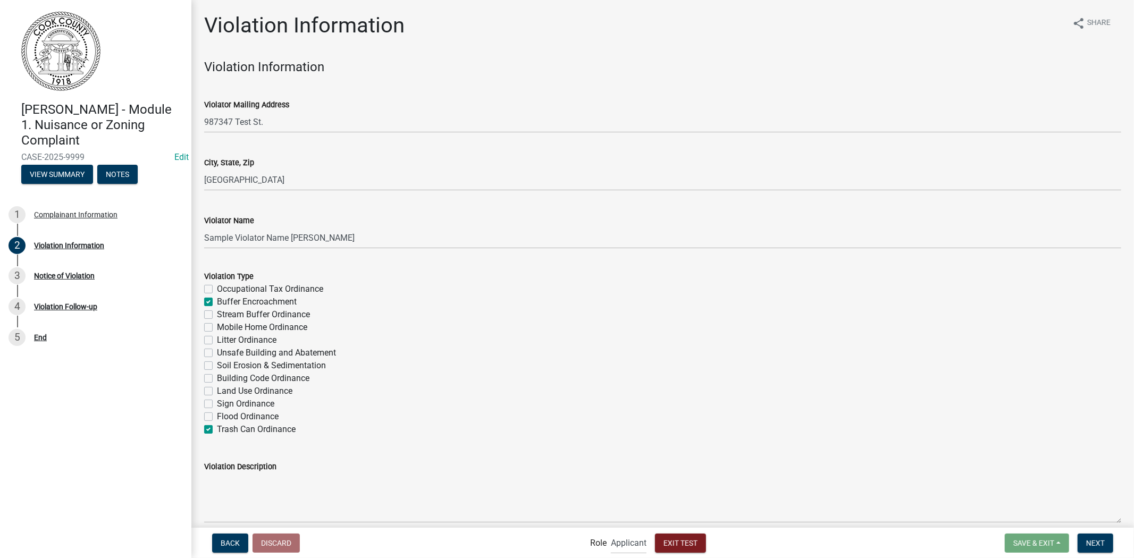
checkbox input "false"
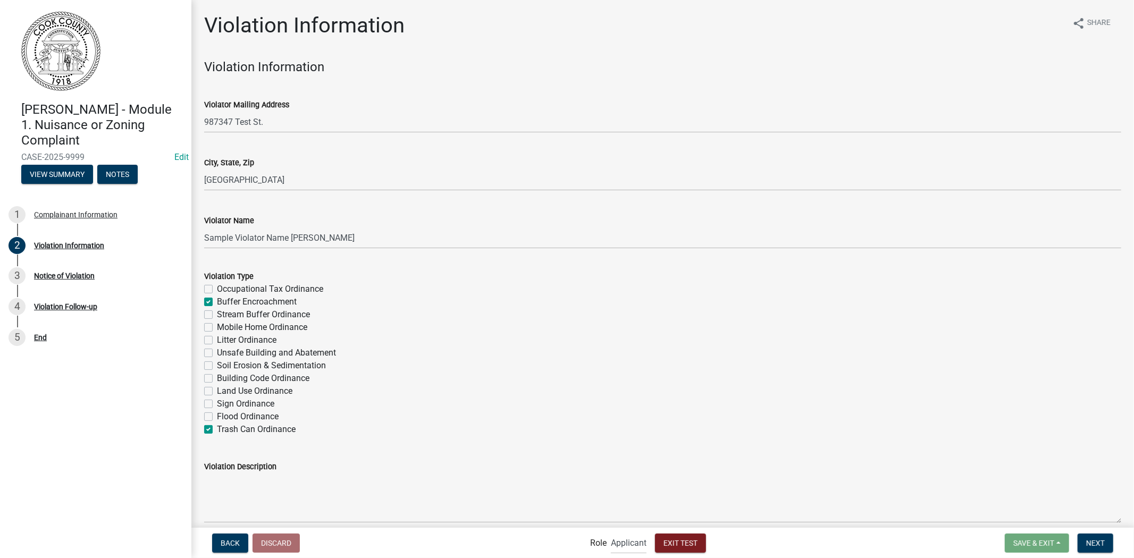
checkbox input "false"
checkbox input "true"
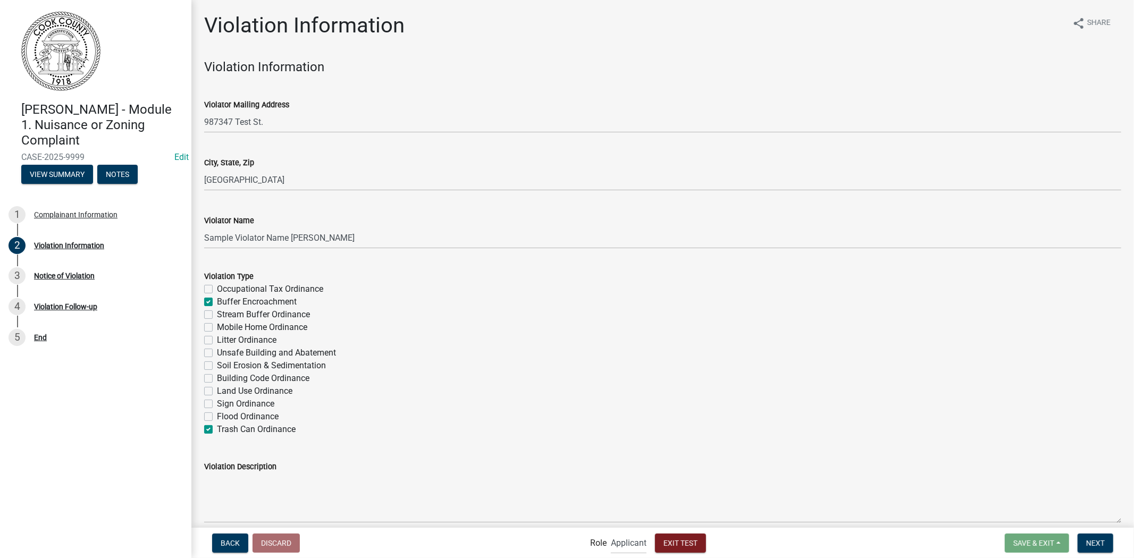
click at [217, 302] on label "Buffer Encroachment" at bounding box center [257, 302] width 80 height 13
click at [217, 302] on input "Buffer Encroachment" at bounding box center [220, 299] width 7 height 7
checkbox input "false"
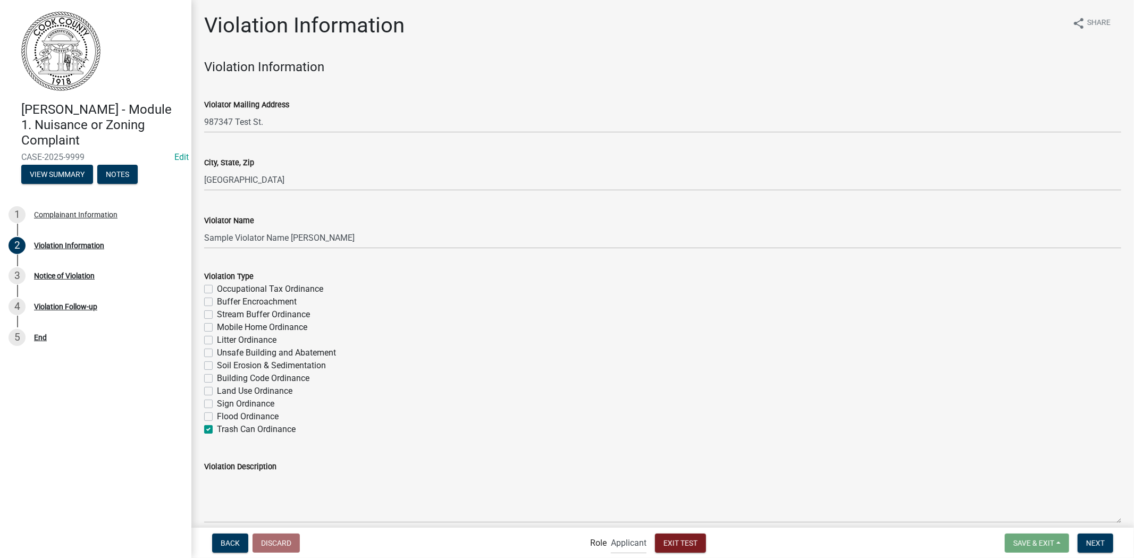
checkbox input "false"
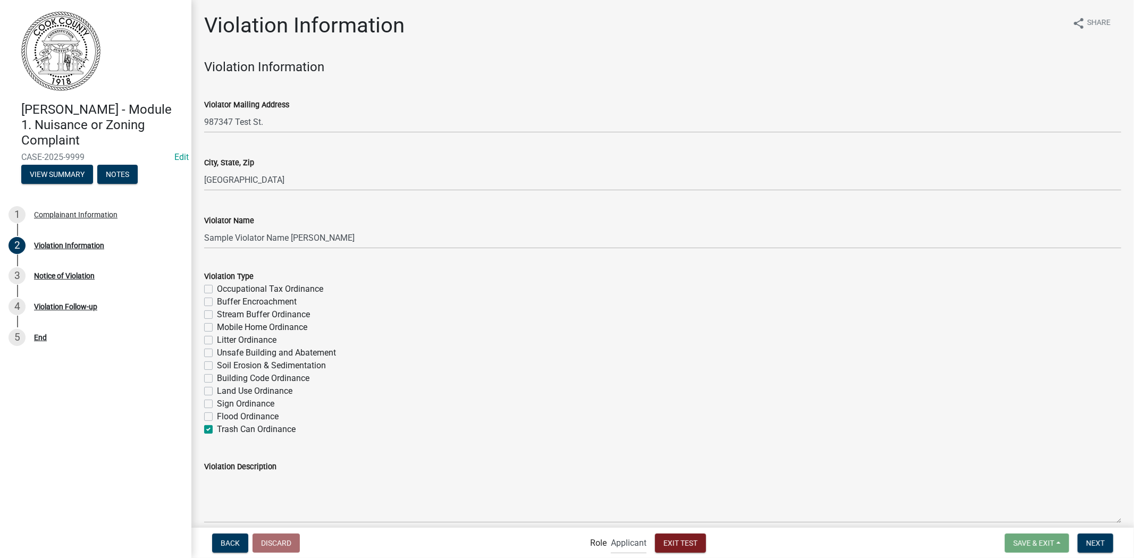
checkbox input "false"
checkbox input "true"
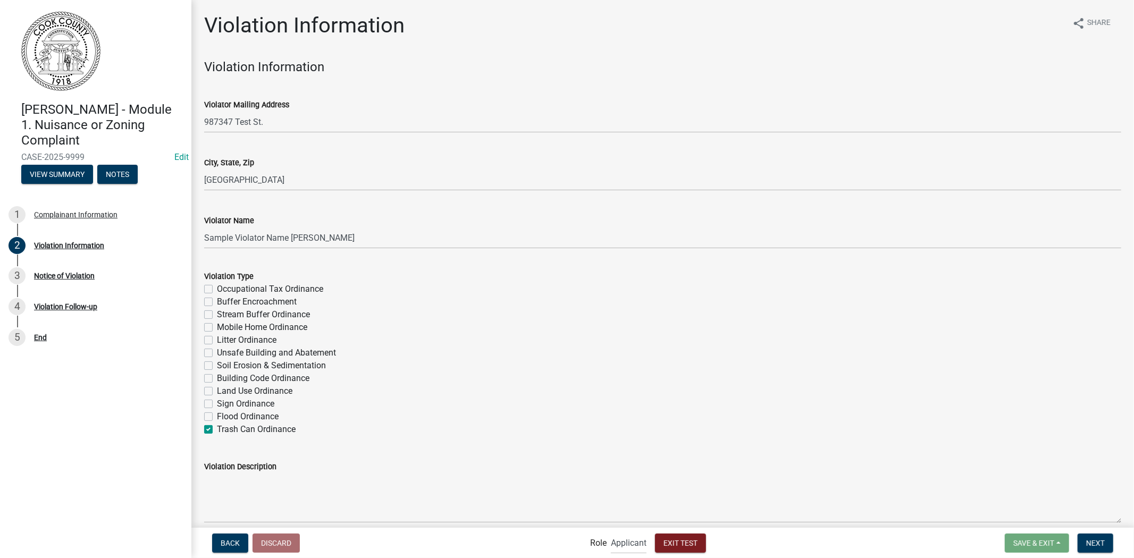
click at [217, 302] on label "Buffer Encroachment" at bounding box center [257, 302] width 80 height 13
click at [217, 302] on input "Buffer Encroachment" at bounding box center [220, 299] width 7 height 7
checkbox input "true"
checkbox input "false"
checkbox input "true"
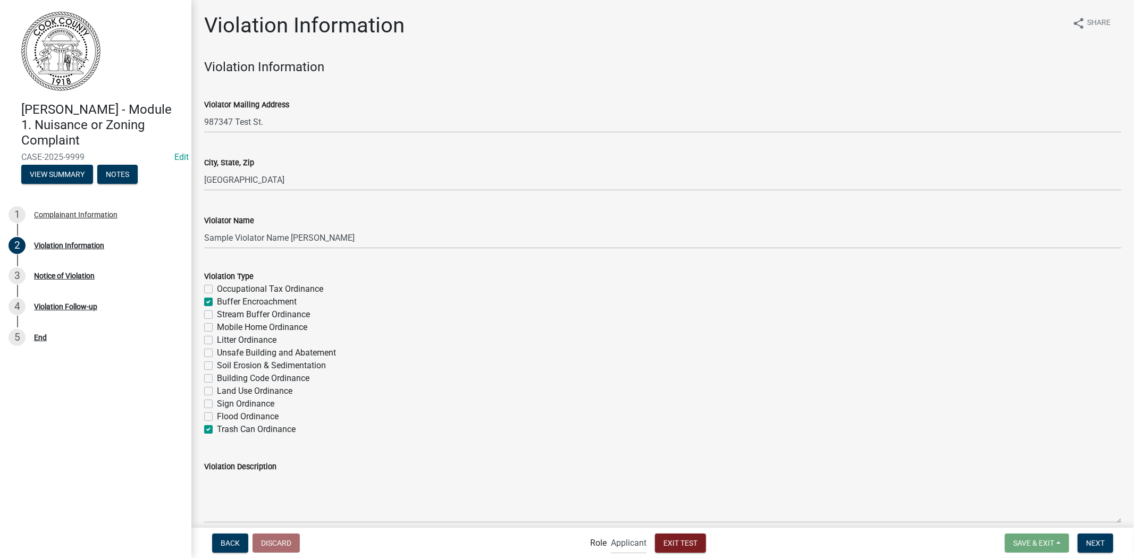
checkbox input "false"
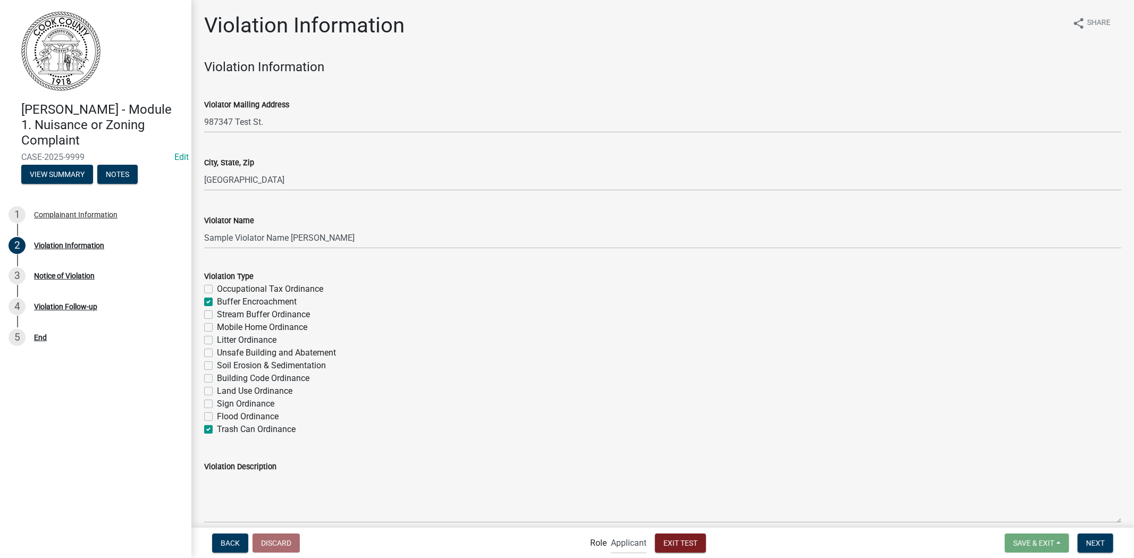
checkbox input "false"
checkbox input "true"
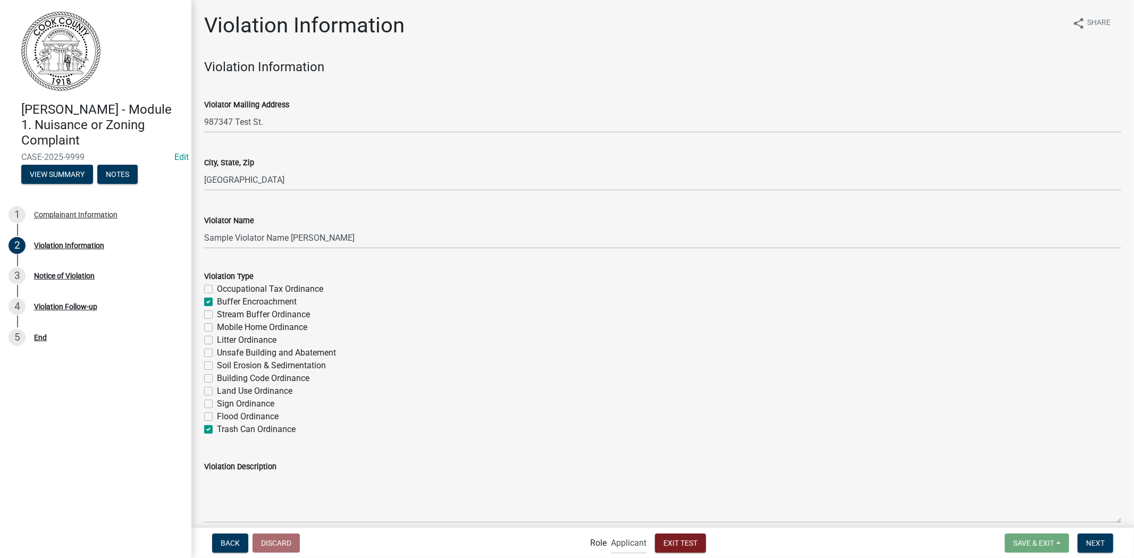
scroll to position [329, 0]
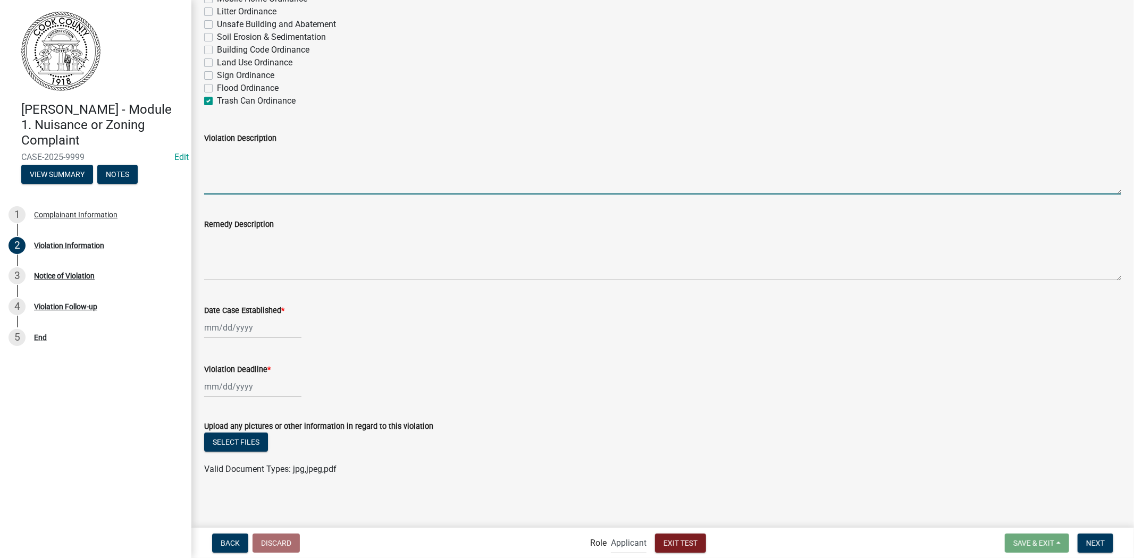
click at [285, 179] on textarea "Violation Description" at bounding box center [662, 170] width 917 height 50
type textarea "Test [PERSON_NAME]"
click at [261, 281] on wm-data-entity-input "Remedy Description" at bounding box center [662, 246] width 917 height 86
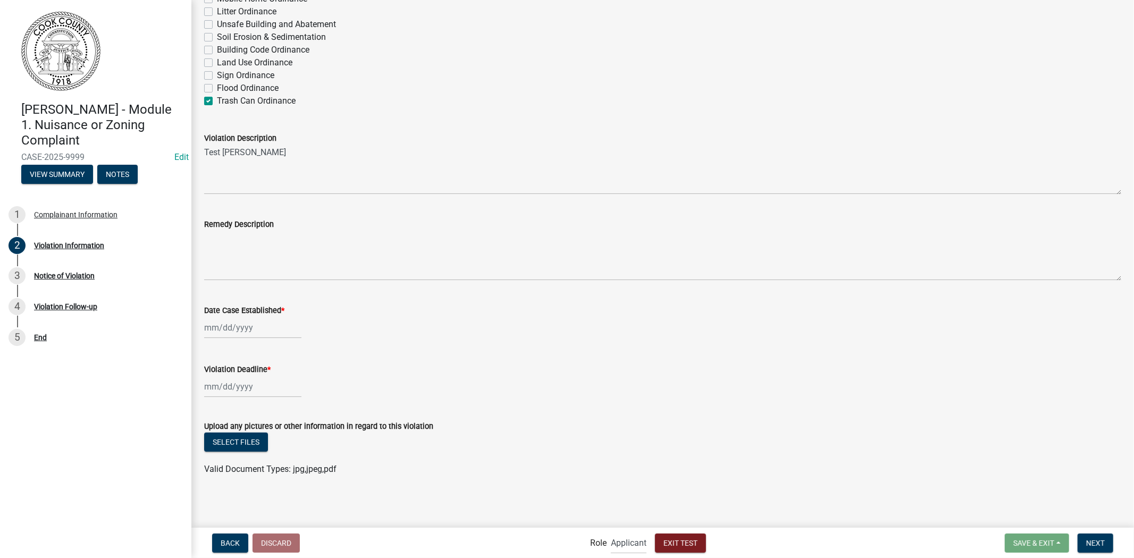
click at [258, 280] on wm-data-entity-input "Remedy Description" at bounding box center [662, 246] width 917 height 86
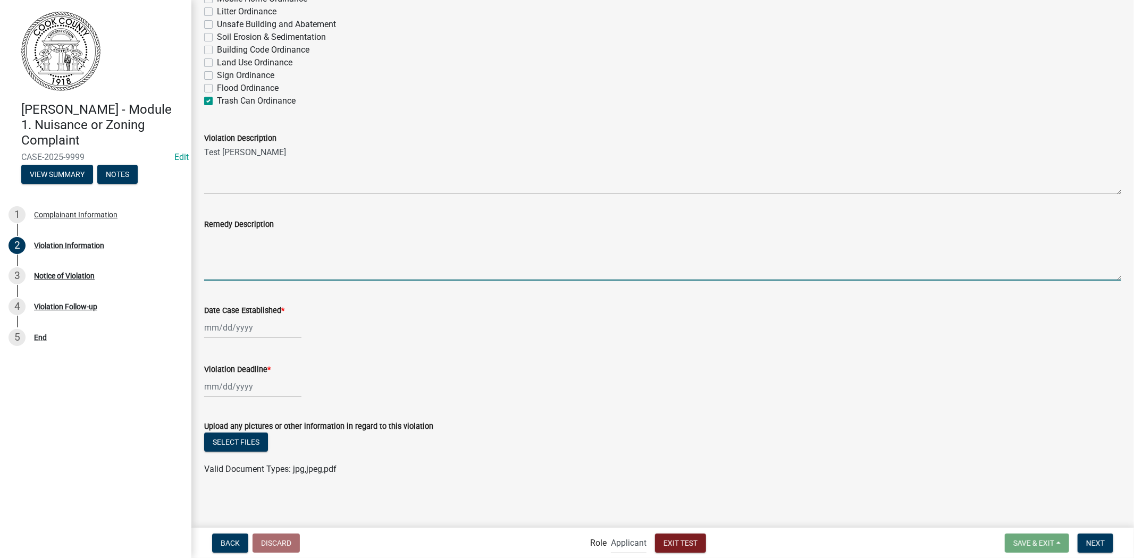
click at [240, 270] on textarea "Remedy Description" at bounding box center [662, 256] width 917 height 50
type textarea "Test [PERSON_NAME]"
click at [250, 336] on div at bounding box center [252, 328] width 97 height 22
select select "9"
select select "2025"
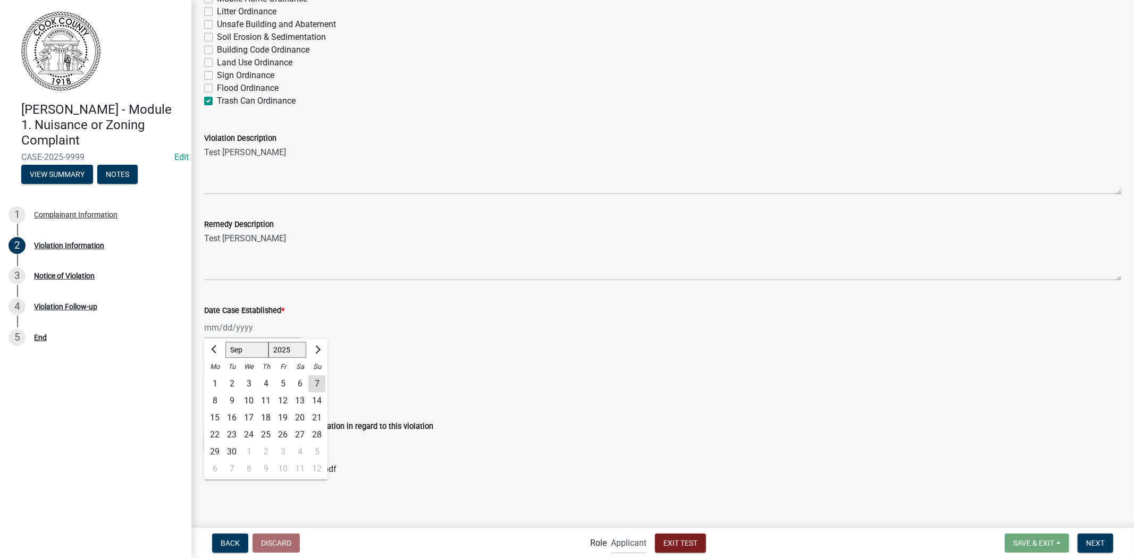
click at [311, 384] on div "7" at bounding box center [316, 383] width 17 height 17
type input "[DATE]"
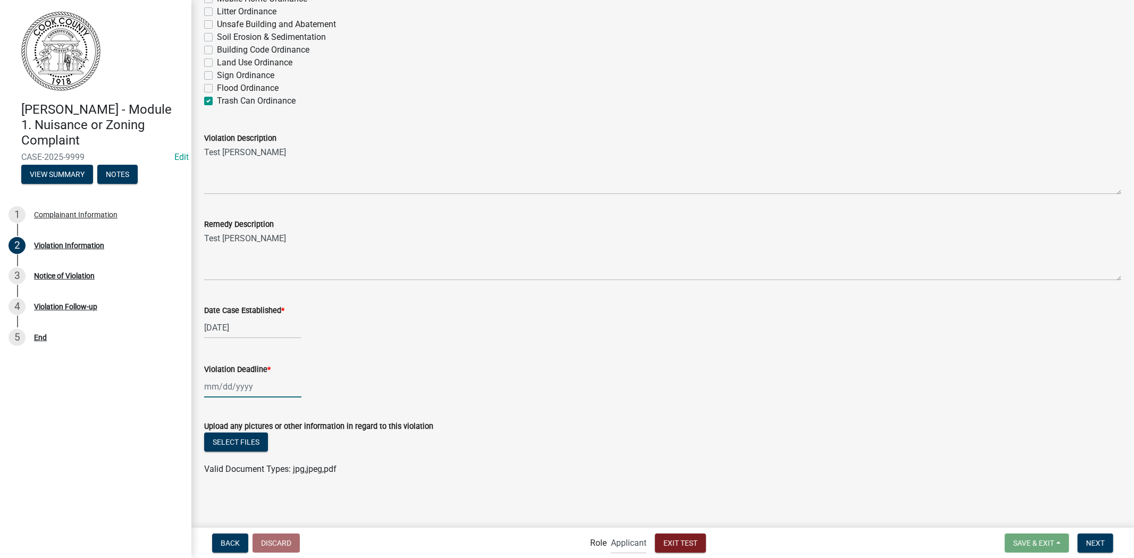
click at [275, 389] on div at bounding box center [252, 387] width 97 height 22
click at [313, 249] on button "Next month" at bounding box center [317, 244] width 13 height 17
click at [319, 243] on span "Next month" at bounding box center [317, 244] width 8 height 8
click at [302, 296] on div "13" at bounding box center [299, 295] width 17 height 17
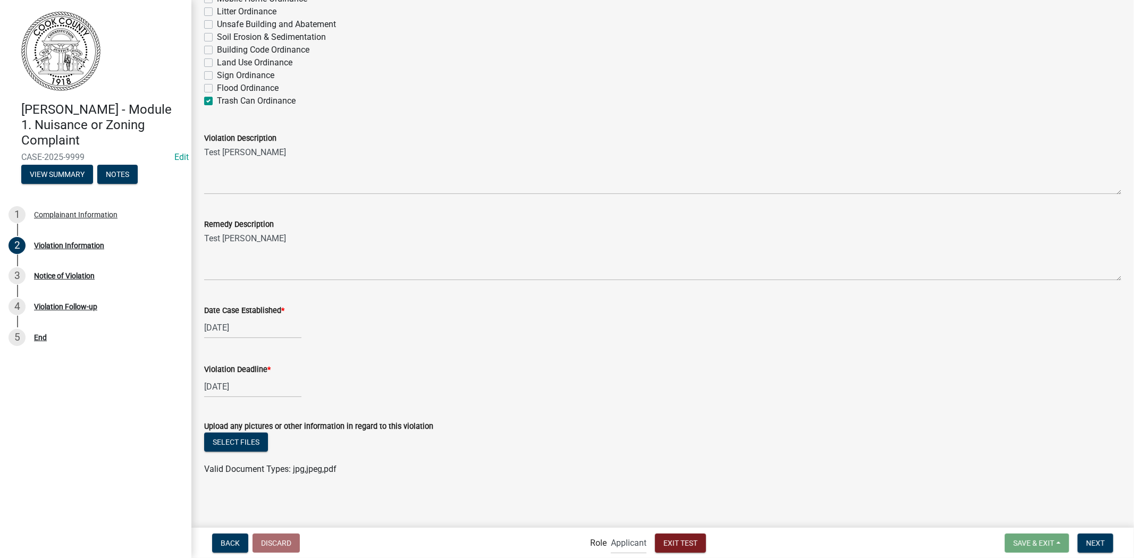
click at [360, 342] on wm-data-entity-input "Date Case Established * 09/07/2025" at bounding box center [662, 318] width 917 height 59
click at [250, 431] on div "Upload any pictures or other information in regard to this violation" at bounding box center [662, 426] width 917 height 13
click at [230, 443] on button "Select files" at bounding box center [236, 442] width 64 height 19
click at [1105, 527] on span "Next" at bounding box center [1096, 543] width 19 height 9
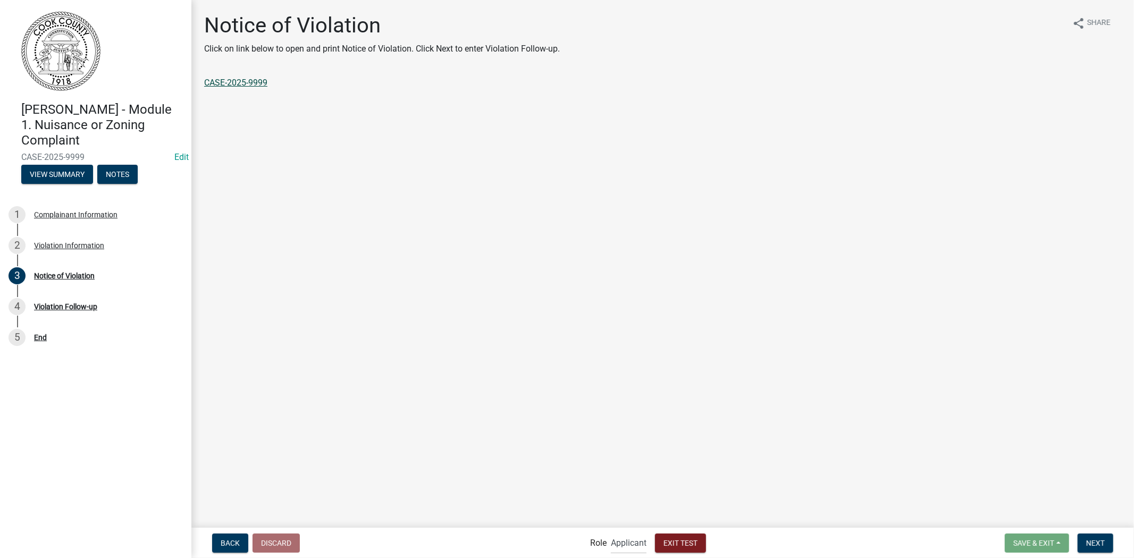
click at [240, 78] on link "CASE-2025-9999" at bounding box center [235, 83] width 63 height 10
click at [1097, 527] on span "Next" at bounding box center [1096, 543] width 19 height 9
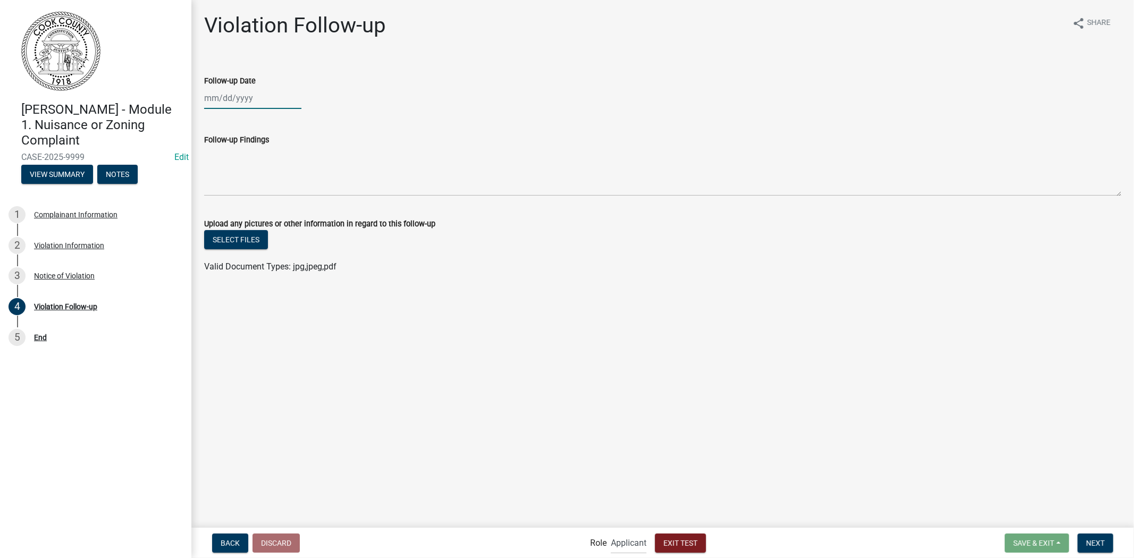
click at [256, 101] on div at bounding box center [252, 98] width 97 height 22
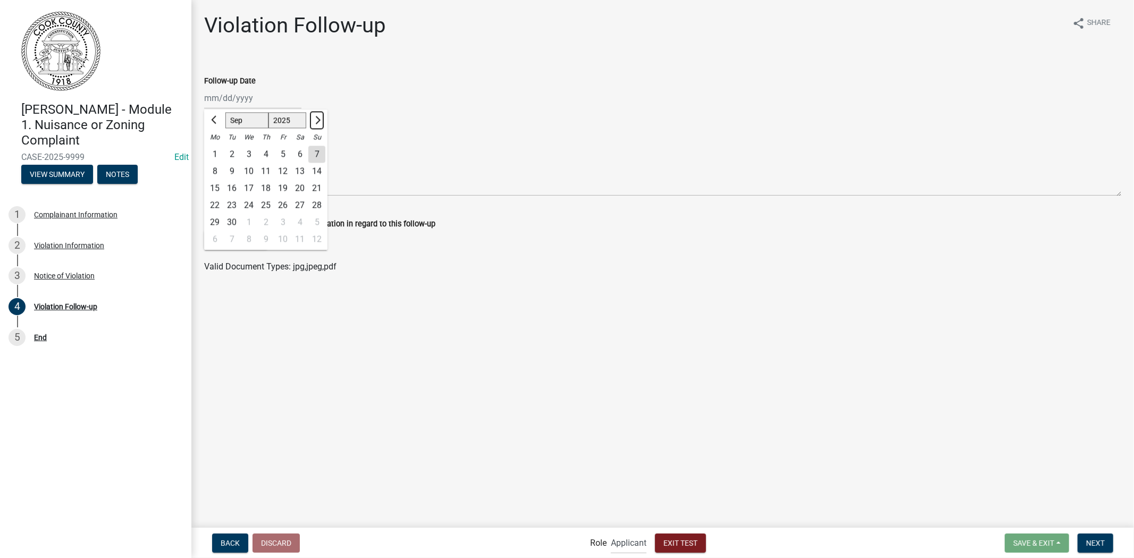
click at [313, 118] on button "Next month" at bounding box center [317, 120] width 13 height 17
click at [268, 153] on div "1" at bounding box center [265, 154] width 17 height 17
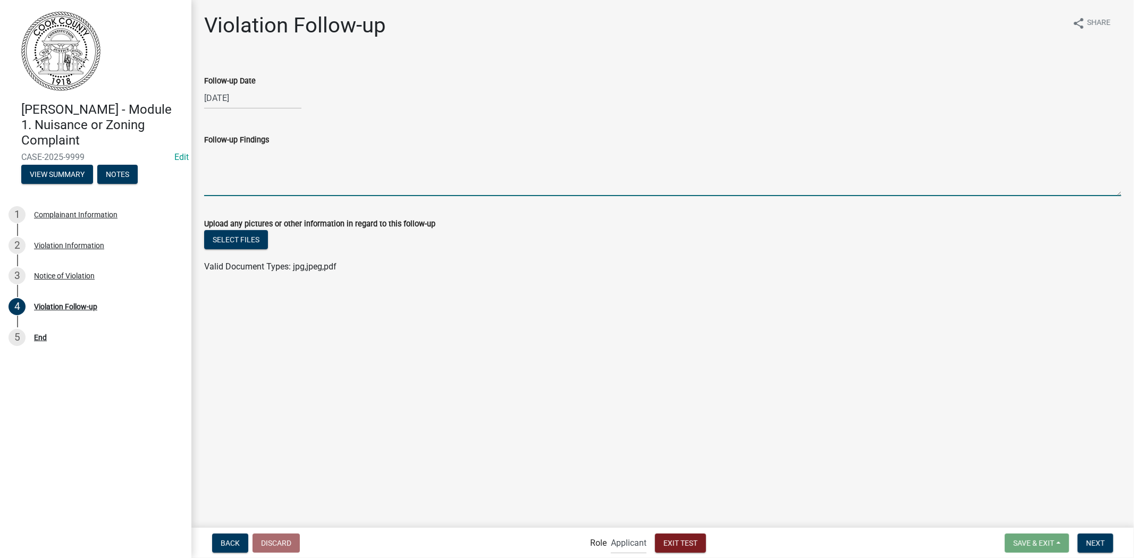
click at [436, 146] on textarea "Follow-up Findings" at bounding box center [662, 171] width 917 height 50
click at [237, 236] on button "Select files" at bounding box center [236, 239] width 64 height 19
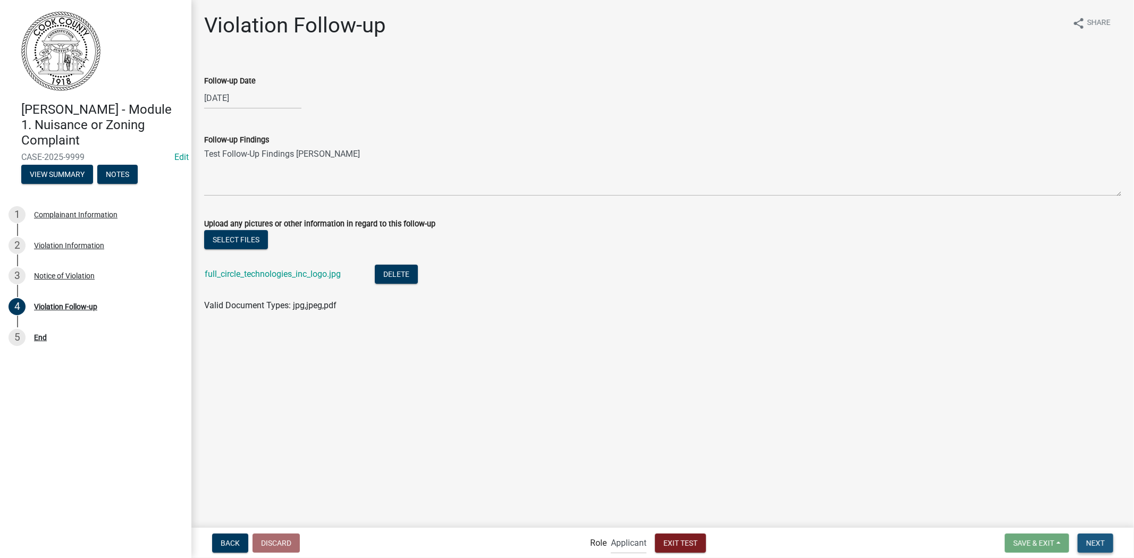
click at [1087, 527] on span "Next" at bounding box center [1096, 543] width 19 height 9
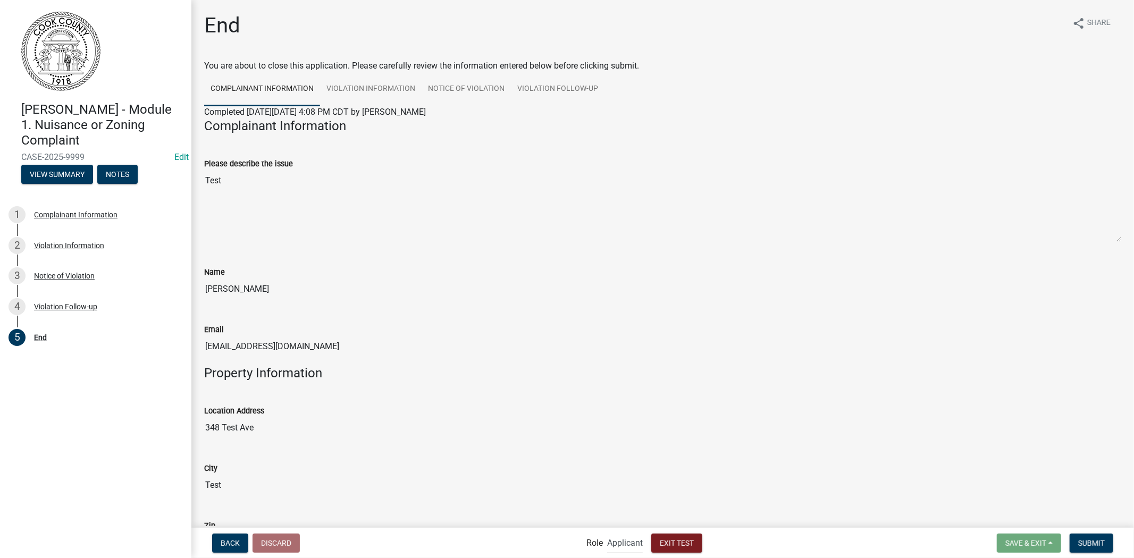
scroll to position [354, 0]
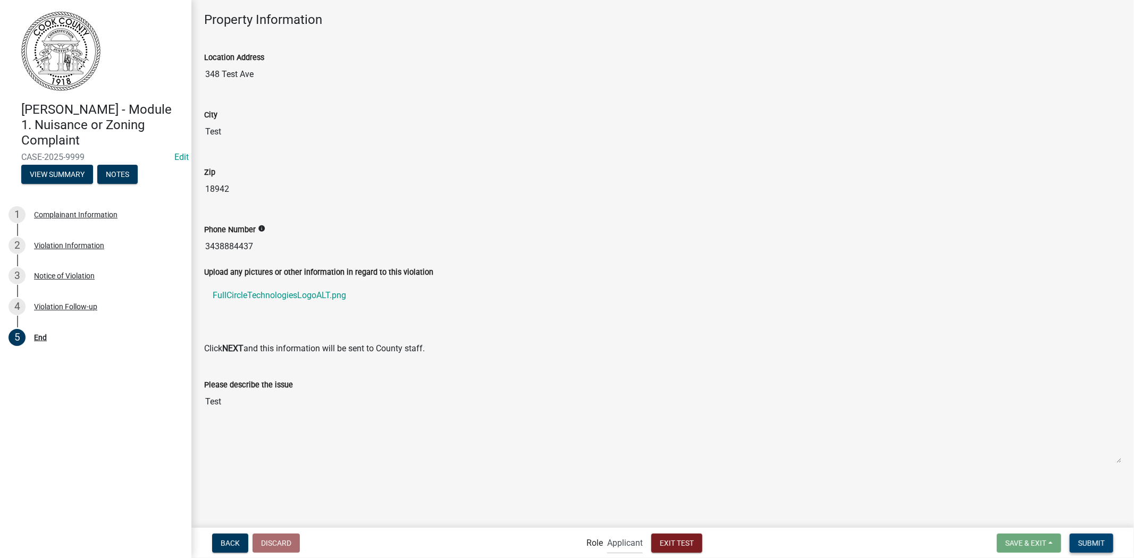
click at [1102, 527] on button "Submit" at bounding box center [1092, 543] width 44 height 19
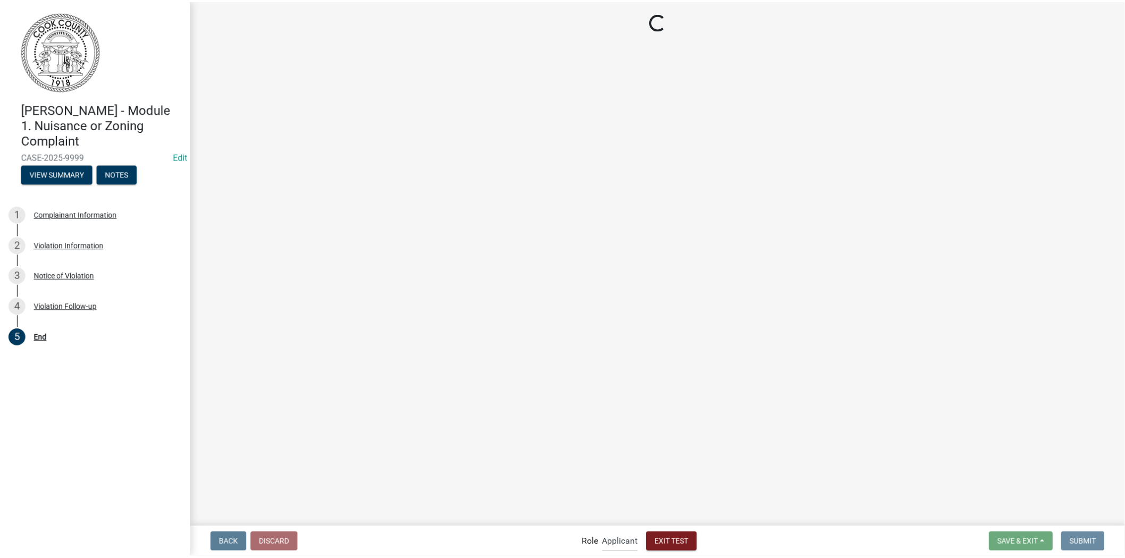
scroll to position [0, 0]
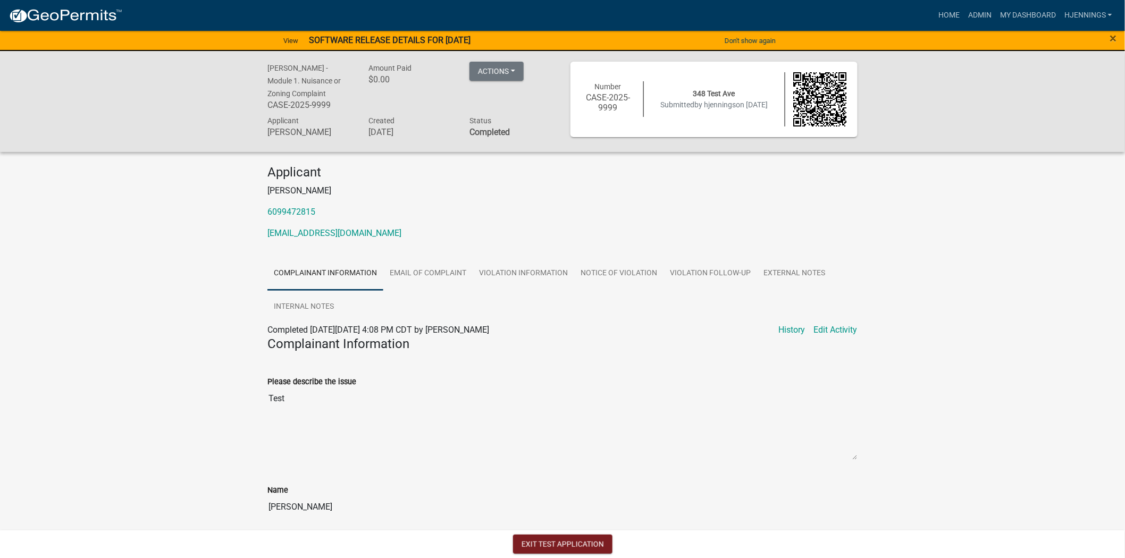
scroll to position [1, 0]
click at [574, 527] on button "Exit Test Application" at bounding box center [562, 544] width 99 height 19
click at [450, 279] on link "Email of Complaint" at bounding box center [427, 274] width 89 height 34
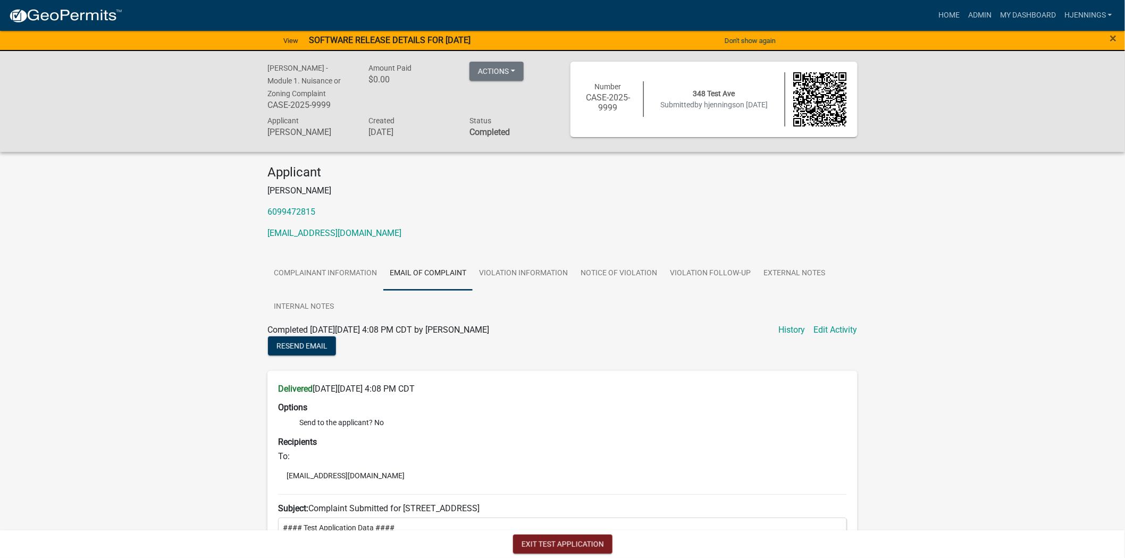
scroll to position [1, 0]
click at [537, 261] on link "Violation Information" at bounding box center [524, 273] width 102 height 34
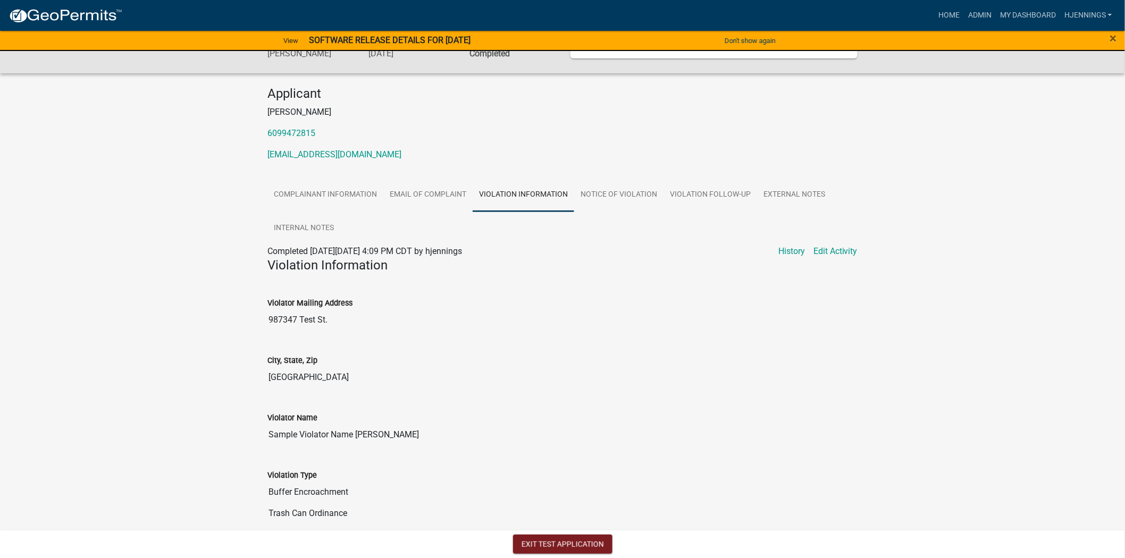
scroll to position [0, 0]
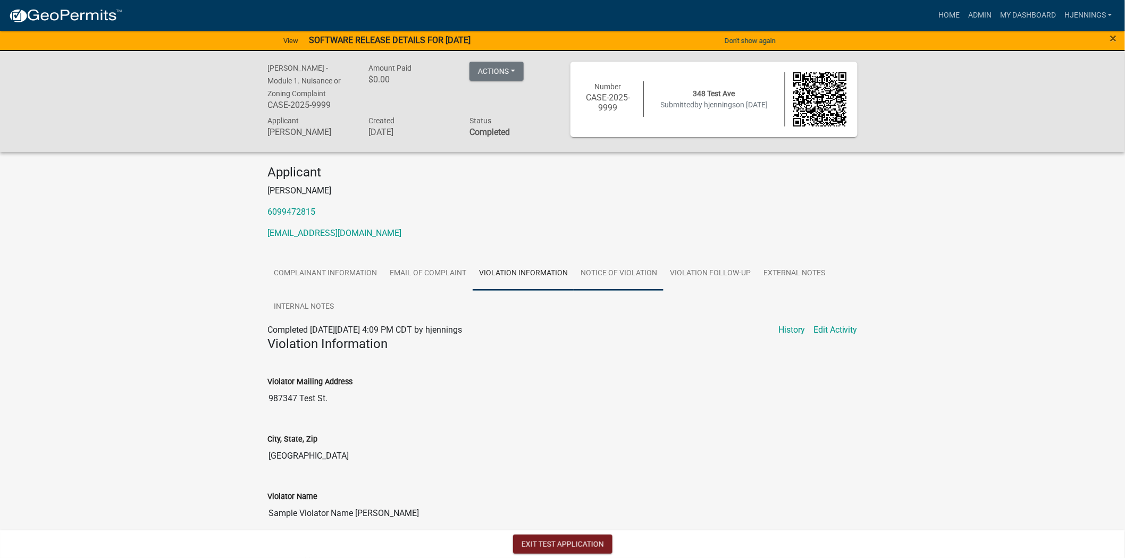
click at [603, 280] on link "Notice of Violation" at bounding box center [618, 274] width 89 height 34
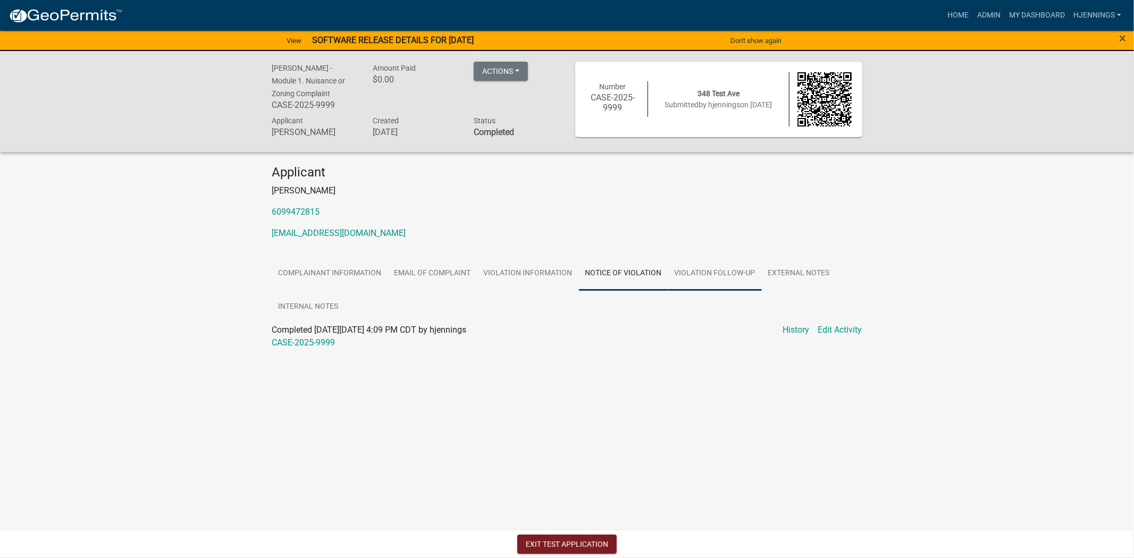
click at [724, 275] on link "Violation Follow-up" at bounding box center [716, 274] width 94 height 34
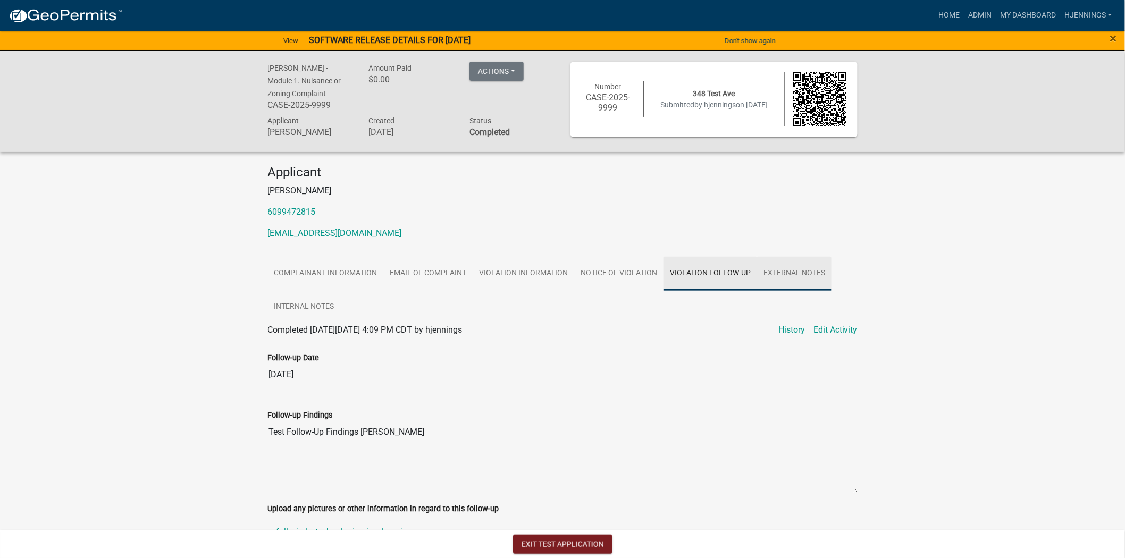
click at [817, 275] on link "External Notes" at bounding box center [794, 274] width 74 height 34
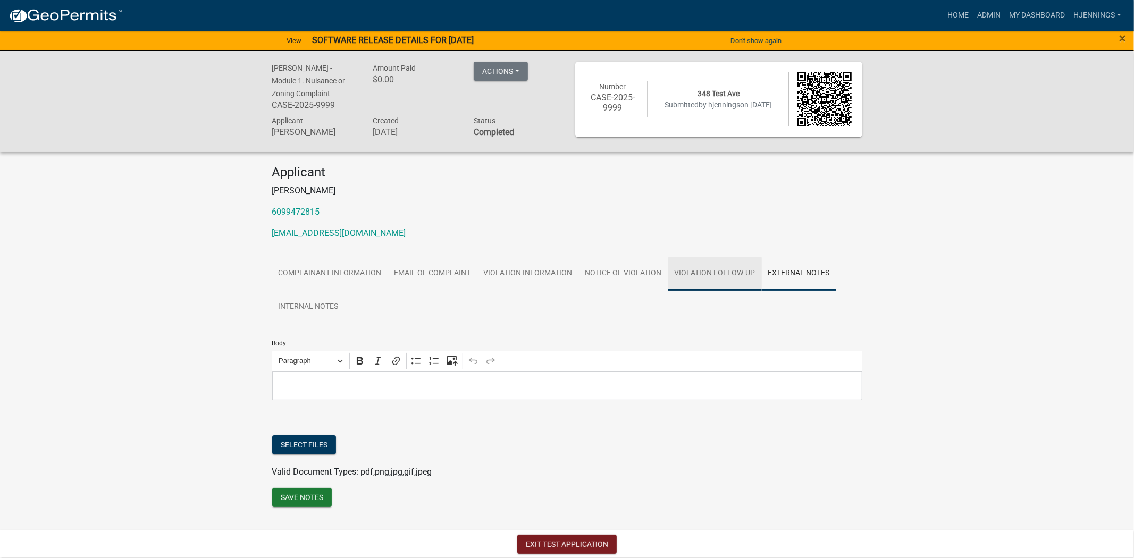
click at [715, 273] on link "Violation Follow-up" at bounding box center [716, 274] width 94 height 34
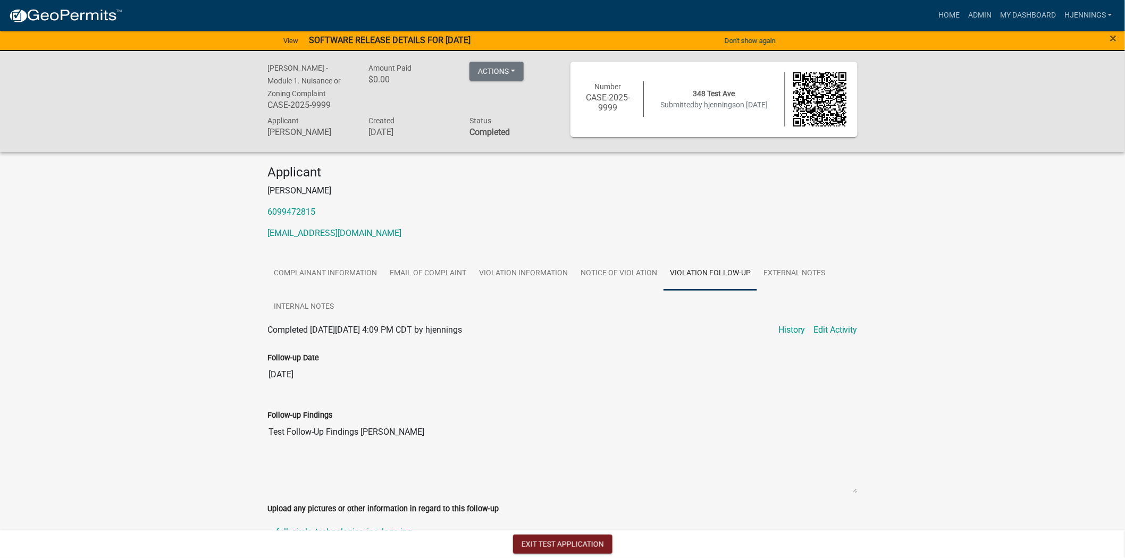
click at [52, 16] on img at bounding box center [66, 16] width 114 height 16
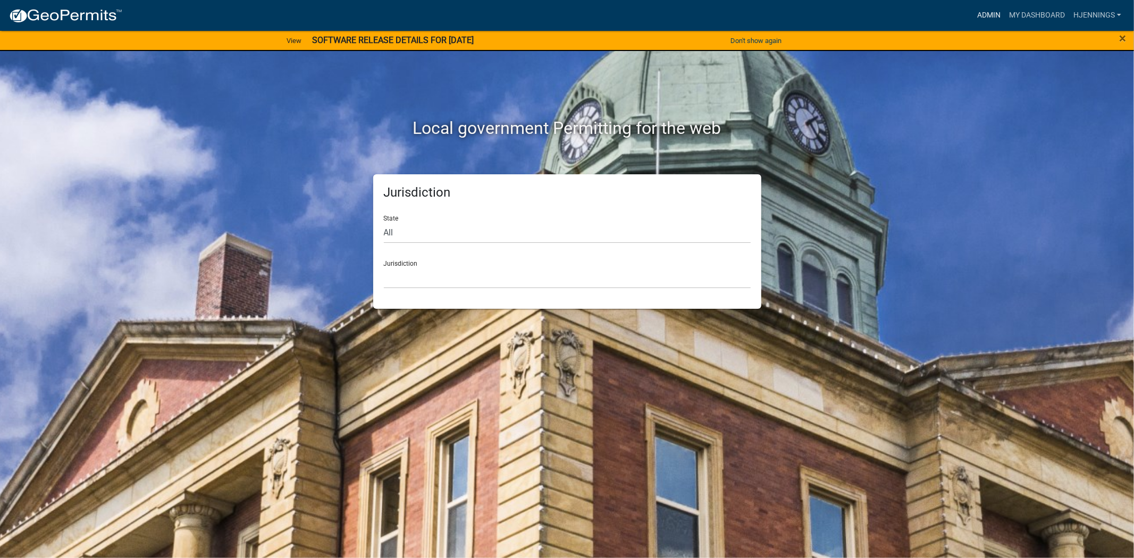
click at [990, 11] on link "Admin" at bounding box center [989, 15] width 32 height 20
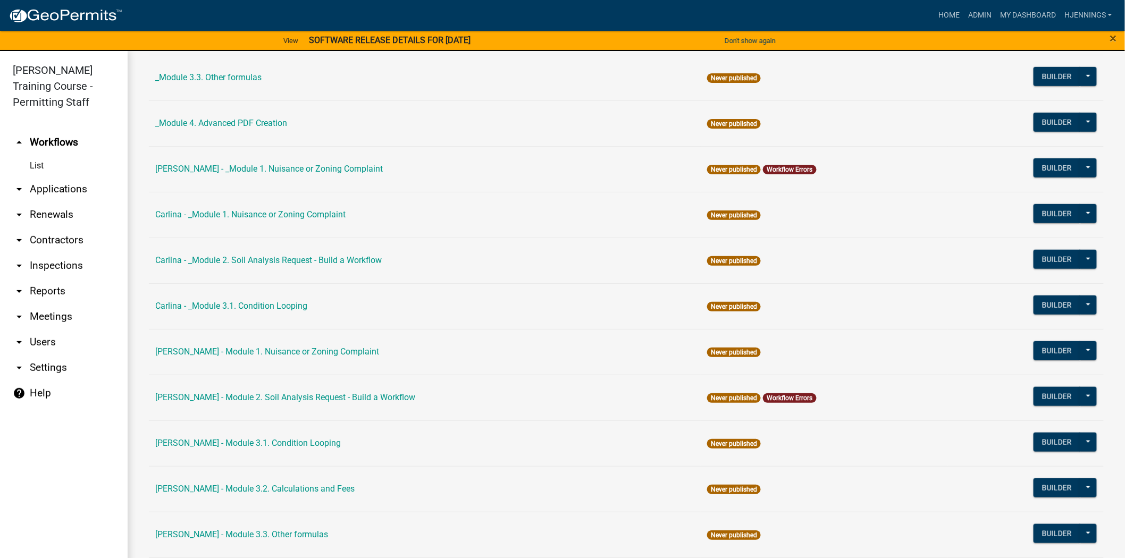
scroll to position [405, 0]
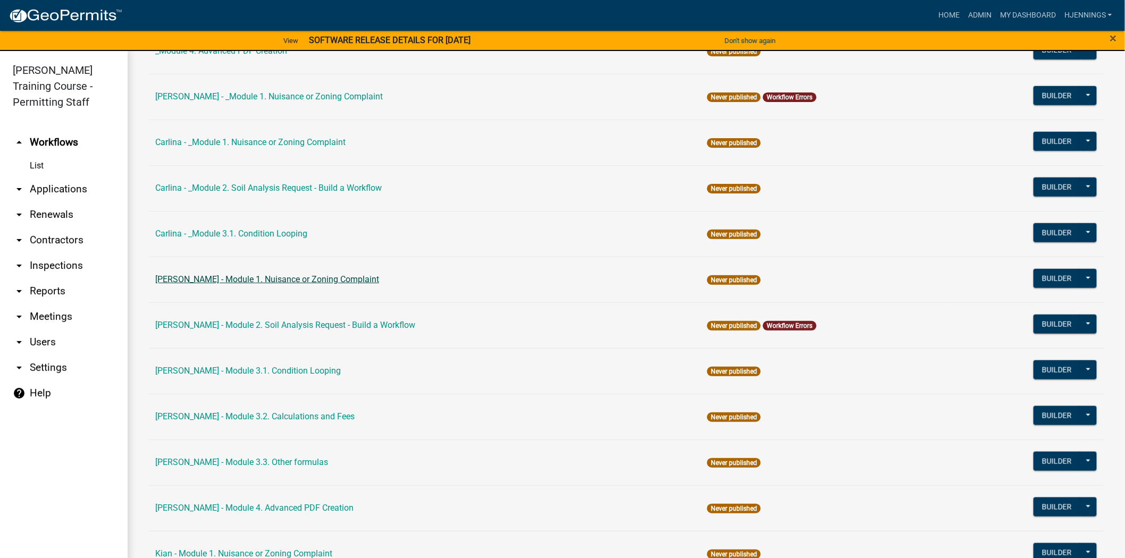
click at [256, 284] on link "[PERSON_NAME] - Module 1. Nuisance or Zoning Complaint" at bounding box center [267, 279] width 224 height 10
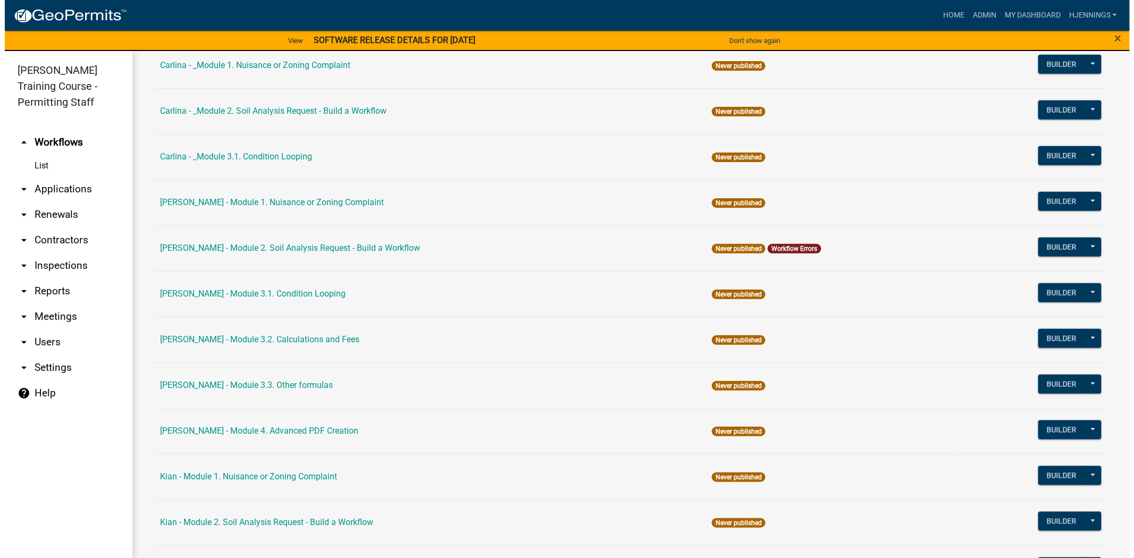
scroll to position [482, 0]
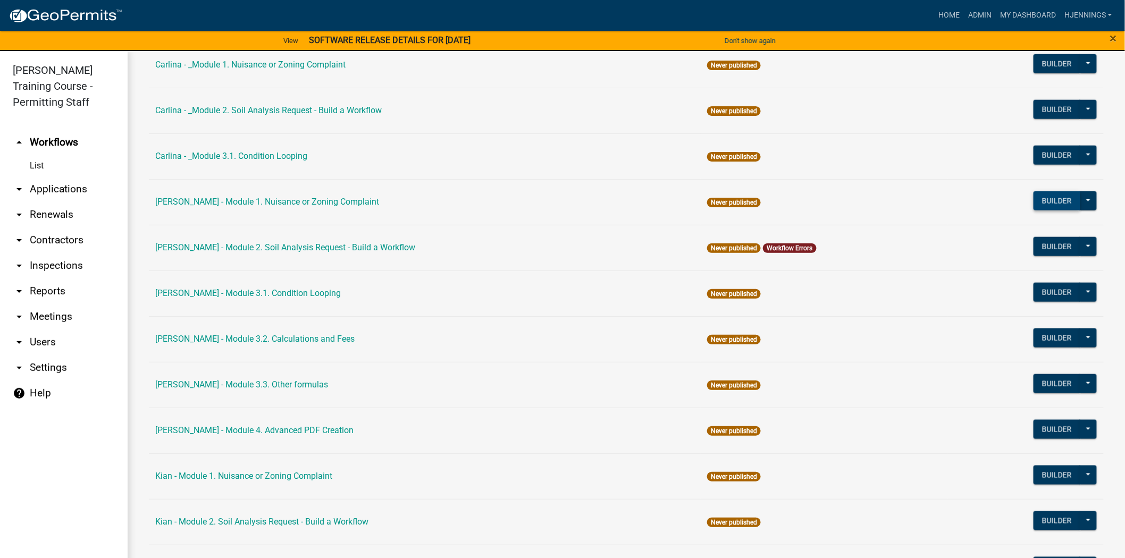
click at [1056, 200] on button "Builder" at bounding box center [1057, 200] width 47 height 19
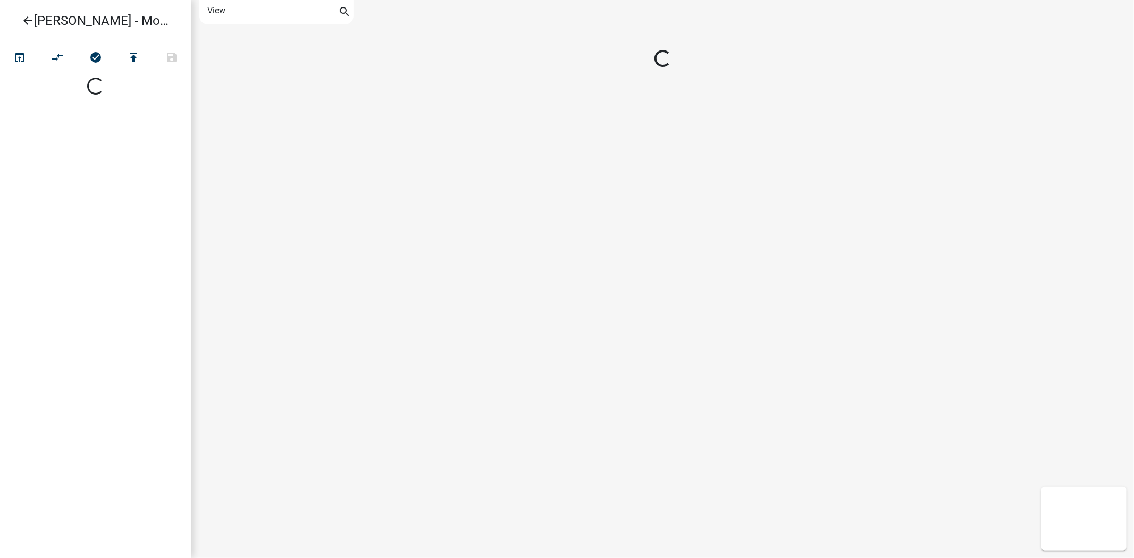
select select "1"
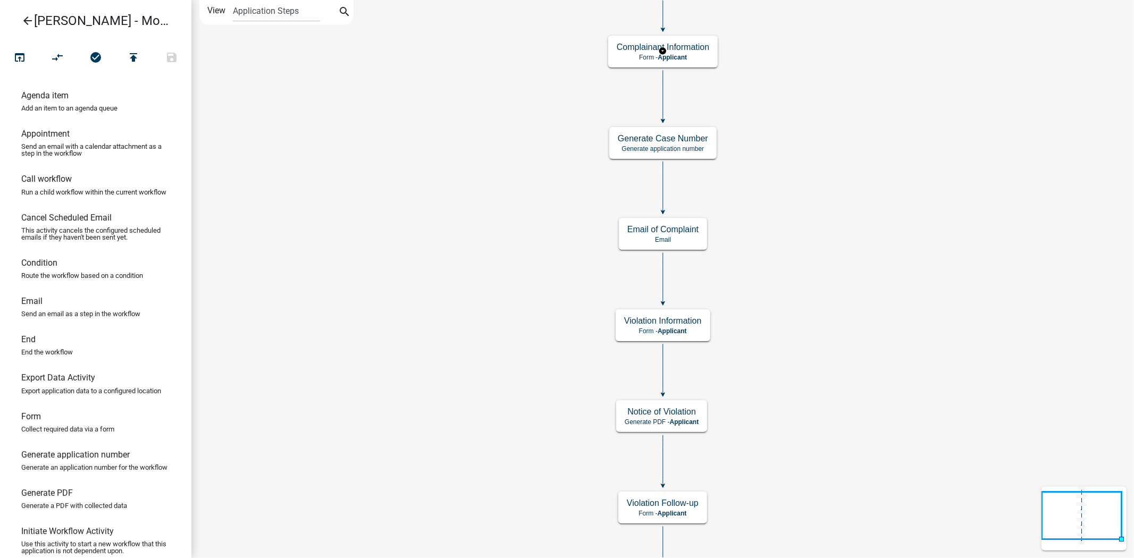
click at [678, 70] on rect at bounding box center [663, 51] width 124 height 38
click at [678, 44] on h5 "Complainant Information" at bounding box center [663, 47] width 93 height 10
click at [679, 44] on h5 "Complainant Information" at bounding box center [663, 47] width 93 height 10
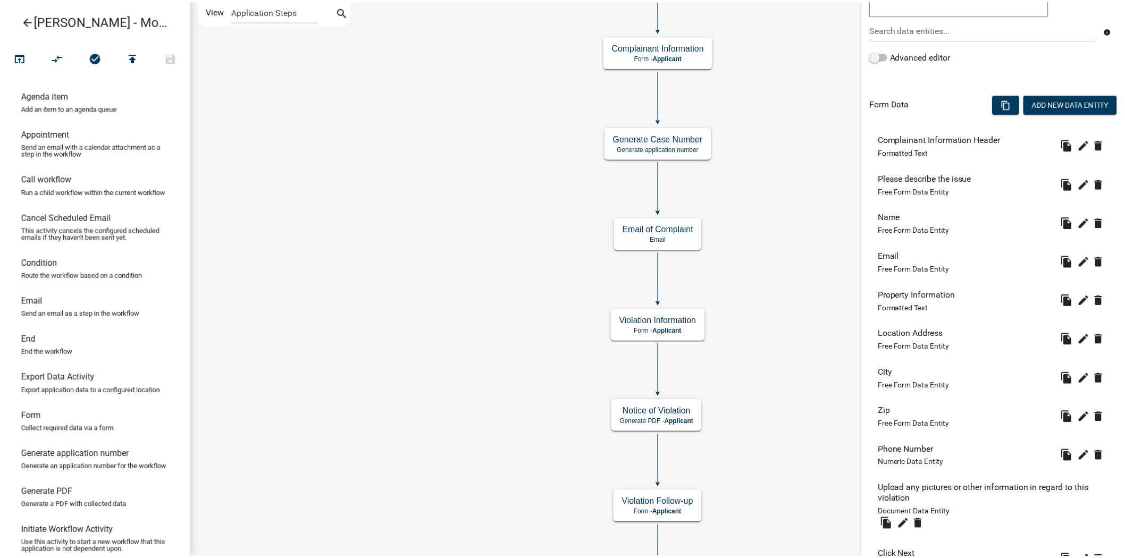
scroll to position [228, 0]
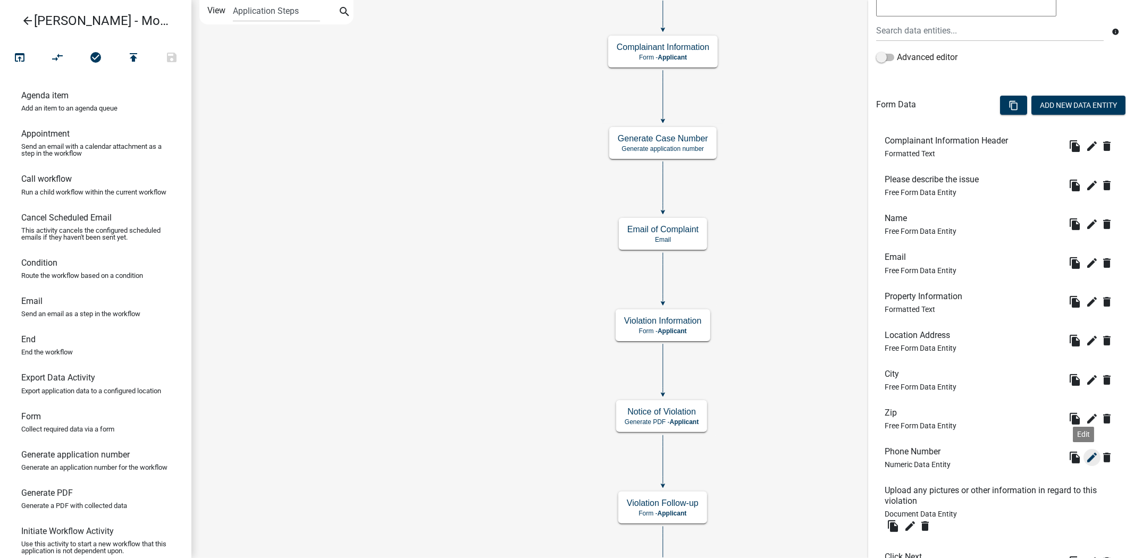
click at [1087, 462] on icon "edit" at bounding box center [1092, 458] width 13 height 13
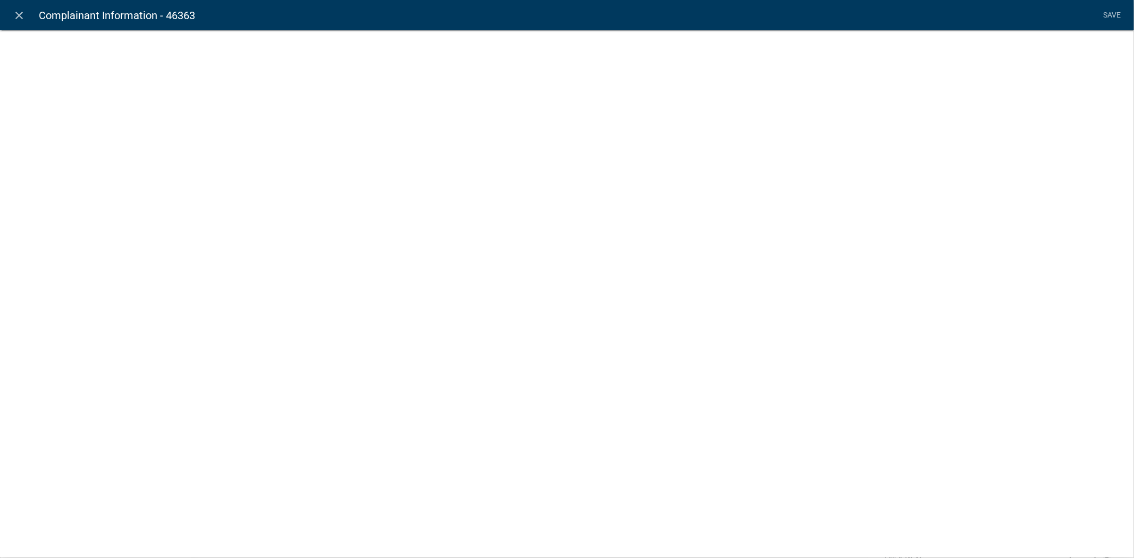
select select "numeric-data"
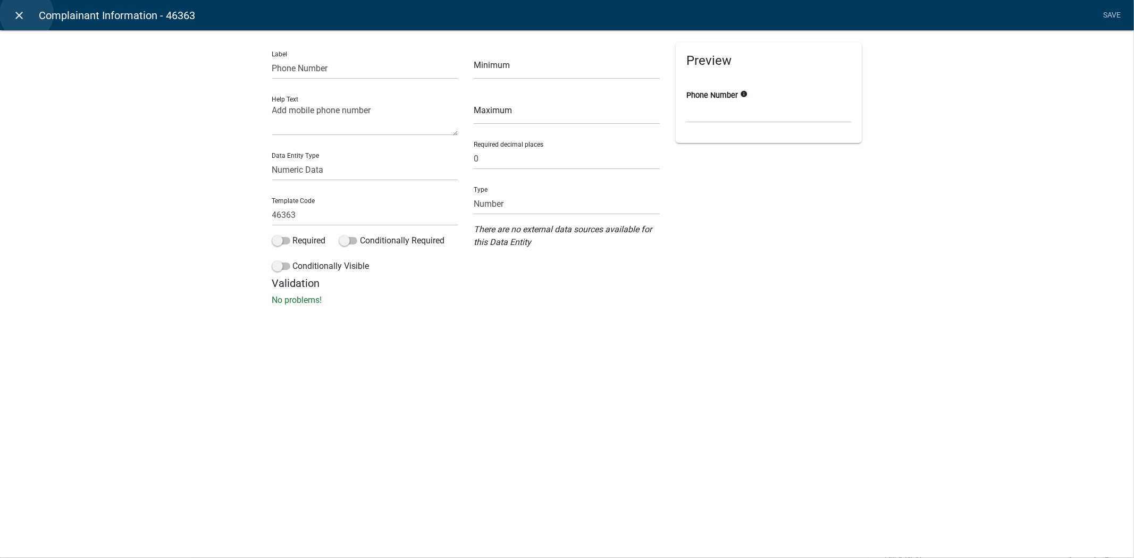
click at [27, 14] on link "close" at bounding box center [20, 15] width 22 height 22
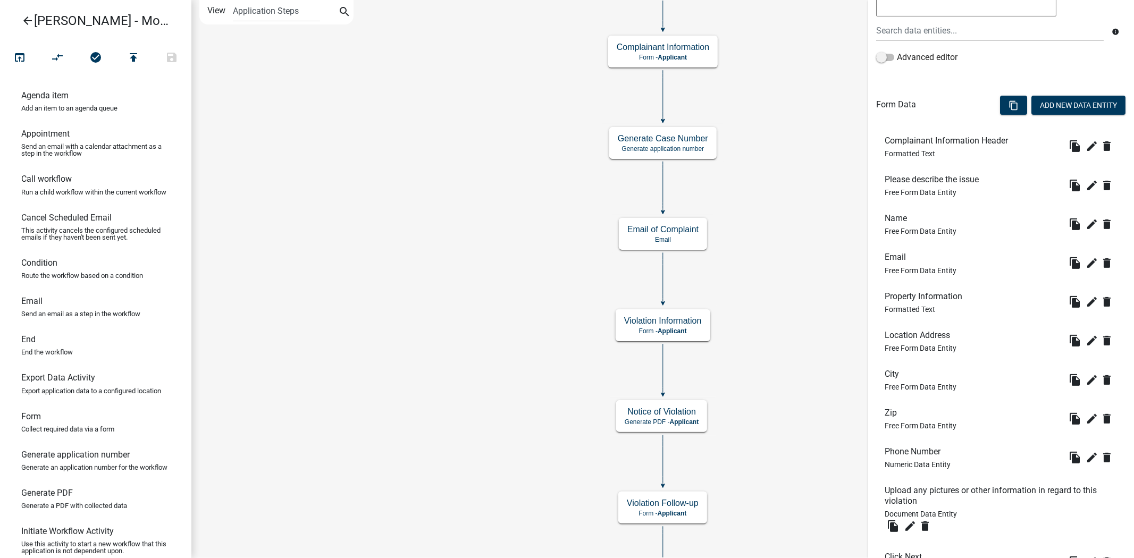
click at [19, 9] on link "arrow_back [PERSON_NAME] - Module 1. Nuisance or Zoning Complaint" at bounding box center [92, 21] width 166 height 24
click at [20, 24] on link "arrow_back [PERSON_NAME] - Module 1. Nuisance or Zoning Complaint" at bounding box center [92, 21] width 166 height 24
click at [28, 18] on icon "arrow_back" at bounding box center [27, 21] width 13 height 15
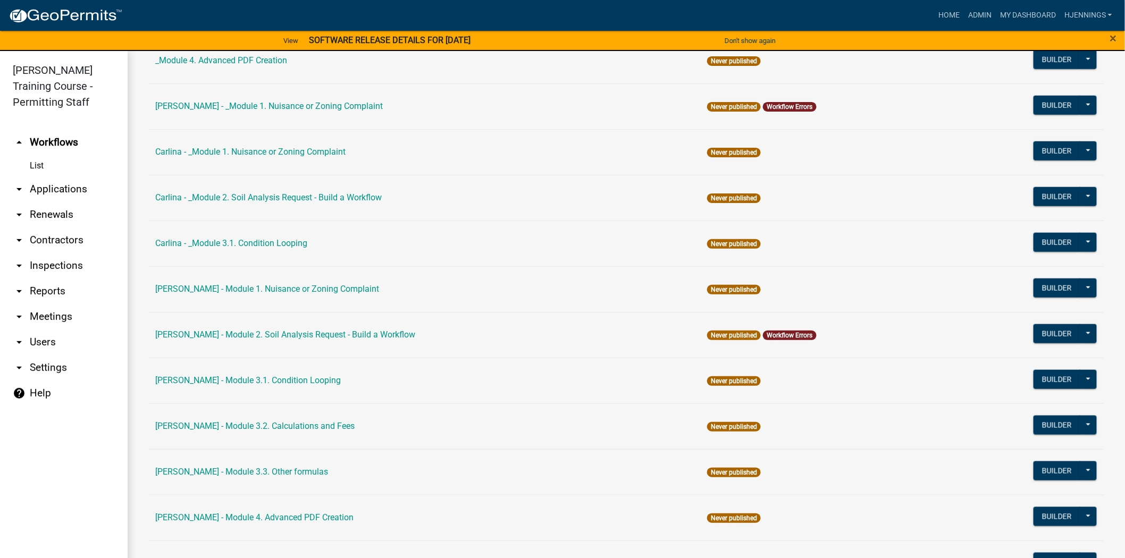
scroll to position [395, 0]
click at [44, 338] on link "arrow_drop_down Users" at bounding box center [64, 343] width 128 height 26
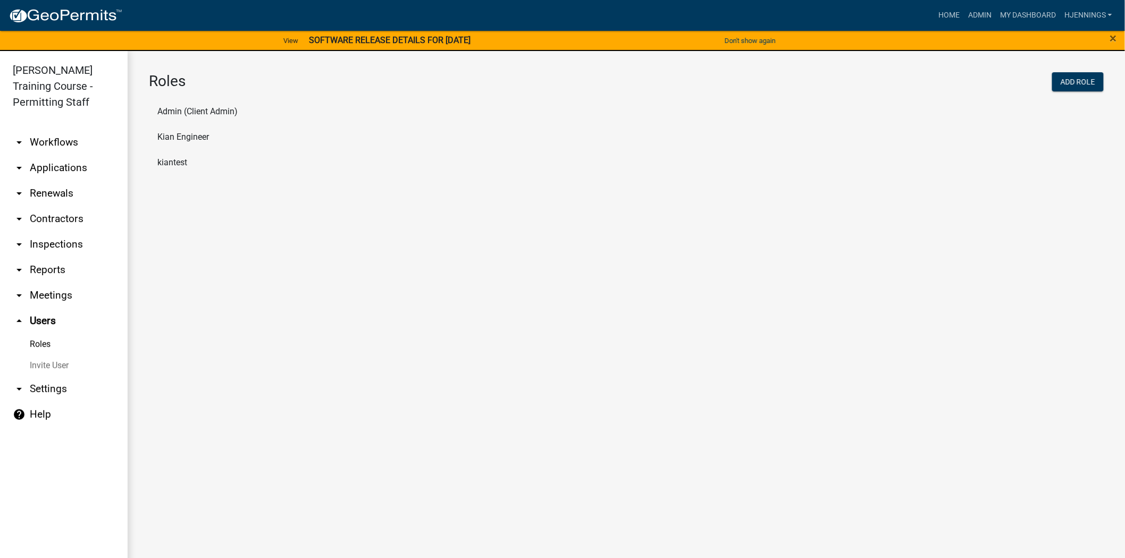
click at [52, 417] on link "help Help" at bounding box center [64, 415] width 128 height 26
click at [171, 111] on link "User Guide" at bounding box center [177, 111] width 40 height 9
